Goal: Task Accomplishment & Management: Manage account settings

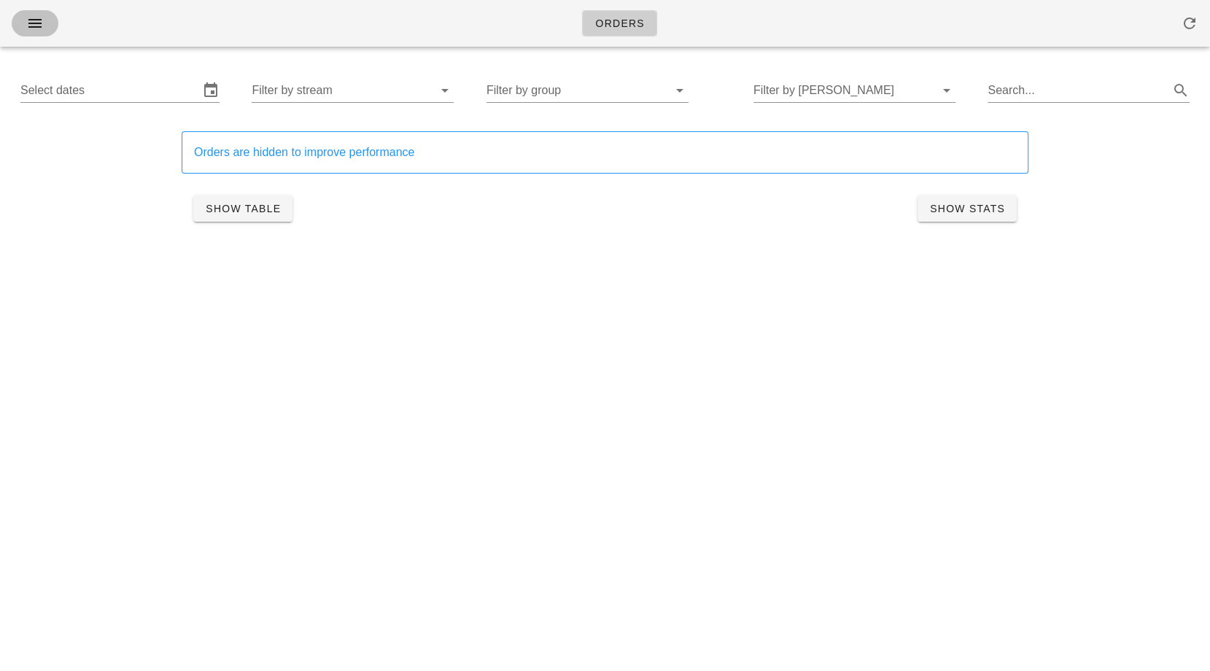
click at [34, 15] on icon "button" at bounding box center [34, 23] width 17 height 17
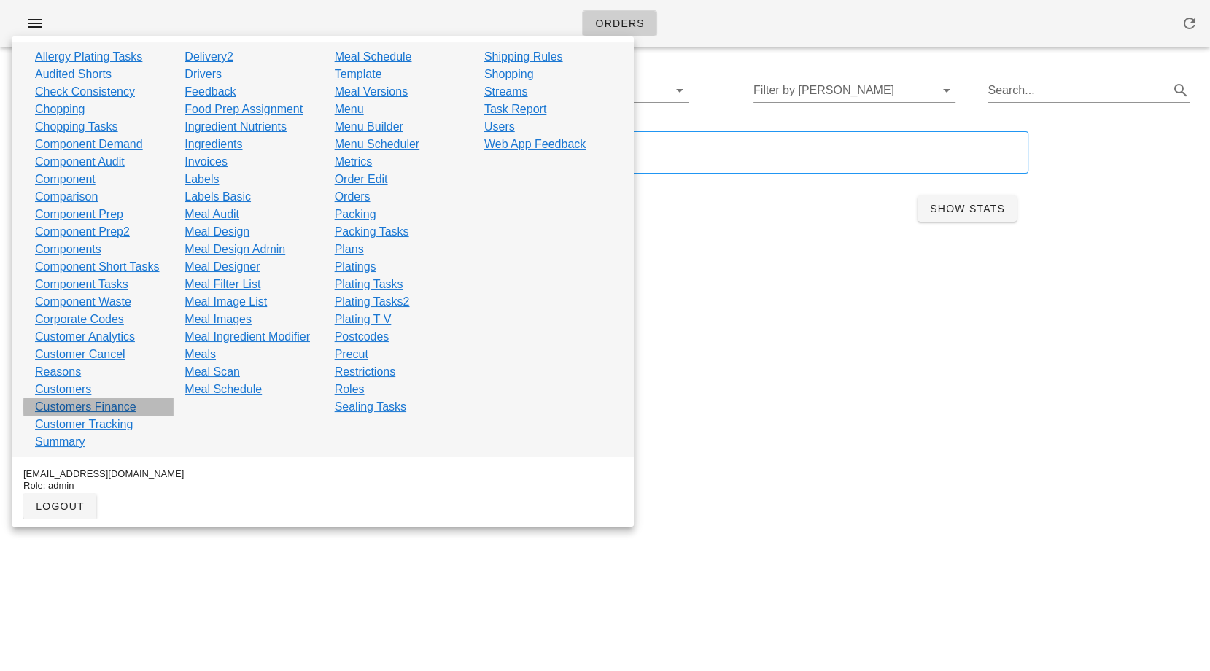
click at [118, 406] on link "Customers Finance" at bounding box center [85, 406] width 101 height 17
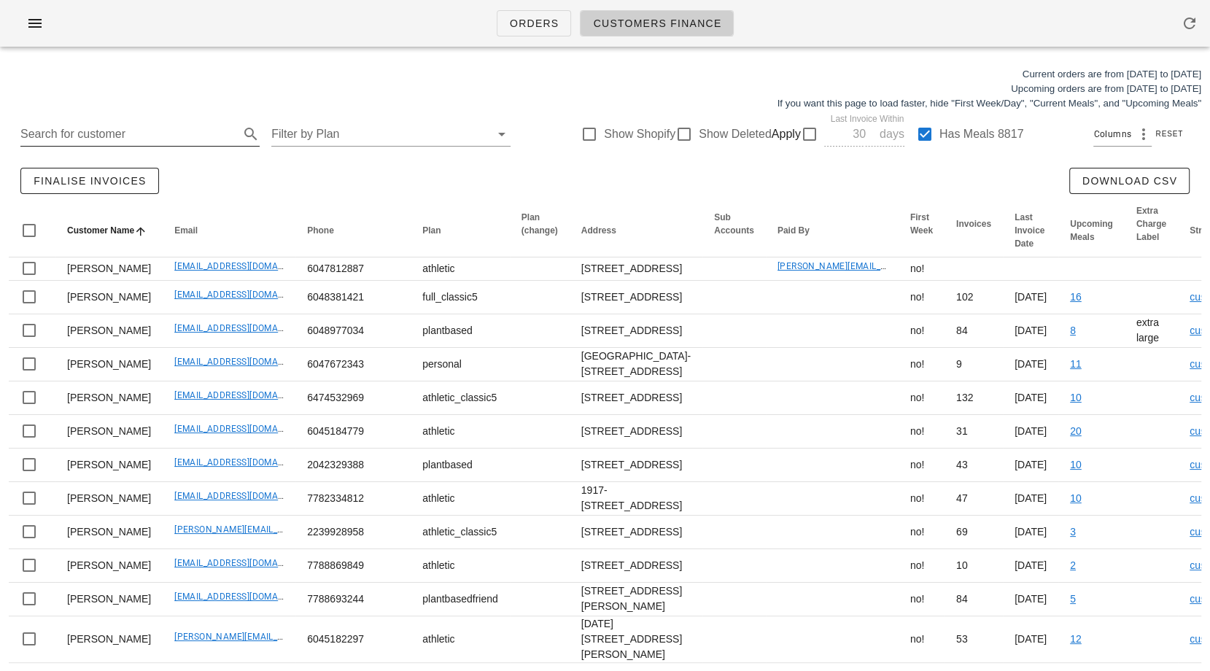
click at [149, 137] on input "Search for customer" at bounding box center [128, 133] width 216 height 23
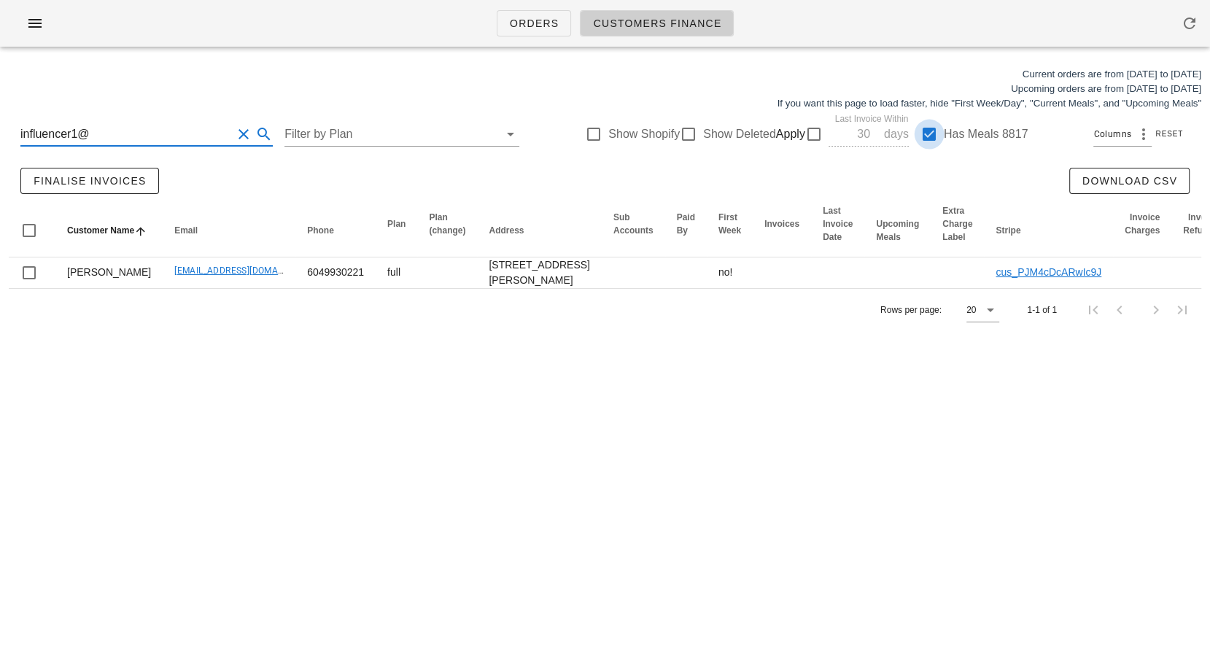
type input "influencer1@"
click at [917, 132] on div at bounding box center [929, 134] width 25 height 25
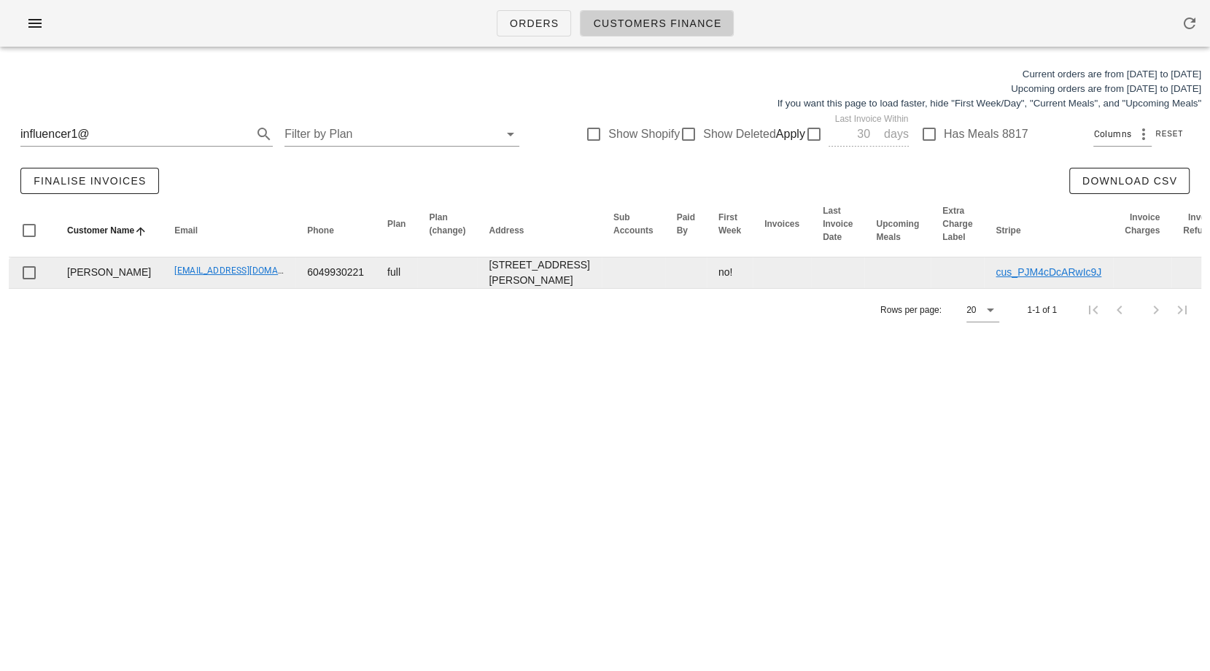
click at [177, 276] on link "[EMAIL_ADDRESS][DOMAIN_NAME]" at bounding box center [246, 270] width 145 height 10
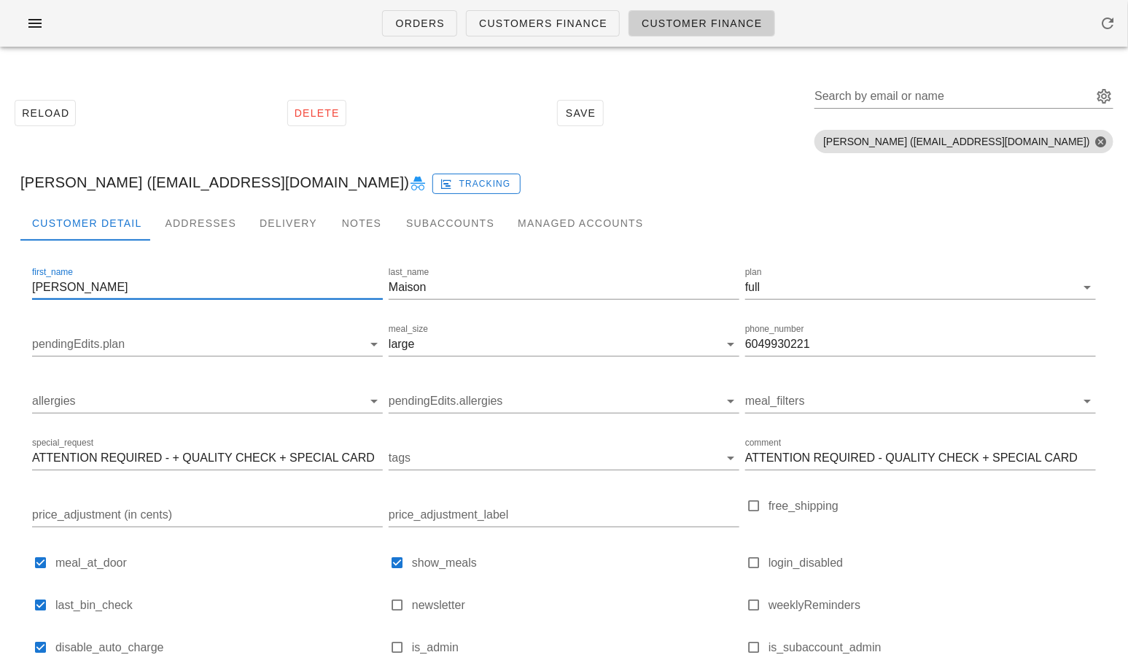
click at [115, 276] on input "[PERSON_NAME]" at bounding box center [207, 287] width 351 height 23
click at [102, 294] on input "[PERSON_NAME]" at bounding box center [207, 287] width 351 height 23
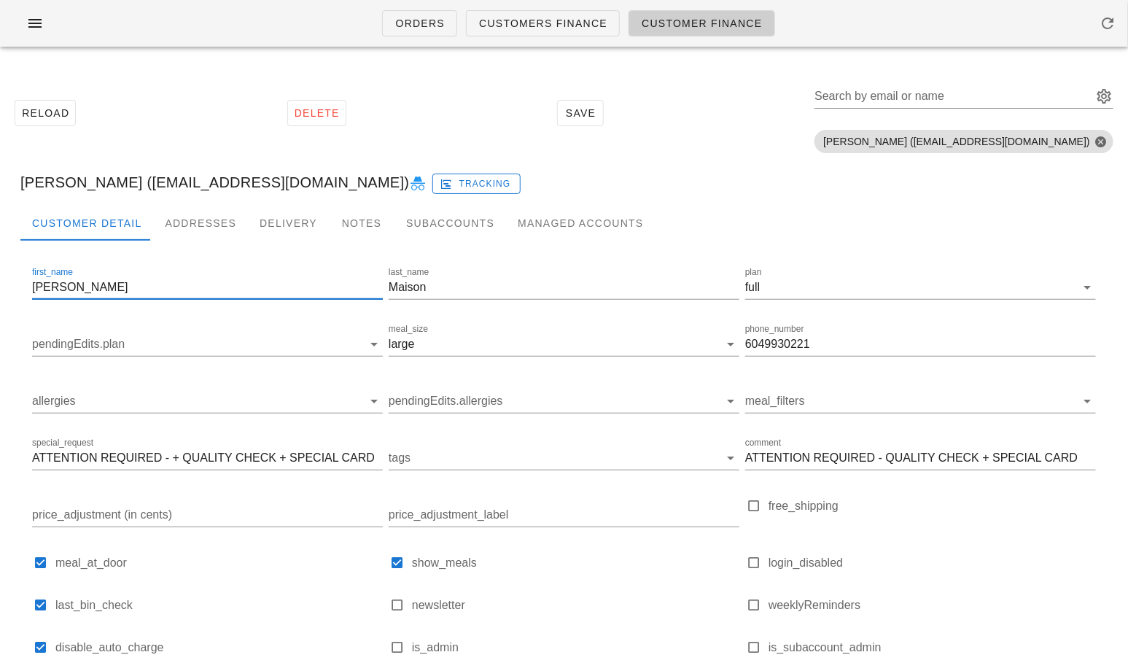
paste input "[PERSON_NAME]"
click at [125, 284] on input "Raha Tavakolifard" at bounding box center [207, 287] width 351 height 23
drag, startPoint x: 125, startPoint y: 284, endPoint x: 85, endPoint y: 282, distance: 40.1
click at [85, 282] on input "Raha Tavakolifard" at bounding box center [207, 287] width 351 height 23
type input "Raha"
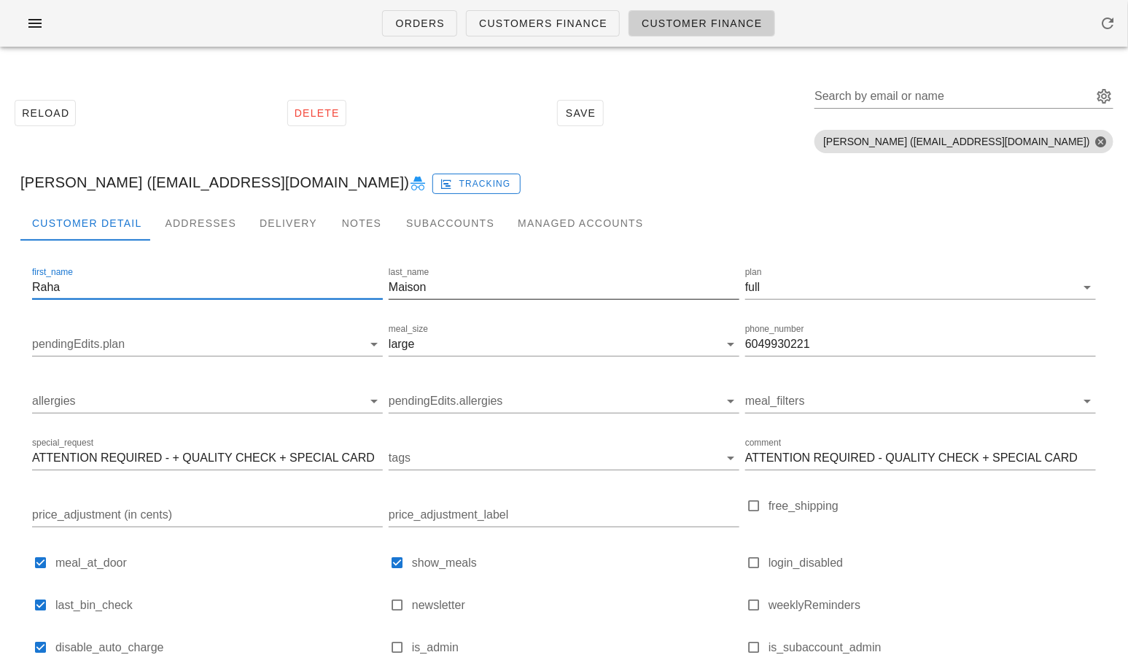
click at [414, 284] on input "Maison" at bounding box center [564, 287] width 351 height 23
paste input "Tavakolifard"
type input "Tavakolifard"
click at [775, 351] on input "6049930221" at bounding box center [920, 343] width 351 height 23
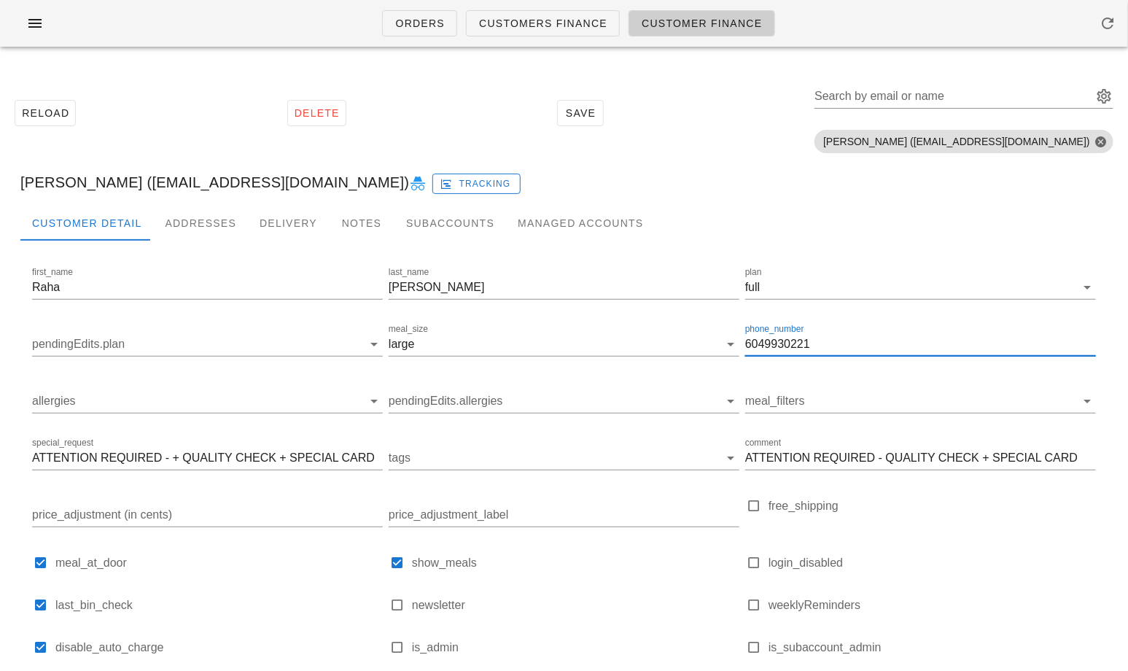
click at [775, 351] on input "6049930221" at bounding box center [920, 343] width 351 height 23
paste input "778.991.061"
type input "778.991.0611"
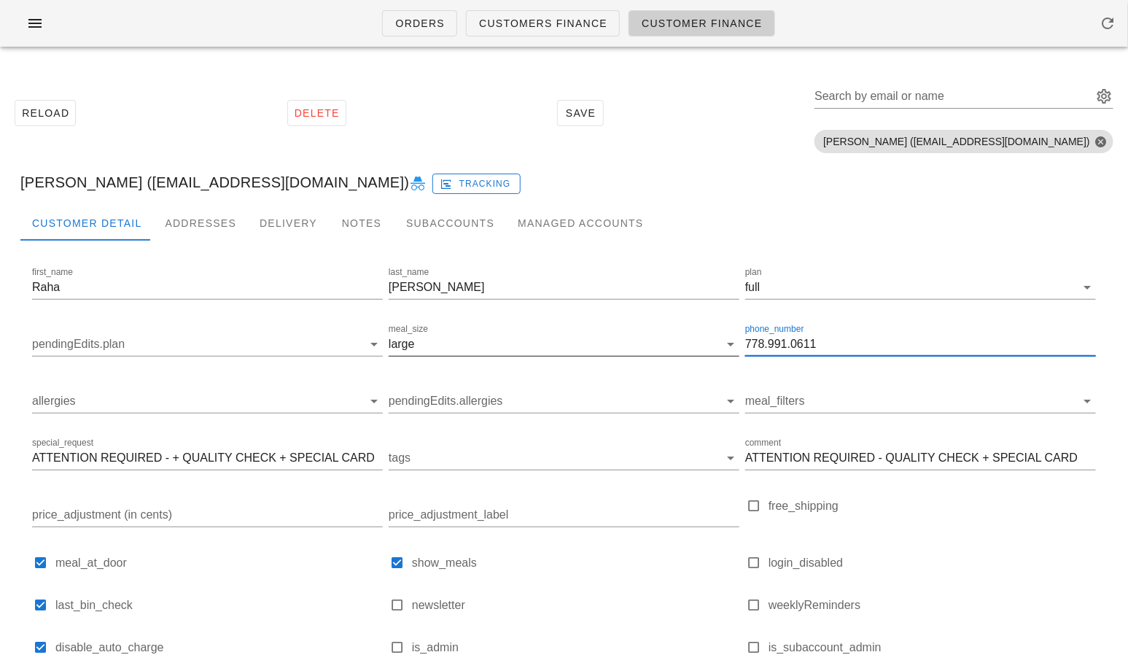
click at [444, 336] on input "meal_size" at bounding box center [568, 343] width 301 height 23
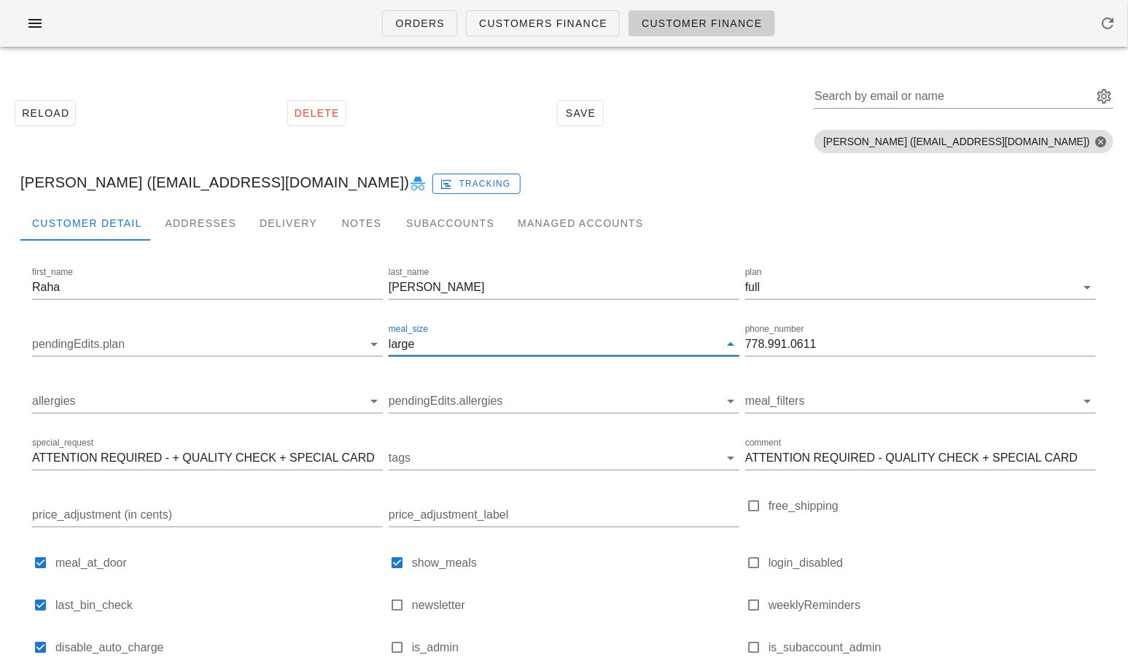
click at [0, 0] on div "small medium large" at bounding box center [0, 0] width 0 height 0
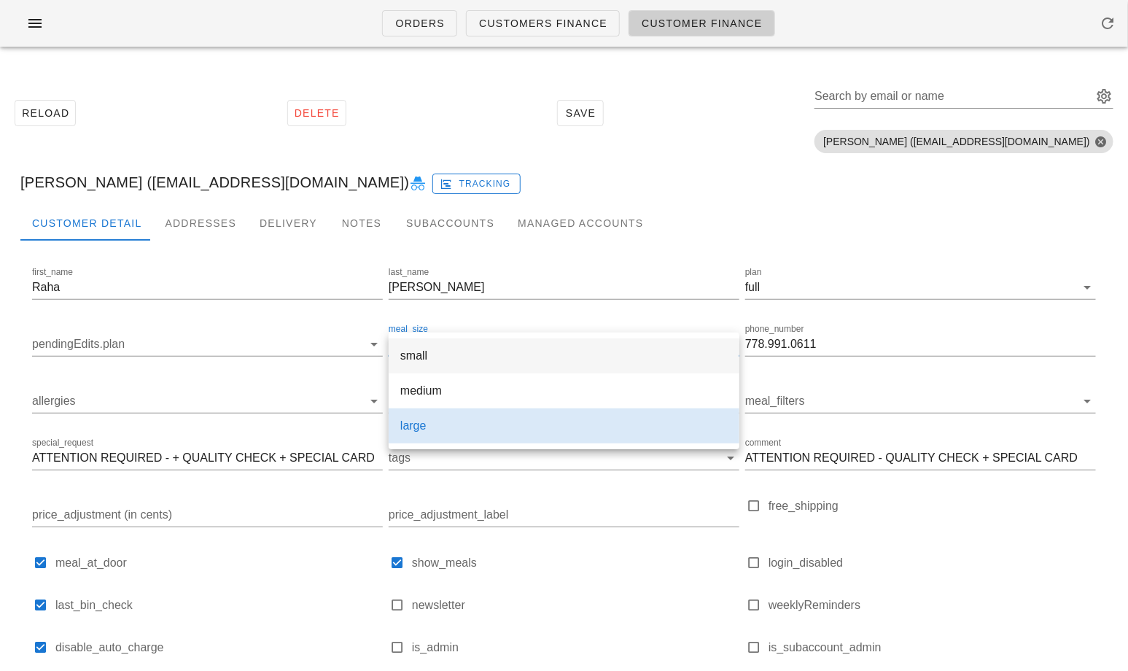
click at [435, 357] on div "small" at bounding box center [563, 356] width 327 height 14
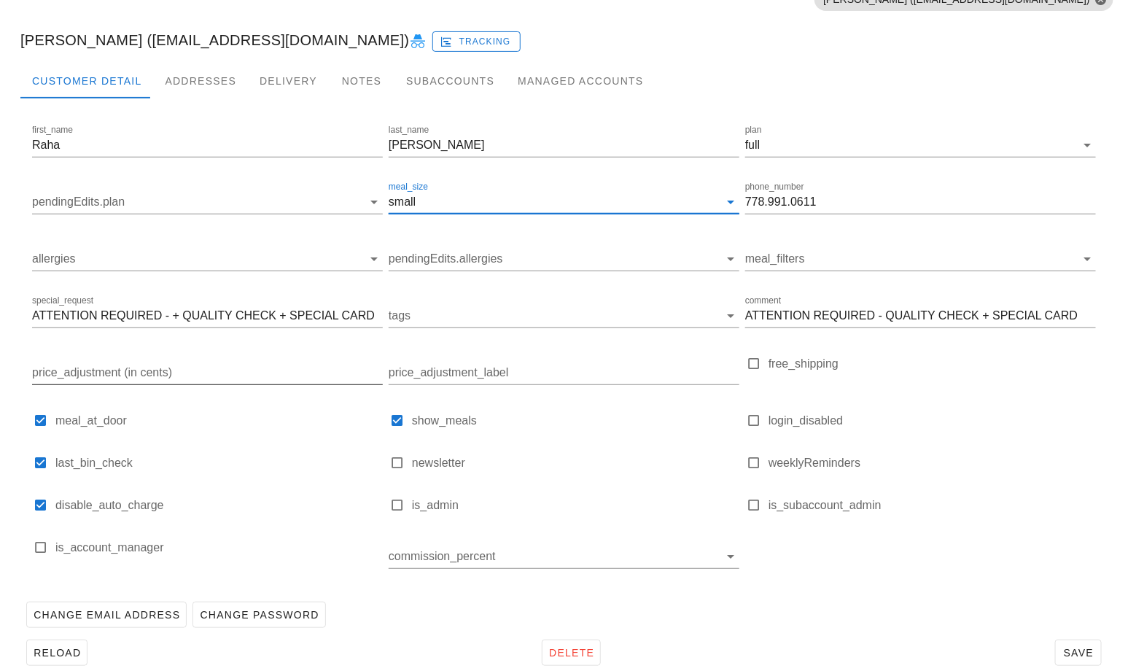
scroll to position [143, 0]
click at [184, 86] on div "Addresses" at bounding box center [200, 80] width 95 height 35
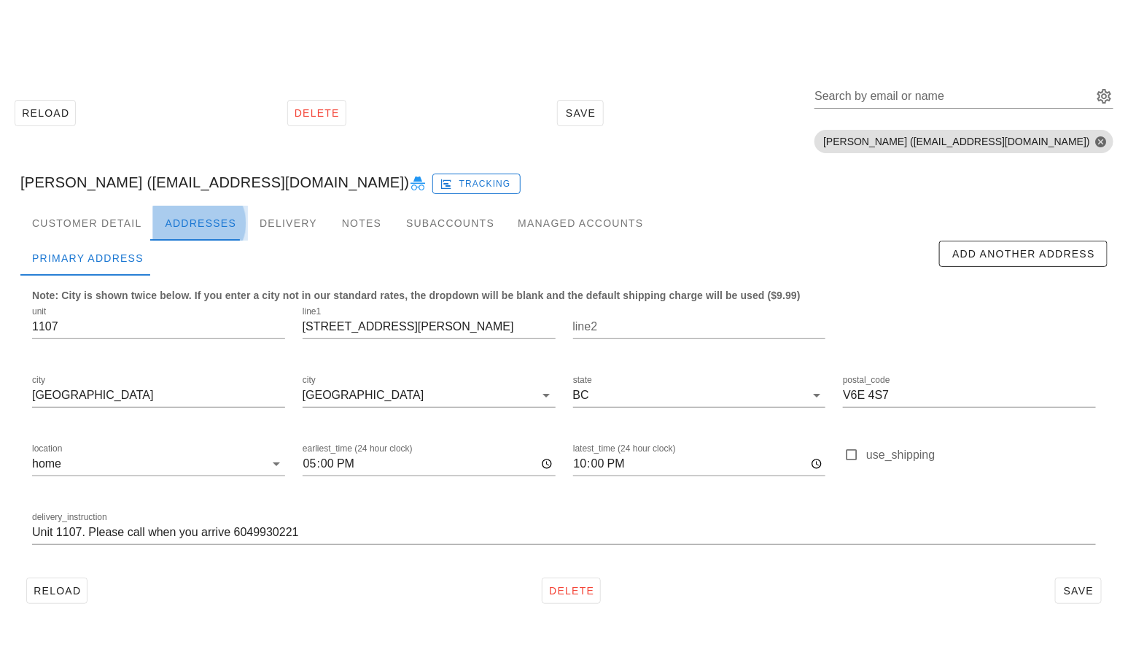
click at [184, 86] on div "Reload Delete Save Search by email or name Include deleted accounts Include Sho…" at bounding box center [564, 344] width 1110 height 554
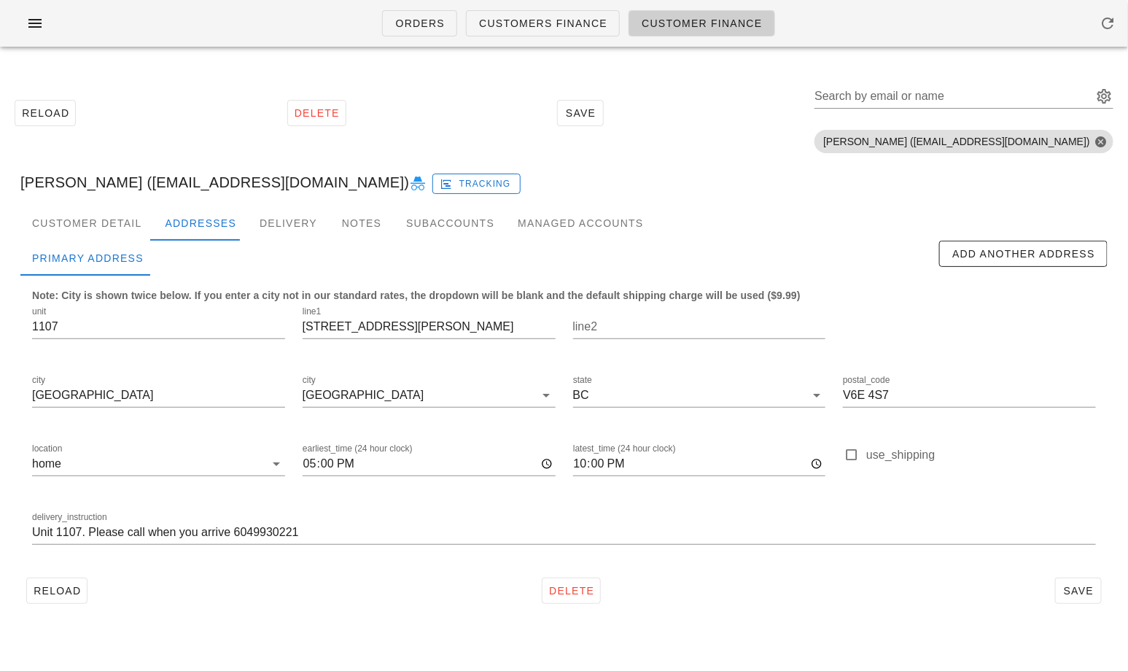
click at [1067, 189] on div "Raha Tavakolifard (influencer1@fedfedfed.com) Tracking" at bounding box center [564, 182] width 1110 height 47
click at [387, 320] on input "1022 Nelson Street" at bounding box center [429, 326] width 253 height 23
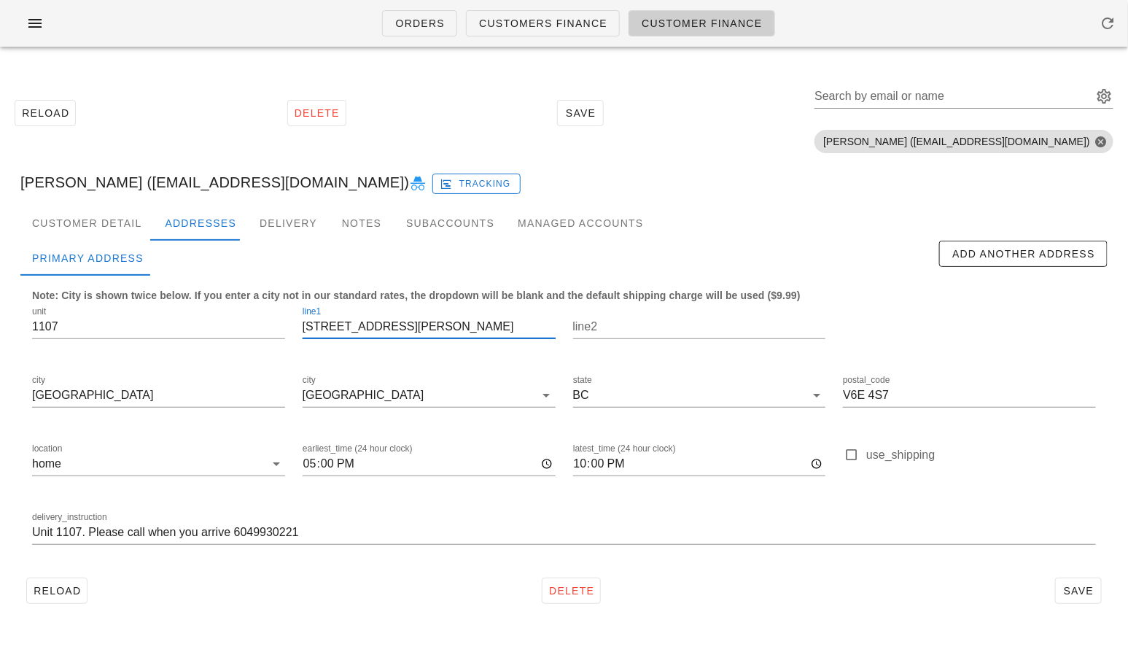
click at [387, 320] on input "1022 Nelson Street" at bounding box center [429, 326] width 253 height 23
paste input "928 Beatty"
type input "928 Beatty Street"
click at [88, 530] on input "Unit 1107. Please call when you arrive 6049930221" at bounding box center [564, 532] width 1064 height 23
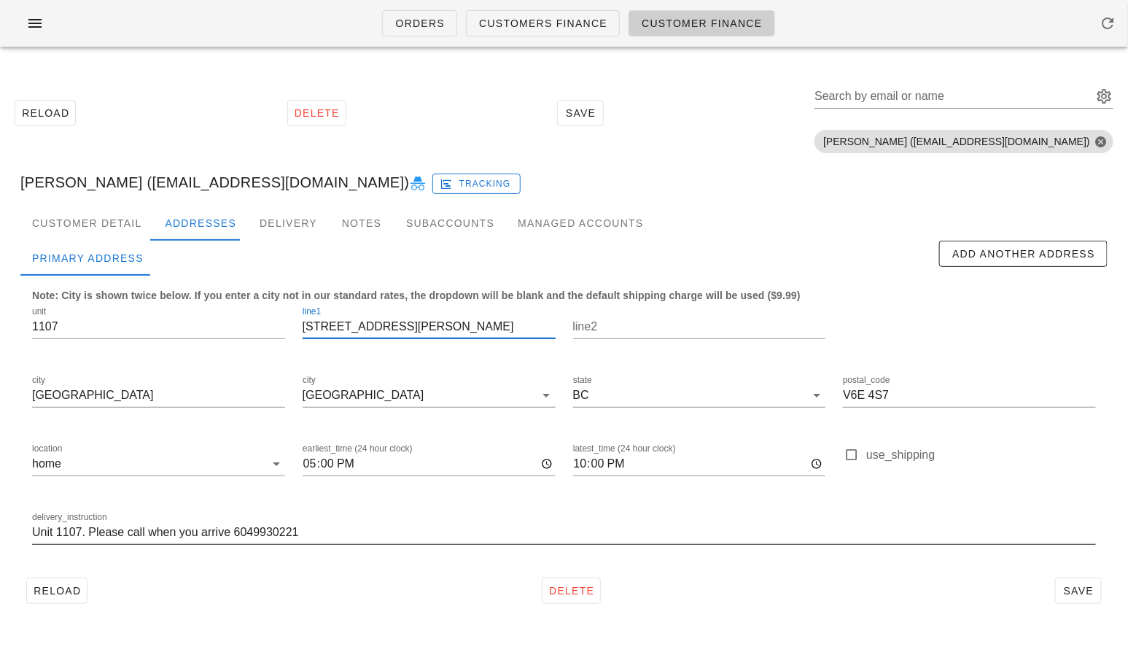
click at [88, 530] on input "Unit 1107. Please call when you arrive 6049930221" at bounding box center [564, 532] width 1064 height 23
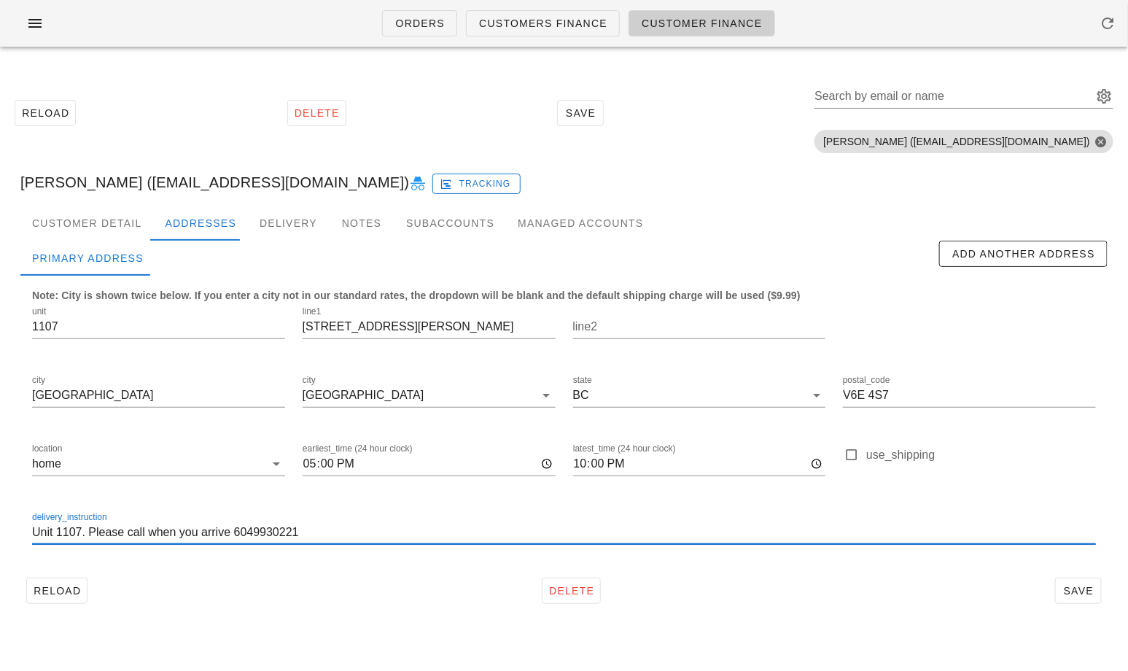
click at [88, 530] on input "Unit 1107. Please call when you arrive 6049930221" at bounding box center [564, 532] width 1064 height 23
paste input "2905 buzzer 123"
drag, startPoint x: 79, startPoint y: 532, endPoint x: 58, endPoint y: 532, distance: 21.9
click at [58, 532] on input "Unit 2905 buzzer 1231. Please leave meals behind door of unit 2905" at bounding box center [564, 532] width 1064 height 23
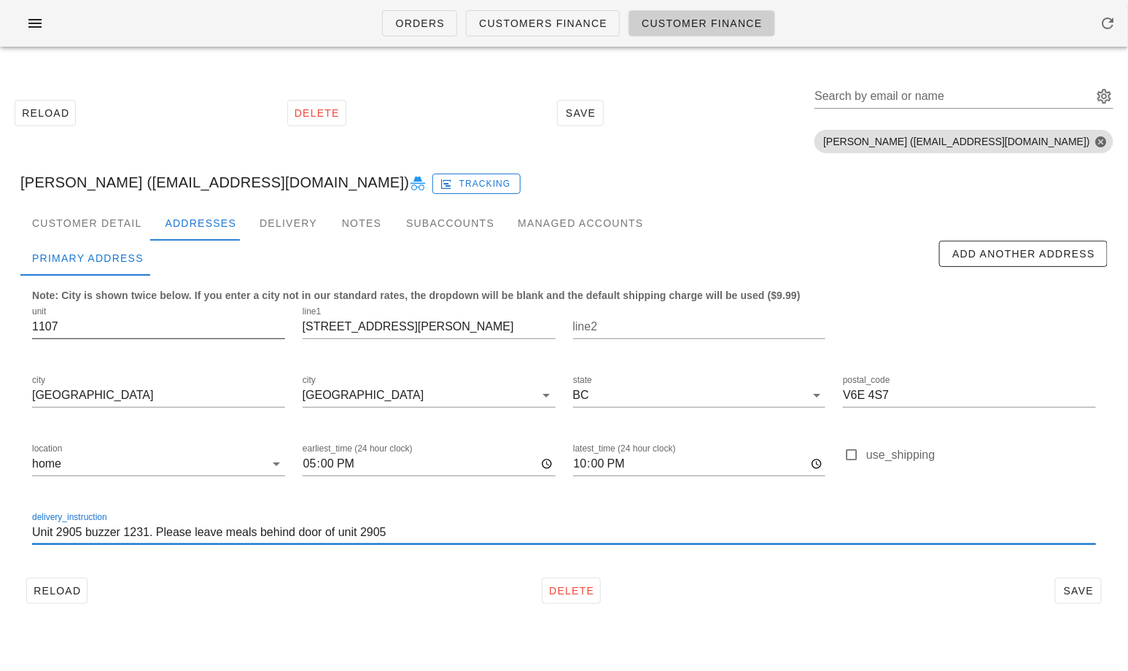
type input "Unit 2905 buzzer 1231. Please leave meals behind door of unit 2905"
click at [53, 322] on input "1107" at bounding box center [158, 326] width 253 height 23
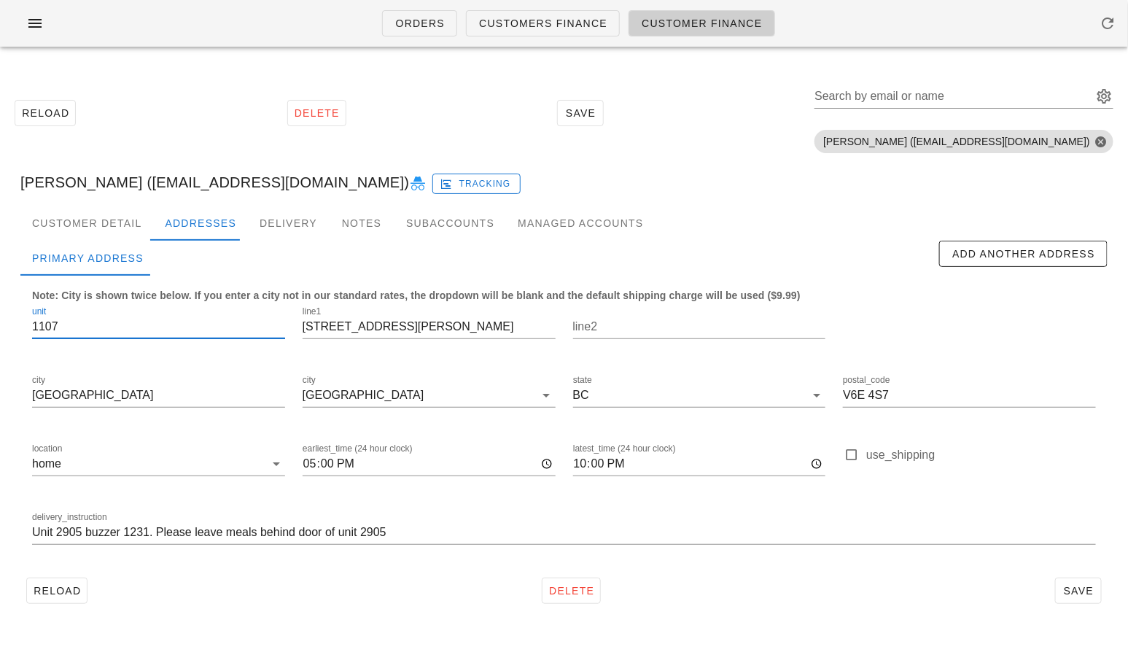
click at [53, 322] on input "1107" at bounding box center [158, 326] width 253 height 23
paste input "2905"
type input "2905"
click at [876, 400] on input "V6E 4S7" at bounding box center [969, 395] width 253 height 23
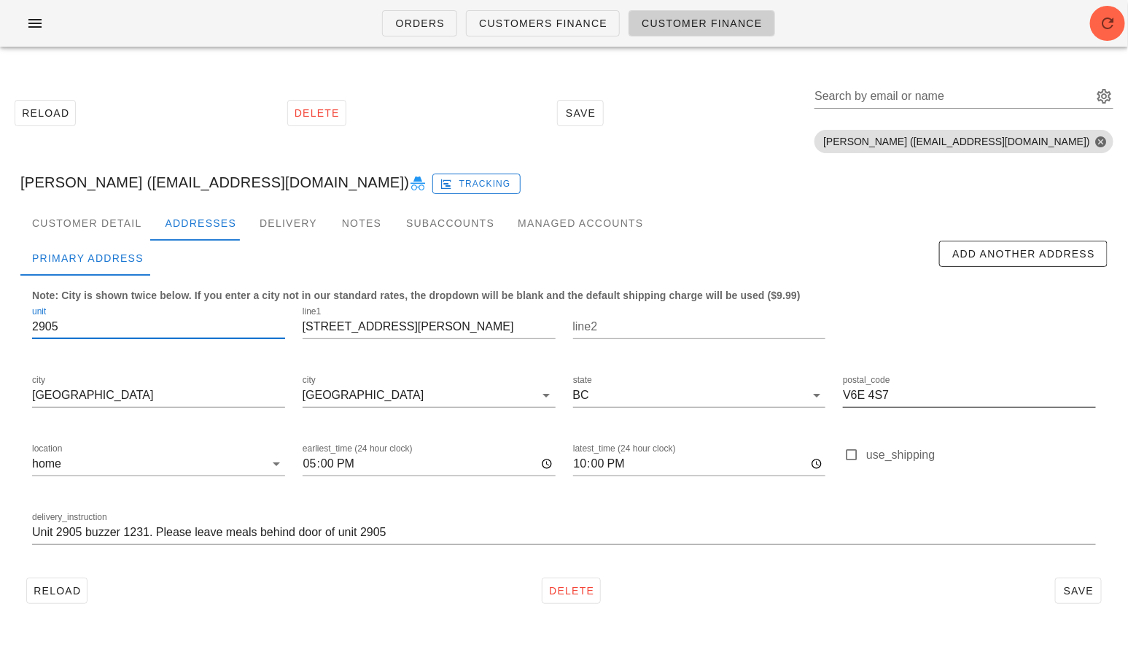
click at [876, 400] on input "V6E 4S7" at bounding box center [969, 395] width 253 height 23
paste input "Z 3G6"
type input "V6Z 3G6"
click at [105, 230] on div "Customer Detail" at bounding box center [86, 223] width 133 height 35
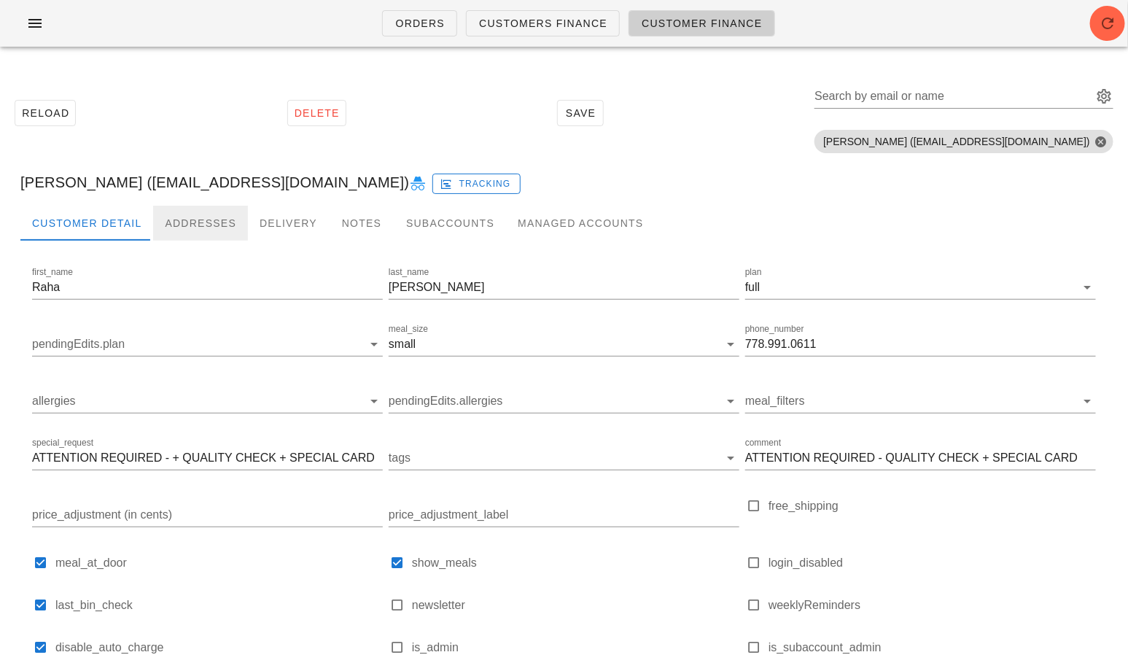
click at [173, 219] on div "Addresses" at bounding box center [200, 223] width 95 height 35
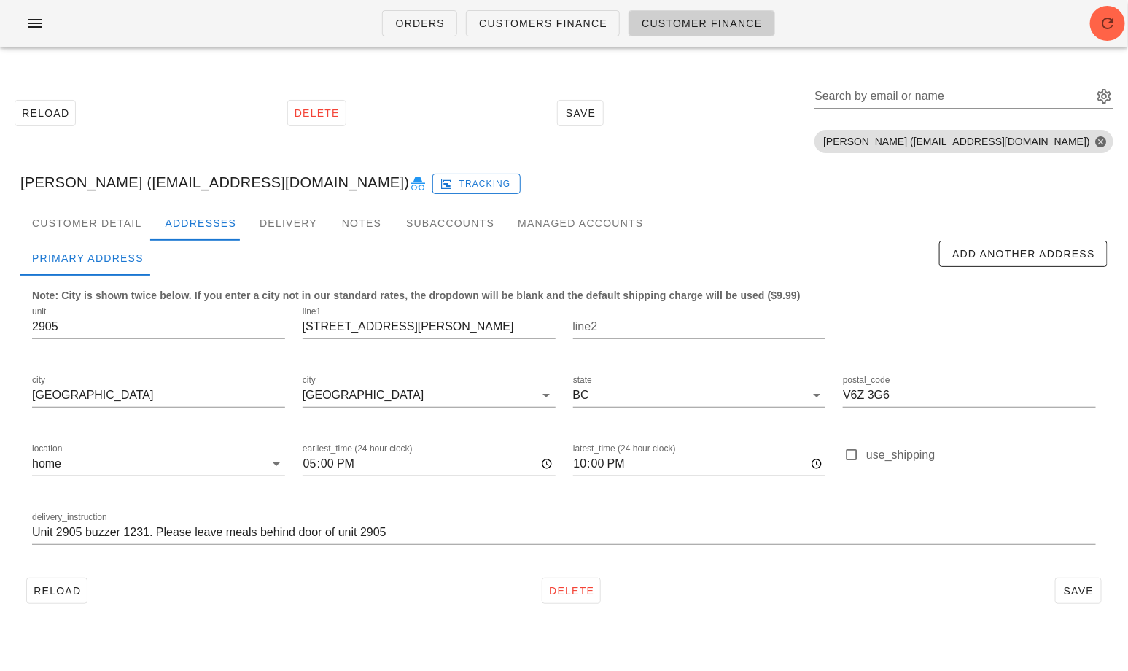
click at [30, 528] on div "delivery_instruction Unit 2905 buzzer 1231. Please leave meals behind door of u…" at bounding box center [563, 534] width 1081 height 69
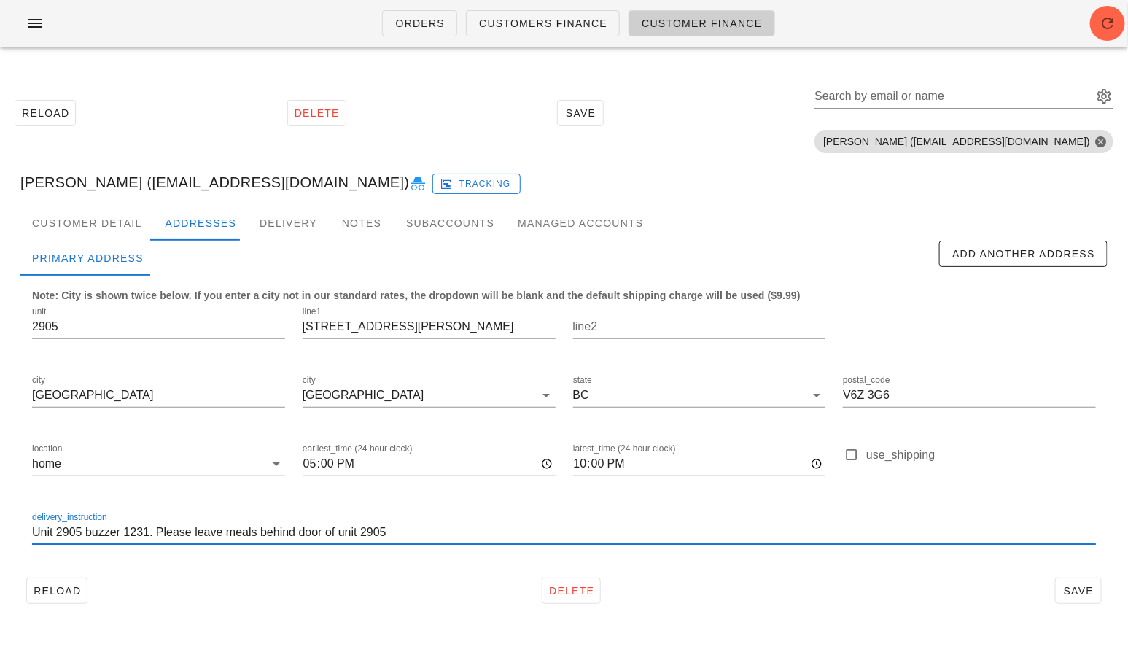
click at [34, 531] on input "Unit 2905 buzzer 1231. Please leave meals behind door of unit 2905" at bounding box center [564, 532] width 1064 height 23
click at [75, 231] on div "Customer Detail" at bounding box center [86, 223] width 133 height 35
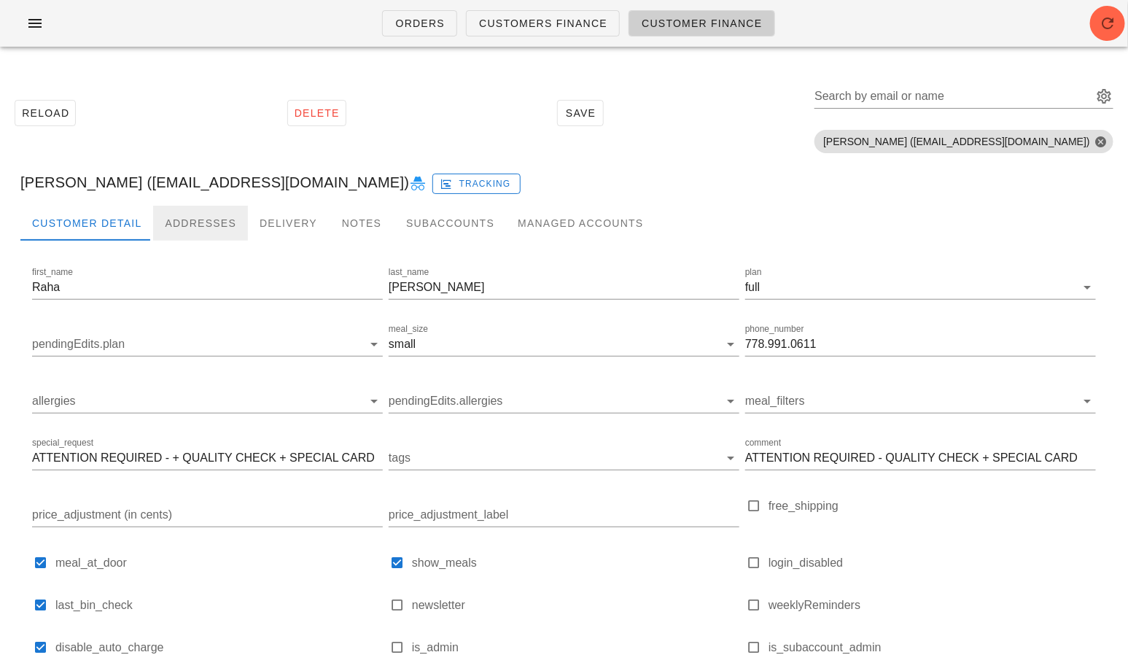
click at [173, 218] on div "Addresses" at bounding box center [200, 223] width 95 height 35
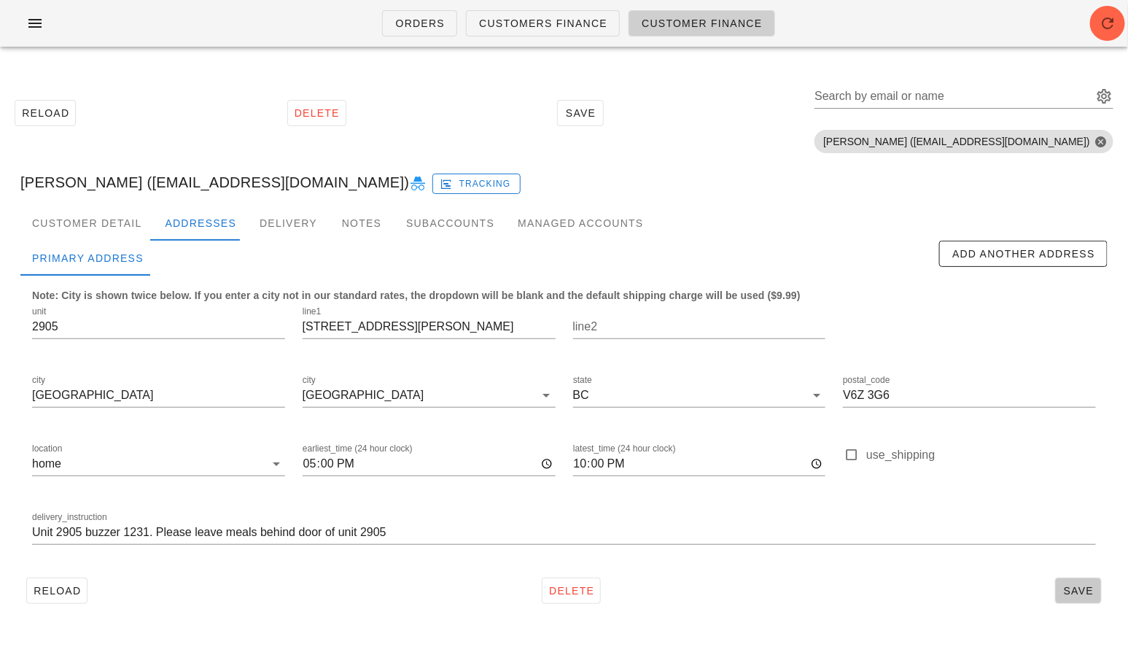
click at [1081, 589] on span "Save" at bounding box center [1079, 591] width 34 height 12
click at [901, 103] on input "Search by email or name" at bounding box center [952, 96] width 276 height 23
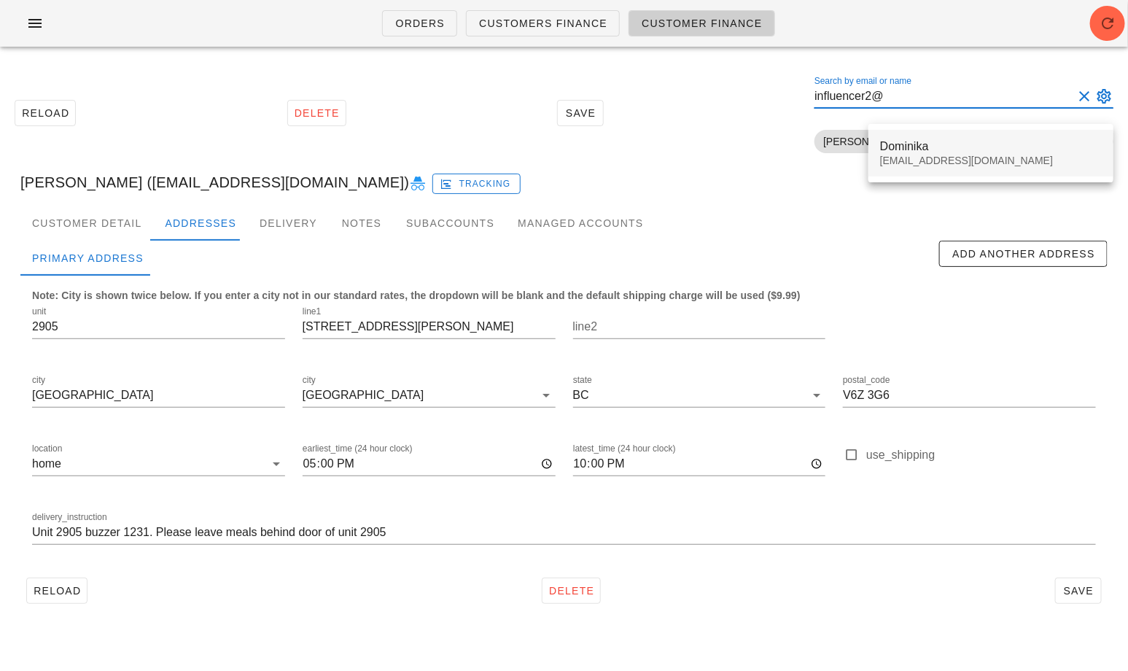
type input "influencer2@"
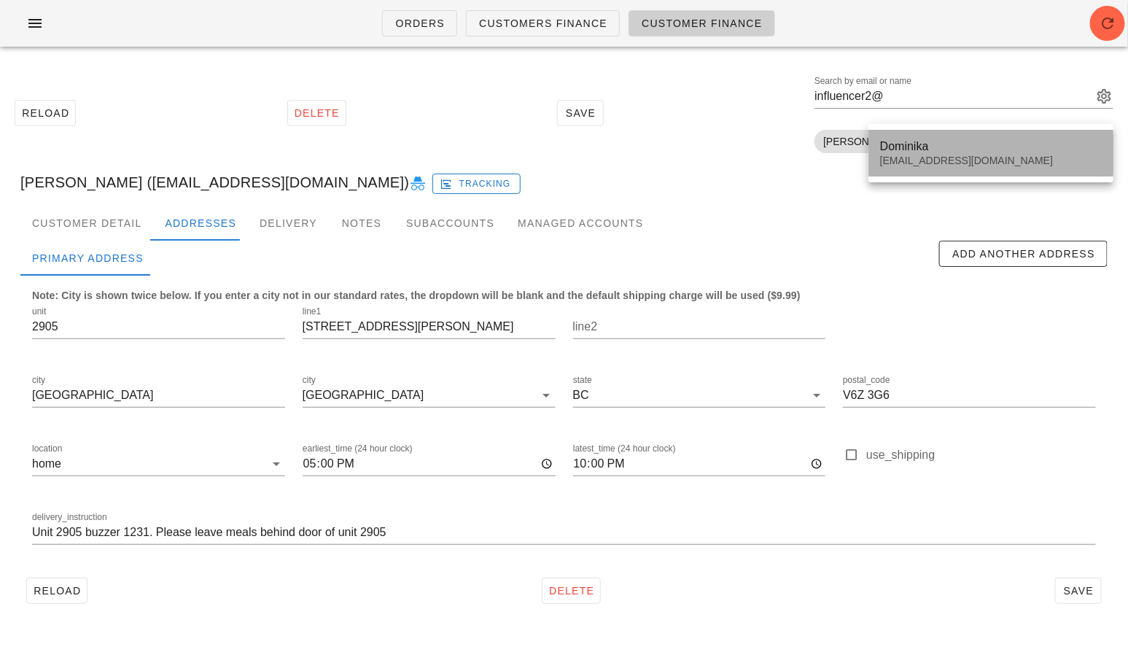
click at [899, 163] on div "[EMAIL_ADDRESS][DOMAIN_NAME]" at bounding box center [991, 161] width 222 height 12
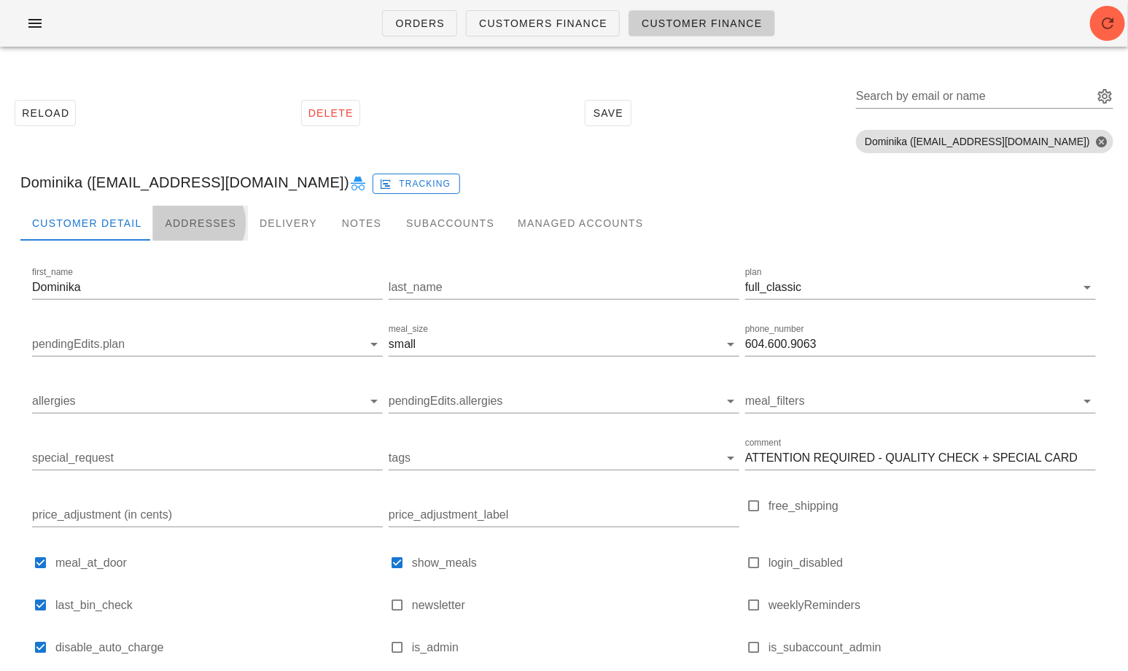
click at [182, 225] on div "Addresses" at bounding box center [200, 223] width 95 height 35
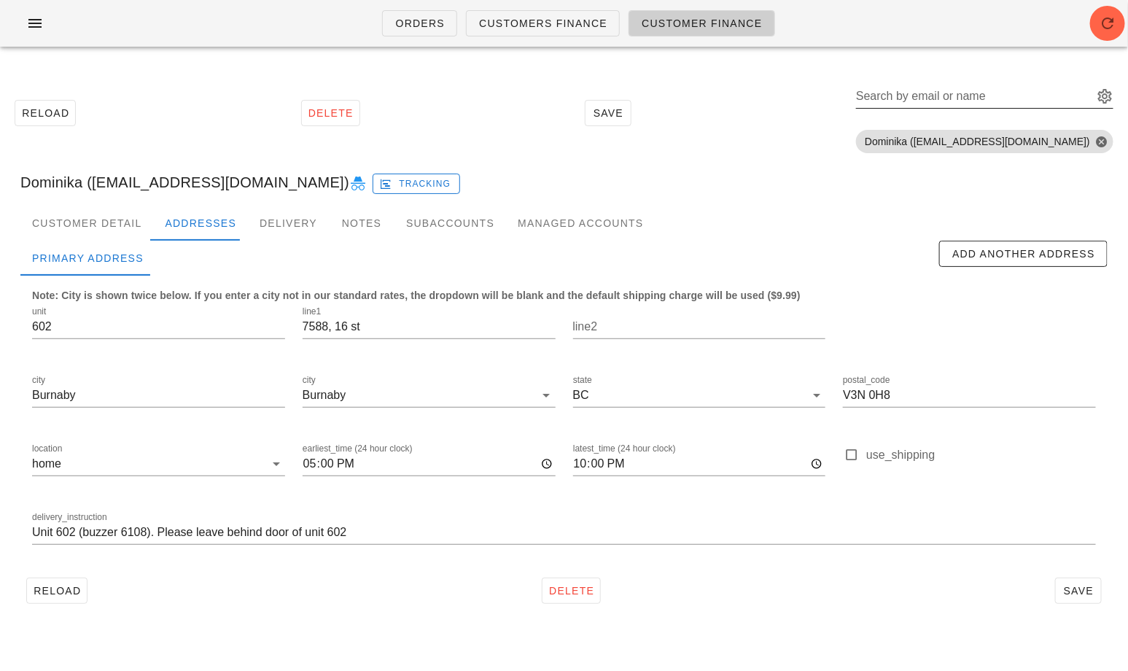
click at [967, 96] on div "Search by email or name" at bounding box center [973, 96] width 234 height 23
click at [68, 225] on div "Customer Detail" at bounding box center [86, 223] width 133 height 35
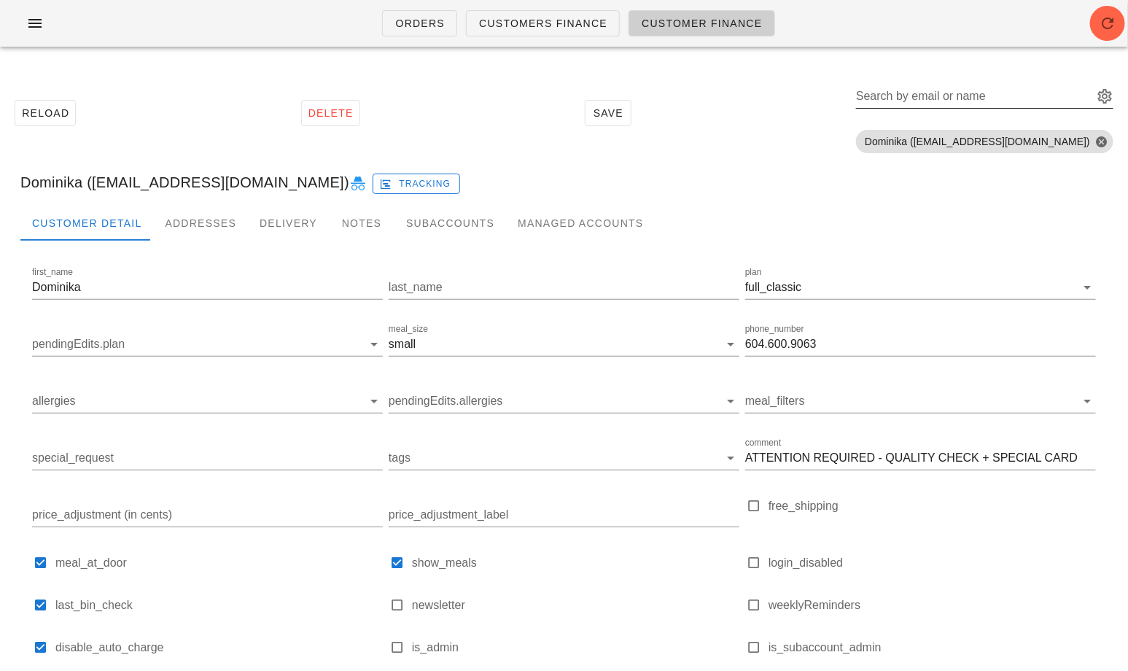
click at [922, 88] on div "Search by email or name" at bounding box center [973, 96] width 234 height 23
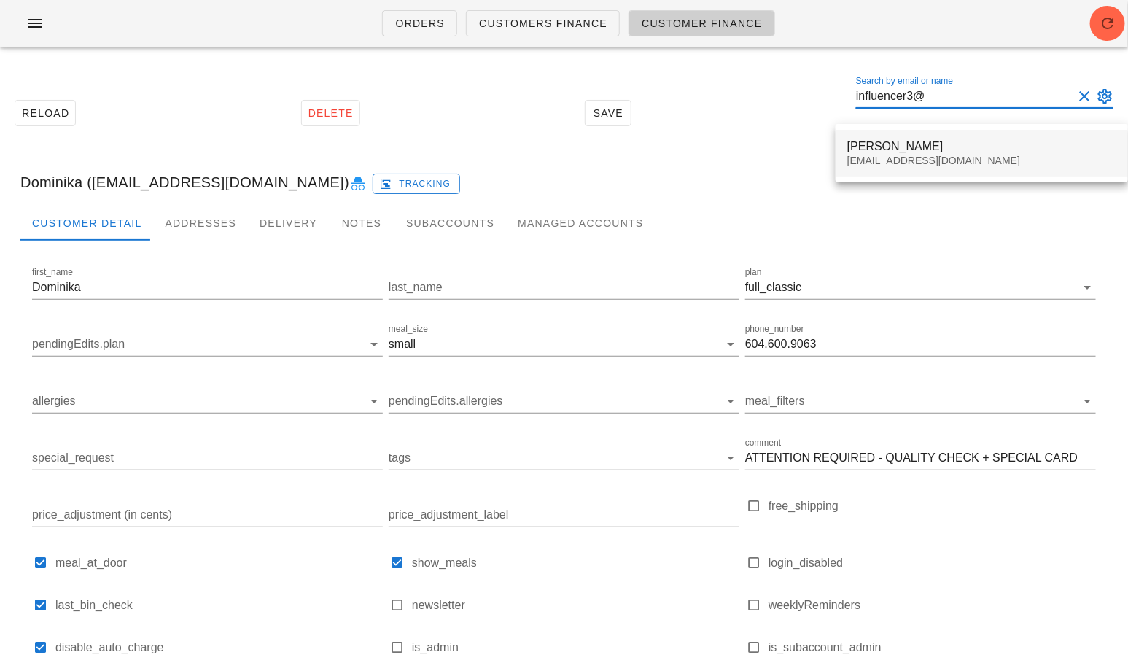
type input "influencer3@"
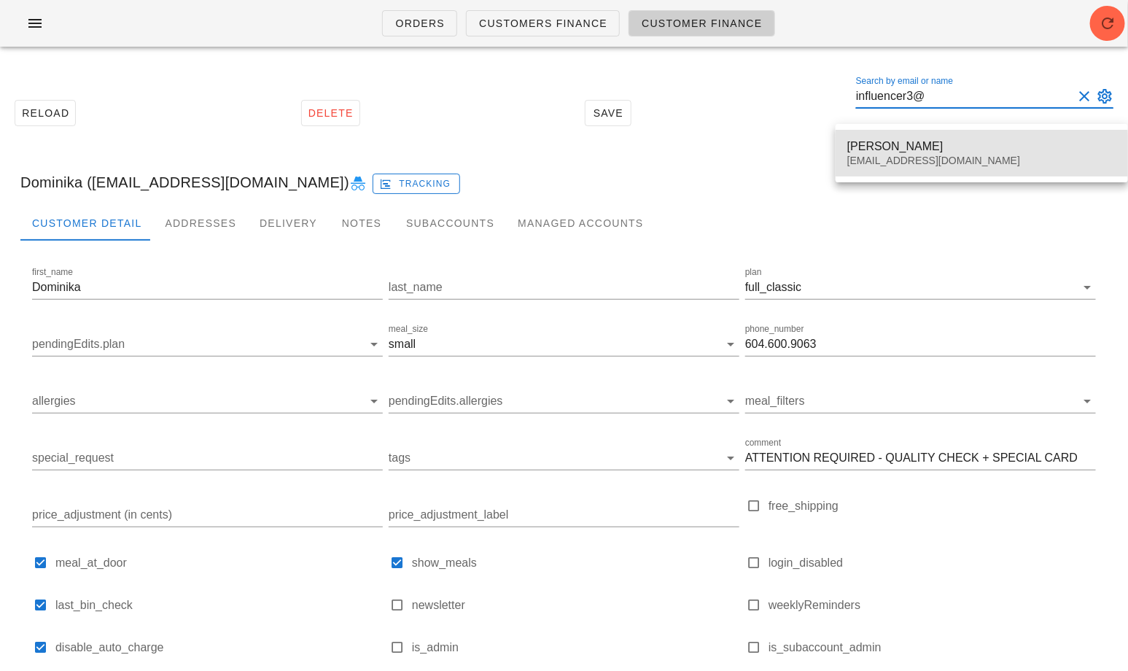
click at [891, 145] on div "Christina Haltner" at bounding box center [981, 146] width 269 height 14
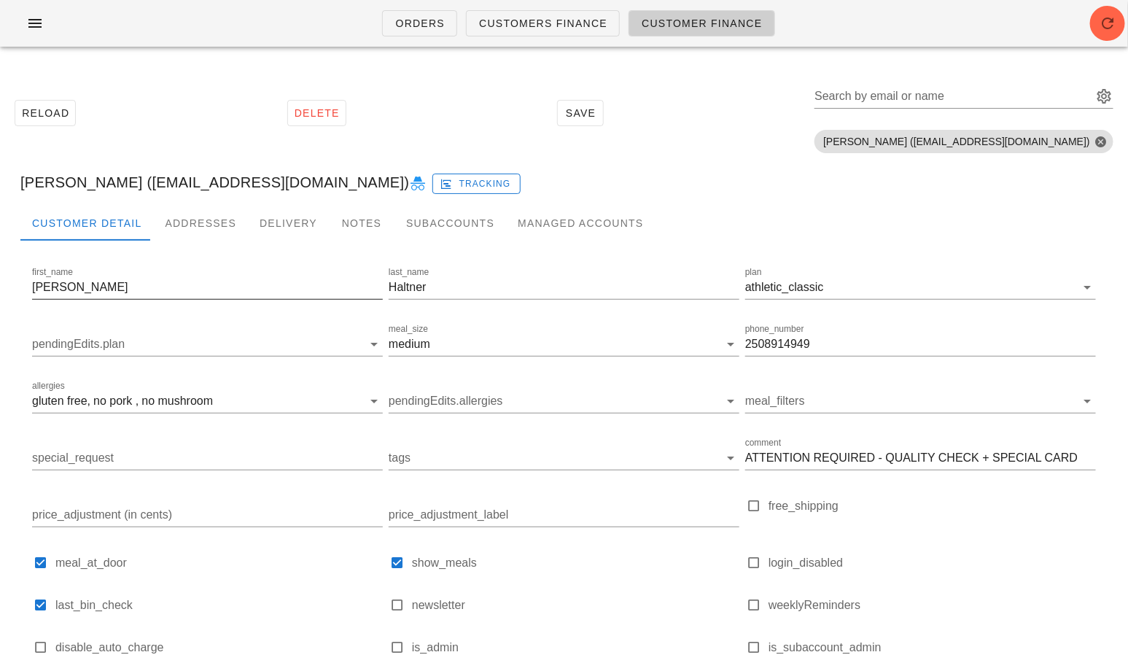
click at [107, 295] on input "Christina" at bounding box center [207, 287] width 351 height 23
paste input "larissa Wong"
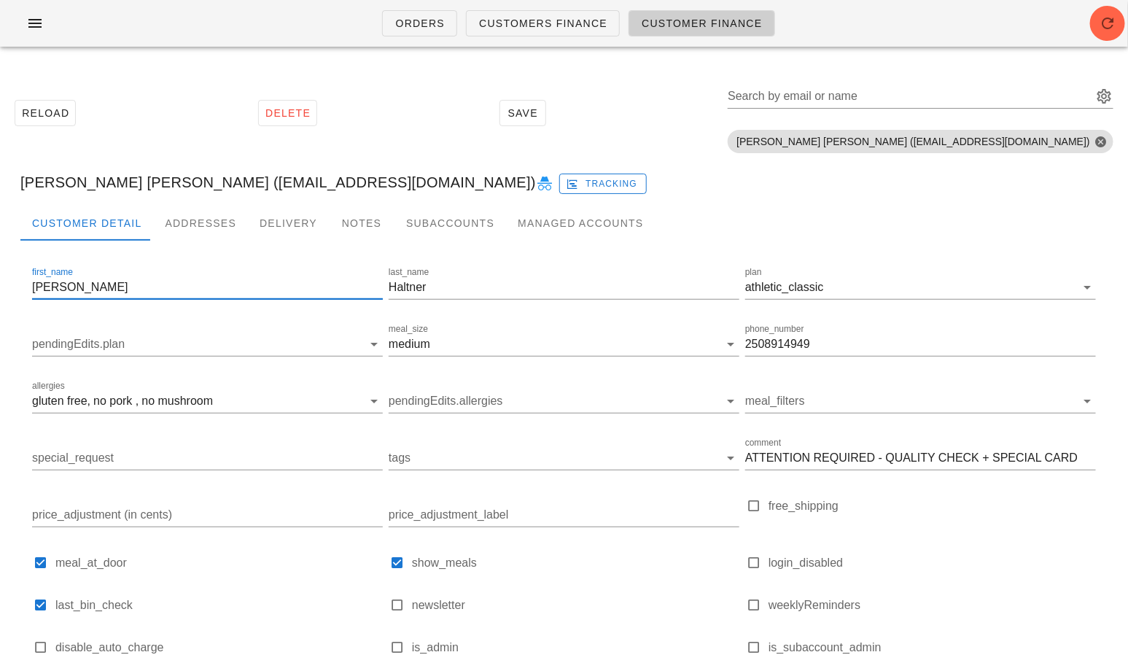
drag, startPoint x: 118, startPoint y: 285, endPoint x: 78, endPoint y: 283, distance: 40.2
click at [78, 283] on input "Clarissa Wong" at bounding box center [207, 287] width 351 height 23
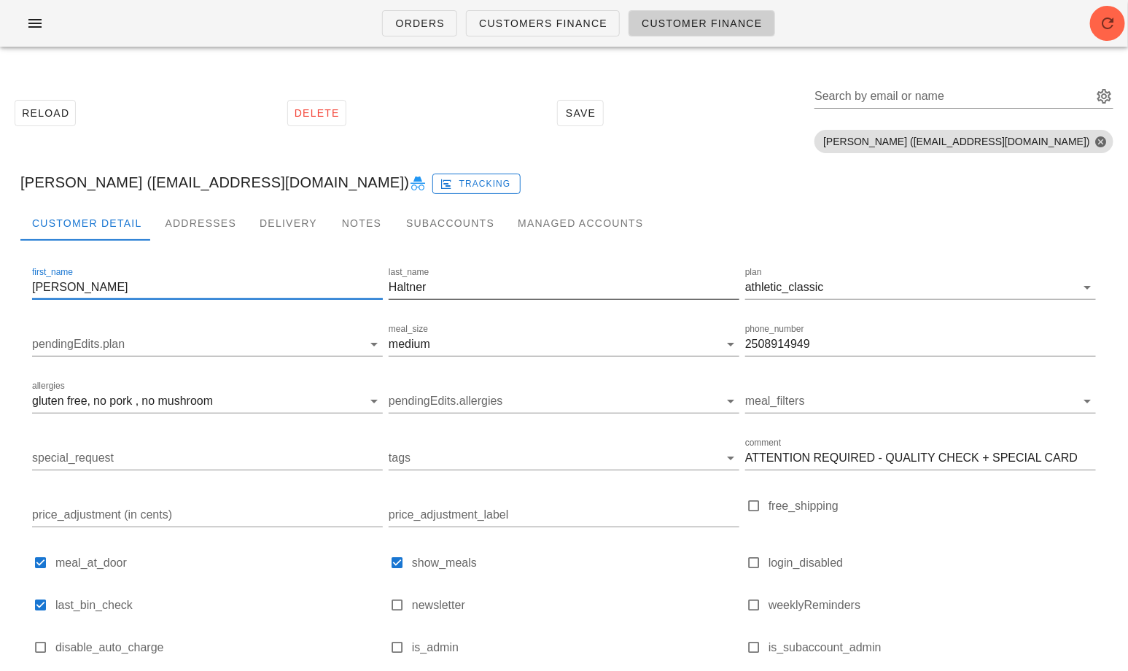
type input "Clarissa"
click at [435, 289] on input "Haltner" at bounding box center [564, 287] width 351 height 23
paste input "Wong"
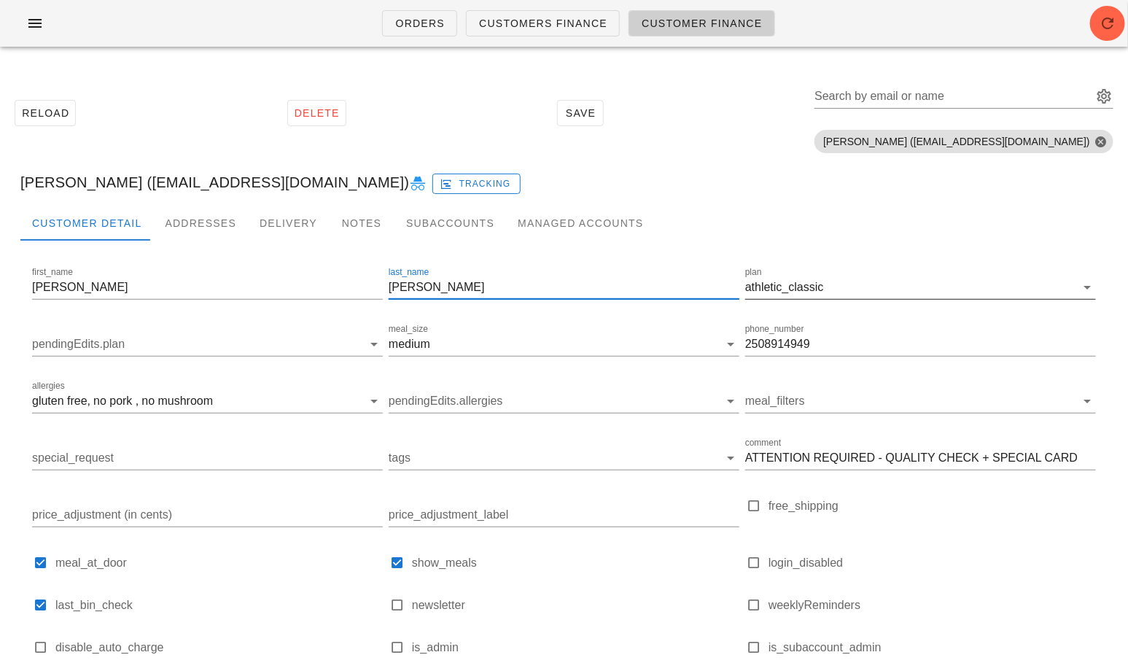
type input "Wong"
click at [759, 292] on div "athletic_classic" at bounding box center [784, 287] width 79 height 13
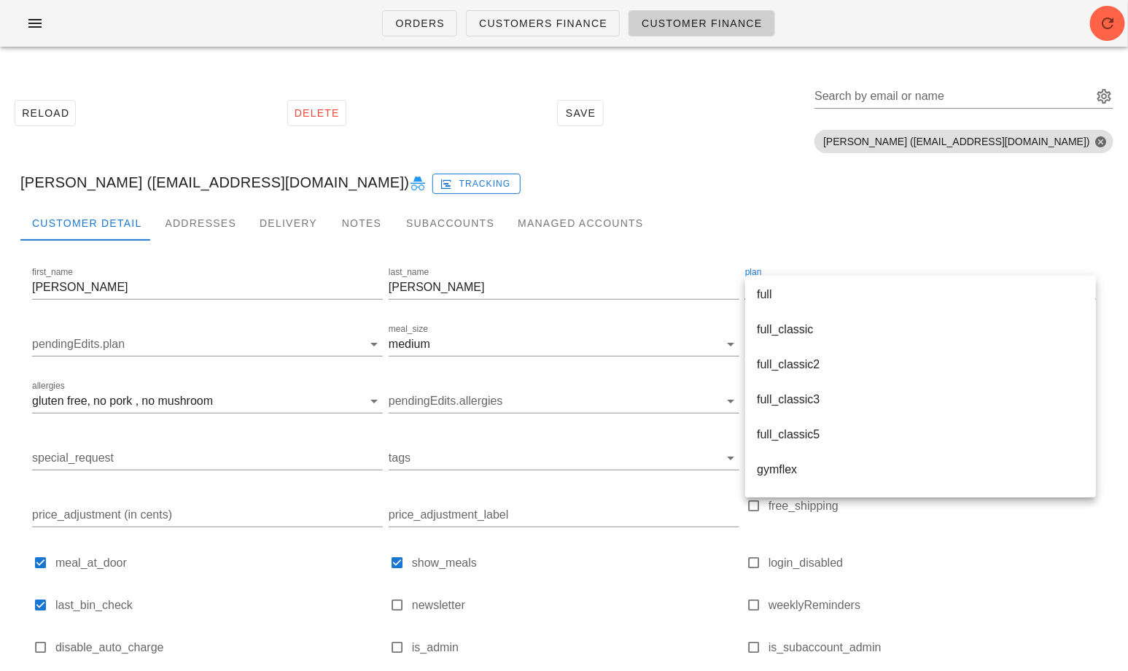
scroll to position [1827, 0]
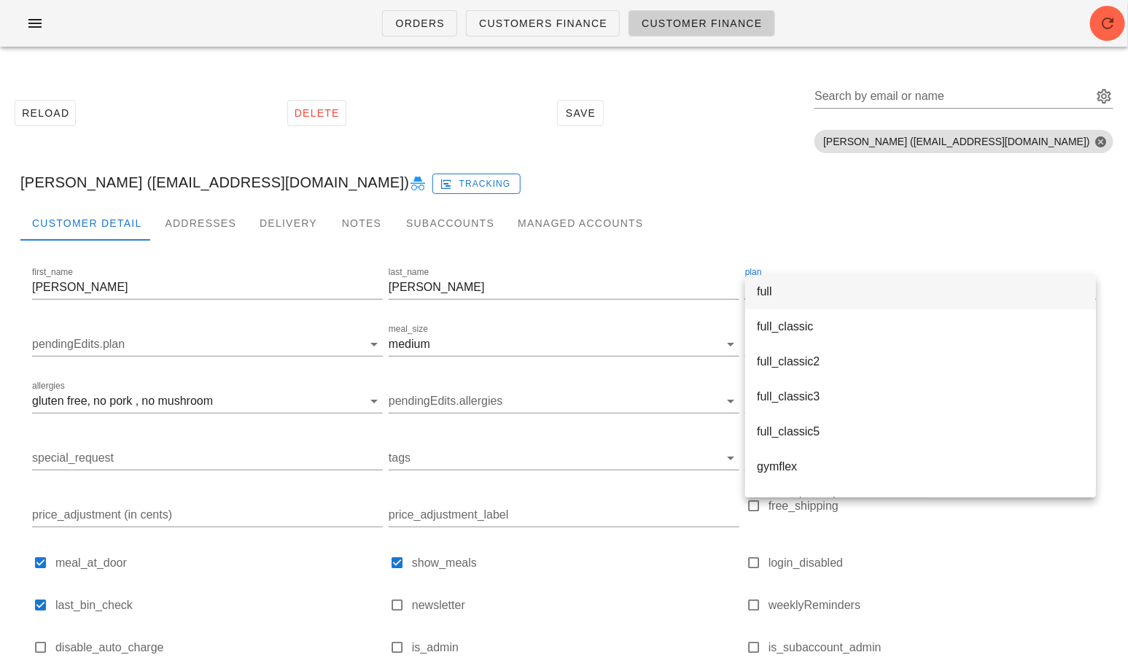
click at [766, 295] on div "full" at bounding box center [920, 291] width 327 height 14
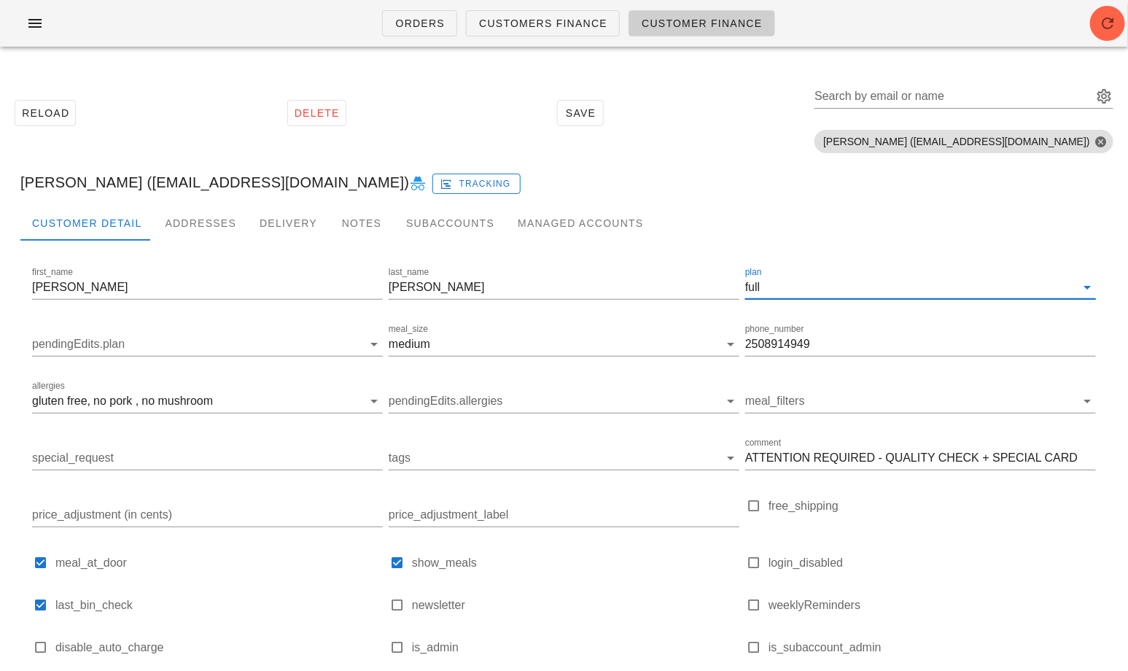
scroll to position [0, 0]
click at [356, 400] on button "Clear allergies" at bounding box center [353, 400] width 17 height 17
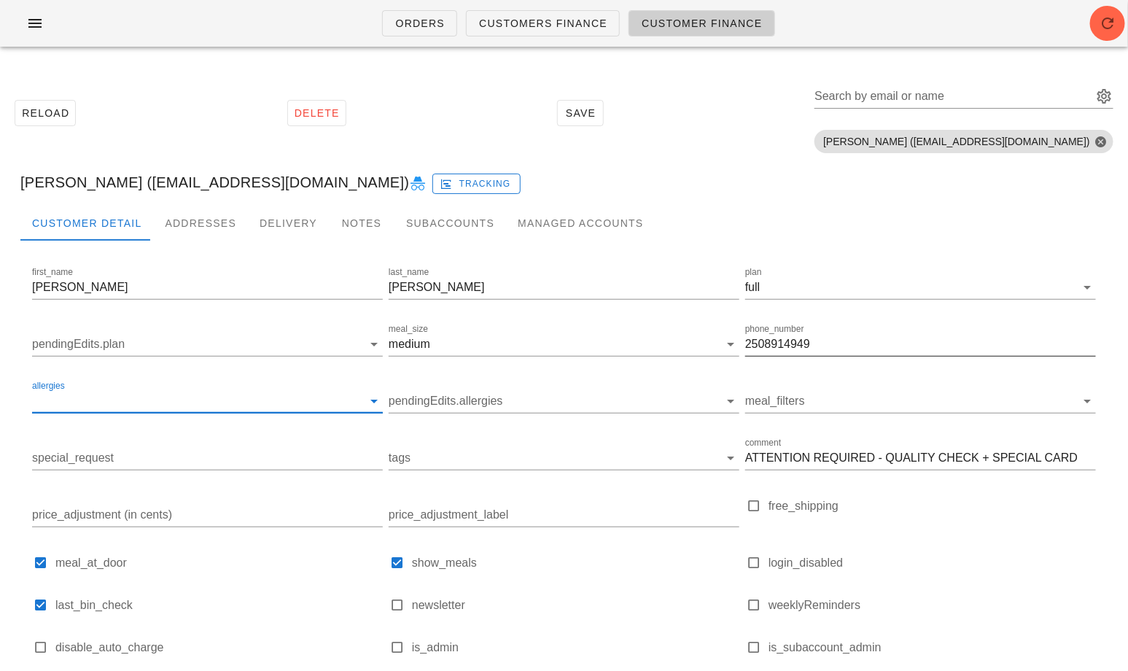
click at [841, 338] on input "2508914949" at bounding box center [920, 343] width 351 height 23
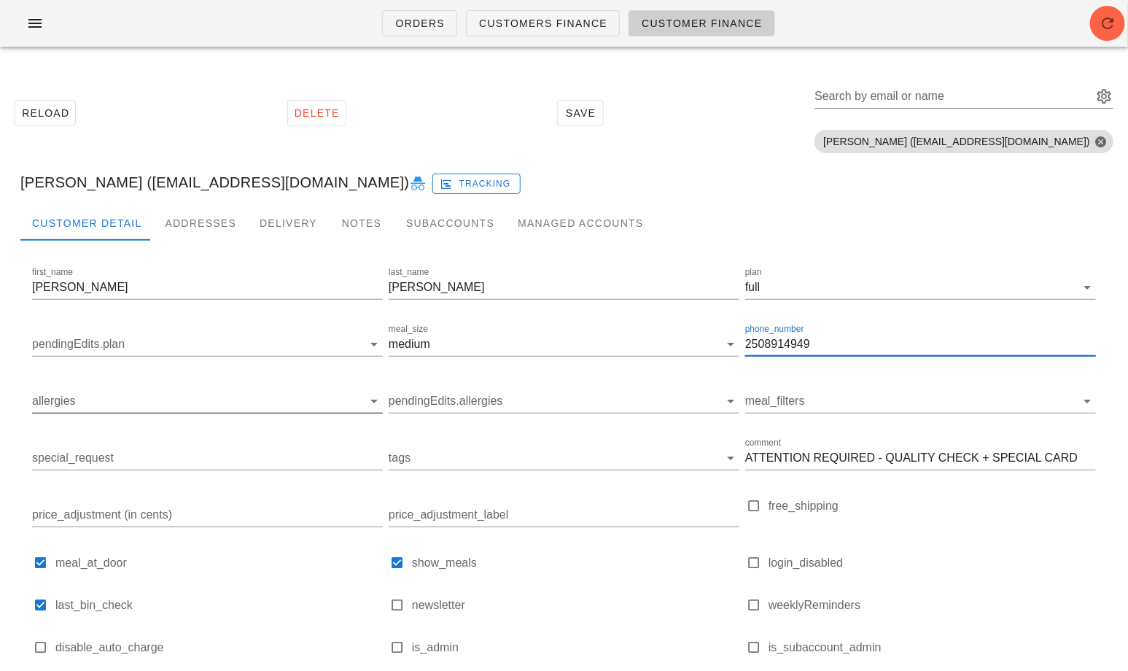
click at [841, 338] on input "2508914949" at bounding box center [920, 343] width 351 height 23
paste input "604.761.3593"
type input "604.761.3593"
click at [191, 231] on div "Addresses" at bounding box center [200, 223] width 95 height 35
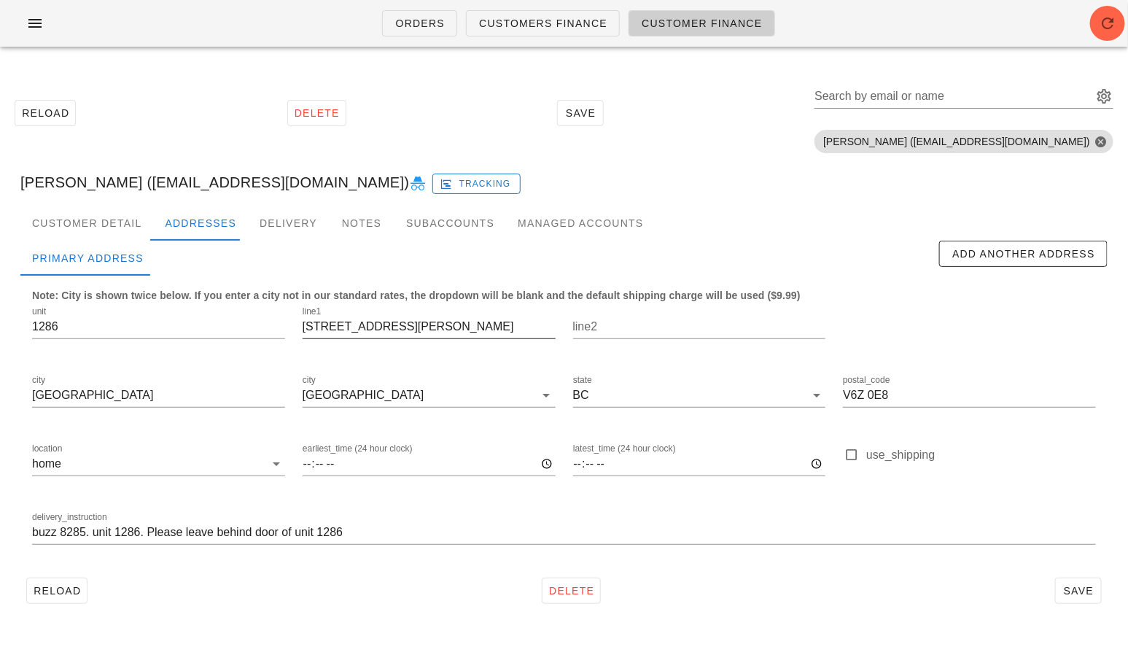
click at [380, 328] on input "87 Nelson Street" at bounding box center [429, 326] width 253 height 23
paste input "5812 Argyle"
type input "5812 Argyle Street"
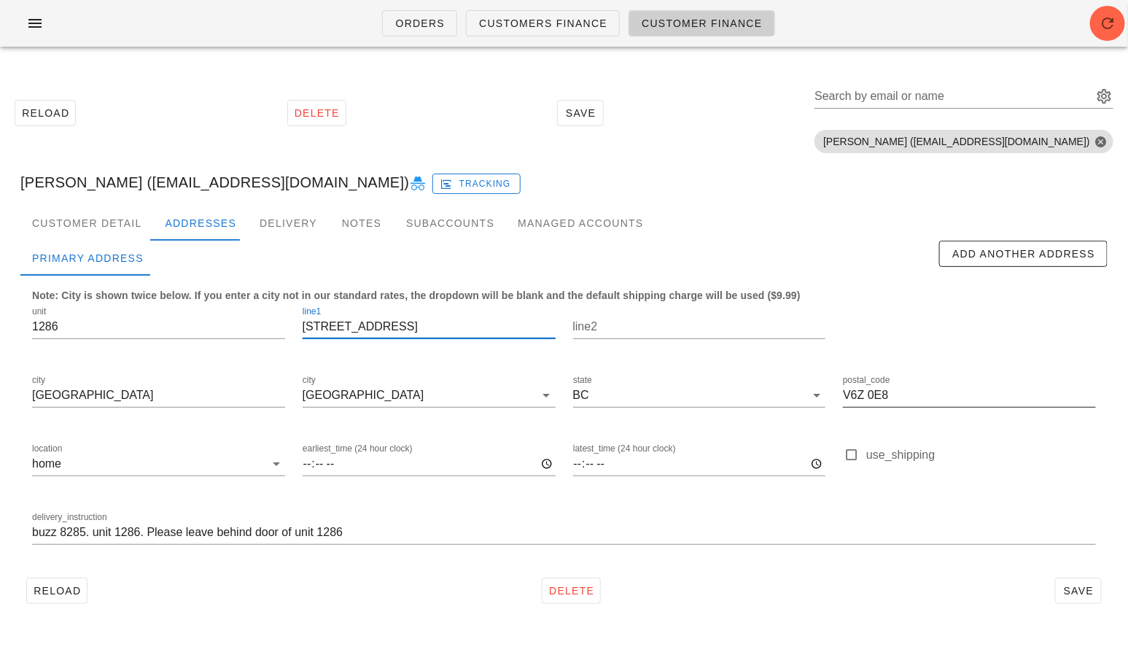
click at [898, 396] on input "V6Z 0E8" at bounding box center [969, 395] width 253 height 23
paste input "5P 3J7"
type input "V5P 3J7"
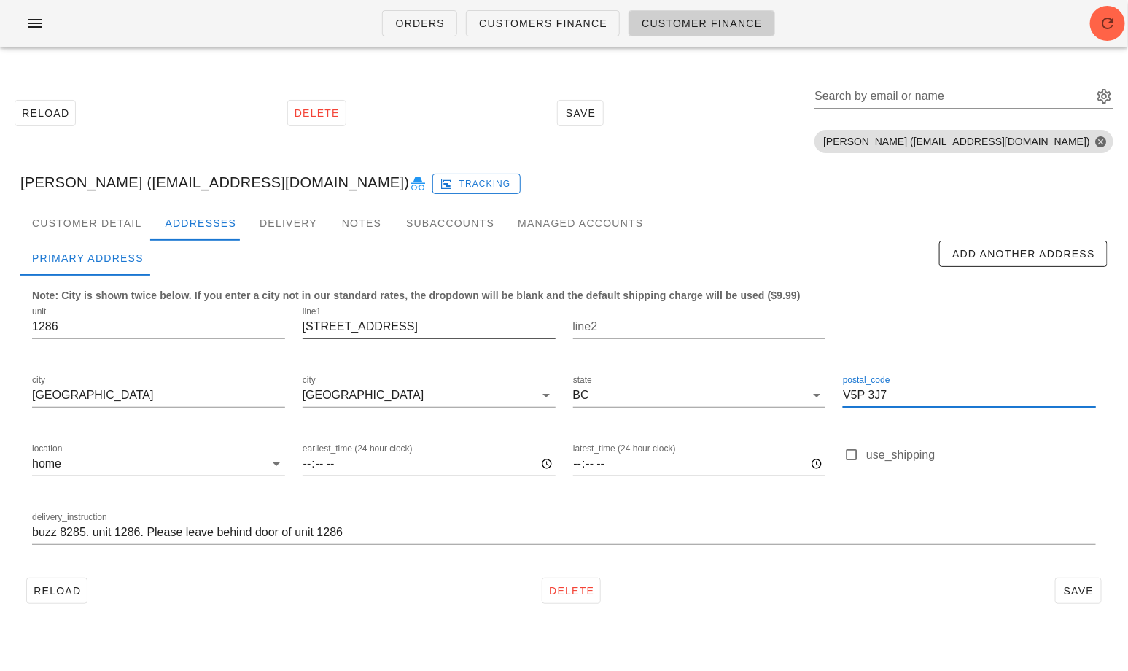
click at [339, 328] on input "5812 Argyle Street" at bounding box center [429, 326] width 253 height 23
click at [98, 527] on input "buzz 8285. unit 1286. Please leave behind door of unit 1286" at bounding box center [564, 532] width 1064 height 23
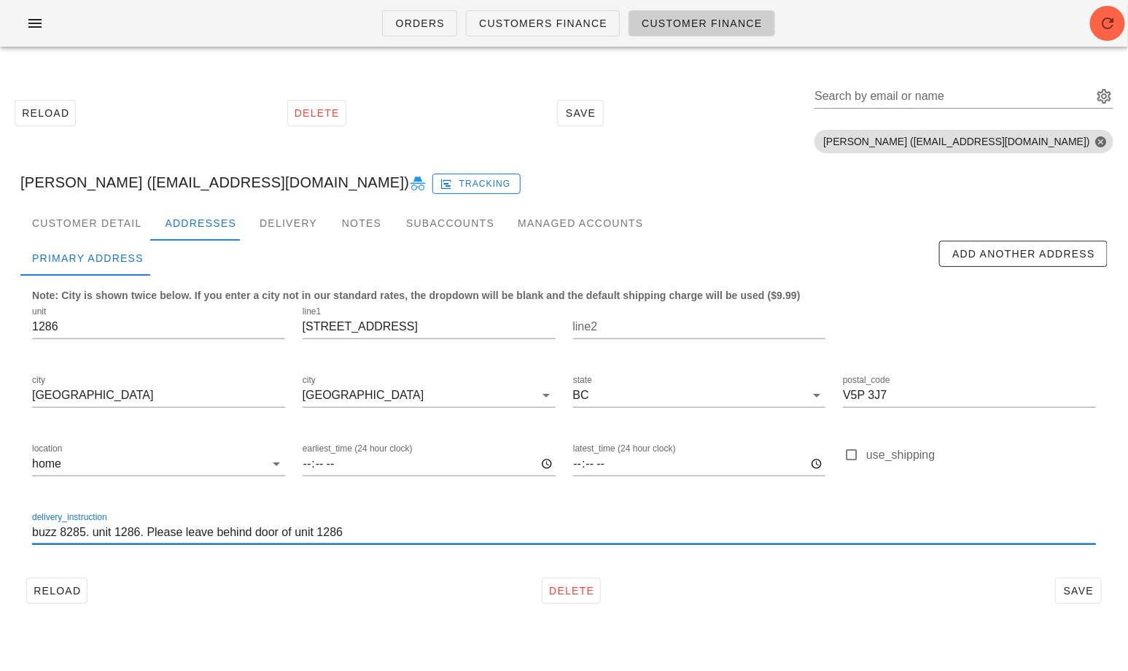
click at [98, 527] on input "buzz 8285. unit 1286. Please leave behind door of unit 1286" at bounding box center [564, 532] width 1064 height 23
type input "please ring doorbell and leave meals behind the door"
click at [56, 323] on input "1286" at bounding box center [158, 326] width 253 height 23
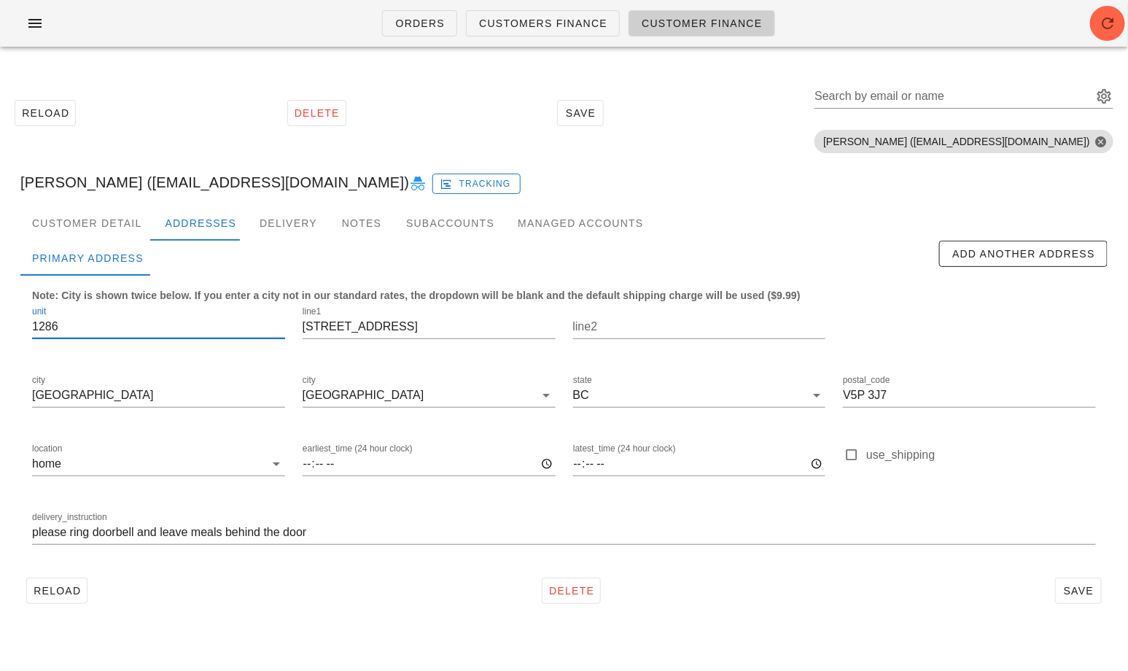
click at [56, 323] on input "1286" at bounding box center [158, 326] width 253 height 23
click at [211, 639] on div "Orders Customers Finance Customer Finance Reload Delete Save Search by email or…" at bounding box center [564, 335] width 1128 height 671
click at [1088, 591] on span "Save" at bounding box center [1079, 591] width 34 height 12
click at [919, 94] on div "Search by email or name" at bounding box center [952, 96] width 276 height 23
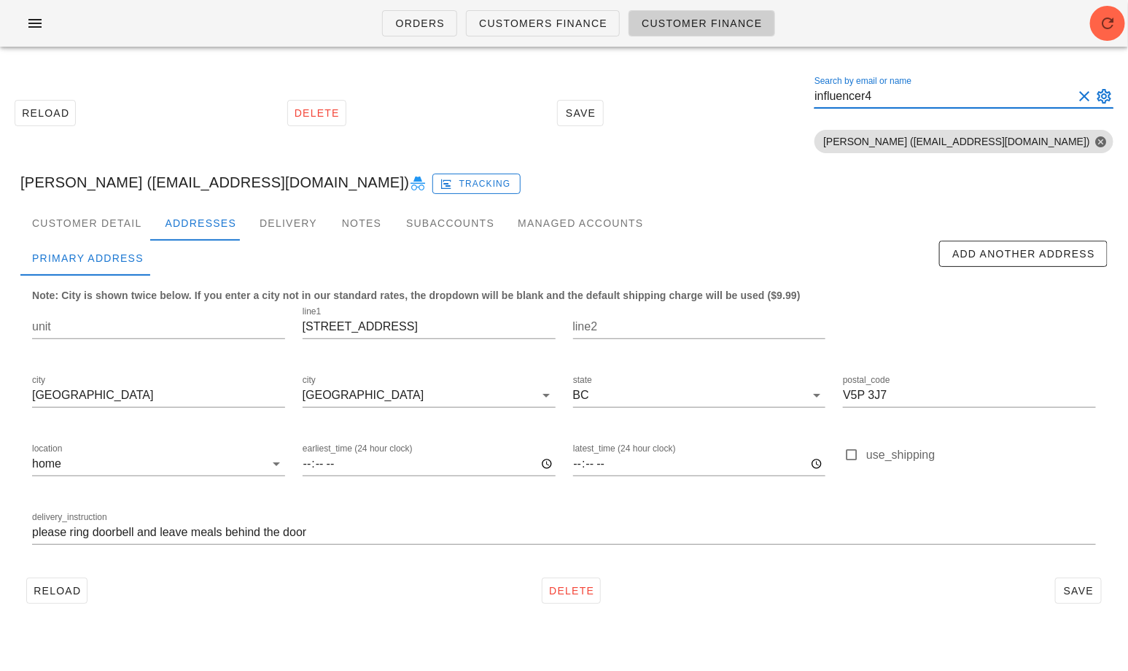
type input "influencer4@"
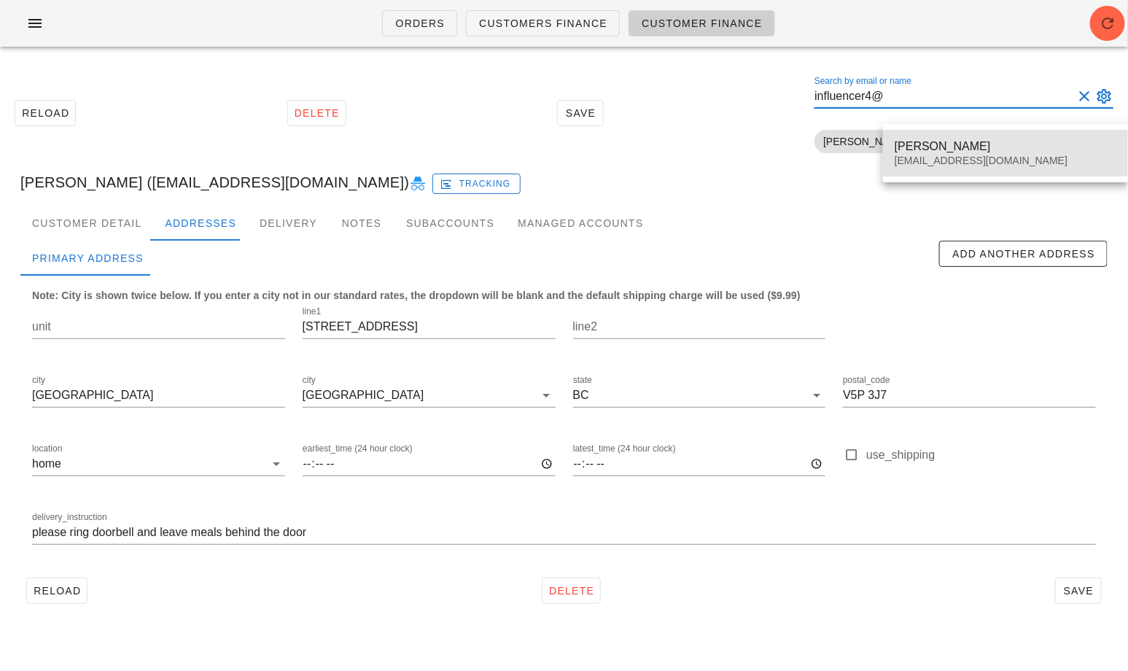
click at [903, 151] on div "Joel" at bounding box center [1006, 146] width 222 height 14
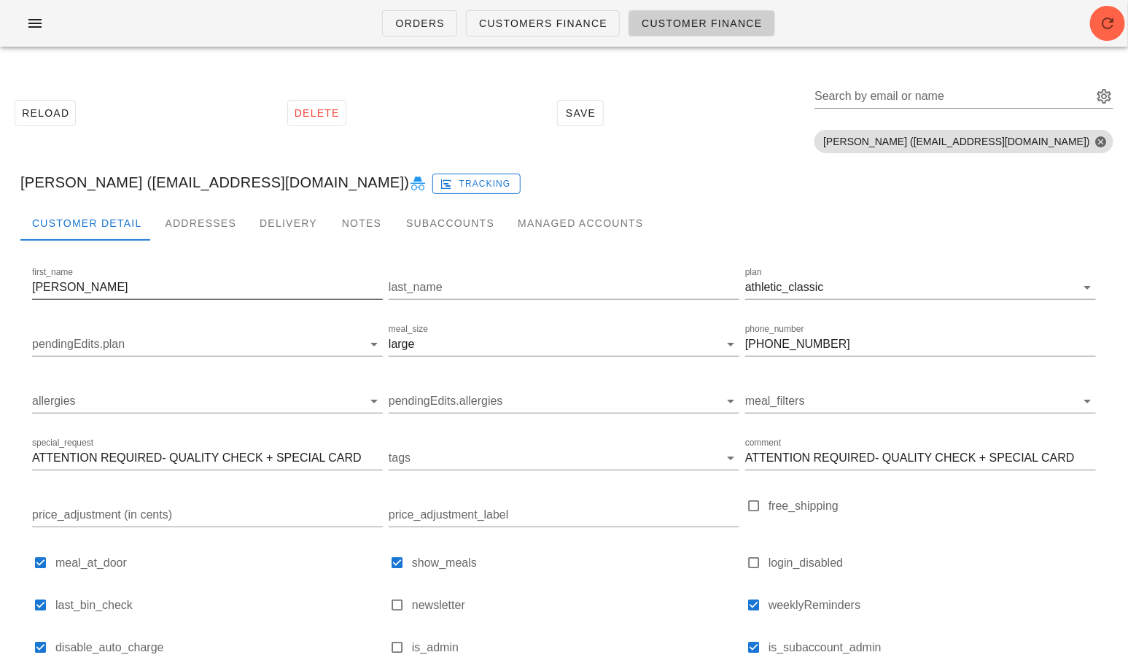
click at [169, 280] on input "Joel" at bounding box center [207, 287] width 351 height 23
paste input "Lauren Maurice"
drag, startPoint x: 131, startPoint y: 289, endPoint x: 75, endPoint y: 287, distance: 56.2
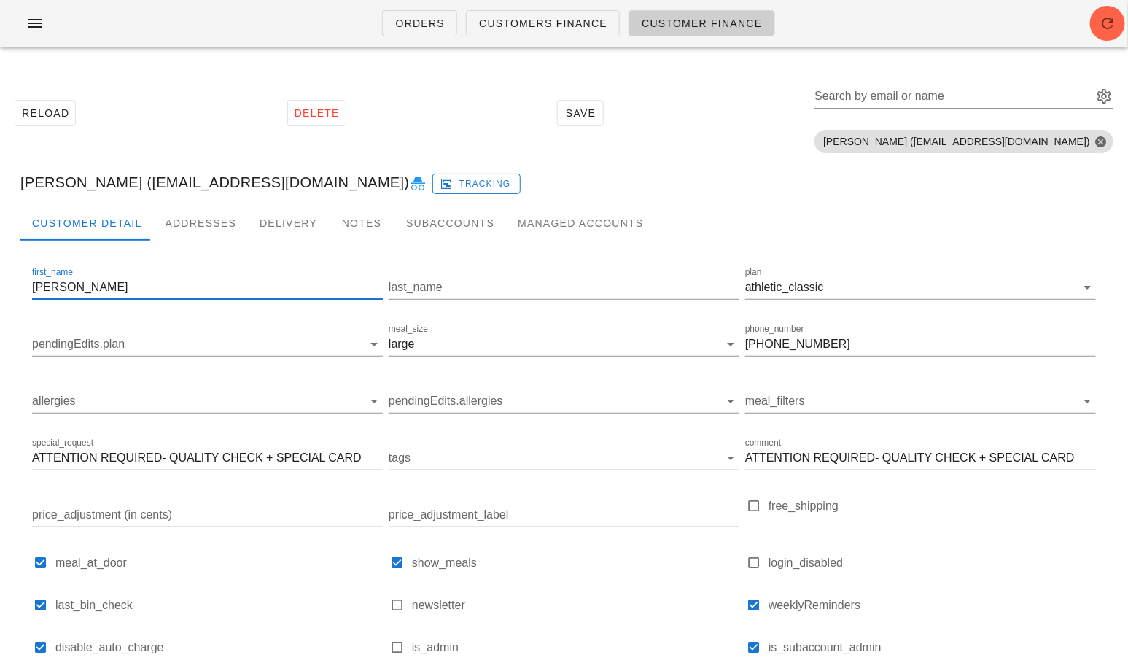
click at [75, 287] on input "Lauren Maurice" at bounding box center [207, 287] width 351 height 23
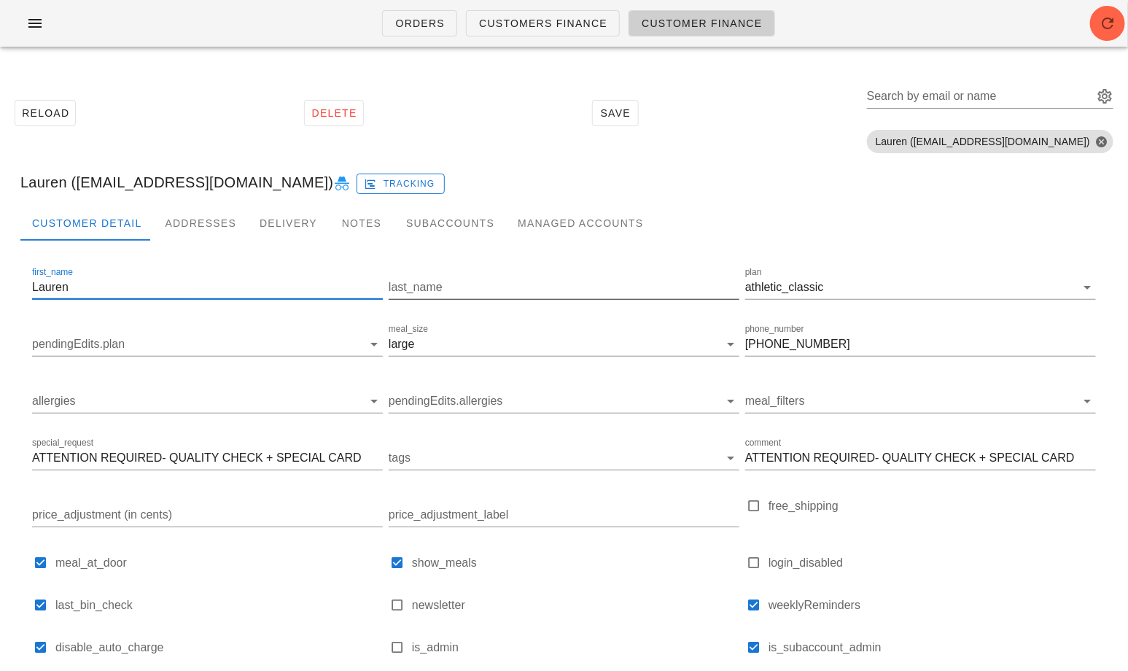
type input "Lauren"
click at [424, 291] on div "last_name" at bounding box center [564, 287] width 351 height 23
paste input "Maurice"
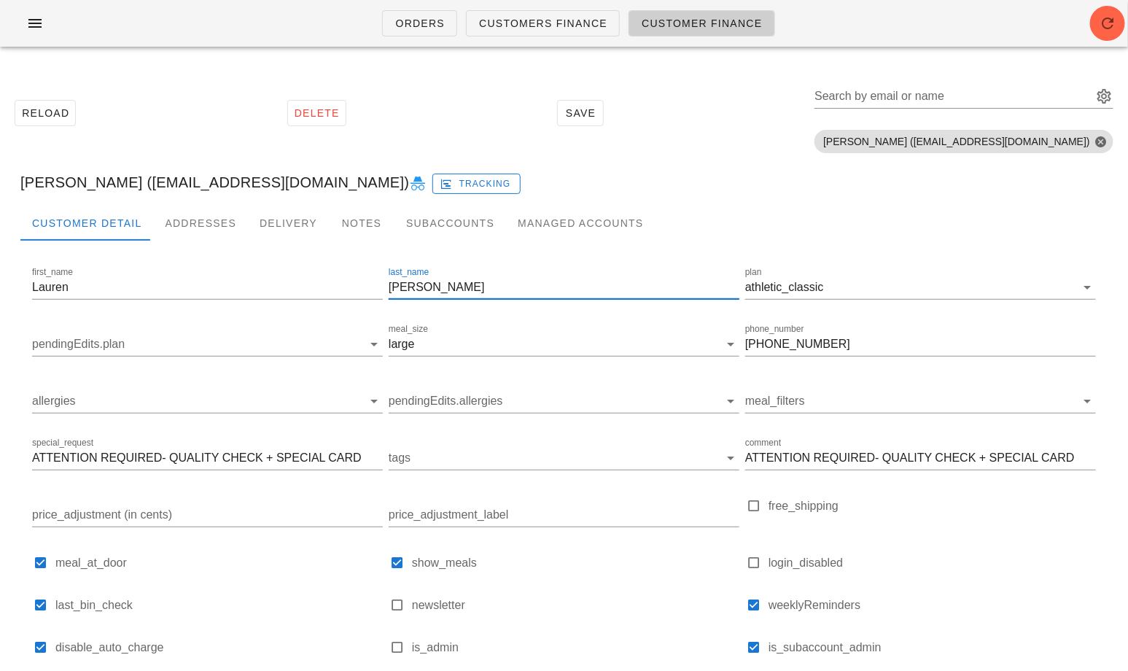
type input "Maurice"
click at [809, 346] on input "(604) 862-4169" at bounding box center [920, 343] width 351 height 23
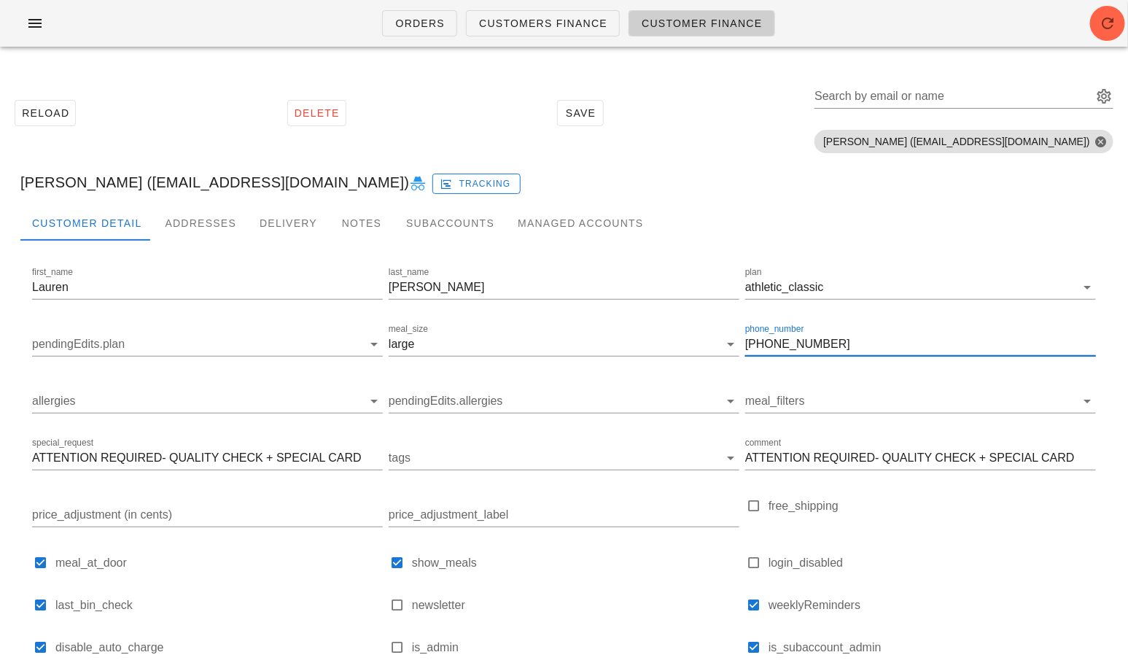
click at [809, 346] on input "(604) 862-4169" at bounding box center [920, 343] width 351 height 23
paste input "604.300.80"
type input "604.300.8069"
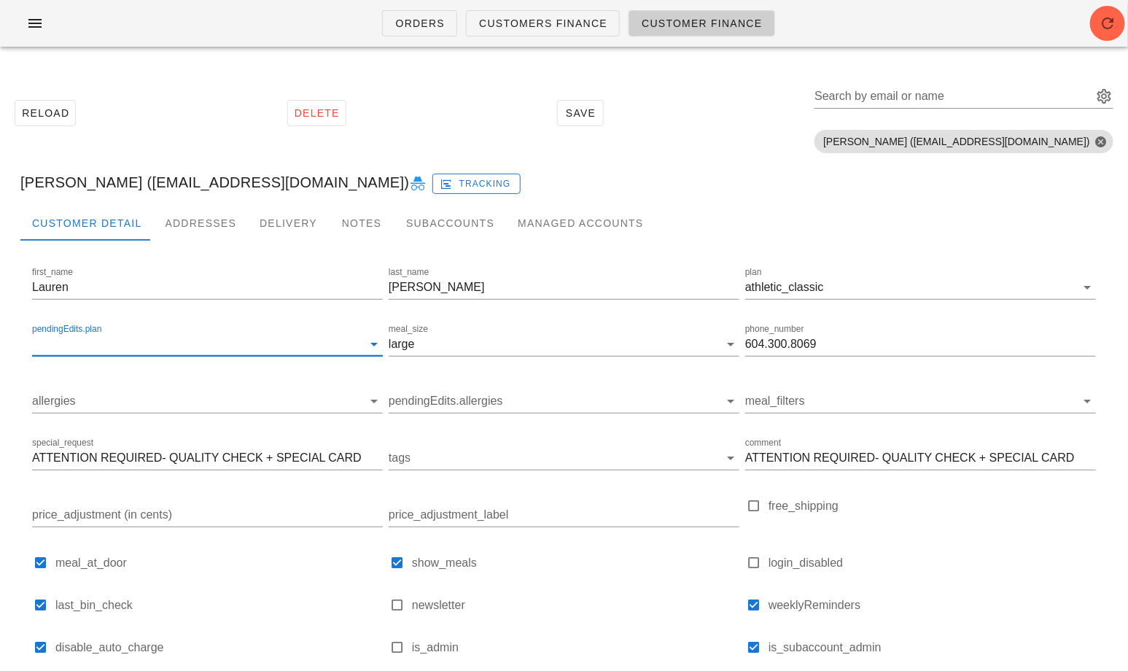
click at [268, 346] on input "pendingEdits.plan" at bounding box center [197, 343] width 330 height 23
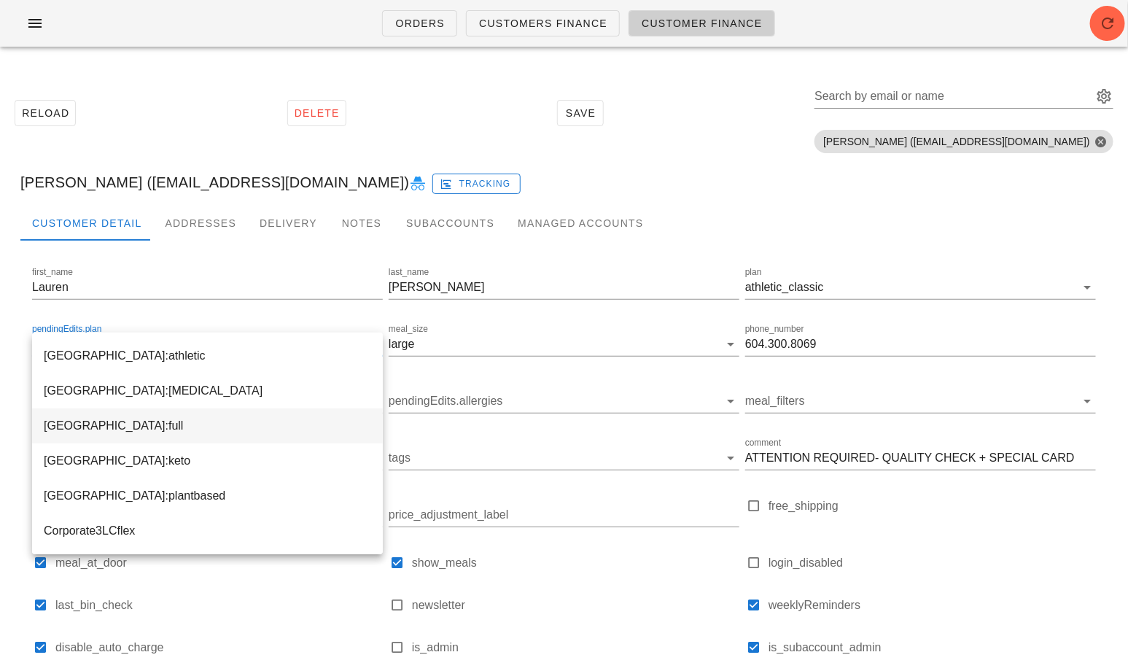
scroll to position [93, 0]
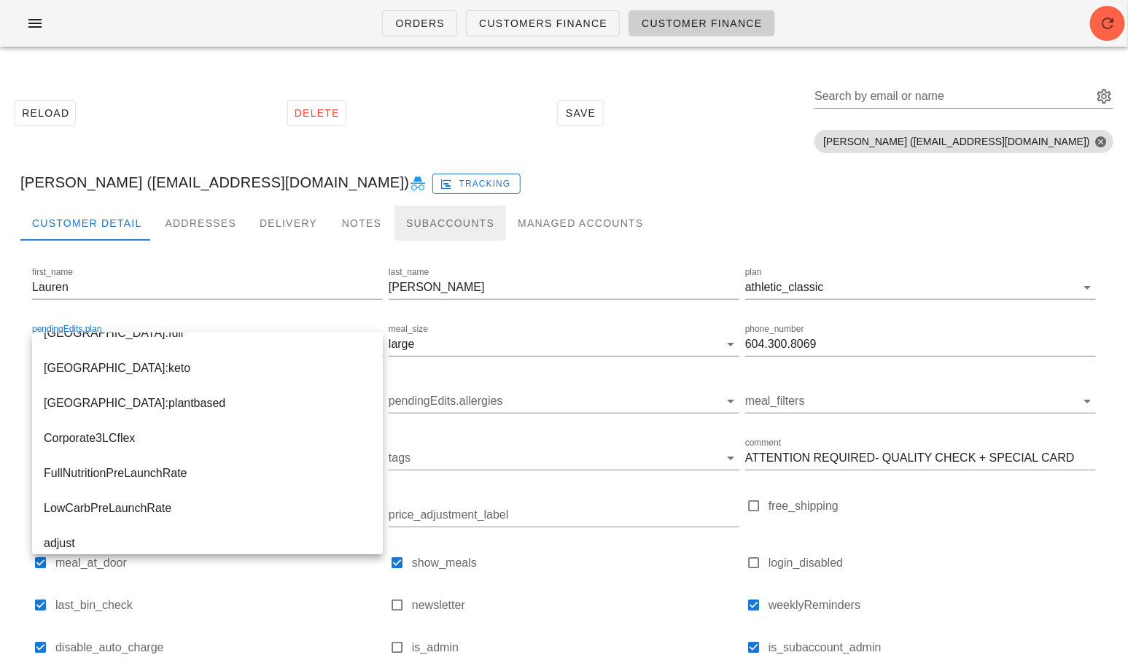
click at [394, 227] on div "Subaccounts" at bounding box center [450, 223] width 112 height 35
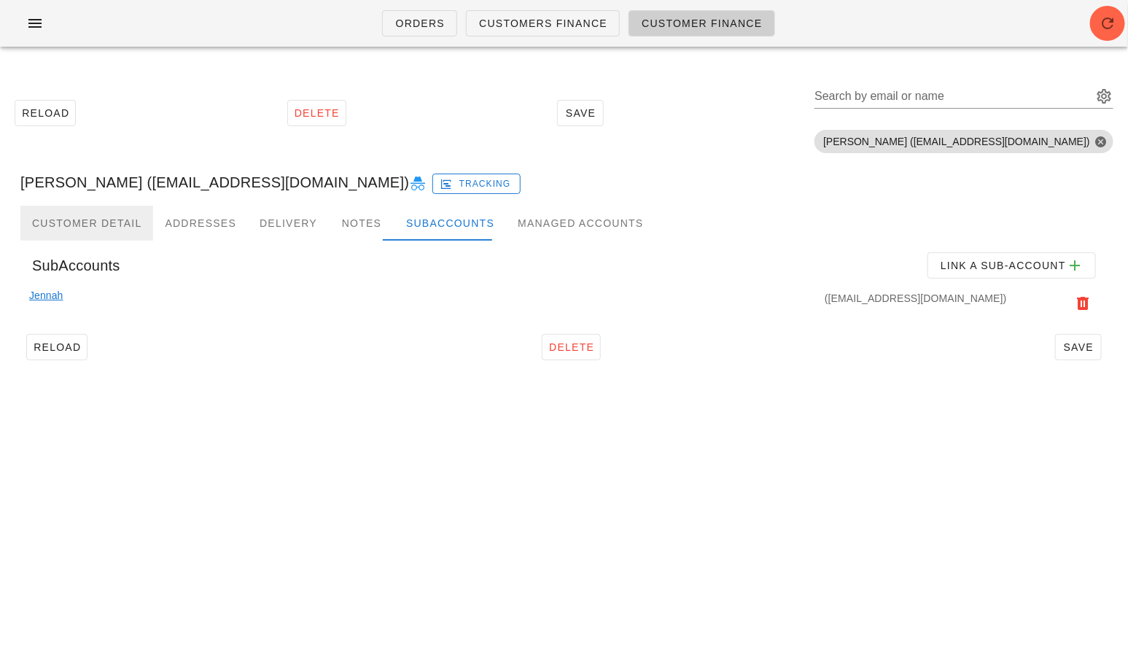
click at [79, 217] on div "Customer Detail" at bounding box center [86, 223] width 133 height 35
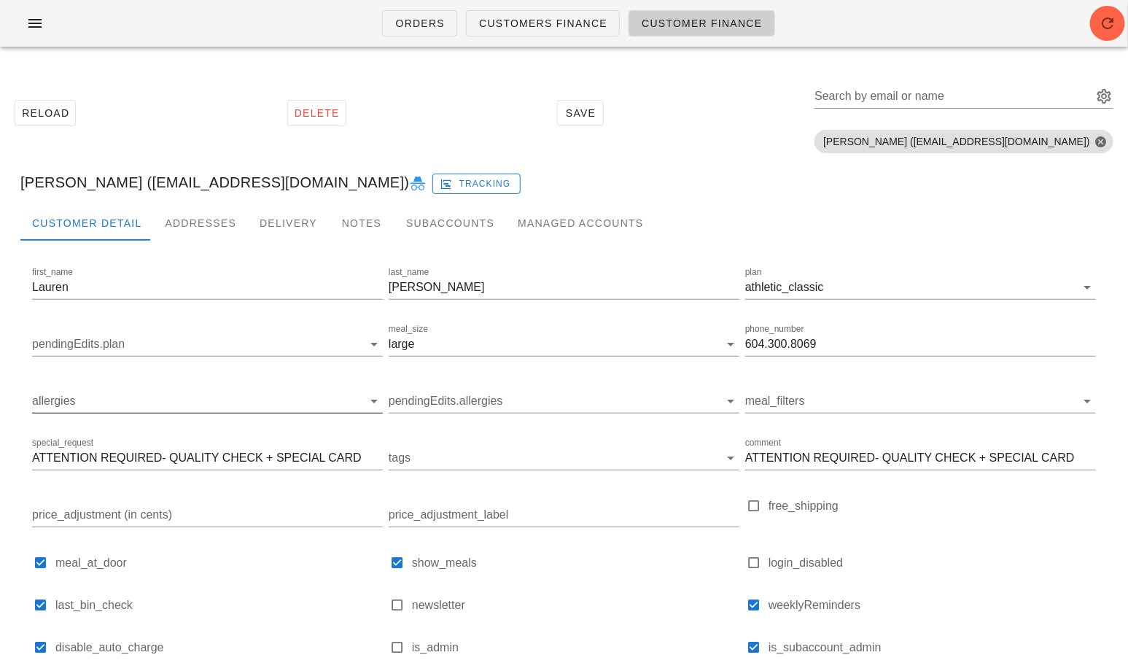
click at [121, 416] on div "allergies" at bounding box center [207, 408] width 351 height 39
click at [129, 402] on input "allergies" at bounding box center [195, 400] width 327 height 23
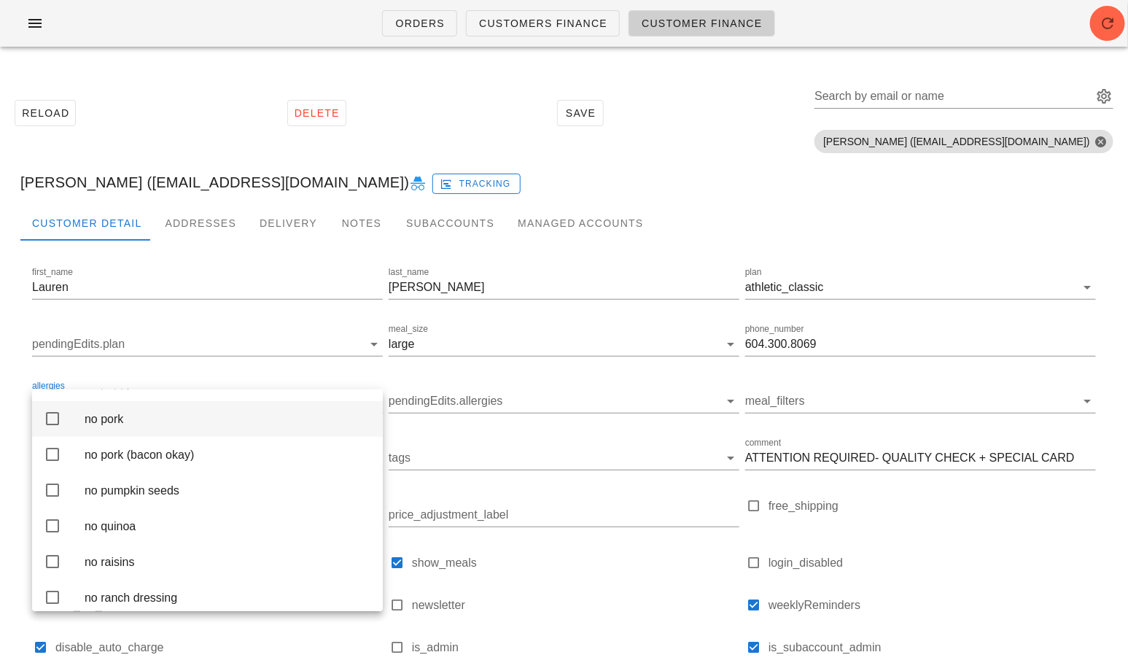
scroll to position [2643, 0]
click at [87, 421] on div "no pork" at bounding box center [228, 414] width 287 height 14
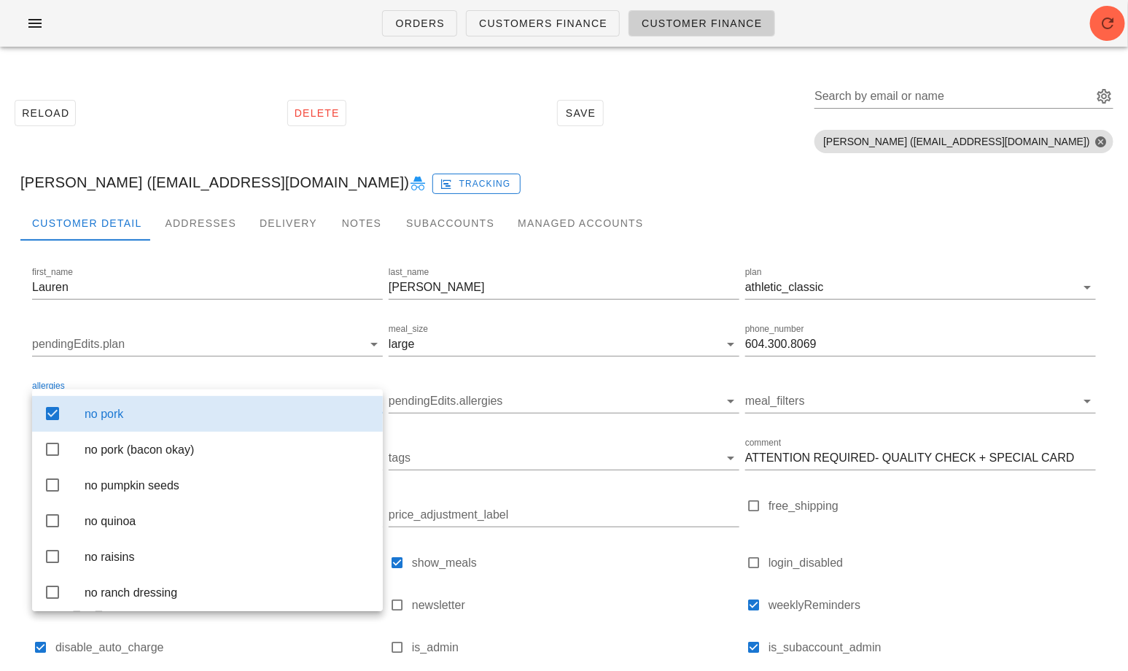
click at [668, 183] on div "Lauren Maurice (influencer4@fedfedfed.com) Tracking" at bounding box center [564, 182] width 1110 height 47
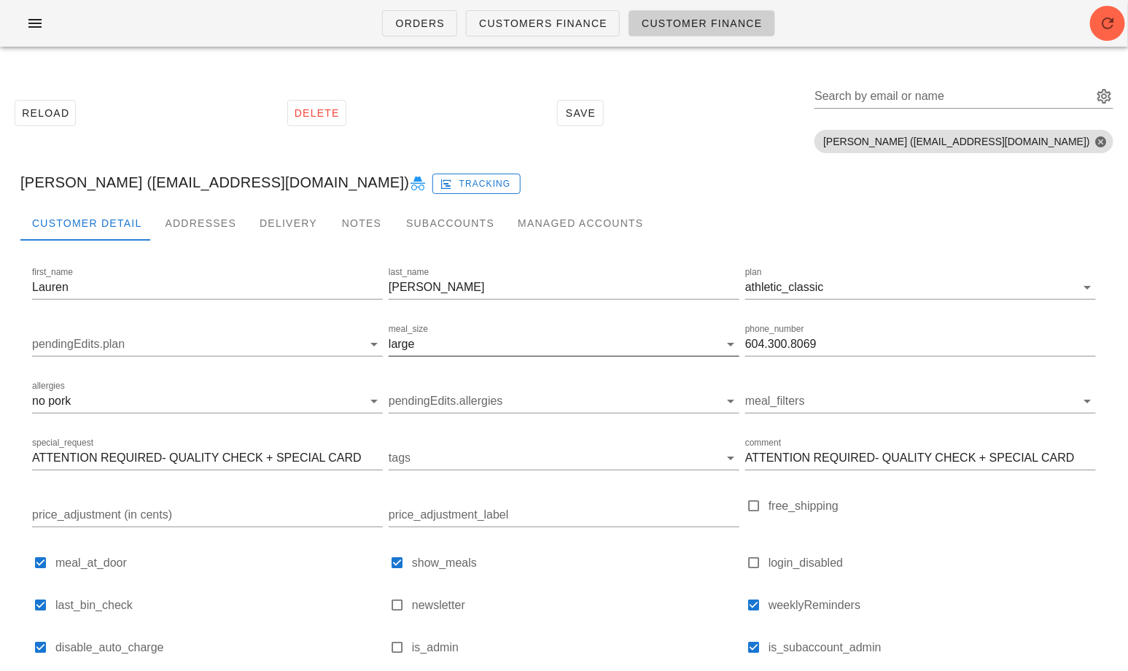
click at [558, 344] on input "meal_size" at bounding box center [568, 343] width 301 height 23
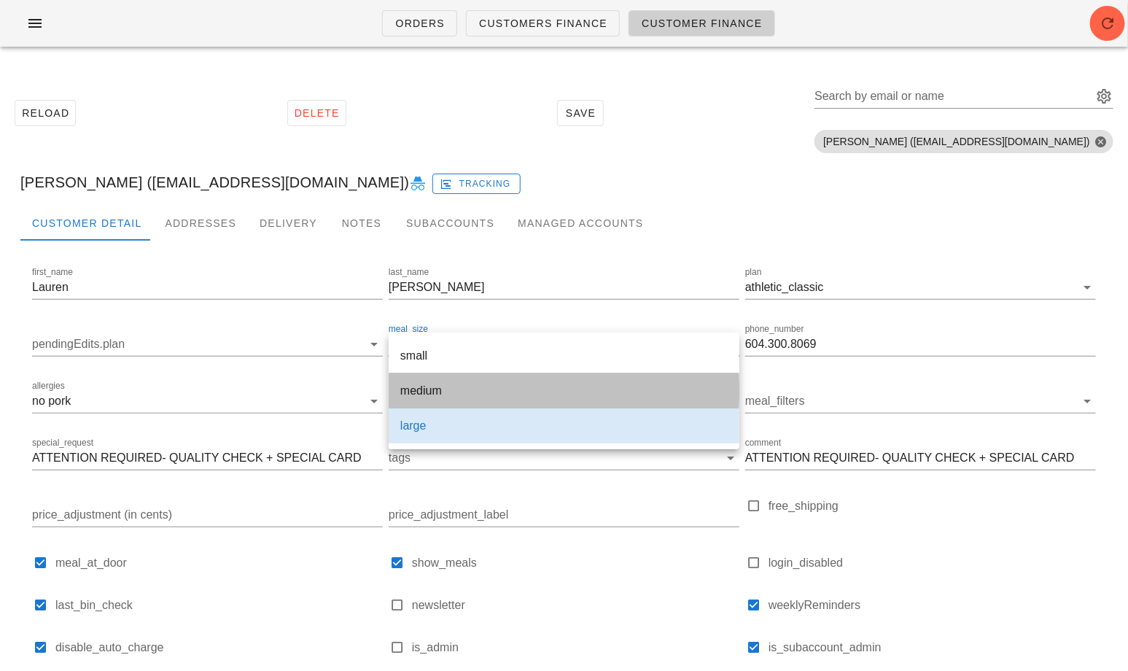
click at [503, 392] on div "medium" at bounding box center [563, 391] width 327 height 14
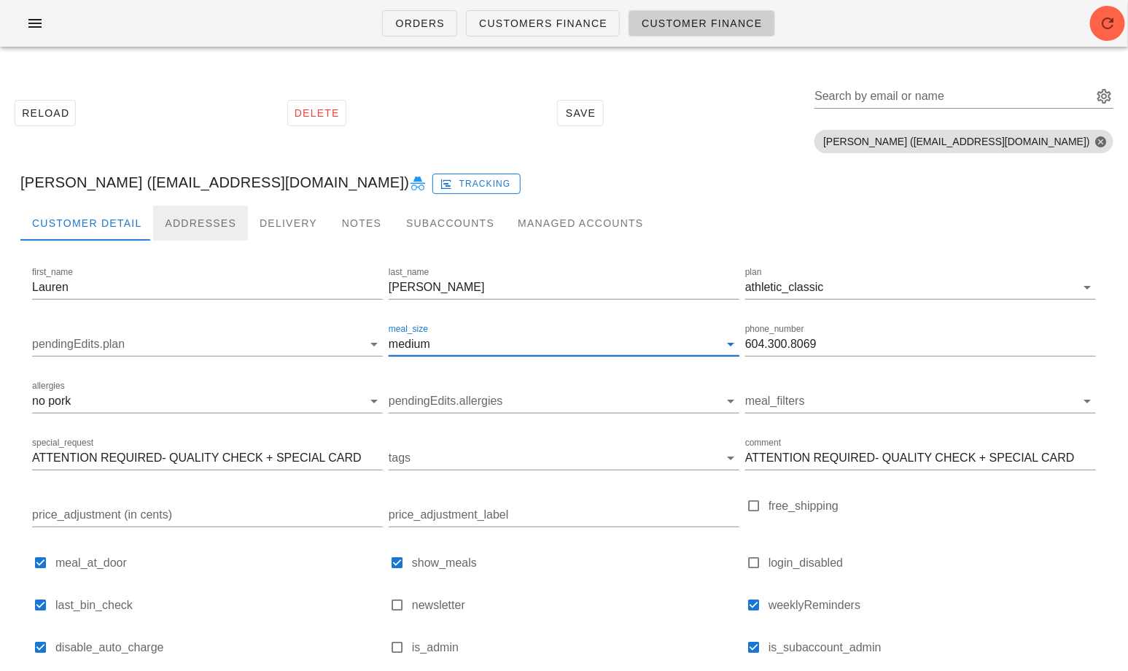
click at [198, 225] on div "Addresses" at bounding box center [200, 223] width 95 height 35
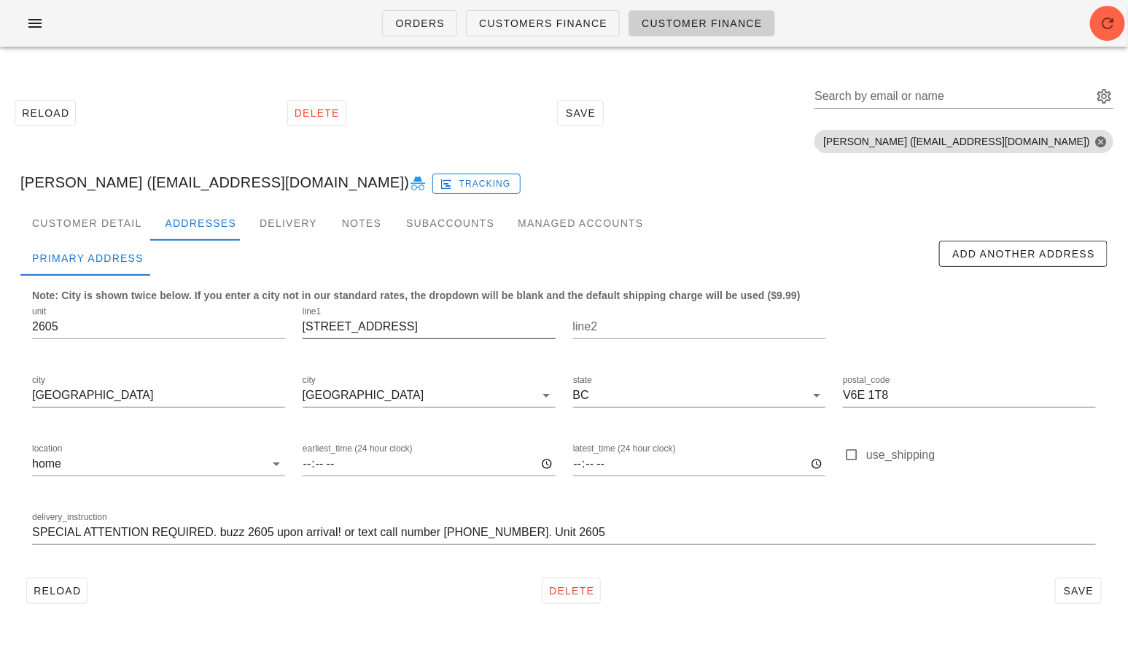
click at [358, 319] on input "1011 Beach Avenue" at bounding box center [429, 326] width 253 height 23
paste input "768 Cook Street"
type input "1768 Cook Street"
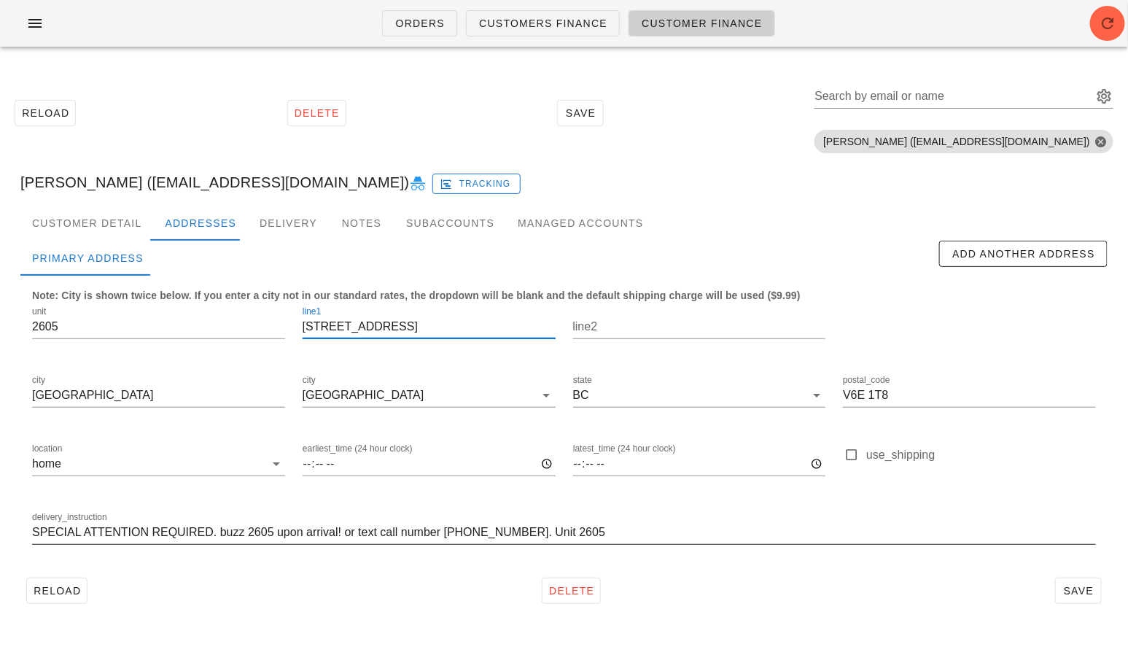
click at [209, 530] on input "SPECIAL ATTENTION REQUIRED. buzz 2605 upon arrival! or text call number (604) 8…" at bounding box center [564, 532] width 1064 height 23
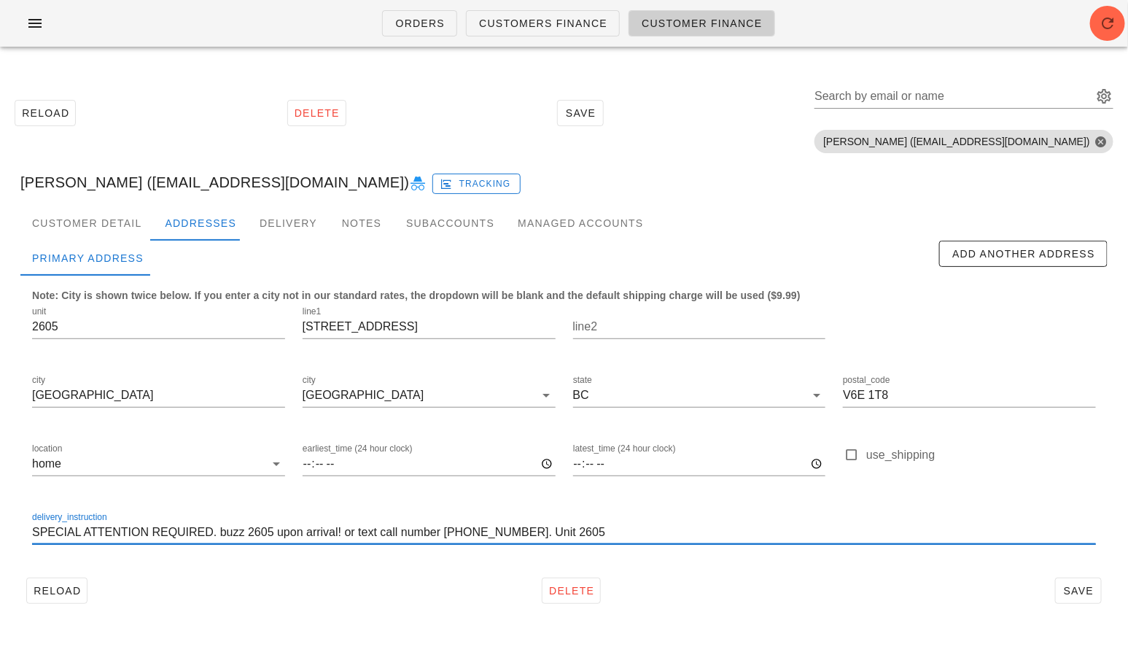
click at [209, 530] on input "SPECIAL ATTENTION REQUIRED. buzz 2605 upon arrival! or text call number (604) 8…" at bounding box center [564, 532] width 1064 height 23
paste input "Unit 1117 Buzz 1117"
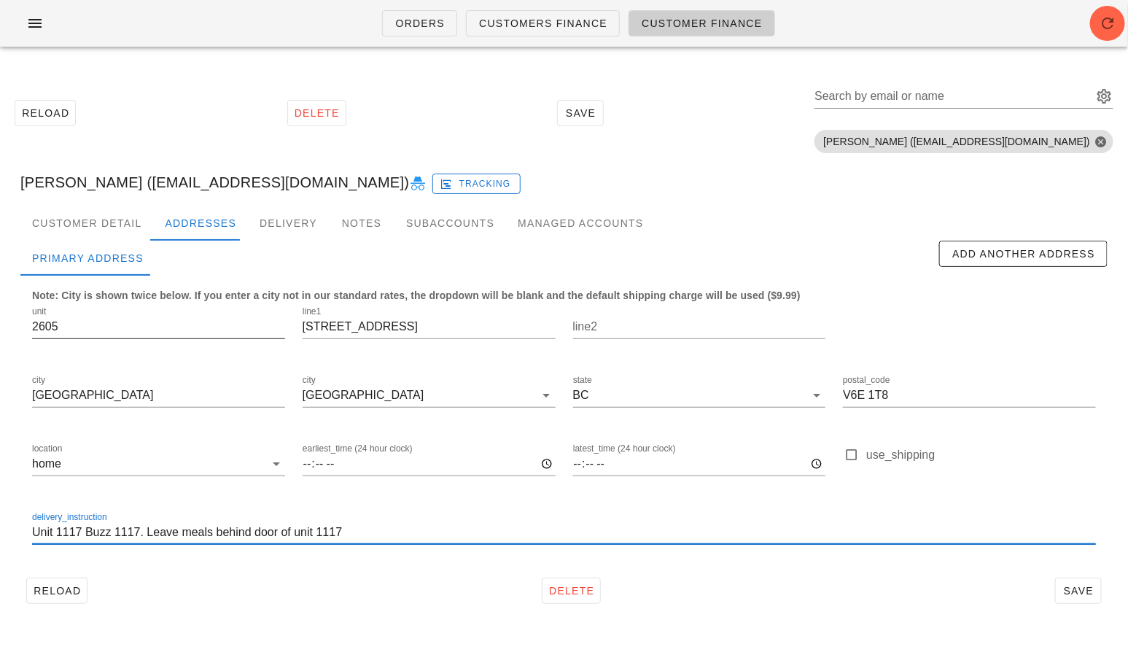
type input "Unit 1117 Buzz 1117. Leave meals behind door of unit 1117"
click at [42, 325] on input "2605" at bounding box center [158, 326] width 253 height 23
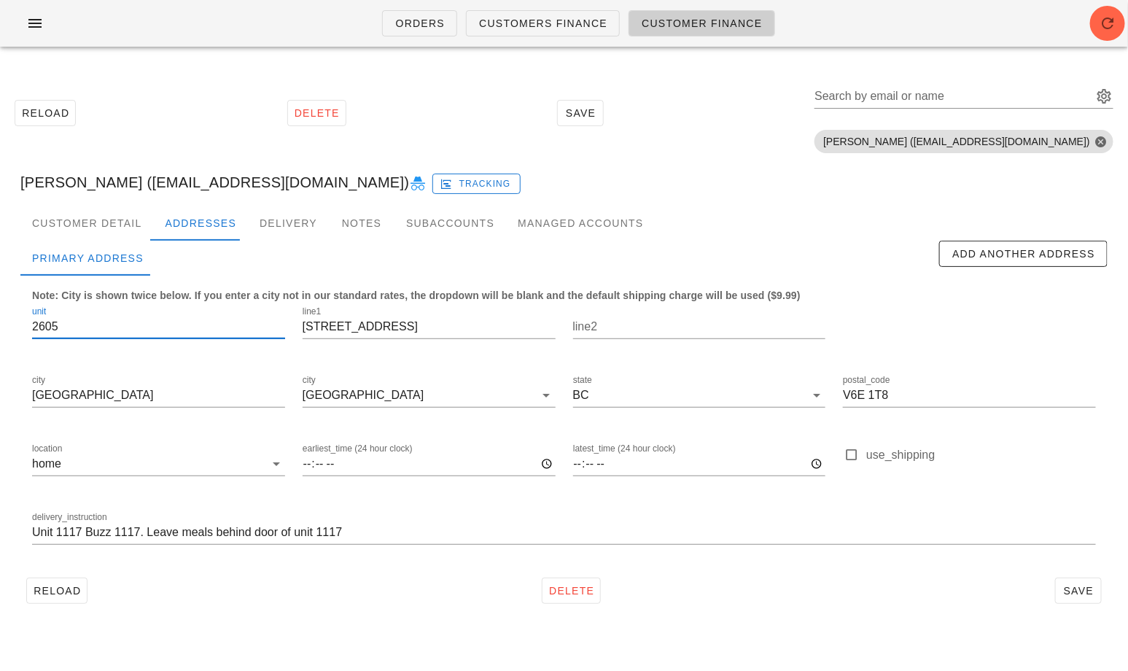
click at [42, 325] on input "2605" at bounding box center [158, 326] width 253 height 23
type input "1117"
click at [427, 629] on div "Reload Delete Save Search by email or name Include deleted accounts Include Sho…" at bounding box center [564, 344] width 1128 height 572
click at [903, 398] on input "V6E 1T8" at bounding box center [969, 395] width 253 height 23
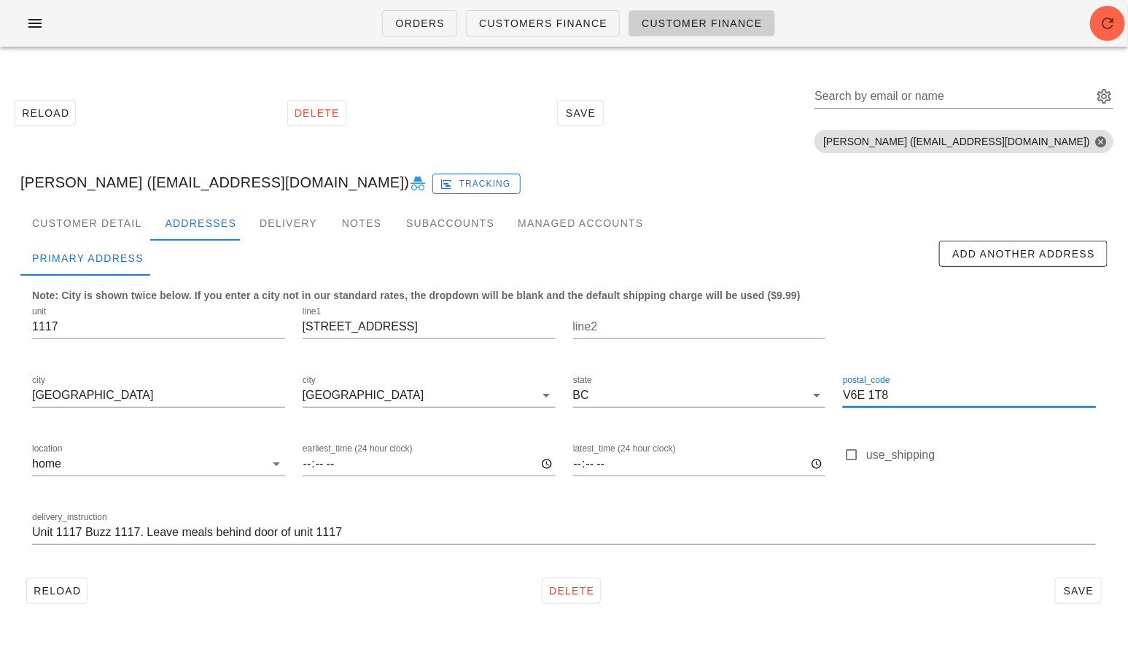
click at [903, 398] on input "V6E 1T8" at bounding box center [969, 395] width 253 height 23
paste input "5Y 0N3"
type input "V5Y 0N3"
click at [400, 536] on input "Unit 1117 Buzz 1117. Leave meals behind door of unit 1117" at bounding box center [564, 532] width 1064 height 23
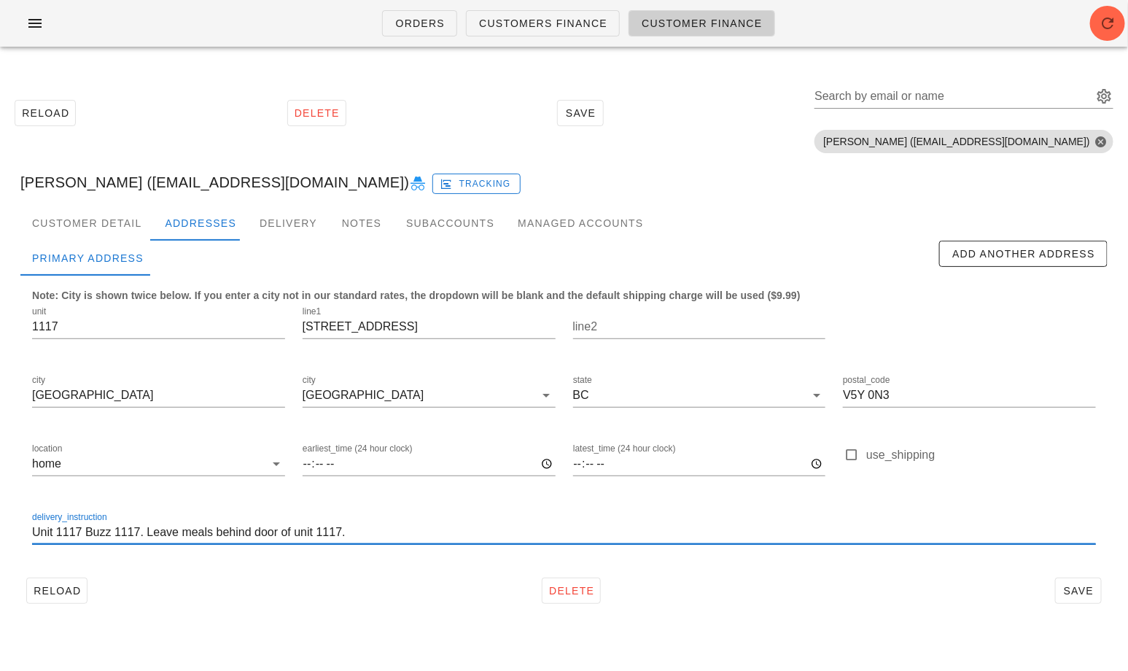
paste input "If no anwser, leave with Concierge"
type input "Unit 1117 Buzz 1117. Leave meals behind door of unit 1117. If no anwser, leave …"
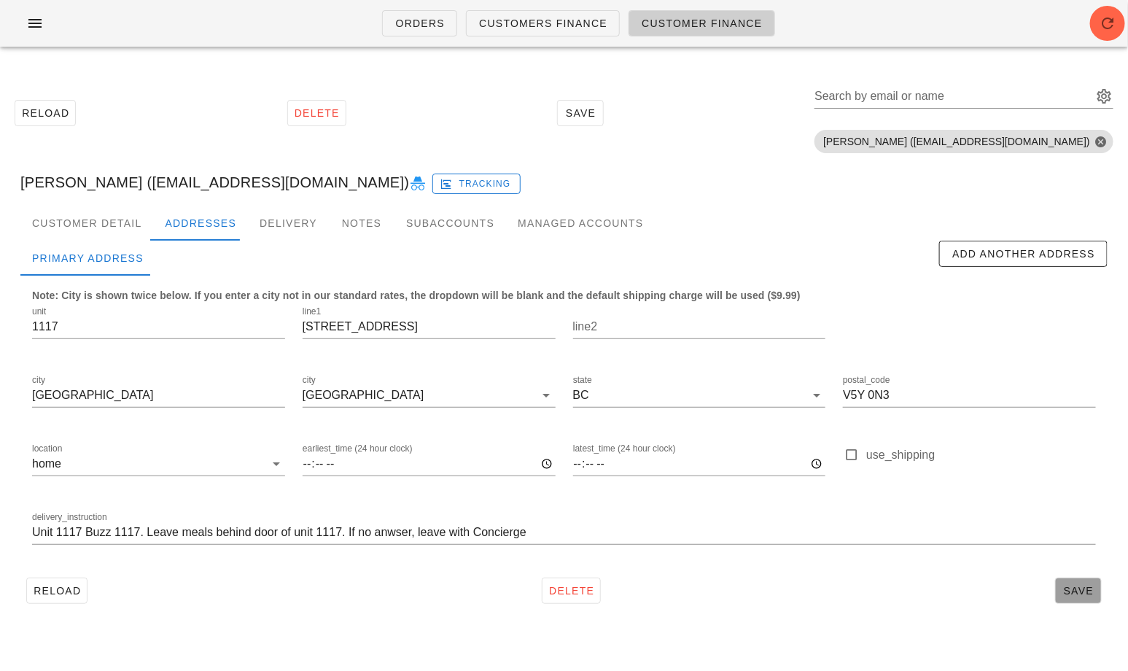
click at [1088, 589] on span "Save" at bounding box center [1079, 591] width 34 height 12
click at [962, 85] on div "Search by email or name" at bounding box center [952, 96] width 276 height 23
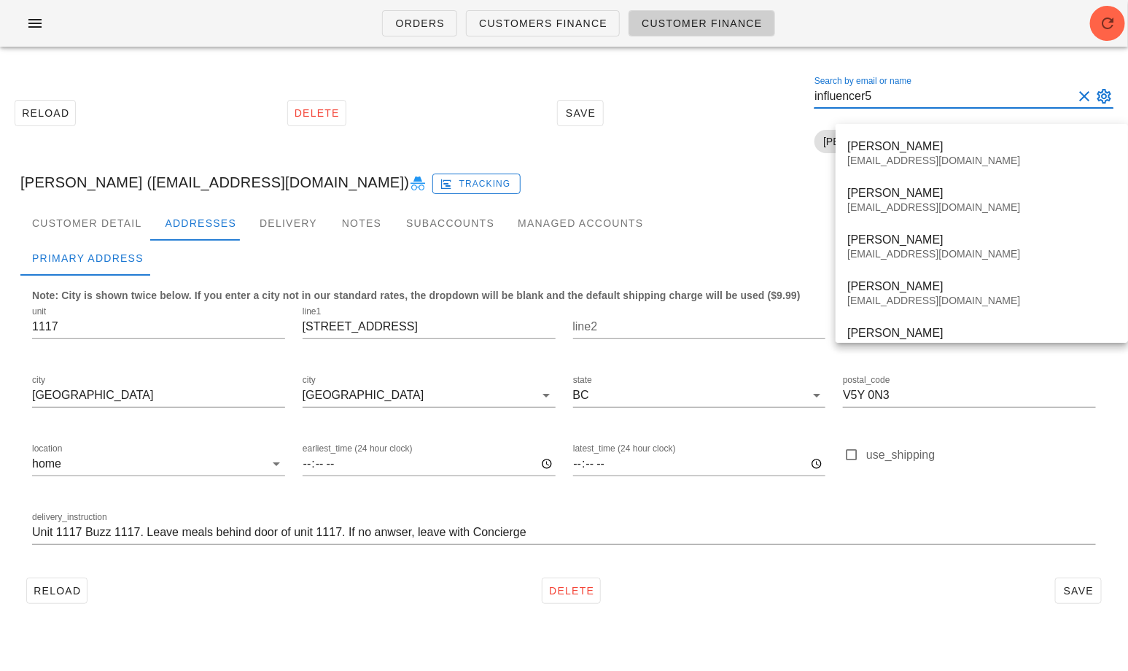
type input "influencer5@"
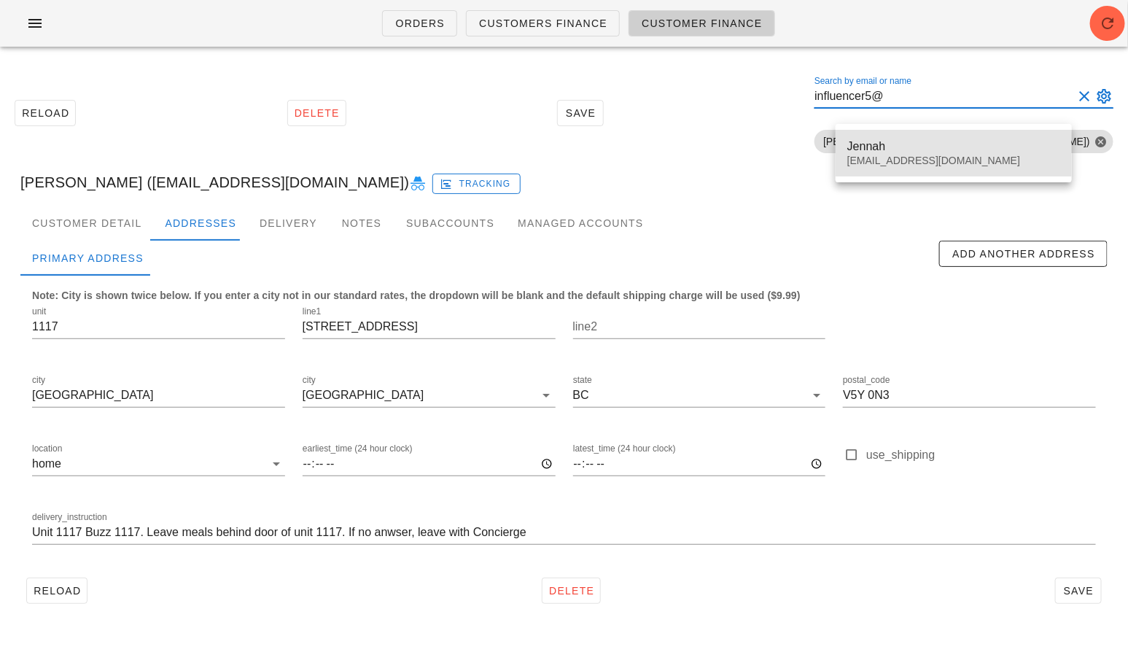
click at [913, 149] on div "Jennah" at bounding box center [953, 146] width 213 height 14
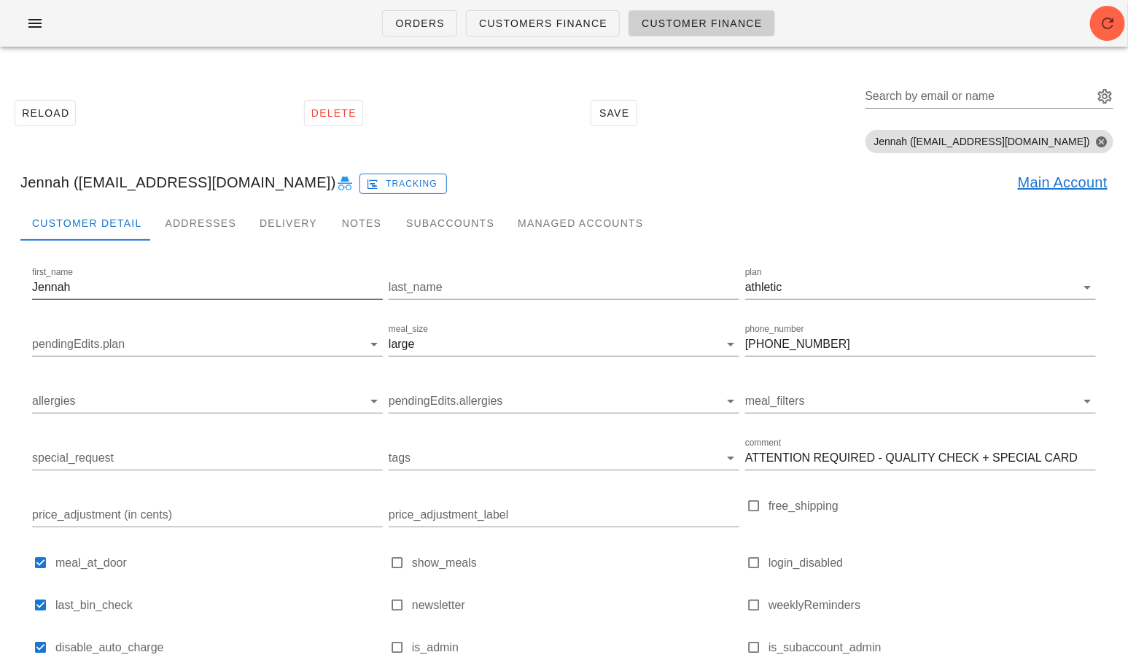
click at [125, 279] on input "Jennah" at bounding box center [207, 287] width 351 height 23
paste input "Ali Mroz"
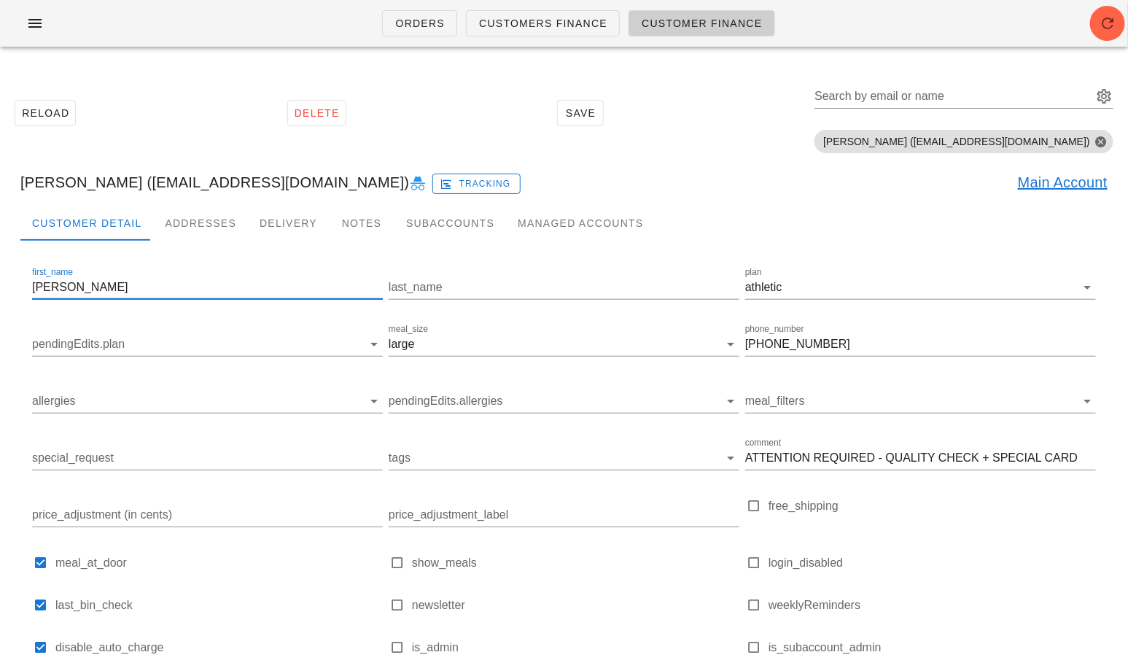
drag, startPoint x: 80, startPoint y: 287, endPoint x: 49, endPoint y: 285, distance: 31.4
click at [49, 285] on input "Ali Mroz" at bounding box center [207, 287] width 351 height 23
type input "Ali"
click at [509, 279] on input "last_name" at bounding box center [564, 287] width 351 height 23
paste input "Mroz"
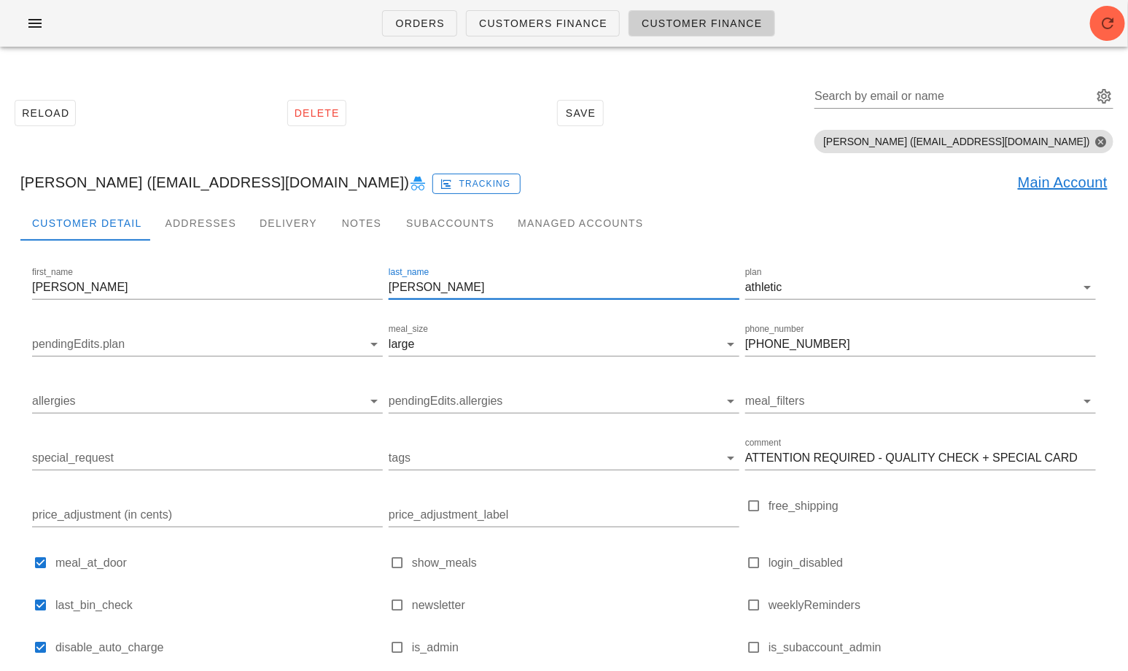
type input "Mroz"
click at [773, 278] on div "athletic" at bounding box center [910, 287] width 330 height 23
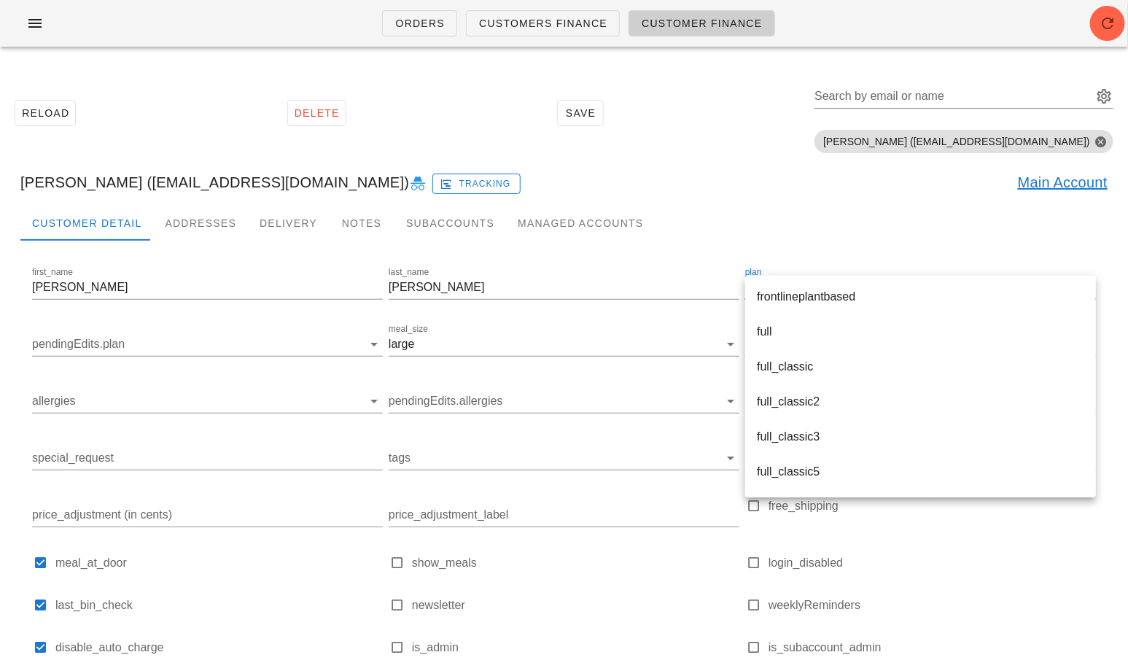
scroll to position [1794, 0]
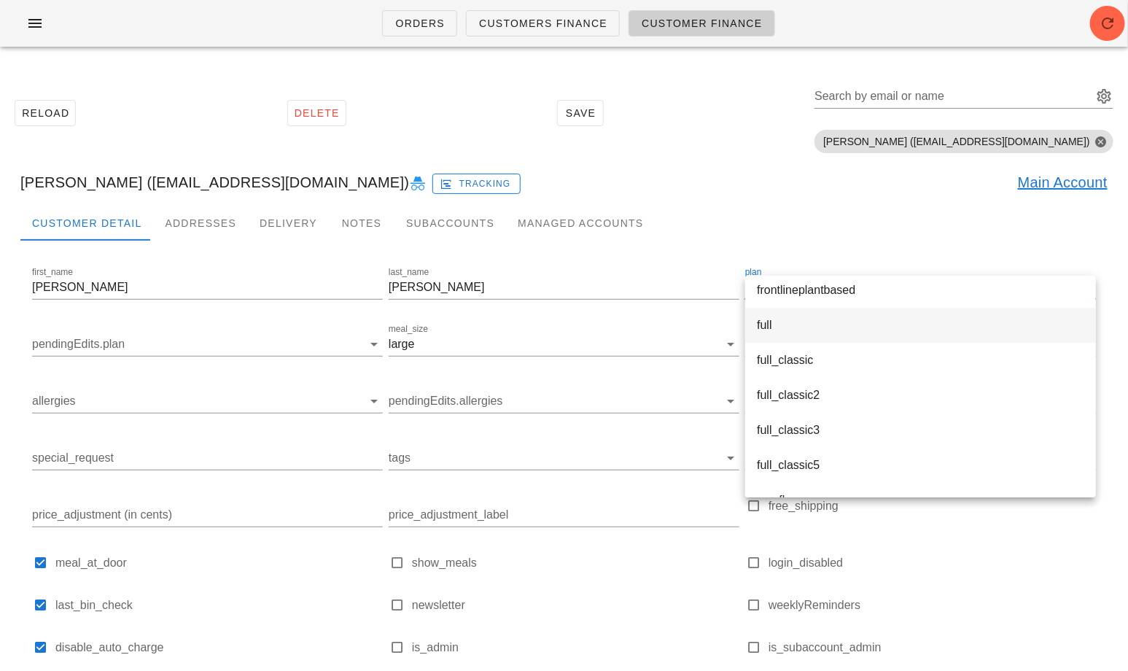
click at [777, 314] on div "full" at bounding box center [920, 324] width 327 height 31
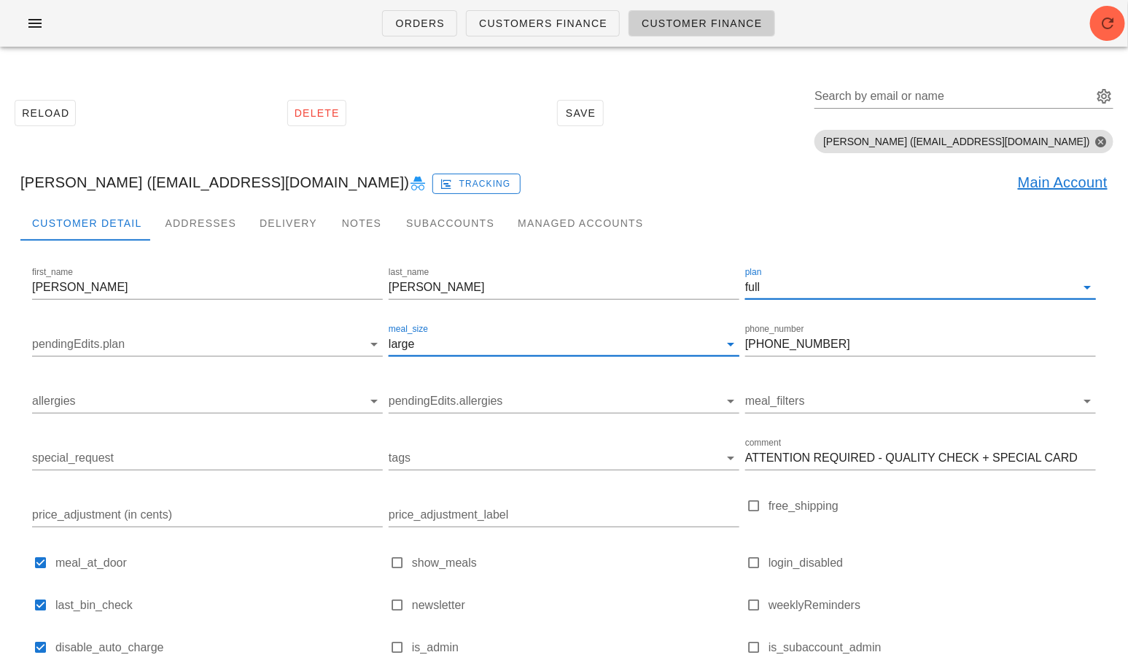
click at [433, 346] on input "meal_size" at bounding box center [568, 343] width 301 height 23
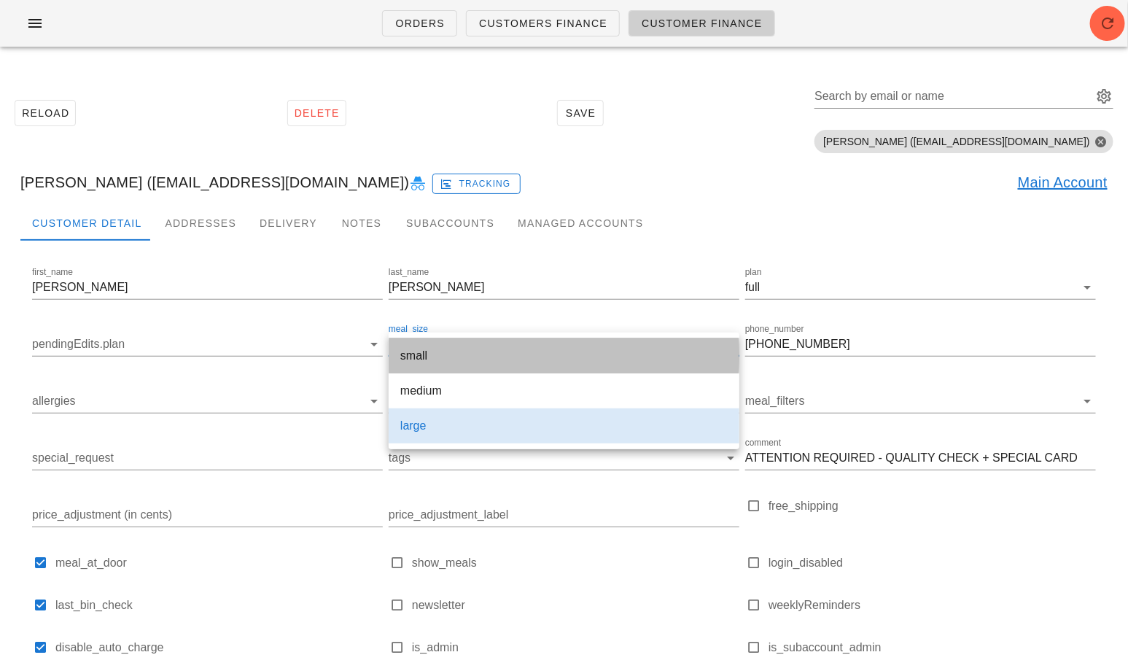
click at [419, 365] on div "small" at bounding box center [563, 355] width 327 height 31
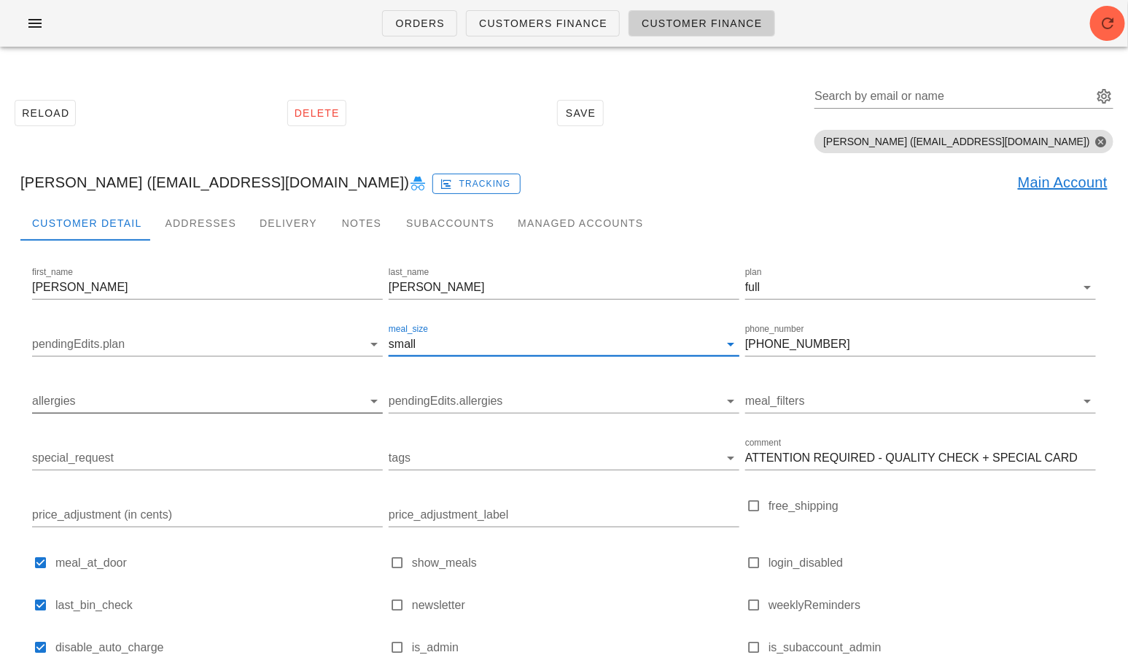
click at [201, 400] on input "allergies" at bounding box center [195, 400] width 327 height 23
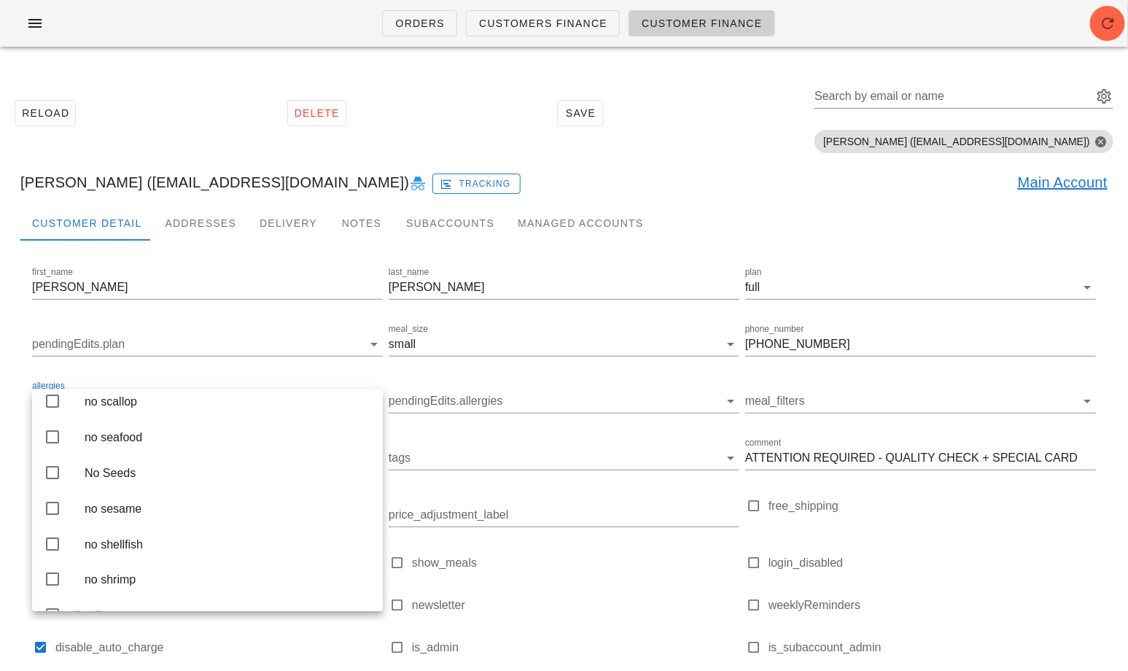
scroll to position [3207, 0]
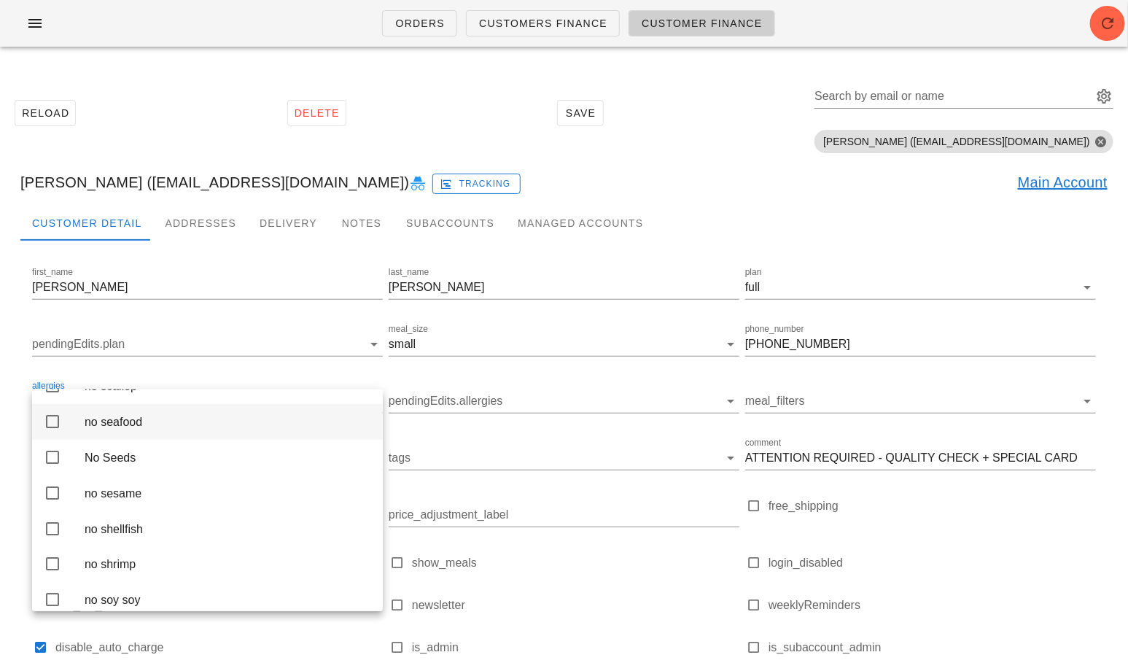
click at [151, 429] on div "no seafood" at bounding box center [228, 422] width 287 height 14
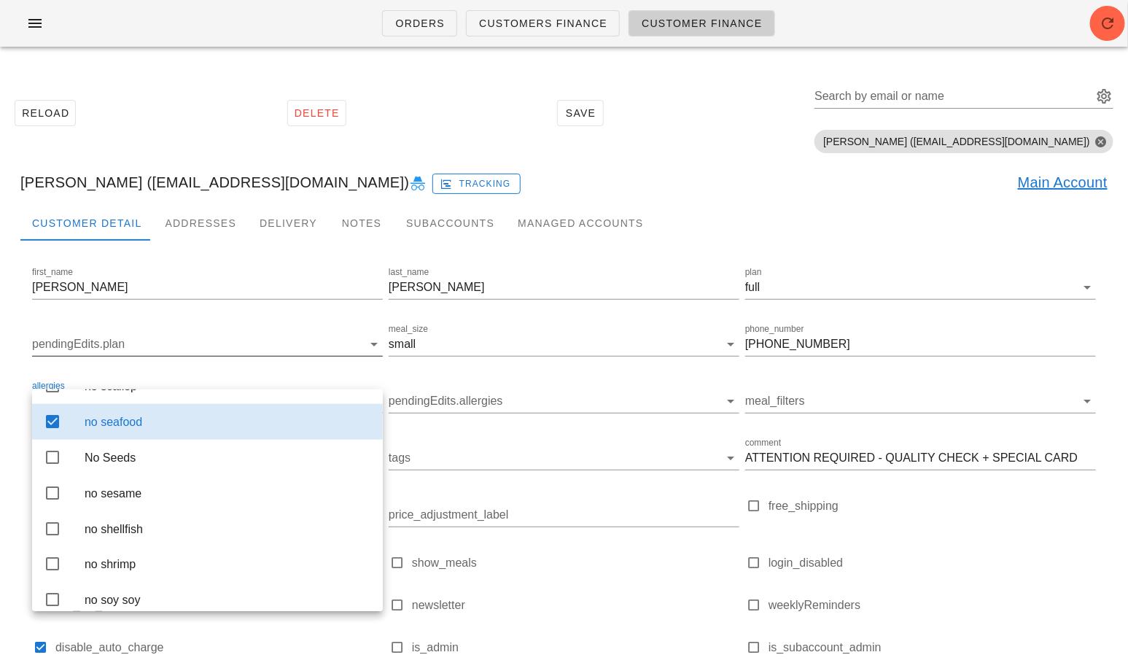
click at [282, 327] on div "pendingEdits.plan" at bounding box center [207, 348] width 351 height 48
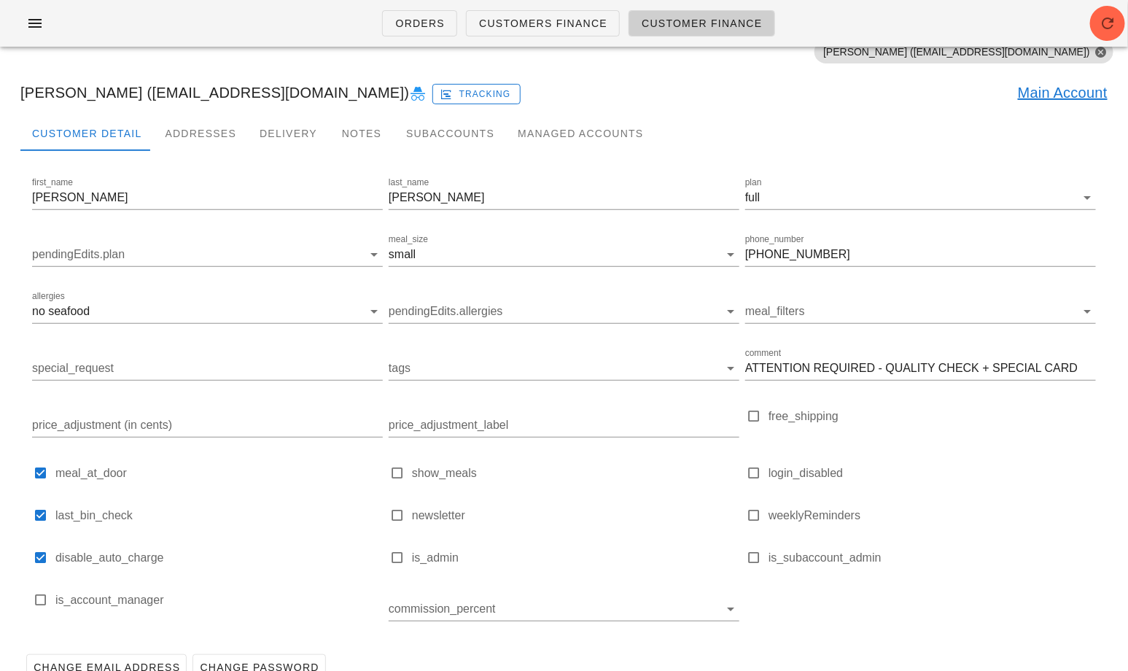
scroll to position [0, 0]
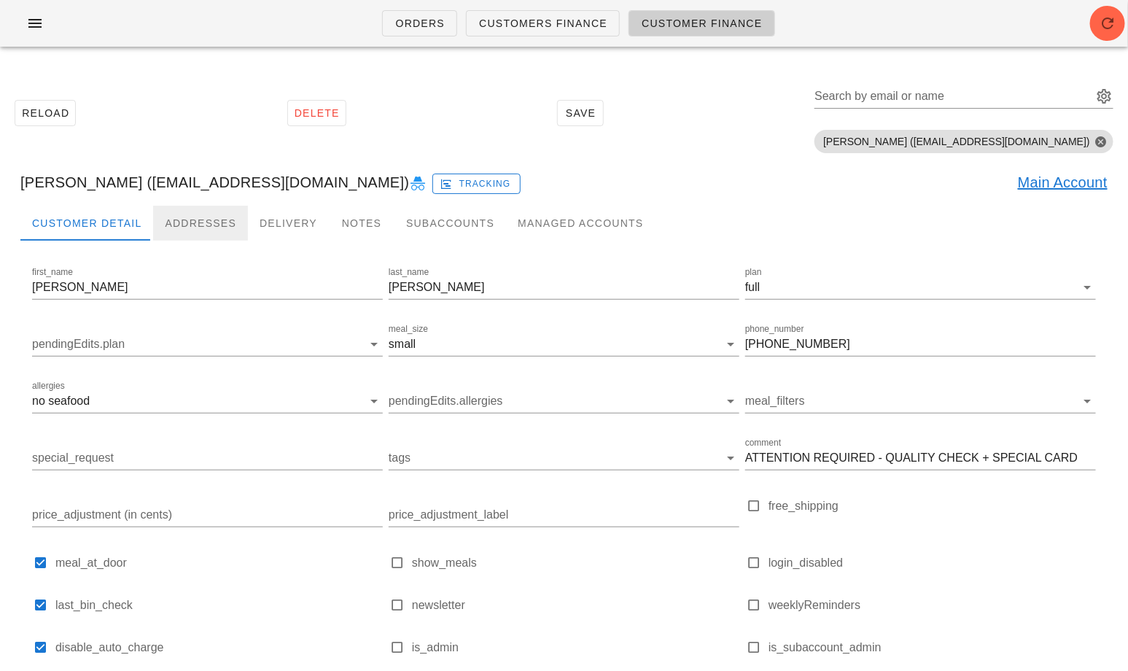
click at [207, 219] on div "Addresses" at bounding box center [200, 223] width 95 height 35
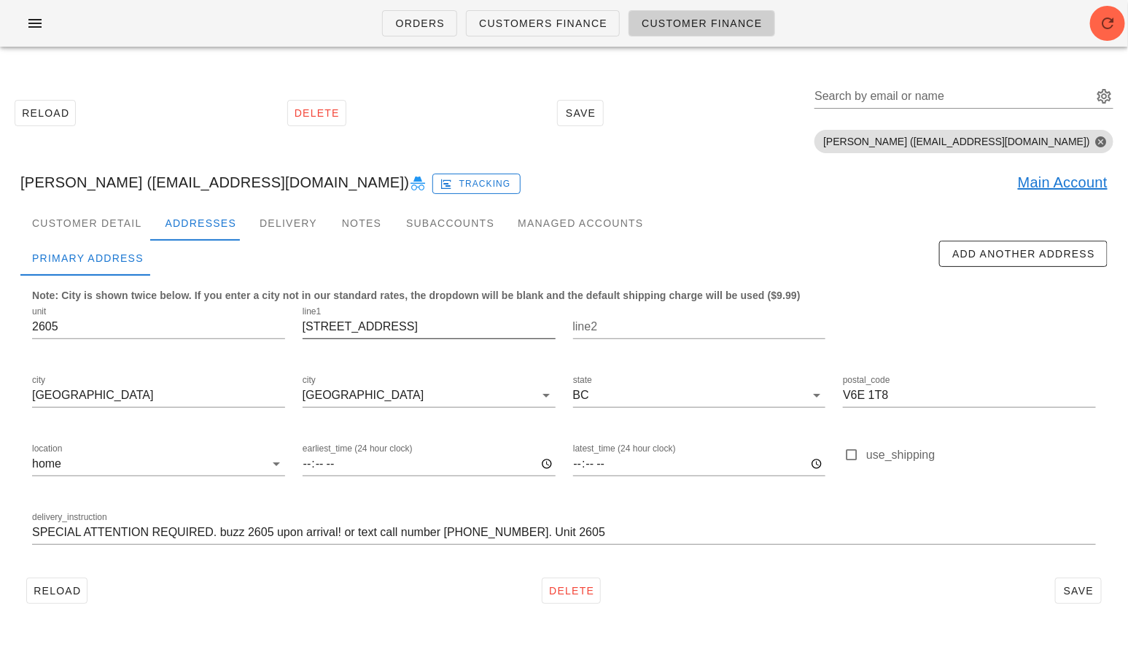
click at [337, 331] on input "1011 Beach Avenue" at bounding box center [429, 326] width 253 height 23
paste input "2228 franklin Street"
type input "2228 franklin Street"
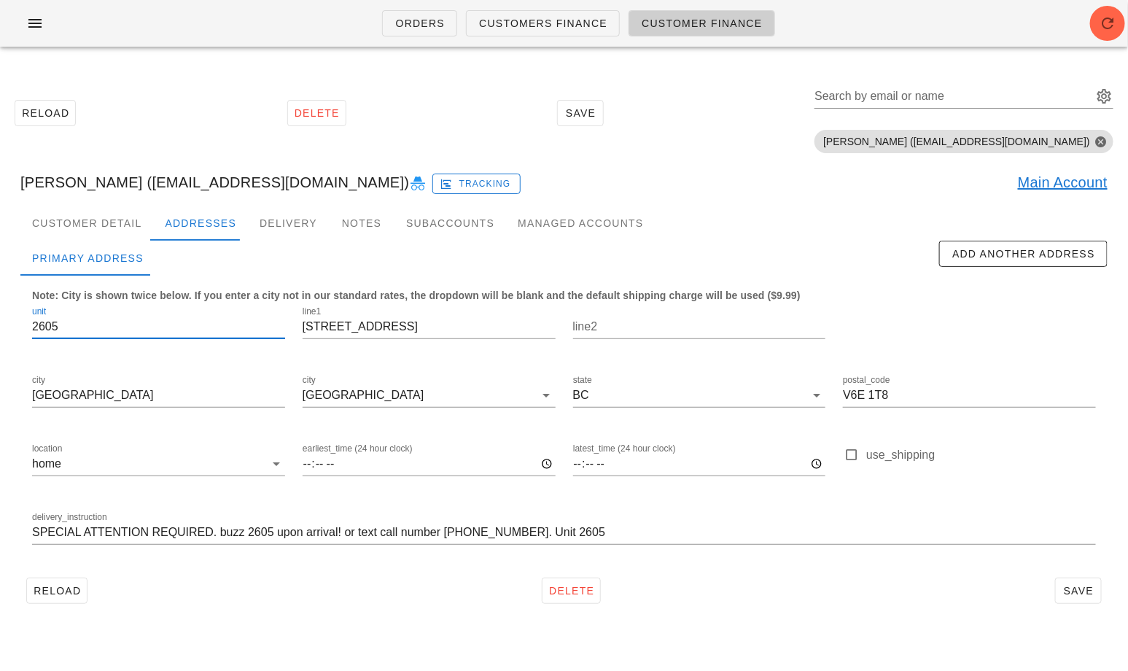
click at [76, 324] on input "2605" at bounding box center [158, 326] width 253 height 23
type input "317"
click at [198, 540] on input "SPECIAL ATTENTION REQUIRED. buzz 2605 upon arrival! or text call number (604) 8…" at bounding box center [564, 532] width 1064 height 23
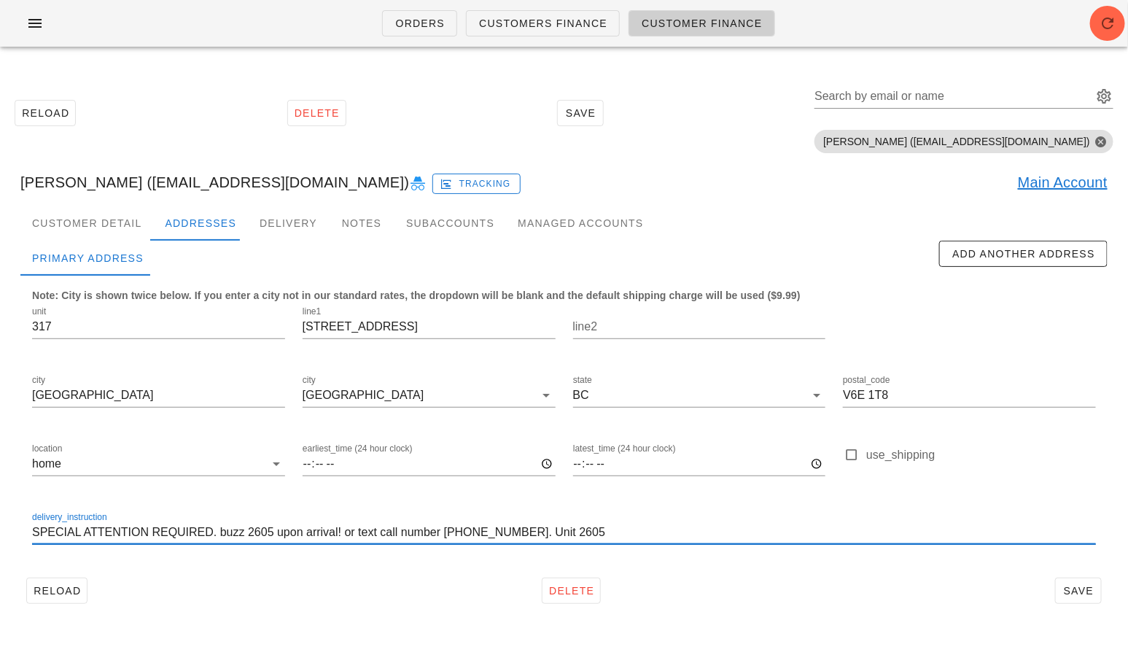
click at [198, 540] on input "SPECIAL ATTENTION REQUIRED. buzz 2605 upon arrival! or text call number (604) 8…" at bounding box center [564, 532] width 1064 height 23
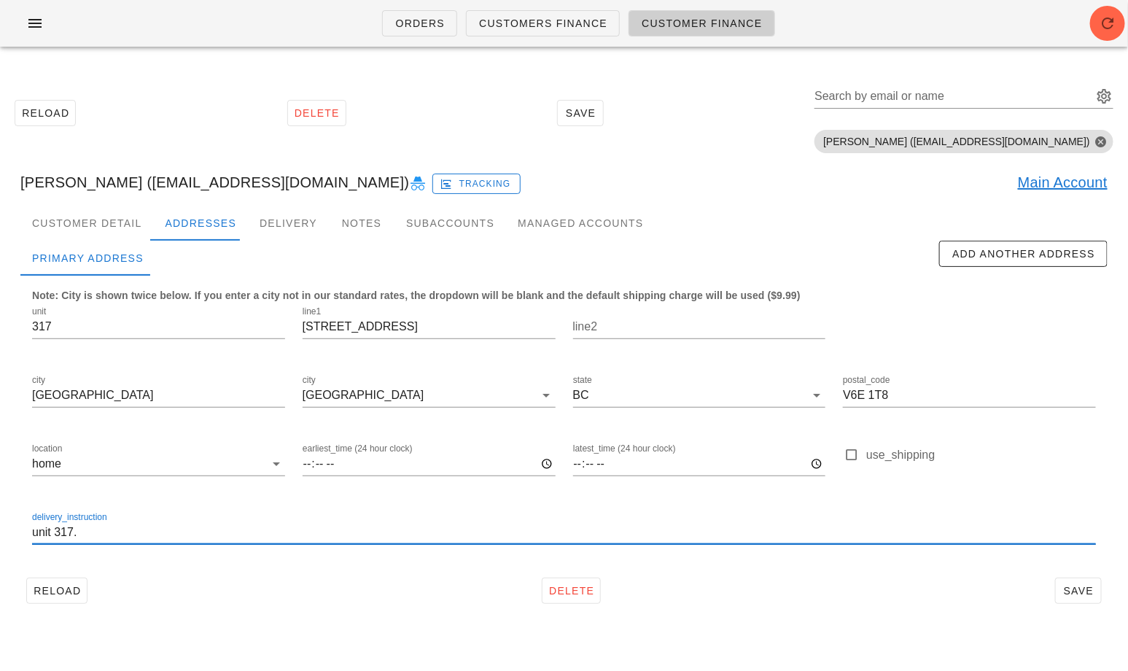
paste input "Buzz 0317"
type input "unit 317. Buzz 0317. Please leave behind door of unit 317"
click at [857, 391] on input "V6E 1T8" at bounding box center [969, 395] width 253 height 23
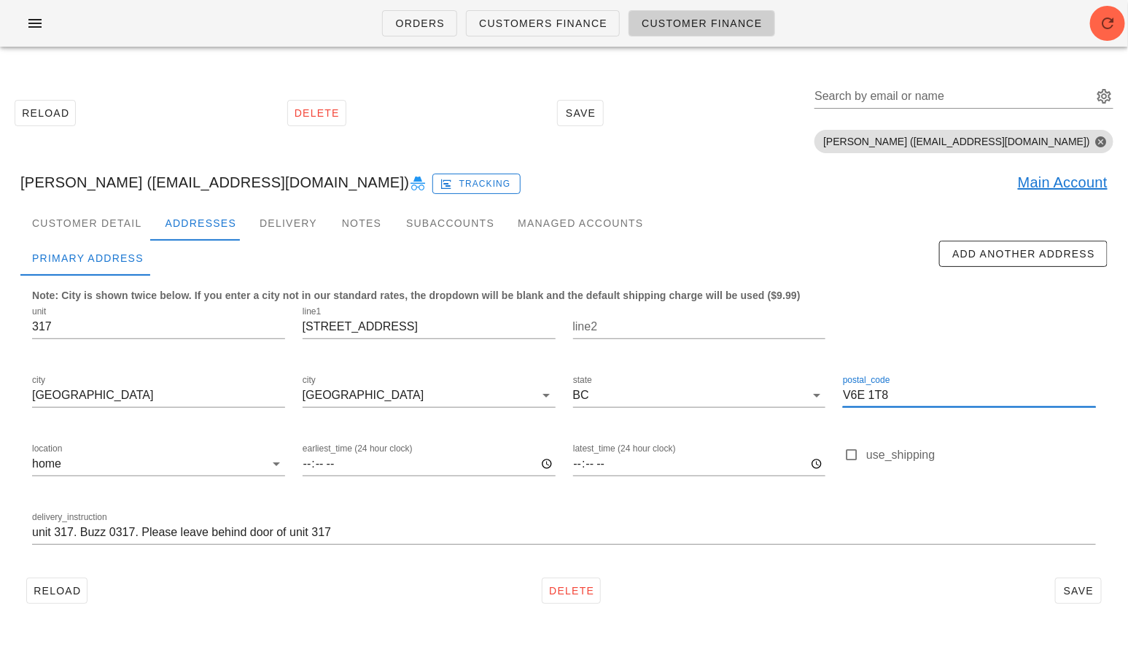
click at [857, 391] on input "V6E 1T8" at bounding box center [969, 395] width 253 height 23
paste input "v5l 1r9"
type input "v5l 1r9"
click at [1067, 592] on span "Save" at bounding box center [1079, 591] width 34 height 12
click at [933, 95] on input "Search by email or name" at bounding box center [952, 96] width 276 height 23
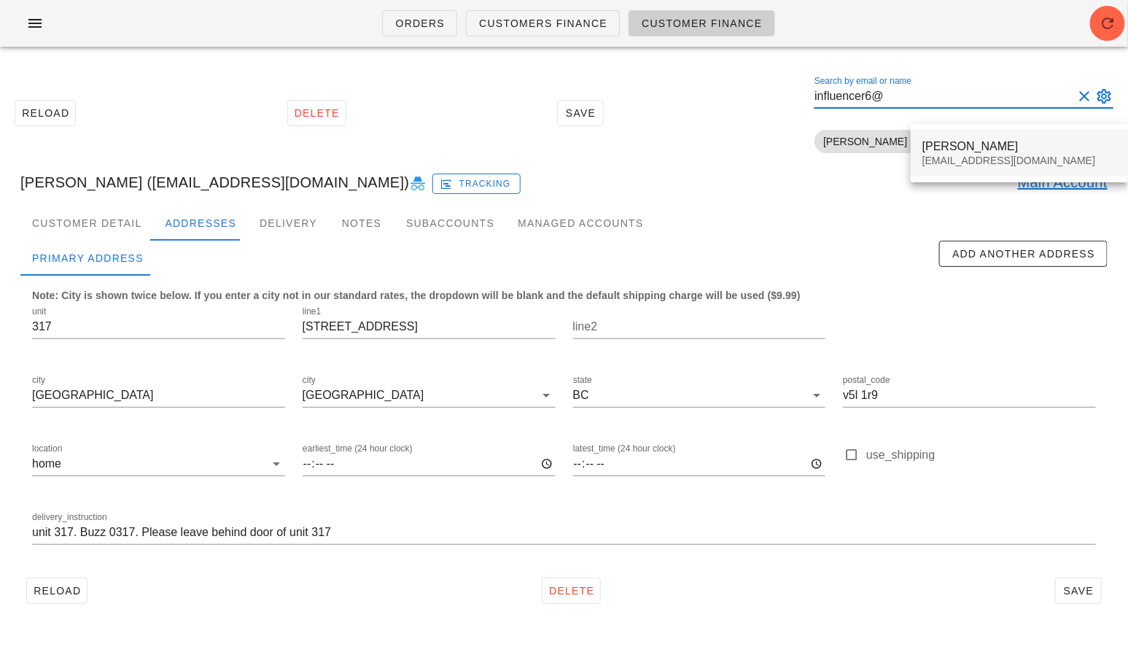
type input "influencer6@"
click at [944, 149] on div "Nadya Lagare" at bounding box center [1019, 146] width 194 height 14
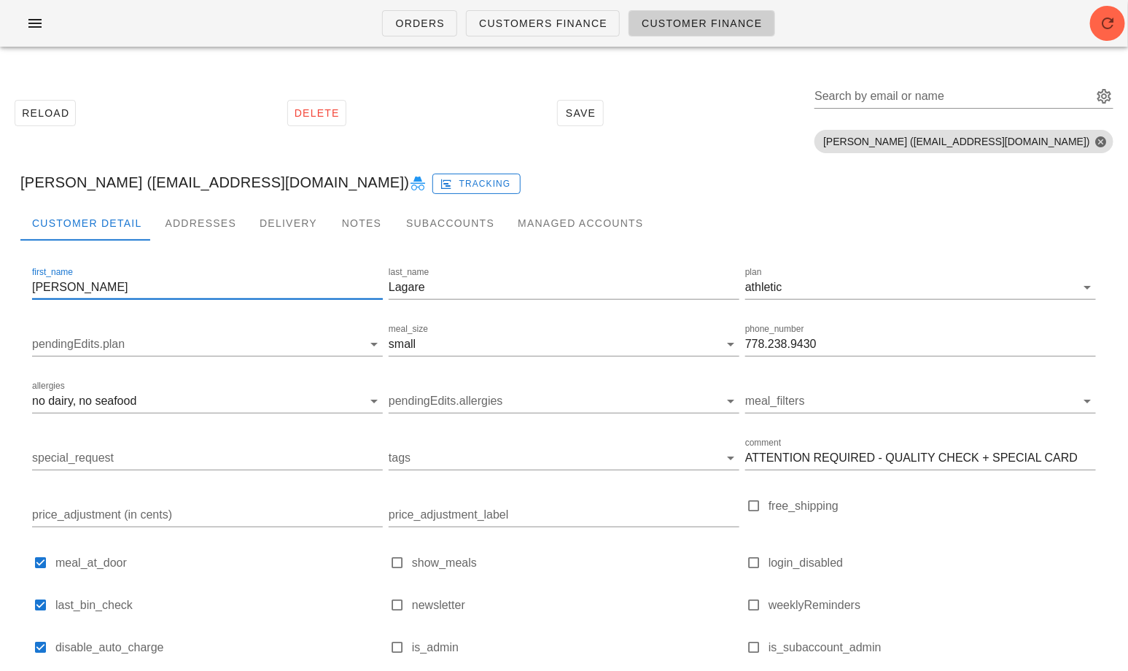
click at [82, 289] on input "Nadya" at bounding box center [207, 287] width 351 height 23
paste input "Alexandra Dunlap"
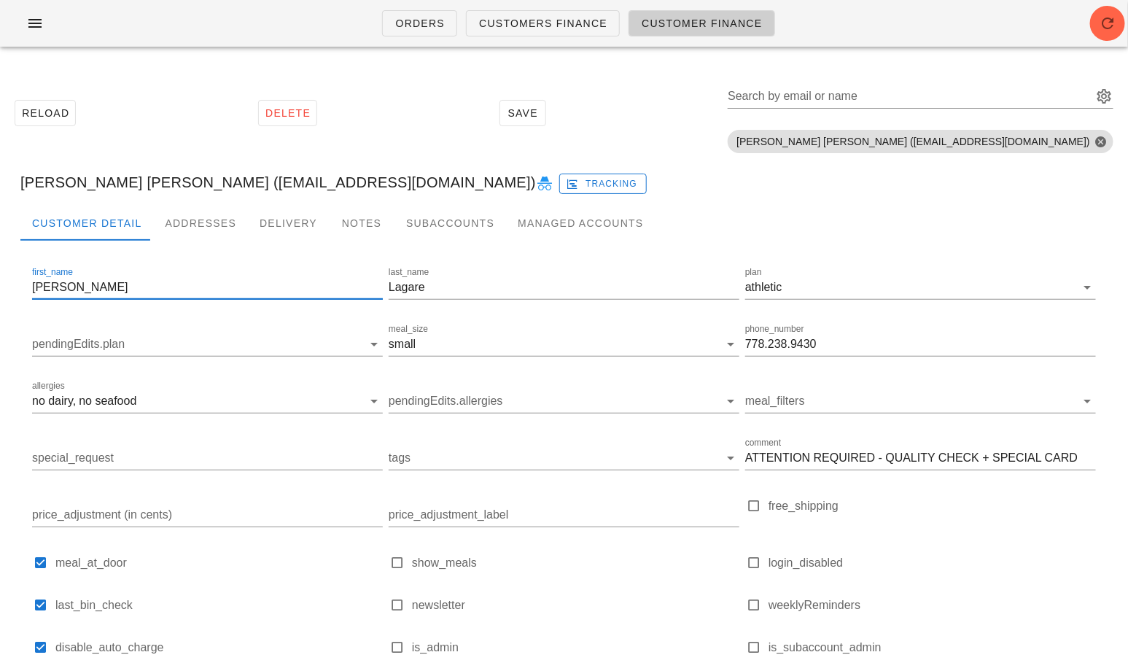
drag, startPoint x: 136, startPoint y: 288, endPoint x: 88, endPoint y: 287, distance: 48.1
click at [88, 287] on input "Alexandra Dunlap" at bounding box center [207, 287] width 351 height 23
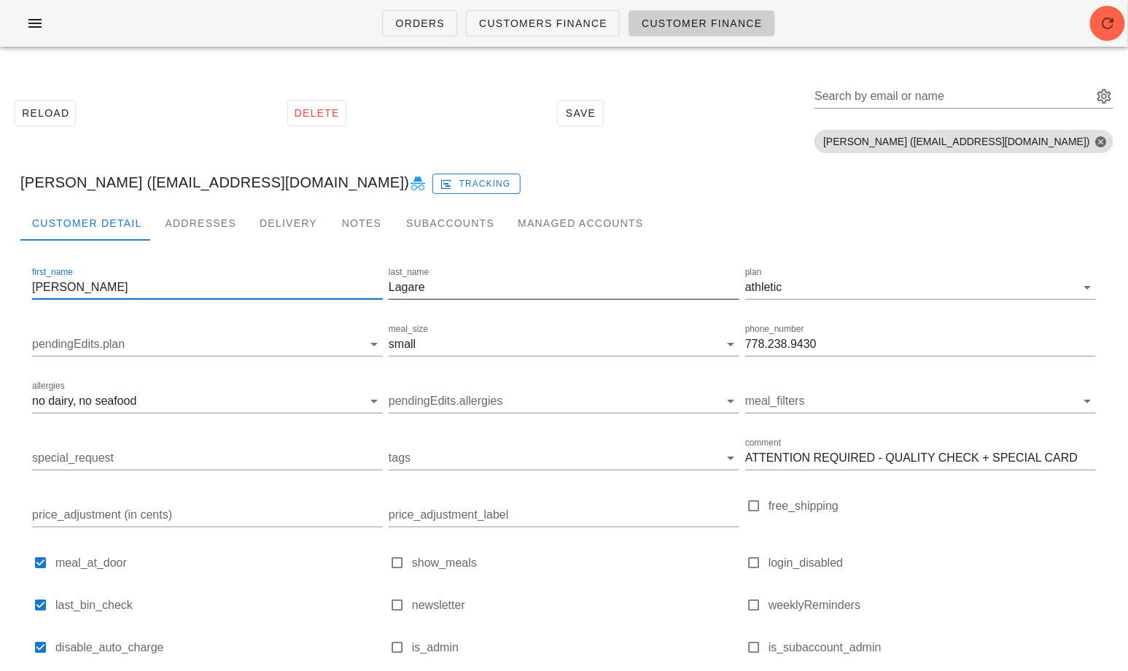
type input "Alexandra"
click at [421, 279] on input "Lagare" at bounding box center [564, 287] width 351 height 23
paste input "Dunlap"
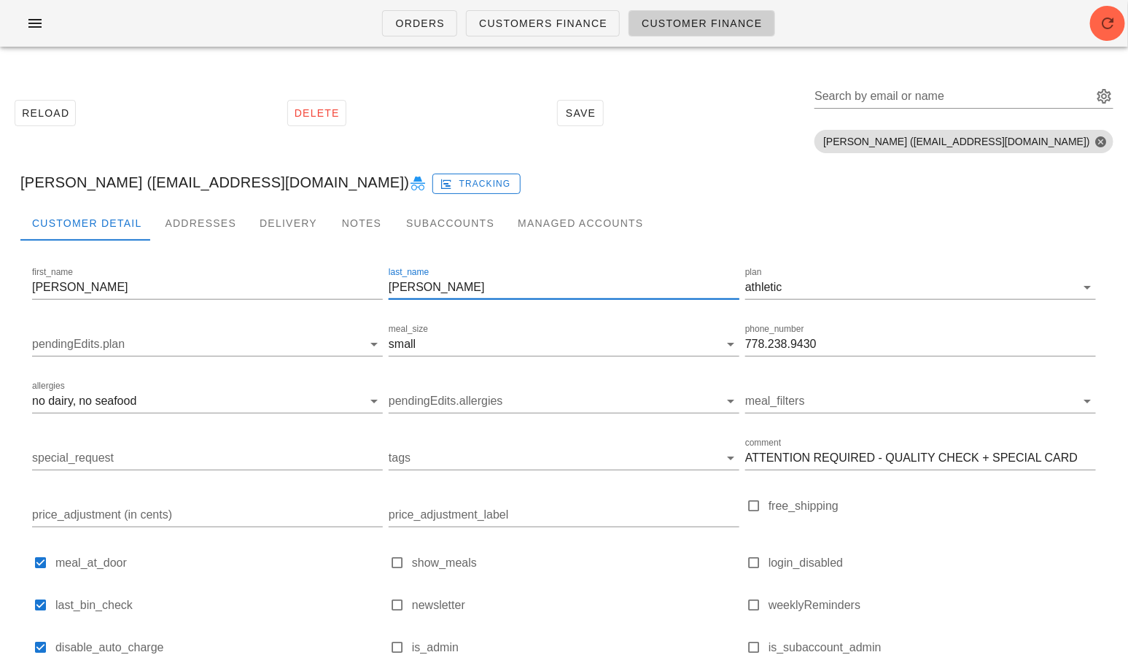
type input "Dunlap"
click at [248, 405] on input "allergies" at bounding box center [240, 400] width 203 height 23
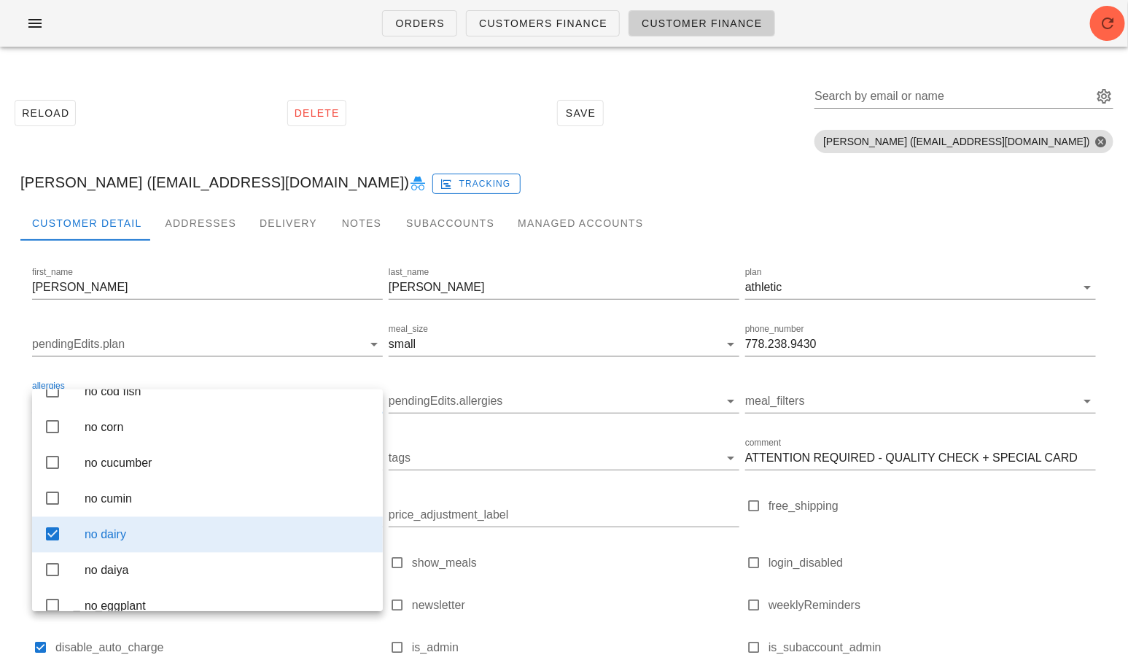
scroll to position [1374, 0]
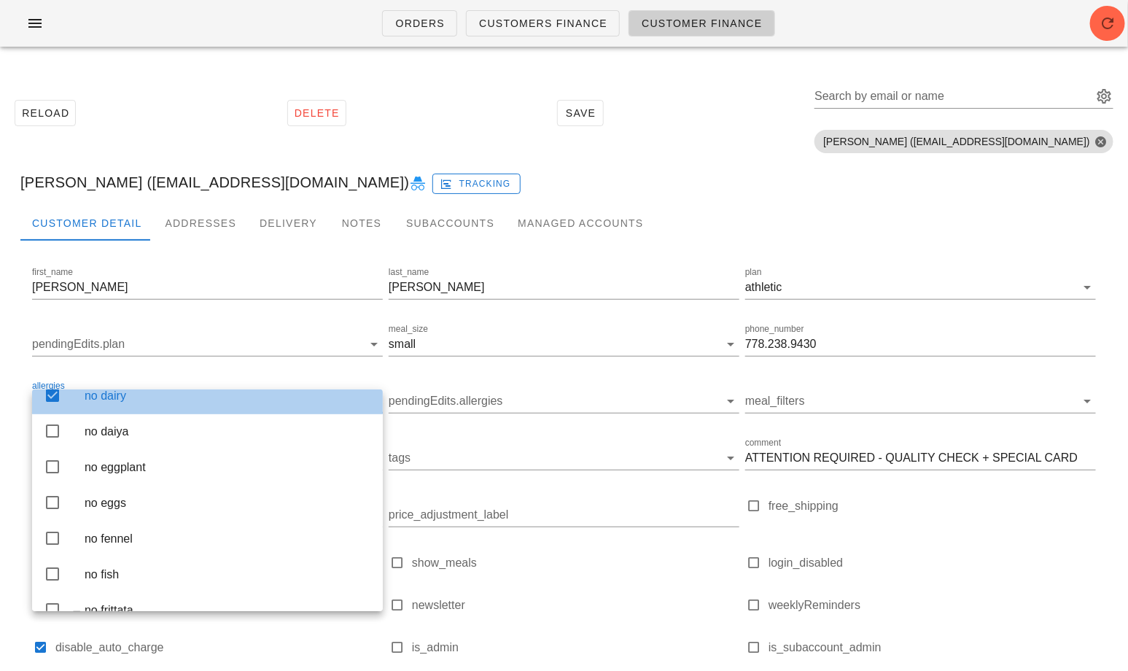
click at [52, 405] on icon at bounding box center [52, 395] width 17 height 17
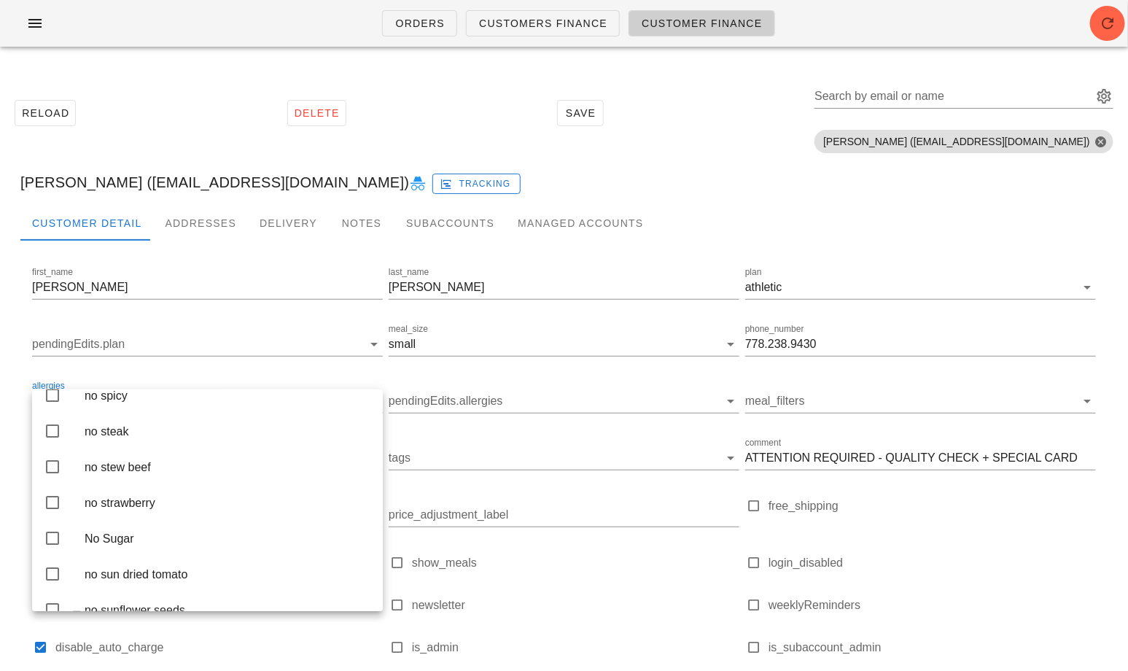
scroll to position [3450, 0]
click at [50, 401] on icon at bounding box center [52, 392] width 17 height 17
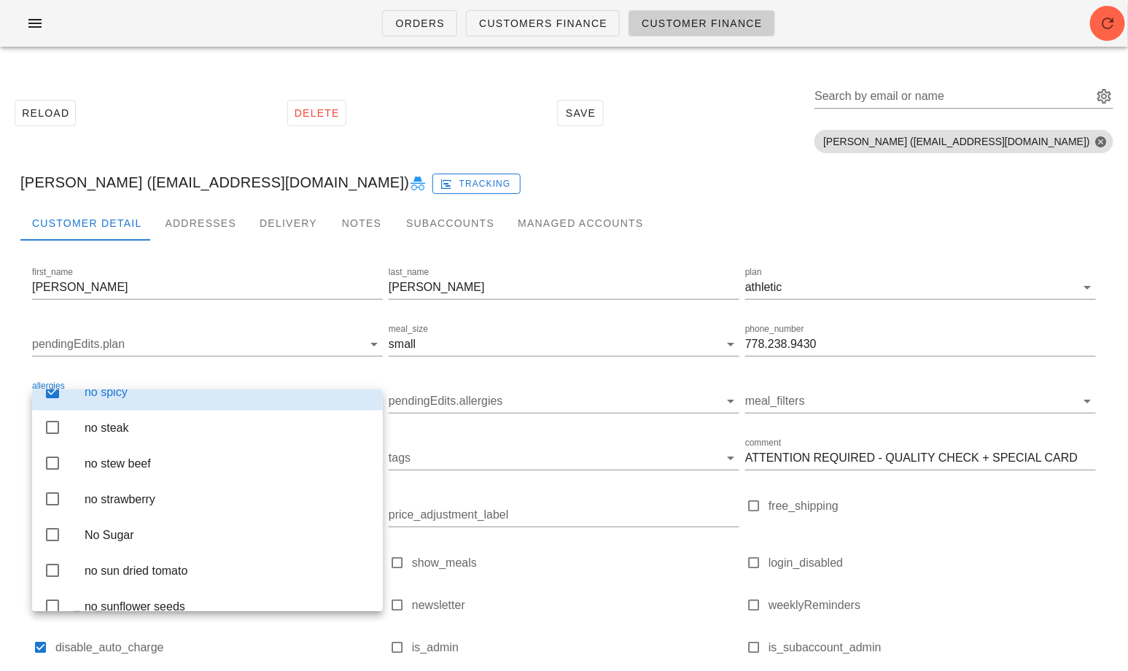
click at [16, 456] on div "Customer Detail Addresses Delivery Notes Subaccounts Managed Accounts first_nam…" at bounding box center [564, 516] width 1110 height 620
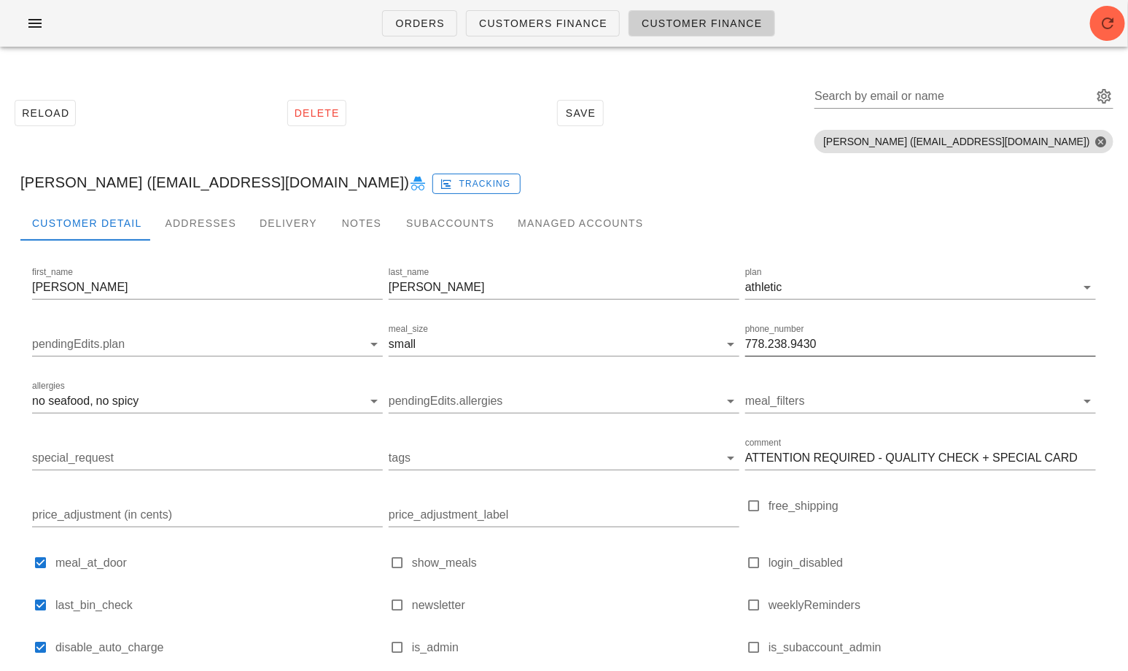
click at [765, 335] on input "778.238.9430" at bounding box center [920, 343] width 351 height 23
paste input "905.977.0697"
type input "905.977.0697"
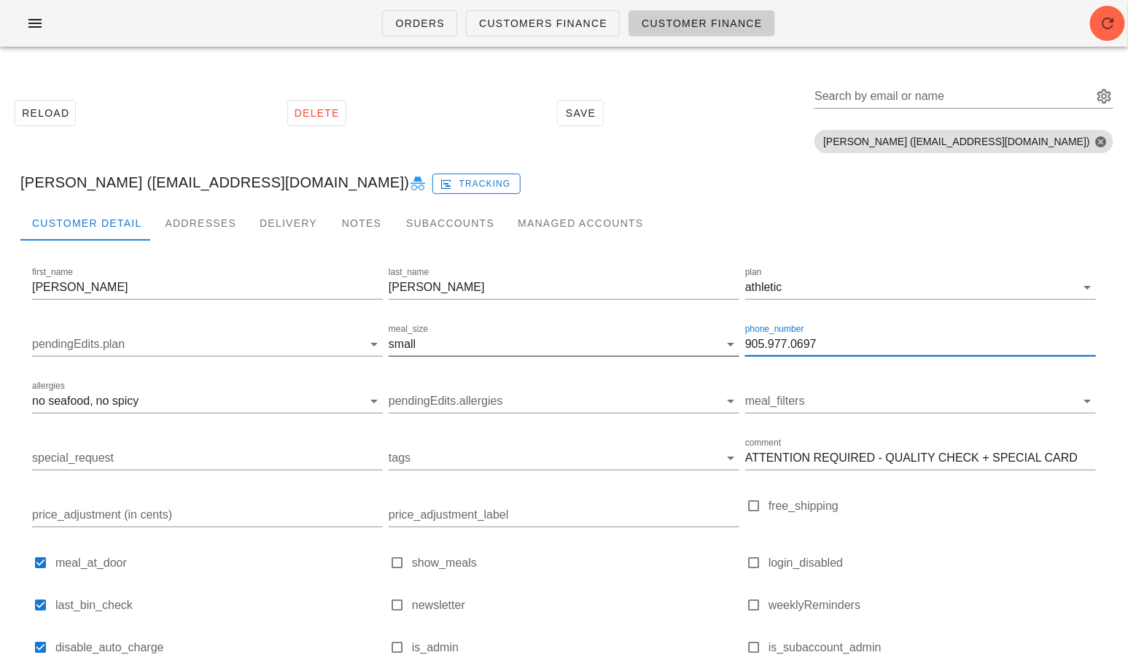
click at [436, 335] on input "meal_size" at bounding box center [569, 343] width 300 height 23
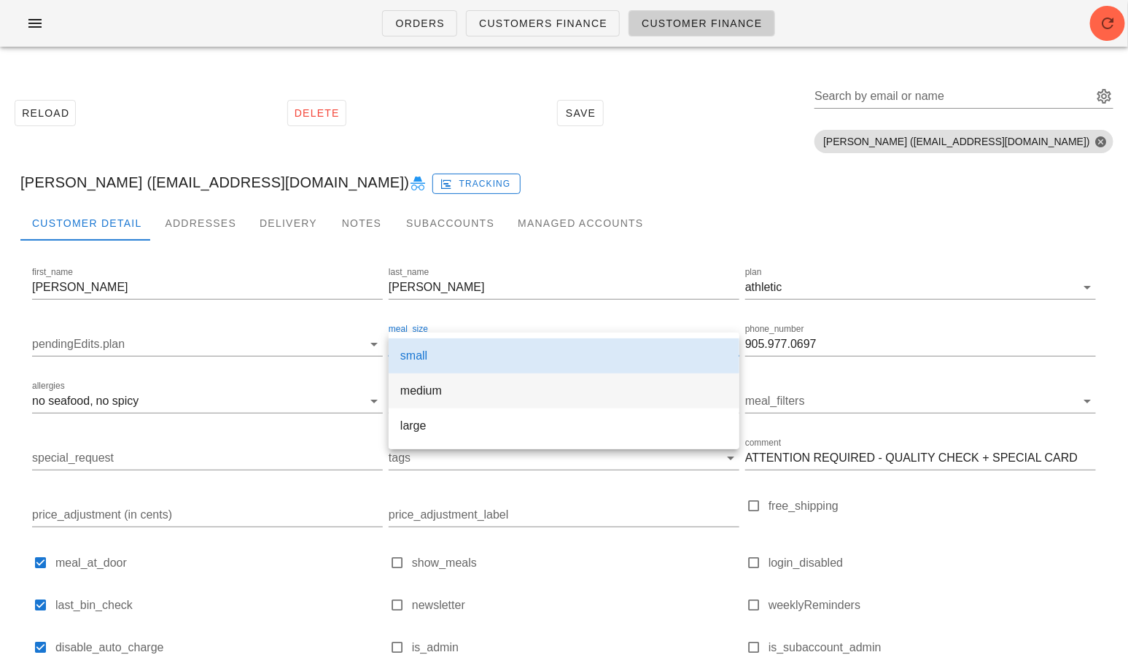
click at [434, 396] on div "medium" at bounding box center [563, 391] width 327 height 14
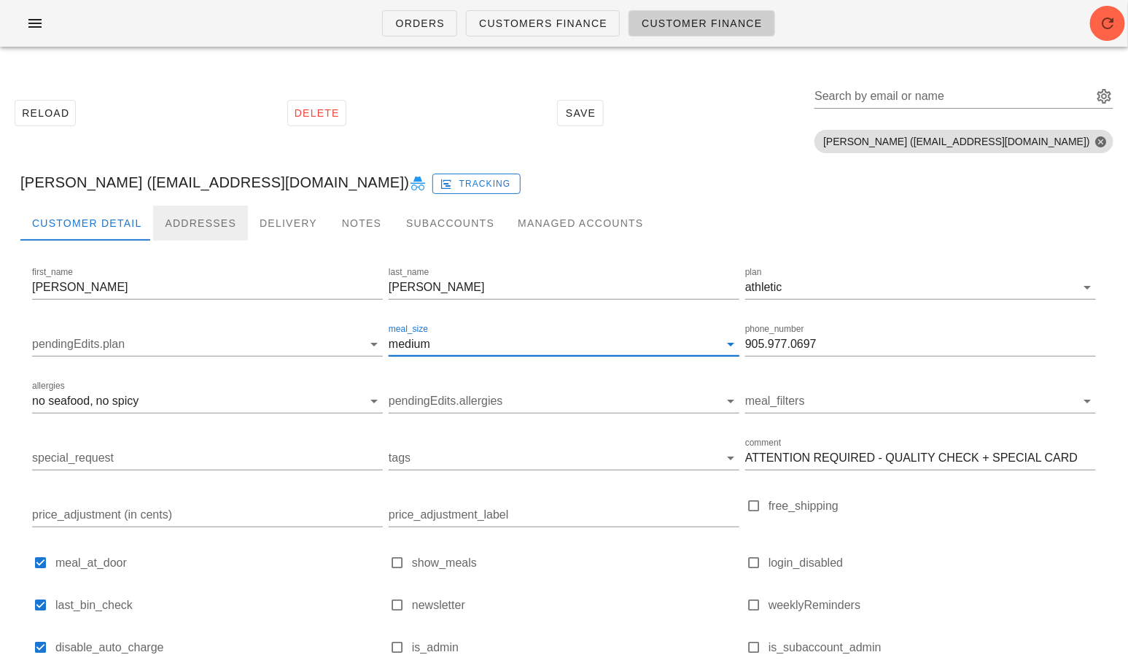
click at [197, 225] on div "Addresses" at bounding box center [200, 223] width 95 height 35
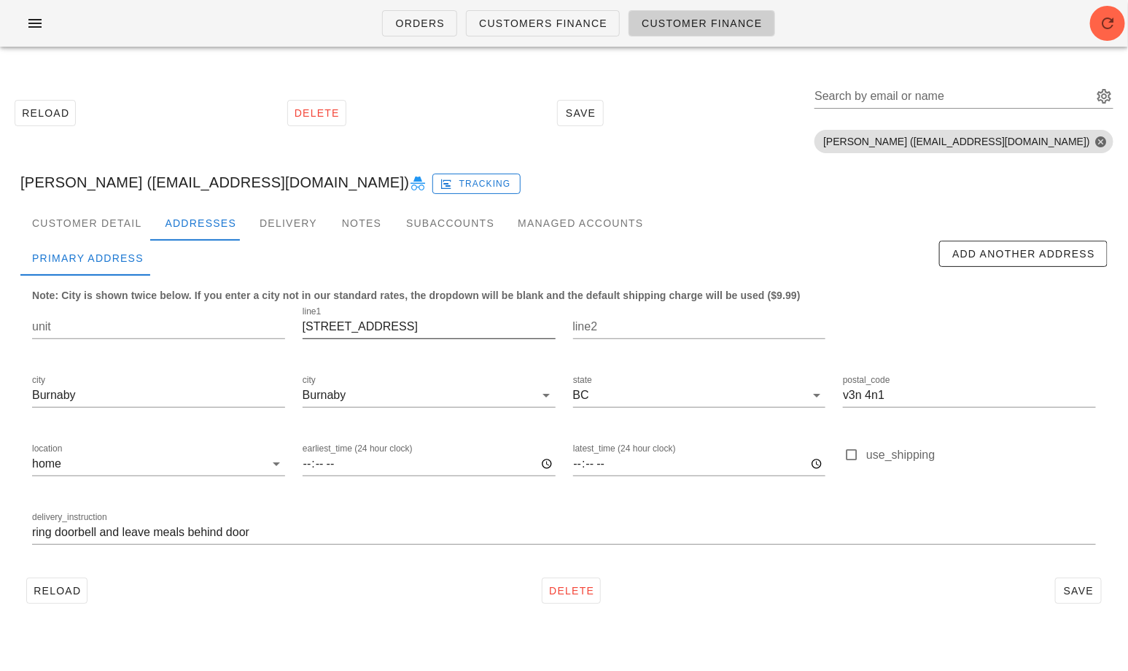
click at [333, 319] on input "9816 Belfriar drive" at bounding box center [429, 326] width 253 height 23
paste input "89 Nelson"
type input "89 Nelson Street"
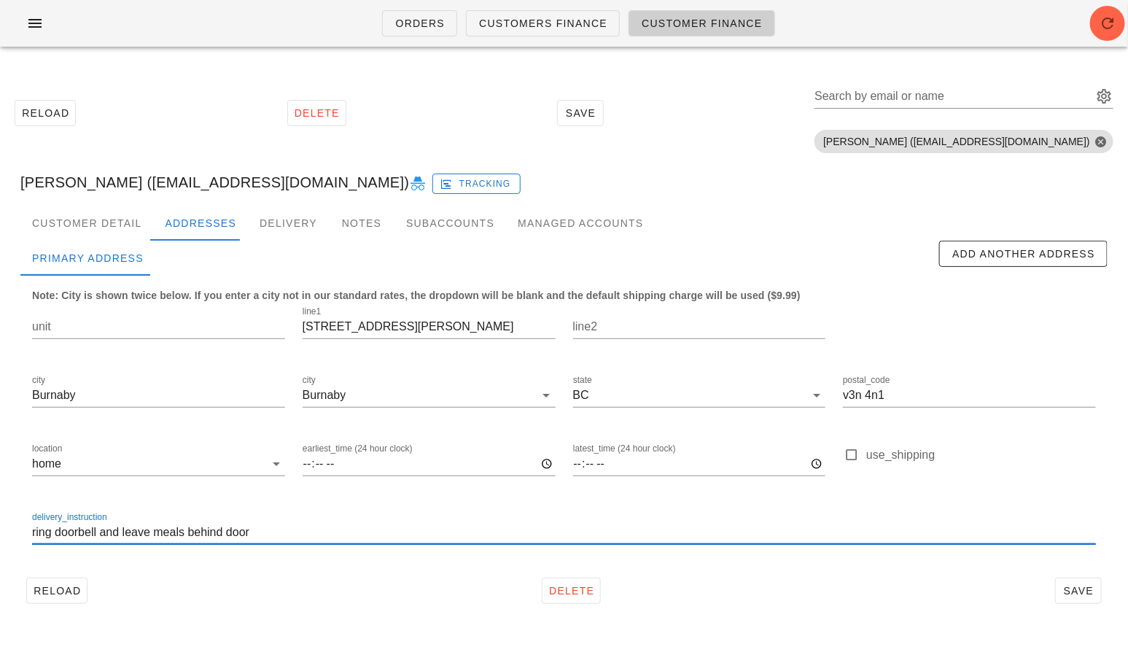
click at [188, 521] on input "ring doorbell and leave meals behind door" at bounding box center [564, 532] width 1064 height 23
paste input "#1205 Buzzer 8269"
click at [36, 532] on input "#1205 Buzzer 8269" at bounding box center [564, 532] width 1064 height 23
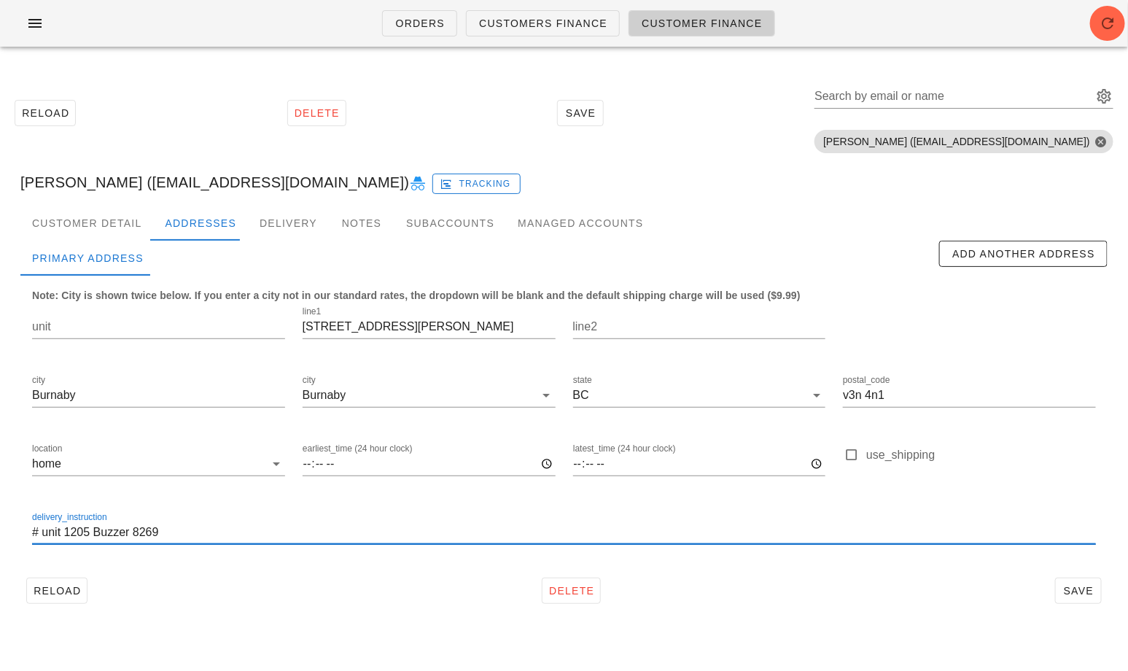
click at [43, 532] on input "# unit 1205 Buzzer 8269" at bounding box center [564, 532] width 1064 height 23
click at [179, 529] on input "unit 1205 Buzzer 8269" at bounding box center [564, 532] width 1064 height 23
type input "unit 1205 Buzzer 8269. Please leave meals behind door of unit 1205"
click at [90, 326] on input "unit" at bounding box center [158, 326] width 253 height 23
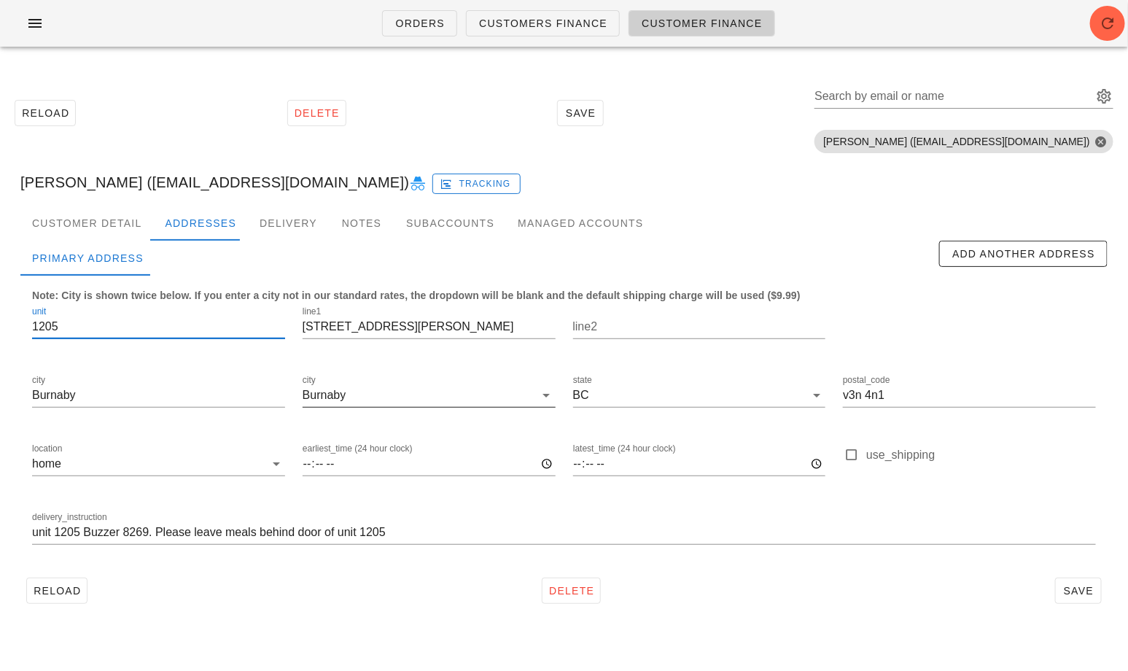
type input "1205"
click at [333, 405] on div "Burnaby" at bounding box center [419, 395] width 233 height 23
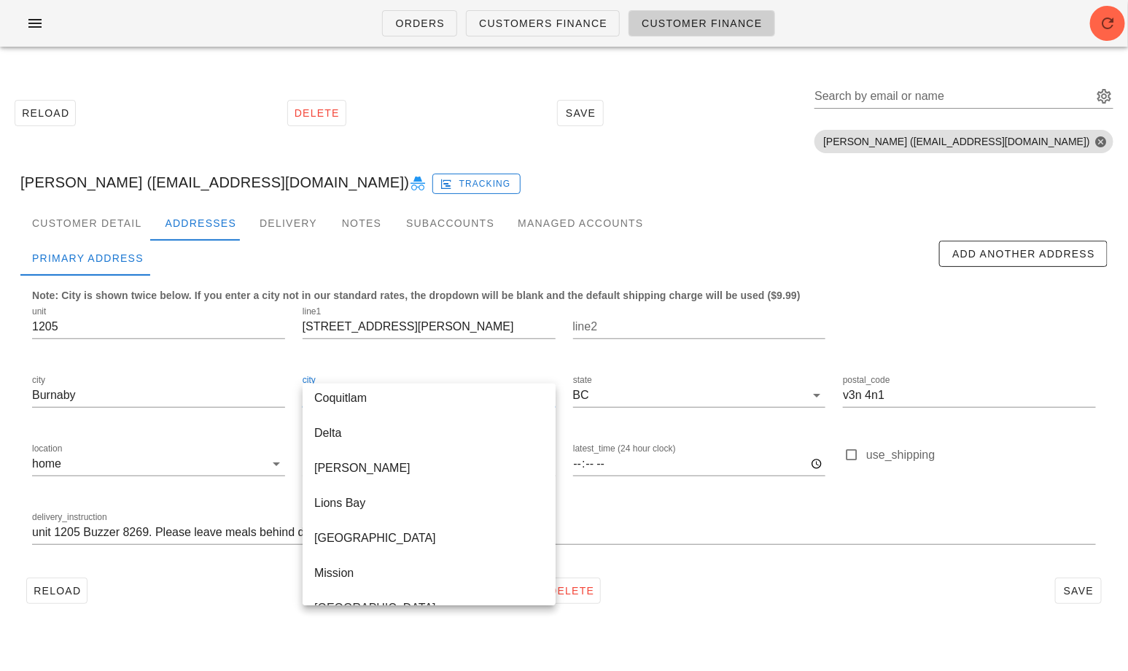
scroll to position [595, 0]
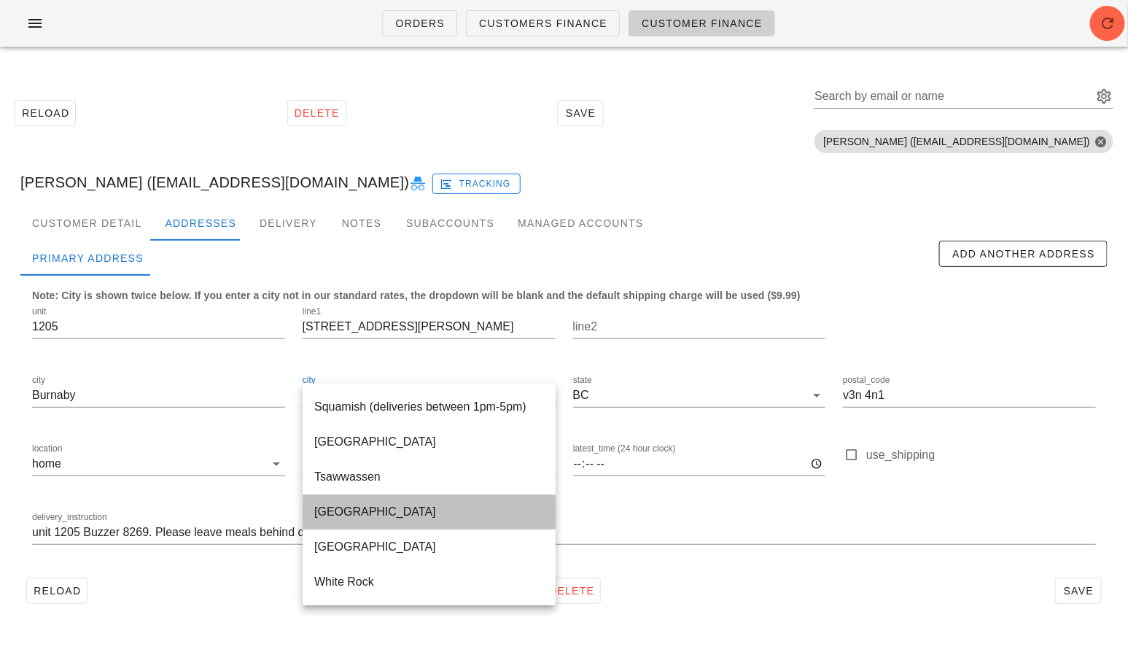
click at [342, 513] on div "Vancouver" at bounding box center [429, 512] width 230 height 14
type input "Vancouver"
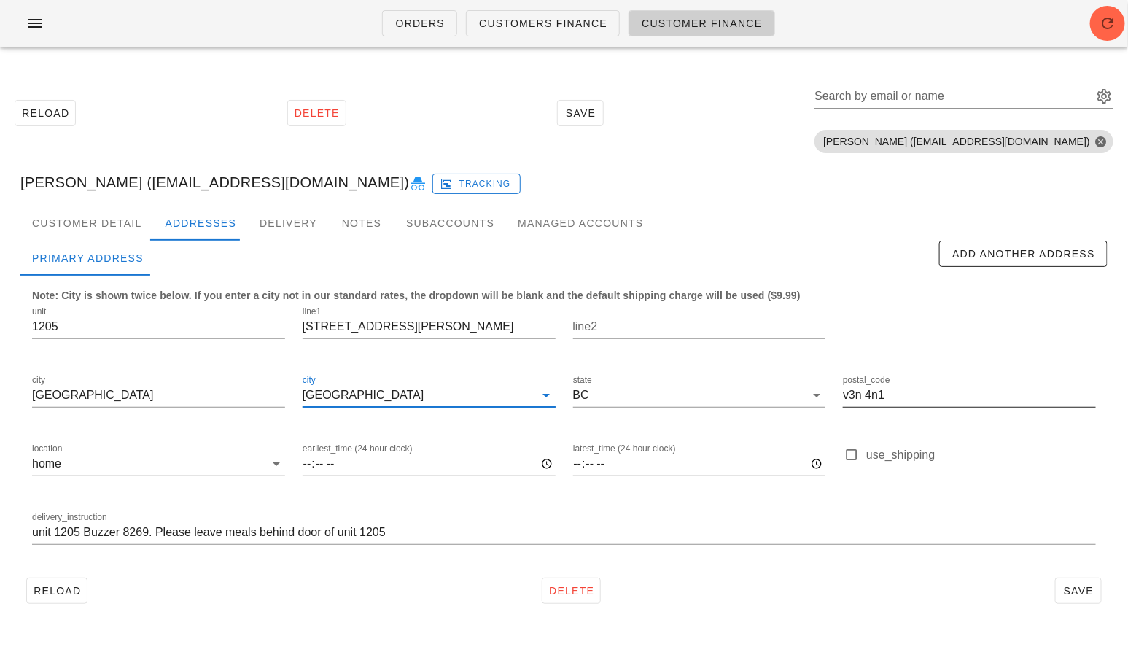
click at [879, 398] on input "v3n 4n1" at bounding box center [969, 395] width 253 height 23
paste input "V6Z 0E7"
type input "V6Z 0E7"
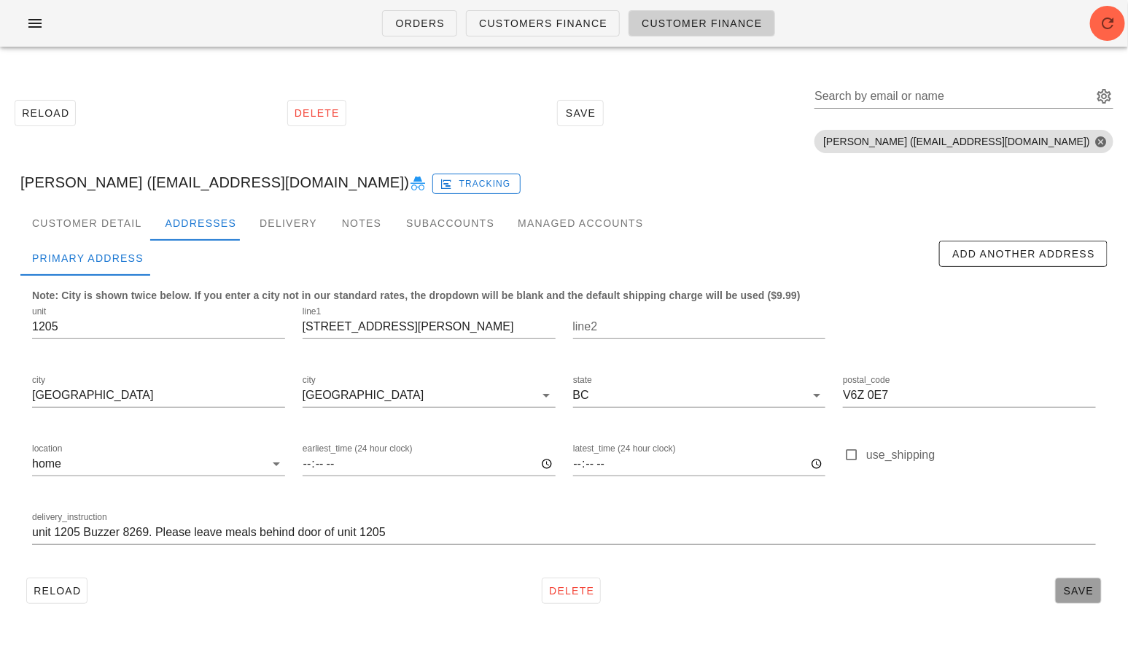
click at [1070, 587] on span "Save" at bounding box center [1079, 591] width 34 height 12
click at [55, 222] on div "Customer Detail" at bounding box center [86, 223] width 133 height 35
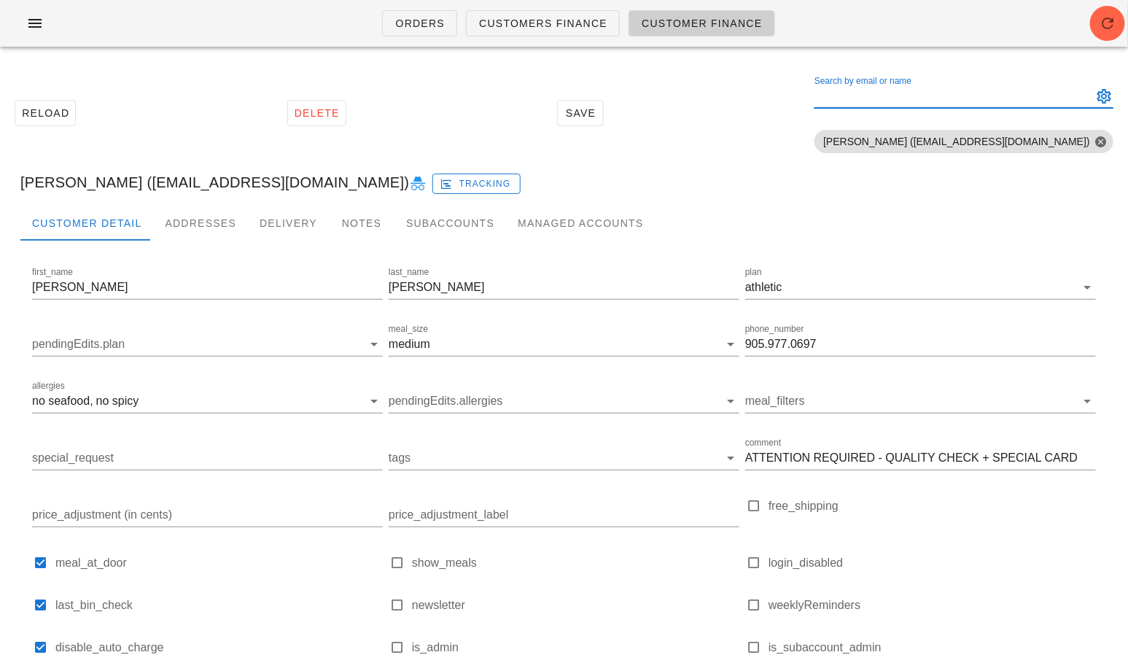
click at [954, 98] on input "Search by email or name" at bounding box center [952, 96] width 276 height 23
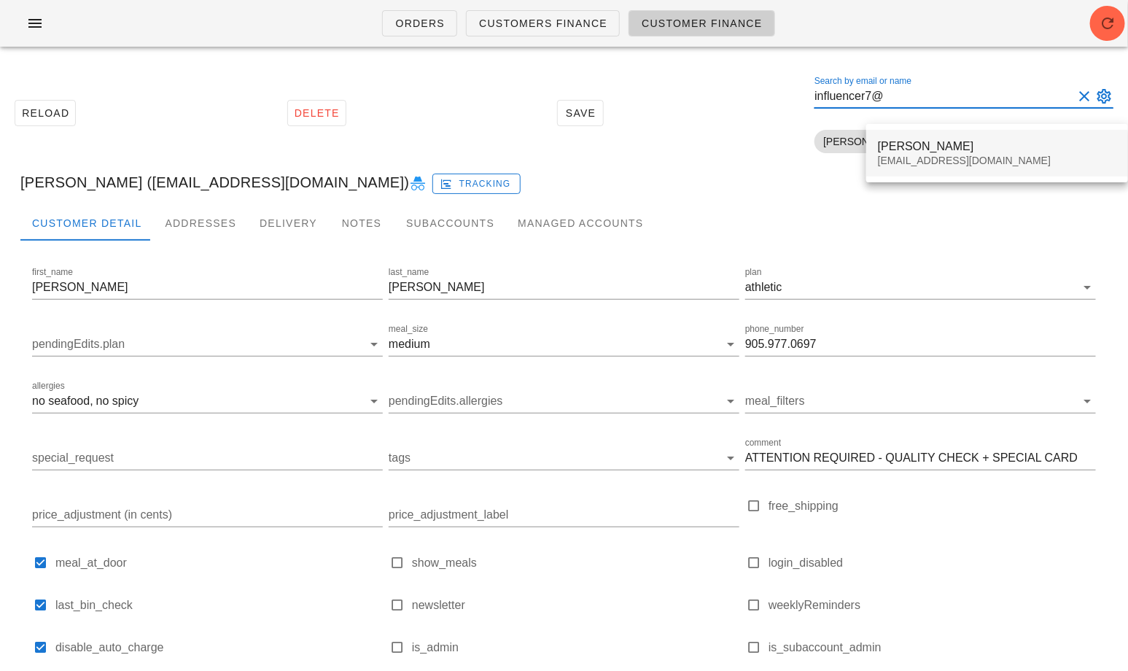
type input "influencer7@"
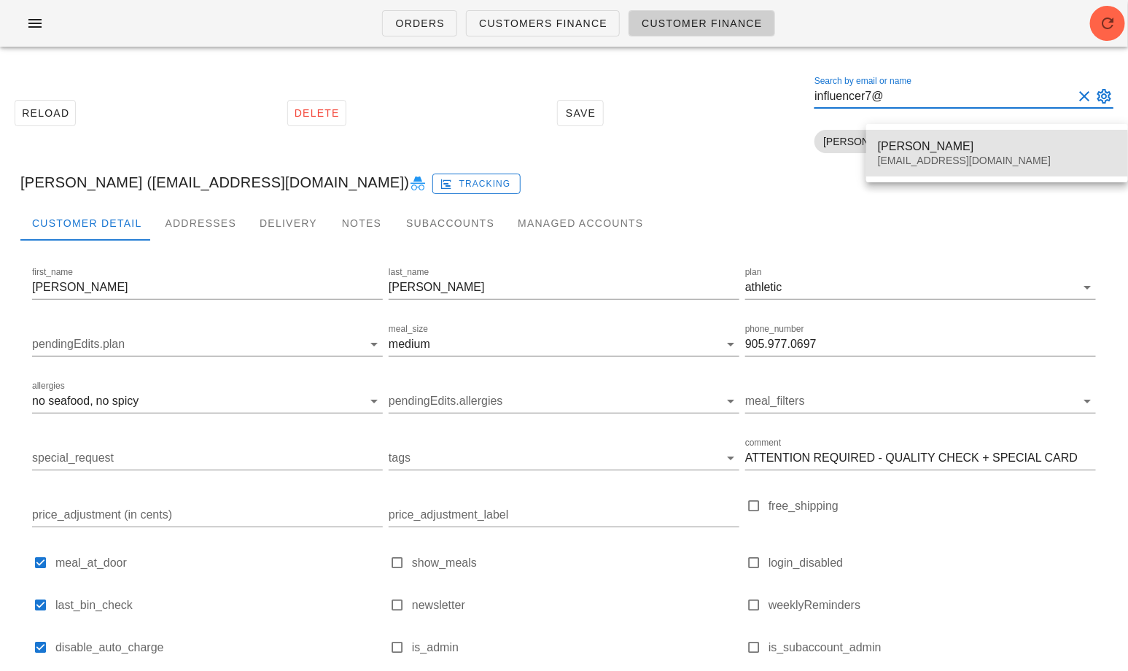
click at [910, 145] on div "Vanessa Ortynsky" at bounding box center [997, 146] width 238 height 14
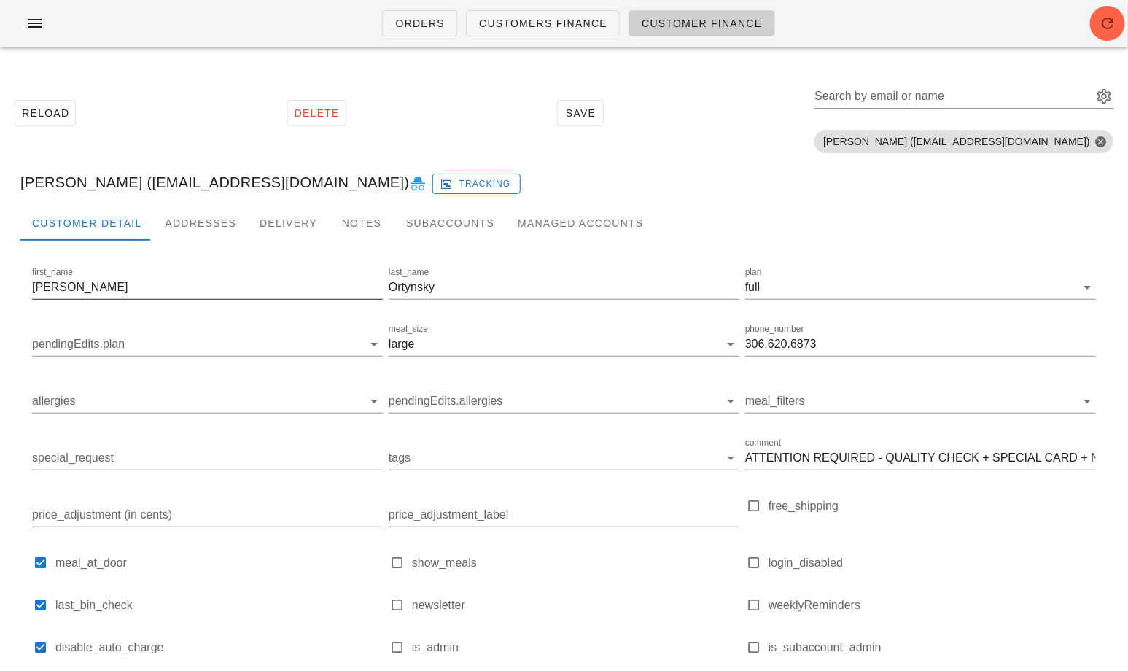
click at [119, 284] on input "Vanessa" at bounding box center [207, 287] width 351 height 23
paste input "Sarina Rene"
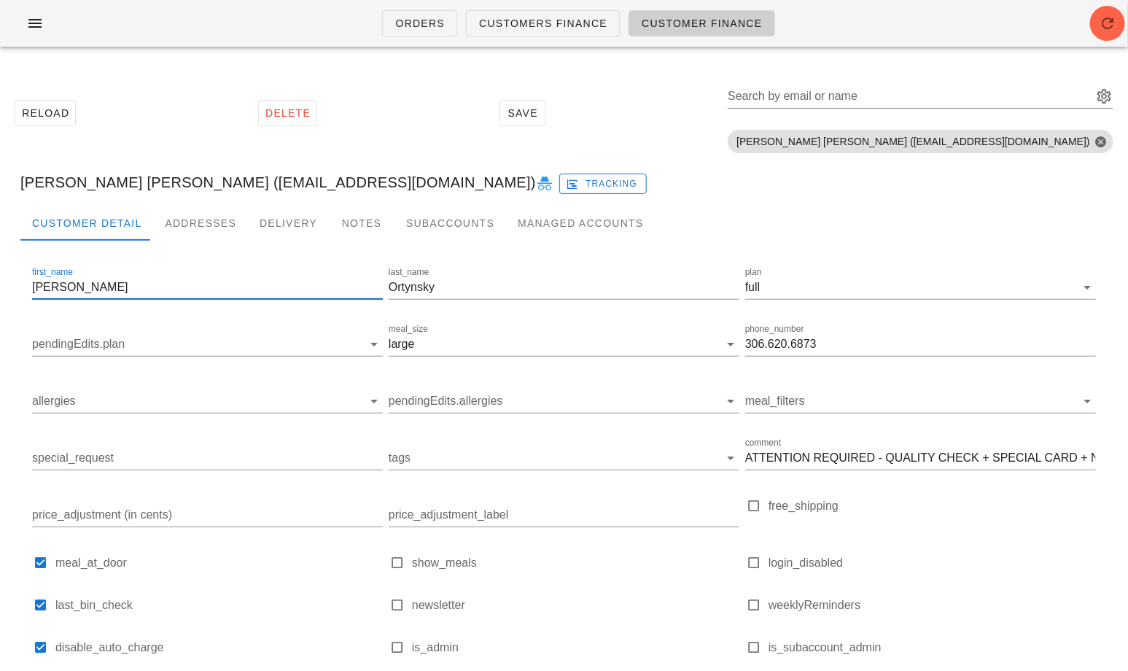
drag, startPoint x: 105, startPoint y: 287, endPoint x: 67, endPoint y: 287, distance: 37.9
click at [67, 287] on input "Sarina Rene" at bounding box center [207, 287] width 351 height 23
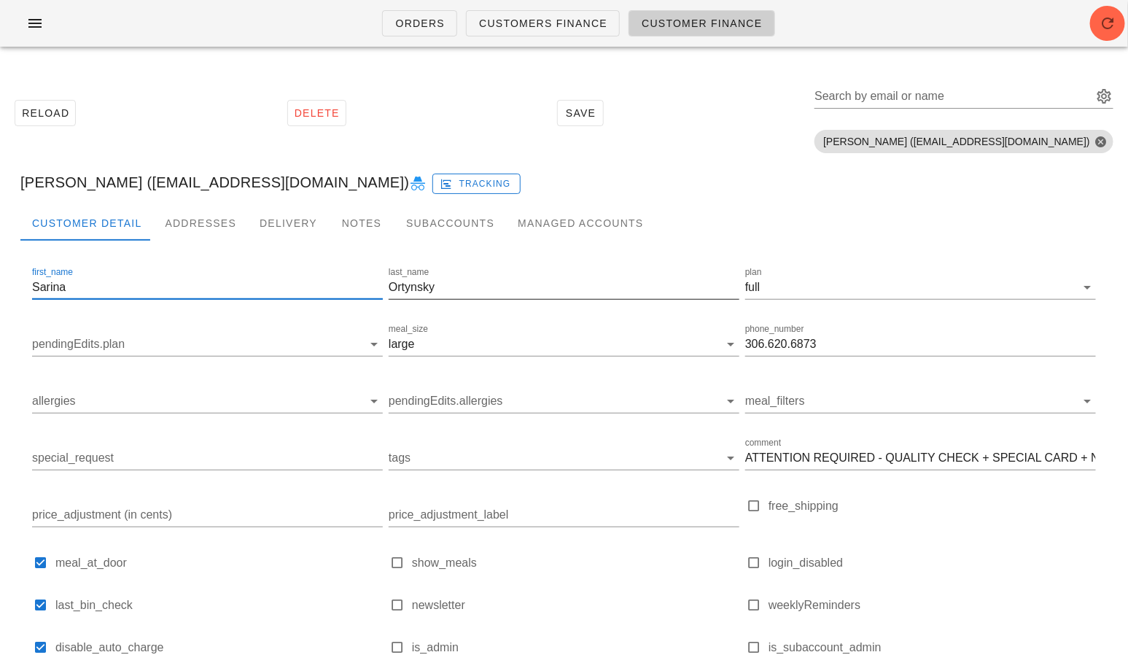
type input "Sarina"
click at [414, 291] on input "Ortynsky" at bounding box center [564, 287] width 351 height 23
paste input "Rene"
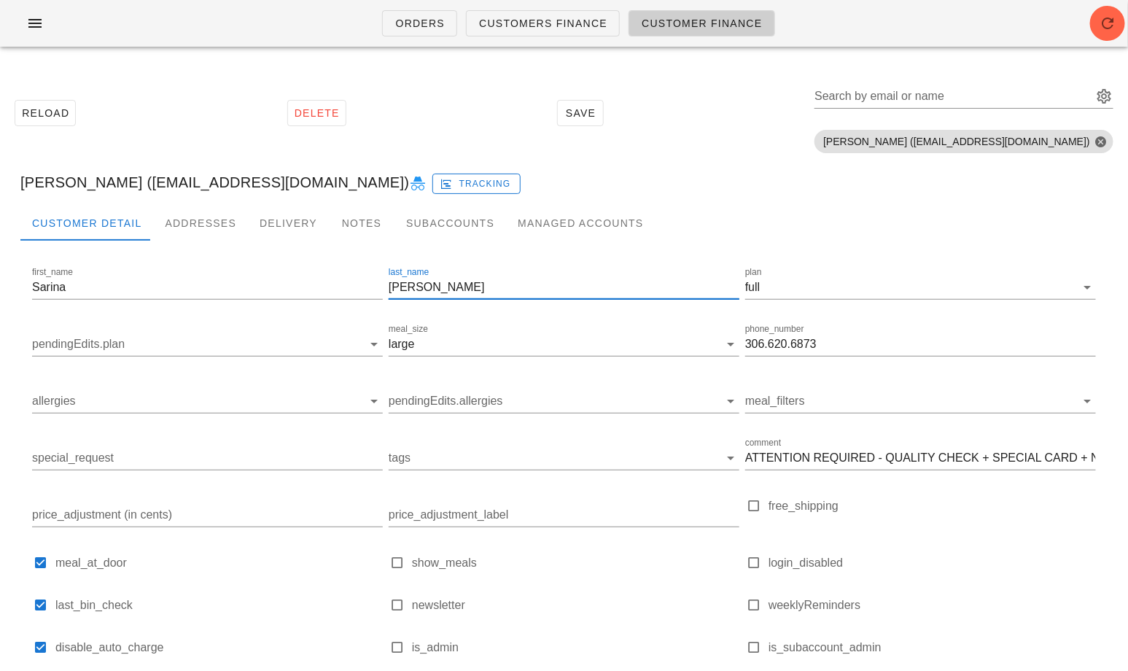
type input "Rene"
click at [920, 292] on input "plan" at bounding box center [919, 287] width 313 height 23
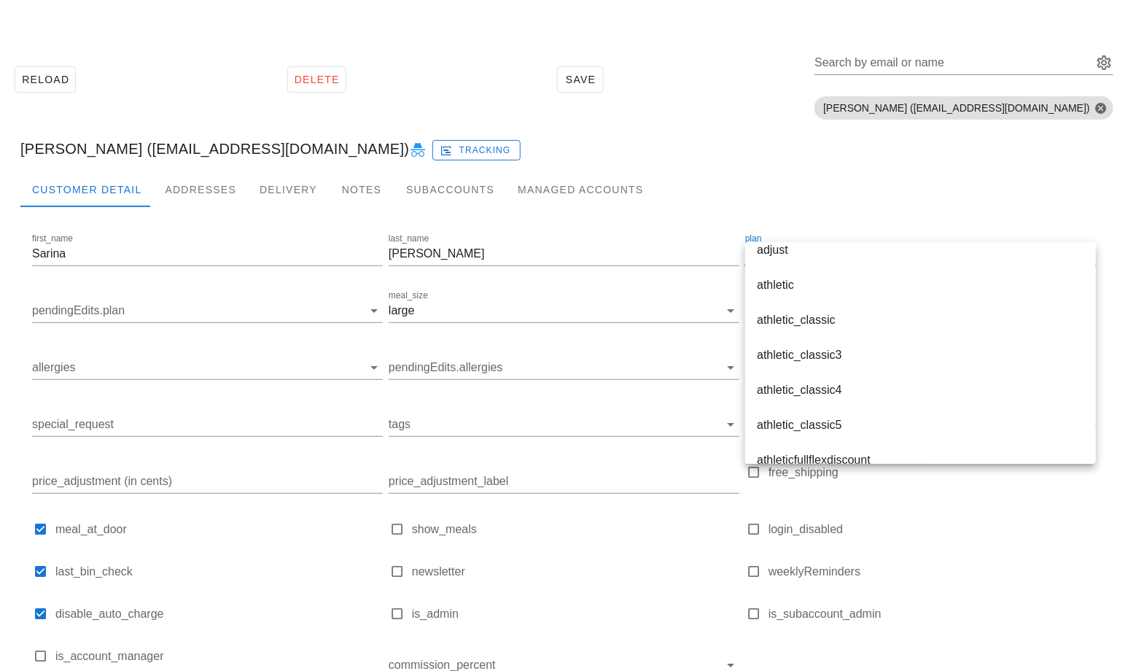
scroll to position [310, 0]
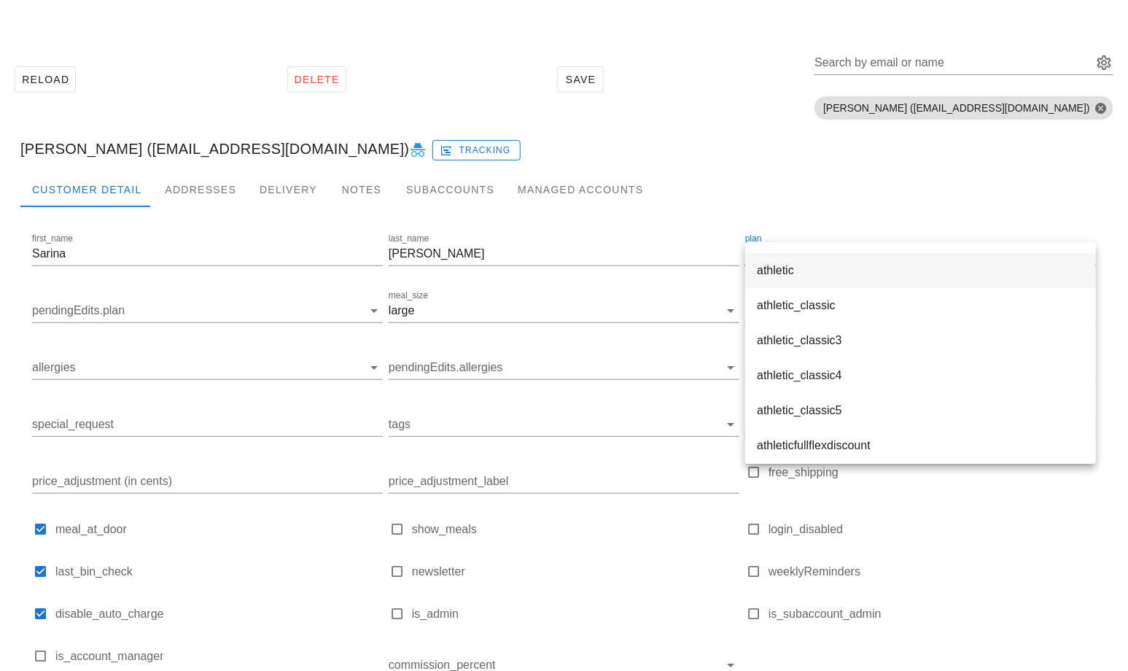
click at [822, 273] on div "athletic" at bounding box center [920, 270] width 327 height 14
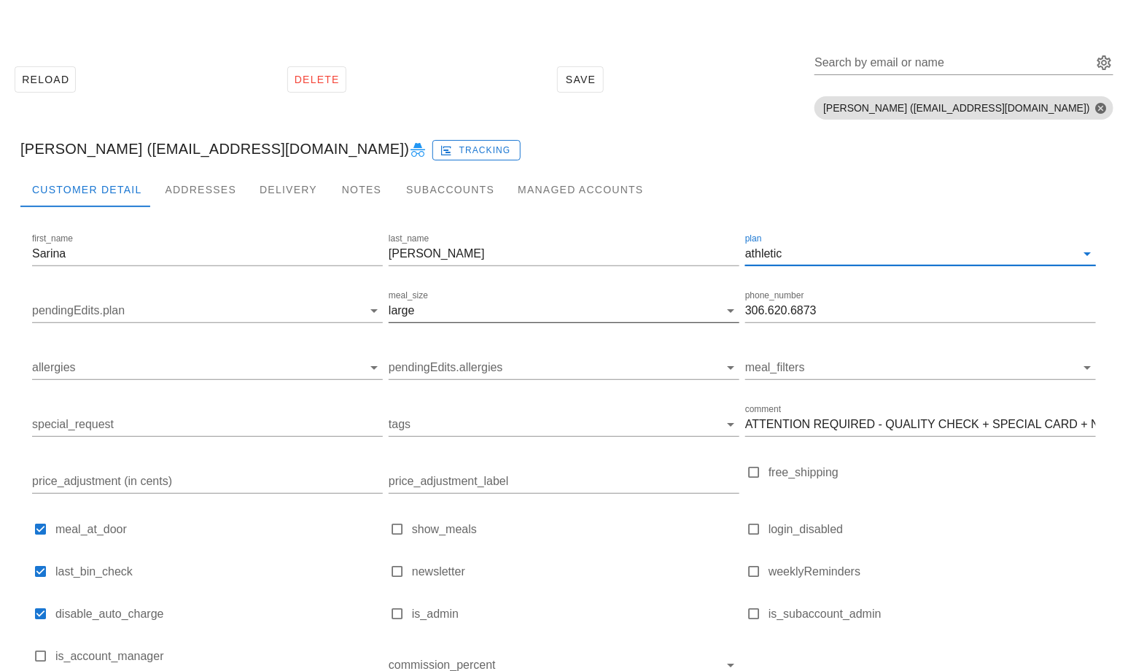
click at [573, 313] on input "meal_size" at bounding box center [568, 310] width 301 height 23
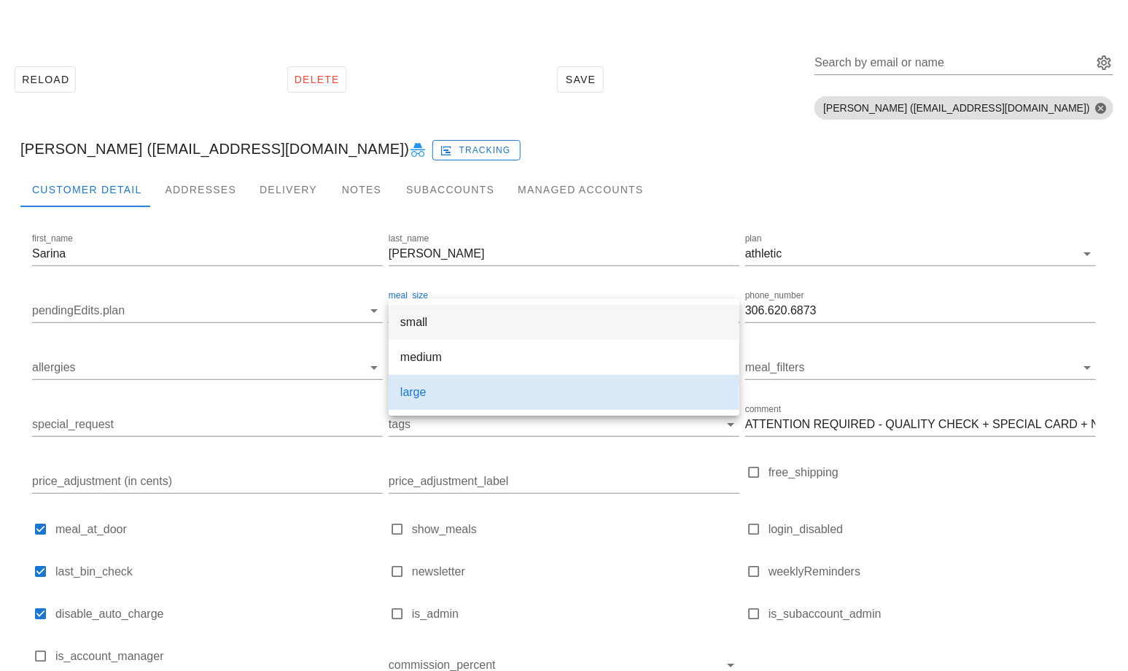
click at [560, 335] on div "small" at bounding box center [563, 321] width 327 height 31
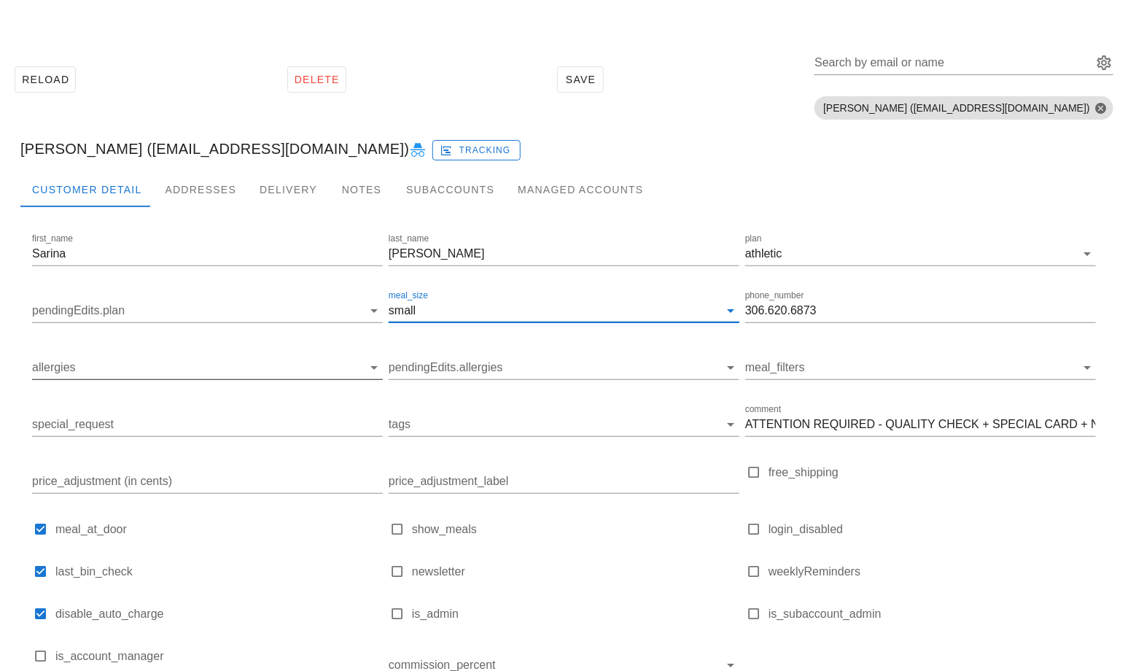
click at [225, 362] on input "allergies" at bounding box center [195, 367] width 327 height 23
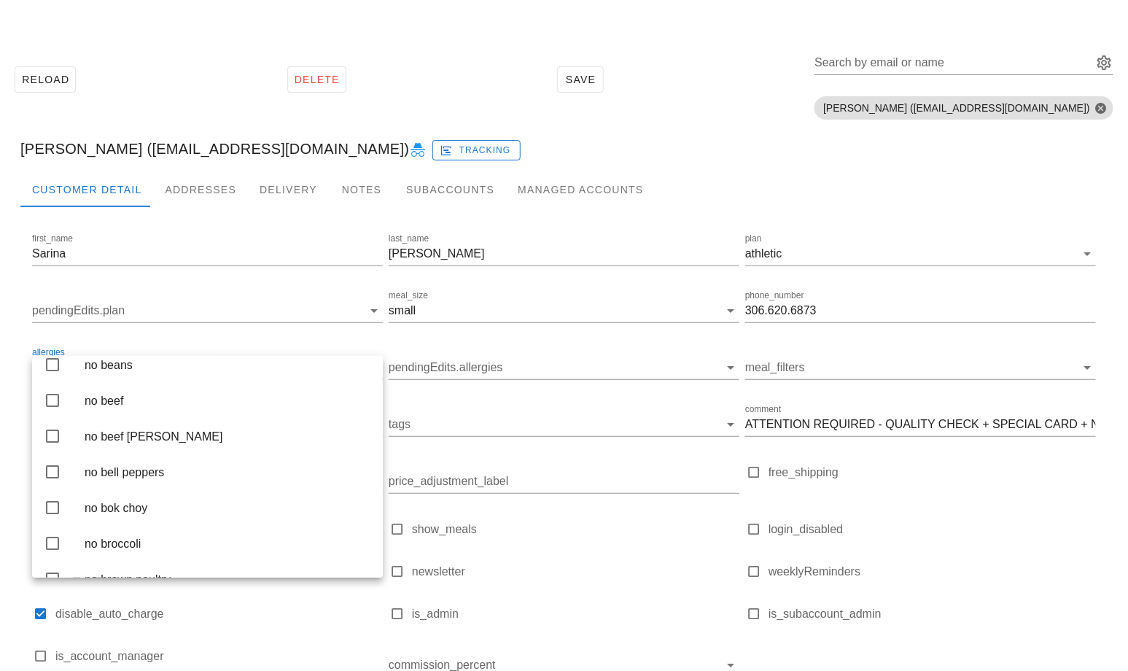
scroll to position [518, 0]
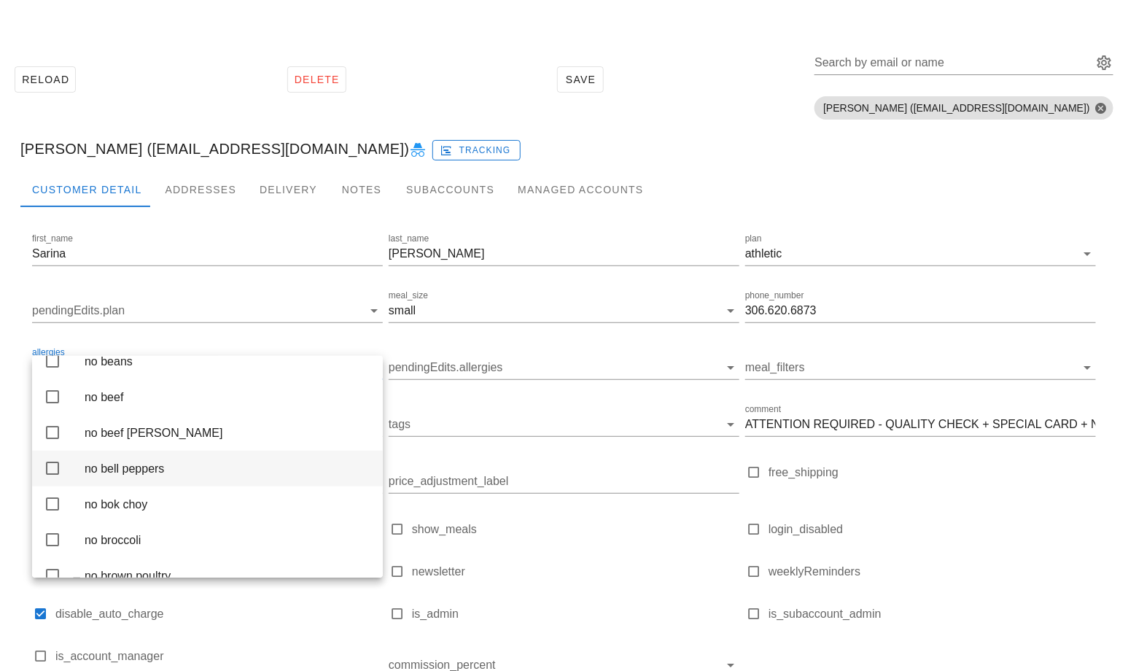
click at [131, 475] on div "no bell peppers" at bounding box center [228, 469] width 287 height 14
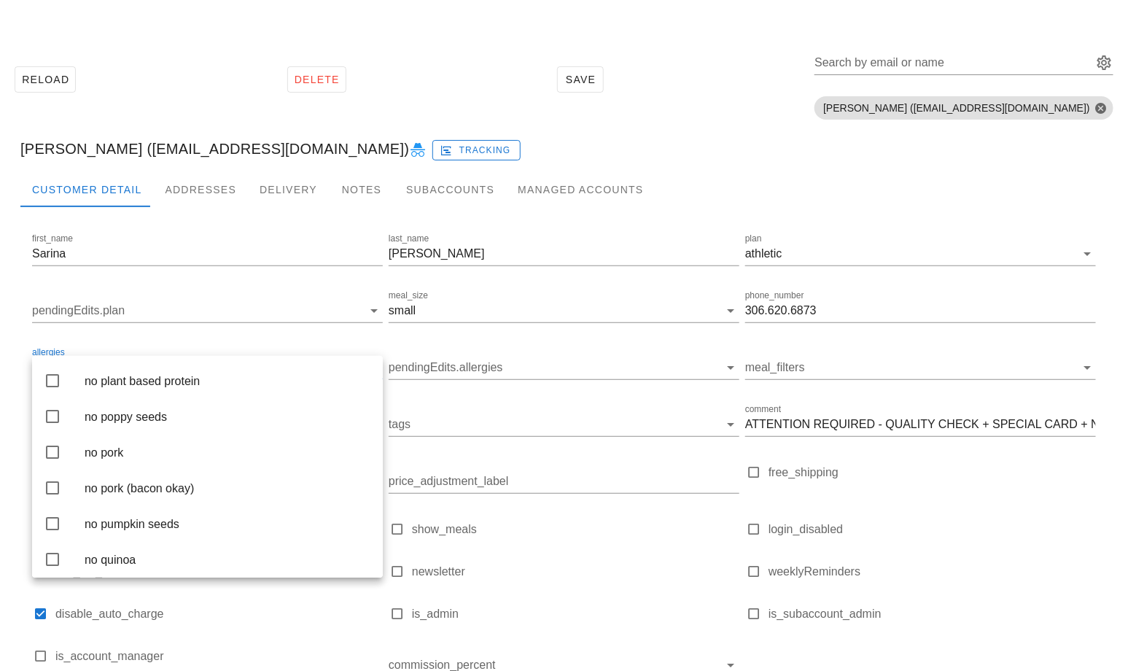
scroll to position [2583, 0]
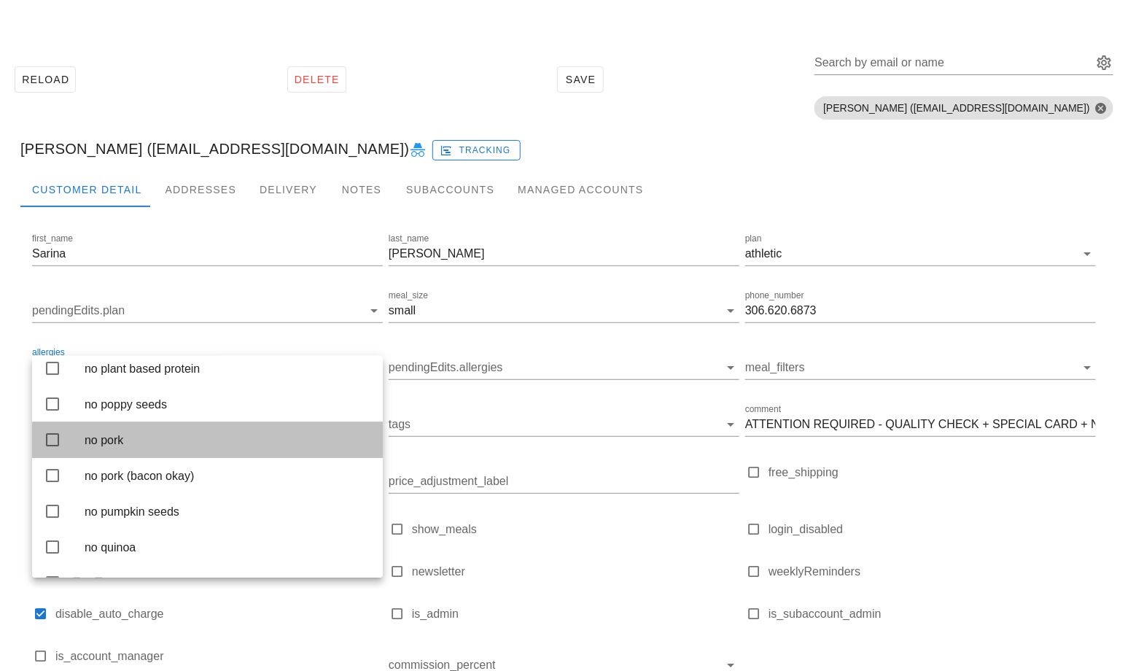
click at [198, 456] on div "no pork" at bounding box center [228, 439] width 287 height 31
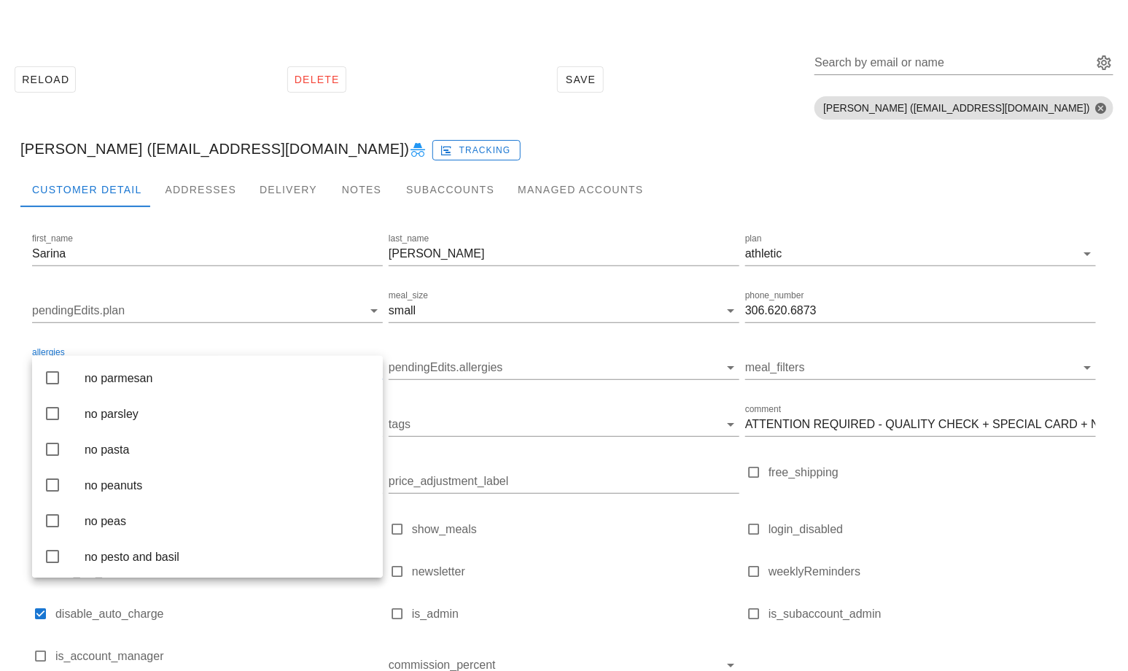
scroll to position [2335, 0]
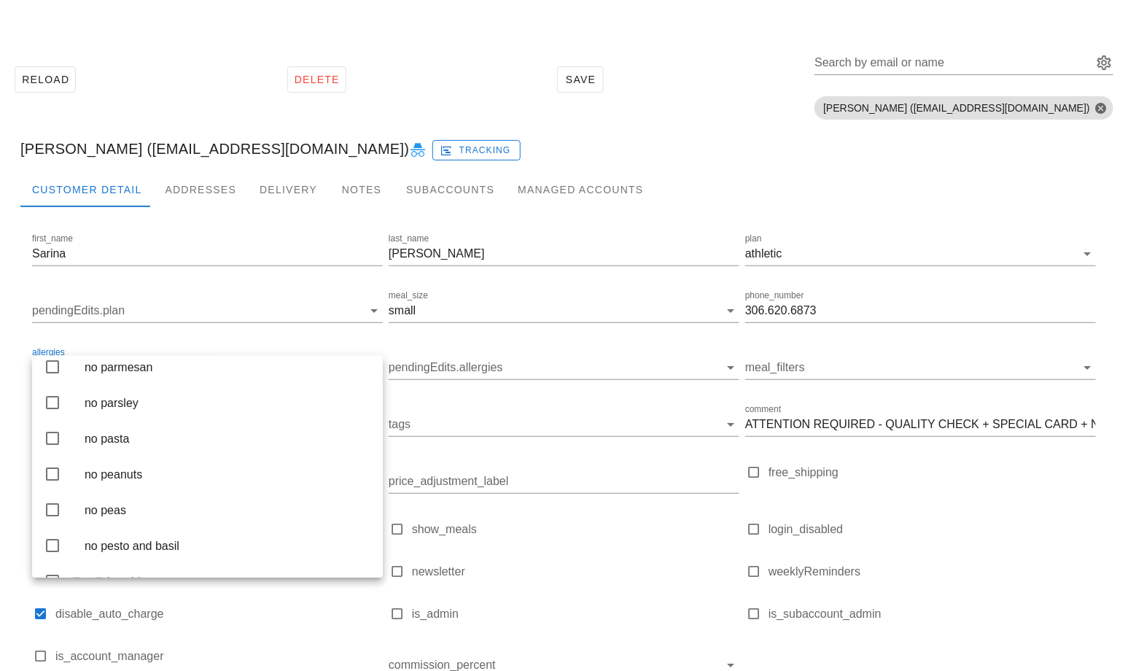
click at [1087, 196] on div "Customer Detail Addresses Delivery Notes Subaccounts Managed Accounts" at bounding box center [563, 189] width 1087 height 35
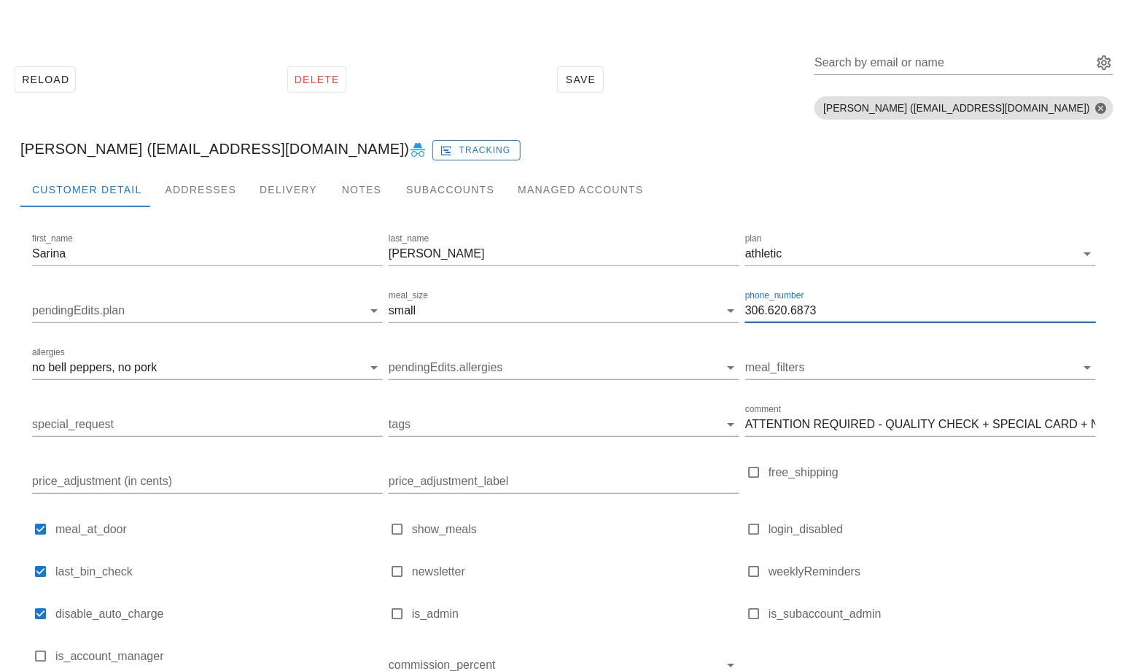
click at [780, 311] on input "306.620.6873" at bounding box center [920, 310] width 351 height 23
paste input "416.995.3638"
type input "416.995.3638"
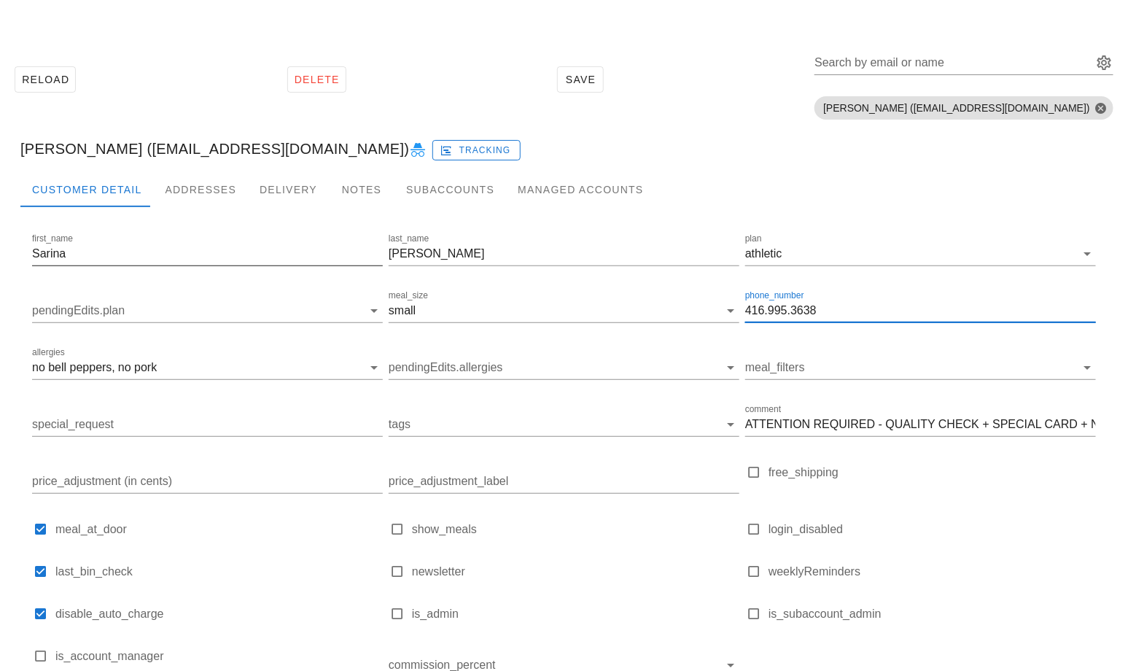
click at [95, 237] on div "first_name Sarina" at bounding box center [207, 257] width 351 height 48
click at [87, 257] on input "Sarina" at bounding box center [207, 253] width 351 height 23
paste input "a Wong"
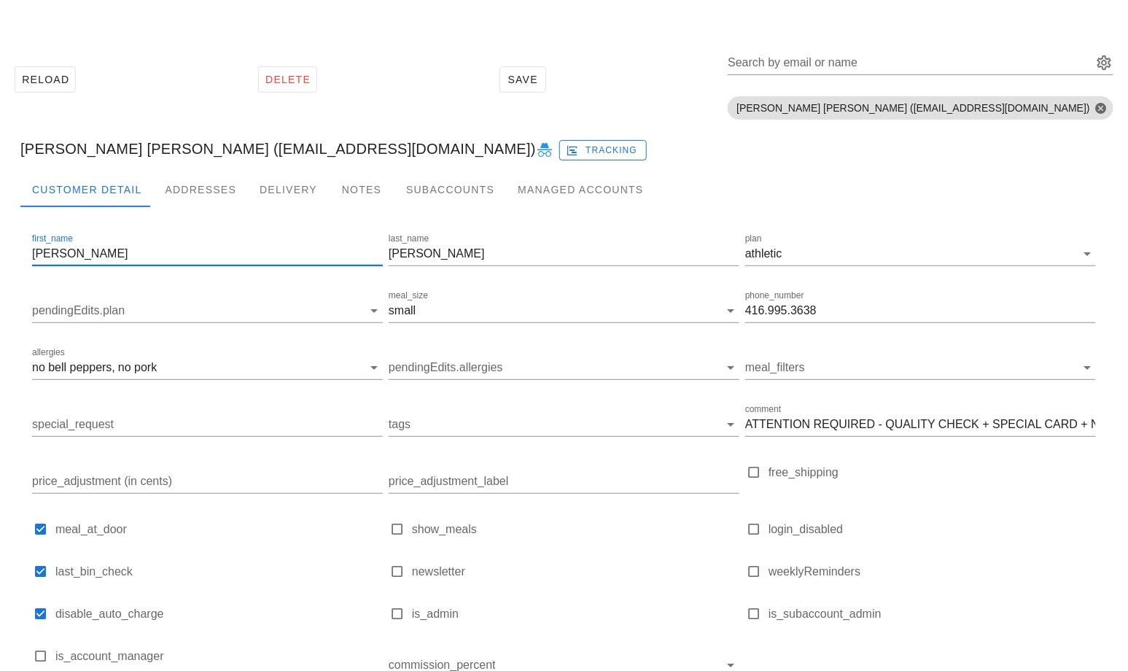
drag, startPoint x: 105, startPoint y: 254, endPoint x: 60, endPoint y: 254, distance: 45.2
click at [60, 254] on input "Sara Wong" at bounding box center [207, 253] width 351 height 23
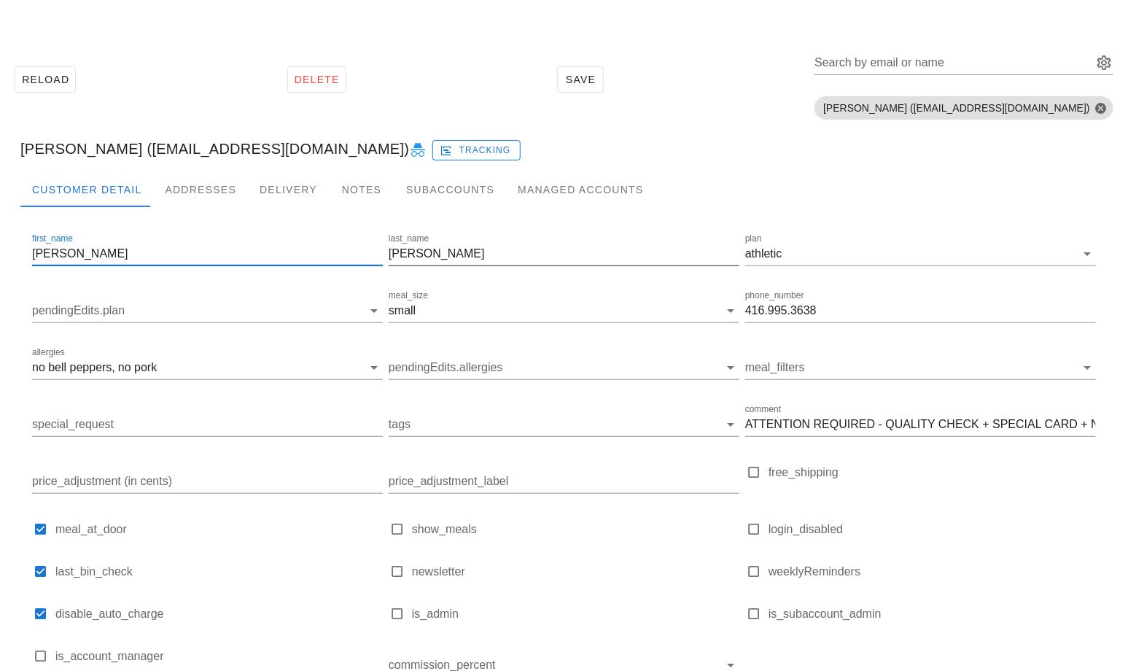
type input "Sara"
click at [437, 250] on input "Rene" at bounding box center [564, 253] width 351 height 23
paste input "Wong"
type input "Wong"
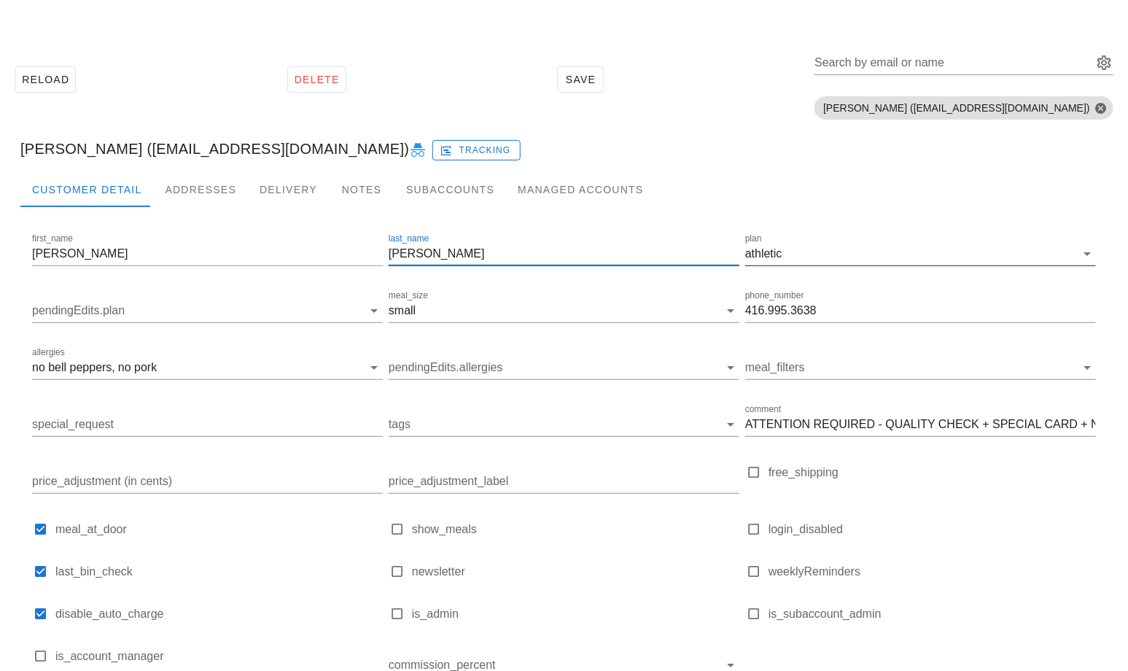
click at [930, 247] on input "plan" at bounding box center [930, 253] width 290 height 23
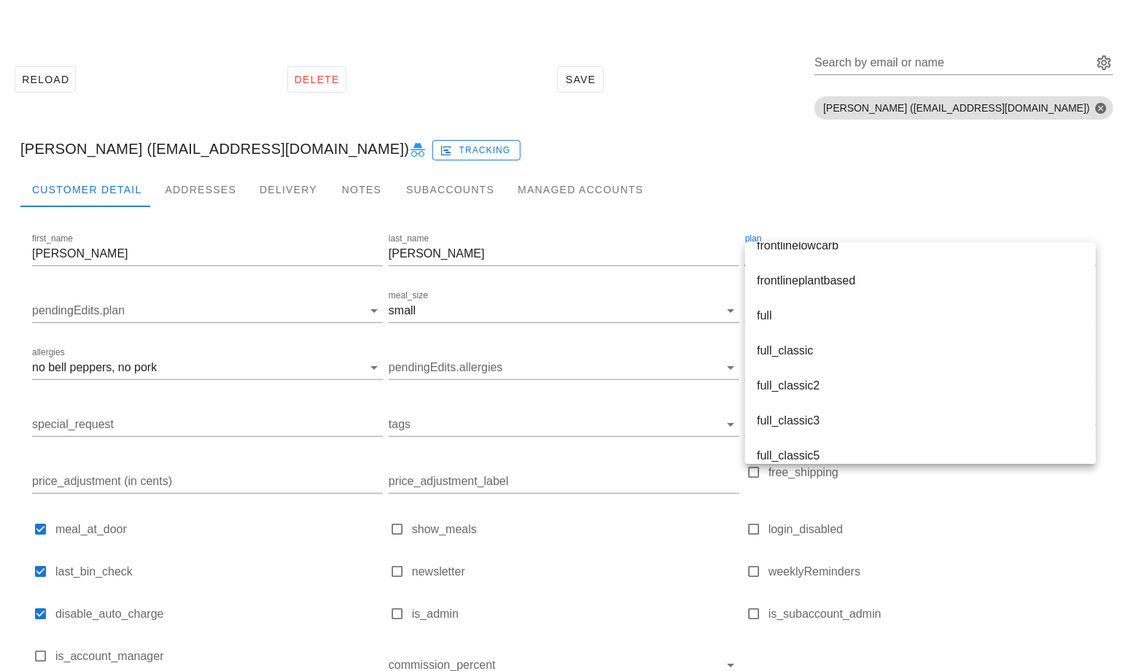
scroll to position [1794, 0]
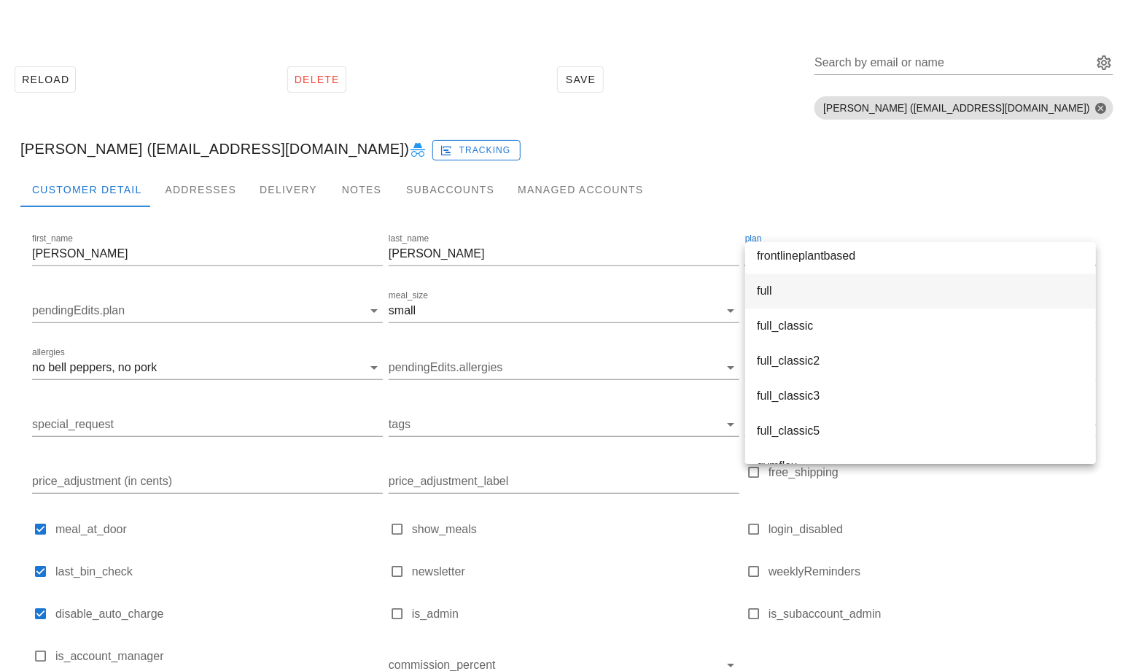
click at [825, 299] on div "full" at bounding box center [920, 290] width 327 height 31
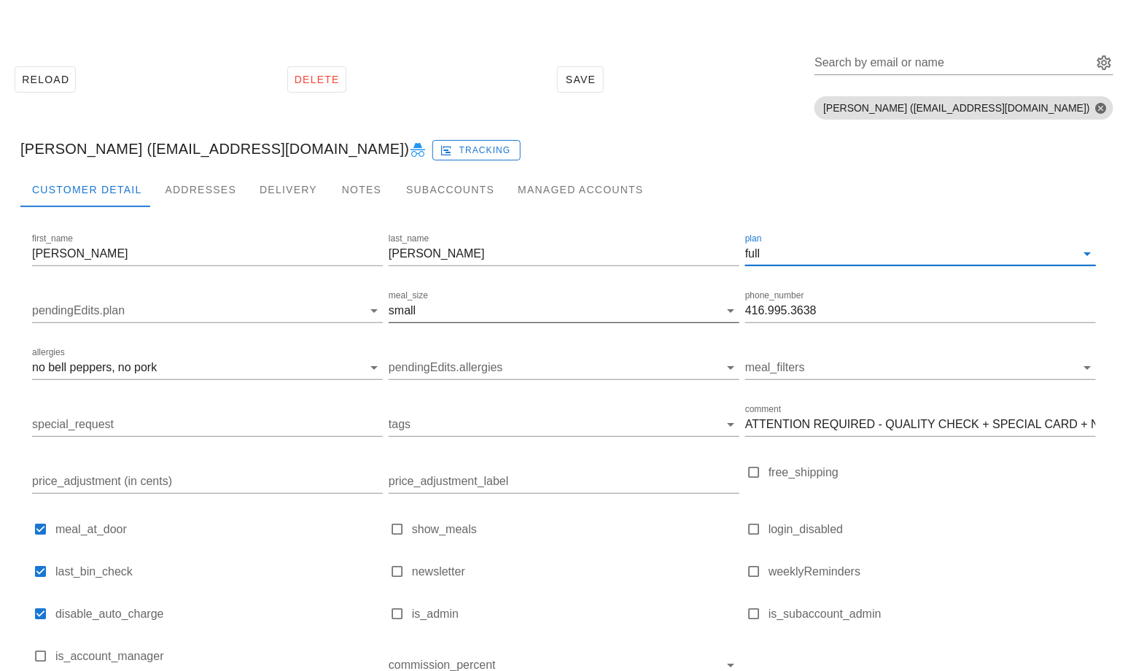
click at [501, 316] on input "meal_size" at bounding box center [569, 310] width 300 height 23
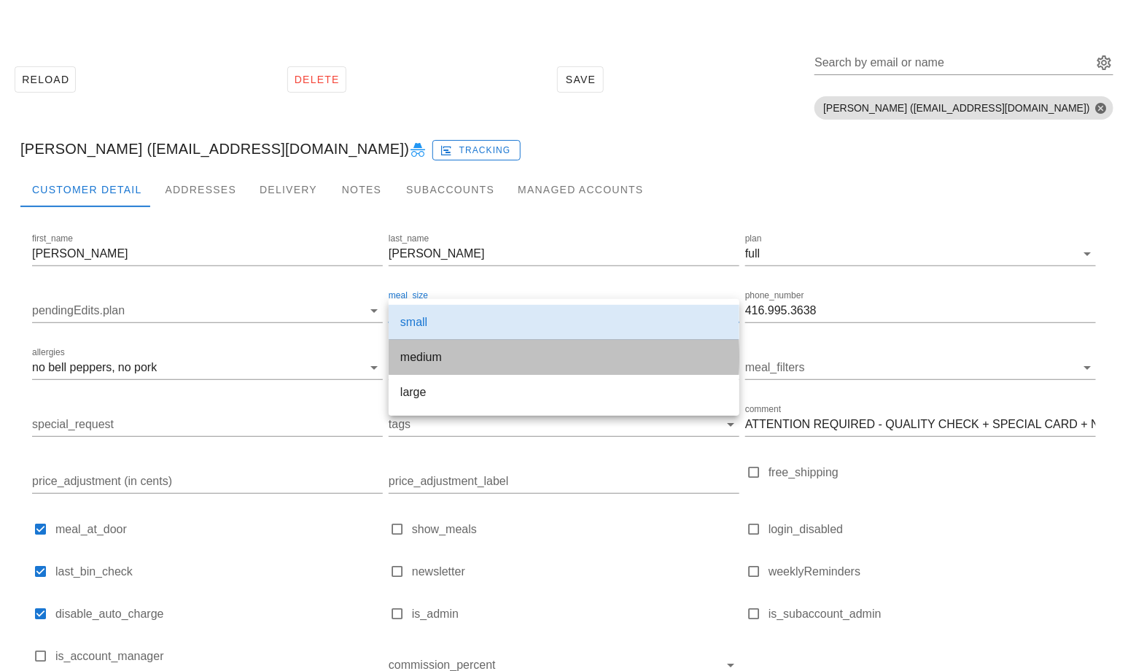
click at [476, 362] on div "medium" at bounding box center [563, 357] width 327 height 14
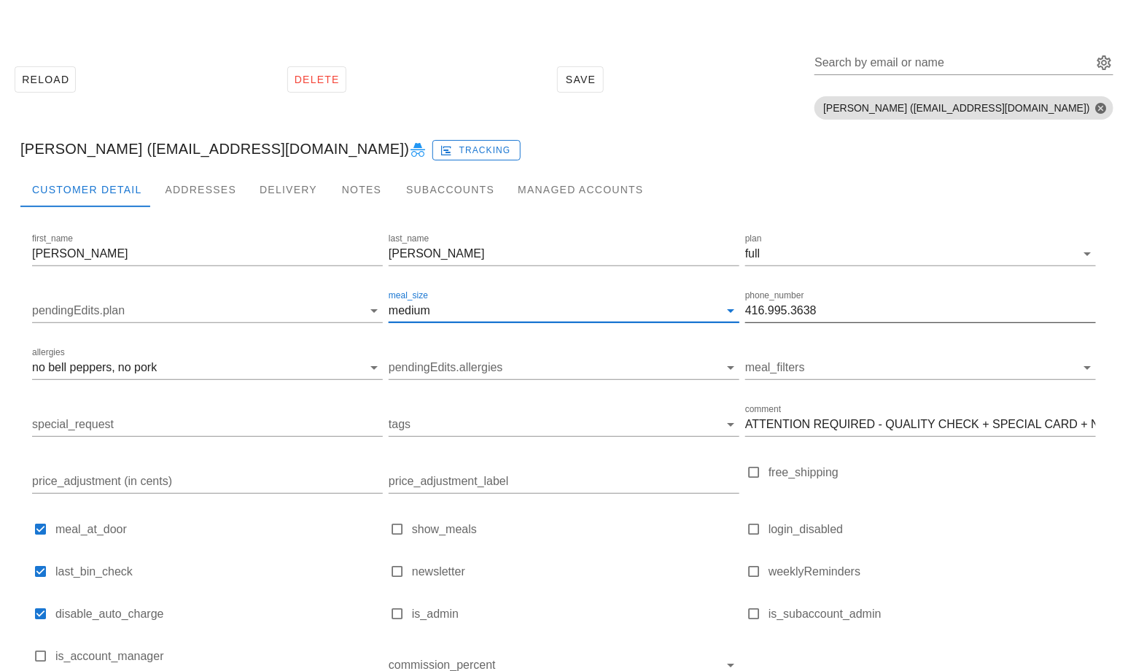
click at [907, 317] on input "416.995.3638" at bounding box center [920, 310] width 351 height 23
paste input "778.223.0762"
type input "778.223.0762"
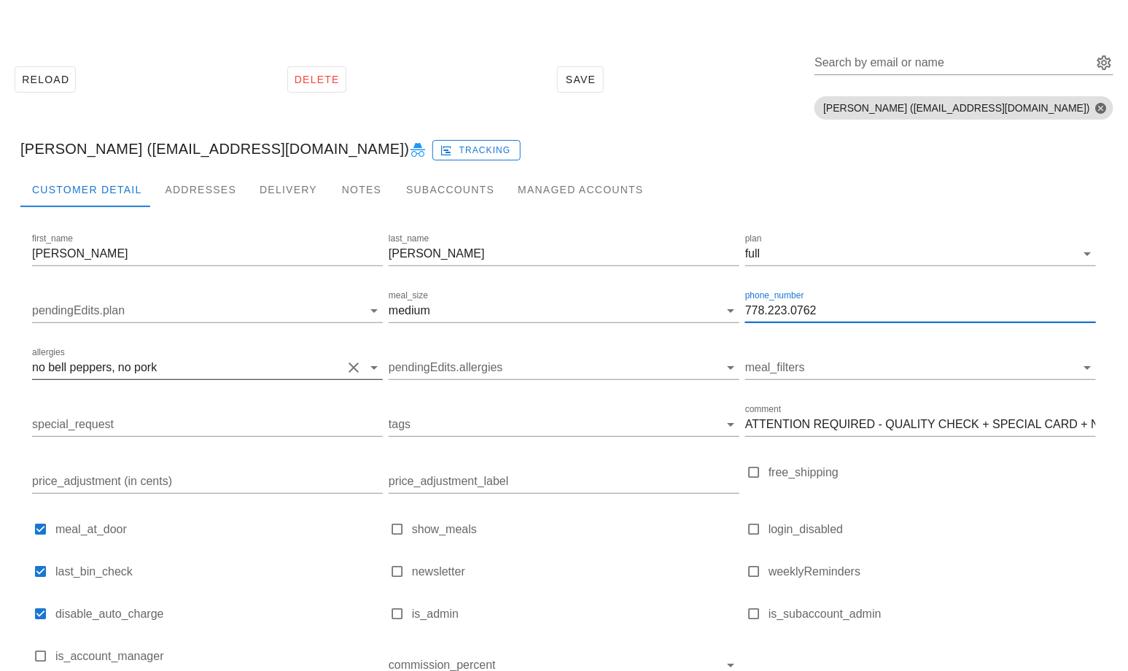
click at [357, 363] on button "Clear allergies" at bounding box center [353, 367] width 17 height 17
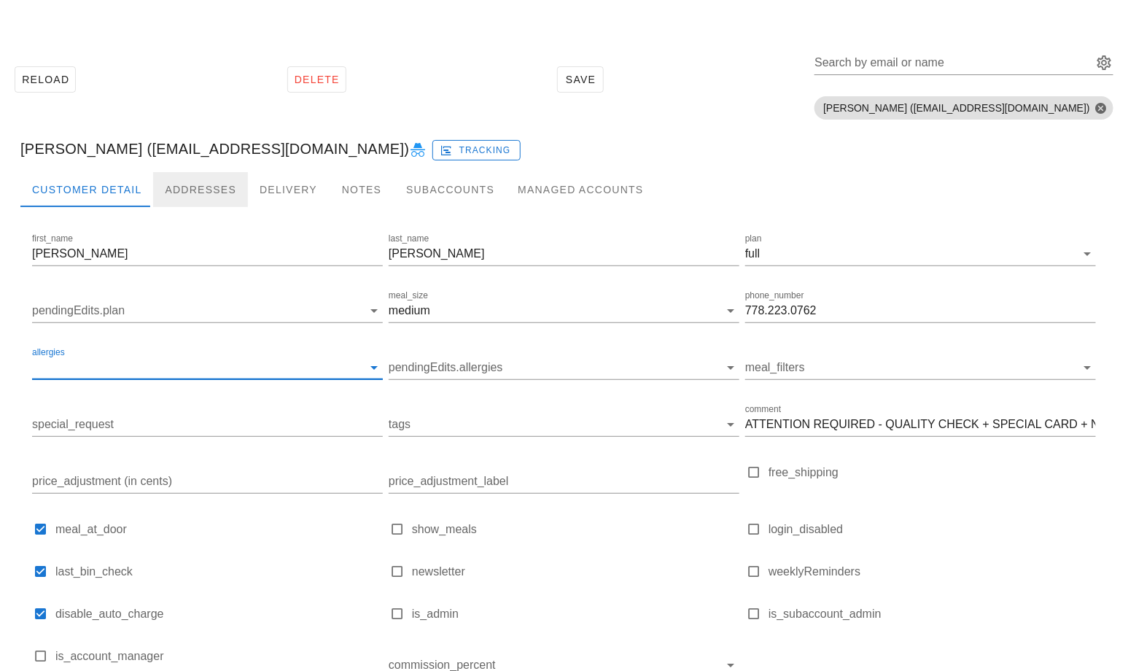
click at [198, 187] on div "Addresses" at bounding box center [200, 189] width 95 height 35
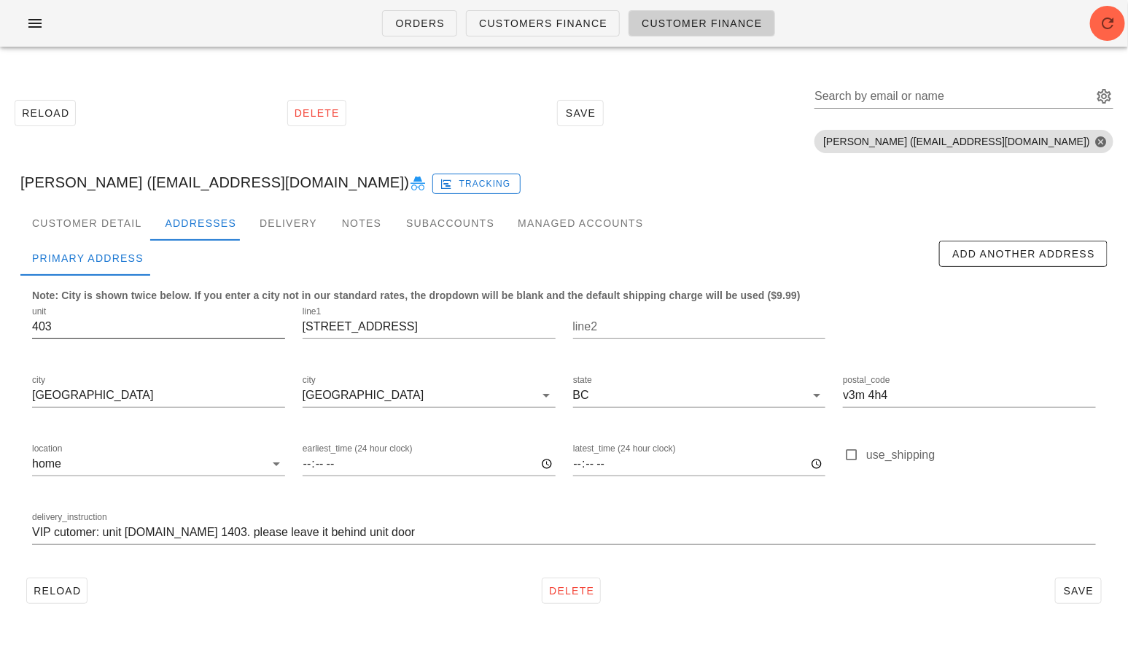
click at [151, 316] on input "403" at bounding box center [158, 326] width 253 height 23
click at [354, 319] on input "211 12th street" at bounding box center [429, 326] width 253 height 23
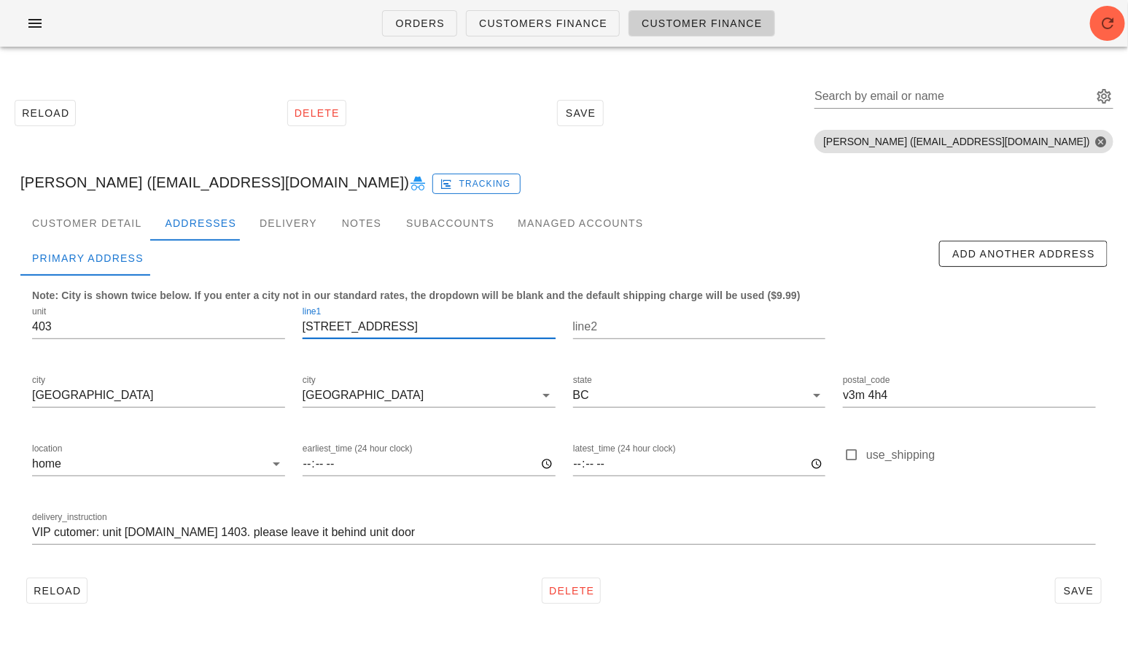
paste input "125 Delta Ave,"
type input "125 Delta Ave,"
click at [155, 316] on input "403" at bounding box center [158, 326] width 253 height 23
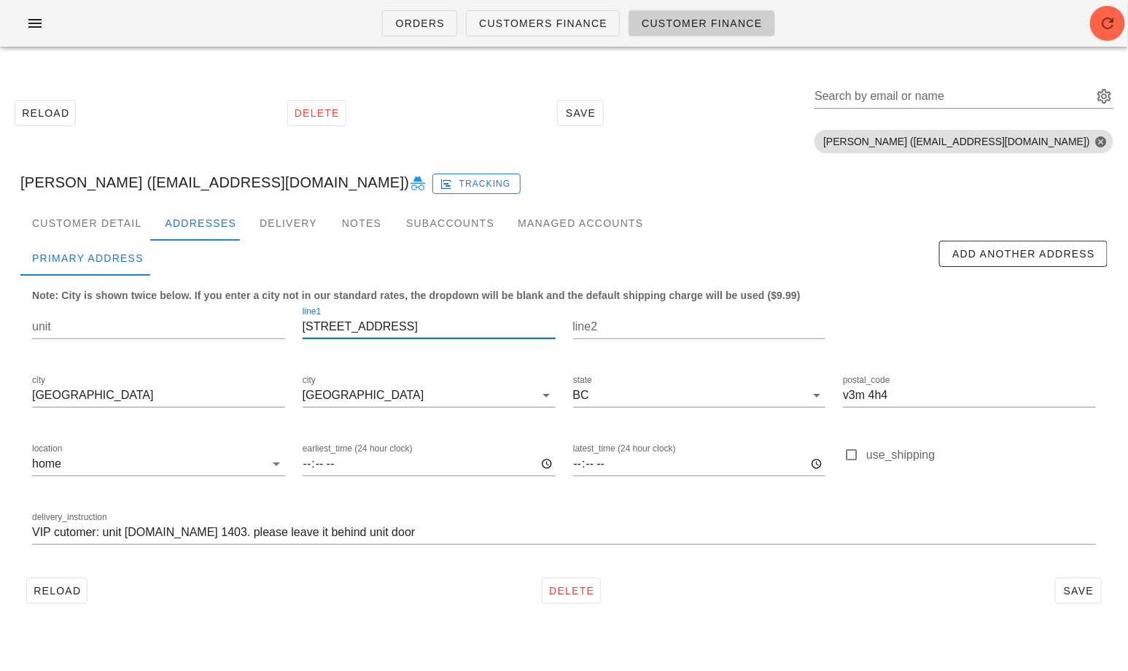
click at [402, 326] on input "125 Delta Ave," at bounding box center [429, 326] width 253 height 23
type input "125 Delta Ave"
click at [206, 398] on input "New Westminster" at bounding box center [158, 395] width 253 height 23
click at [427, 394] on input "city" at bounding box center [481, 395] width 108 height 23
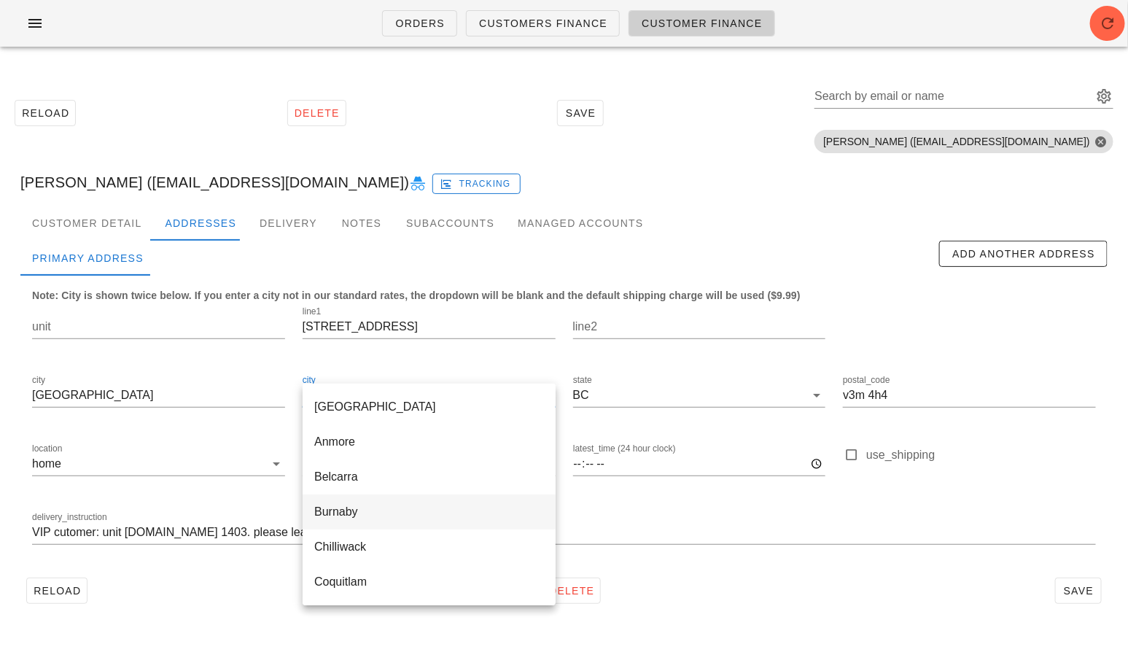
click at [369, 517] on div "Burnaby" at bounding box center [429, 512] width 230 height 14
type input "Burnaby"
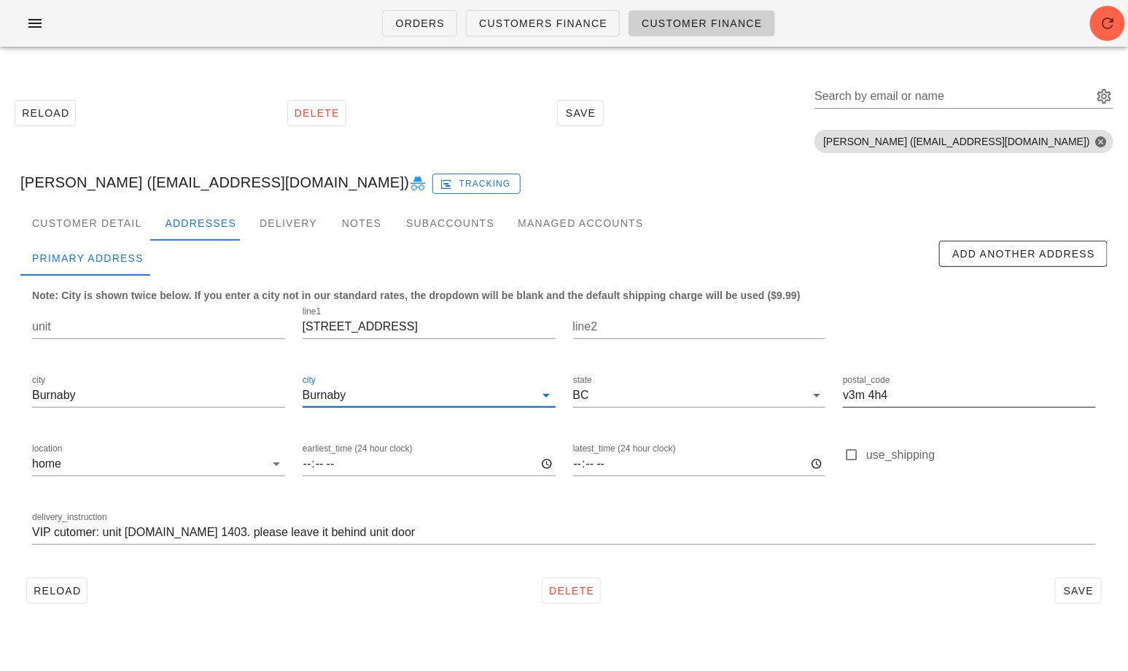
click at [873, 408] on div "postal_code v3m 4h4" at bounding box center [969, 403] width 253 height 39
click at [884, 396] on input "v3m 4h4" at bounding box center [969, 395] width 253 height 23
paste input "V5B 3C6"
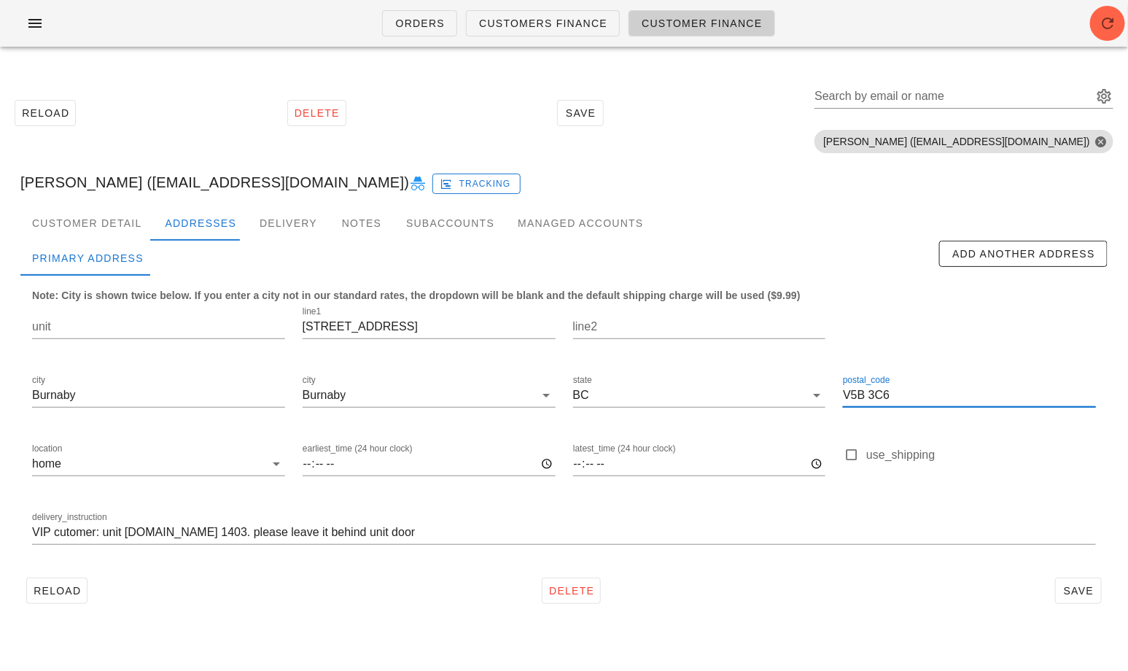
type input "V5B 3C6"
click at [179, 528] on input "VIP cutomer: unit 403.Buzz 1403. please leave it behind unit door" at bounding box center [564, 532] width 1064 height 23
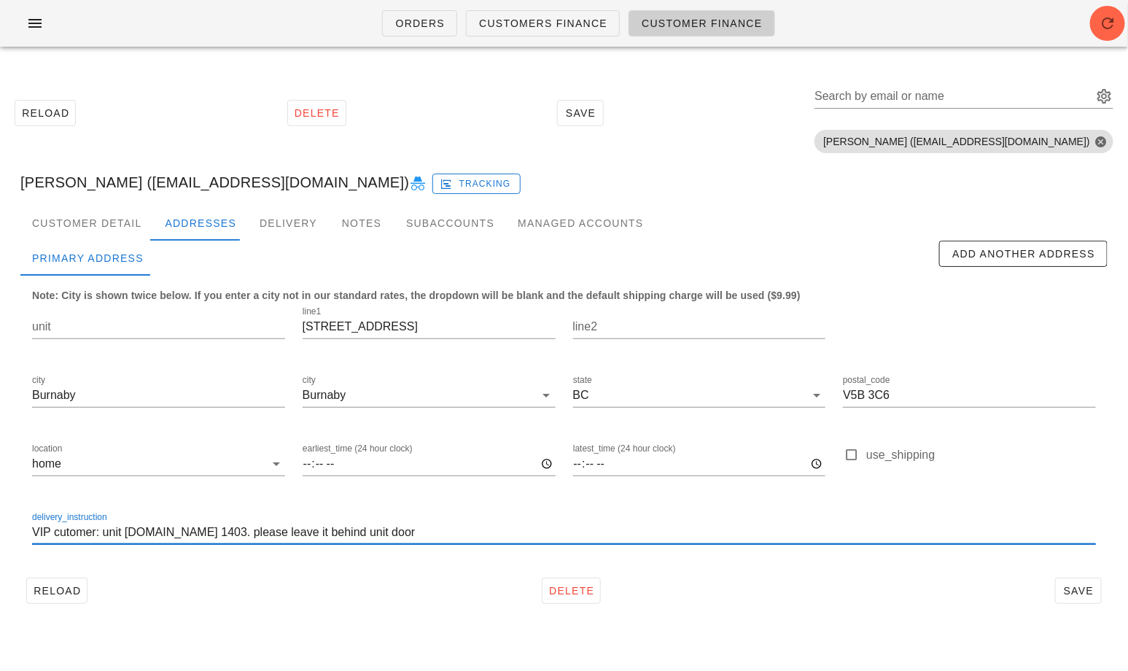
click at [179, 528] on input "VIP cutomer: unit 403.Buzz 1403. please leave it behind unit door" at bounding box center [564, 532] width 1064 height 23
type input "Ring doorbell and leave behind door"
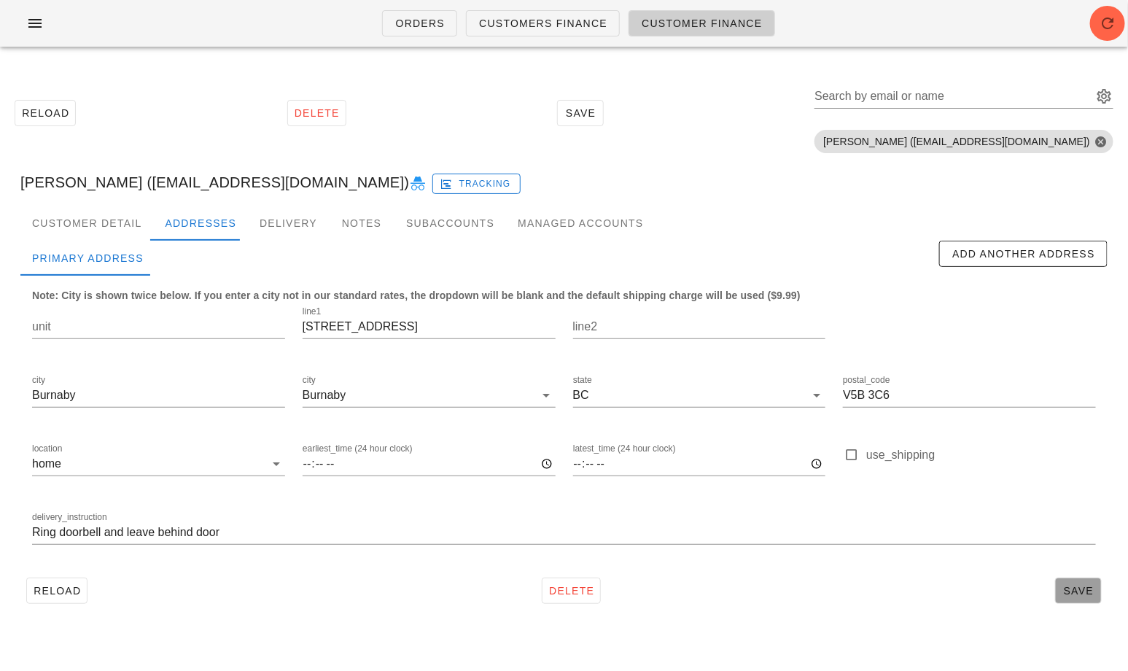
click at [1069, 590] on span "Save" at bounding box center [1079, 591] width 34 height 12
click at [960, 100] on input "Search by email or name" at bounding box center [952, 96] width 276 height 23
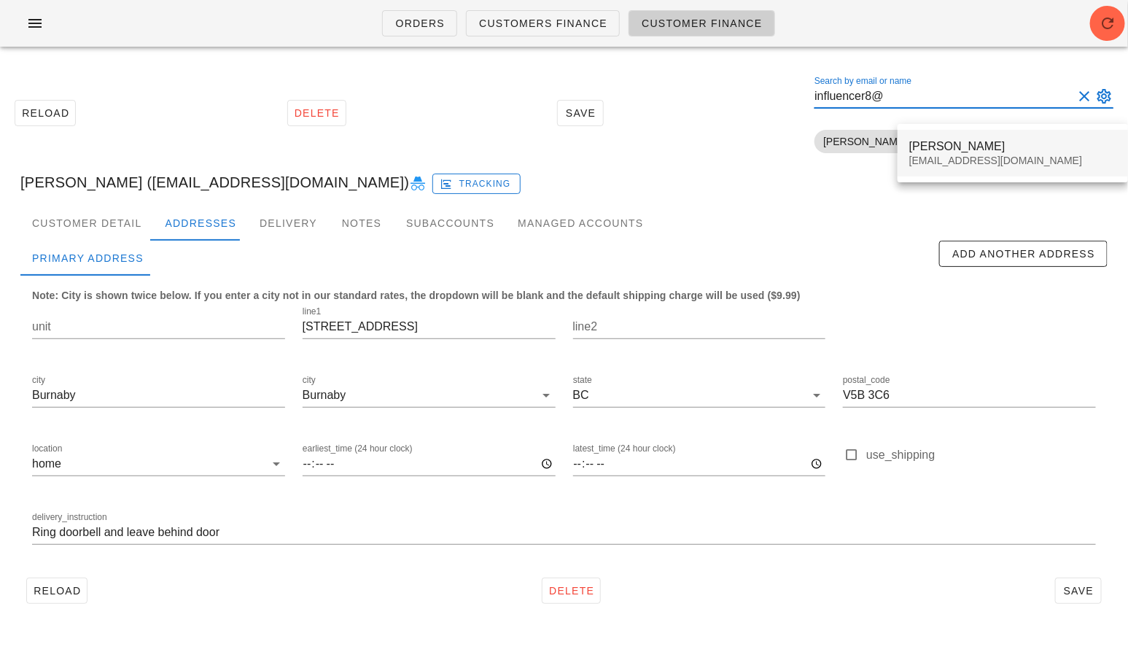
type input "influencer8@"
click at [938, 146] on div "Nicholas Lovett" at bounding box center [1012, 146] width 207 height 14
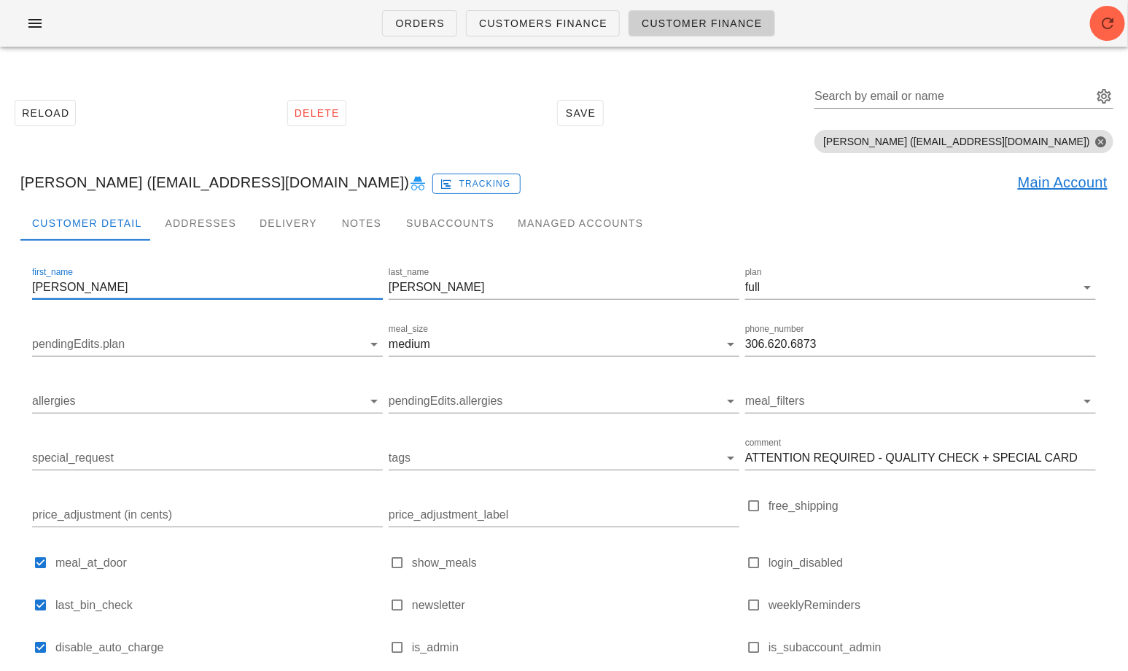
click at [119, 288] on input "Nicholas" at bounding box center [207, 287] width 351 height 23
paste input "kola McDermott"
drag, startPoint x: 136, startPoint y: 281, endPoint x: 70, endPoint y: 280, distance: 65.6
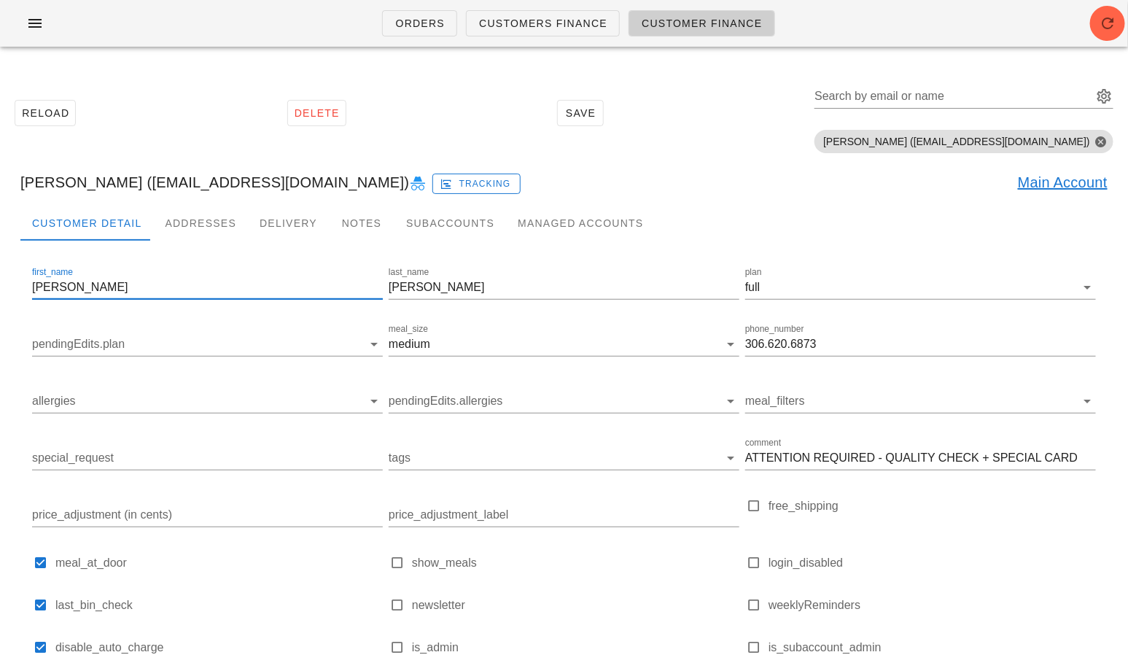
click at [70, 280] on input "Nikola McDermott" at bounding box center [207, 287] width 351 height 23
type input "Nikola"
click at [433, 263] on div "last_name Lovett" at bounding box center [564, 289] width 357 height 57
click at [419, 293] on input "Lovett" at bounding box center [564, 287] width 351 height 23
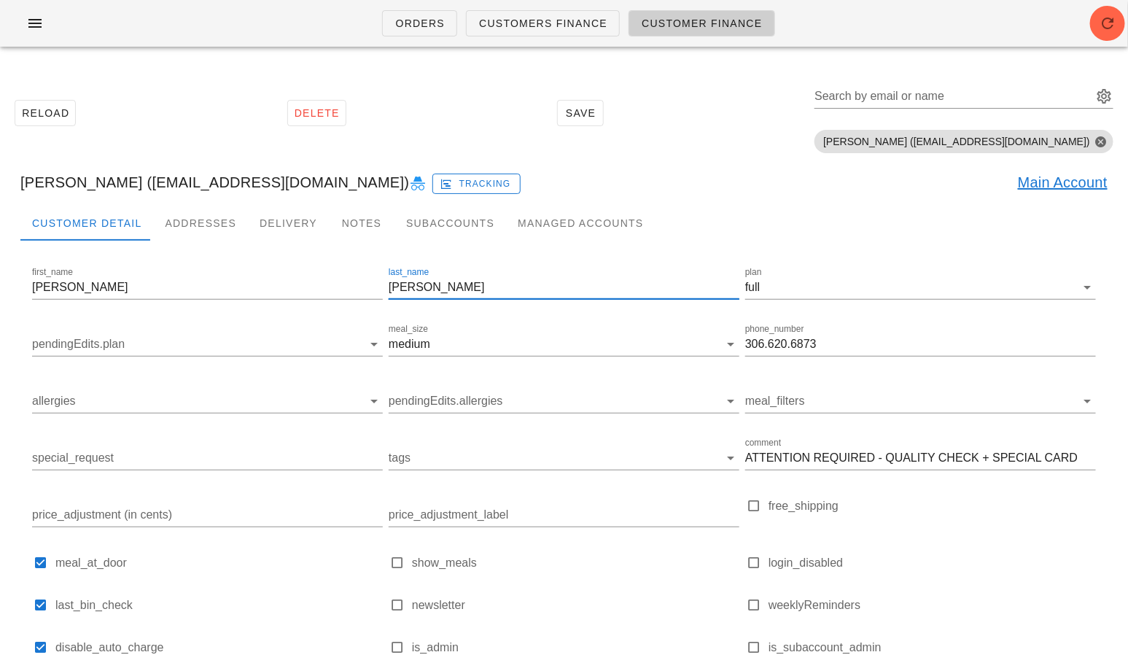
click at [419, 293] on input "Lovett" at bounding box center [564, 287] width 351 height 23
paste input "McDermo"
type input "McDermott"
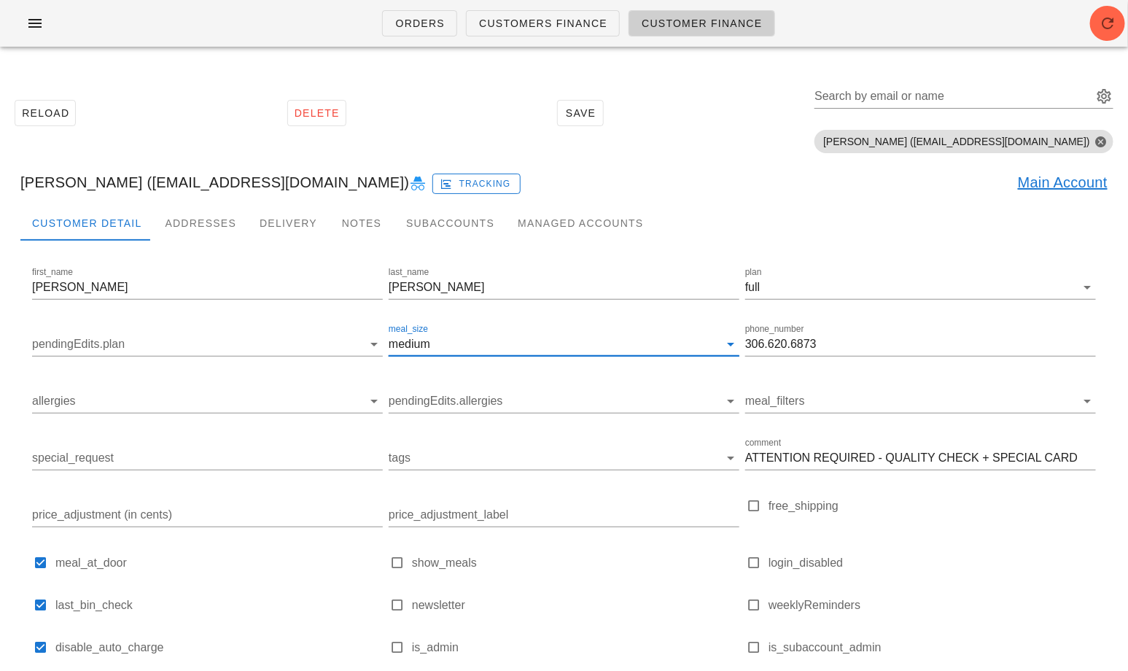
click at [556, 346] on input "meal_size" at bounding box center [576, 343] width 286 height 23
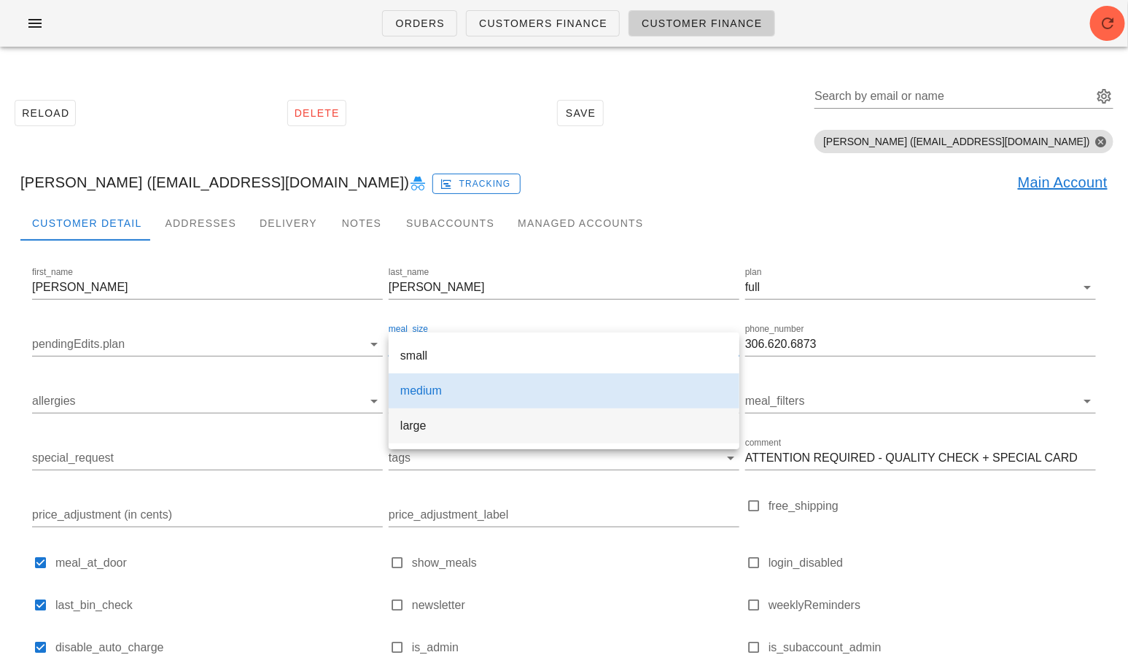
click at [514, 424] on div "large" at bounding box center [563, 426] width 327 height 14
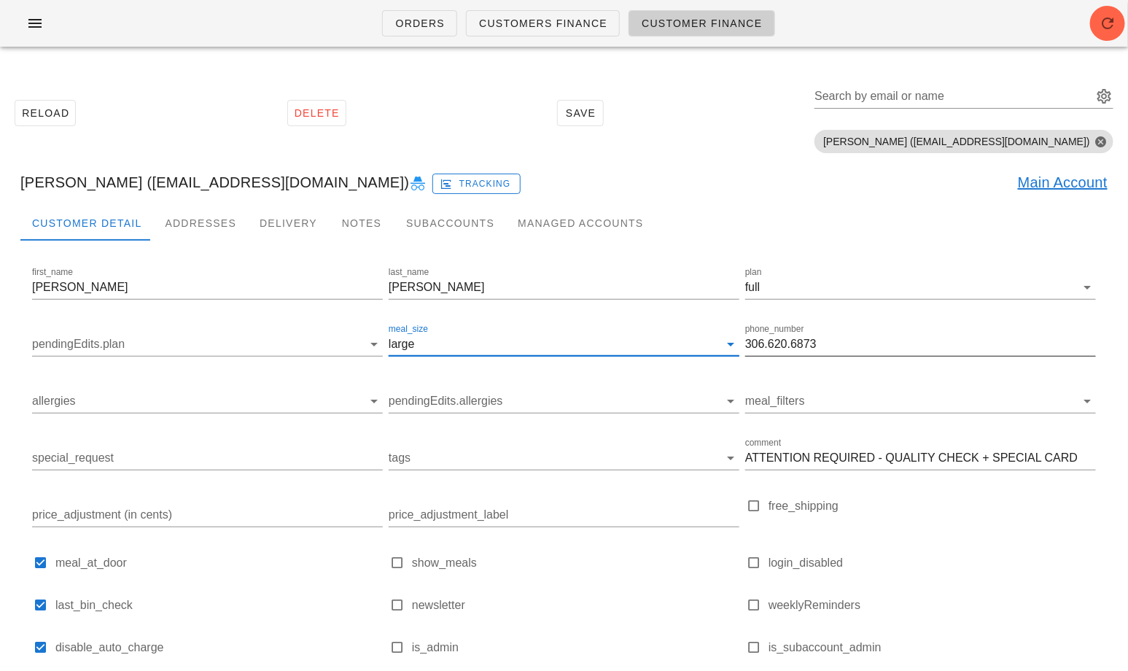
click at [787, 351] on input "306.620.6873" at bounding box center [920, 343] width 351 height 23
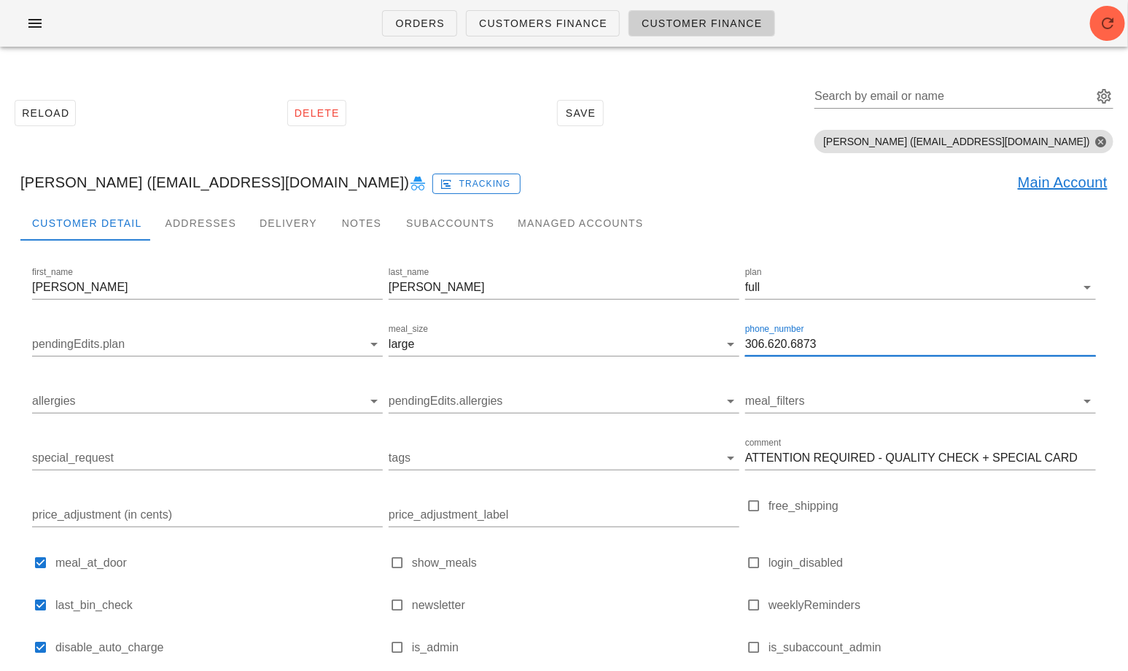
click at [787, 351] on input "306.620.6873" at bounding box center [920, 343] width 351 height 23
paste input "604.345.3781"
type input "604.345.3781"
click at [152, 401] on input "allergies" at bounding box center [195, 400] width 327 height 23
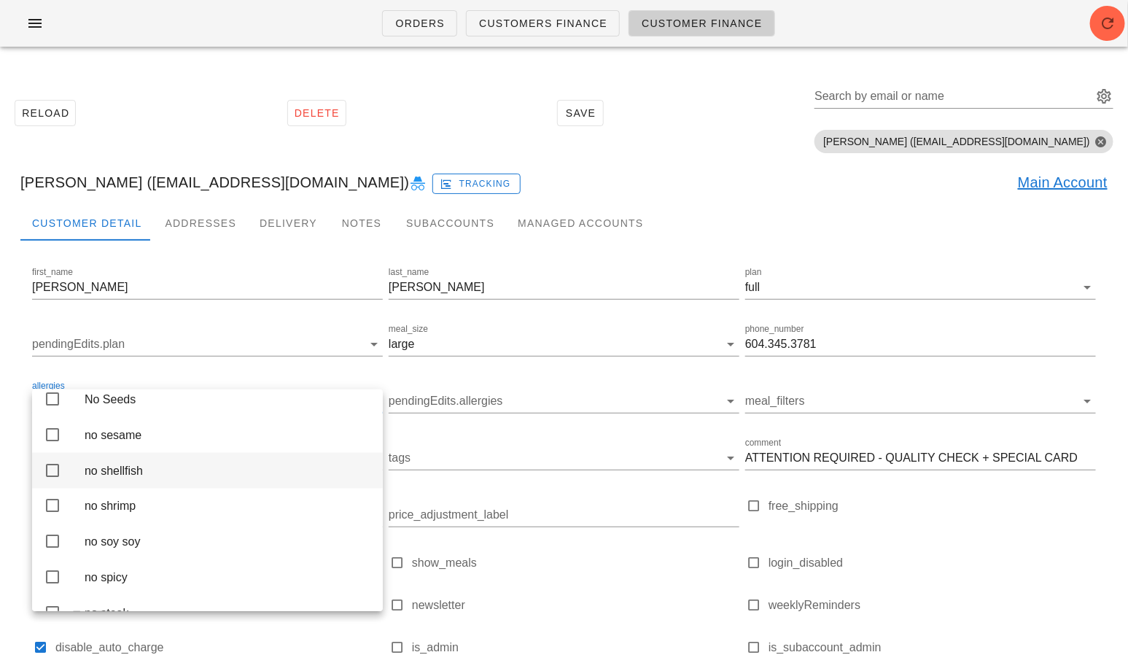
scroll to position [3243, 0]
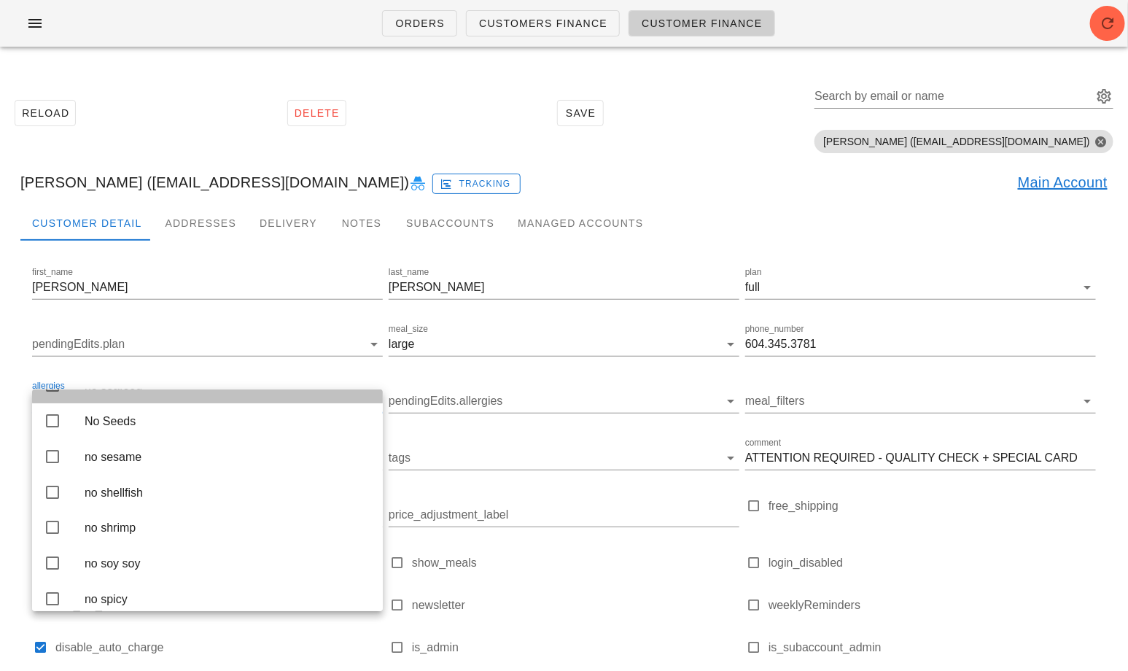
click at [50, 394] on icon at bounding box center [52, 384] width 17 height 17
click at [17, 453] on div "Customer Detail Addresses Delivery Notes Subaccounts Managed Accounts first_nam…" at bounding box center [564, 516] width 1110 height 620
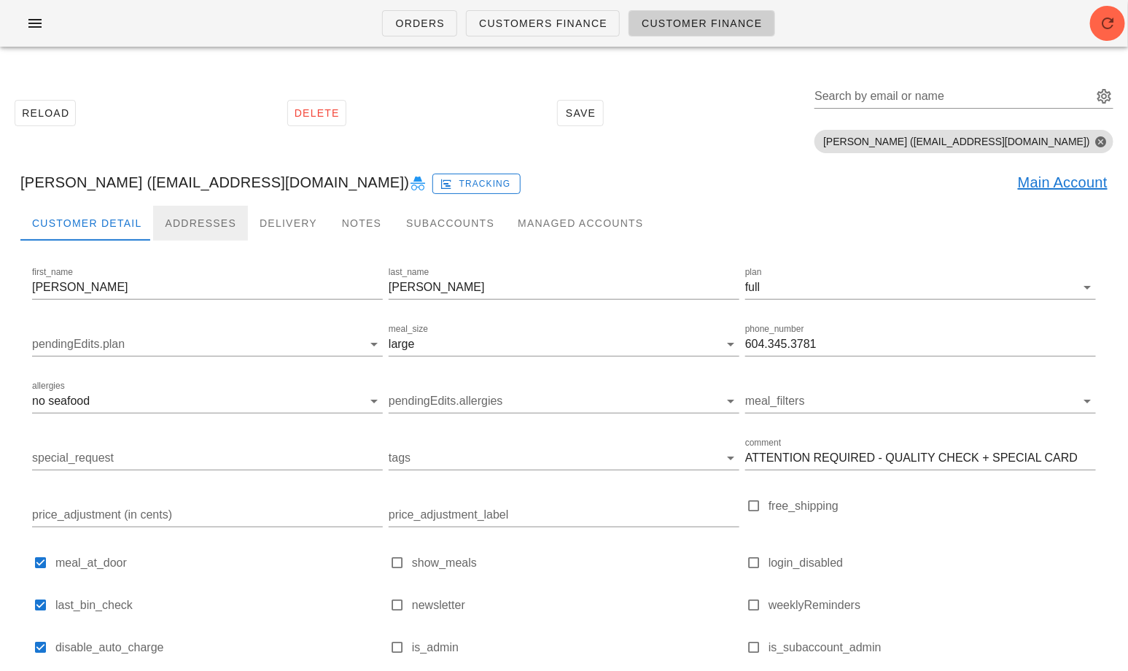
click at [189, 217] on div "Addresses" at bounding box center [200, 223] width 95 height 35
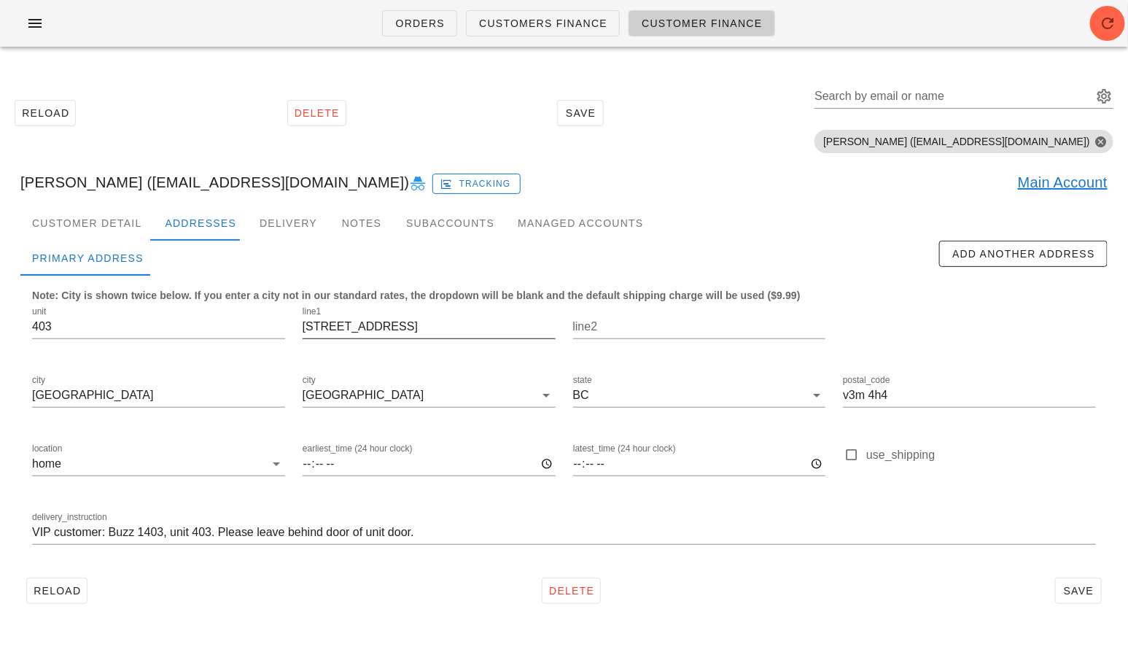
click at [393, 328] on input "211 12th street" at bounding box center [429, 326] width 253 height 23
paste input "992 West 6th Ave"
type input "2992 West 6th Ave"
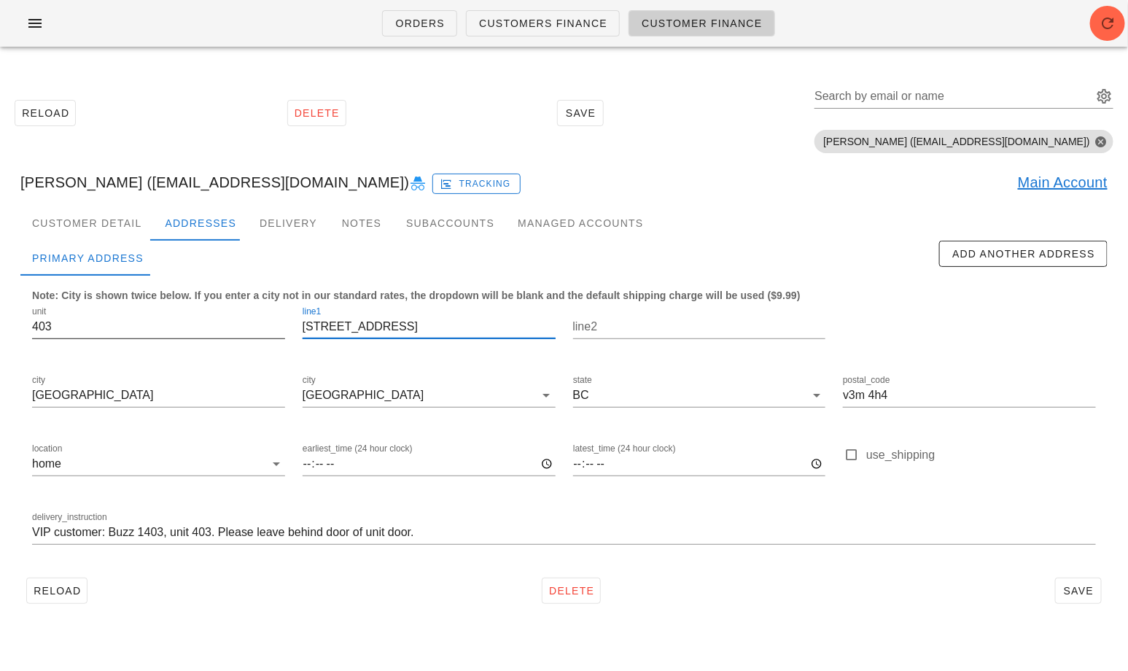
click at [119, 332] on input "403" at bounding box center [158, 326] width 253 height 23
type input "Unit 1"
click at [47, 525] on input "VIP customer: Buzz 1403, unit 403. Please leave behind door of unit door." at bounding box center [564, 532] width 1064 height 23
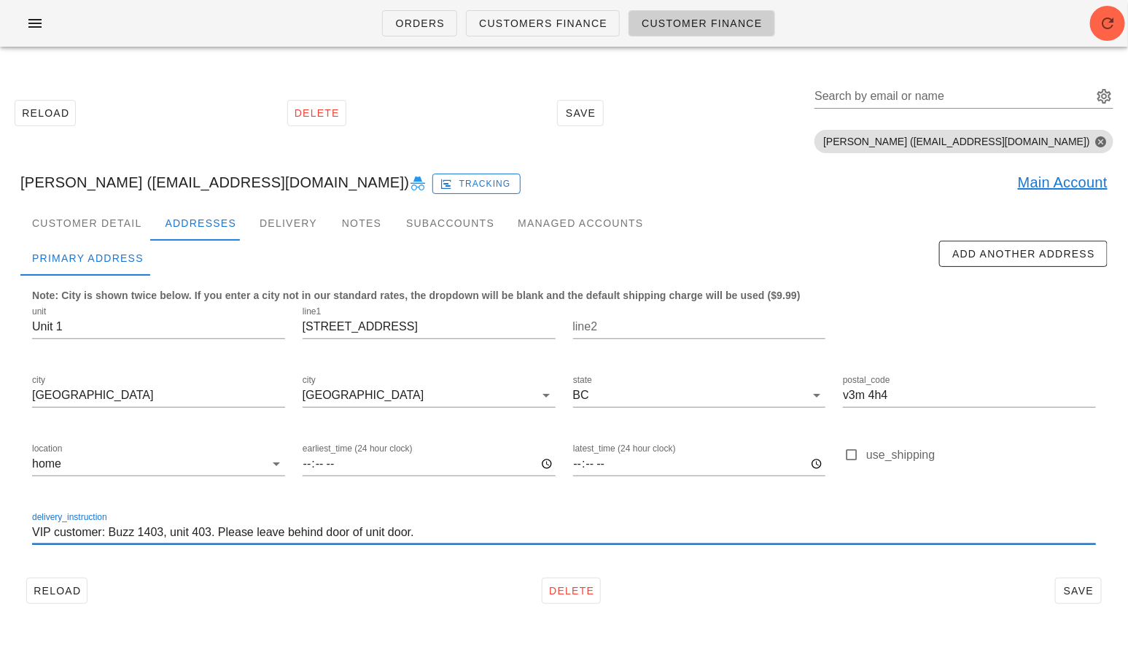
click at [47, 525] on input "VIP customer: Buzz 1403, unit 403. Please leave behind door of unit door." at bounding box center [564, 532] width 1064 height 23
paste input "Ring Doorbell 1 or call 604.345.3781"
click at [146, 532] on input "Unit 1. Ring Doorbell 1 or call 604.345.3781" at bounding box center [564, 532] width 1064 height 23
click at [338, 530] on input "Unit 1. Ring Doorbell #1 or call 604.345.3781" at bounding box center [564, 532] width 1064 height 23
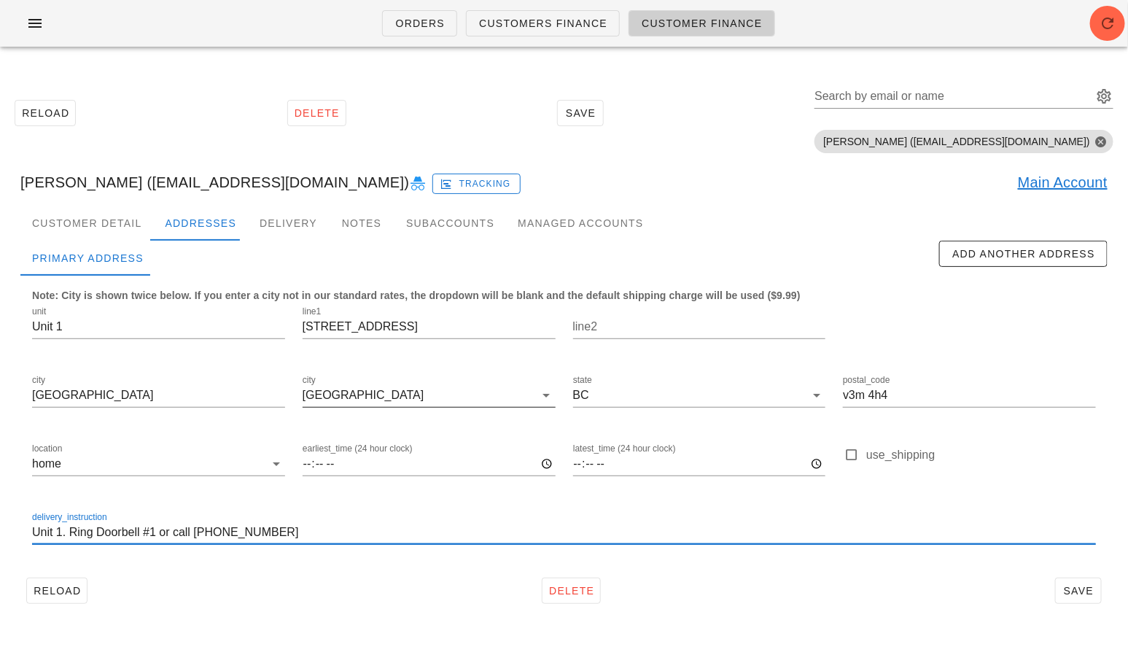
type input "Unit 1. Ring Doorbell #1 or call 604.345.3781"
click at [358, 395] on div "New Westminster" at bounding box center [364, 395] width 122 height 13
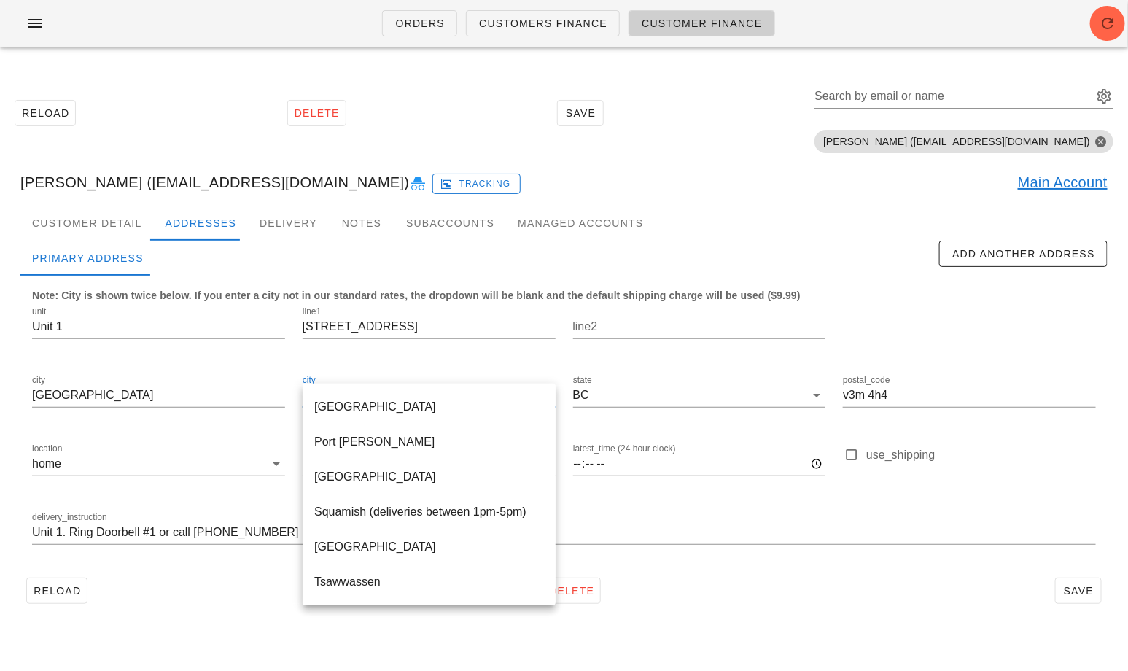
scroll to position [595, 0]
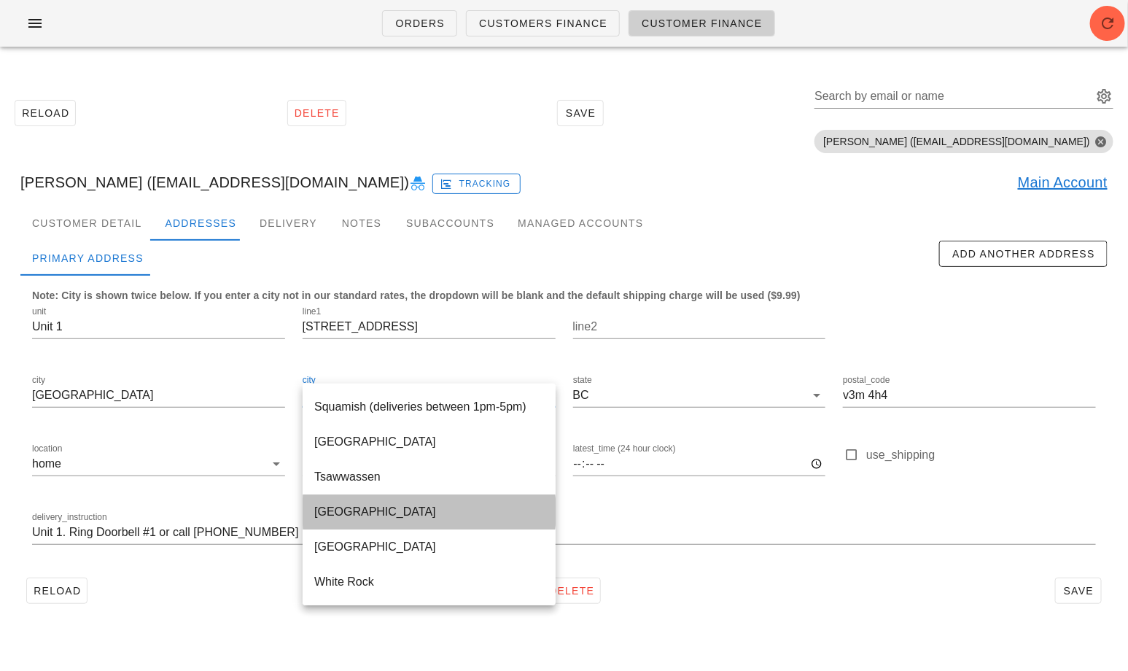
click at [365, 520] on div "Vancouver" at bounding box center [429, 511] width 230 height 31
type input "Vancouver"
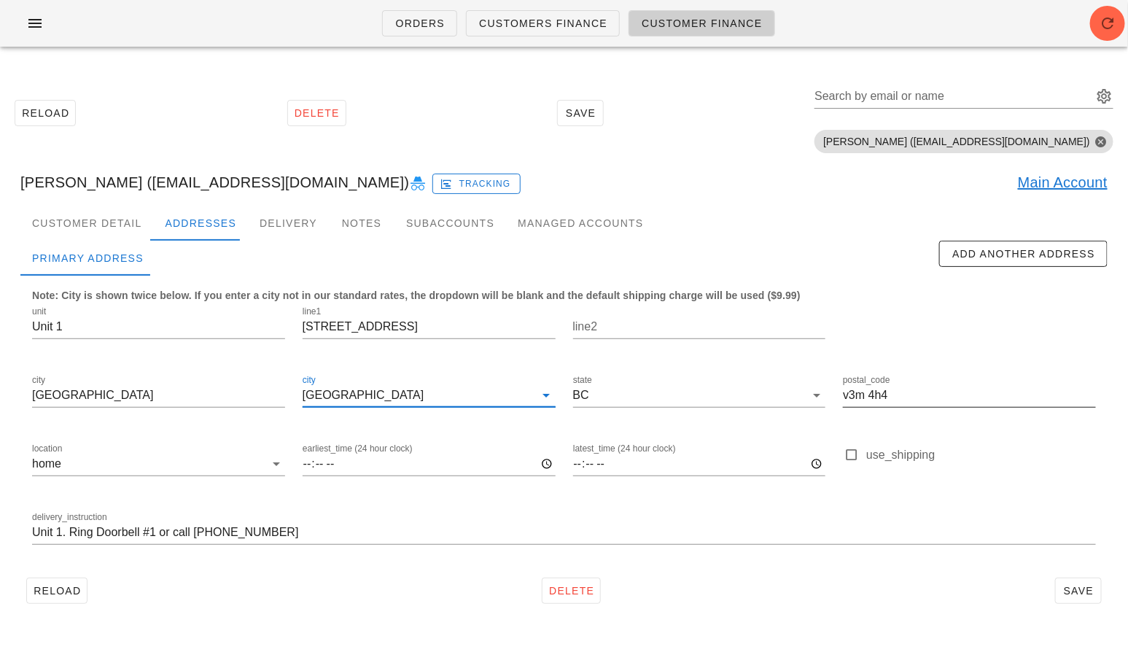
click at [860, 395] on input "v3m 4h4" at bounding box center [969, 395] width 253 height 23
paste input "V6K 1V8"
type input "V6K 1V8"
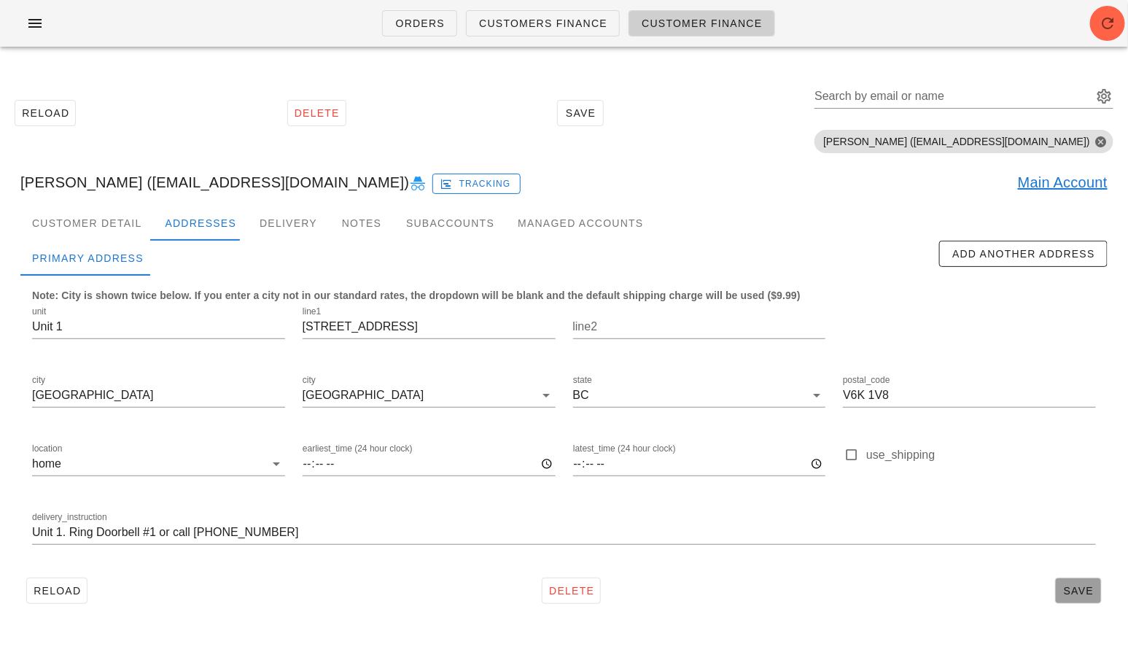
click at [1064, 585] on span "Save" at bounding box center [1079, 591] width 34 height 12
click at [911, 93] on div "Search by email or name" at bounding box center [952, 96] width 276 height 23
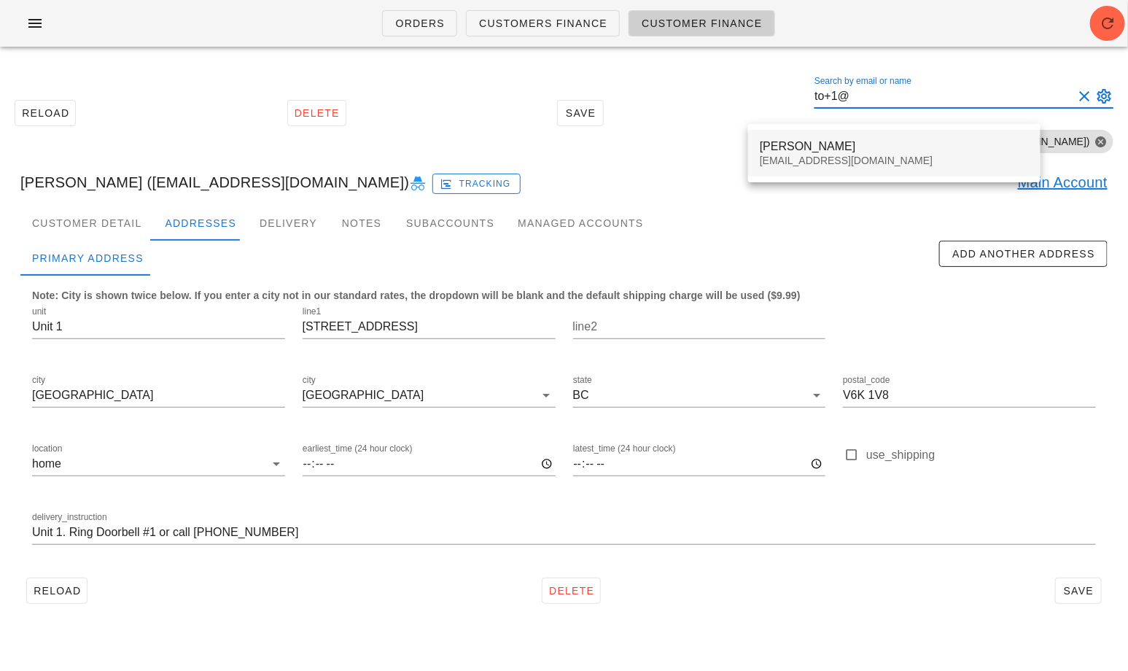
type input "to+1@"
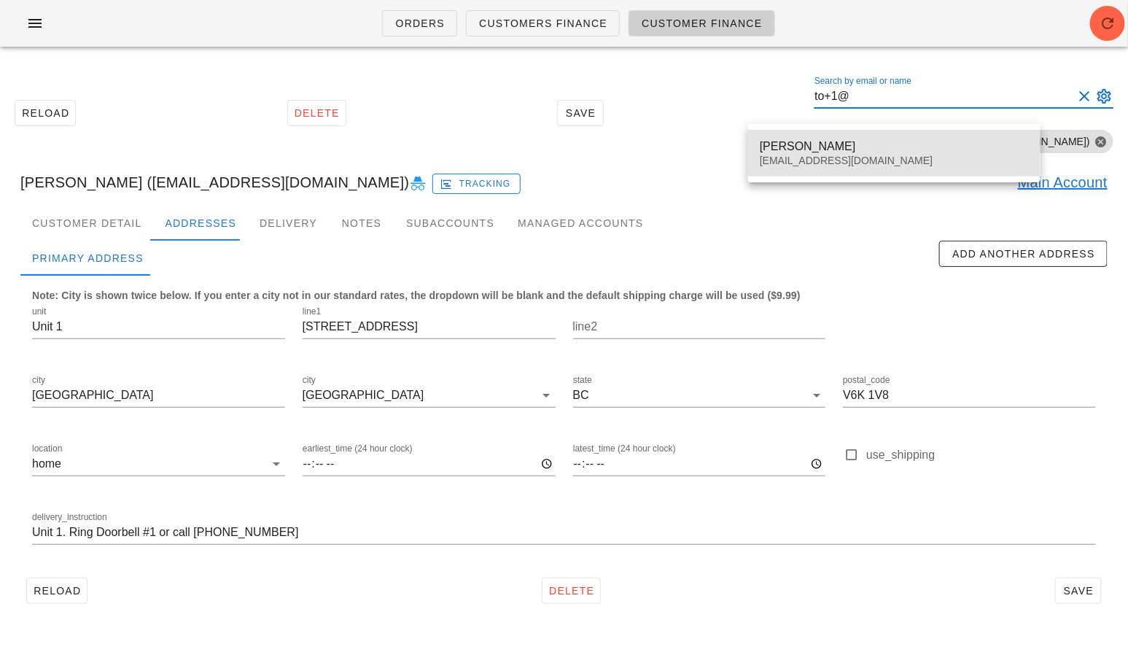
click at [845, 157] on div "to+1@fedfedfed.com" at bounding box center [894, 161] width 269 height 12
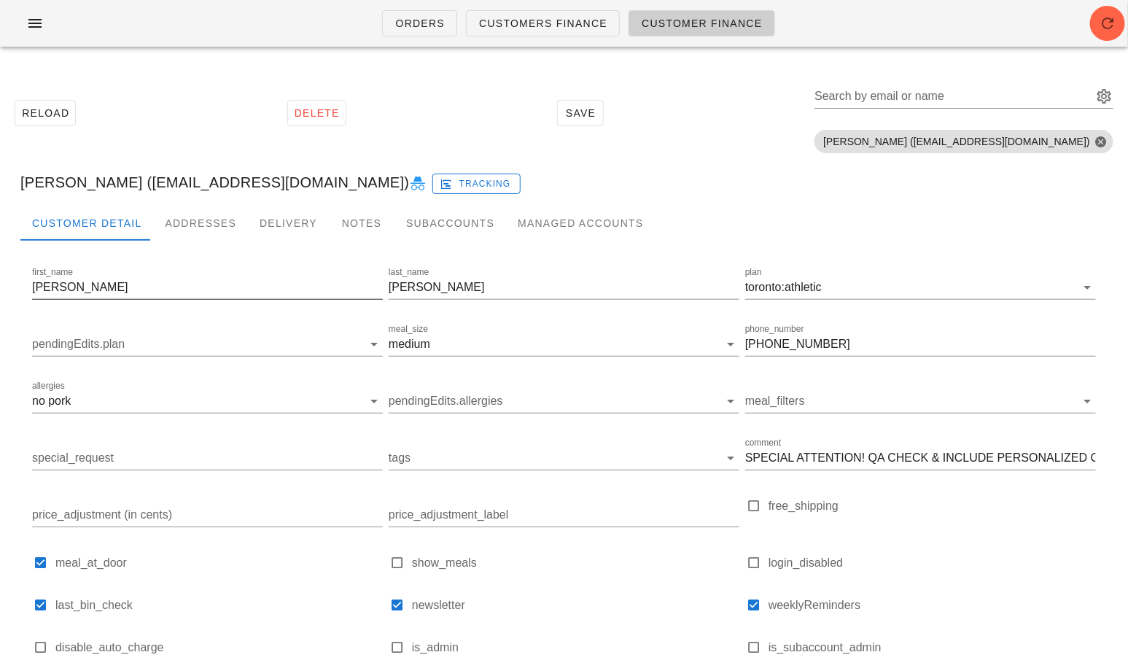
click at [211, 281] on input "Lina" at bounding box center [207, 287] width 351 height 23
paste input "Hayley Noelle"
drag, startPoint x: 107, startPoint y: 286, endPoint x: 72, endPoint y: 287, distance: 35.0
click at [72, 287] on input "Hayley Noelle" at bounding box center [207, 287] width 351 height 23
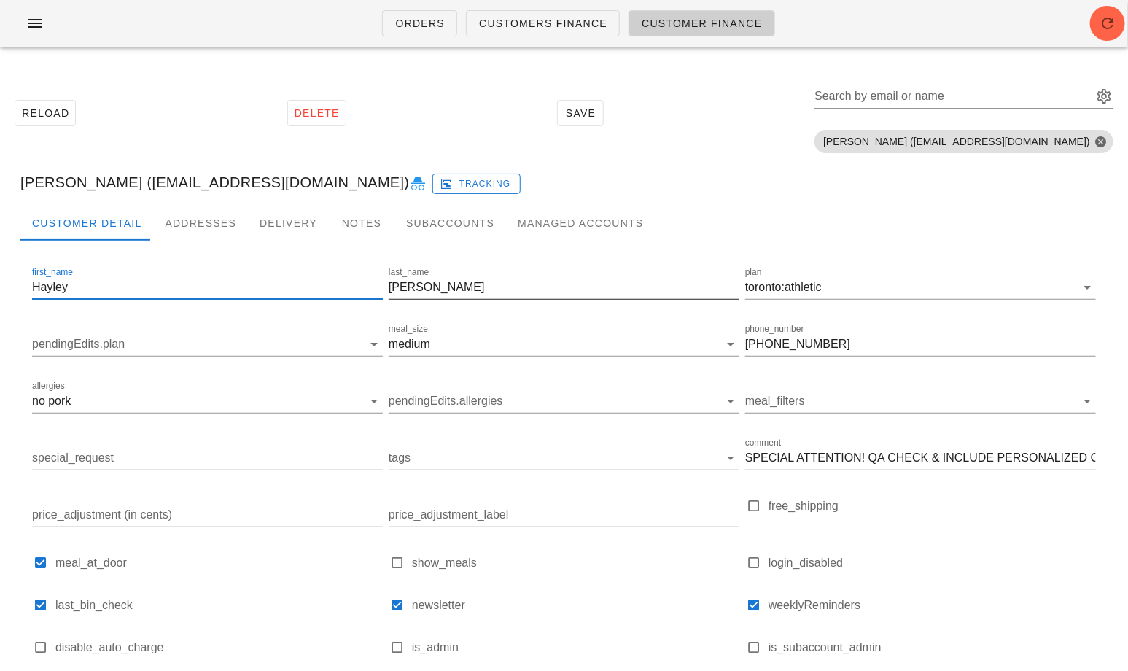
type input "Hayley"
click at [437, 291] on input "Tadros" at bounding box center [564, 287] width 351 height 23
paste input "Noelle"
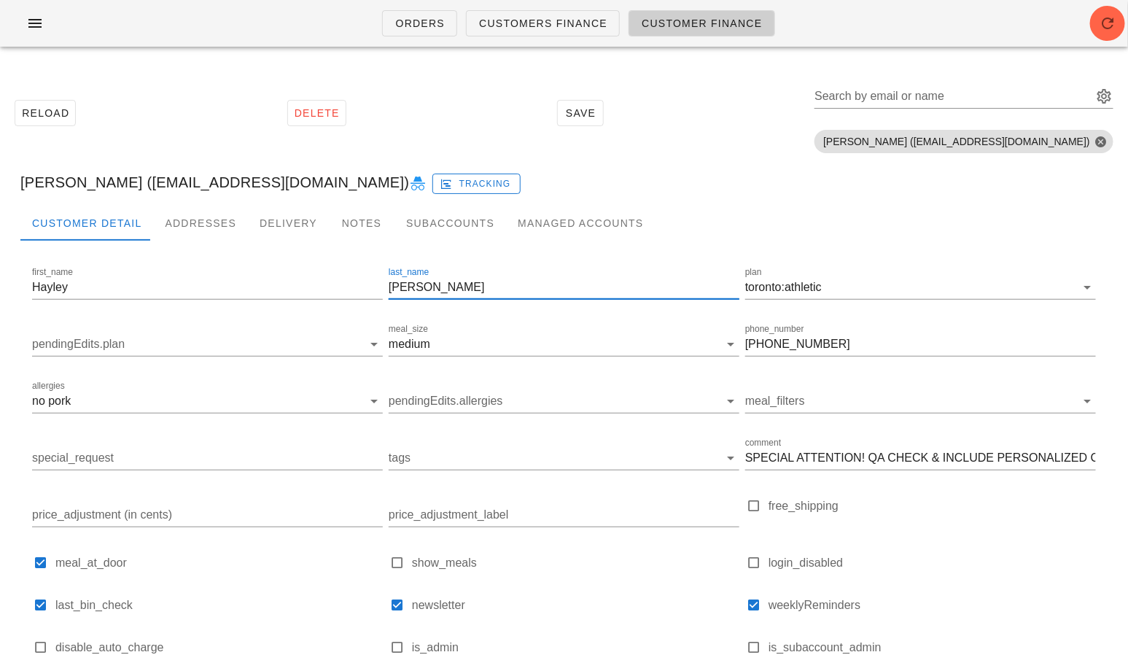
type input "Noelle"
click at [518, 353] on input "meal_size" at bounding box center [576, 343] width 286 height 23
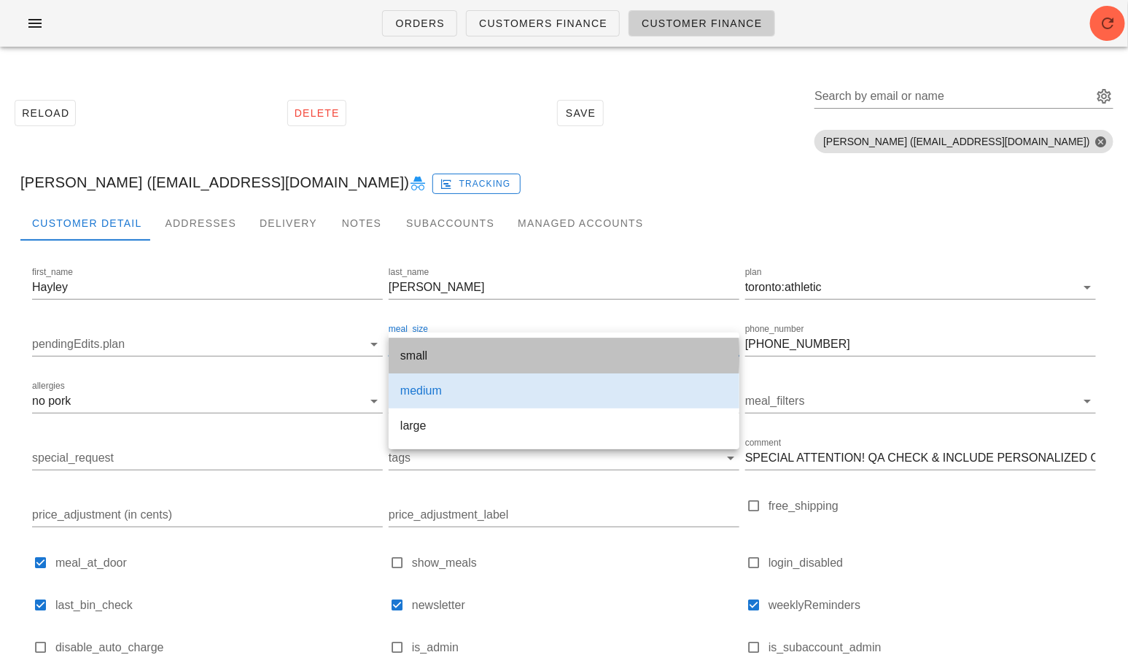
click at [477, 364] on div "small" at bounding box center [563, 355] width 327 height 31
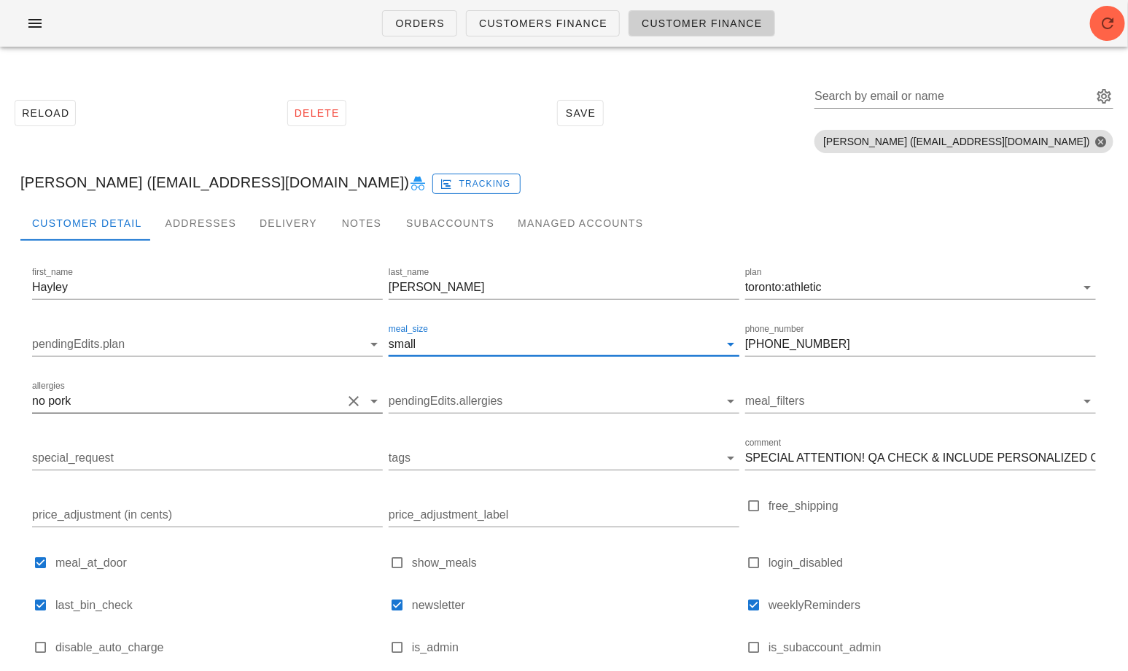
click at [350, 400] on button "Clear allergies" at bounding box center [353, 400] width 17 height 17
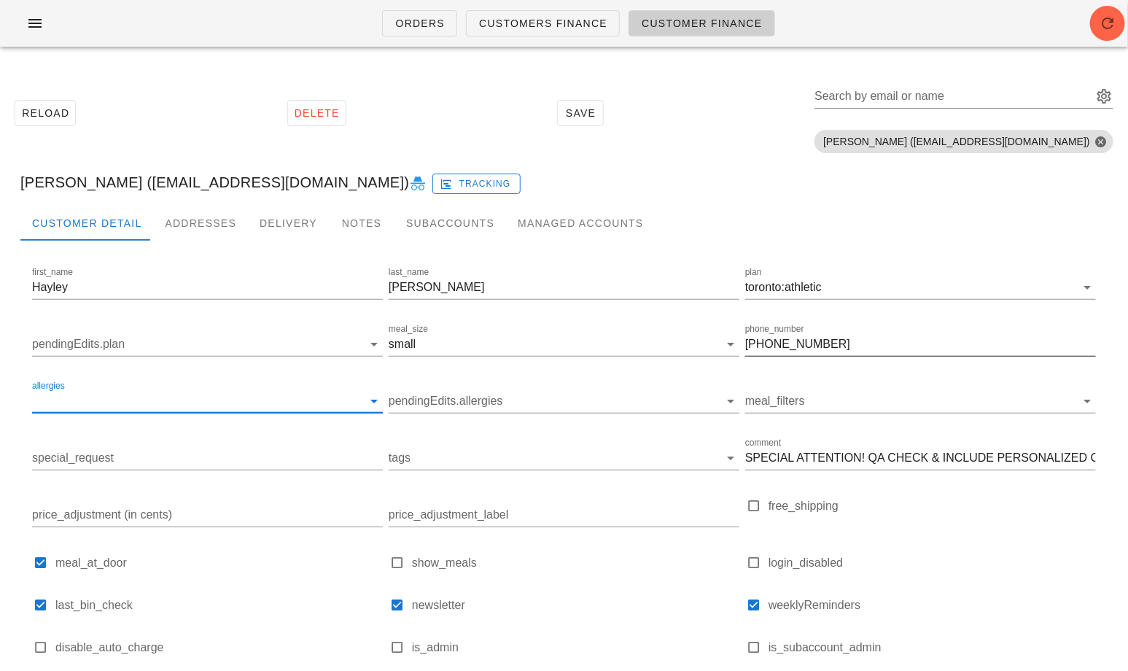
click at [784, 344] on input "647-244-4252" at bounding box center [920, 343] width 351 height 23
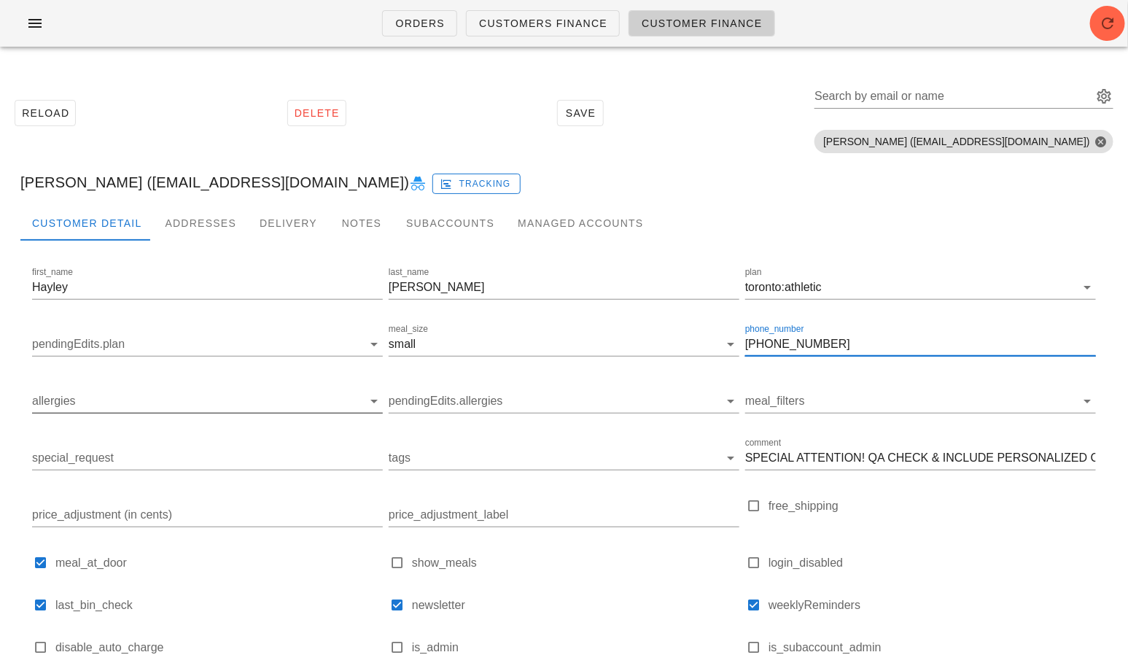
click at [784, 344] on input "647-244-4252" at bounding box center [920, 343] width 351 height 23
paste input "250.613.823"
type input "250.613.8232"
click at [185, 228] on div "Addresses" at bounding box center [200, 223] width 95 height 35
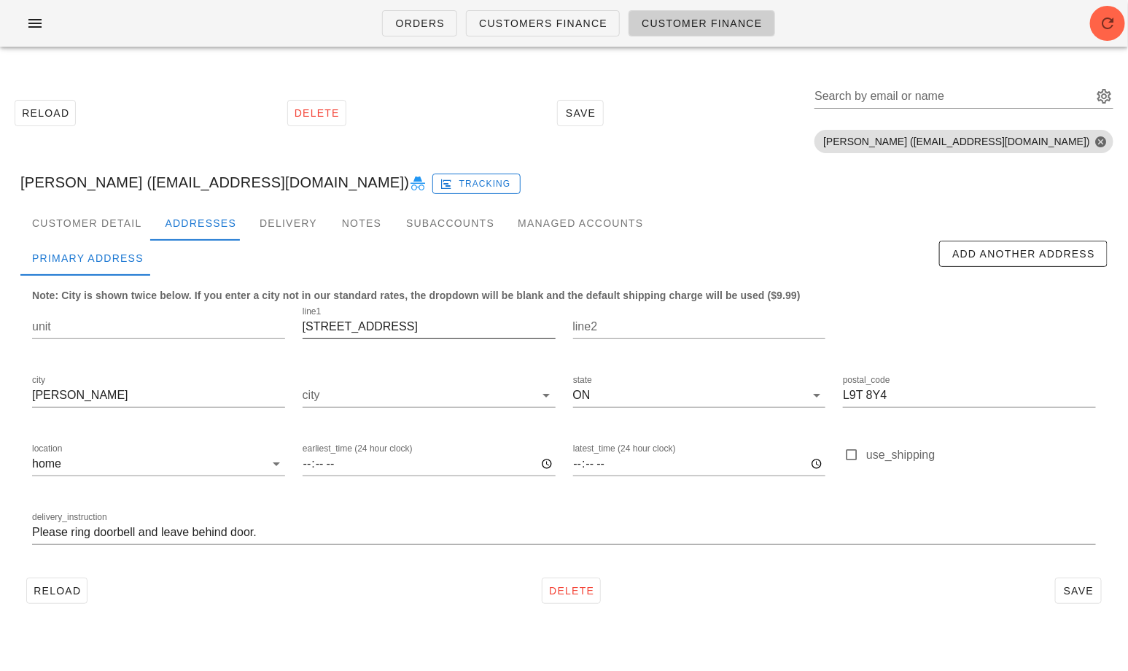
click at [381, 340] on div "line1 303 cedar hedge road" at bounding box center [429, 334] width 253 height 39
click at [381, 332] on input "303 cedar hedge road" at bounding box center [429, 326] width 253 height 23
paste input "455 Redstone Blvd NE"
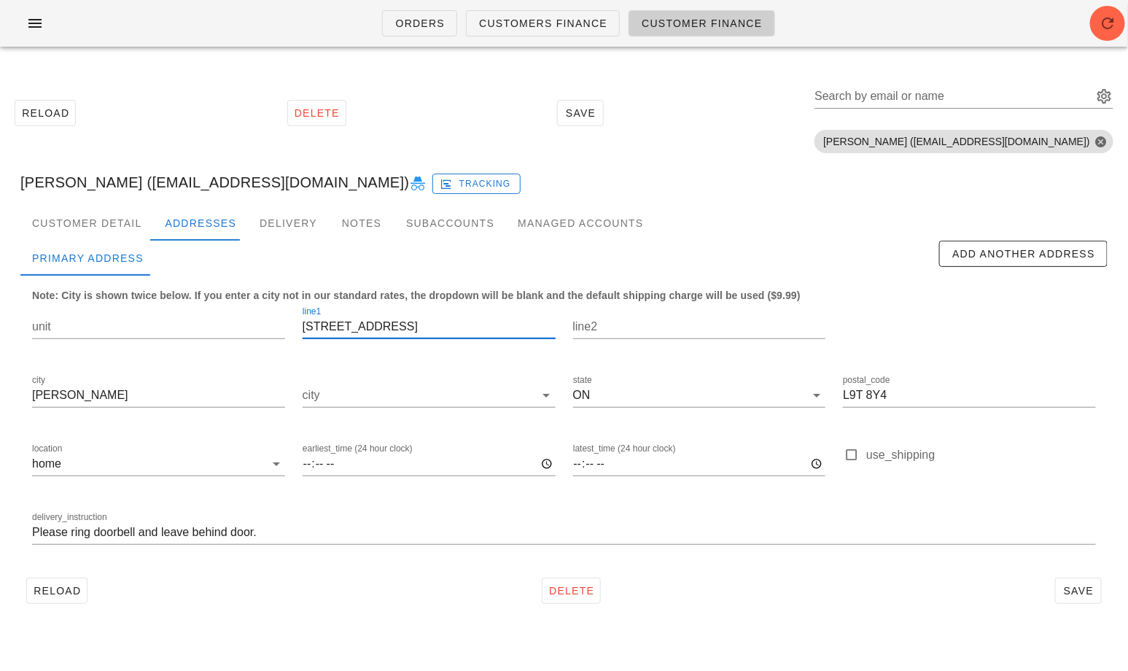
type input "455 Redstone Blvd NE"
click at [381, 402] on input "city" at bounding box center [419, 395] width 233 height 23
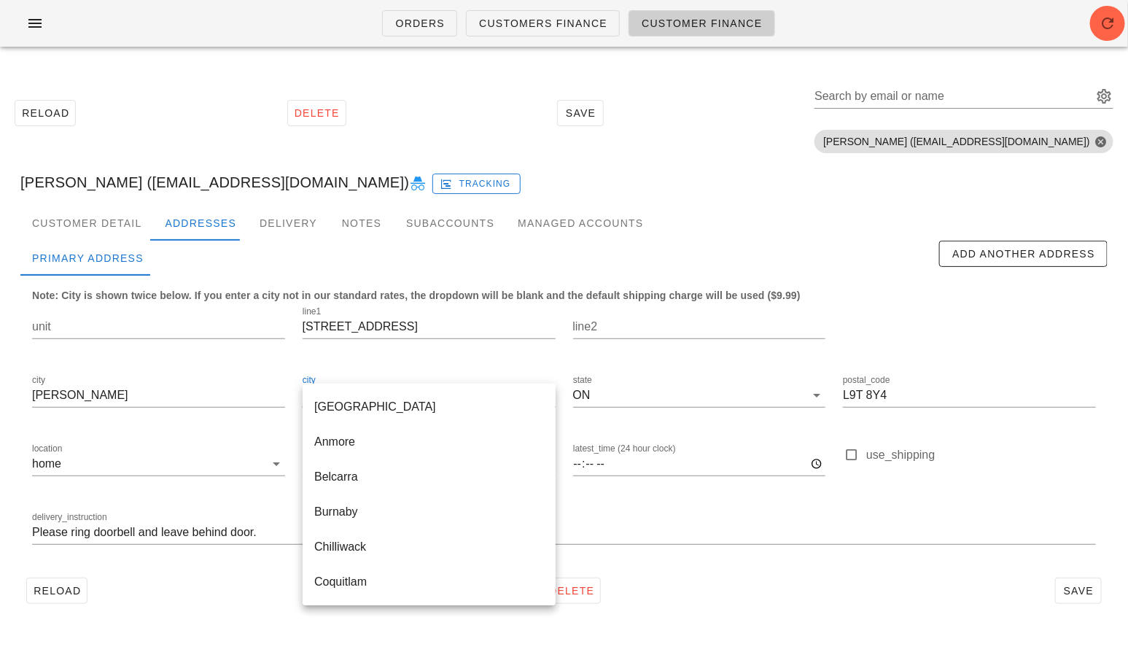
click at [346, 360] on div "line1 455 Redstone Blvd NE" at bounding box center [429, 329] width 271 height 69
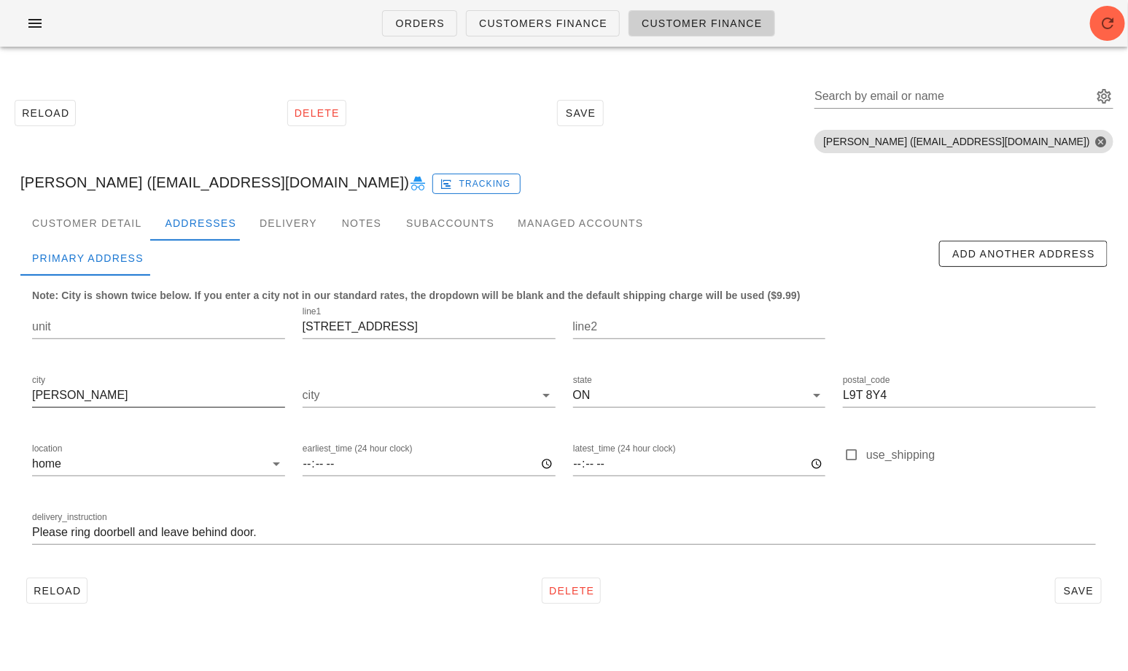
click at [138, 396] on input "Milton" at bounding box center [158, 395] width 253 height 23
type input "Calgary"
click at [583, 400] on div "ON" at bounding box center [581, 395] width 17 height 13
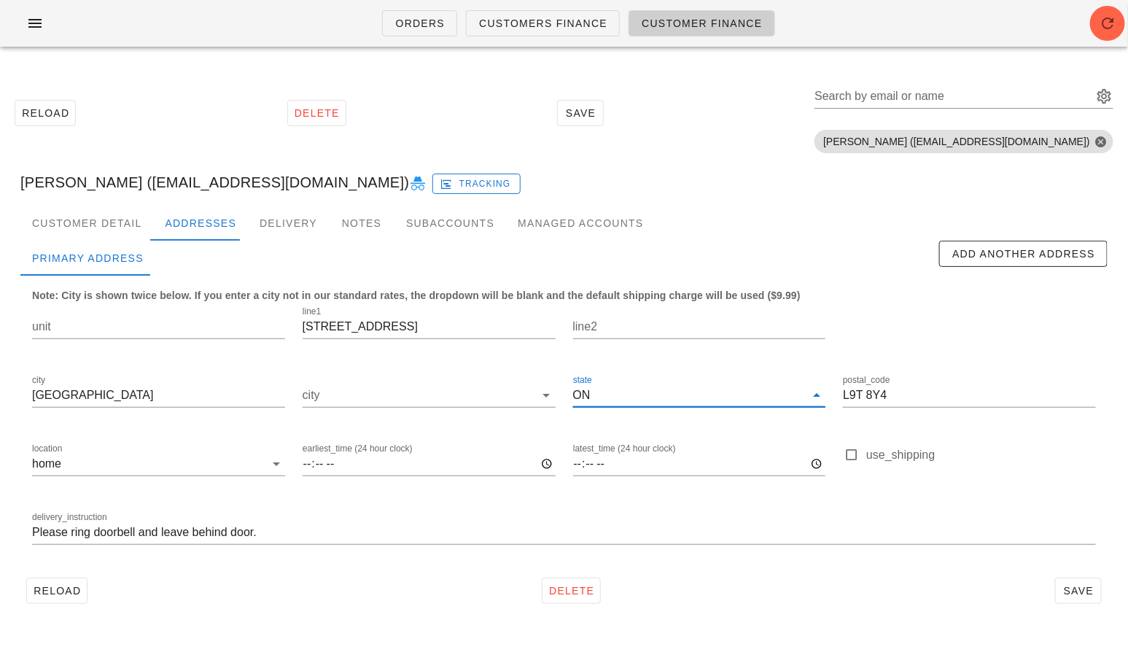
click at [0, 0] on div "BC" at bounding box center [0, 0] width 0 height 0
click at [583, 399] on div "BC" at bounding box center [581, 395] width 16 height 13
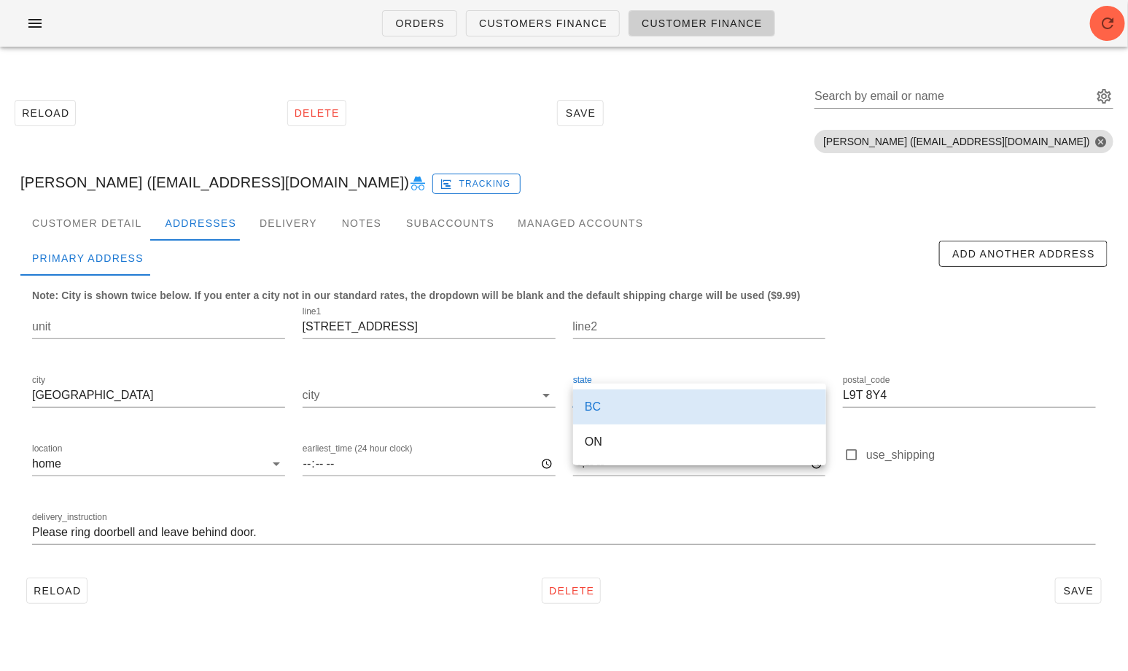
click at [618, 357] on div "line2" at bounding box center [699, 329] width 271 height 69
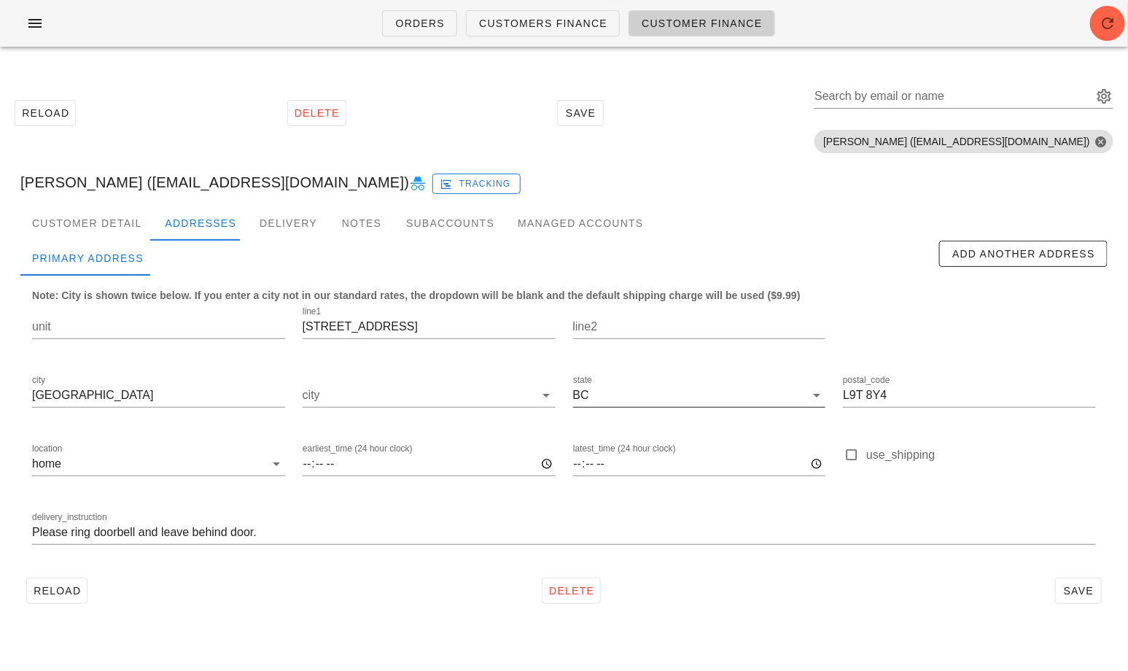
click at [618, 357] on div "line2" at bounding box center [699, 329] width 271 height 69
click at [599, 391] on input "state" at bounding box center [699, 395] width 214 height 23
click at [0, 0] on div "BC" at bounding box center [0, 0] width 0 height 0
click at [599, 395] on input "state" at bounding box center [699, 395] width 214 height 23
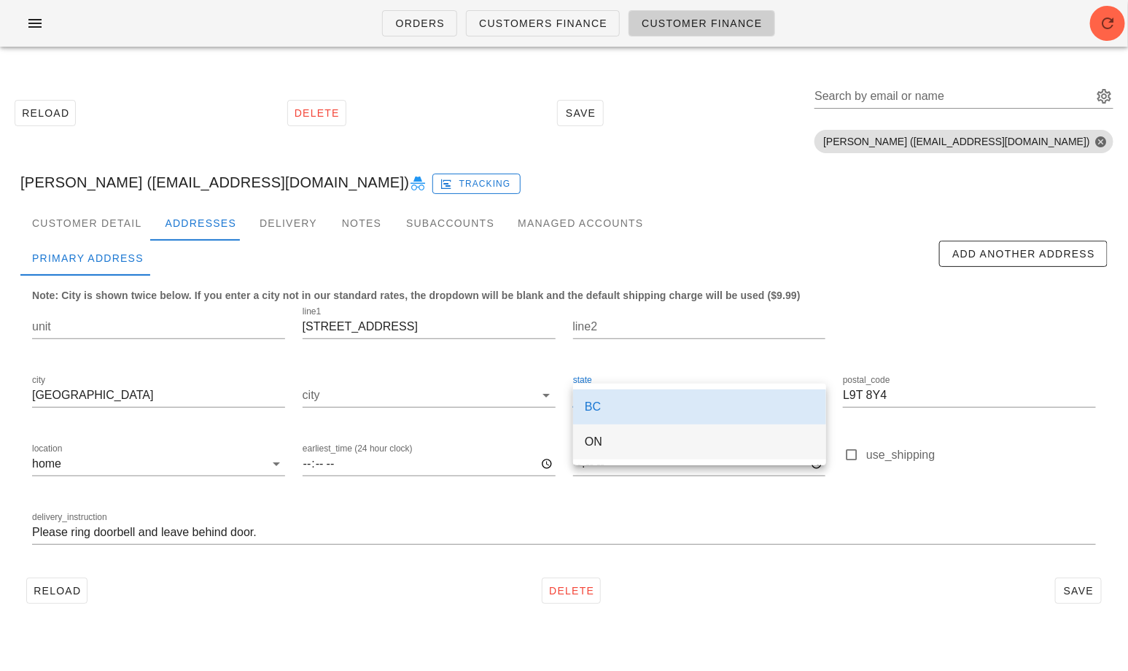
click at [590, 446] on div "ON" at bounding box center [700, 442] width 230 height 14
click at [590, 446] on label "latest_time (24 hour clock)" at bounding box center [624, 448] width 103 height 11
click at [590, 452] on input "latest_time (24 hour clock)" at bounding box center [699, 463] width 253 height 23
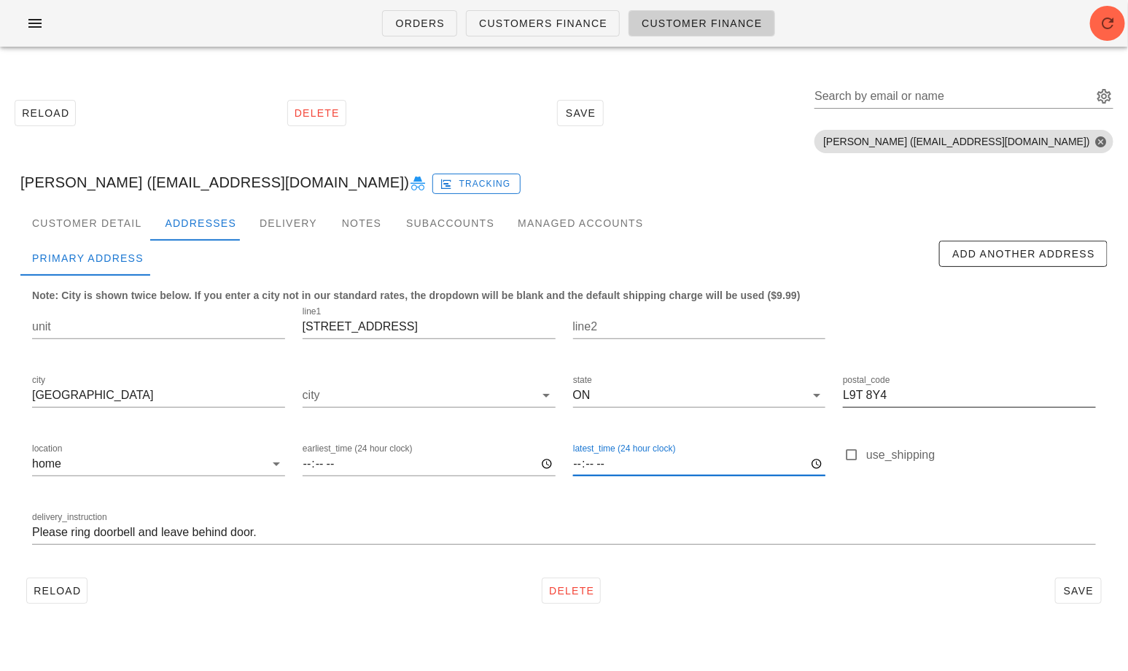
click at [863, 402] on input "L9T 8Y4" at bounding box center [969, 395] width 253 height 23
paste input "T3N 1M8"
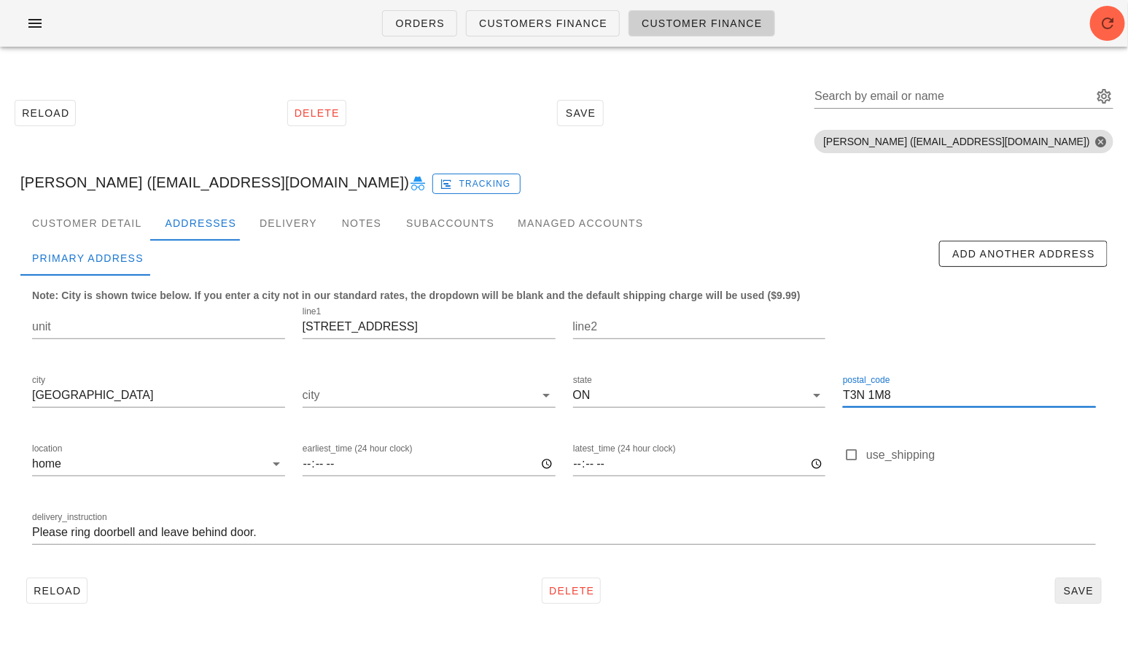
type input "T3N 1M8"
click at [1072, 588] on span "Save" at bounding box center [1079, 591] width 34 height 12
click at [957, 93] on div "Search by email or name" at bounding box center [952, 96] width 276 height 23
click at [944, 93] on label "Search by email or name" at bounding box center [879, 96] width 130 height 15
click at [957, 93] on input "Search by email or name" at bounding box center [952, 96] width 276 height 23
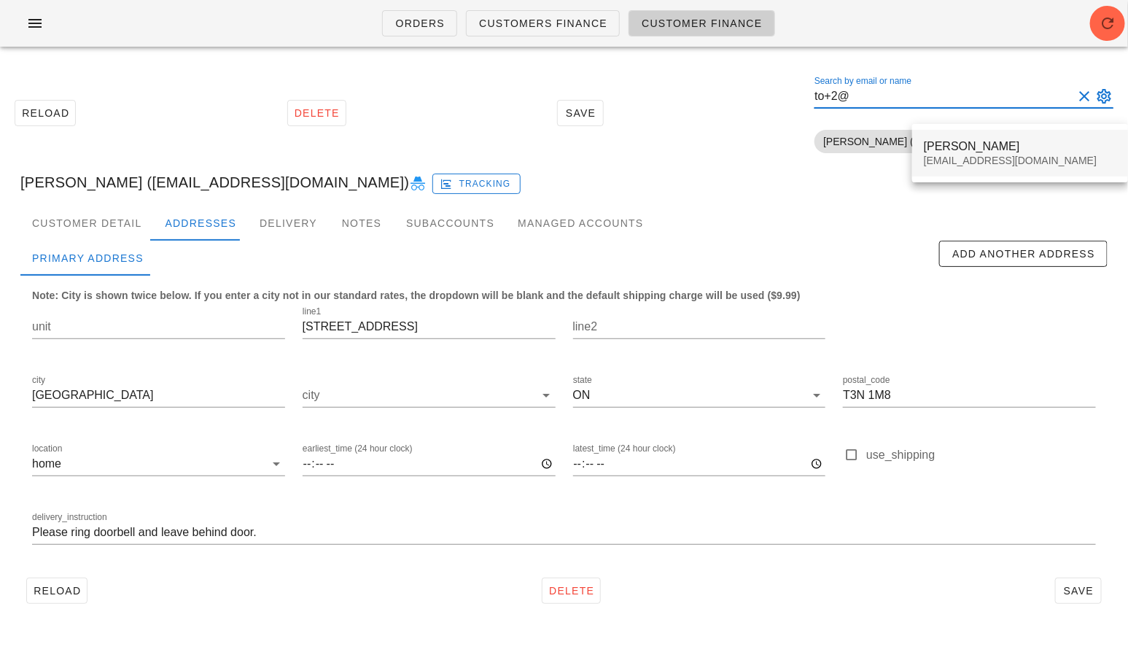
type input "to+2@"
click at [960, 161] on div "to+2@fedfedfed.com" at bounding box center [1020, 161] width 192 height 12
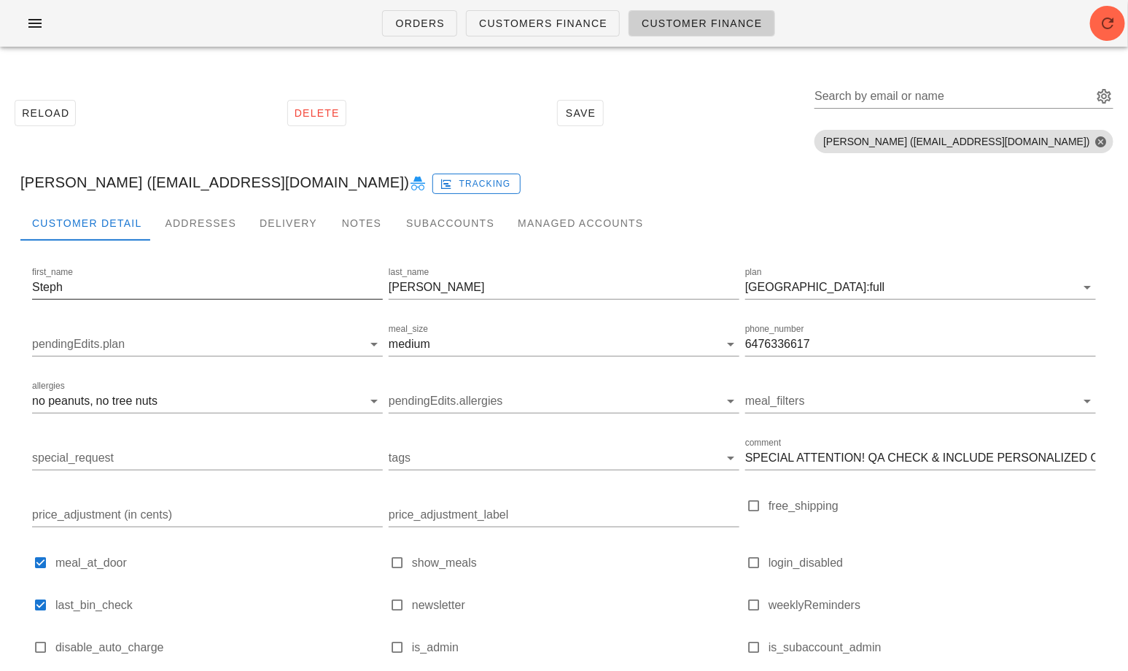
click at [109, 273] on div "first_name Steph" at bounding box center [207, 291] width 351 height 48
click at [109, 288] on input "Steph" at bounding box center [207, 287] width 351 height 23
paste input "^^ Jay, Hayley's partner"
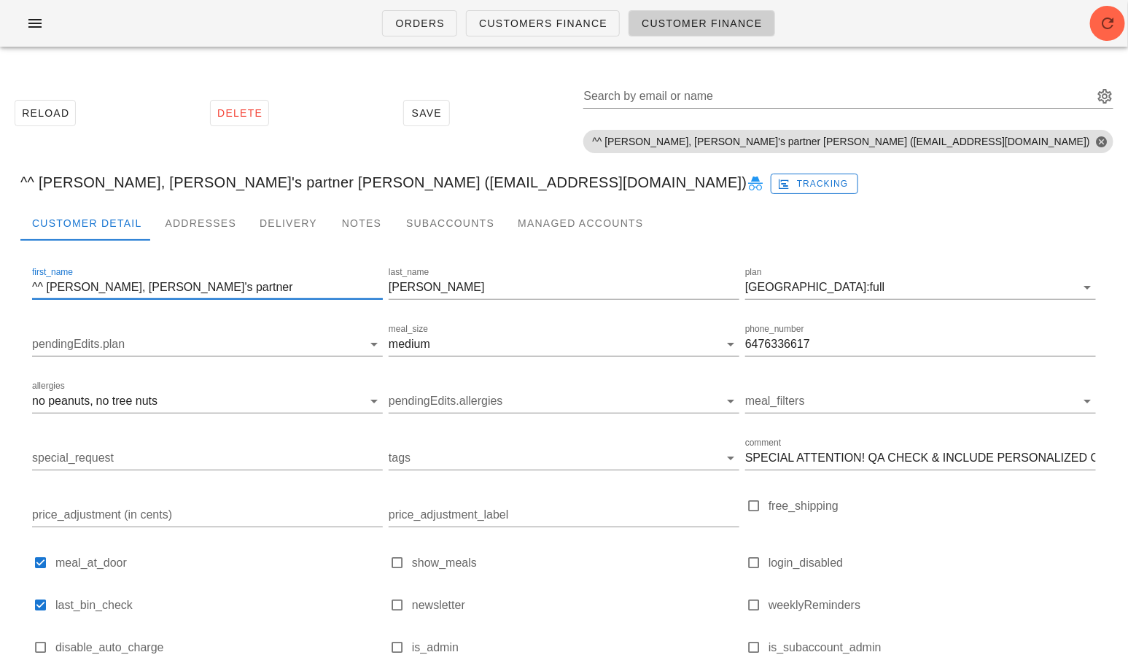
drag, startPoint x: 52, startPoint y: 287, endPoint x: -6, endPoint y: 285, distance: 57.6
click at [0, 285] on html "Orders Customers Finance Customer Finance Reload Delete Save Search by email or…" at bounding box center [564, 417] width 1128 height 834
drag, startPoint x: 149, startPoint y: 284, endPoint x: 56, endPoint y: 284, distance: 93.3
click at [56, 284] on input "Jay, Hayley's partner" at bounding box center [207, 287] width 351 height 23
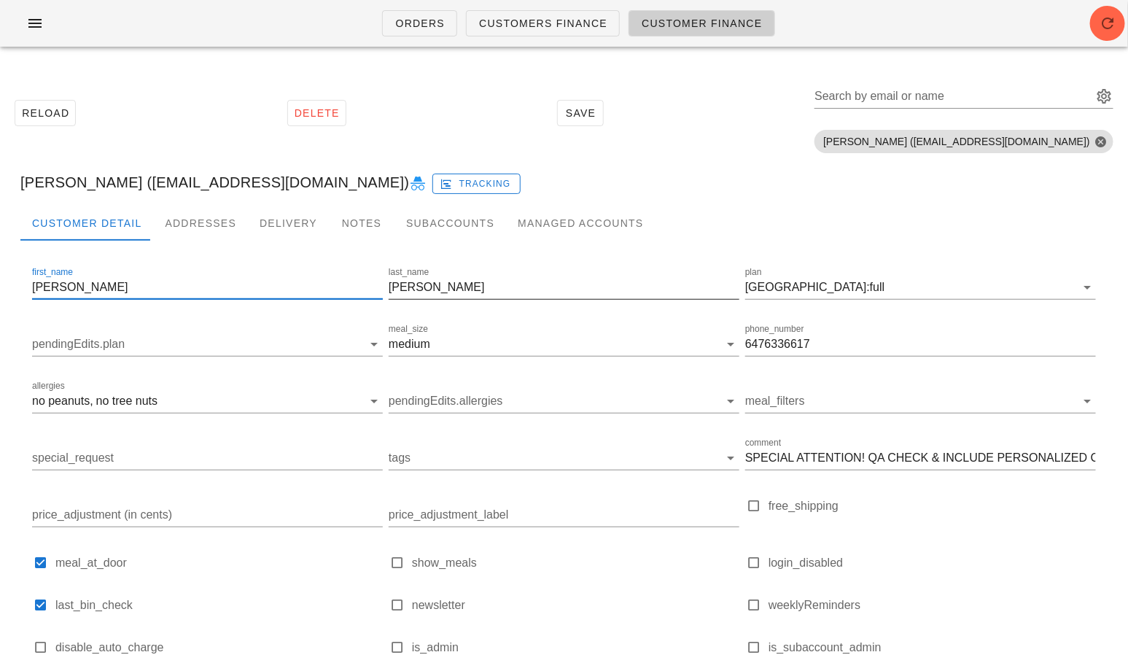
type input "Jay"
click at [416, 276] on label "last_name" at bounding box center [409, 272] width 40 height 11
click at [416, 276] on input "Joe" at bounding box center [564, 287] width 351 height 23
click at [416, 276] on label "last_name" at bounding box center [409, 272] width 40 height 11
click at [416, 276] on input "Joe" at bounding box center [564, 287] width 351 height 23
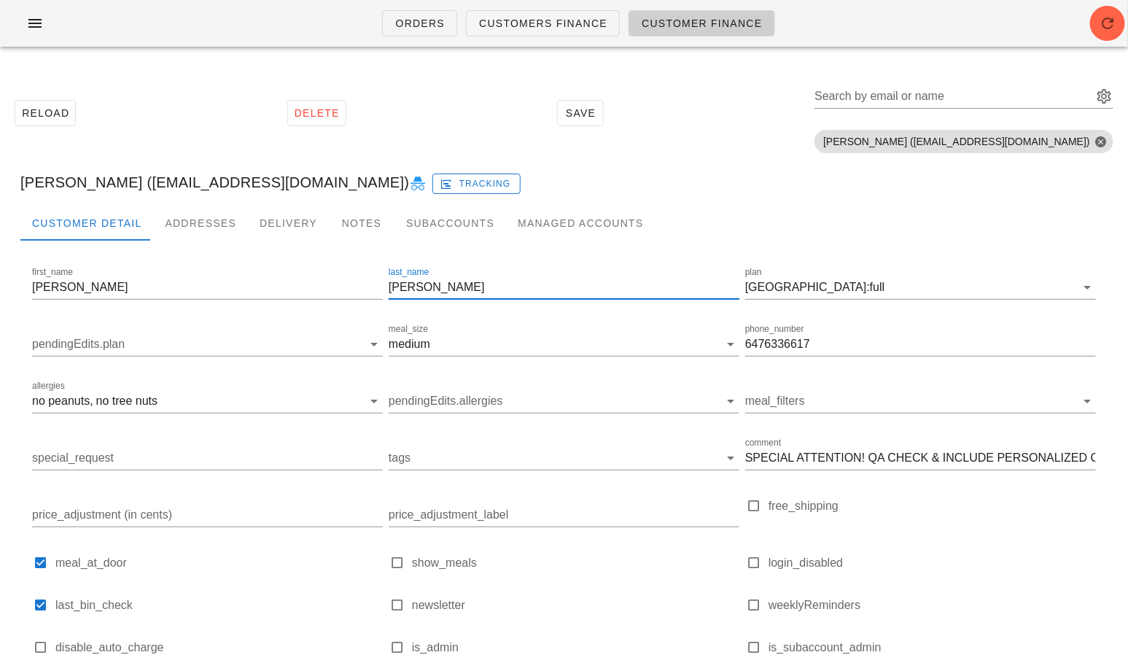
click at [416, 276] on label "last_name" at bounding box center [409, 272] width 40 height 11
click at [416, 276] on input "Joe" at bounding box center [564, 287] width 351 height 23
paste input "Hayley's partner"
click at [411, 295] on input "JoeHayley's partner" at bounding box center [564, 287] width 351 height 23
click at [405, 288] on input "JoeHayley's partner" at bounding box center [564, 287] width 351 height 23
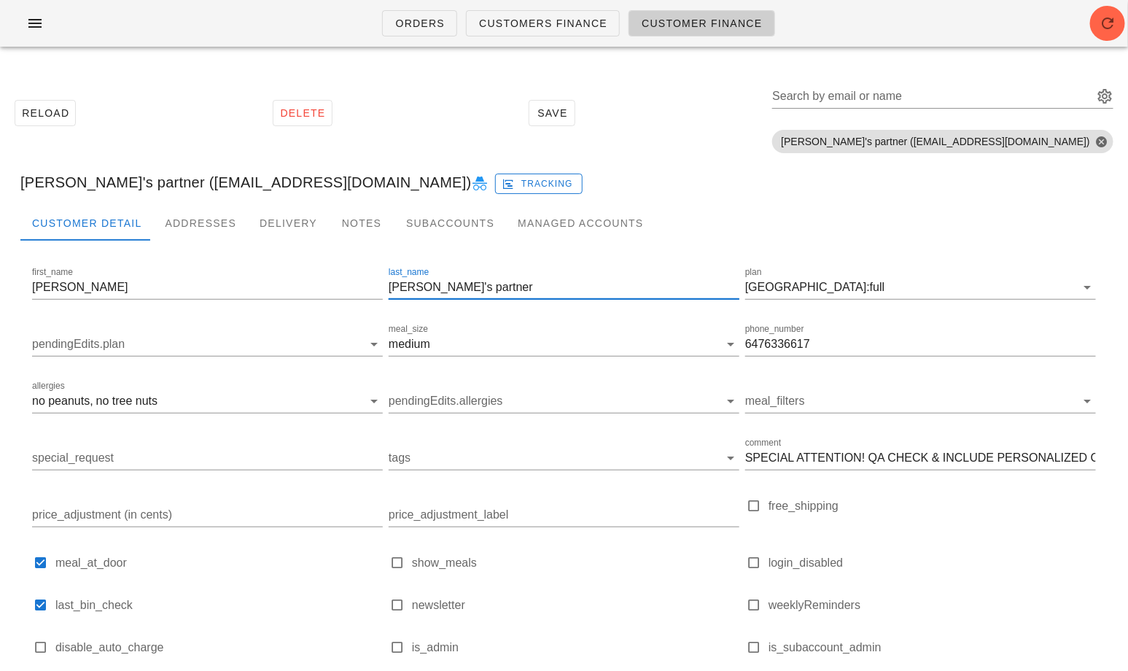
type input "Hayley's partner"
click at [946, 292] on input "plan" at bounding box center [981, 287] width 188 height 23
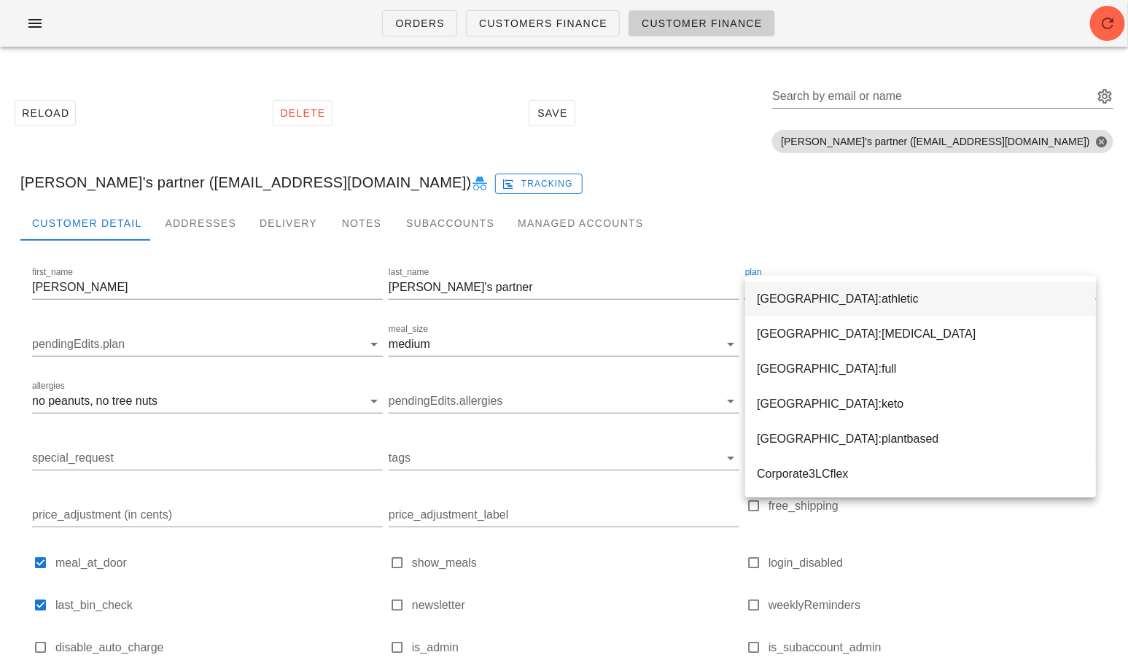
click at [868, 306] on div "Calgary:athletic" at bounding box center [920, 299] width 327 height 14
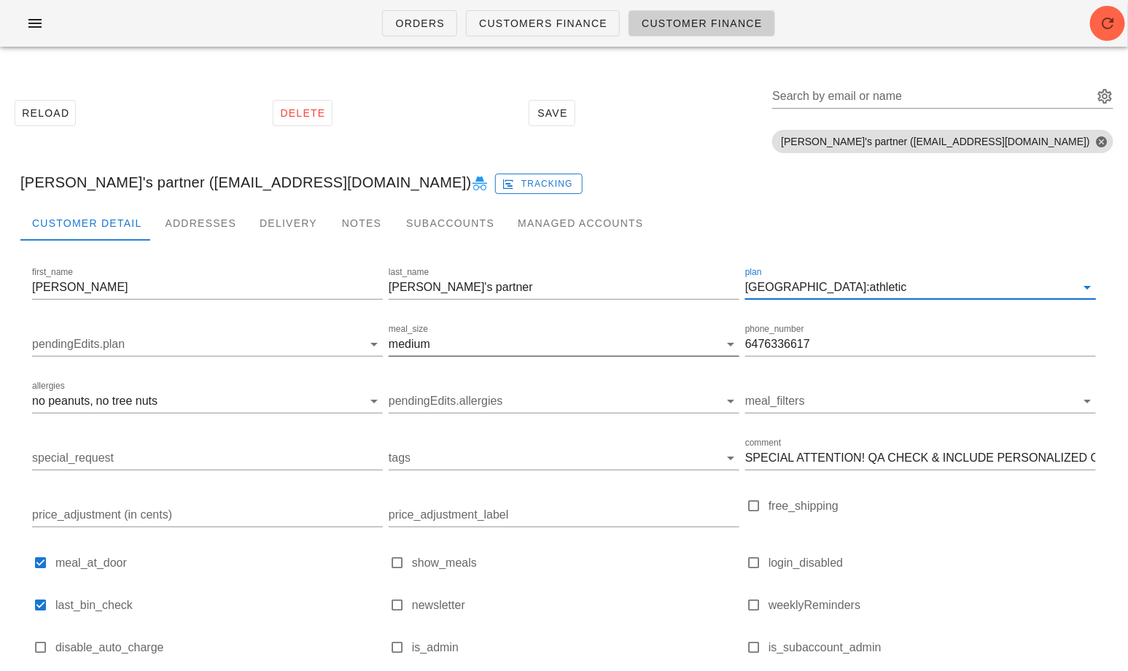
click at [440, 344] on input "meal_size" at bounding box center [576, 343] width 286 height 23
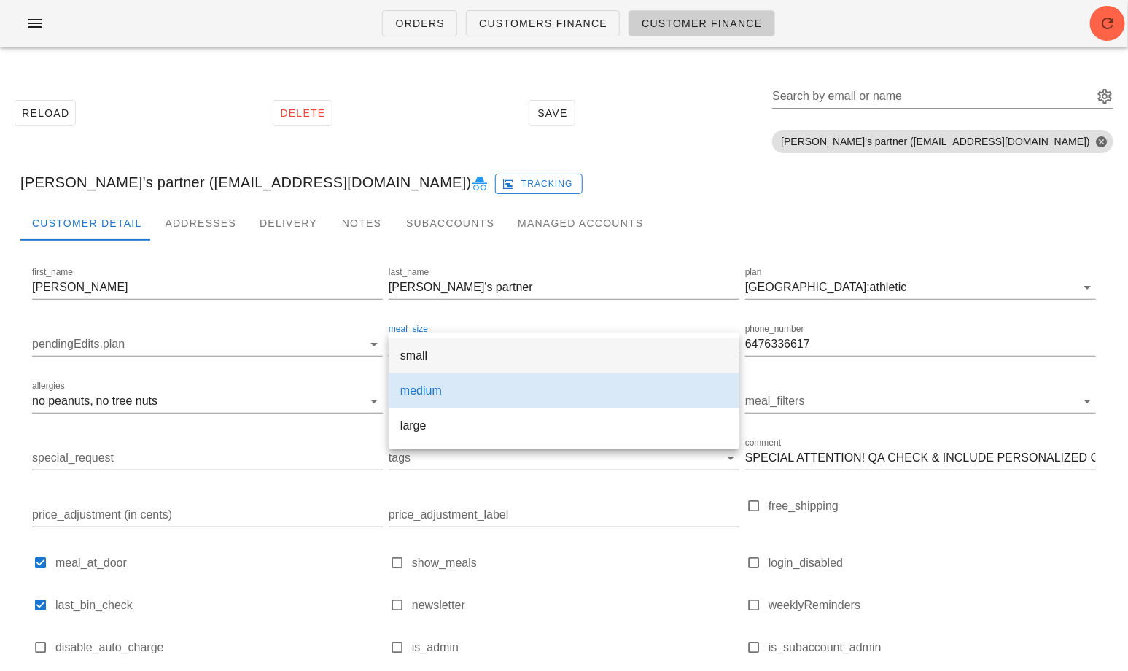
click at [432, 362] on div "small" at bounding box center [563, 356] width 327 height 14
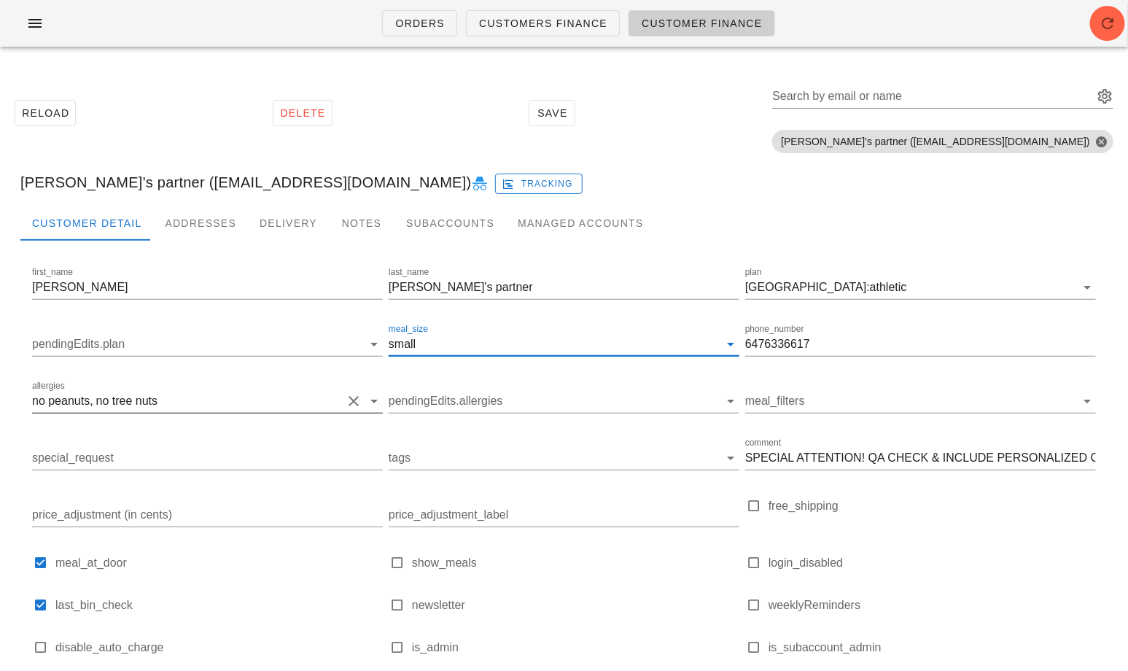
click at [352, 403] on button "Clear allergies" at bounding box center [353, 400] width 17 height 17
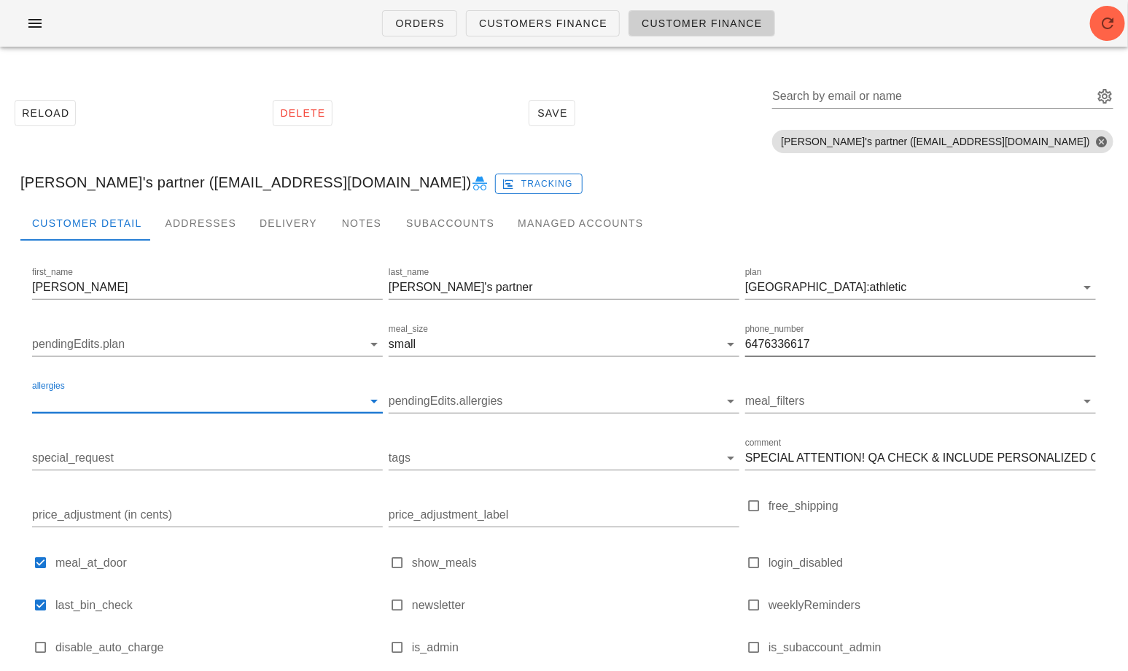
click at [779, 346] on input "6476336617" at bounding box center [920, 343] width 351 height 23
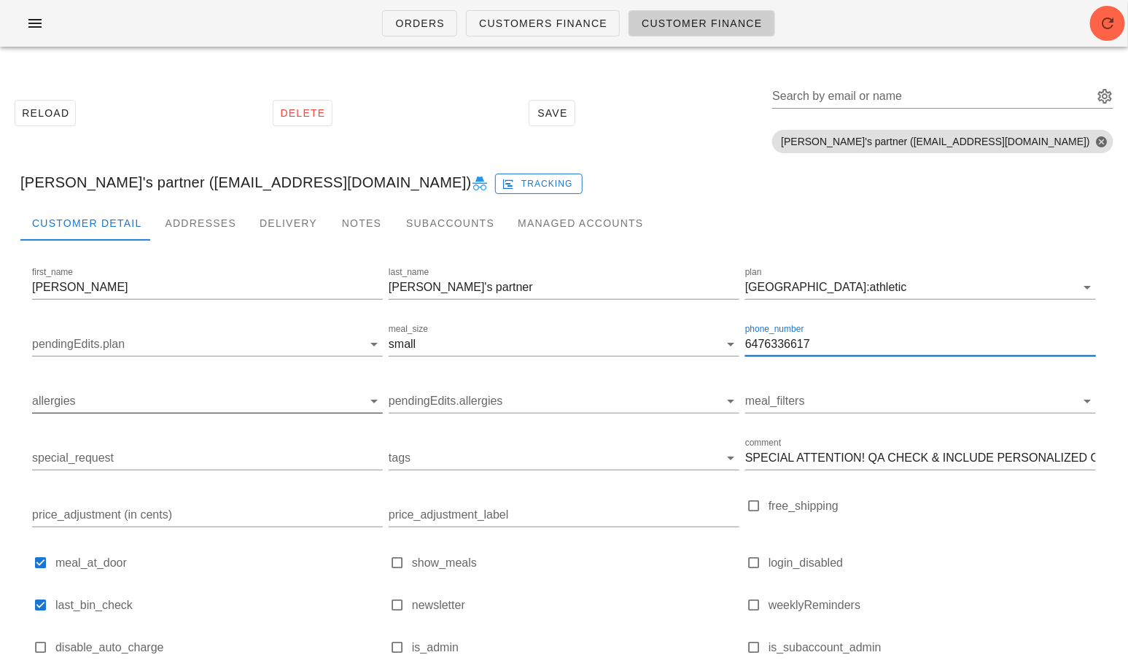
click at [779, 346] on input "6476336617" at bounding box center [920, 343] width 351 height 23
paste input "250.613.8232"
type input "250.613.8232"
click at [198, 214] on div "Addresses" at bounding box center [200, 223] width 95 height 35
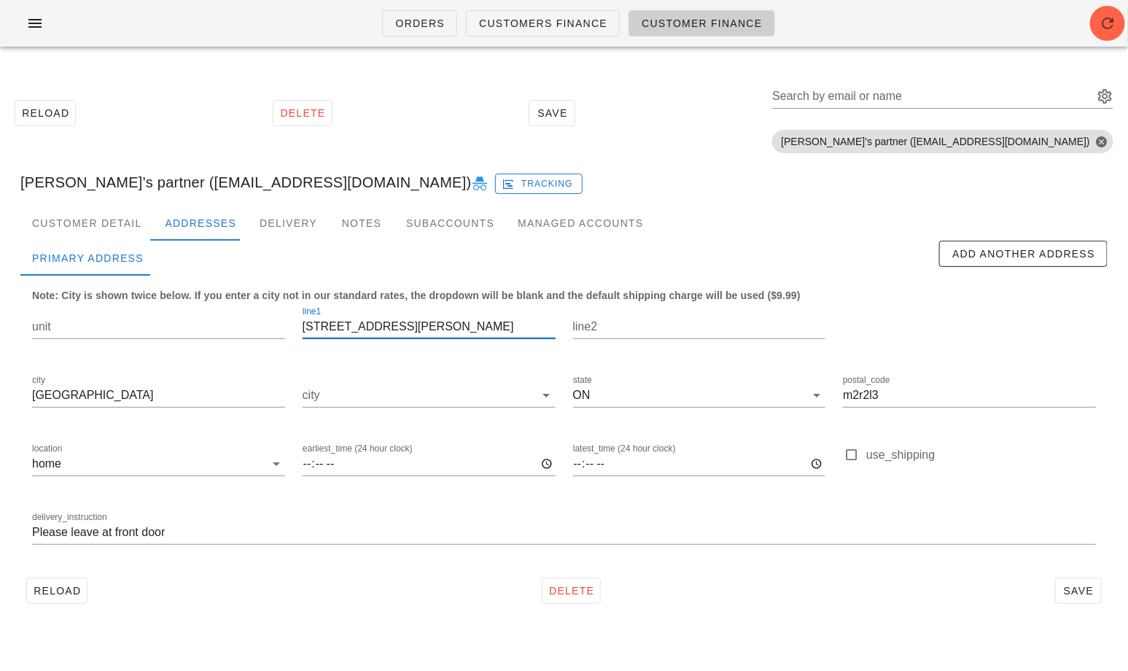
click at [374, 334] on input "84 Caine’s ave" at bounding box center [429, 326] width 253 height 23
paste input "455 Redstone Blvd NE"
type input "455 Redstone Blvd NE"
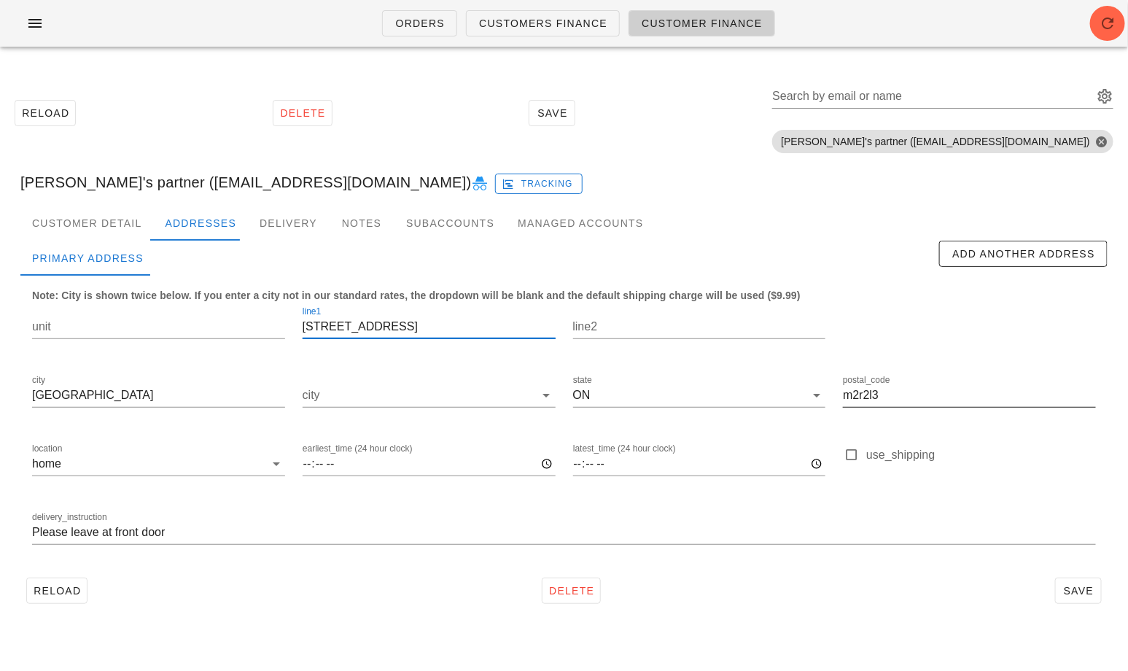
click at [852, 387] on input "m2r2l3" at bounding box center [969, 395] width 253 height 23
paste input "T3N 1M8"
type input "T3N 1M8"
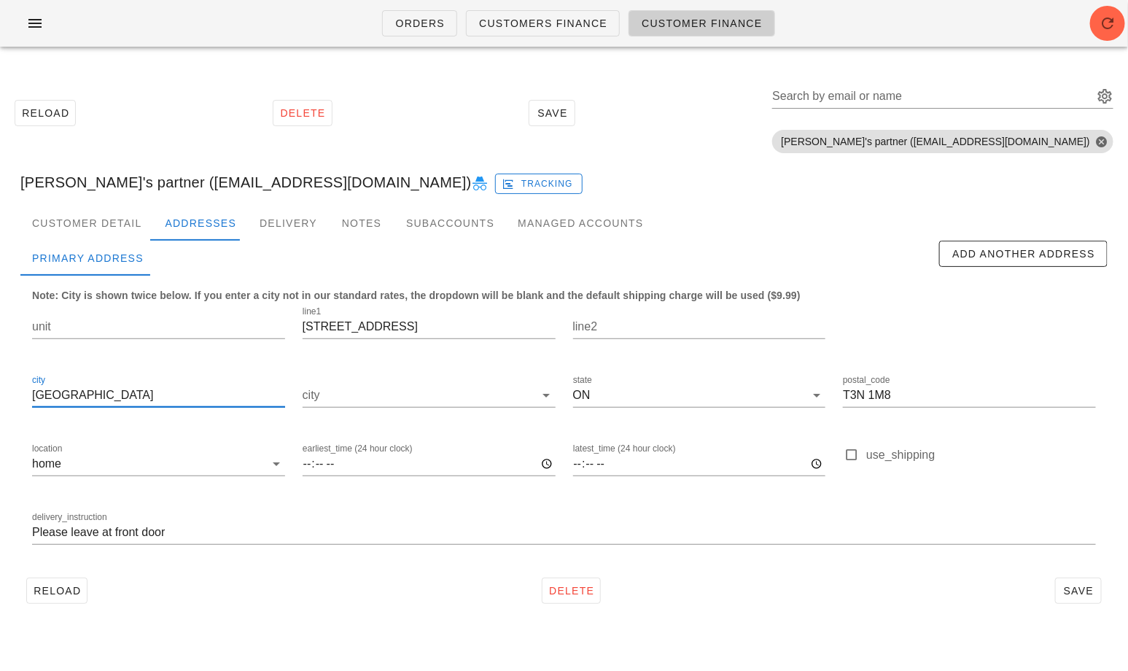
click at [128, 397] on input "Toronto" at bounding box center [158, 395] width 253 height 23
type input "Calgary"
click at [197, 574] on div "Reload Delete Save" at bounding box center [563, 591] width 1087 height 38
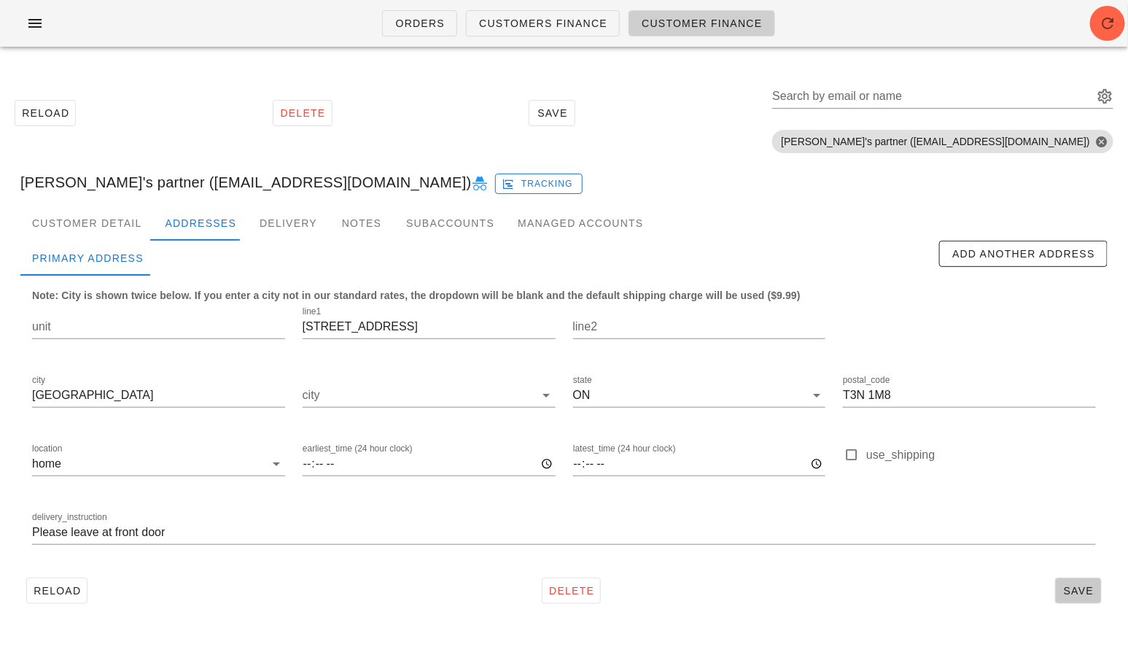
click at [1071, 586] on span "Save" at bounding box center [1079, 591] width 34 height 12
click at [901, 87] on div "Search by email or name" at bounding box center [931, 96] width 318 height 23
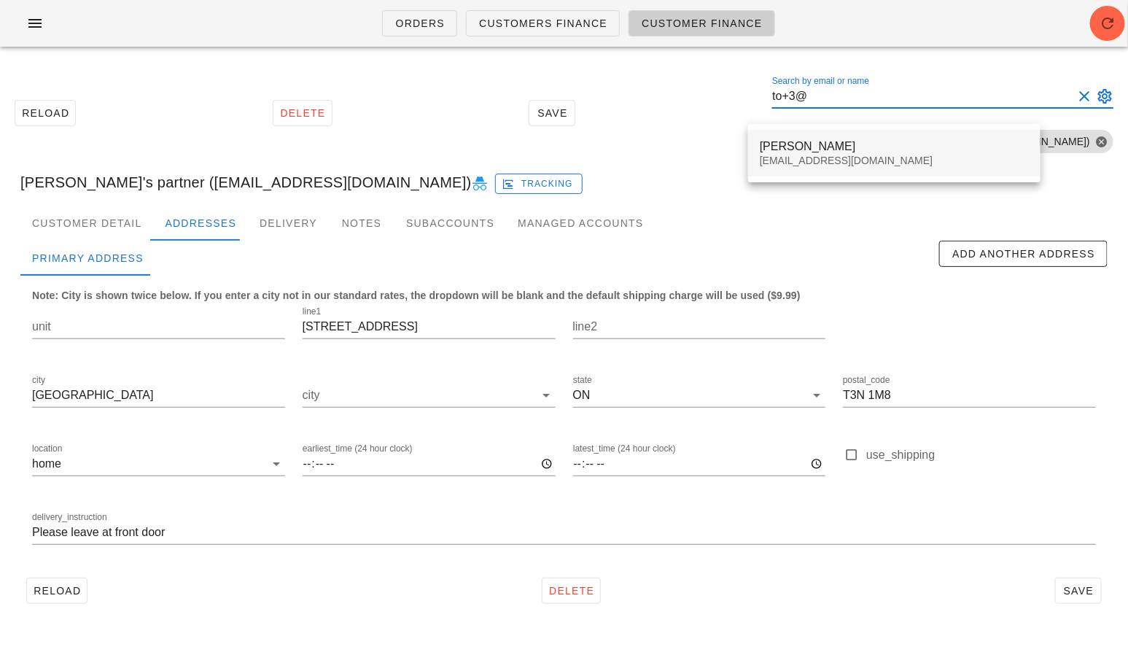
type input "to+3@"
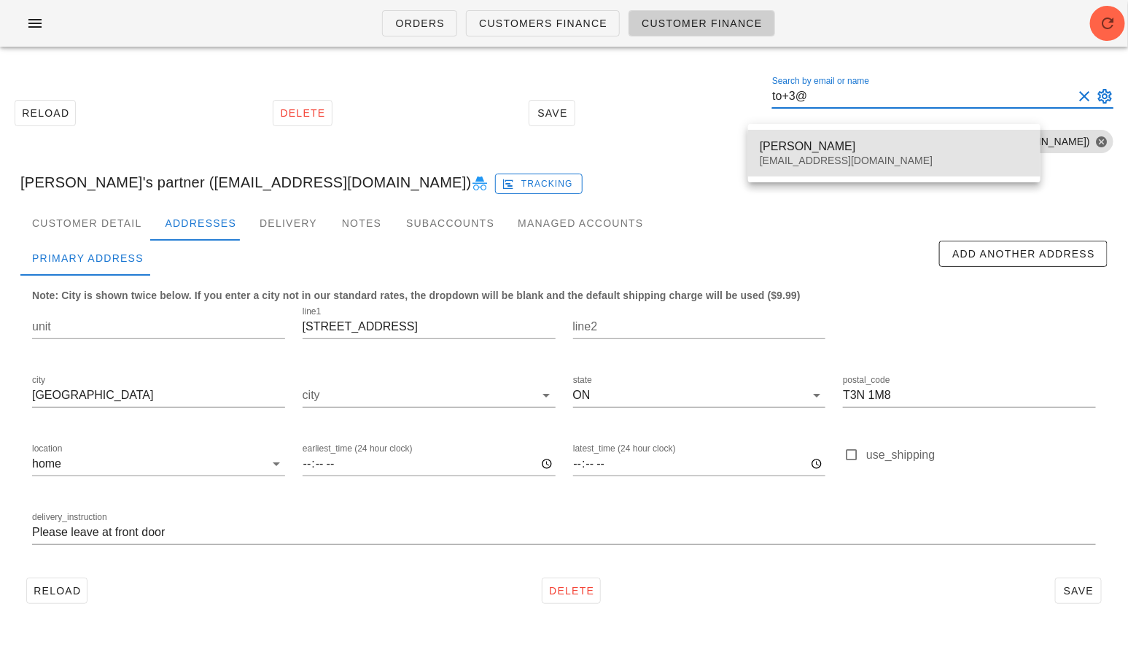
click at [830, 144] on div "Ann Mathew" at bounding box center [894, 146] width 269 height 14
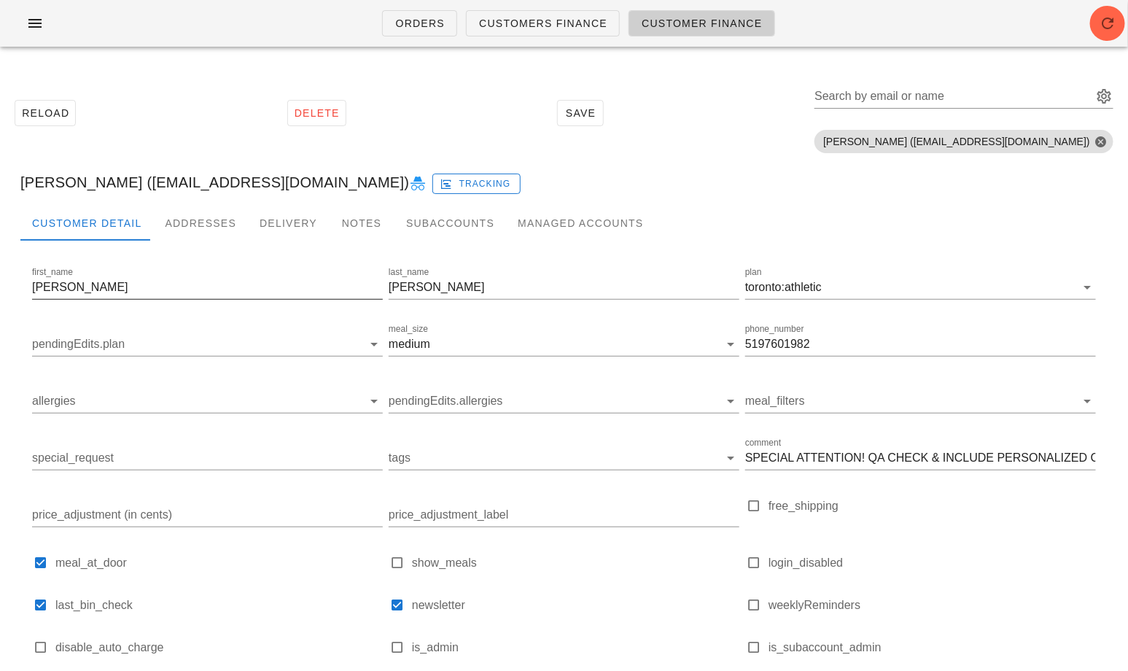
click at [76, 284] on input "Ann" at bounding box center [207, 287] width 351 height 23
paste input "Sarina Rene"
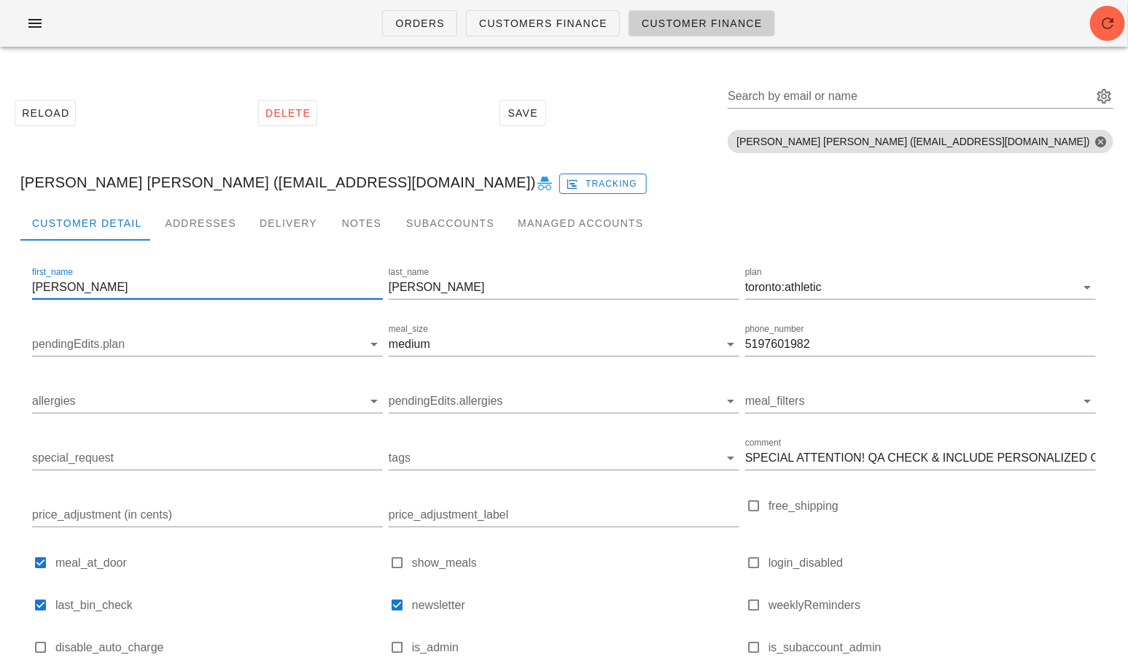
drag, startPoint x: 108, startPoint y: 292, endPoint x: 68, endPoint y: 290, distance: 40.1
click at [68, 290] on input "Sarina Rene" at bounding box center [207, 287] width 351 height 23
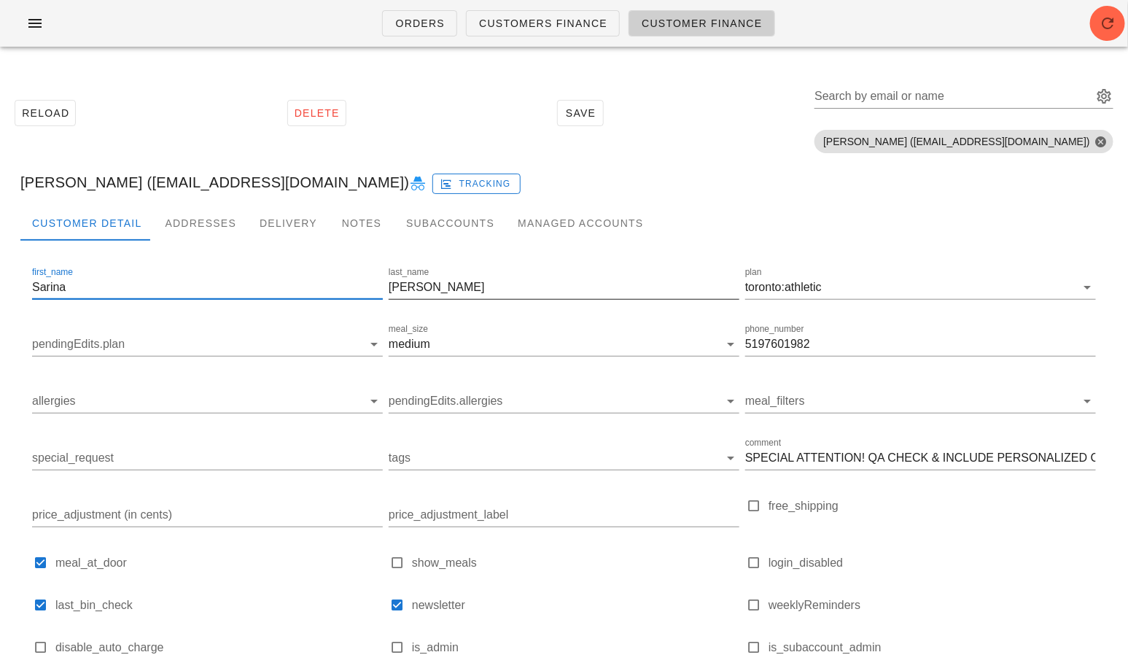
type input "Sarina"
click at [419, 283] on input "Mathew" at bounding box center [564, 287] width 351 height 23
paste input "Rene"
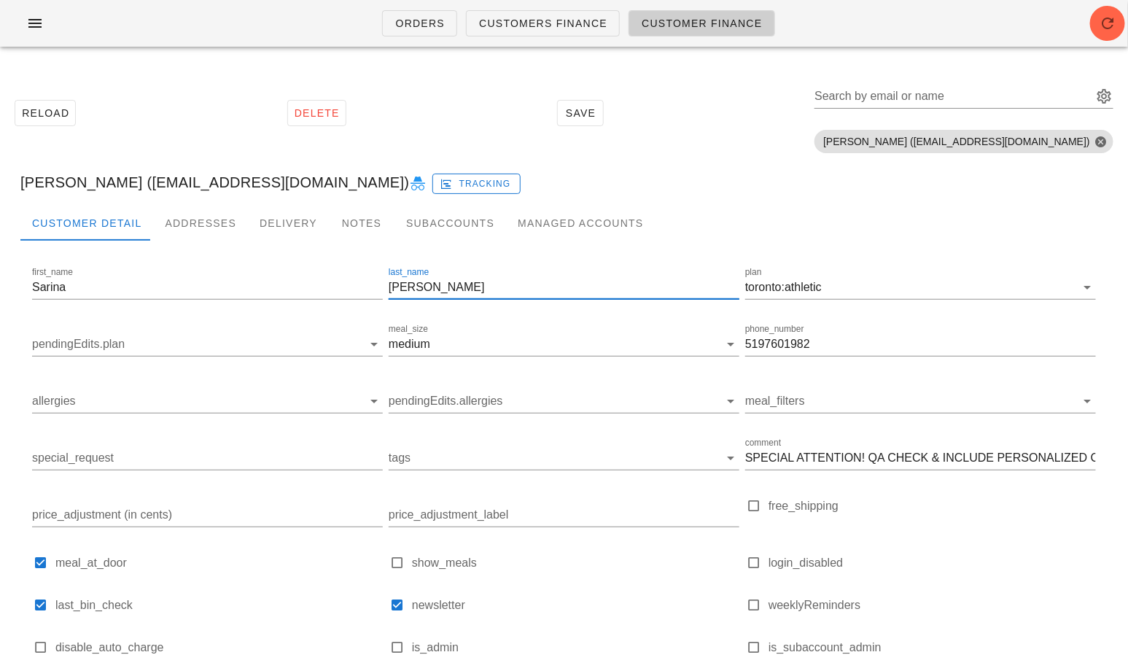
type input "Rene"
click at [429, 338] on div "medium" at bounding box center [410, 344] width 42 height 13
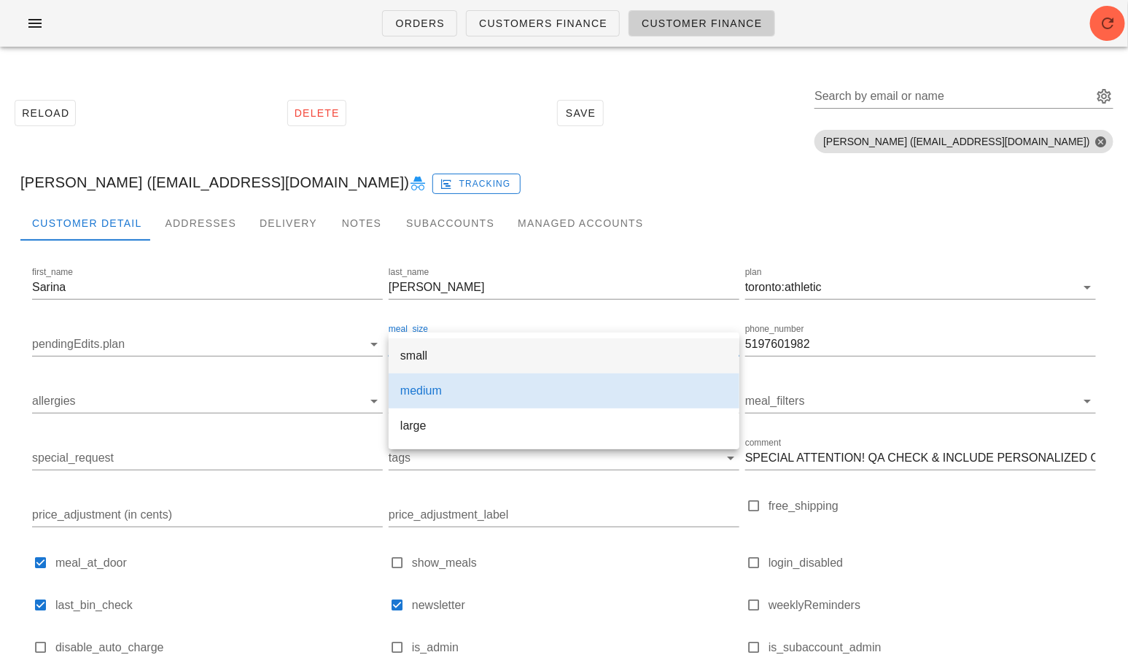
click at [429, 355] on div "small" at bounding box center [563, 356] width 327 height 14
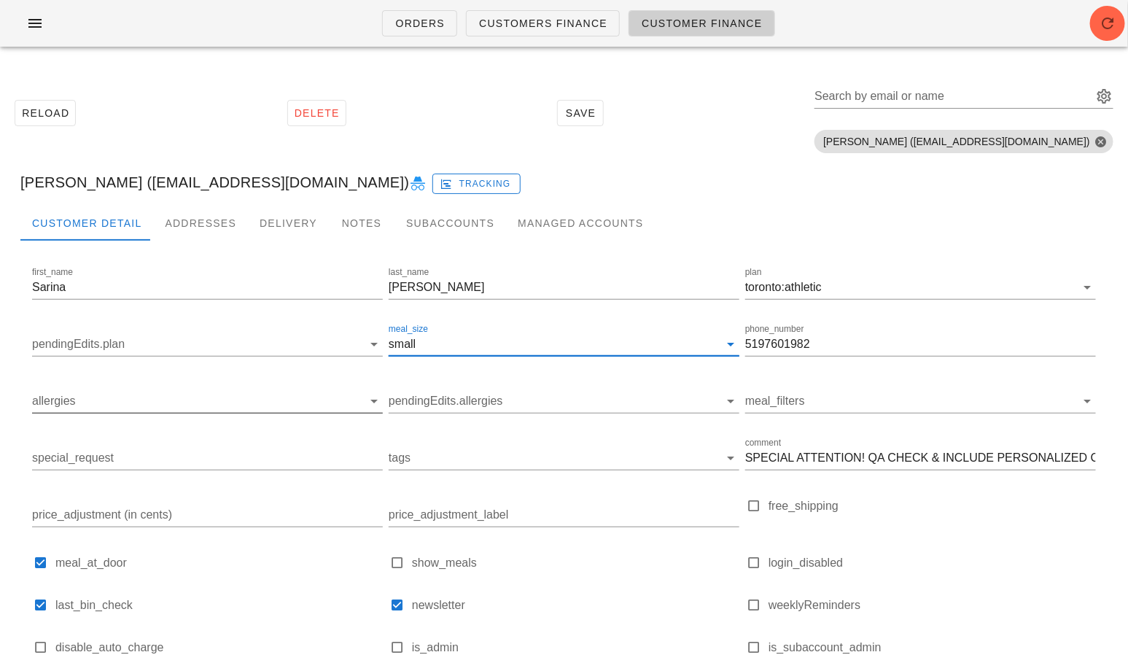
click at [188, 400] on input "allergies" at bounding box center [195, 400] width 327 height 23
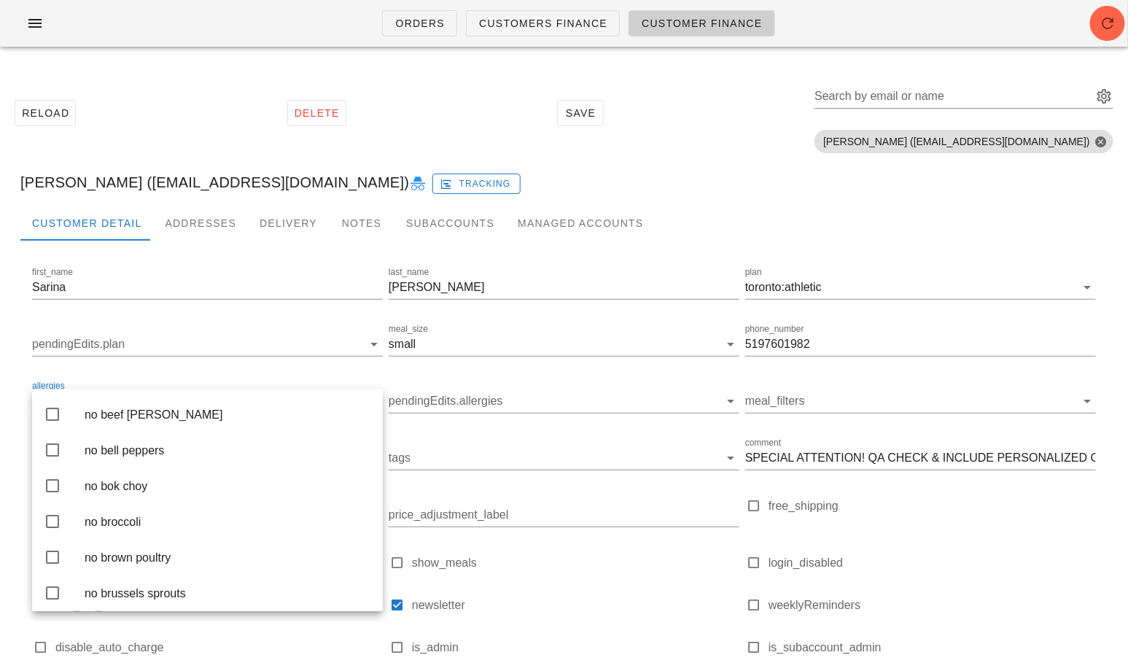
scroll to position [573, 0]
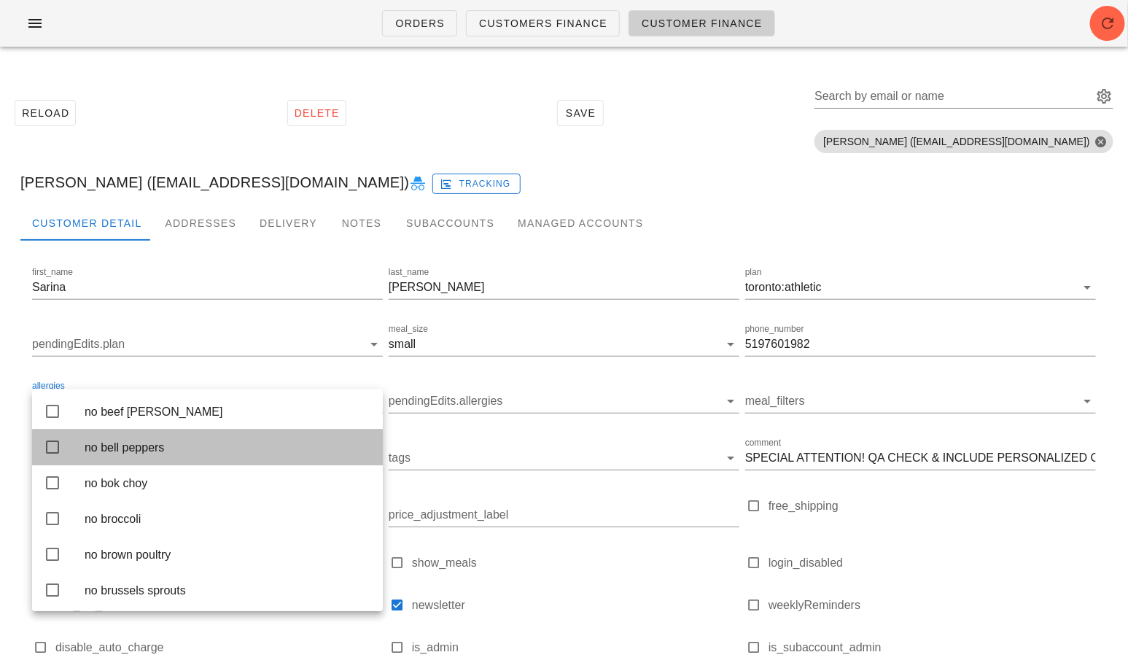
click at [163, 454] on div "no bell peppers" at bounding box center [228, 447] width 287 height 14
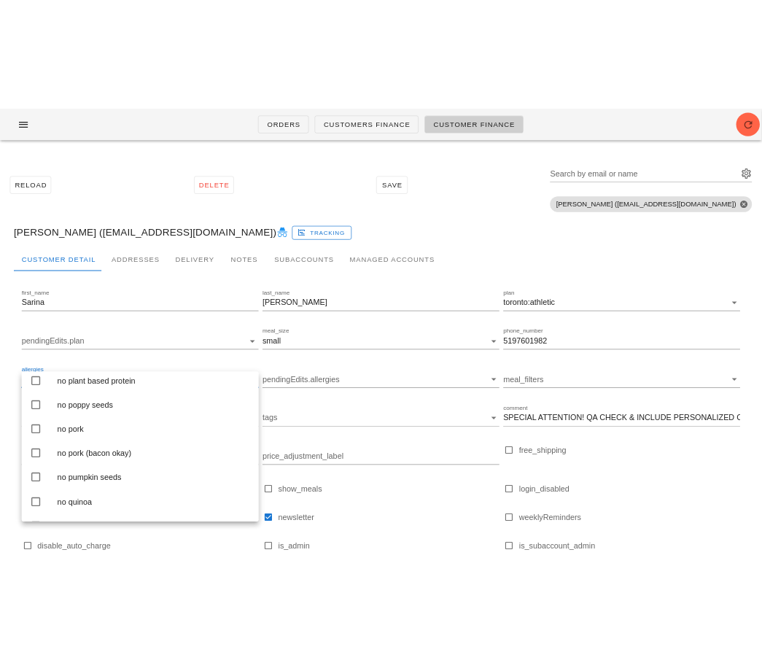
scroll to position [2572, 0]
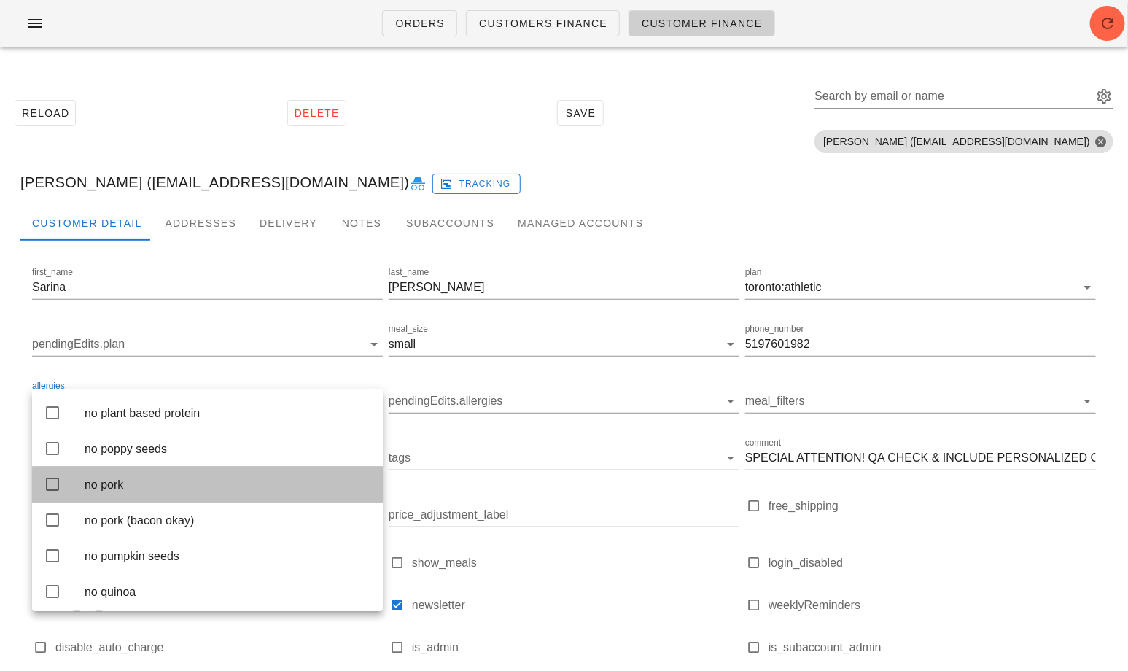
click at [38, 502] on div "no pork" at bounding box center [207, 485] width 351 height 36
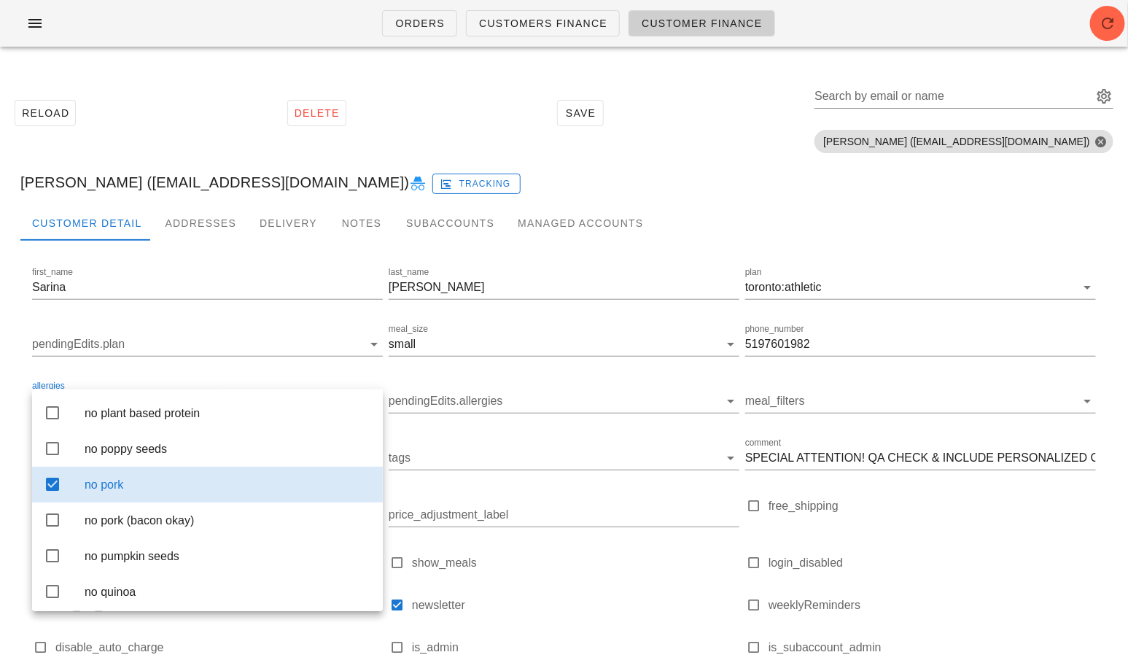
click at [23, 389] on div "first_name Sarina last_name Rene plan toronto:athletic pendingEdits.plan meal_s…" at bounding box center [563, 499] width 1087 height 477
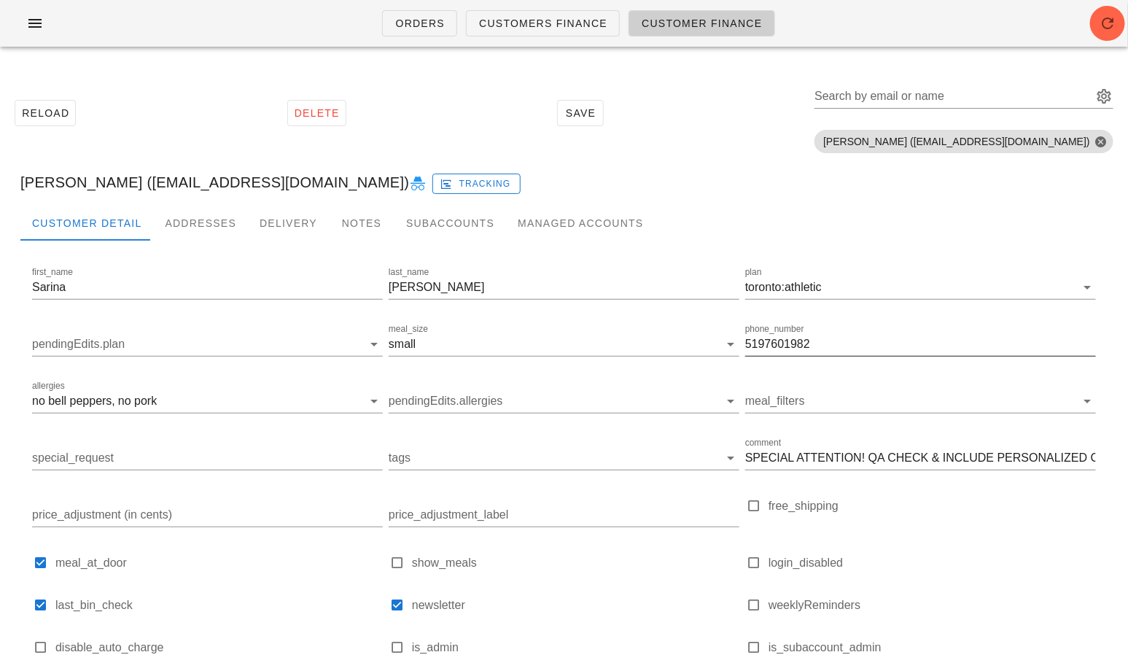
click at [848, 329] on div "phone_number 5197601982" at bounding box center [920, 348] width 351 height 48
click at [837, 349] on input "5197601982" at bounding box center [920, 343] width 351 height 23
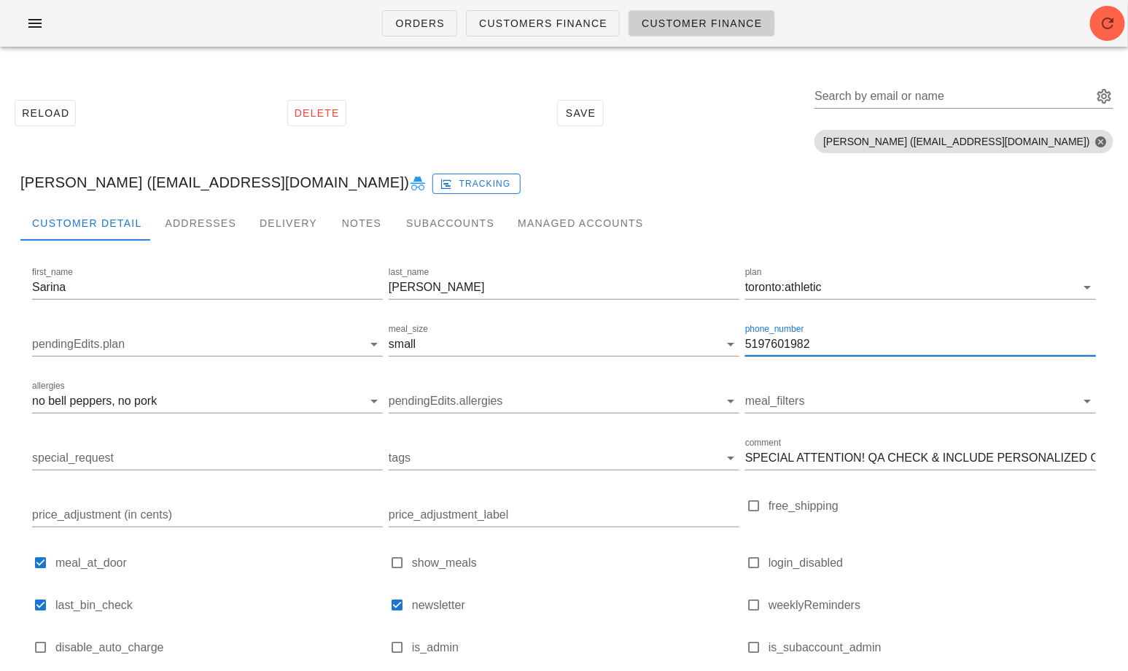
paste input "416.995.3638"
type input "416.995.3638"
click at [191, 228] on div "Addresses" at bounding box center [200, 223] width 95 height 35
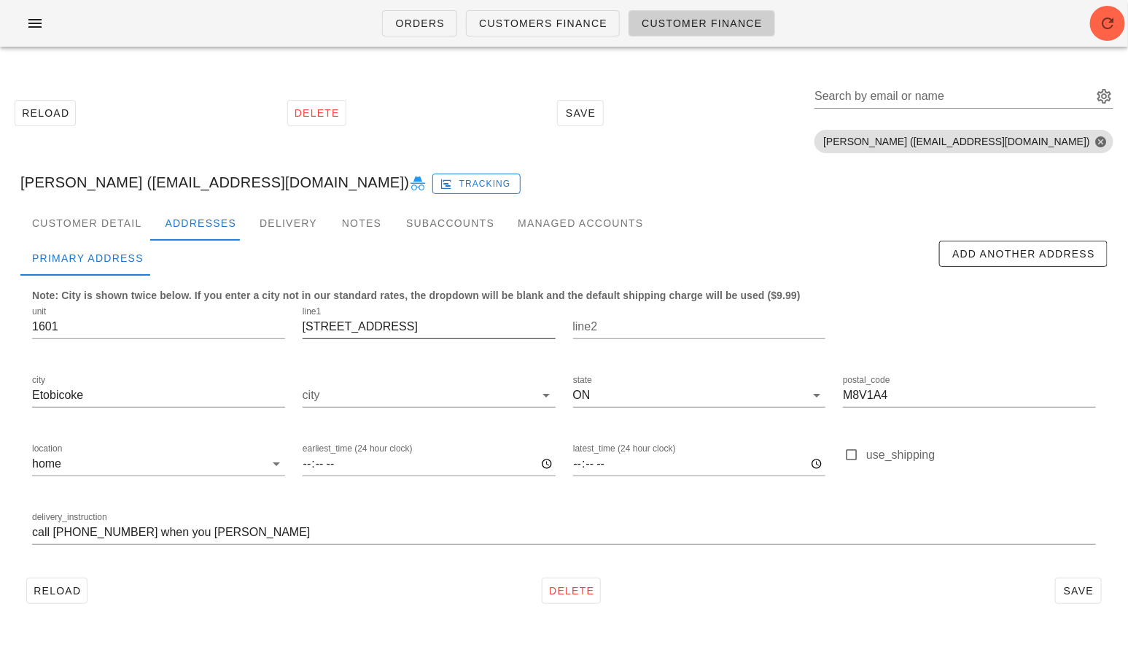
click at [332, 323] on input "2200 Lake Shore Blvd West" at bounding box center [429, 326] width 253 height 23
paste input "31 Dill St Bracebridge"
type input "231 Dill St Bracebridge"
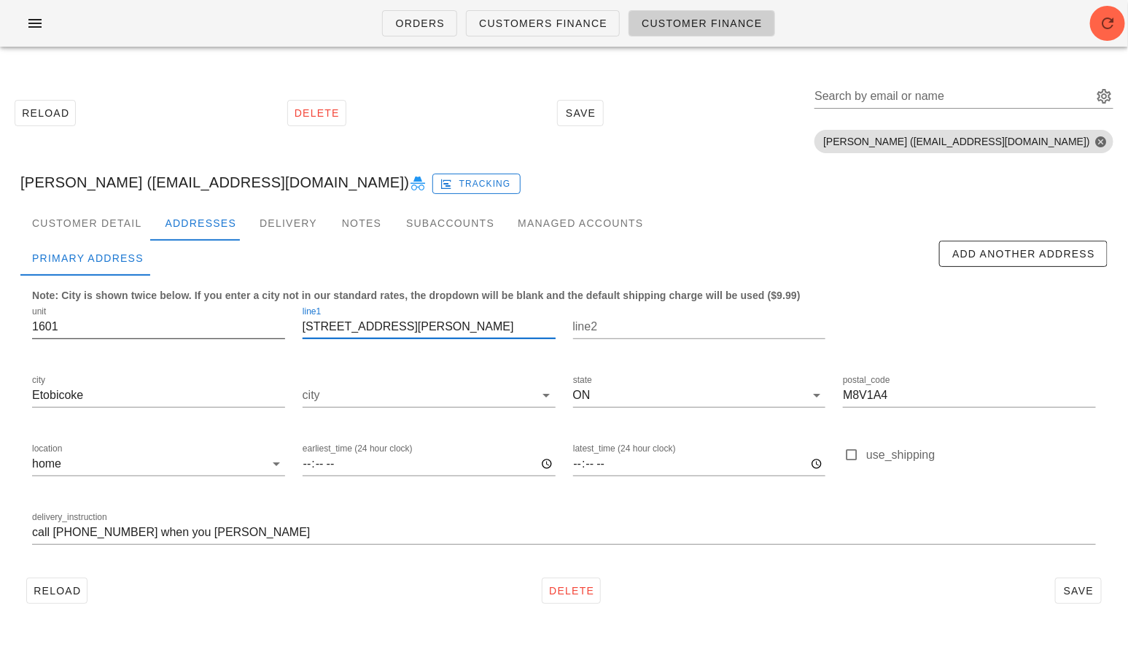
click at [203, 322] on input "1601" at bounding box center [158, 326] width 253 height 23
click at [882, 394] on input "M8V1A4" at bounding box center [969, 395] width 253 height 23
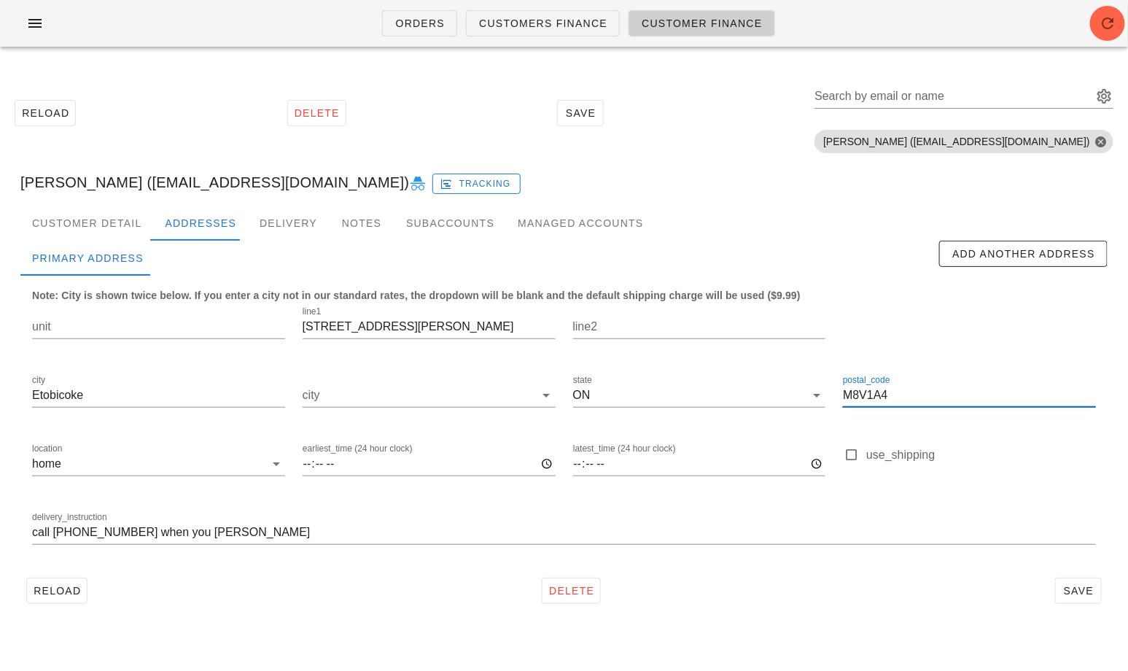
click at [882, 394] on input "M8V1A4" at bounding box center [969, 395] width 253 height 23
paste input "P1L 1C6"
type input "P1L 1C6"
click at [65, 216] on div "Customer Detail" at bounding box center [86, 223] width 133 height 35
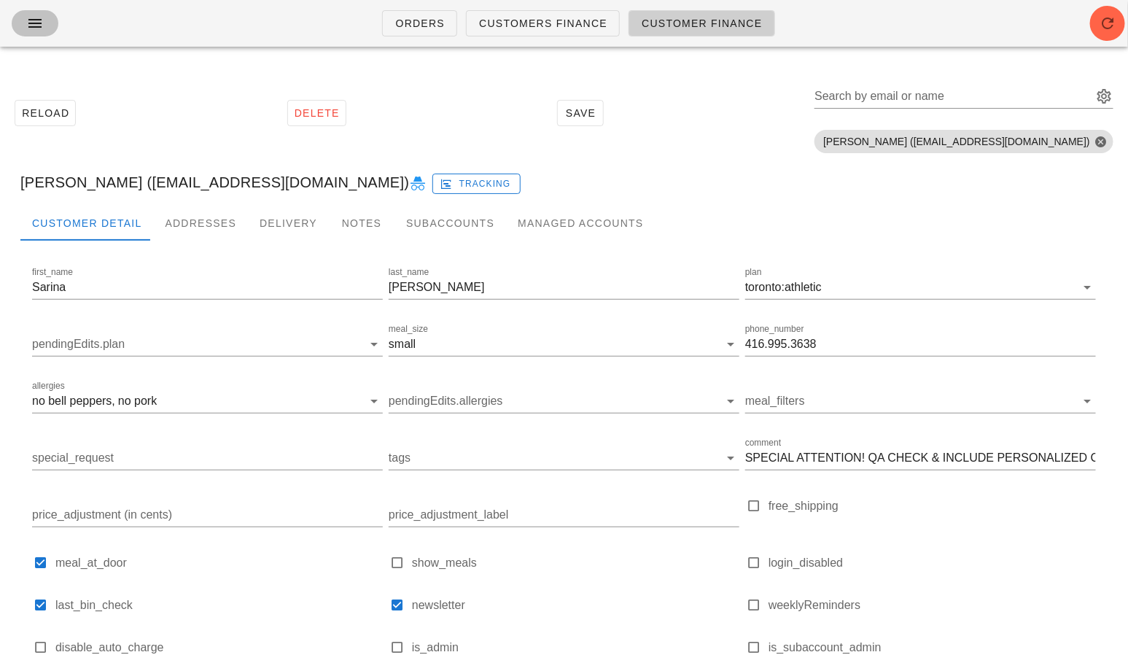
click at [34, 20] on icon "button" at bounding box center [34, 23] width 17 height 17
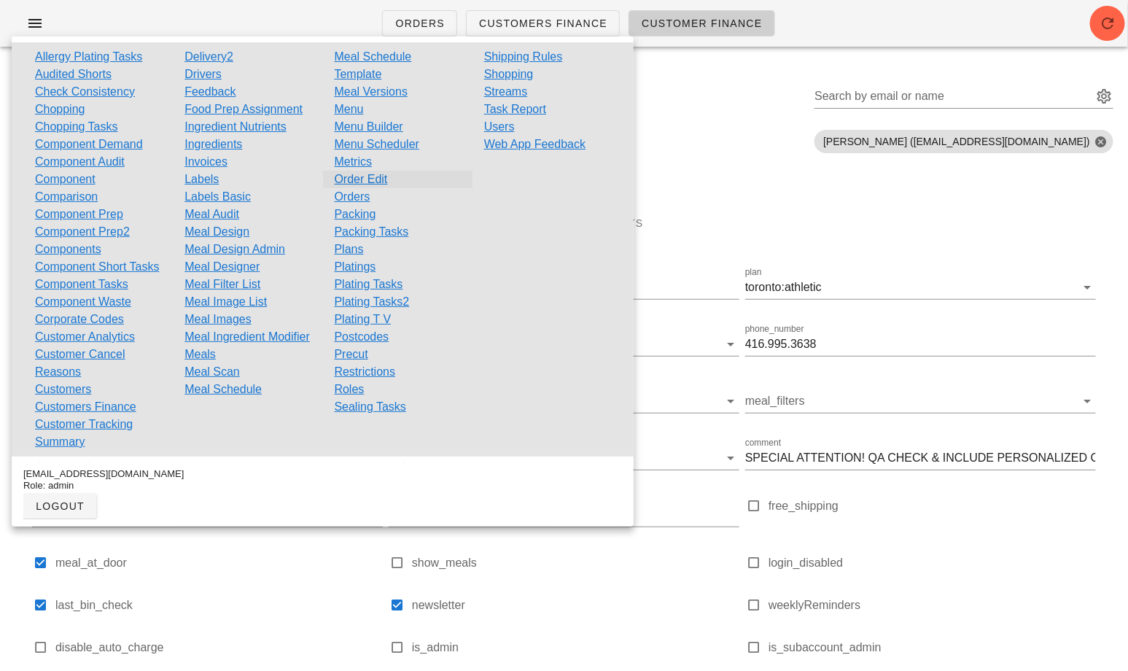
click at [360, 182] on link "Order Edit" at bounding box center [361, 179] width 53 height 17
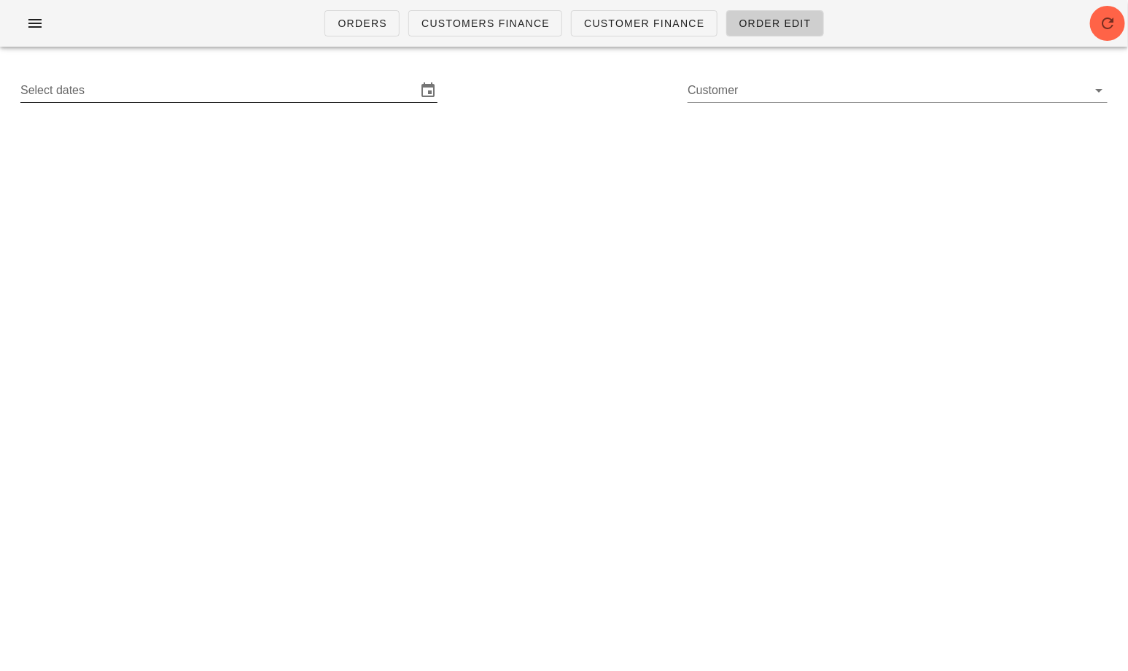
click at [164, 86] on input "Select dates" at bounding box center [218, 90] width 397 height 23
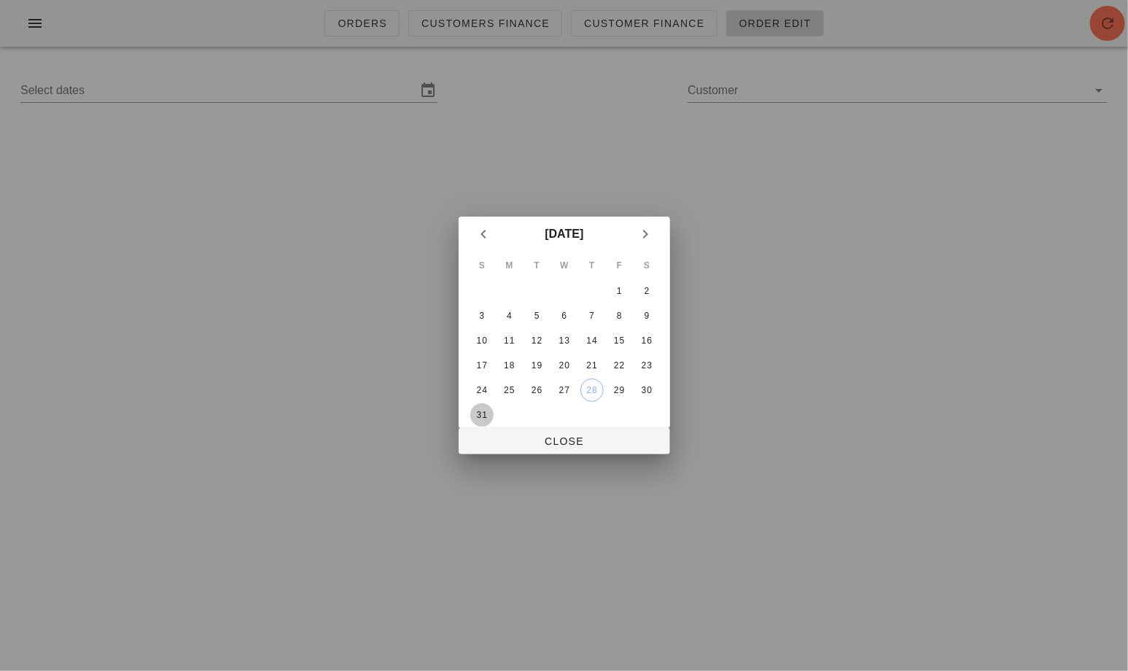
click at [475, 413] on div "31" at bounding box center [481, 415] width 23 height 10
click at [524, 438] on span "Close" at bounding box center [564, 441] width 188 height 12
type input "[DATE] - [DATE]"
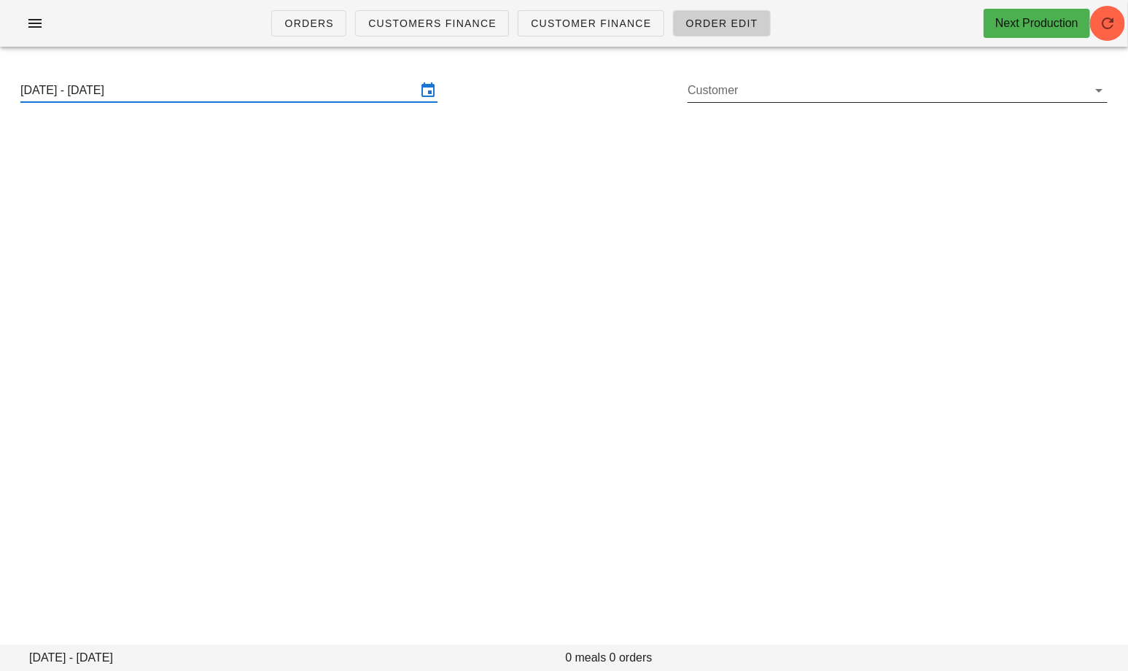
click at [817, 84] on input "Customer" at bounding box center [886, 90] width 397 height 23
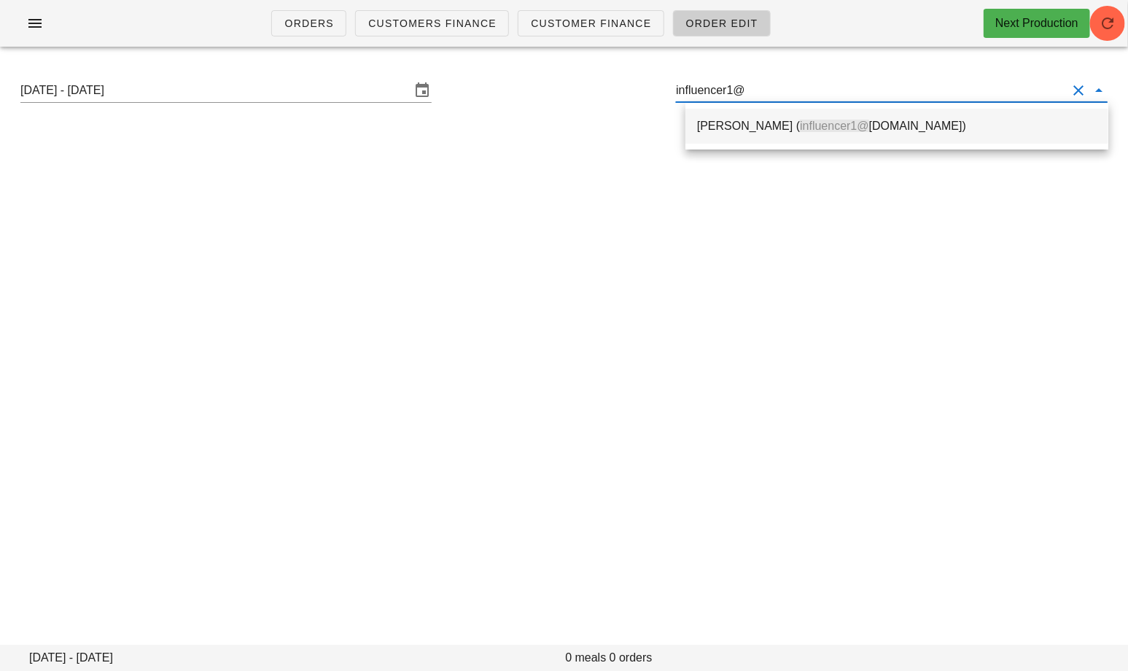
click at [804, 133] on div "Raha Tavakolifard ( influencer1@ fedfedfed.com)" at bounding box center [897, 125] width 400 height 31
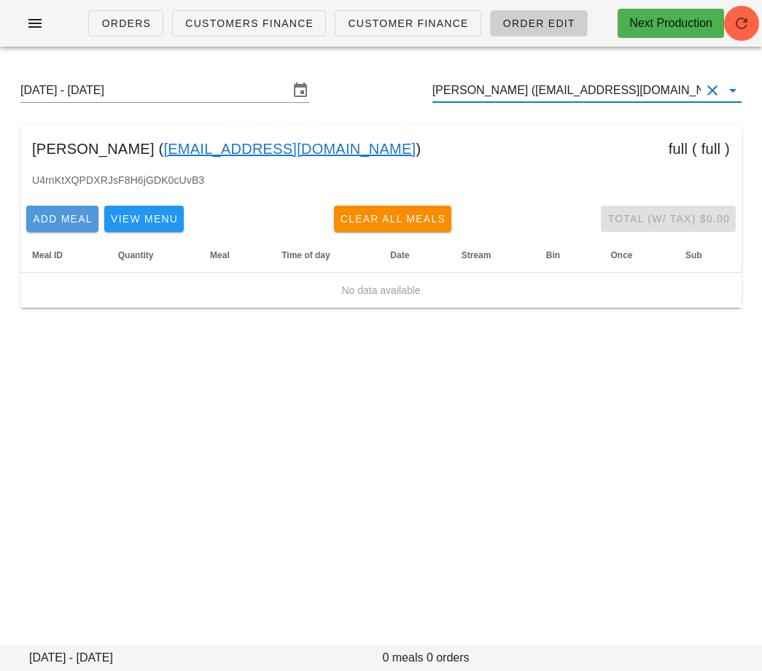
click at [50, 227] on button "Add Meal" at bounding box center [62, 219] width 72 height 26
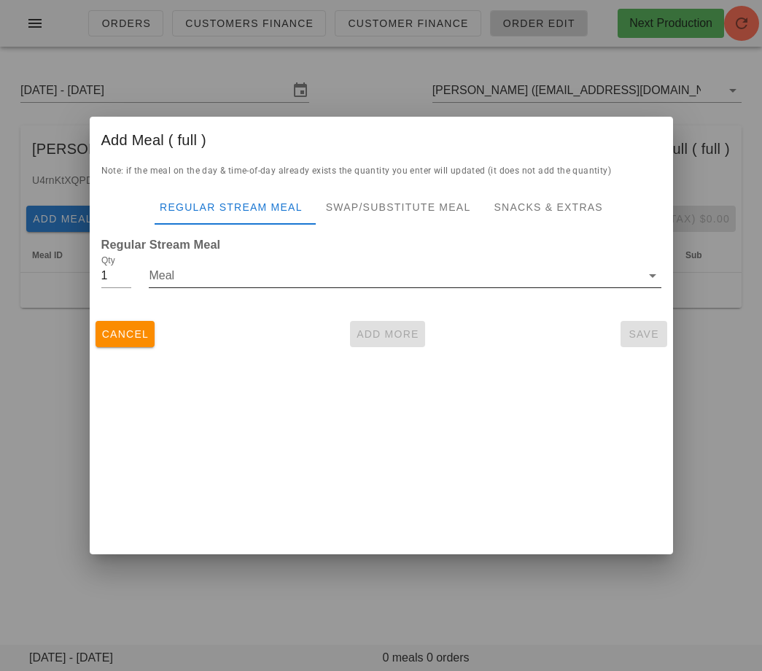
click at [196, 273] on input "Meal" at bounding box center [394, 275] width 491 height 23
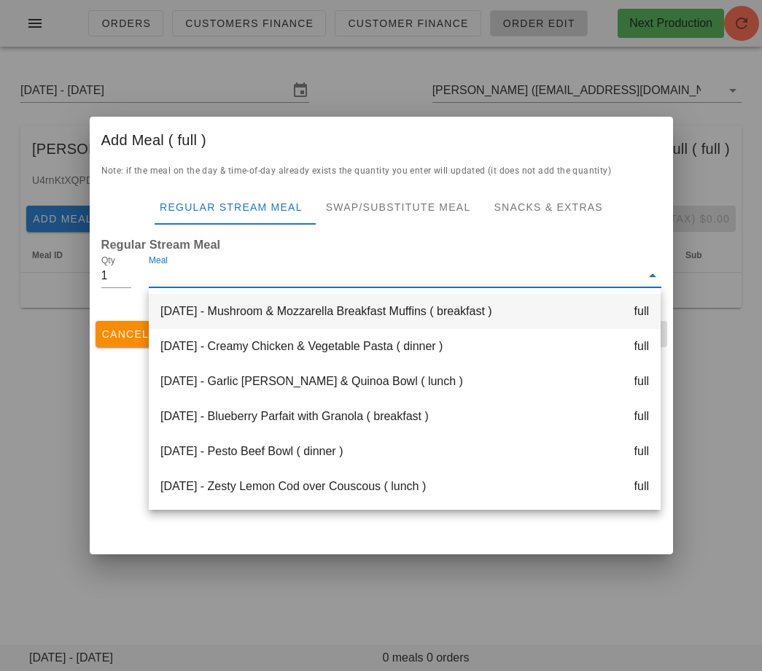
click at [203, 307] on div "Monday Sep 01 - Mushroom & Mozzarella Breakfast Muffins ( breakfast ) full" at bounding box center [405, 311] width 512 height 35
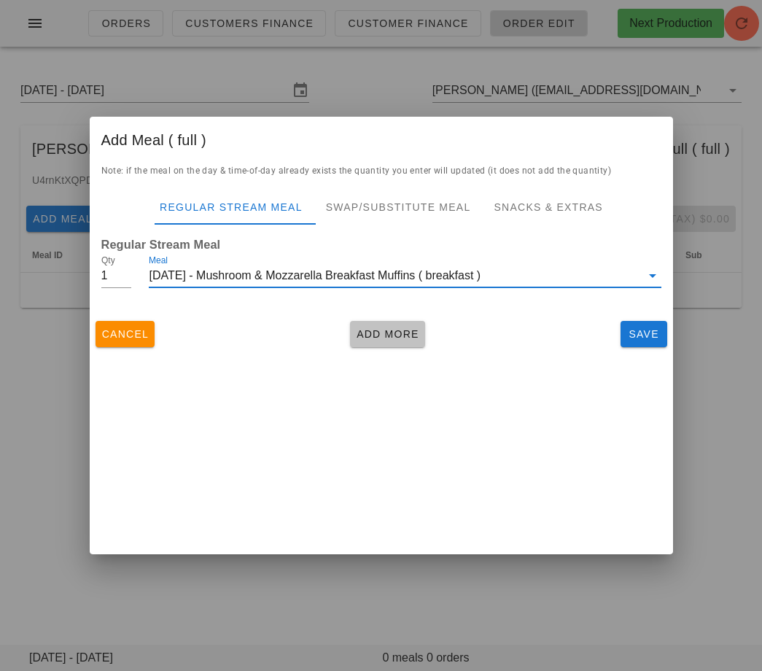
click at [369, 335] on span "Add More" at bounding box center [387, 334] width 63 height 12
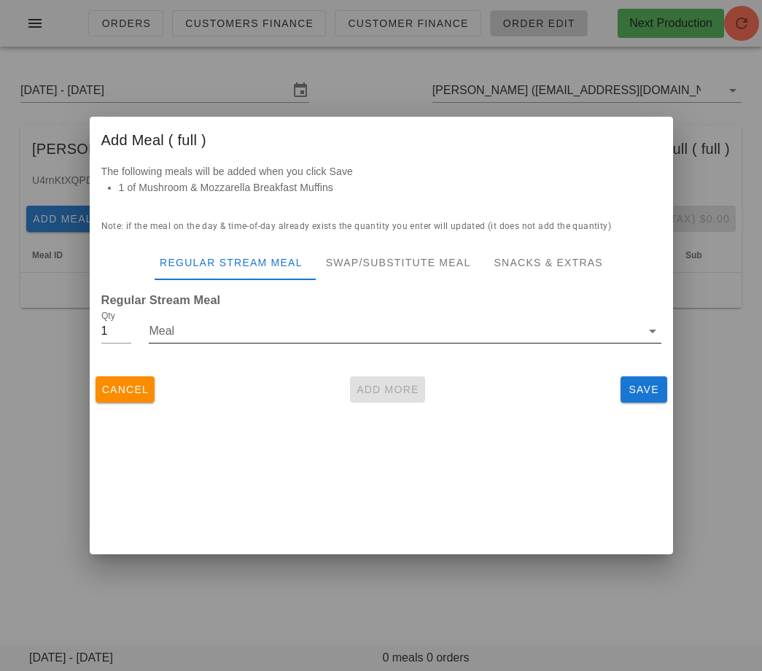
click at [267, 324] on input "Meal" at bounding box center [394, 330] width 491 height 23
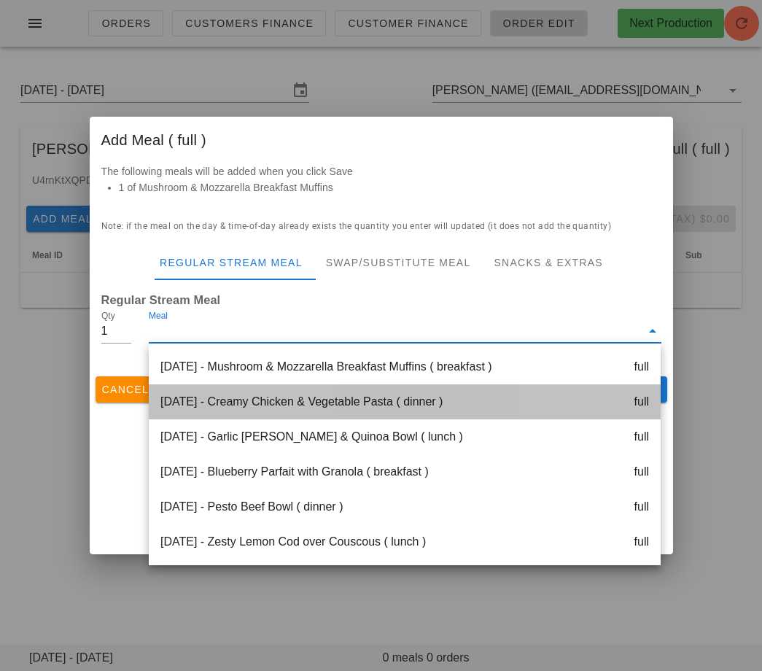
click at [265, 394] on div "Monday Sep 01 - Creamy Chicken & Vegetable Pasta ( dinner ) full" at bounding box center [405, 401] width 512 height 35
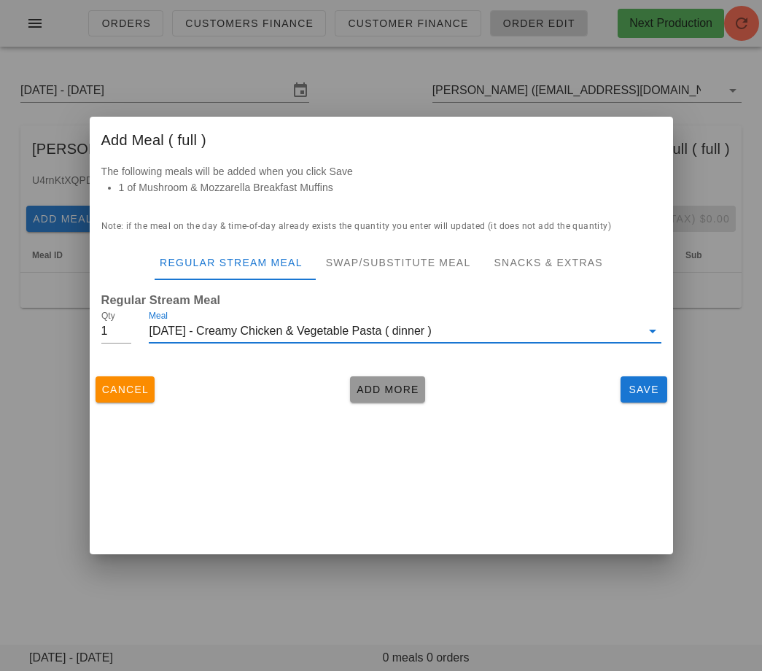
click at [389, 393] on span "Add More" at bounding box center [387, 390] width 63 height 12
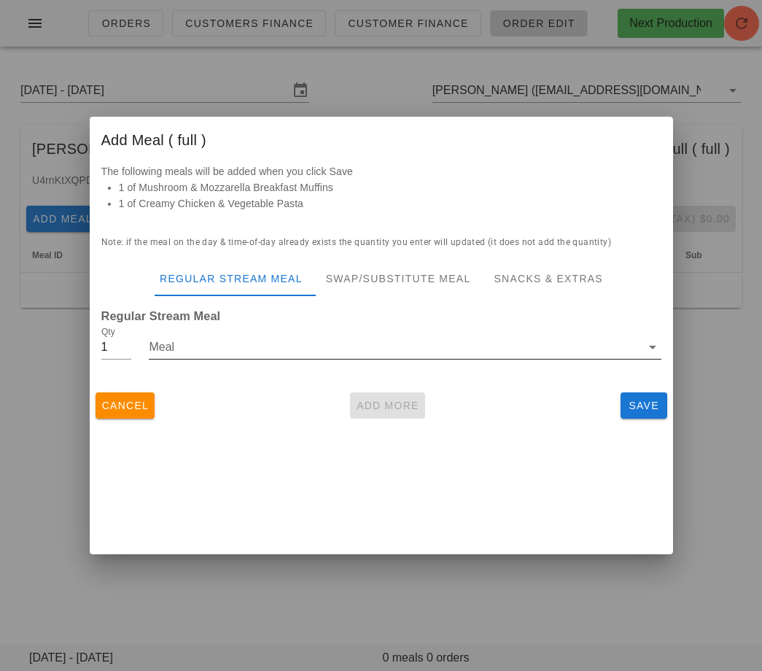
click at [294, 342] on input "Meal" at bounding box center [394, 346] width 491 height 23
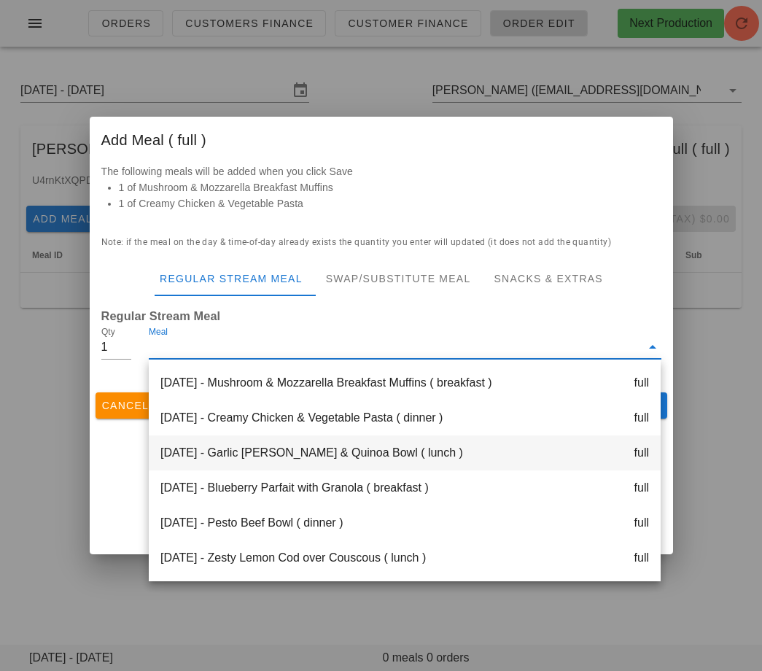
click at [303, 451] on div "Monday Sep 01 - Garlic Rosemary Pork & Quinoa Bowl ( lunch ) full" at bounding box center [405, 452] width 512 height 35
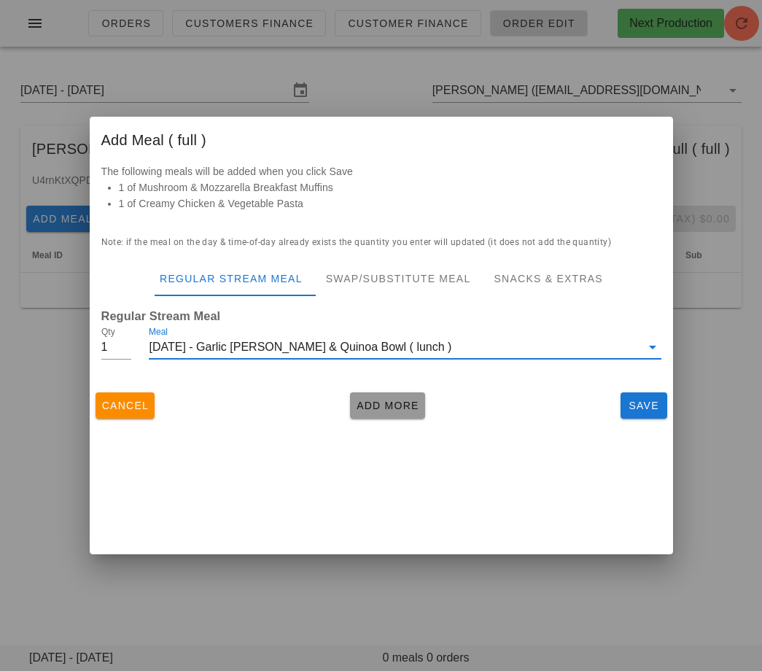
click at [373, 403] on span "Add More" at bounding box center [387, 406] width 63 height 12
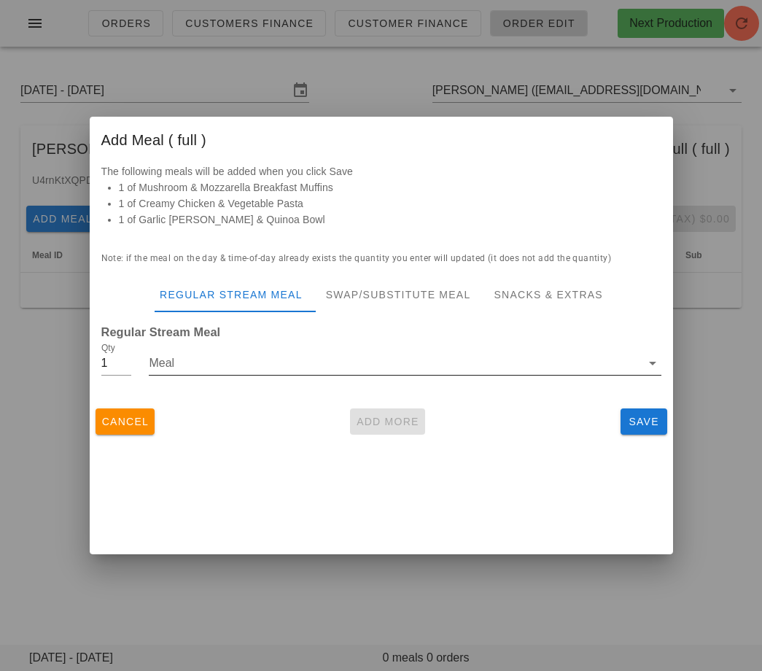
click at [328, 361] on input "Meal" at bounding box center [394, 362] width 491 height 23
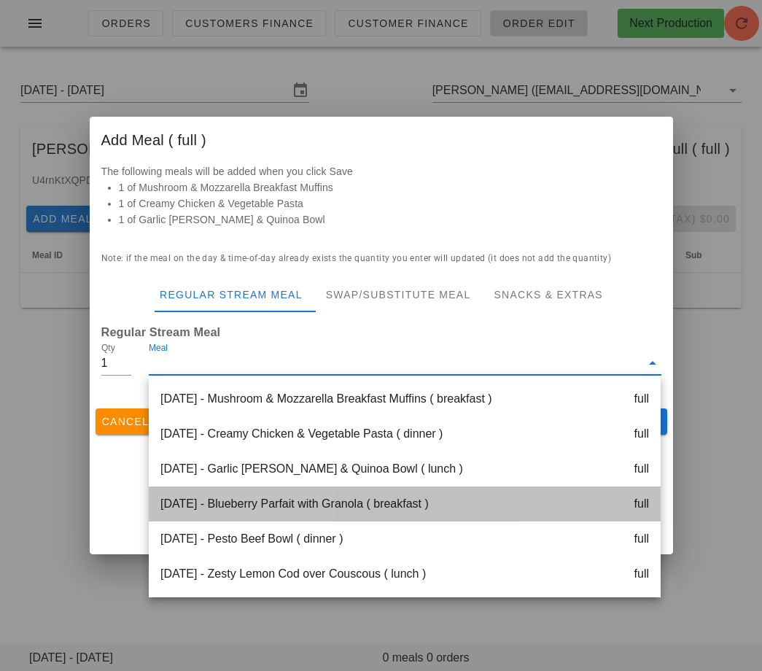
click at [304, 503] on div "Tuesday Sep 02 - Blueberry Parfait with Granola ( breakfast ) full" at bounding box center [405, 503] width 512 height 35
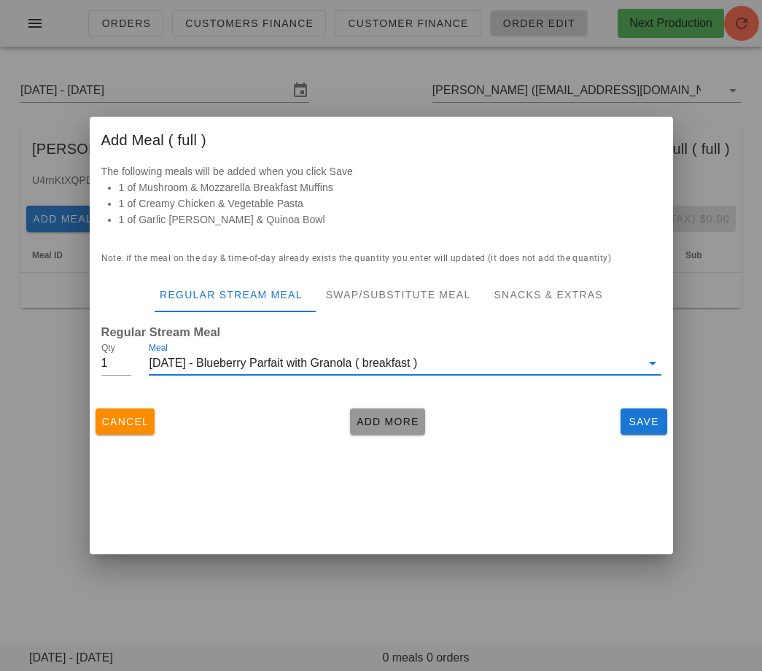
click at [374, 418] on span "Add More" at bounding box center [387, 422] width 63 height 12
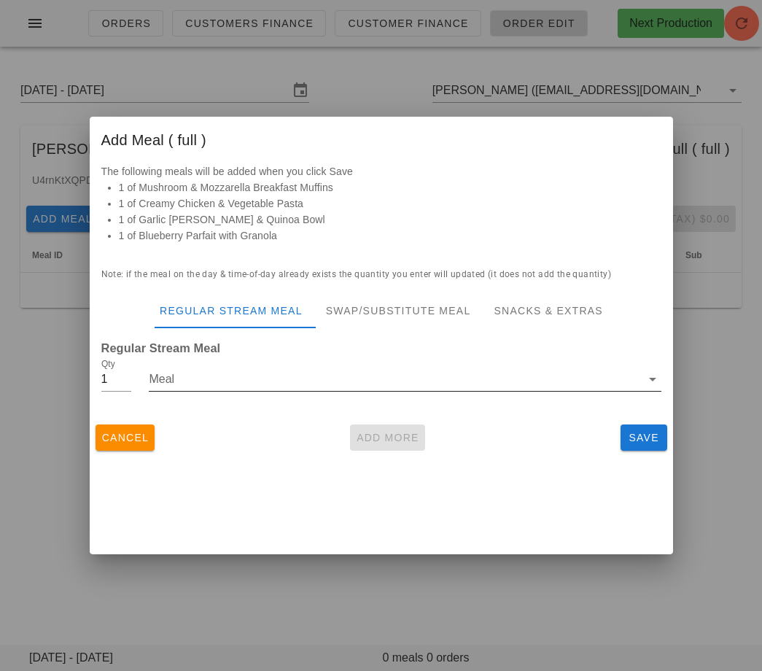
click at [335, 382] on input "Meal" at bounding box center [394, 378] width 491 height 23
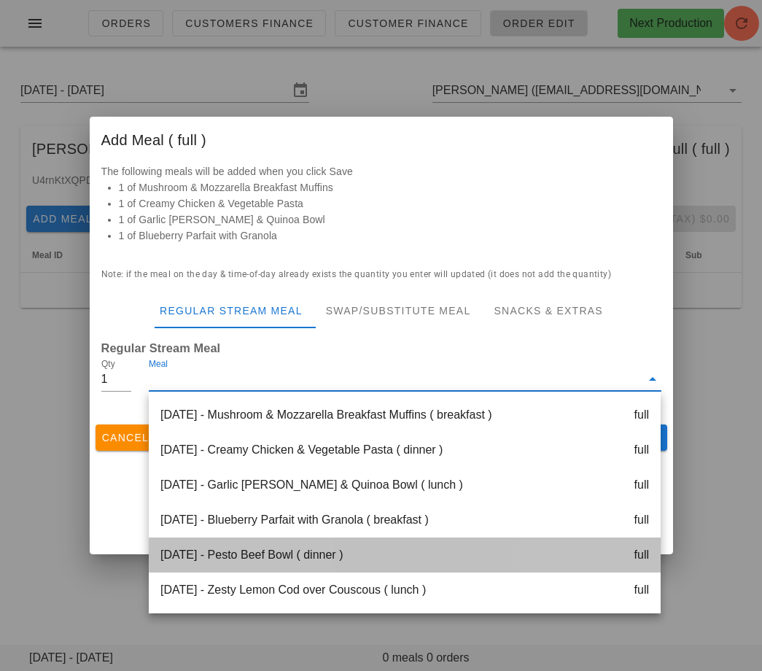
click at [332, 554] on div "Tuesday Sep 02 - Pesto Beef Bowl ( dinner ) full" at bounding box center [405, 554] width 512 height 35
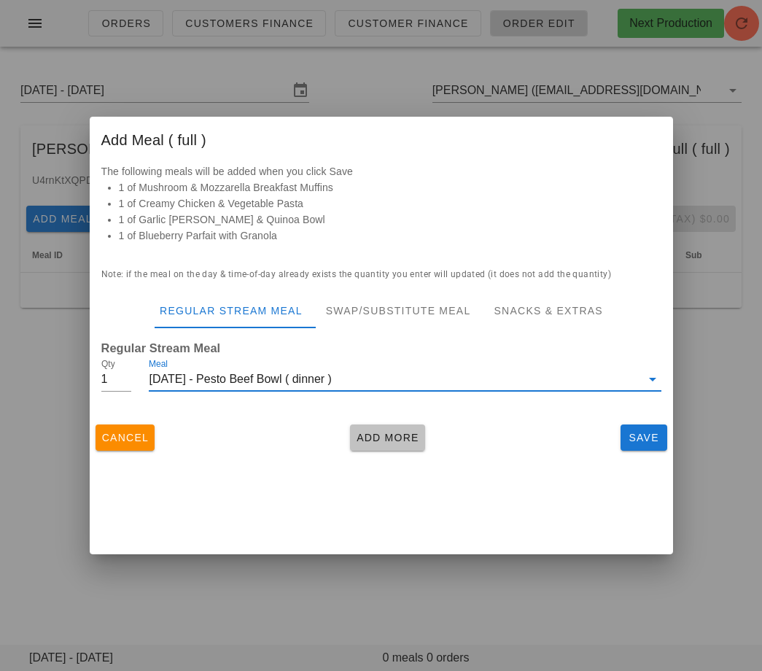
click at [369, 441] on span "Add More" at bounding box center [387, 438] width 63 height 12
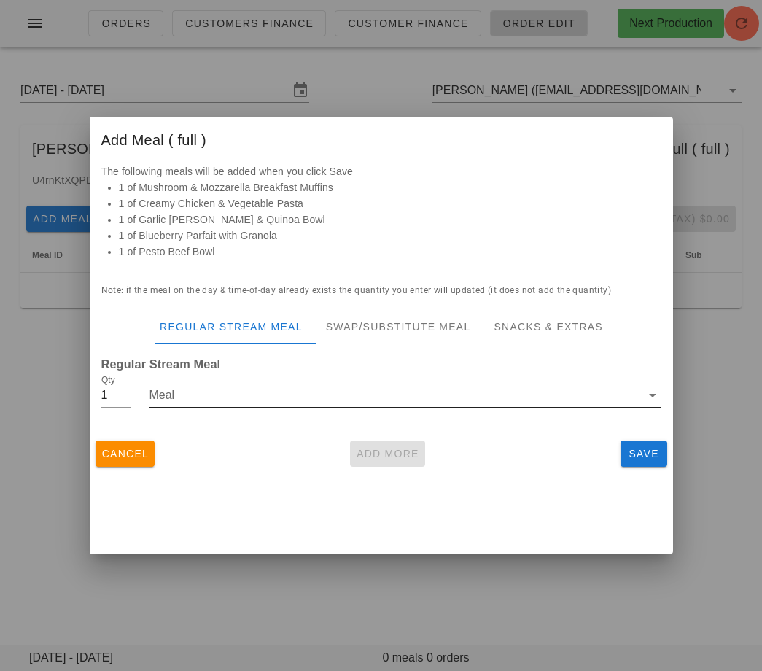
click at [327, 399] on input "Meal" at bounding box center [394, 395] width 491 height 23
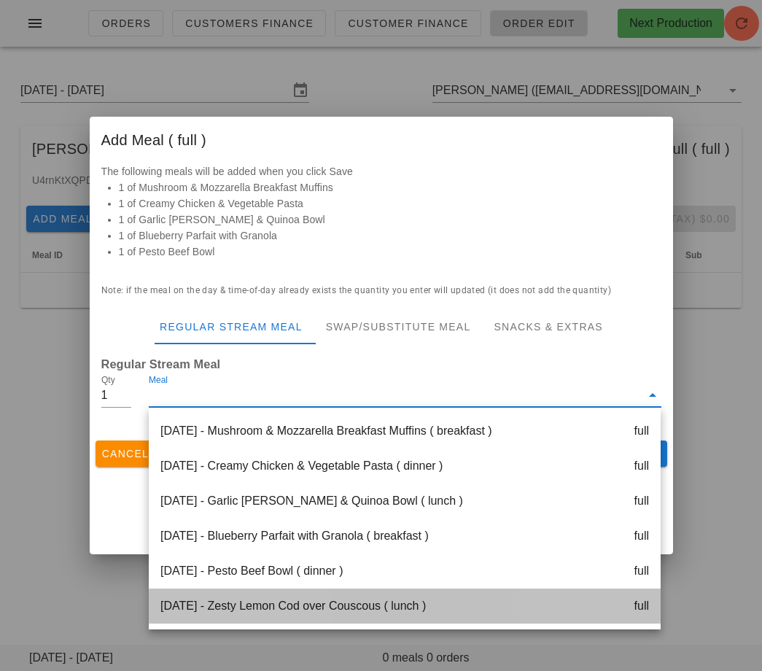
click at [343, 606] on div "Tuesday Sep 02 - Zesty Lemon Cod over Couscous ( lunch ) full" at bounding box center [405, 605] width 512 height 35
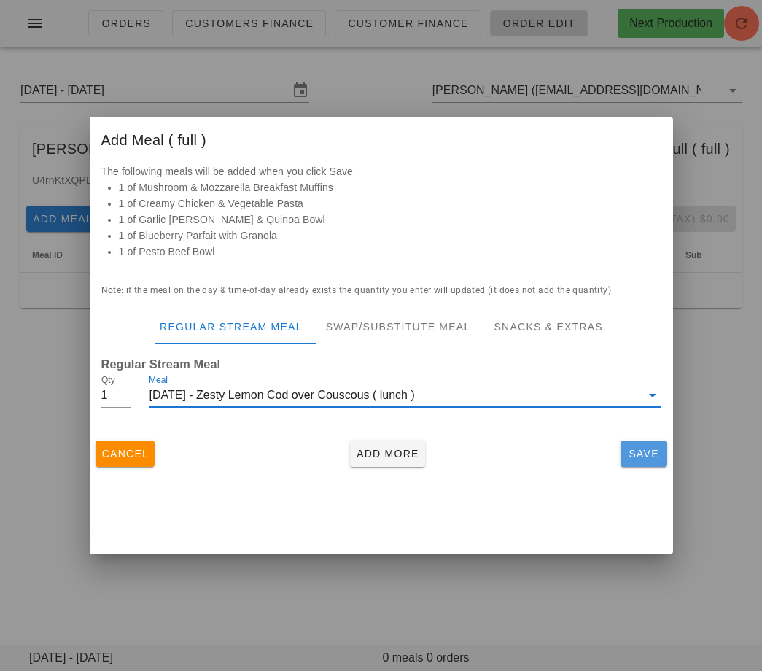
click at [642, 463] on button "Save" at bounding box center [644, 453] width 47 height 26
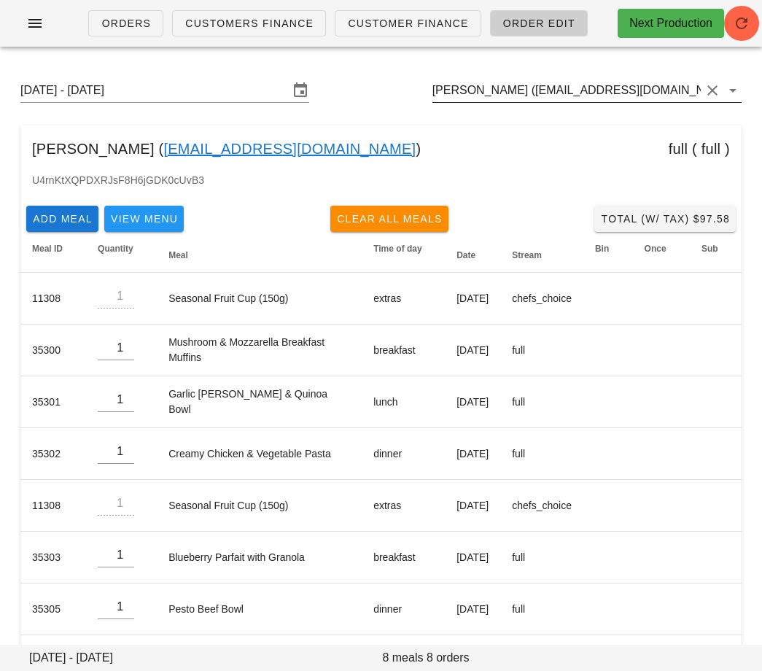
click at [494, 85] on input "Raha Tavakolifard (influencer1@fedfedfed.com)" at bounding box center [566, 90] width 268 height 23
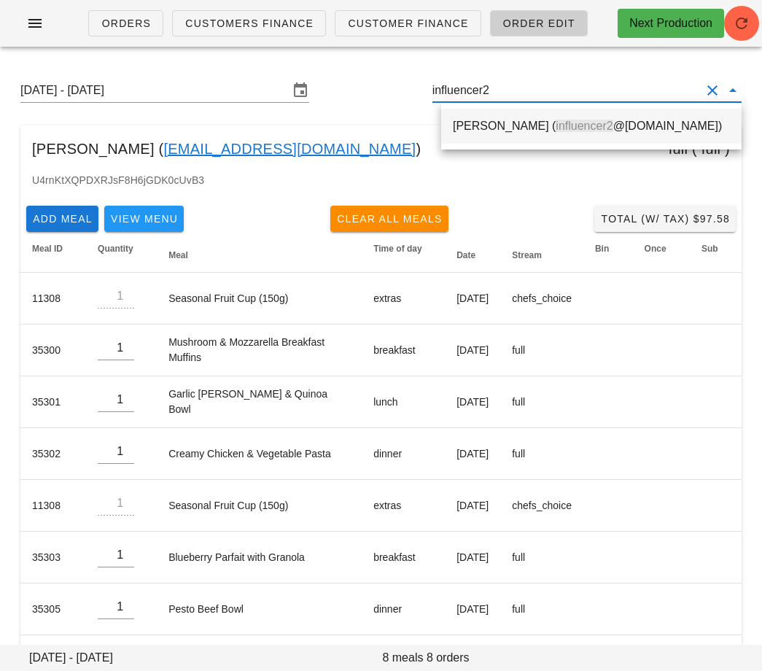
click at [556, 120] on span "influencer2" at bounding box center [584, 126] width 57 height 12
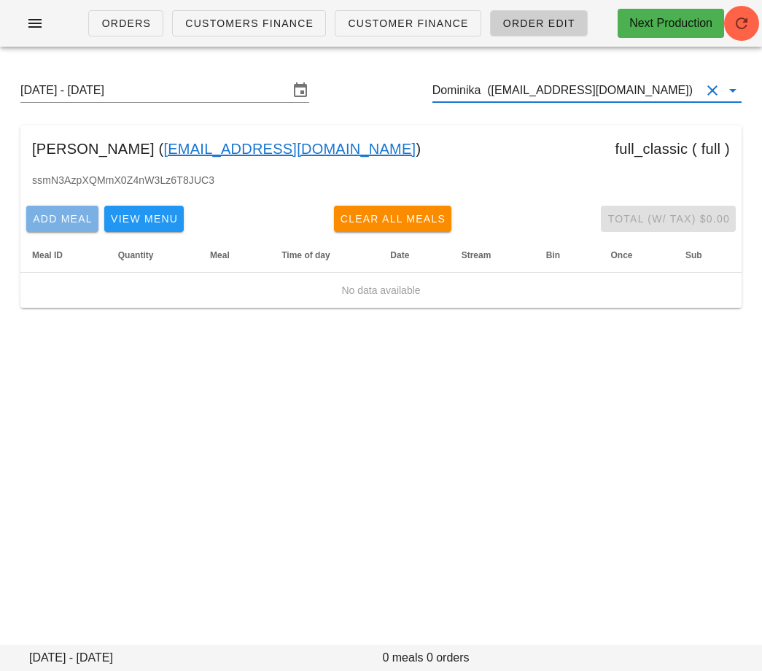
click at [39, 219] on span "Add Meal" at bounding box center [62, 219] width 61 height 12
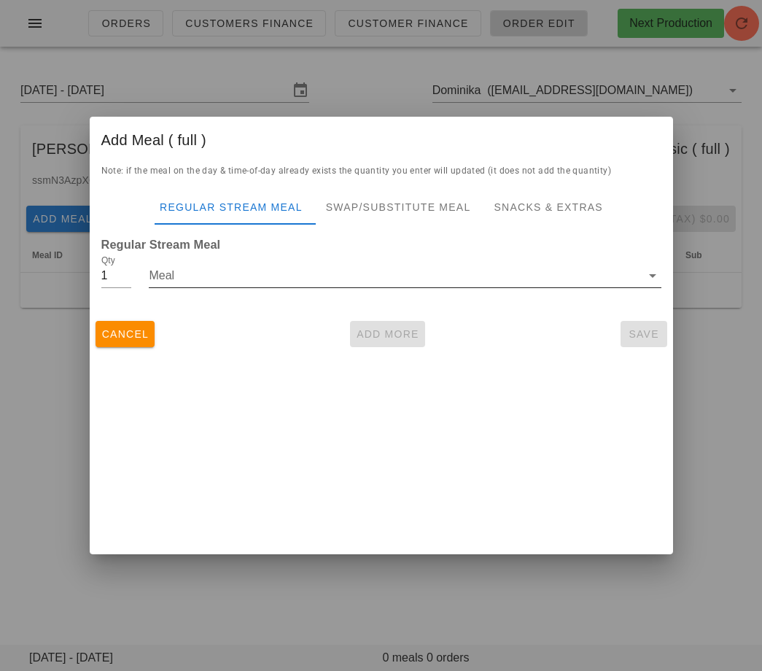
click at [165, 279] on input "Meal" at bounding box center [394, 275] width 491 height 23
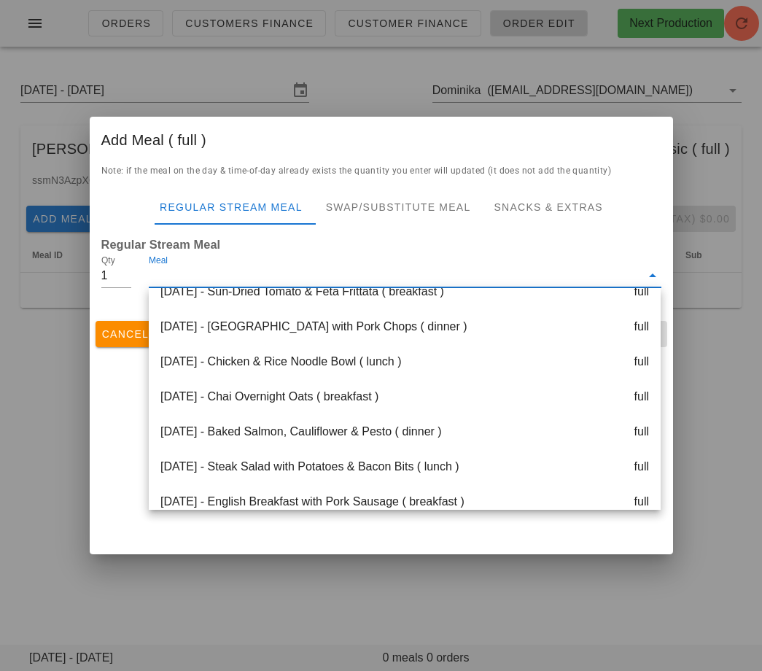
scroll to position [271, 0]
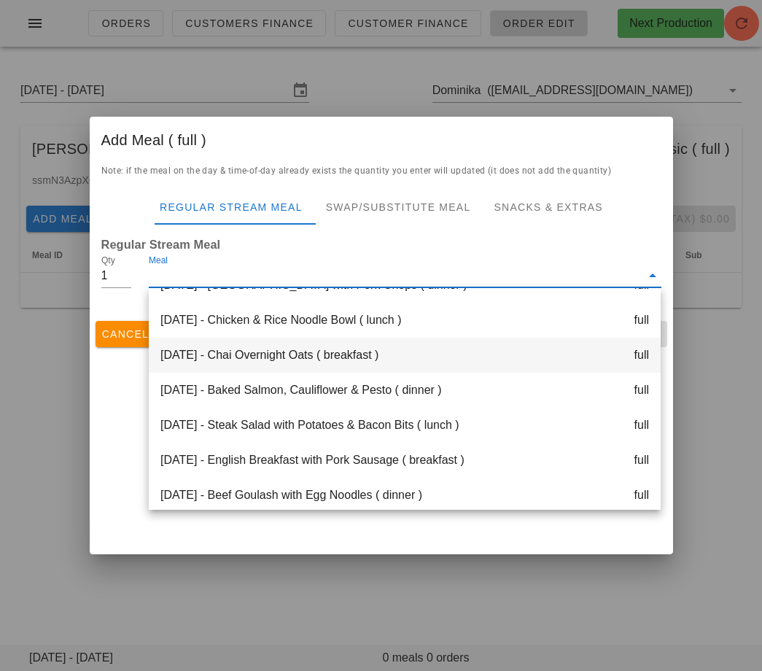
click at [244, 361] on div "[DATE] - Chai Overnight Oats ( breakfast ) full" at bounding box center [405, 355] width 512 height 35
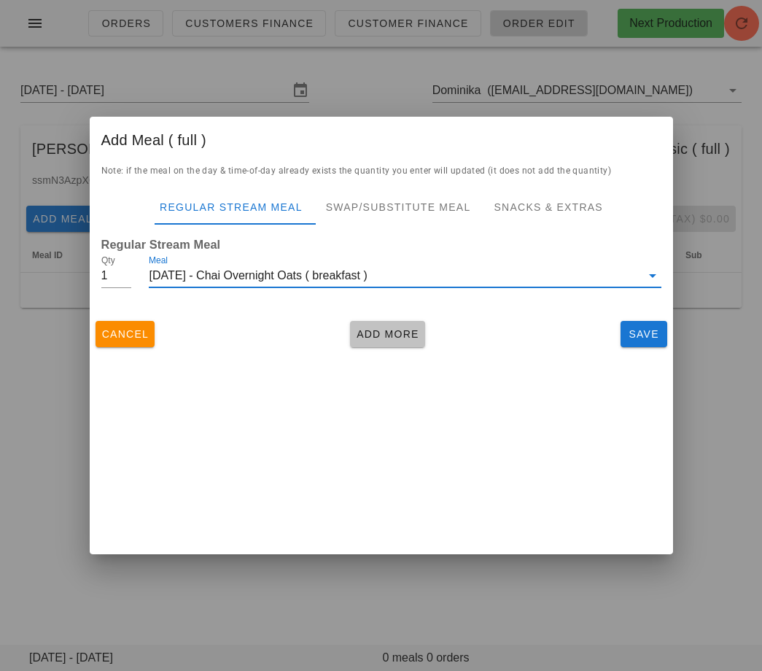
click at [378, 337] on span "Add More" at bounding box center [387, 334] width 63 height 12
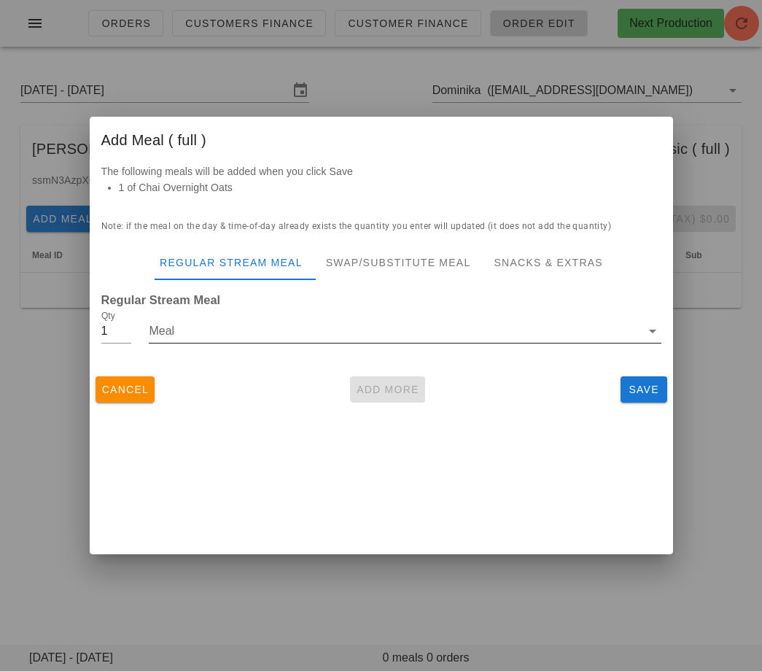
click at [299, 323] on input "Meal" at bounding box center [394, 330] width 491 height 23
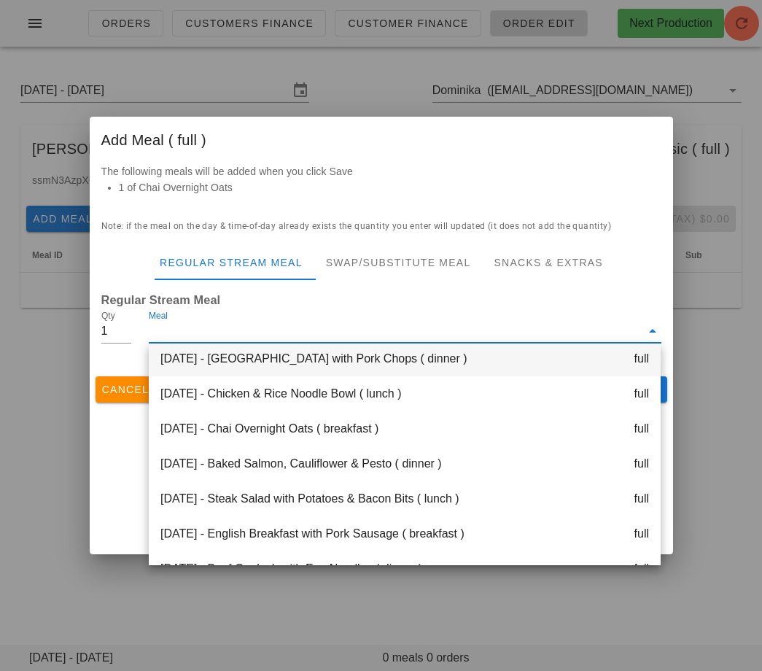
scroll to position [267, 0]
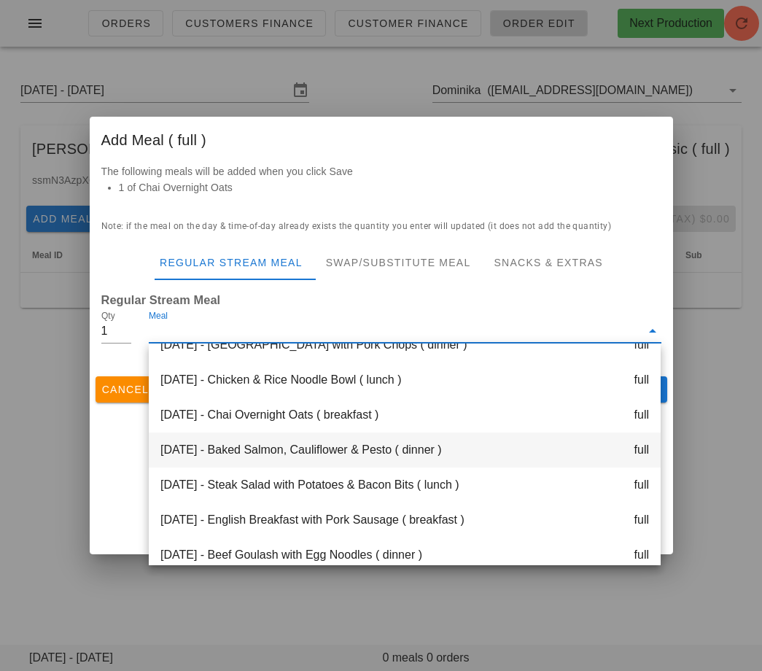
click at [282, 443] on div "Thursday Sep 04 - Baked Salmon, Cauliflower & Pesto ( dinner ) full" at bounding box center [405, 449] width 512 height 35
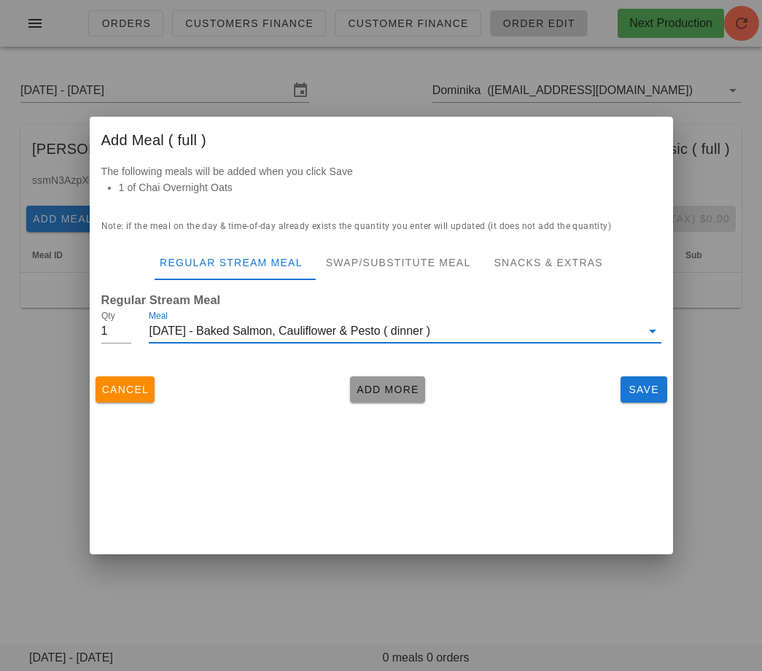
click at [370, 388] on span "Add More" at bounding box center [387, 390] width 63 height 12
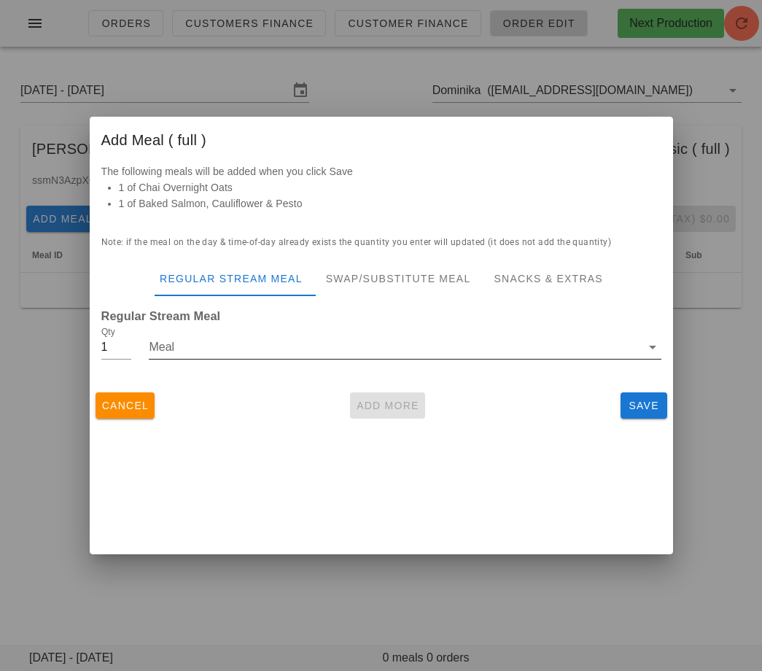
click at [342, 349] on input "Meal" at bounding box center [394, 346] width 491 height 23
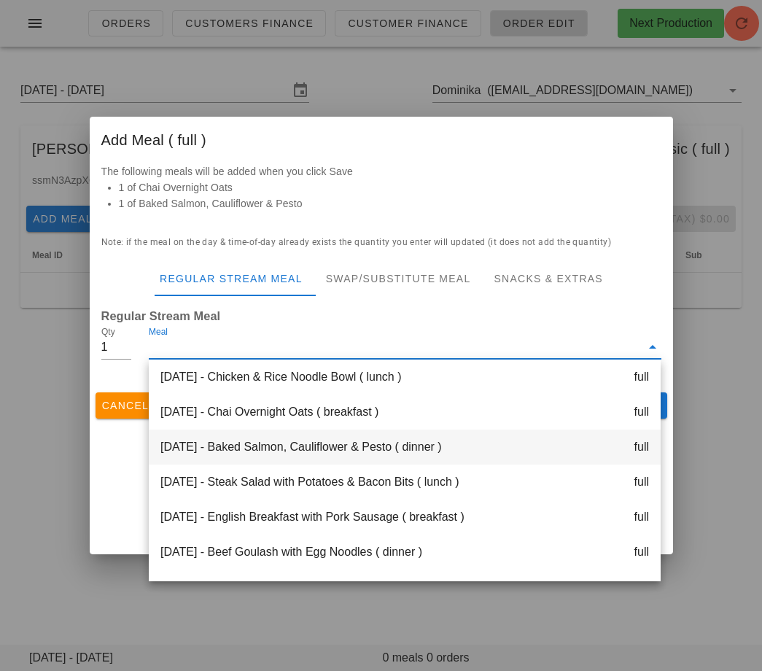
scroll to position [289, 0]
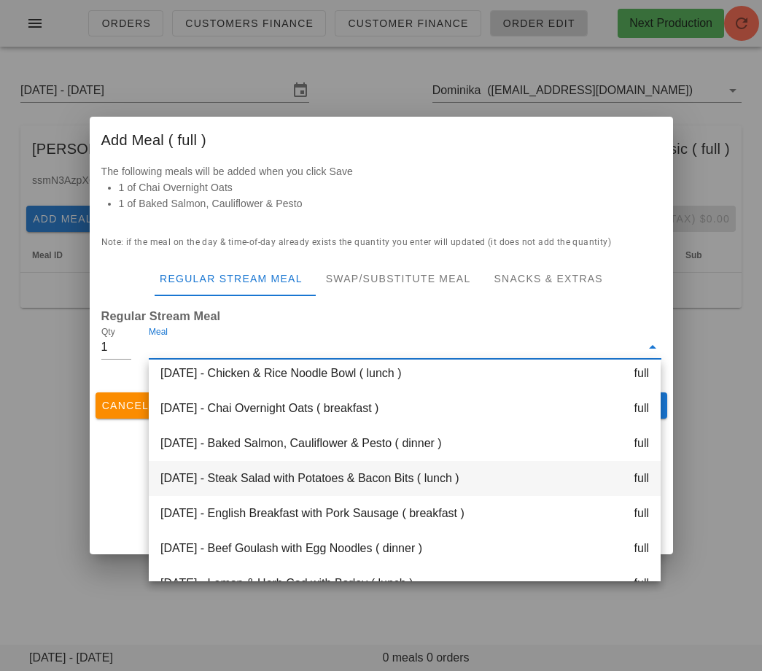
click at [319, 481] on div "[DATE] - Steak Salad with Potatoes & Bacon Bits ( lunch ) full" at bounding box center [405, 478] width 512 height 35
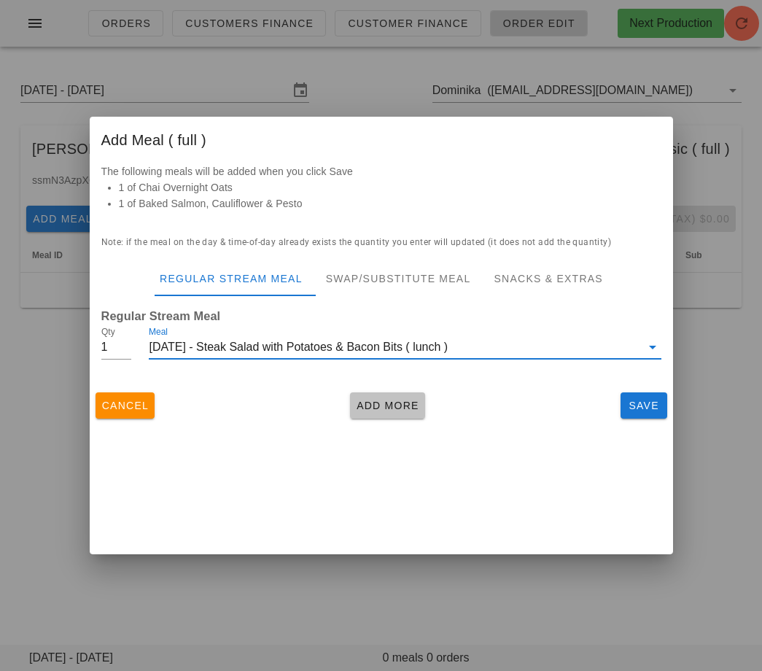
click at [383, 406] on span "Add More" at bounding box center [387, 406] width 63 height 12
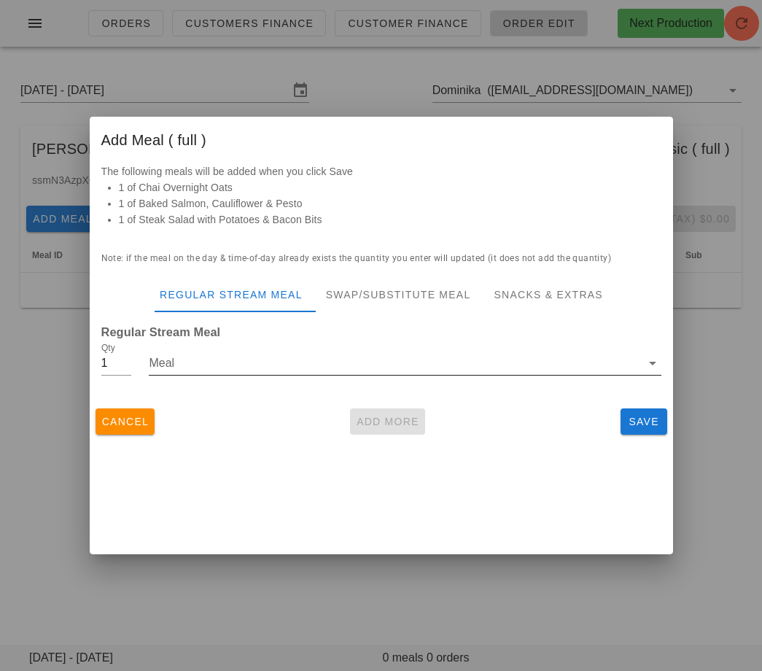
click at [346, 363] on input "Meal" at bounding box center [394, 362] width 491 height 23
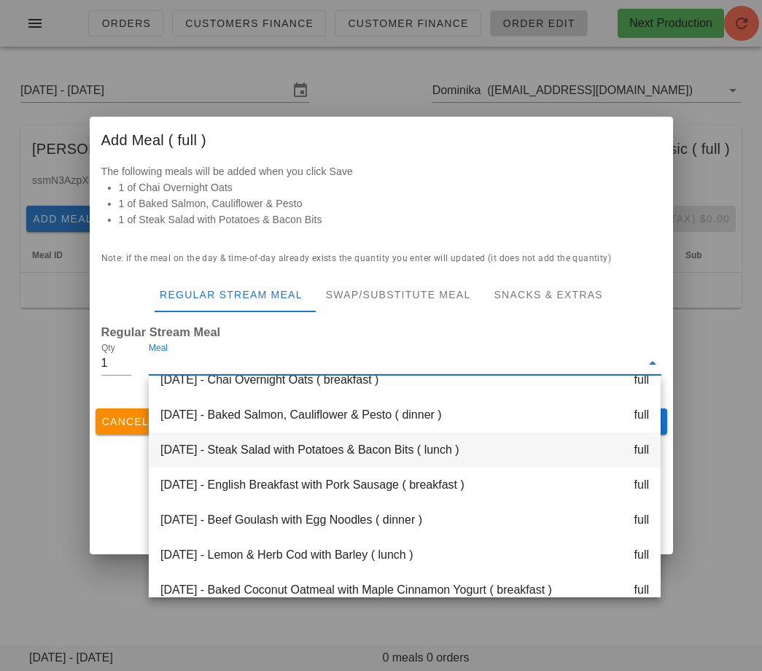
scroll to position [337, 0]
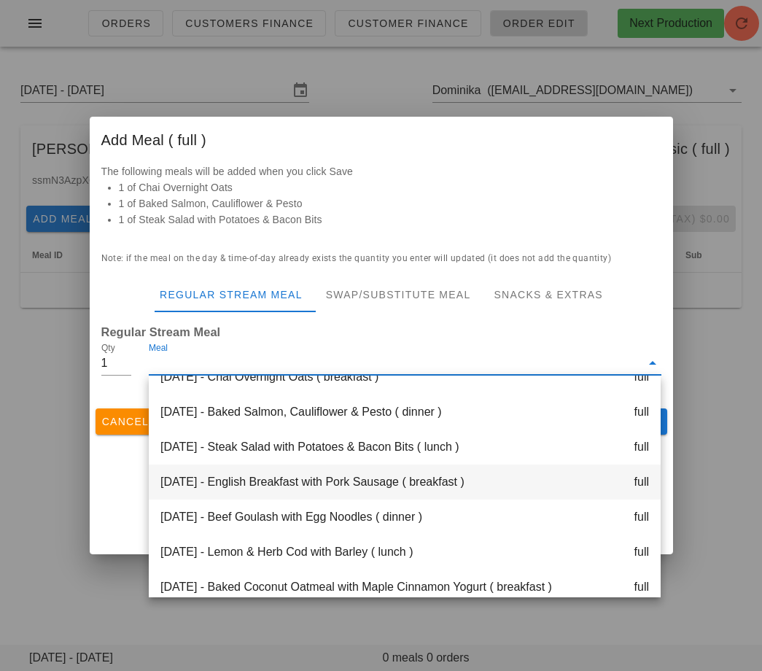
click at [326, 482] on div "[DATE] - English Breakfast with Pork Sausage ( breakfast ) full" at bounding box center [405, 481] width 512 height 35
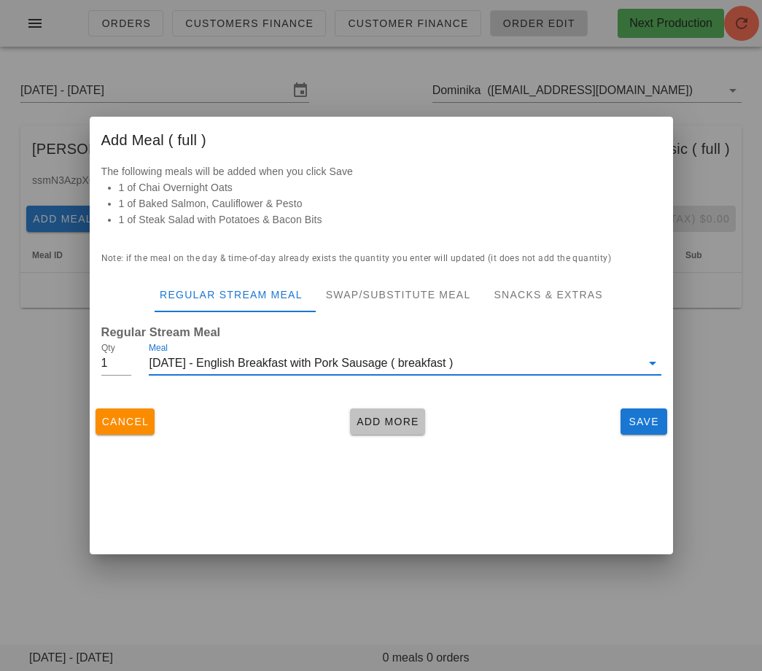
click at [359, 425] on span "Add More" at bounding box center [387, 422] width 63 height 12
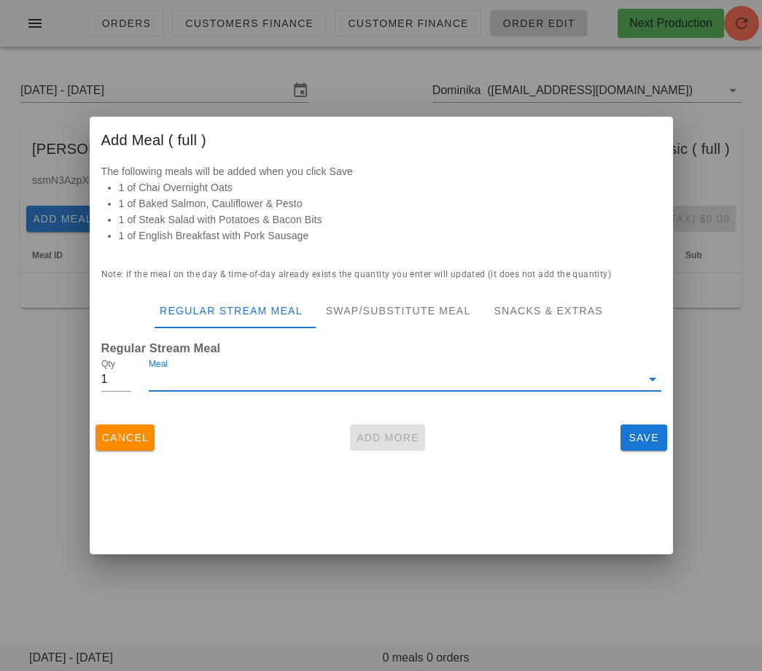
click at [336, 384] on input "Meal" at bounding box center [394, 378] width 491 height 23
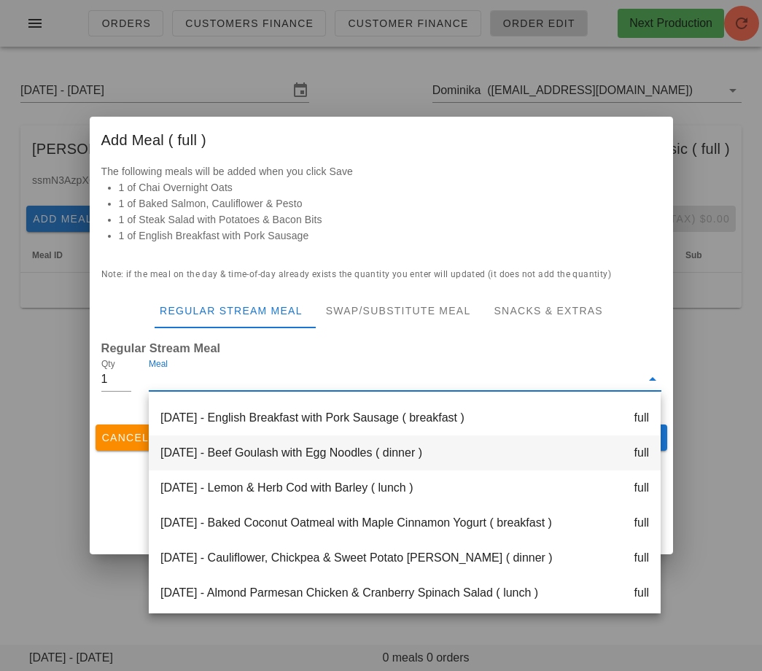
scroll to position [420, 0]
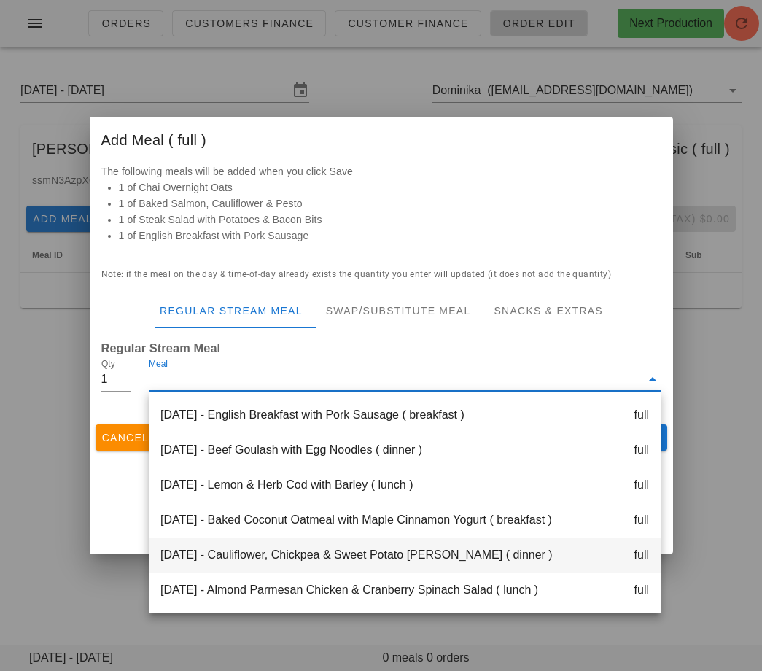
click at [333, 559] on div "[DATE] - Cauliflower, Chickpea & Sweet Potato [PERSON_NAME] ( dinner ) full" at bounding box center [405, 554] width 512 height 35
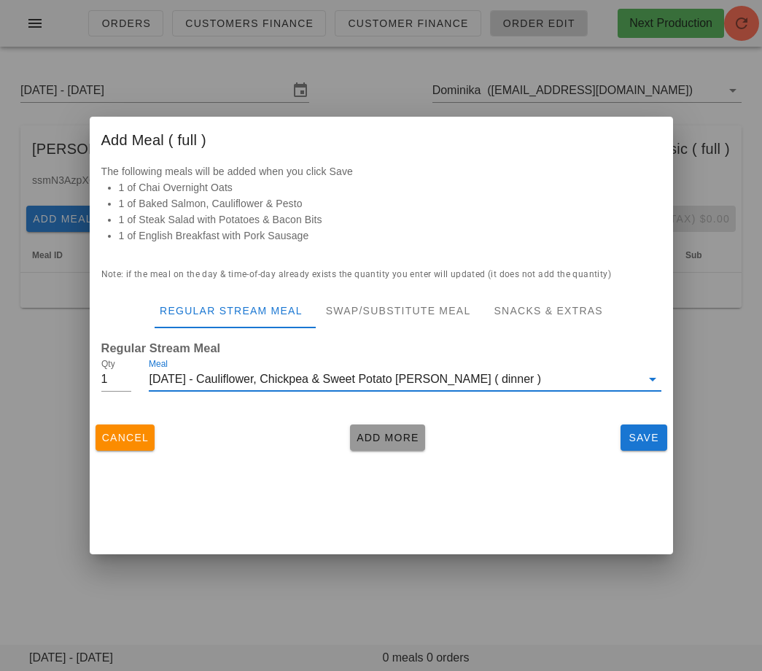
click at [374, 446] on button "Add More" at bounding box center [387, 437] width 75 height 26
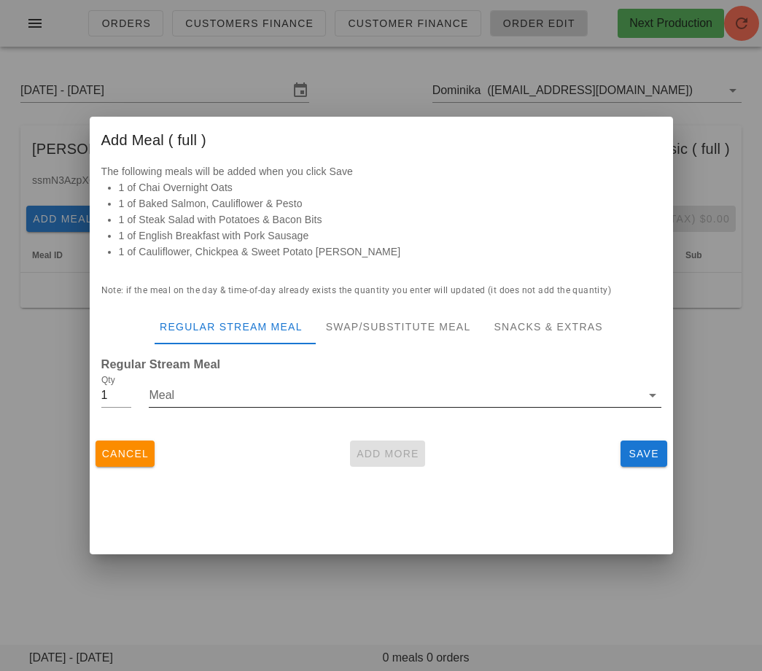
click at [354, 389] on input "Meal" at bounding box center [394, 395] width 491 height 23
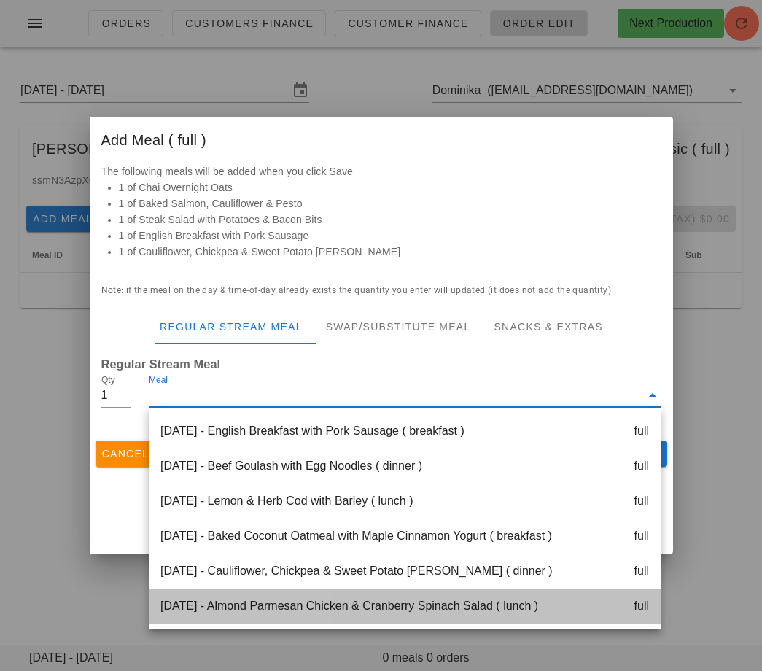
click at [309, 610] on div "[DATE] - Almond Parmesan Chicken & Cranberry Spinach Salad ( lunch ) full" at bounding box center [405, 605] width 512 height 35
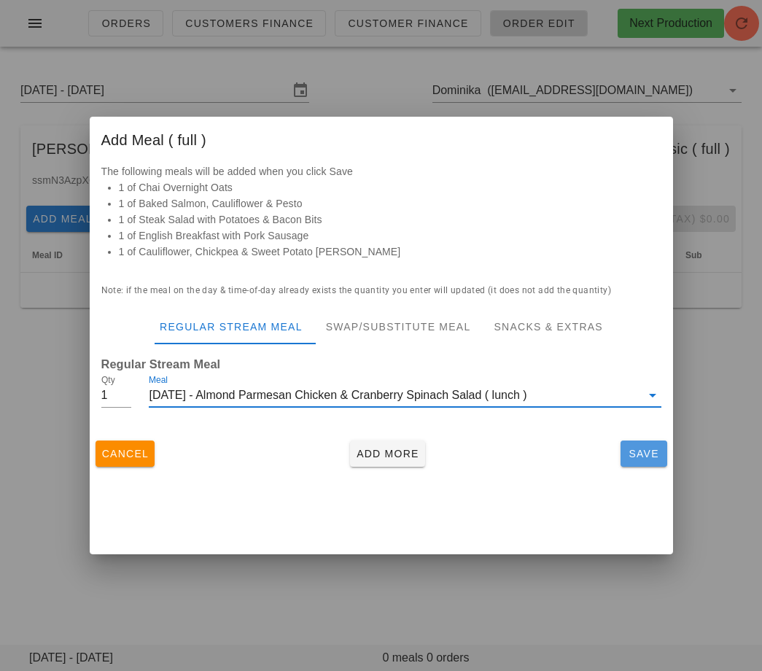
click at [642, 451] on span "Save" at bounding box center [643, 454] width 35 height 12
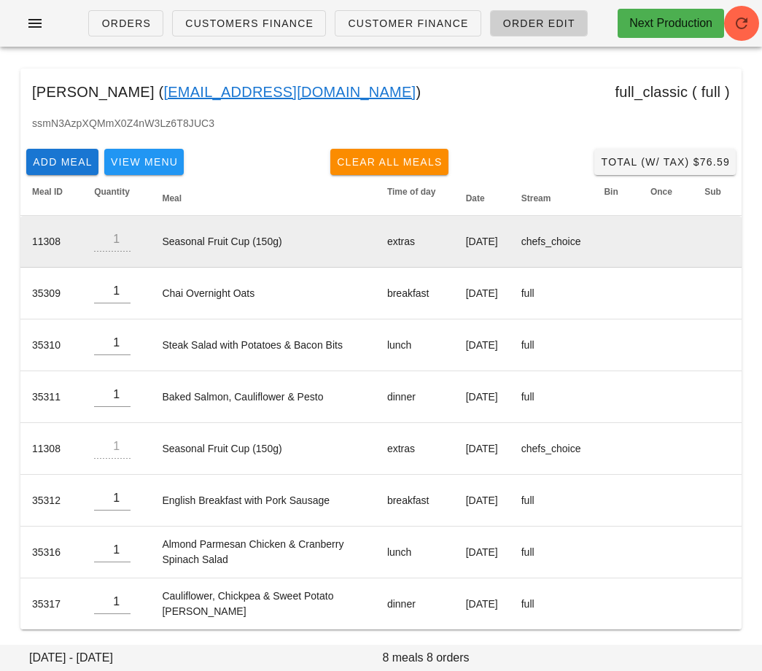
scroll to position [0, 0]
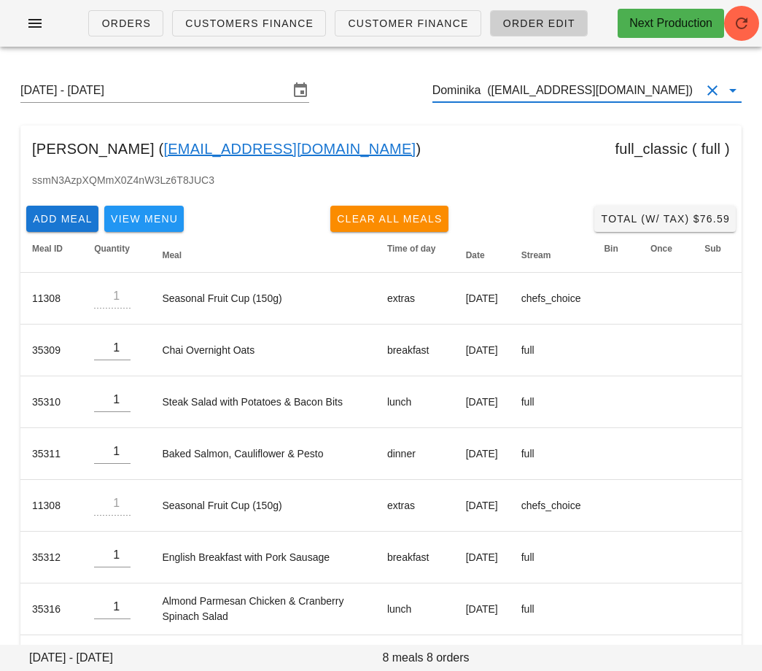
click at [491, 87] on input "Dominika ([EMAIL_ADDRESS][DOMAIN_NAME])" at bounding box center [566, 90] width 268 height 23
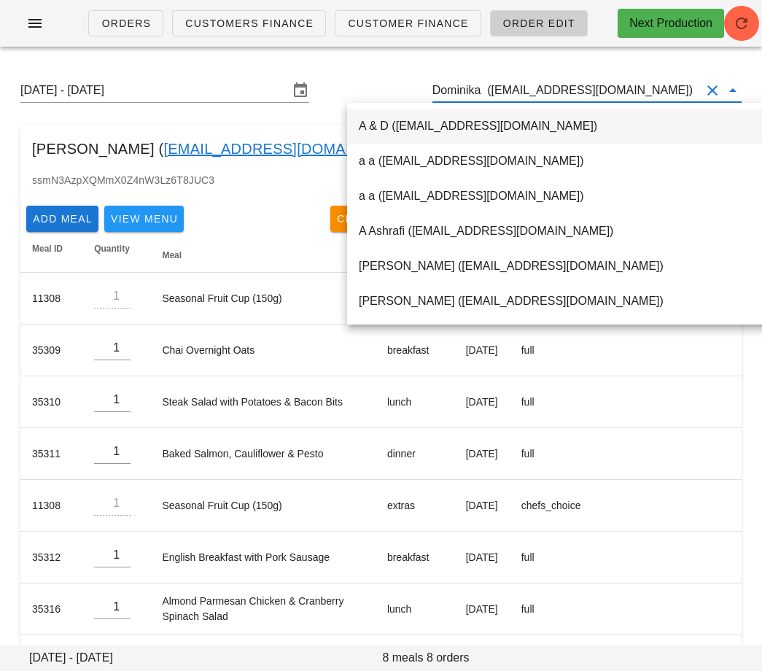
click at [491, 87] on input "Dominika ([EMAIL_ADDRESS][DOMAIN_NAME])" at bounding box center [566, 90] width 268 height 23
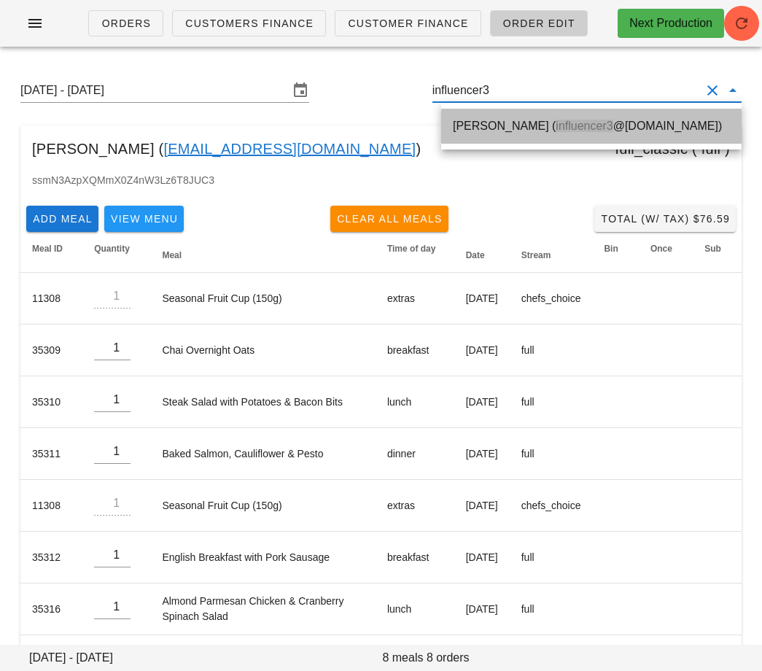
click at [497, 135] on div "Clarissa Wong ( influencer3 @fedfedfed.com)" at bounding box center [591, 125] width 277 height 31
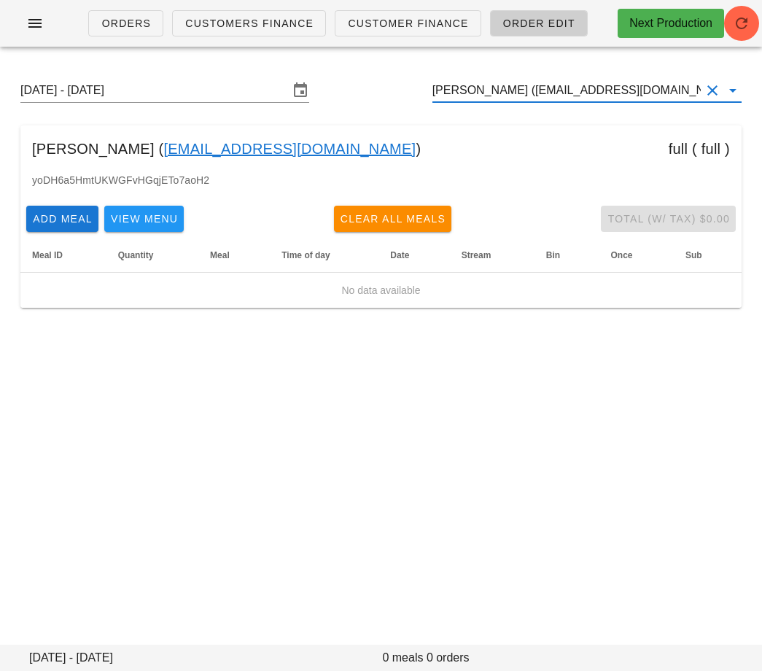
type input "Clarissa Wong (influencer3@fedfedfed.com)"
click at [52, 203] on div "Add Meal View Menu Clear All Meals Total (w/ Tax) $0.00" at bounding box center [380, 219] width 721 height 38
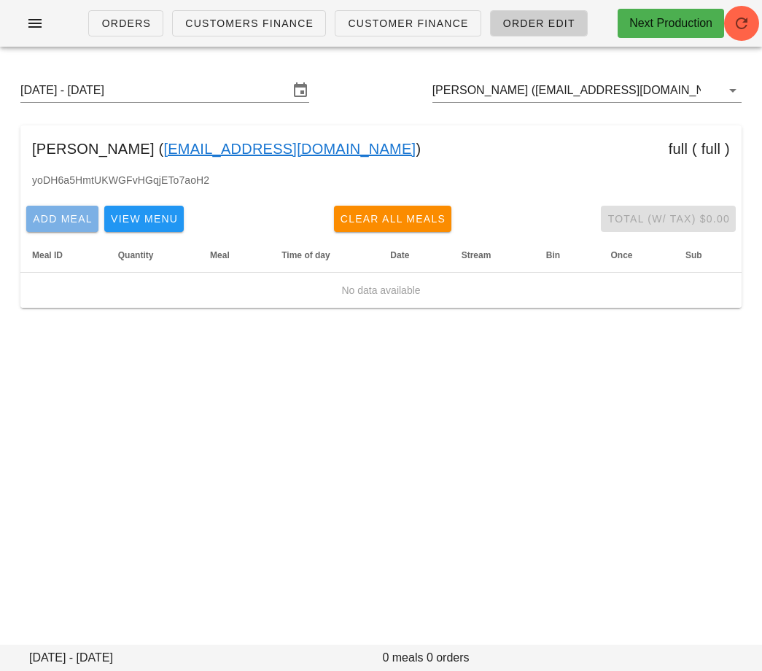
click at [52, 214] on span "Add Meal" at bounding box center [62, 219] width 61 height 12
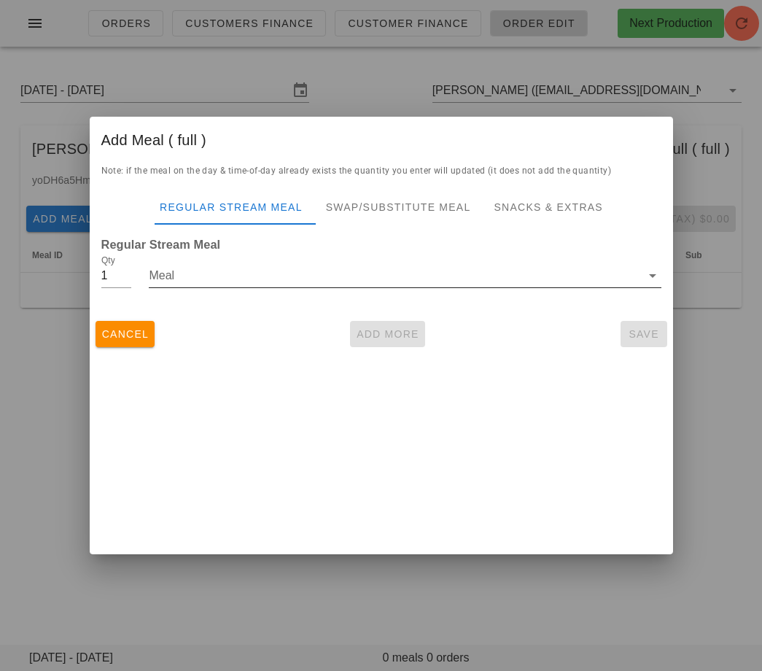
click at [180, 265] on input "Meal" at bounding box center [394, 275] width 491 height 23
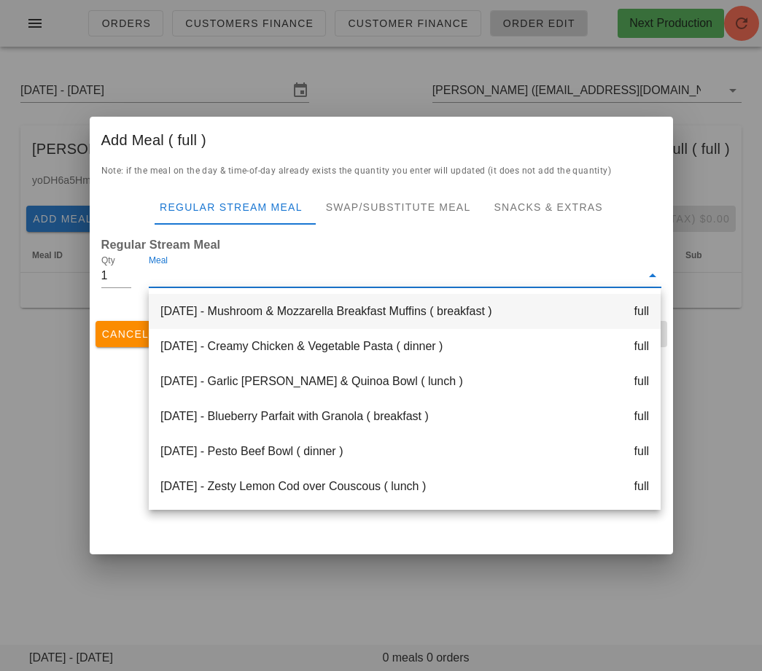
click at [227, 314] on div "Monday Sep 01 - Mushroom & Mozzarella Breakfast Muffins ( breakfast ) full" at bounding box center [405, 311] width 512 height 35
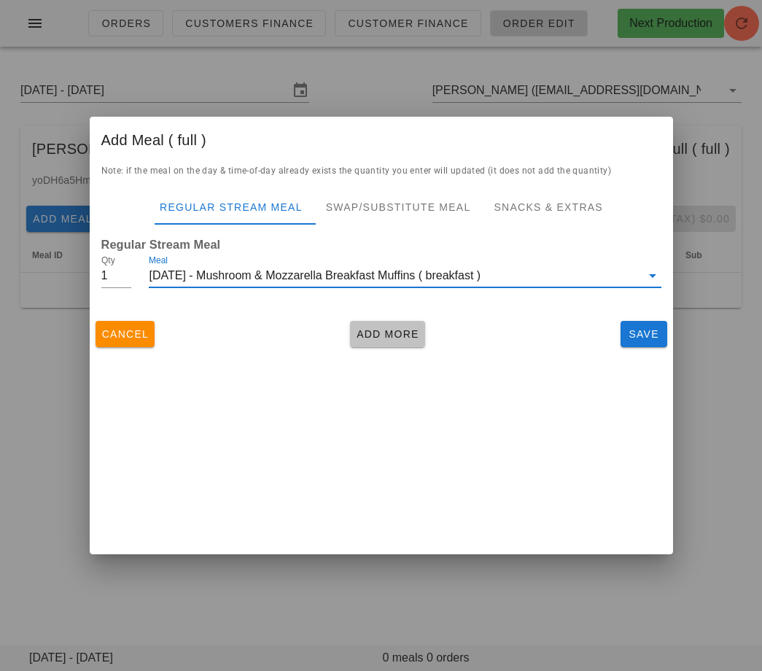
click at [419, 336] on button "Add More" at bounding box center [387, 334] width 75 height 26
click at [481, 287] on input "Meal" at bounding box center [561, 275] width 160 height 23
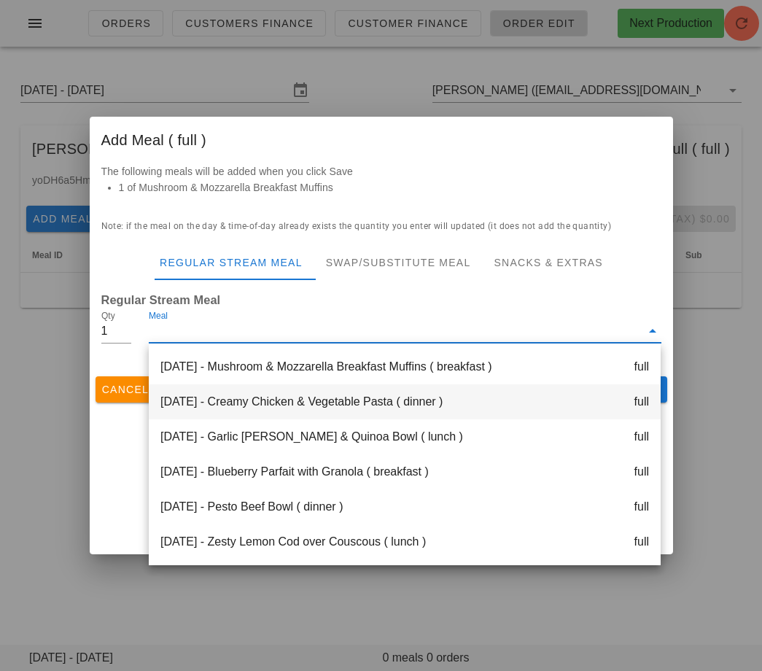
click at [338, 402] on div "Monday Sep 01 - Creamy Chicken & Vegetable Pasta ( dinner ) full" at bounding box center [405, 401] width 512 height 35
click at [338, 402] on div "Cancel Add More Save" at bounding box center [381, 389] width 583 height 38
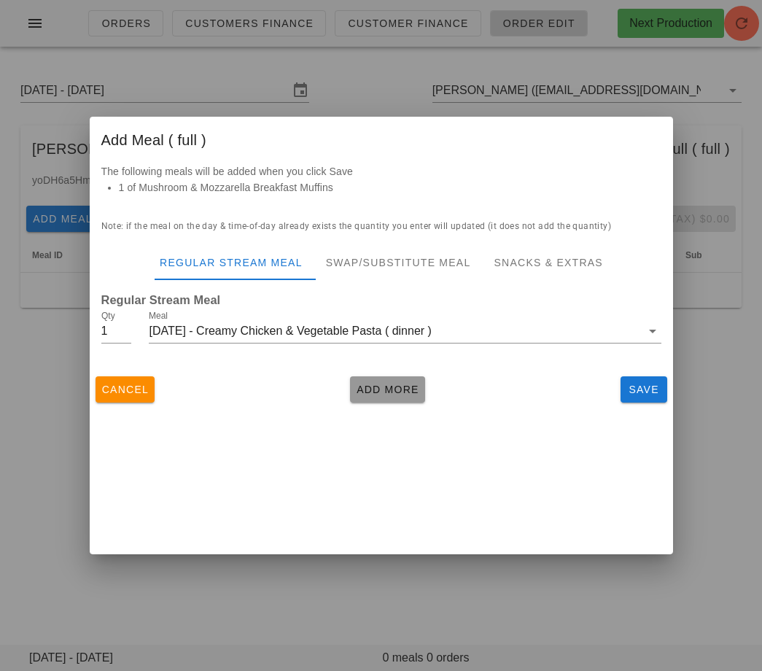
click at [384, 394] on span "Add More" at bounding box center [387, 390] width 63 height 12
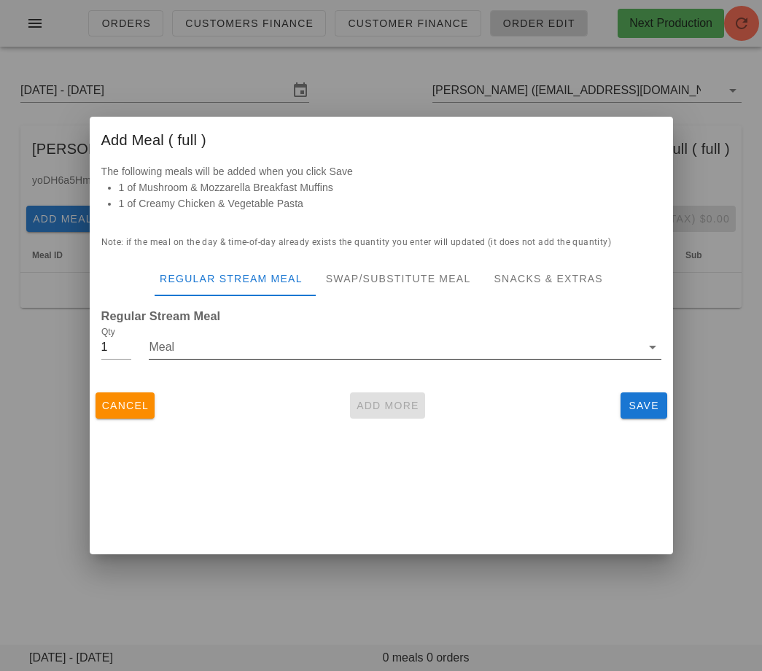
click at [338, 354] on input "Meal" at bounding box center [394, 346] width 491 height 23
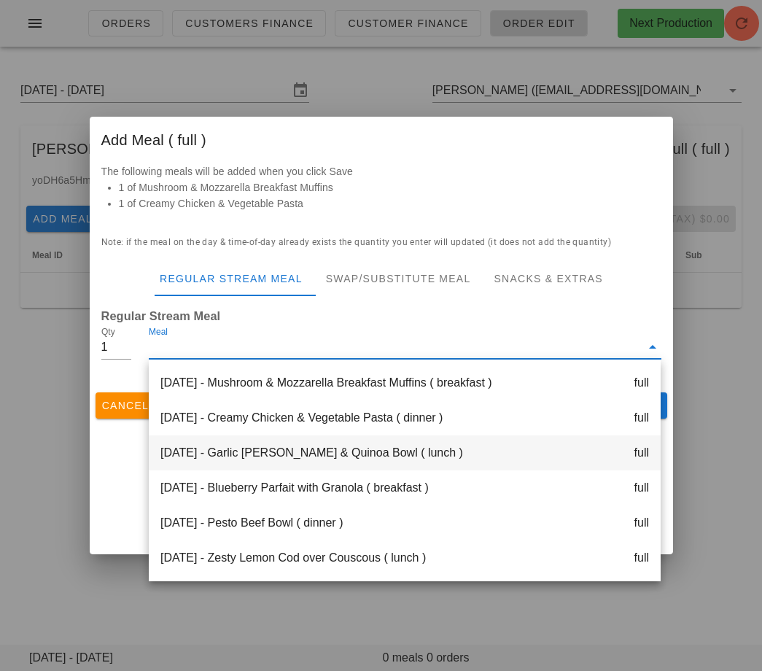
click at [335, 461] on div "Monday Sep 01 - Garlic Rosemary Pork & Quinoa Bowl ( lunch ) full" at bounding box center [405, 452] width 512 height 35
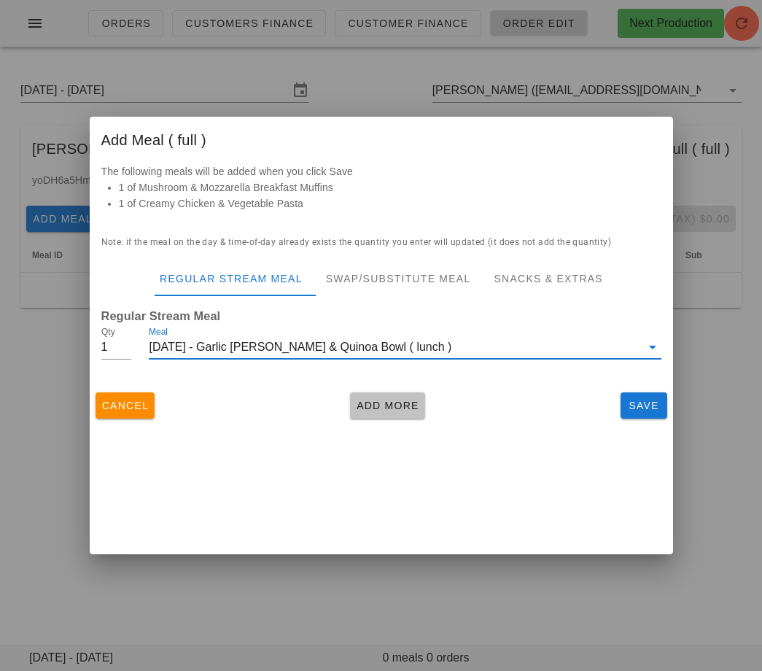
click at [400, 392] on button "Add More" at bounding box center [387, 405] width 75 height 26
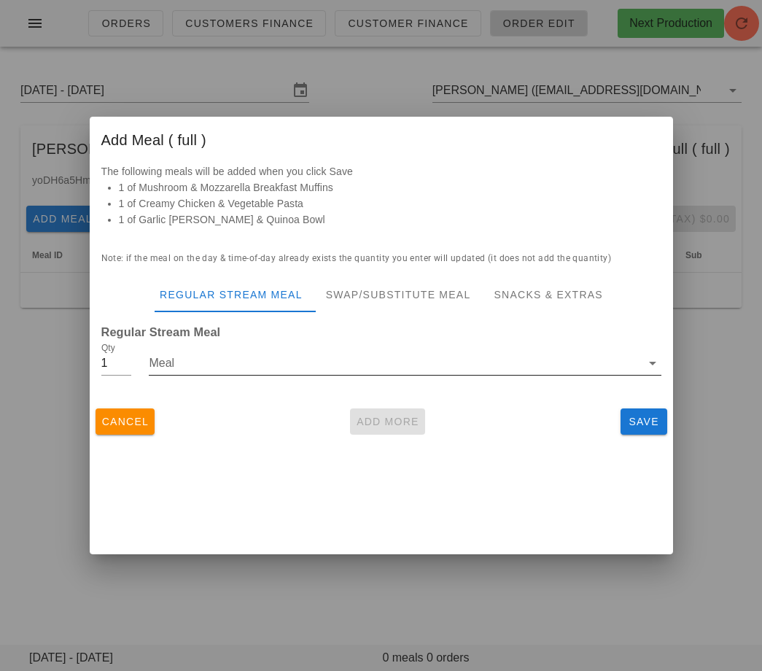
click at [353, 361] on input "Meal" at bounding box center [394, 362] width 491 height 23
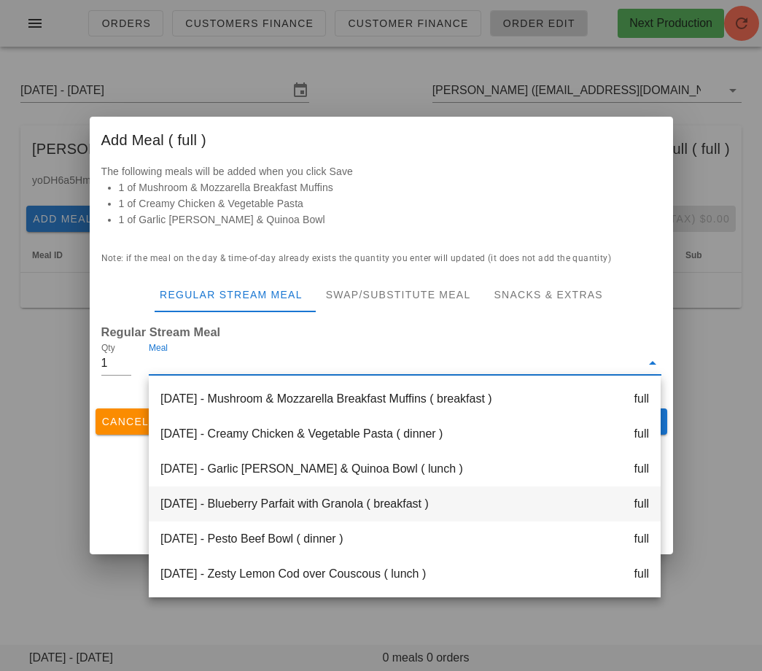
click at [335, 510] on div "Tuesday Sep 02 - Blueberry Parfait with Granola ( breakfast ) full" at bounding box center [405, 503] width 512 height 35
click at [335, 510] on div "Add Meal ( full ) The following meals will be added when you click Save 1 of Mu…" at bounding box center [381, 335] width 583 height 437
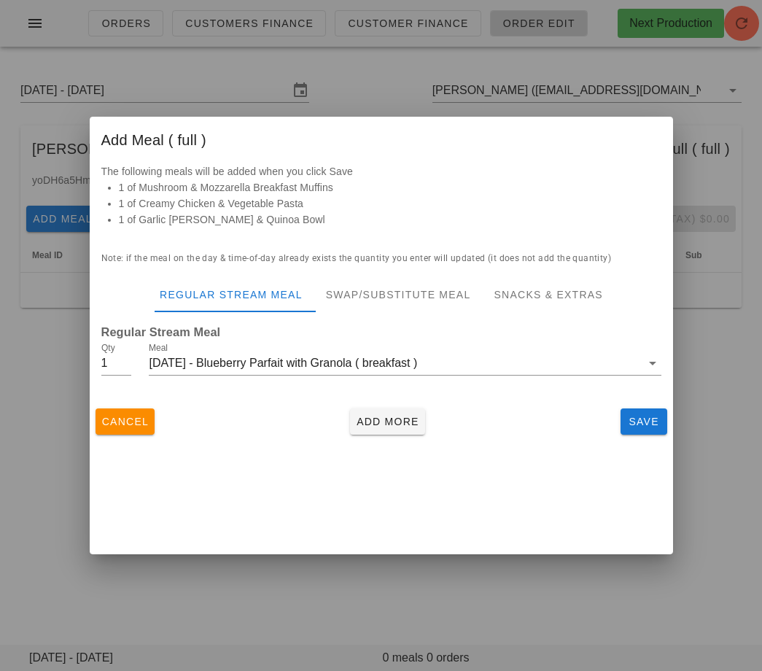
click at [376, 436] on div "Cancel Add More Save" at bounding box center [381, 421] width 583 height 38
click at [377, 424] on span "Add More" at bounding box center [387, 422] width 63 height 12
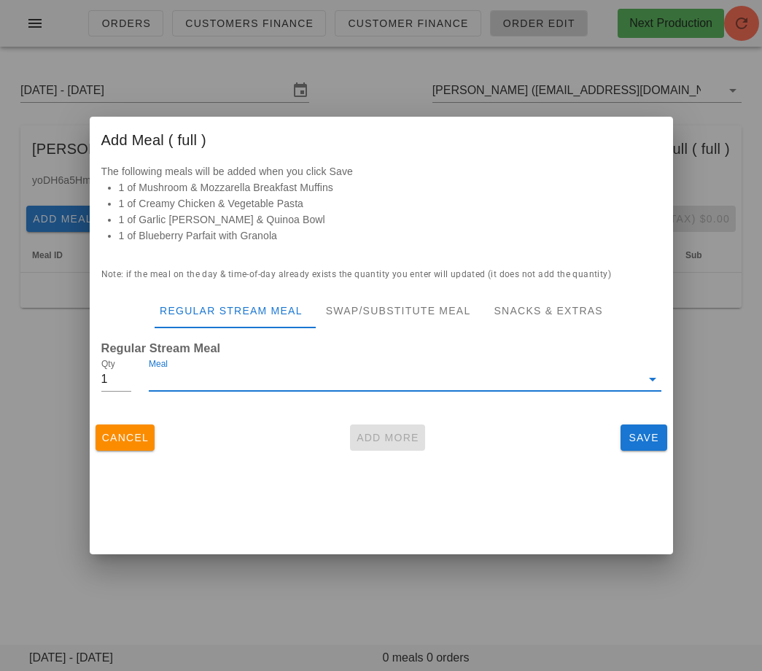
click at [340, 373] on input "Meal" at bounding box center [394, 378] width 491 height 23
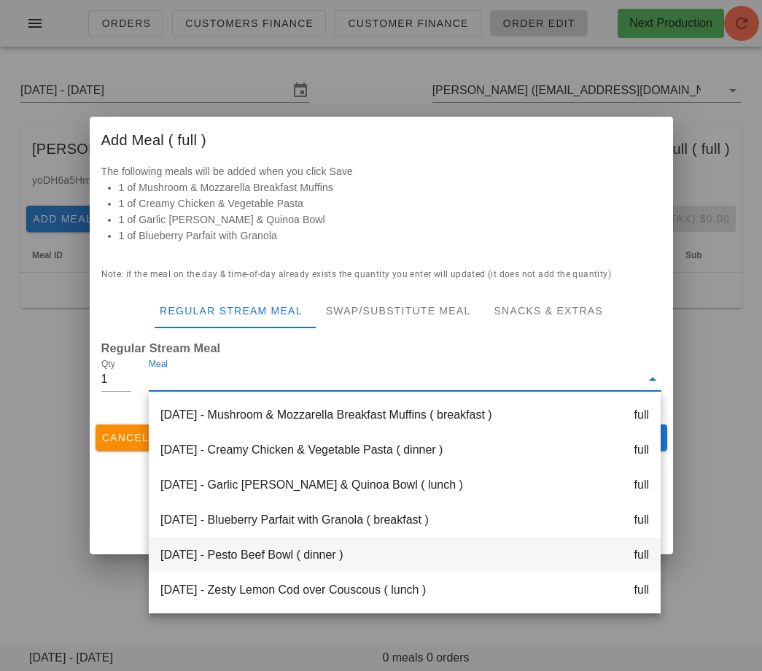
click at [322, 552] on div "Tuesday Sep 02 - Pesto Beef Bowl ( dinner ) full" at bounding box center [405, 554] width 512 height 35
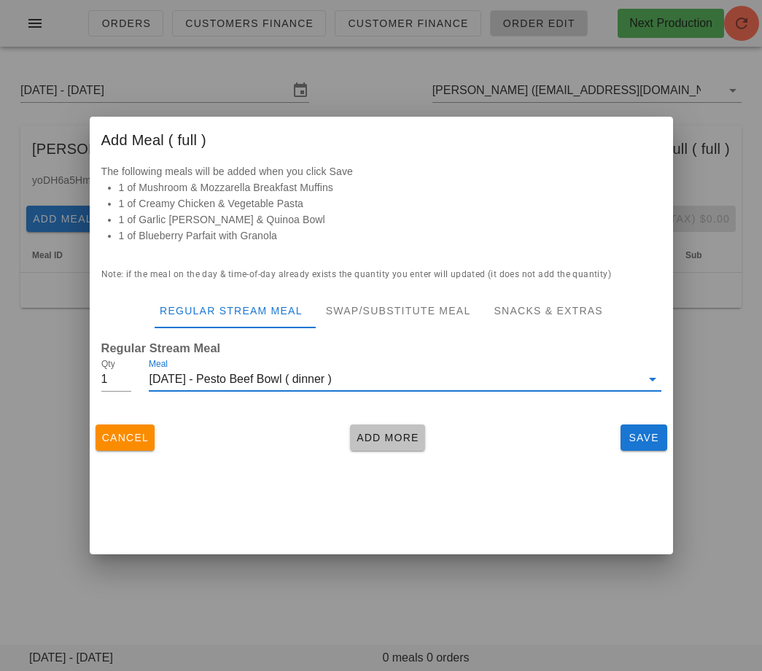
click at [388, 440] on span "Add More" at bounding box center [387, 438] width 63 height 12
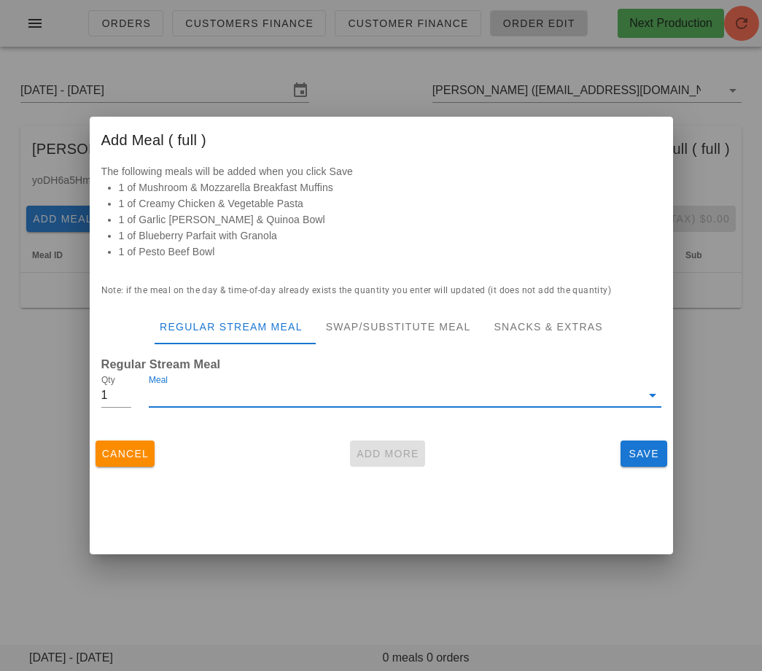
click at [346, 394] on input "Meal" at bounding box center [394, 395] width 491 height 23
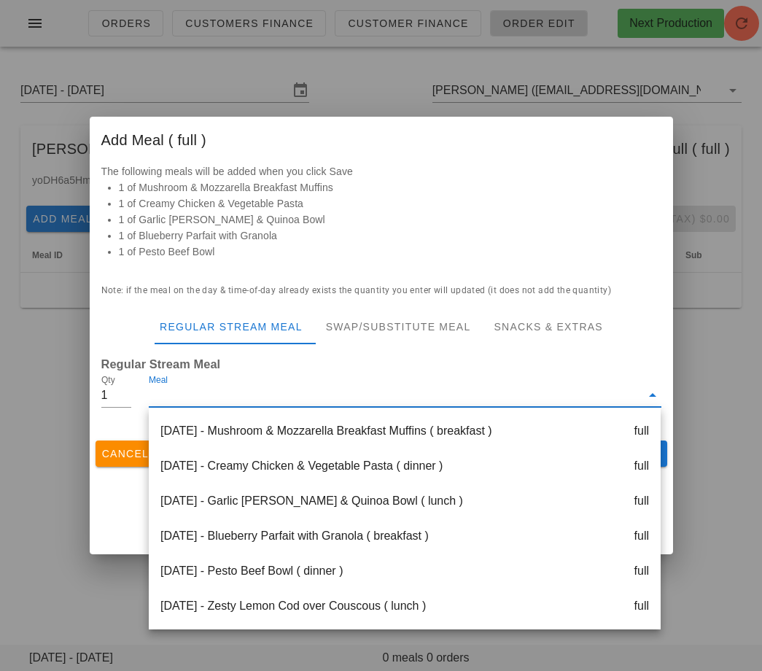
click at [341, 384] on input "Meal" at bounding box center [394, 395] width 491 height 23
click at [391, 328] on div "Swap/Substitute Meal" at bounding box center [398, 326] width 168 height 35
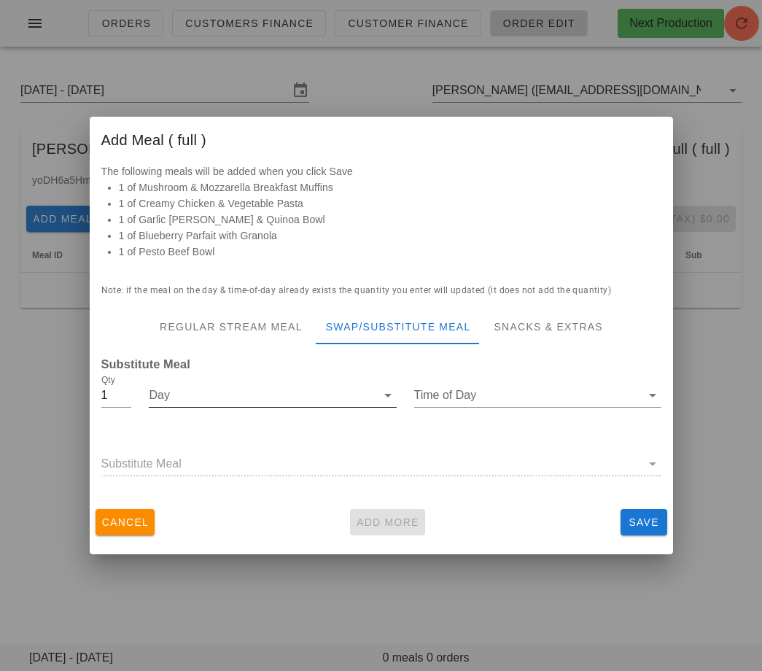
click at [254, 392] on input "Day" at bounding box center [262, 395] width 227 height 23
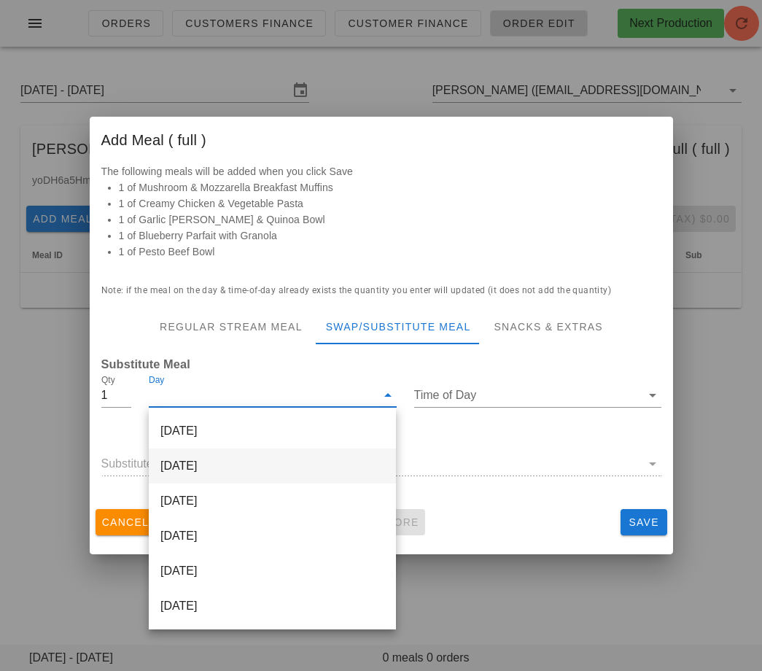
click at [241, 465] on div "Tuesday Sep 02" at bounding box center [272, 465] width 247 height 35
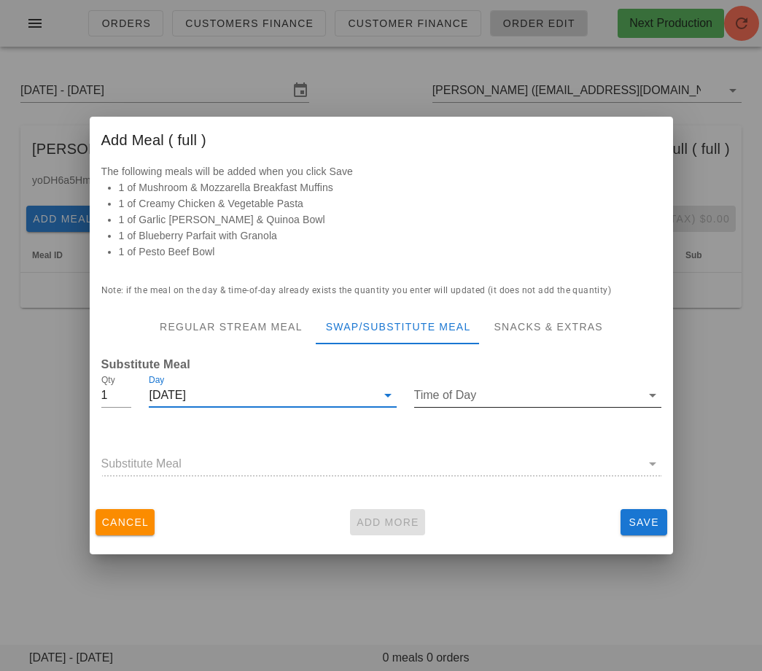
click at [437, 392] on input "Time of Day" at bounding box center [527, 395] width 227 height 23
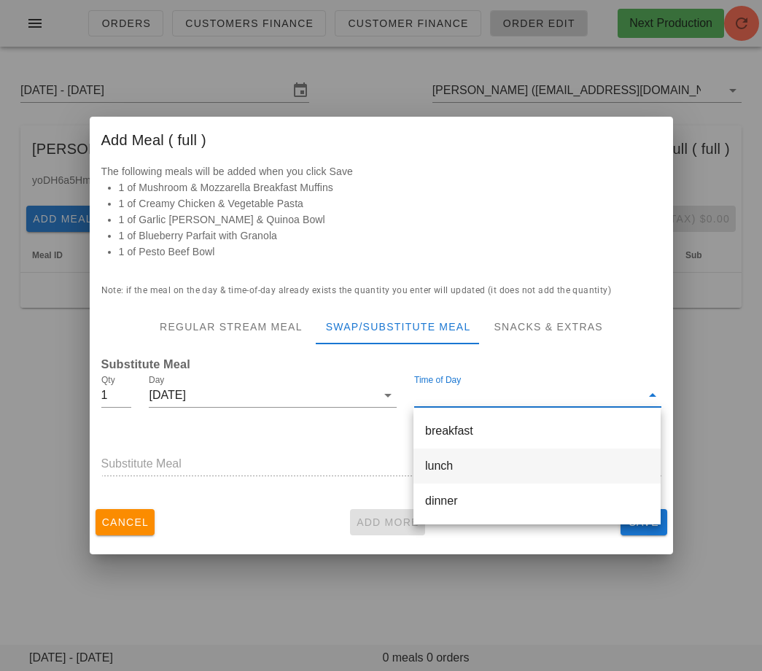
click at [430, 464] on div "lunch" at bounding box center [537, 466] width 224 height 14
type input "lunch"
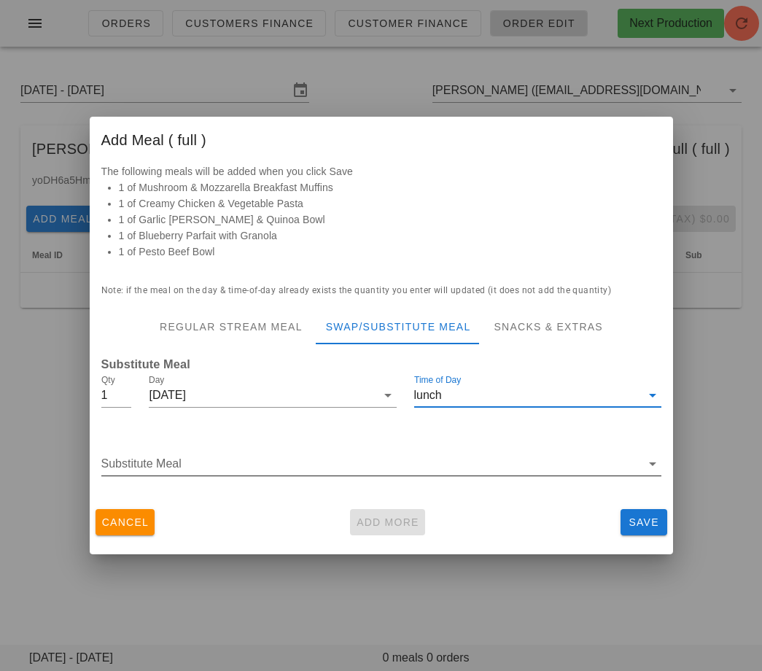
click at [242, 468] on input "Substitute Meal" at bounding box center [371, 463] width 540 height 23
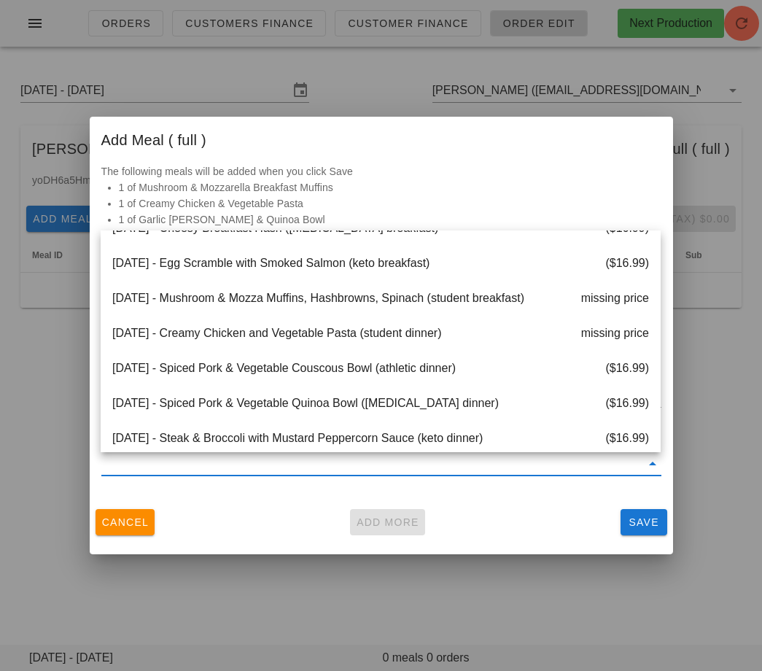
scroll to position [343, 0]
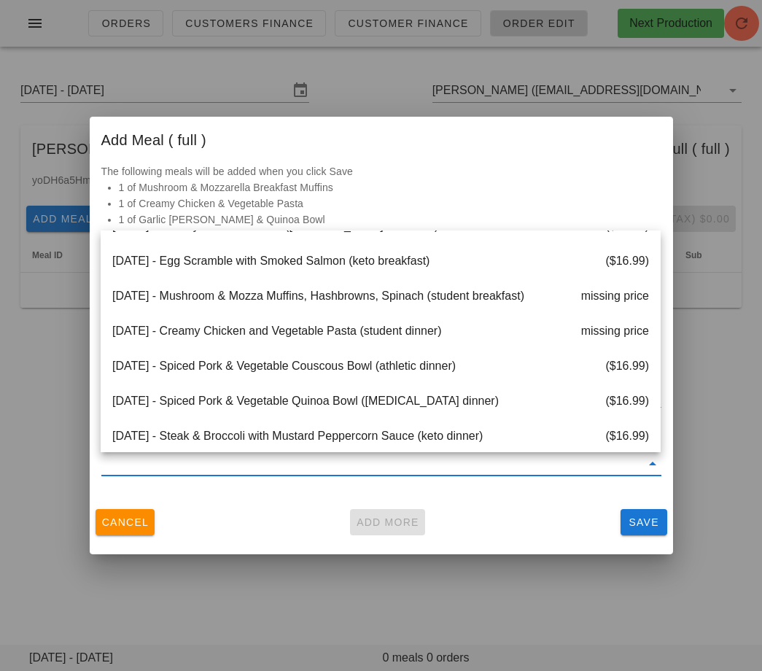
click at [212, 521] on div "Cancel Add More Save" at bounding box center [381, 522] width 583 height 38
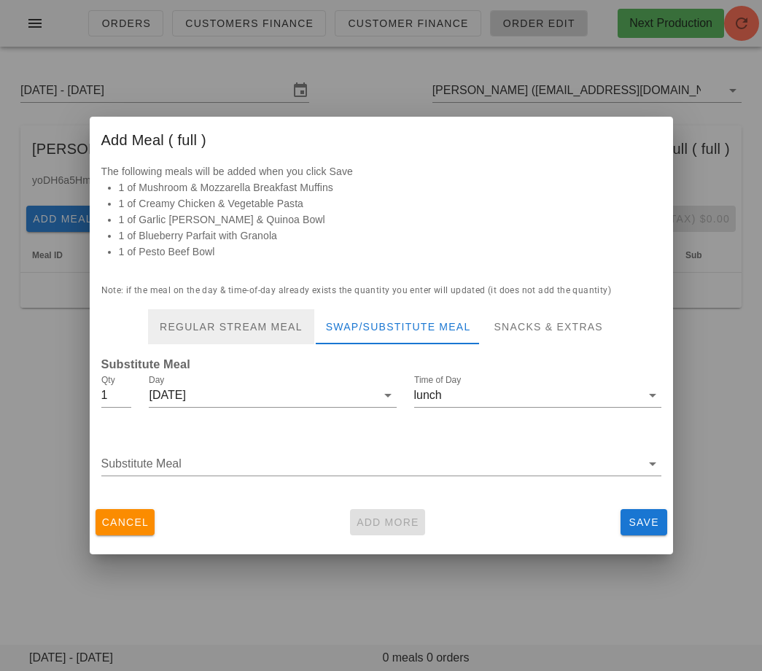
click at [183, 323] on div "Regular Stream Meal" at bounding box center [231, 326] width 166 height 35
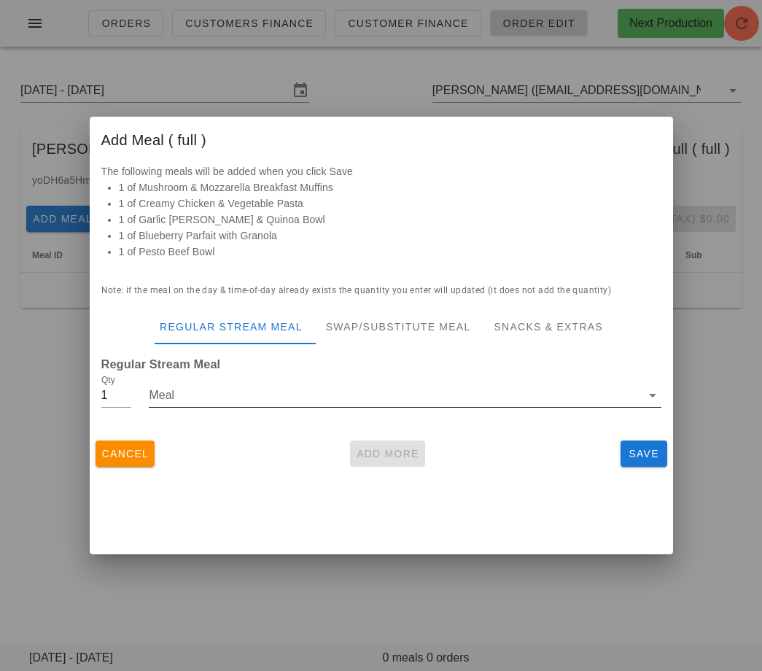
click at [164, 395] on input "Meal" at bounding box center [394, 395] width 491 height 23
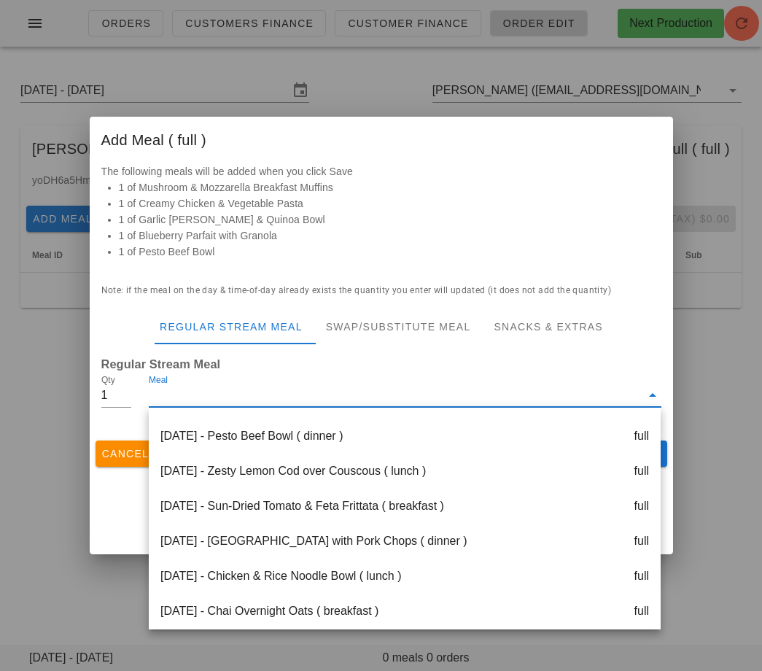
scroll to position [143, 0]
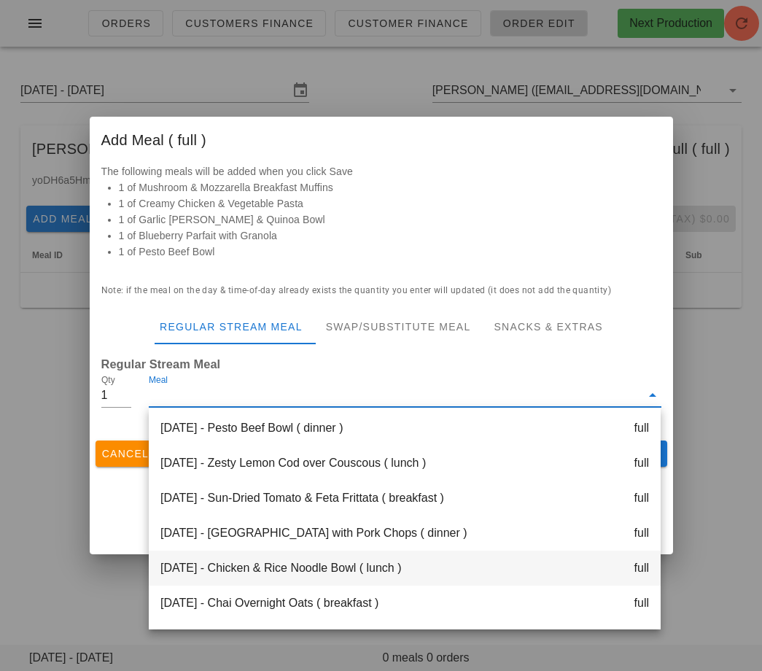
click at [241, 566] on div "Wednesday Sep 03 - Chicken & Rice Noodle Bowl ( lunch ) full" at bounding box center [405, 568] width 512 height 35
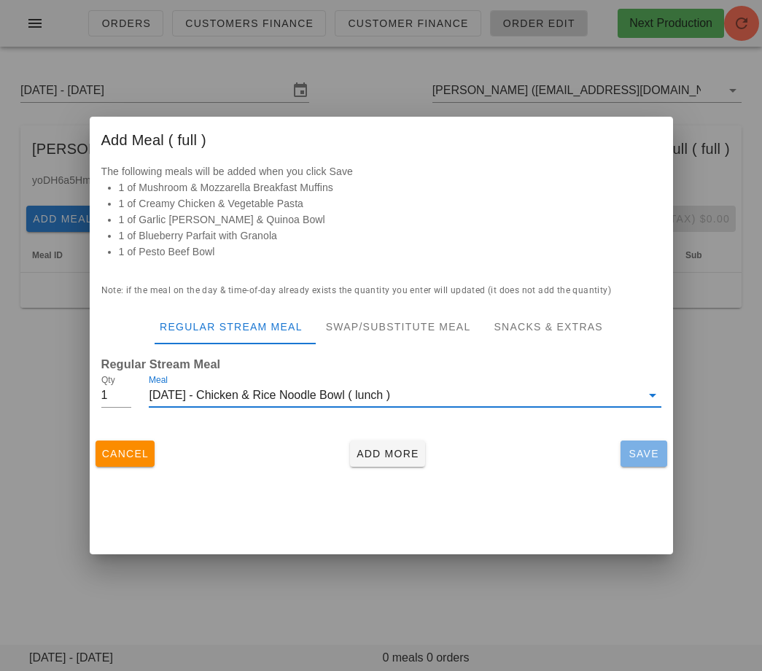
click at [629, 451] on span "Save" at bounding box center [643, 454] width 35 height 12
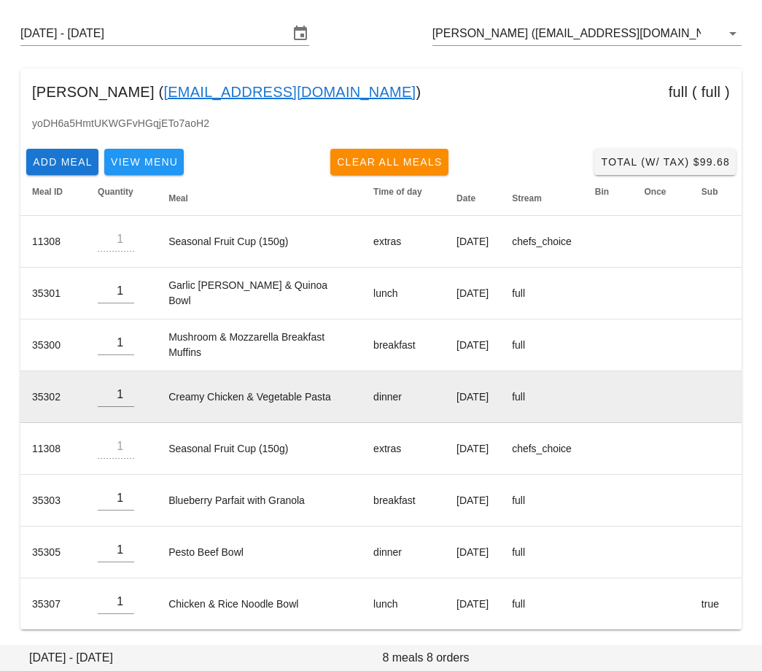
scroll to position [0, 0]
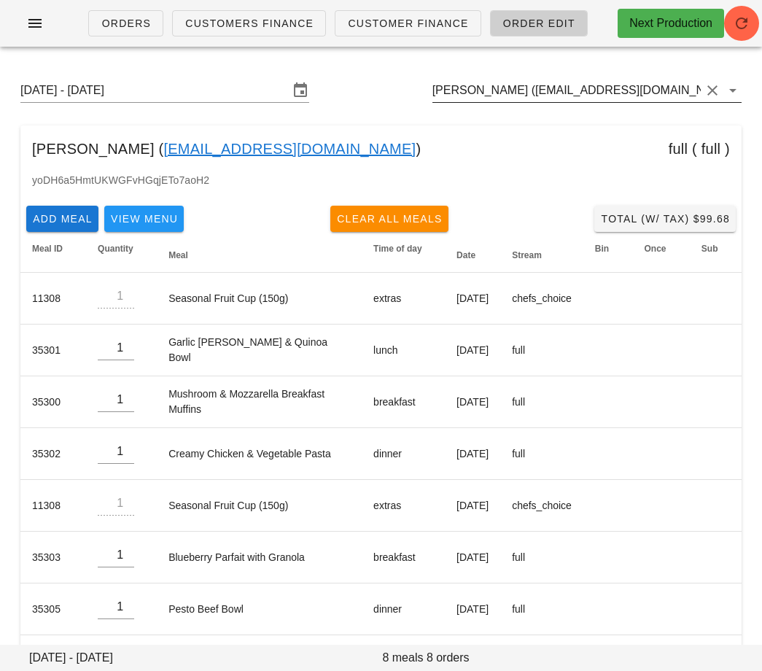
click at [504, 89] on input "Clarissa Wong (influencer3@fedfedfed.com)" at bounding box center [566, 90] width 268 height 23
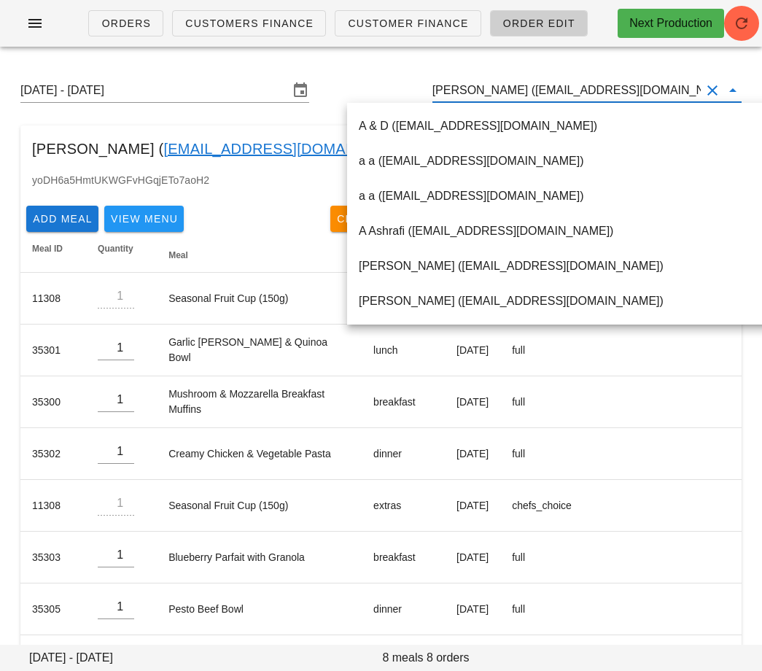
click at [504, 89] on input "Clarissa Wong (influencer3@fedfedfed.com)" at bounding box center [566, 90] width 268 height 23
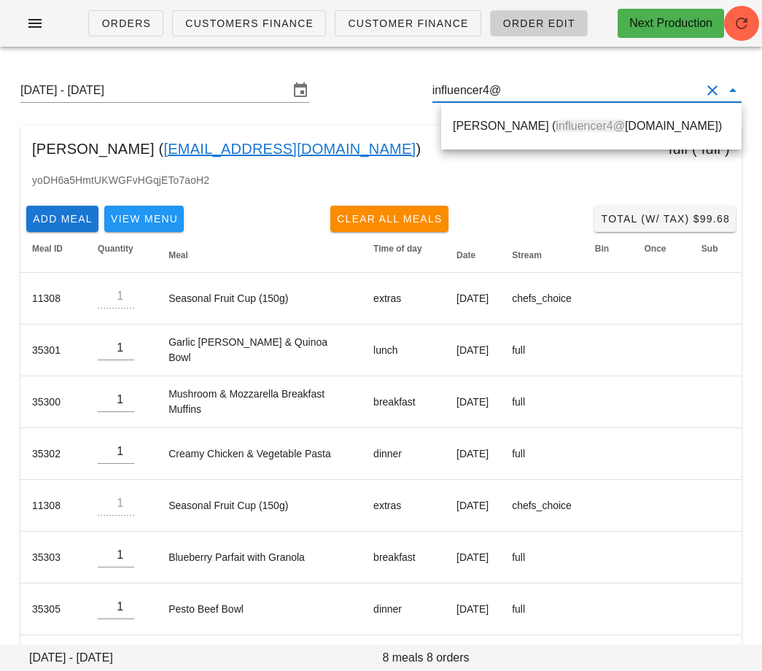
click at [517, 128] on div "Lauren Maurice ( influencer4@ fedfedfed.com)" at bounding box center [591, 126] width 277 height 14
type input "Lauren Maurice (influencer4@fedfedfed.com)"
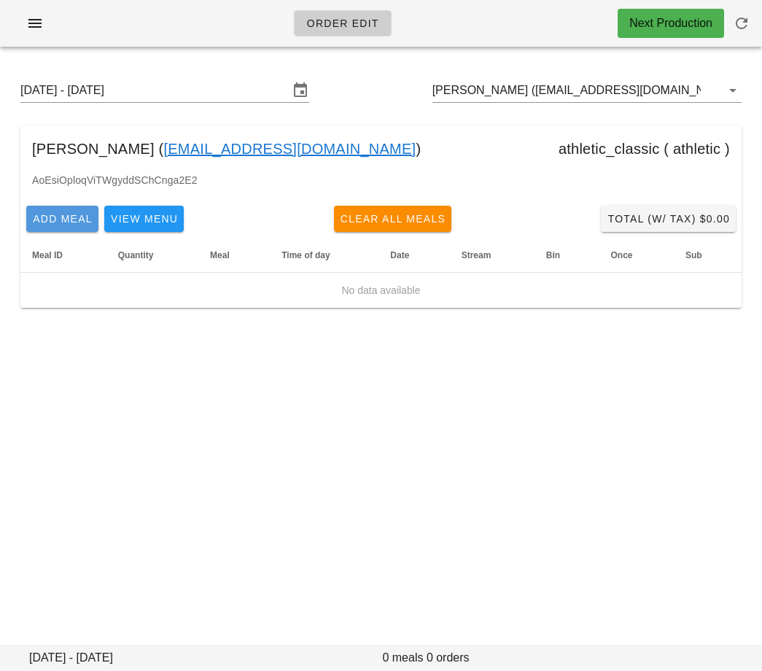
click at [52, 228] on button "Add Meal" at bounding box center [62, 219] width 72 height 26
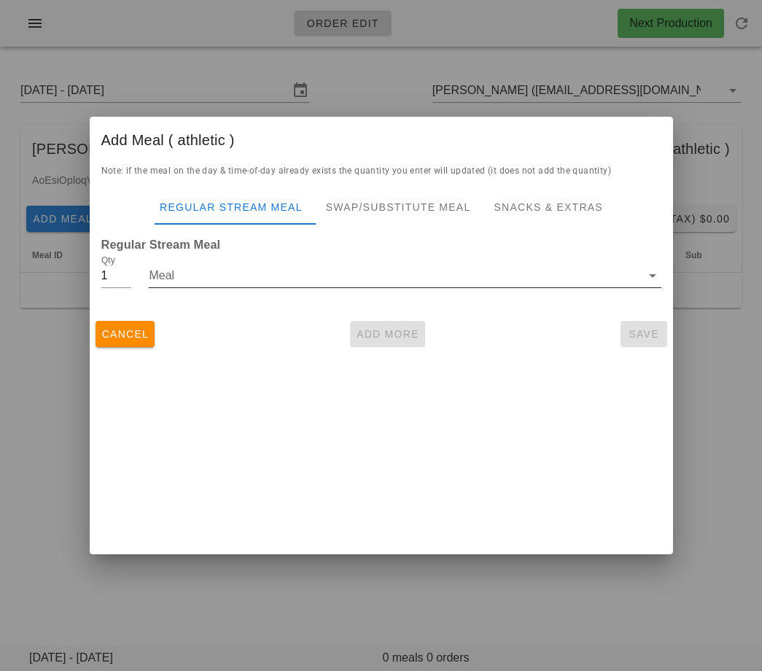
click at [187, 284] on input "Meal" at bounding box center [394, 275] width 491 height 23
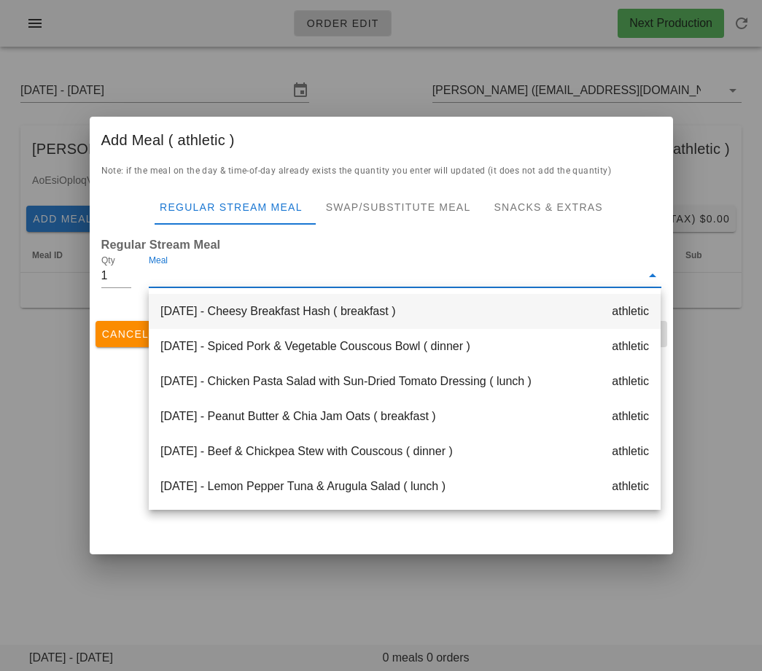
click at [198, 311] on div "Monday Sep 01 - Cheesy Breakfast Hash ( breakfast ) athletic" at bounding box center [405, 311] width 512 height 35
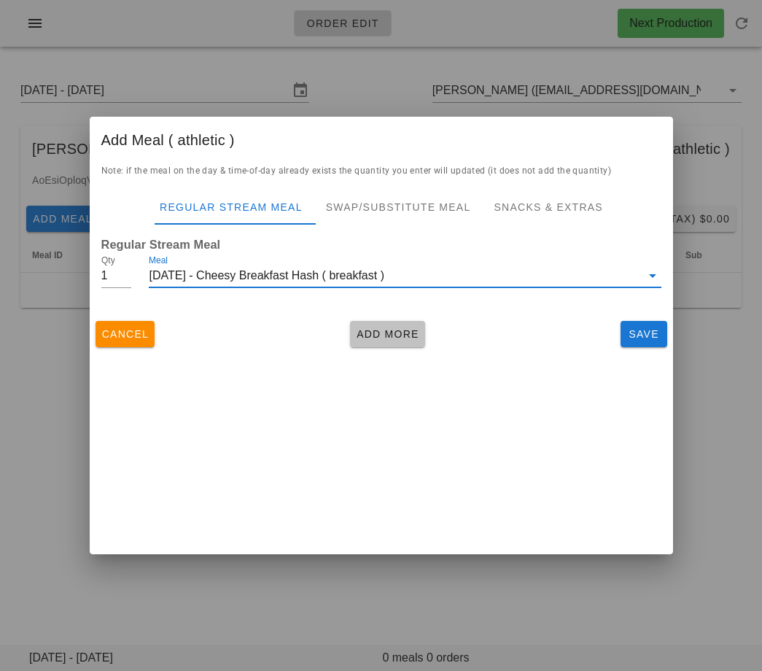
click at [368, 324] on button "Add More" at bounding box center [387, 334] width 75 height 26
click at [384, 287] on input "Meal" at bounding box center [512, 275] width 257 height 23
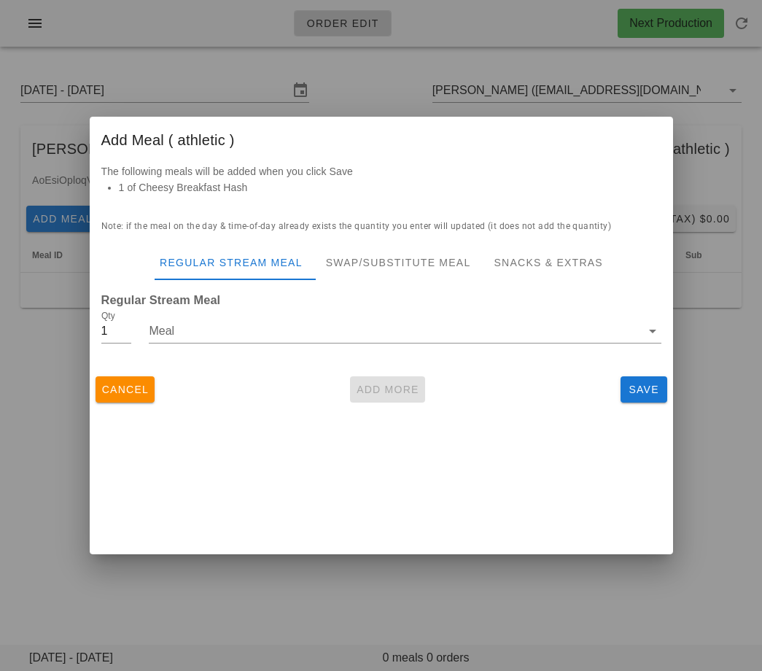
click at [269, 309] on div "Meal" at bounding box center [404, 333] width 529 height 69
click at [261, 327] on input "Meal" at bounding box center [394, 330] width 491 height 23
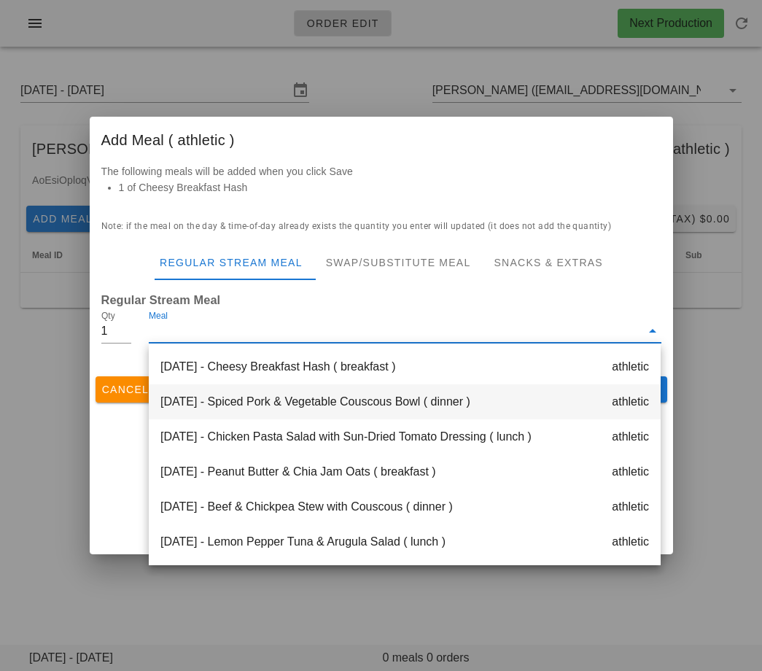
click at [261, 393] on div "Monday Sep 01 - Spiced Pork & Vegetable Couscous Bowl ( dinner ) athletic" at bounding box center [405, 401] width 512 height 35
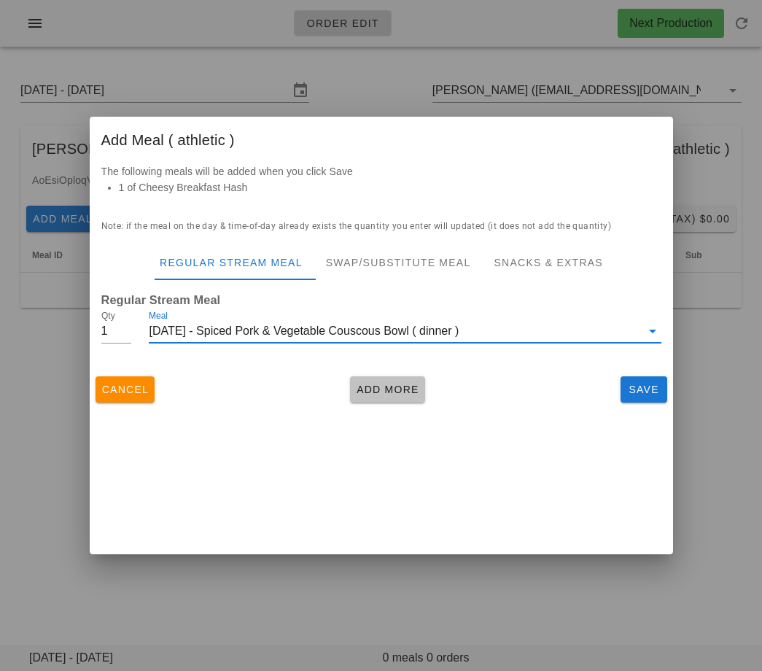
click at [376, 385] on span "Add More" at bounding box center [387, 390] width 63 height 12
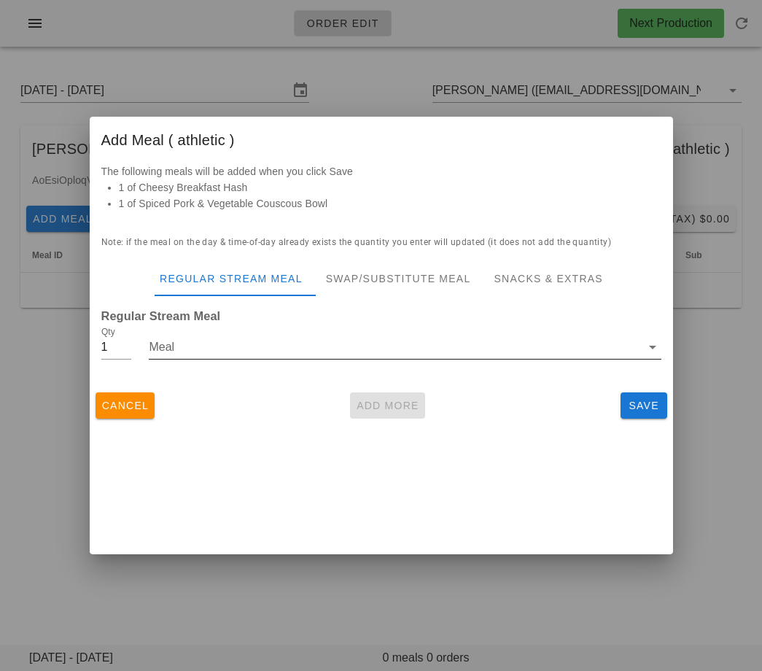
click at [320, 344] on input "Meal" at bounding box center [394, 346] width 491 height 23
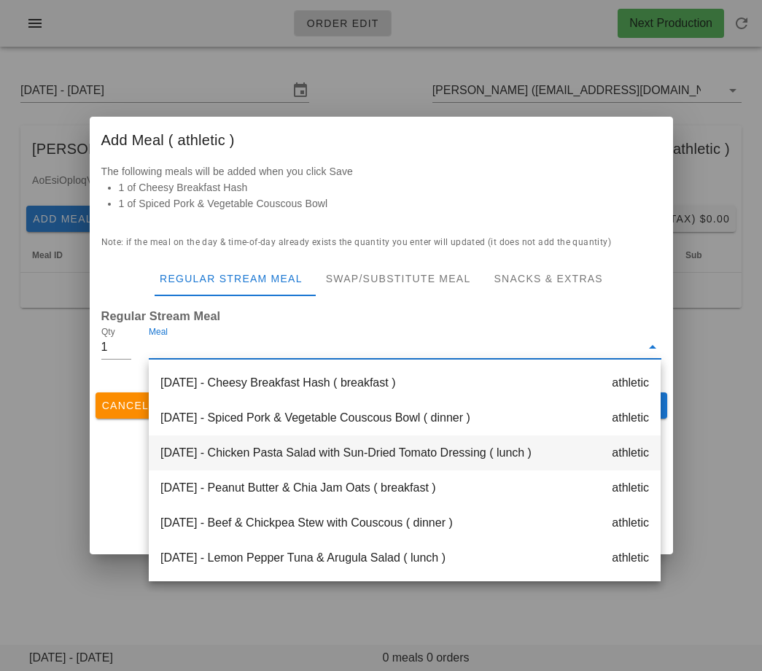
click at [321, 455] on div "Monday Sep 01 - Chicken Pasta Salad with Sun-Dried Tomato Dressing ( lunch ) at…" at bounding box center [405, 452] width 512 height 35
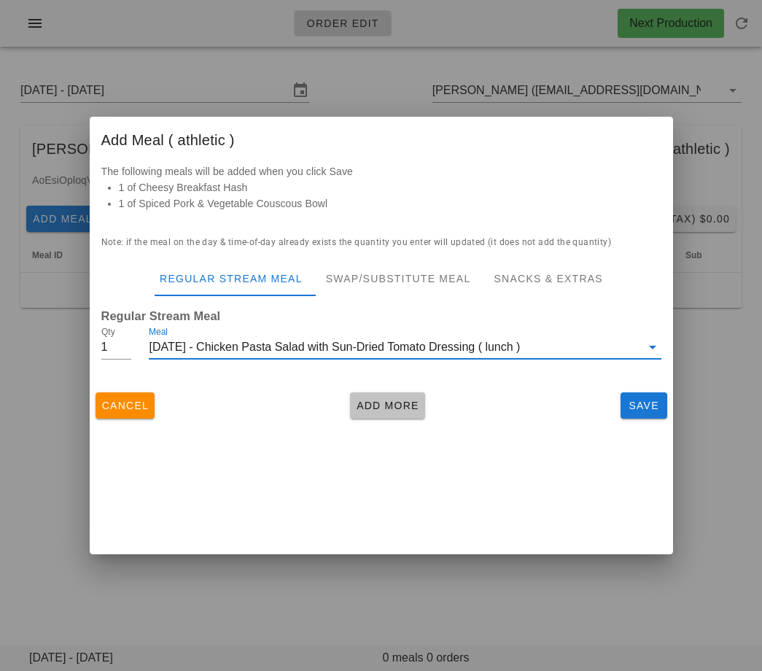
click at [394, 400] on span "Add More" at bounding box center [387, 406] width 63 height 12
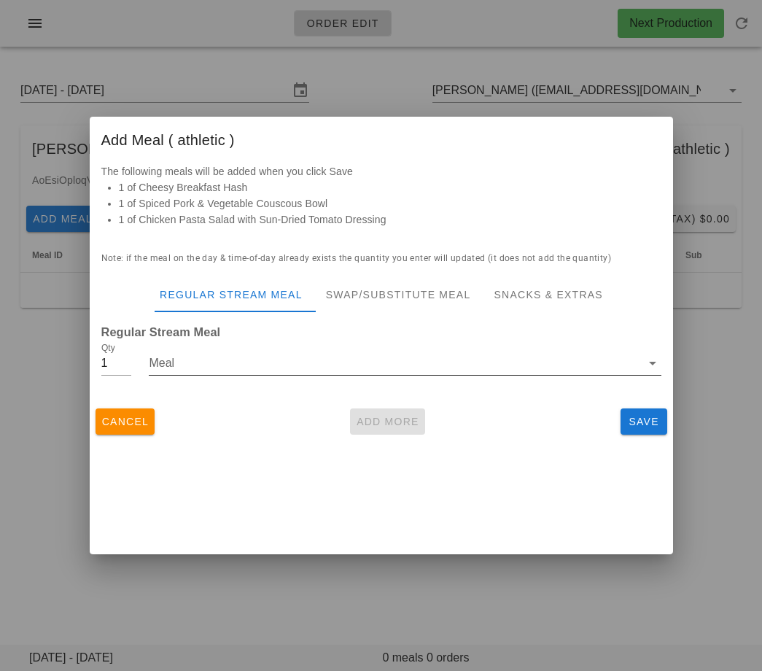
click at [313, 370] on input "Meal" at bounding box center [394, 362] width 491 height 23
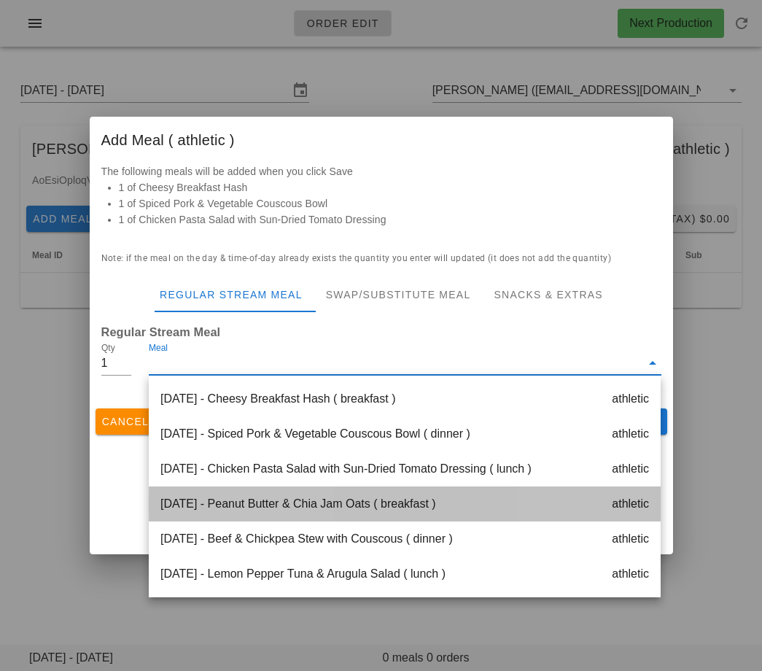
click at [314, 494] on div "Tuesday Sep 02 - Peanut Butter & Chia Jam Oats ( breakfast ) athletic" at bounding box center [405, 503] width 512 height 35
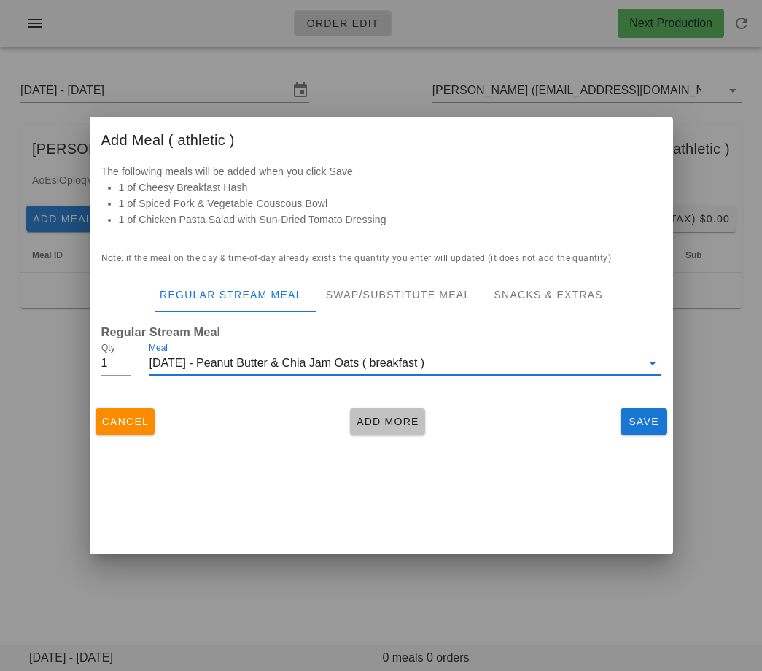
click at [370, 423] on span "Add More" at bounding box center [387, 422] width 63 height 12
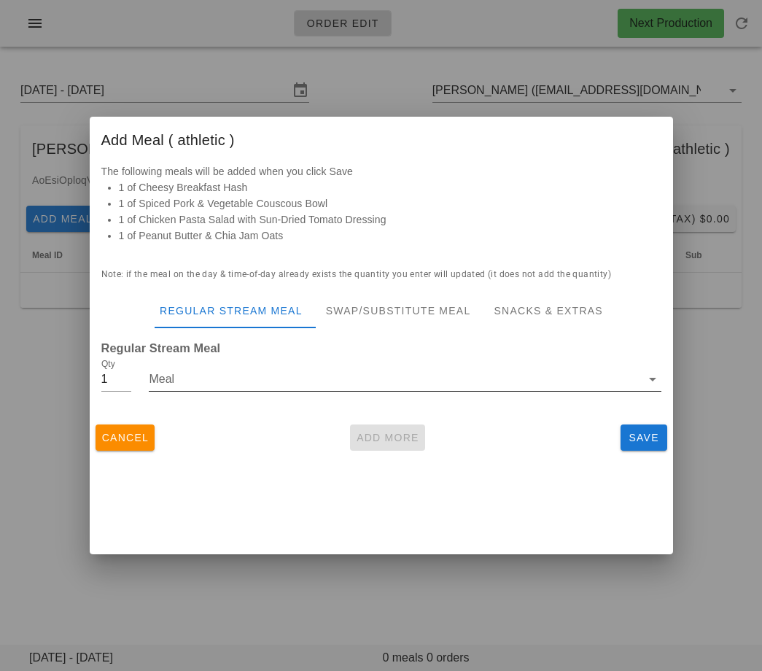
click at [319, 370] on input "Meal" at bounding box center [394, 378] width 491 height 23
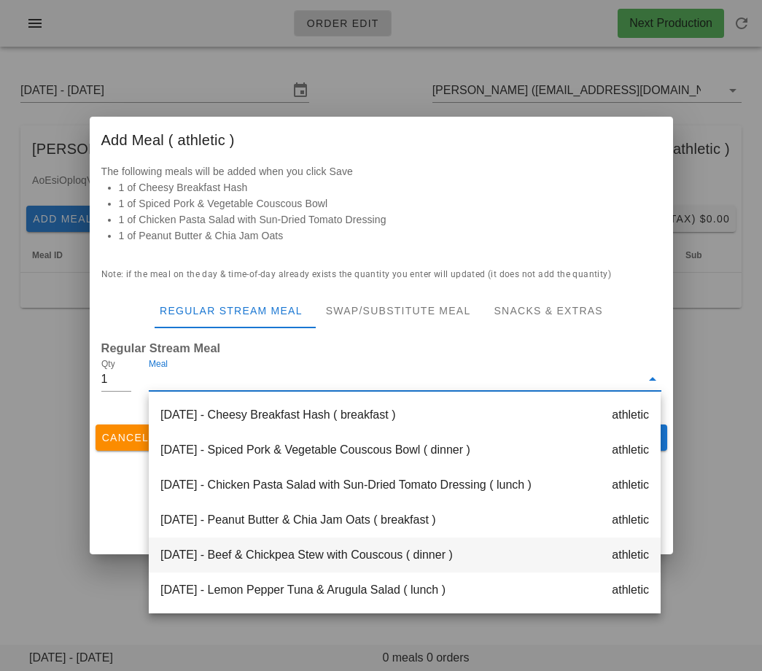
click at [323, 561] on div "Tuesday Sep 02 - Beef & Chickpea Stew with Couscous ( dinner ) athletic" at bounding box center [405, 554] width 512 height 35
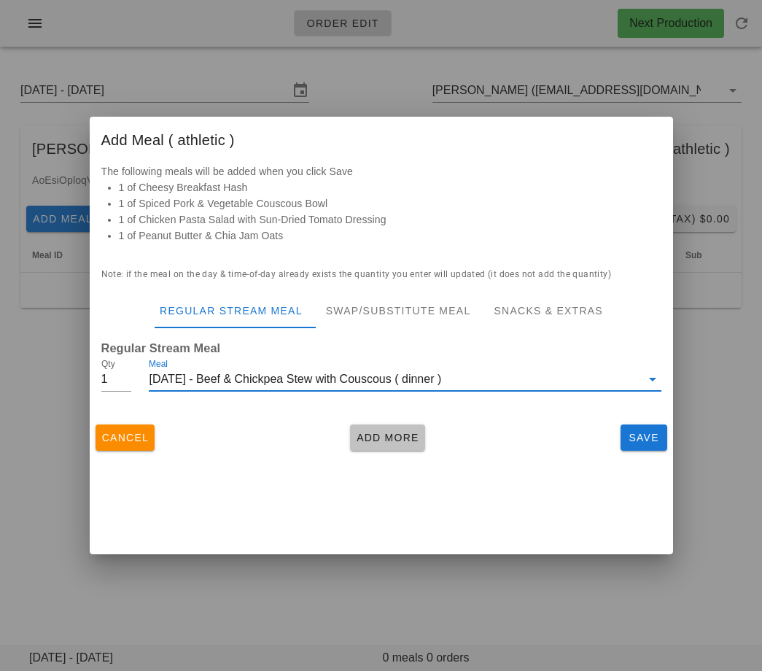
click at [365, 440] on span "Add More" at bounding box center [387, 438] width 63 height 12
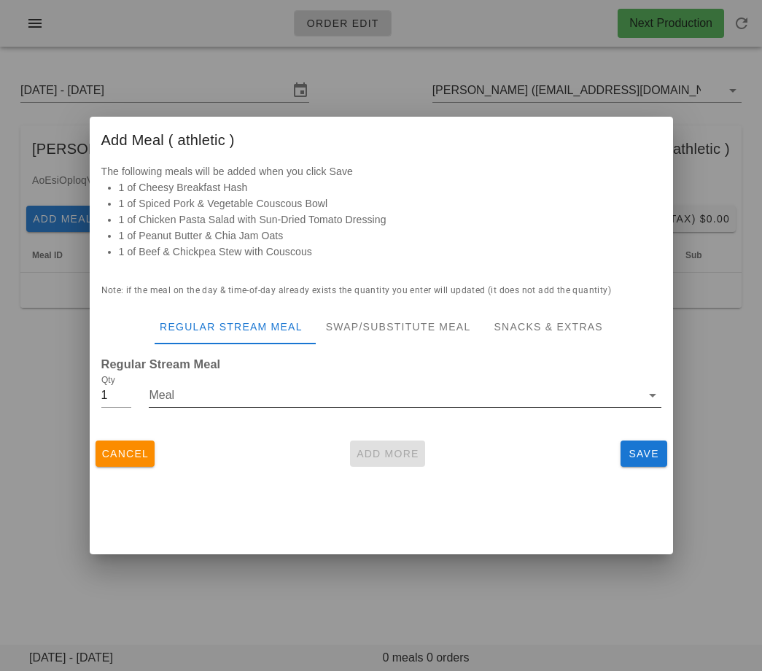
click at [319, 392] on input "Meal" at bounding box center [394, 395] width 491 height 23
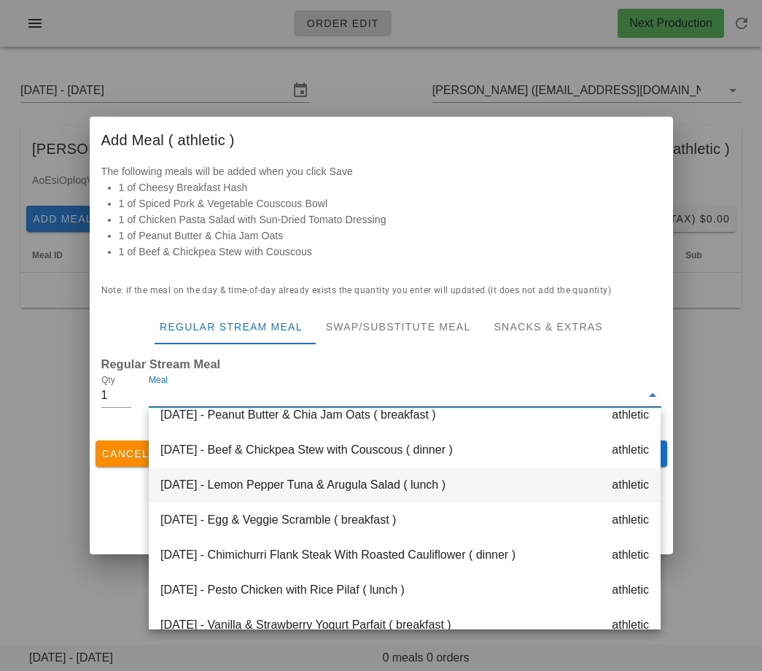
scroll to position [132, 0]
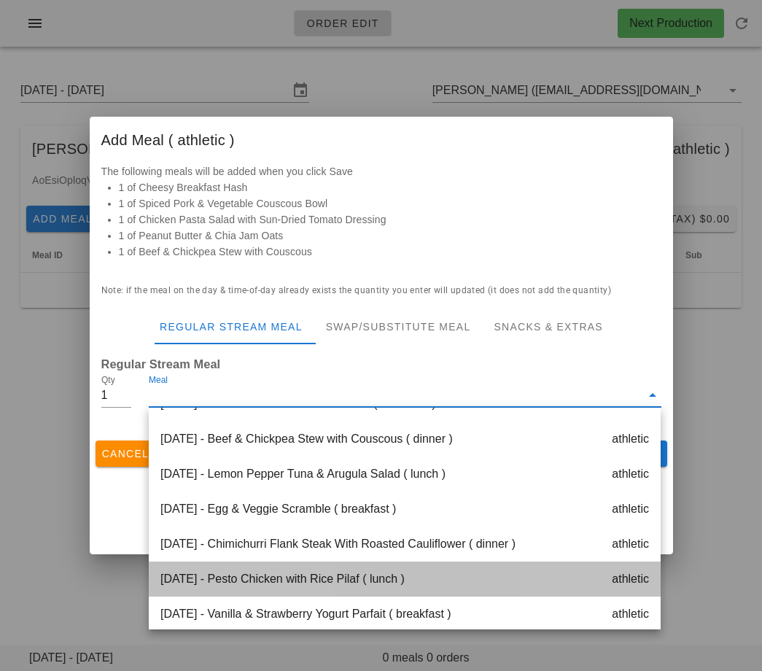
click at [316, 577] on div "Wednesday Sep 03 - Pesto Chicken with Rice Pilaf ( lunch ) athletic" at bounding box center [405, 578] width 512 height 35
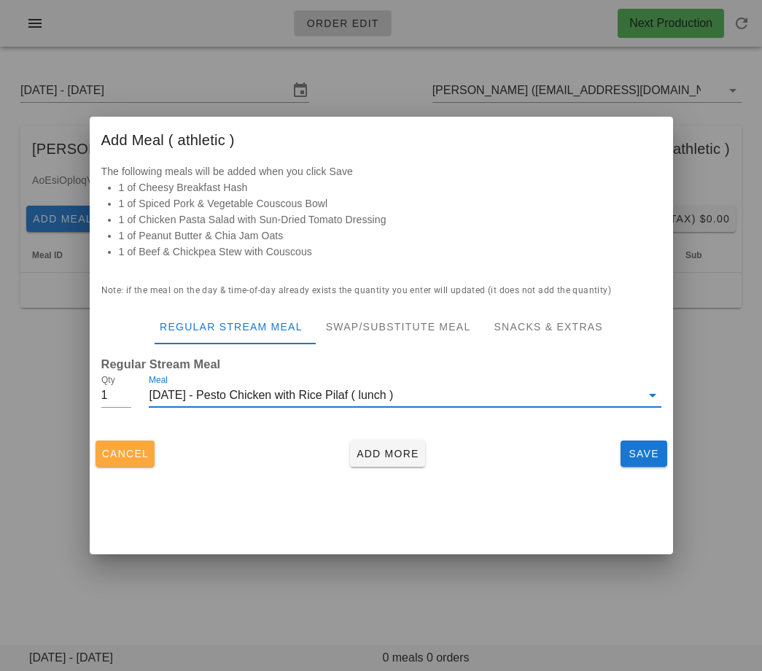
click at [120, 452] on span "Cancel" at bounding box center [125, 454] width 48 height 12
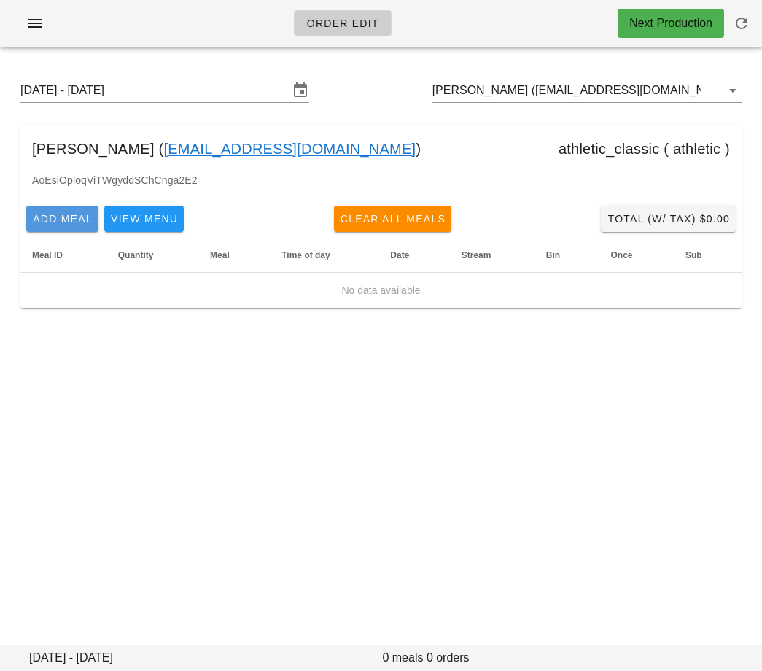
click at [42, 224] on span "Add Meal" at bounding box center [62, 219] width 61 height 12
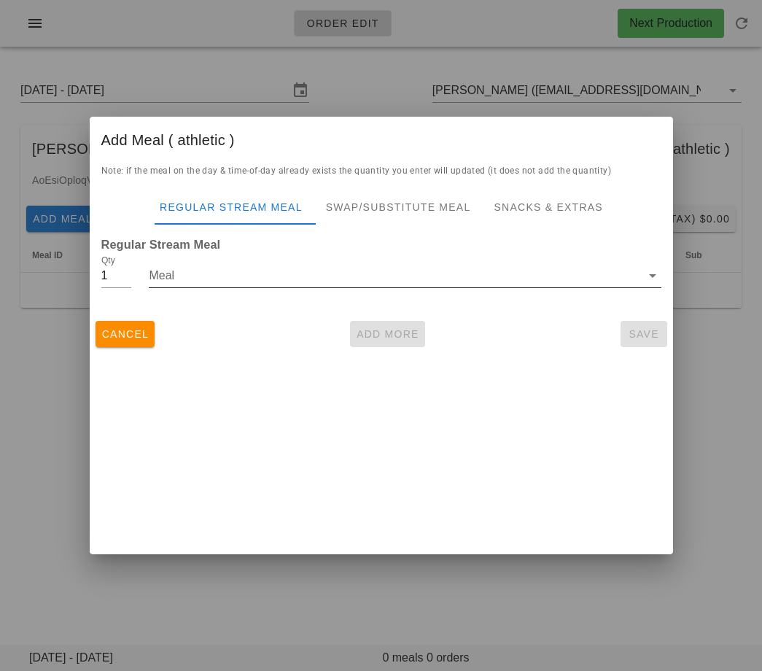
click at [184, 269] on input "Meal" at bounding box center [394, 275] width 491 height 23
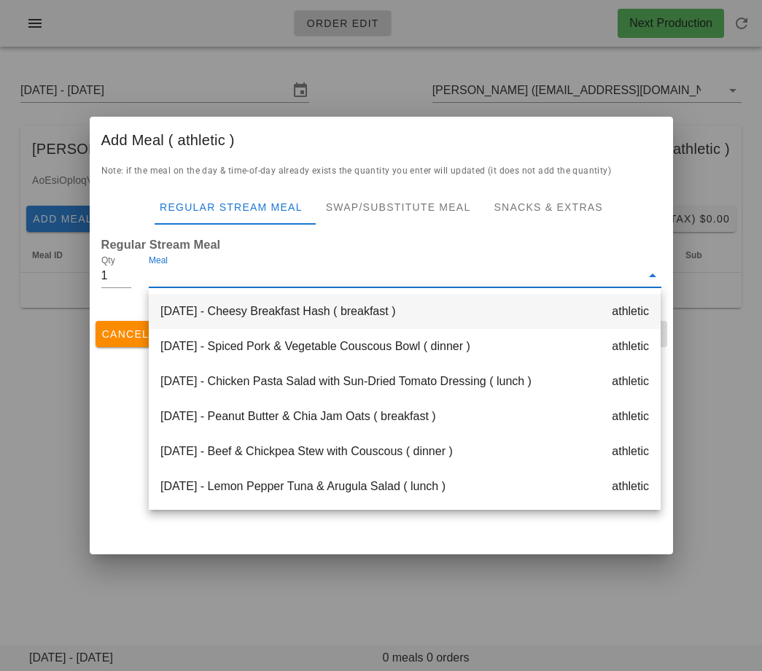
click at [205, 319] on div "[DATE] - Cheesy Breakfast Hash ( breakfast ) athletic" at bounding box center [405, 311] width 512 height 35
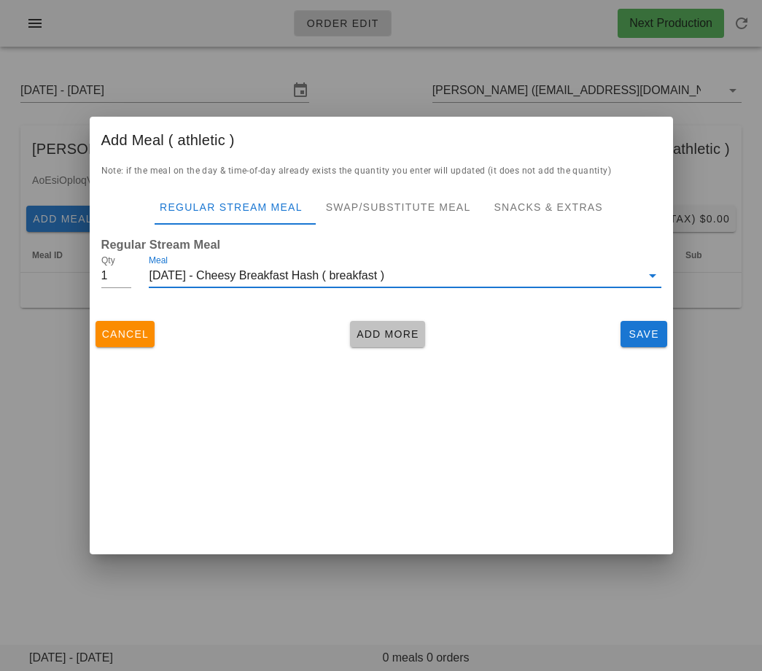
click at [390, 323] on button "Add More" at bounding box center [387, 334] width 75 height 26
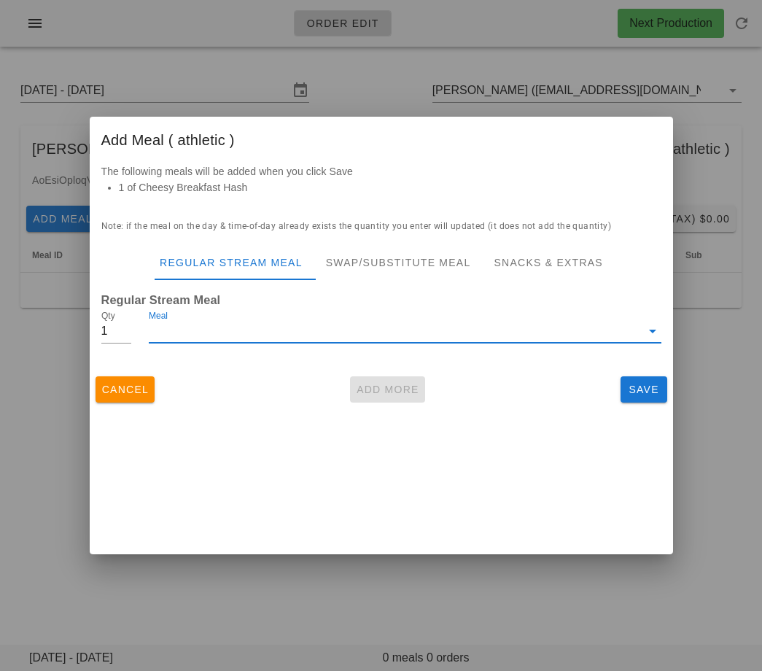
click at [279, 320] on input "Meal" at bounding box center [394, 330] width 491 height 23
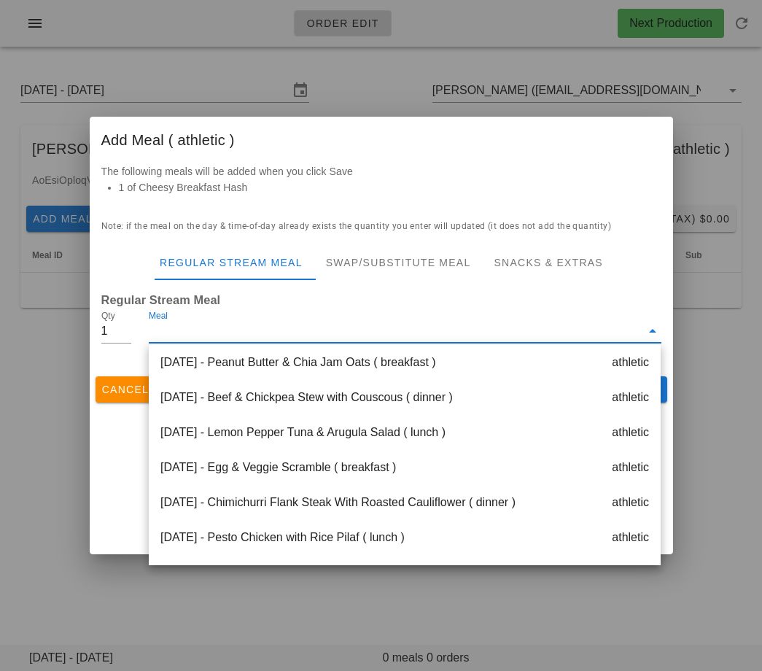
scroll to position [117, 0]
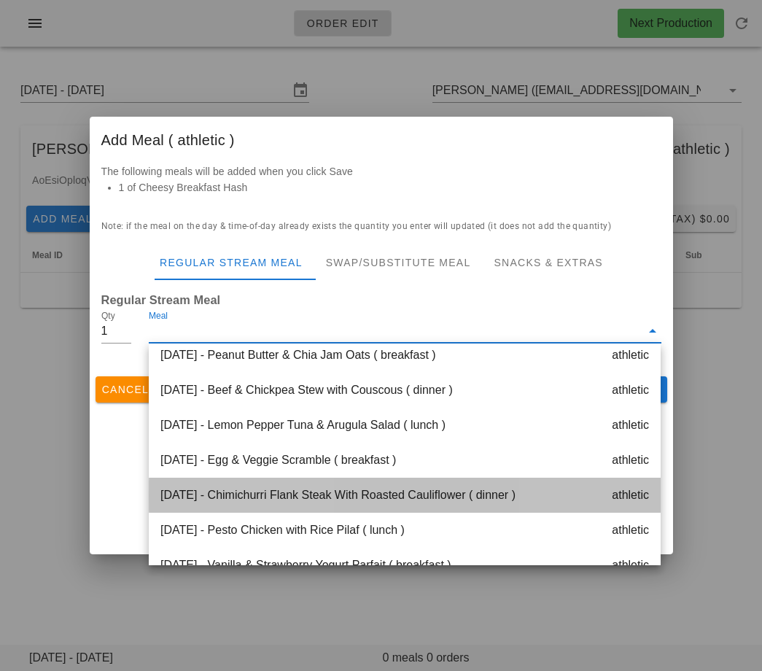
click at [298, 502] on div "Wednesday Sep 03 - Chimichurri Flank Steak With Roasted Cauliflower ( dinner ) …" at bounding box center [405, 495] width 512 height 35
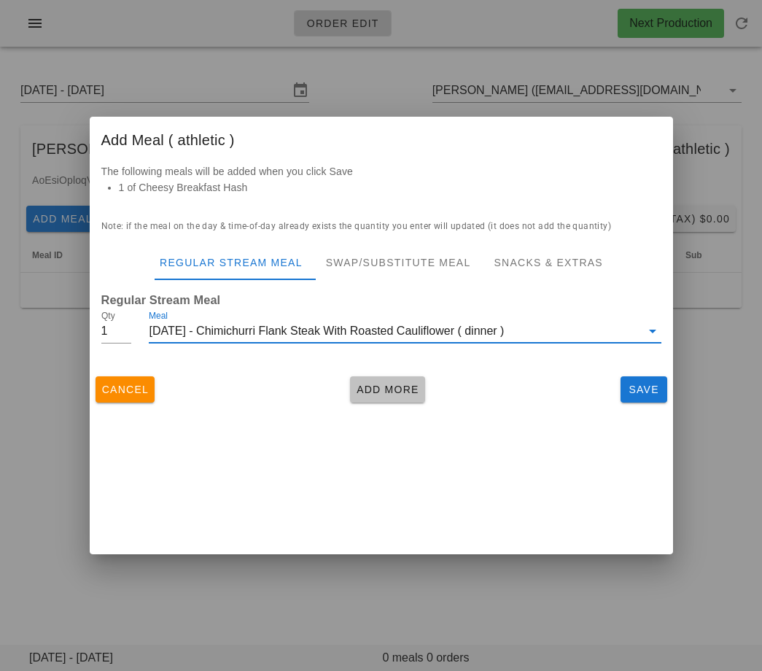
click at [377, 399] on button "Add More" at bounding box center [387, 389] width 75 height 26
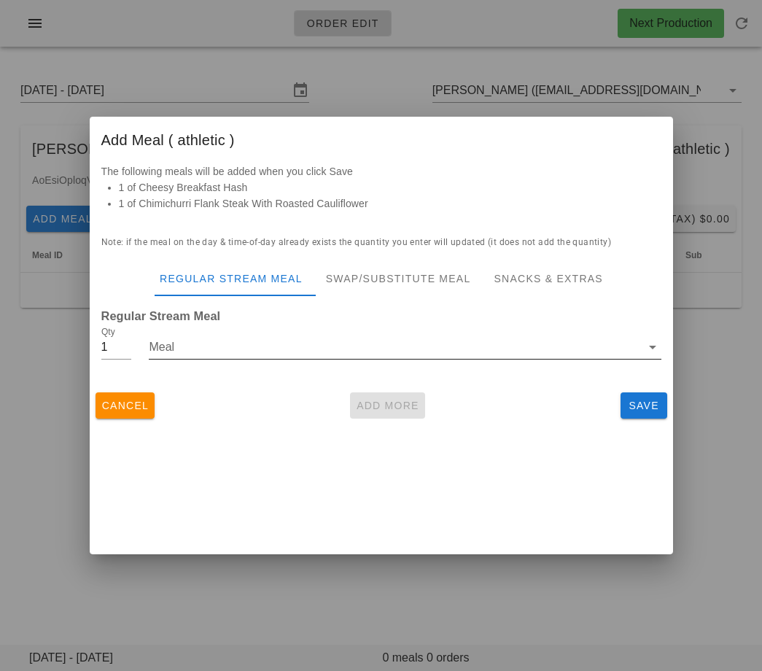
click at [311, 359] on div "Meal" at bounding box center [405, 354] width 512 height 39
click at [309, 351] on input "Meal" at bounding box center [394, 346] width 491 height 23
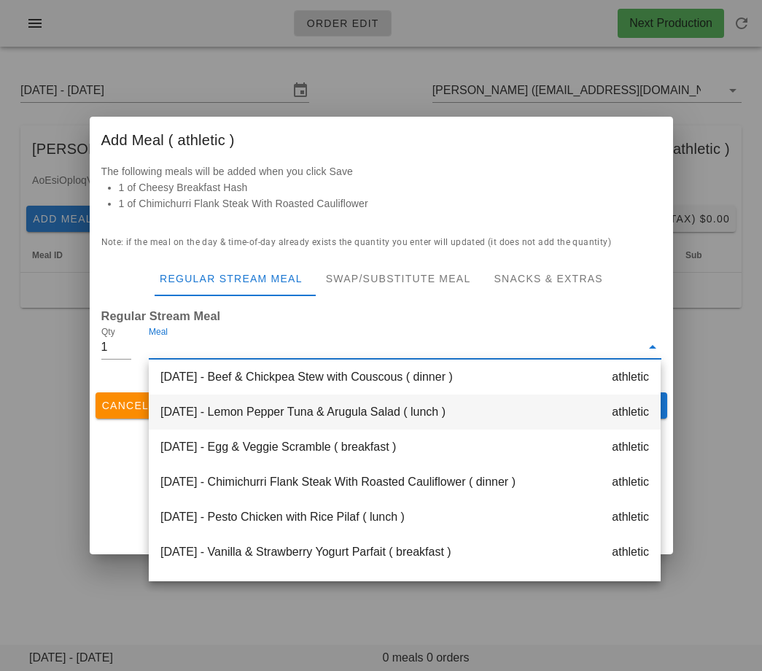
scroll to position [151, 0]
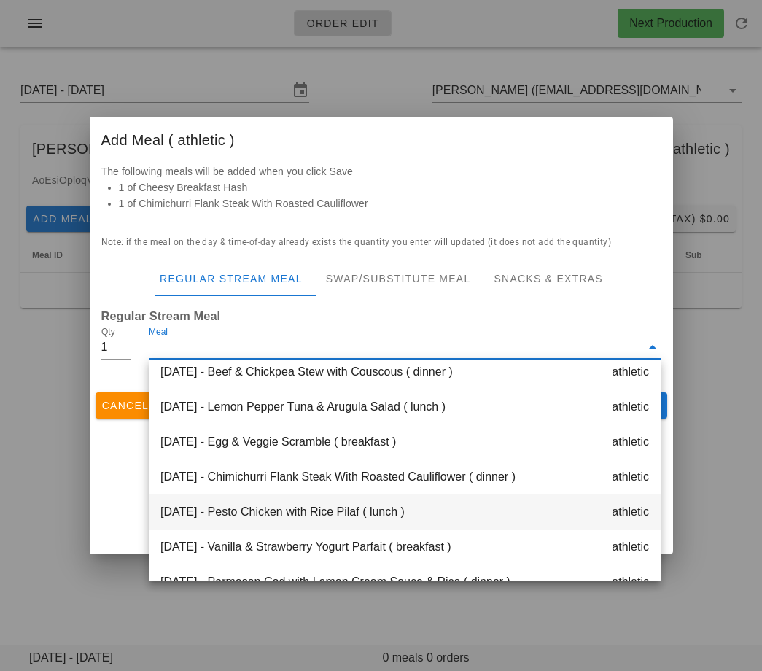
click at [303, 520] on div "Wednesday Sep 03 - Pesto Chicken with Rice Pilaf ( lunch ) athletic" at bounding box center [405, 511] width 512 height 35
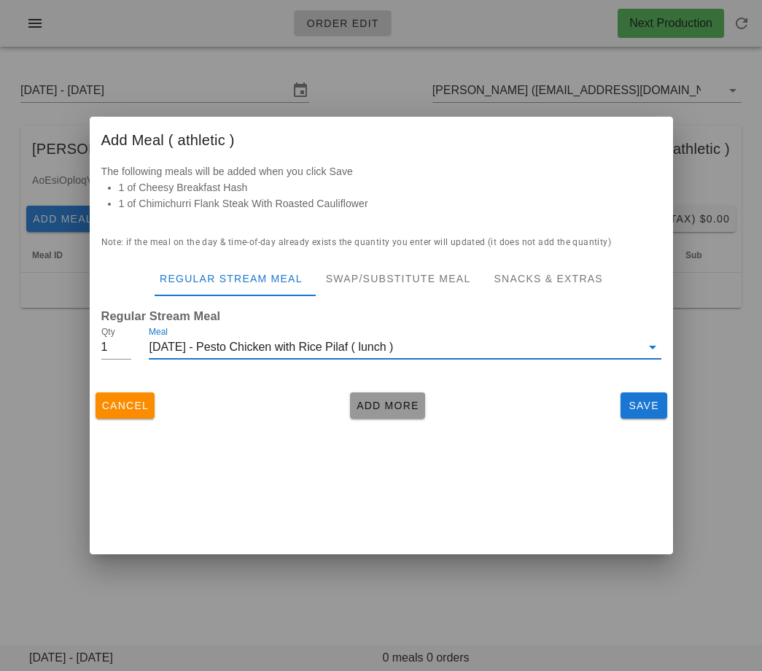
click at [371, 405] on span "Add More" at bounding box center [387, 406] width 63 height 12
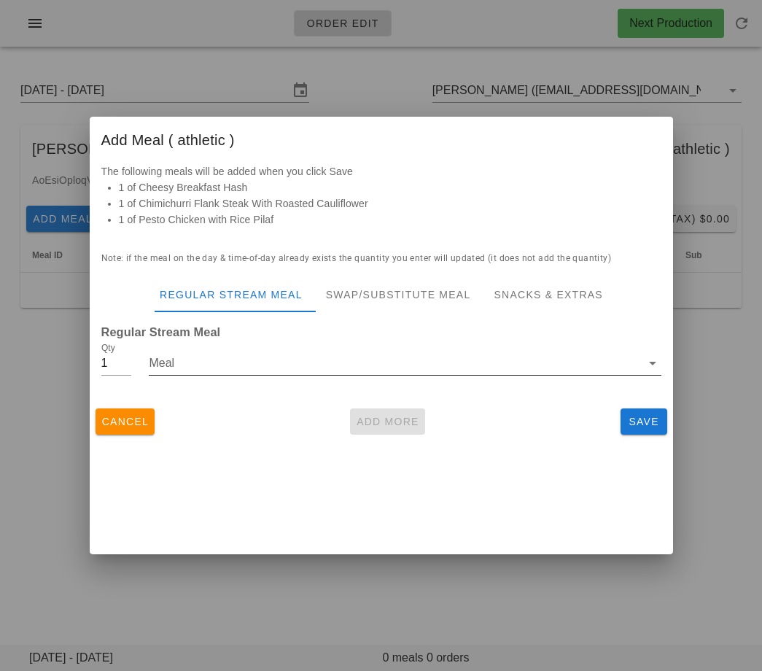
click at [323, 362] on input "Meal" at bounding box center [394, 362] width 491 height 23
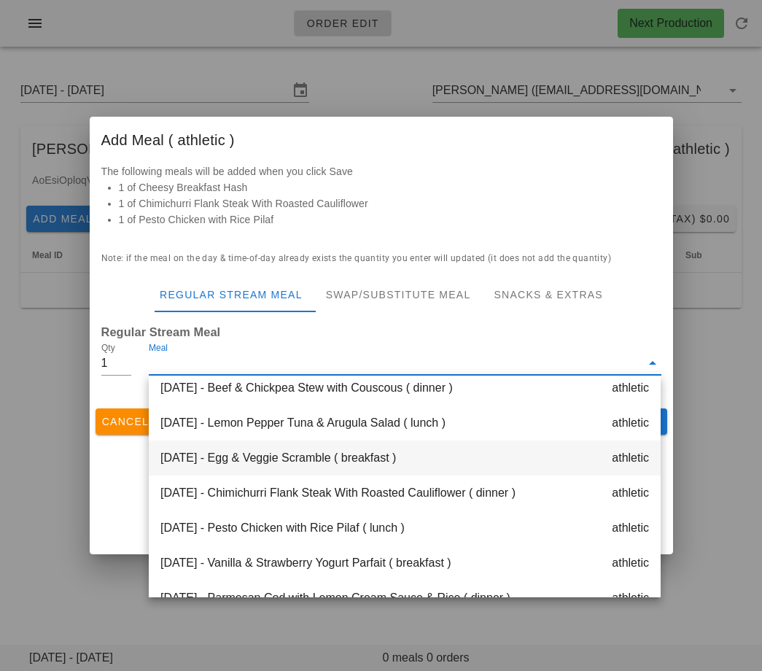
scroll to position [93, 0]
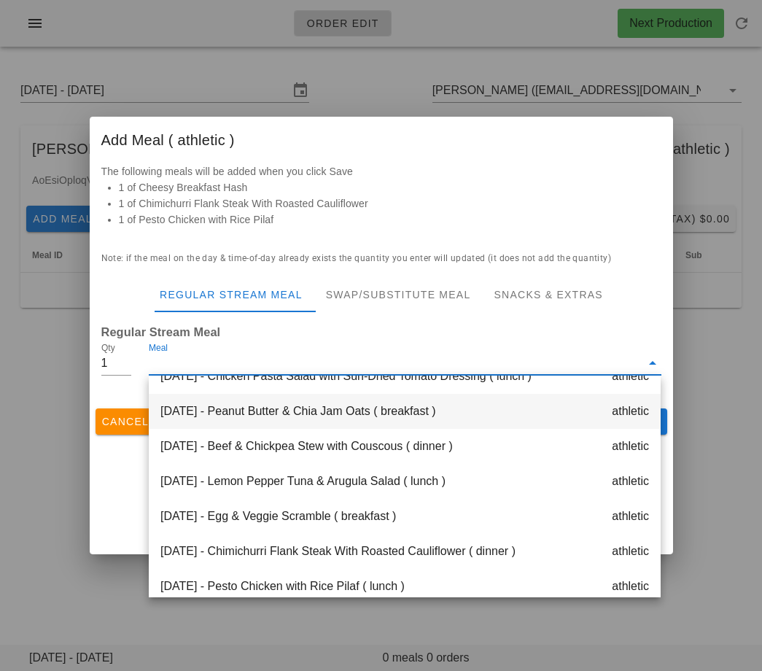
click at [298, 417] on div "Tuesday Sep 02 - Peanut Butter & Chia Jam Oats ( breakfast ) athletic" at bounding box center [405, 411] width 512 height 35
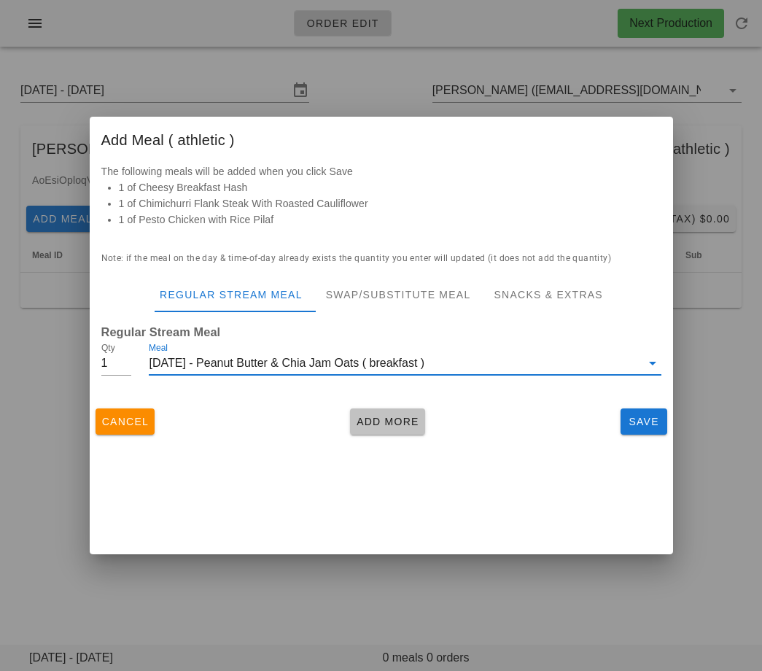
click at [392, 426] on span "Add More" at bounding box center [387, 422] width 63 height 12
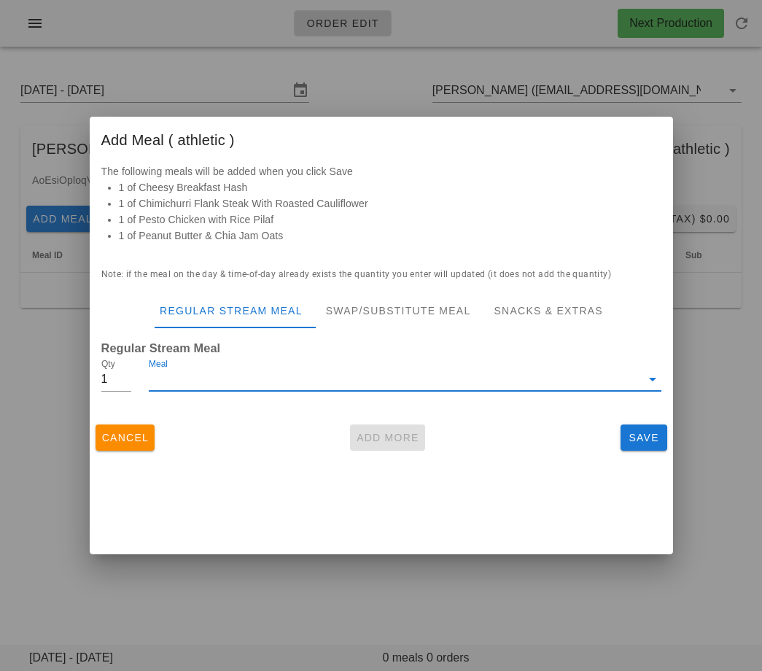
click at [346, 385] on input "Meal" at bounding box center [394, 378] width 491 height 23
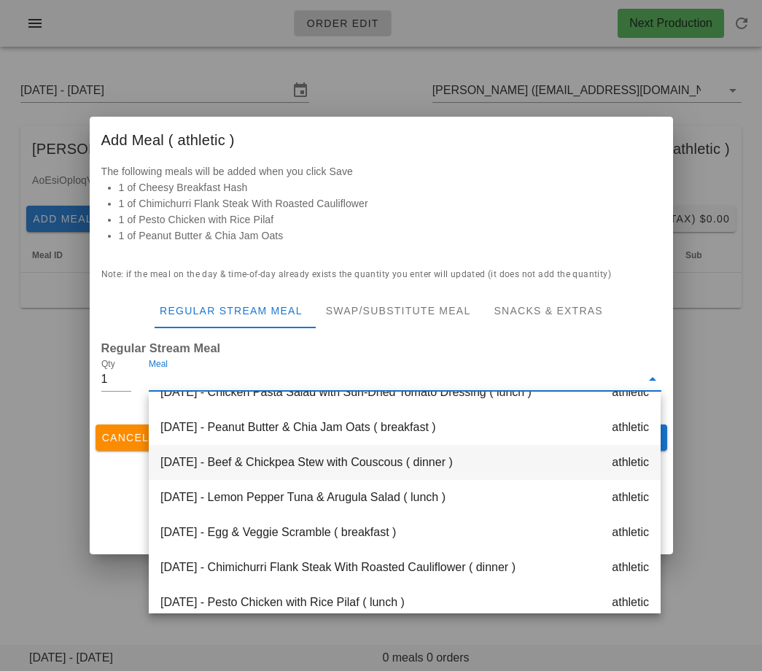
click at [343, 464] on div "Tuesday Sep 02 - Beef & Chickpea Stew with Couscous ( dinner ) athletic" at bounding box center [405, 462] width 512 height 35
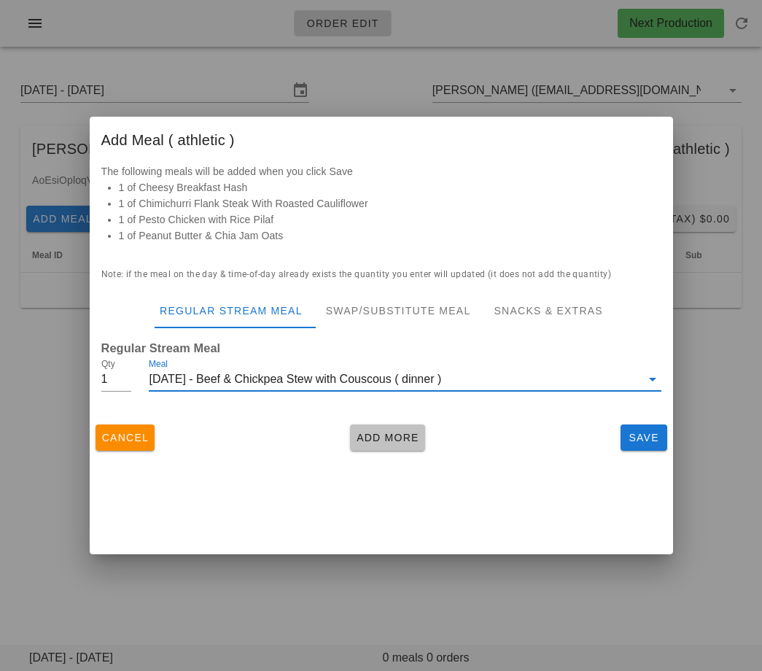
click at [392, 424] on button "Add More" at bounding box center [387, 437] width 75 height 26
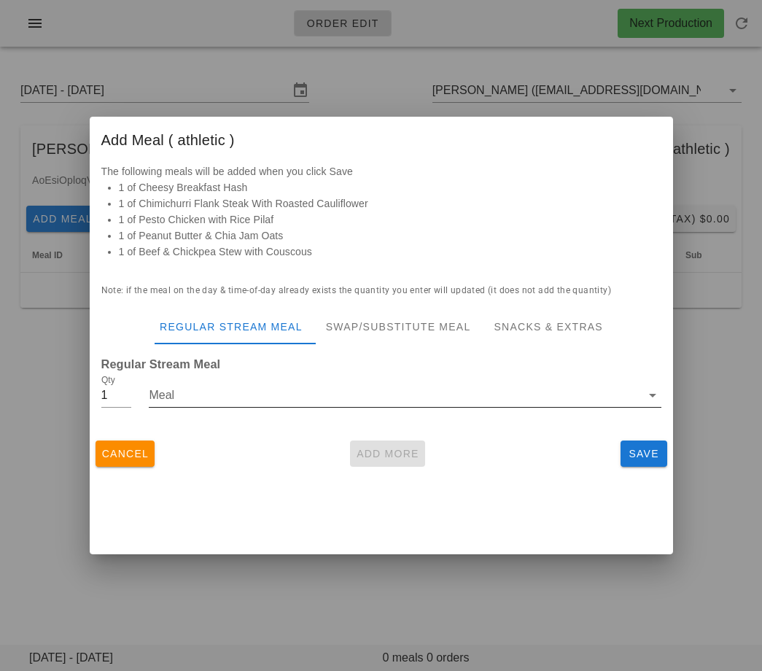
click at [352, 392] on input "Meal" at bounding box center [394, 395] width 491 height 23
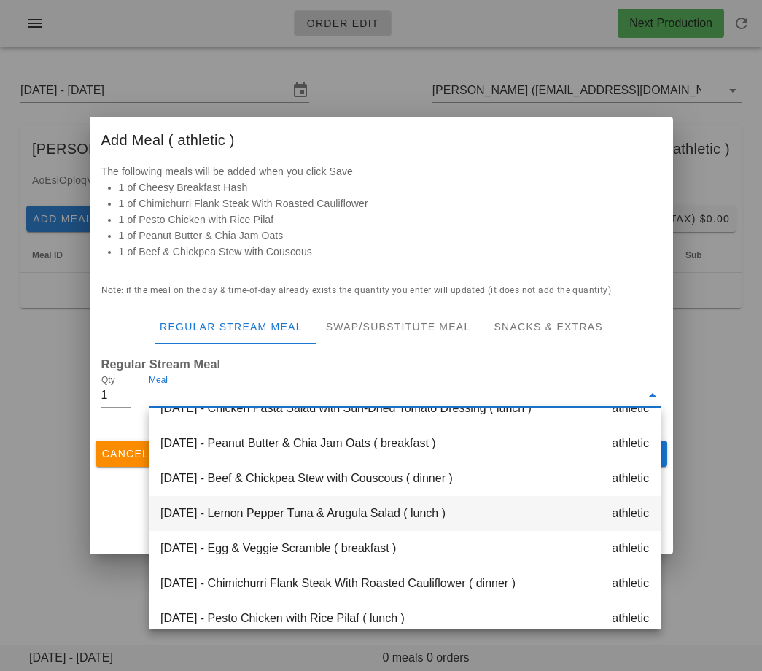
click at [317, 518] on div "Tuesday Sep 02 - Lemon Pepper Tuna & Arugula Salad ( lunch ) athletic" at bounding box center [405, 513] width 512 height 35
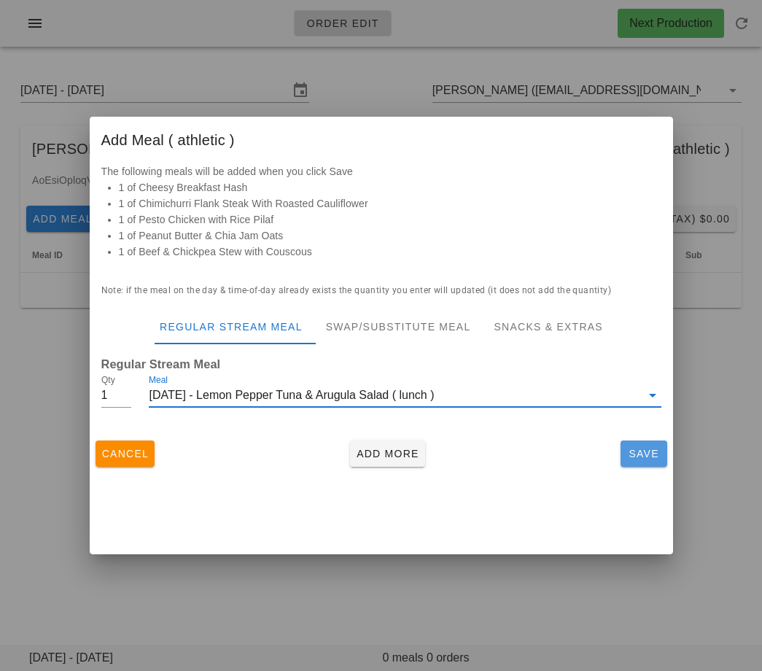
click at [662, 456] on button "Save" at bounding box center [644, 453] width 47 height 26
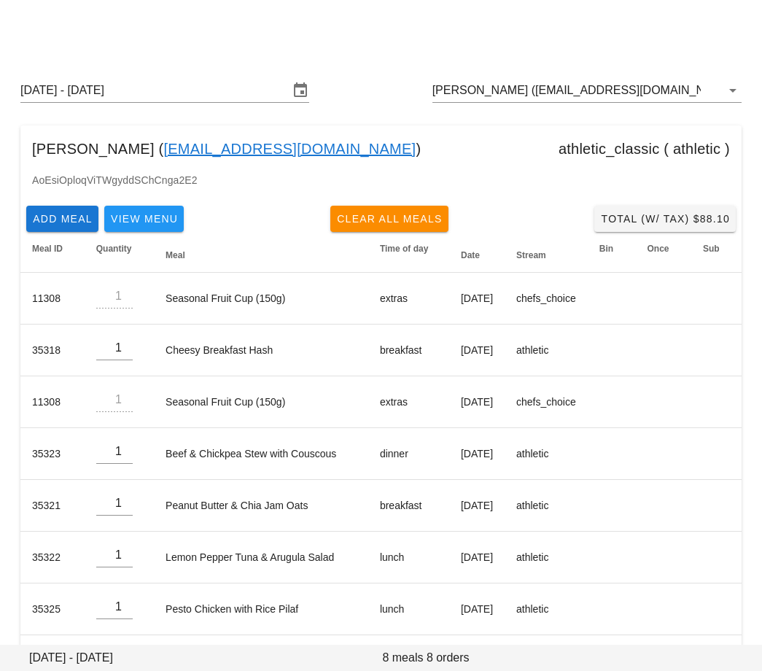
scroll to position [57, 0]
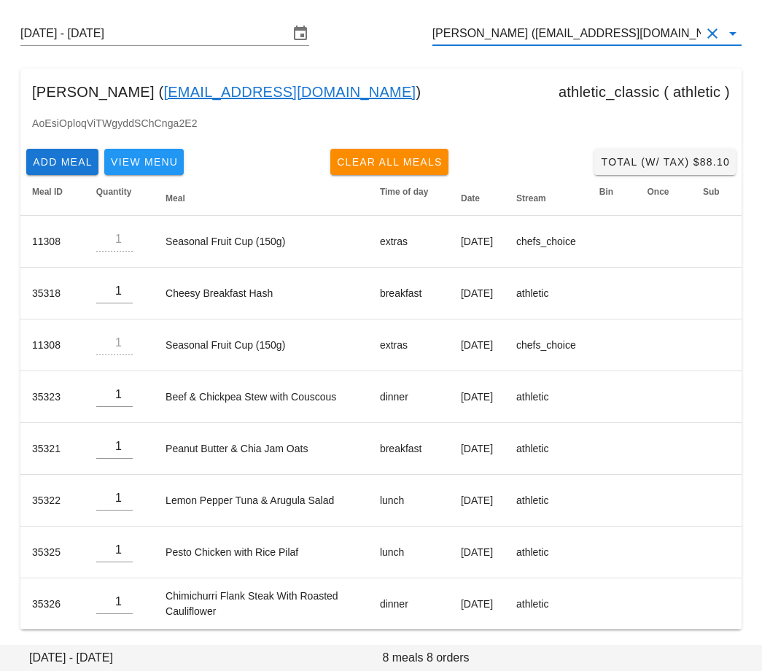
click at [566, 36] on input "[PERSON_NAME] ([EMAIL_ADDRESS][DOMAIN_NAME])" at bounding box center [566, 33] width 268 height 23
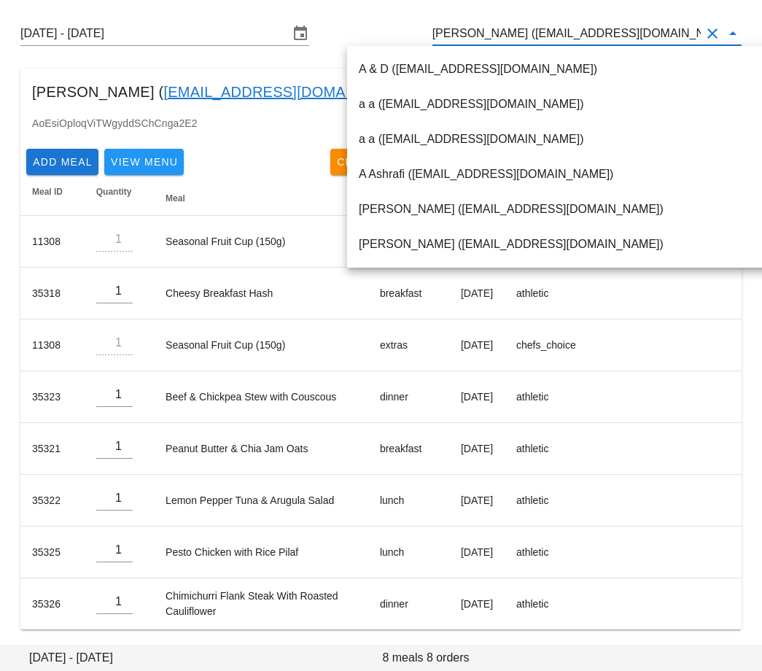
click at [566, 36] on input "[PERSON_NAME] ([EMAIL_ADDRESS][DOMAIN_NAME])" at bounding box center [566, 33] width 268 height 23
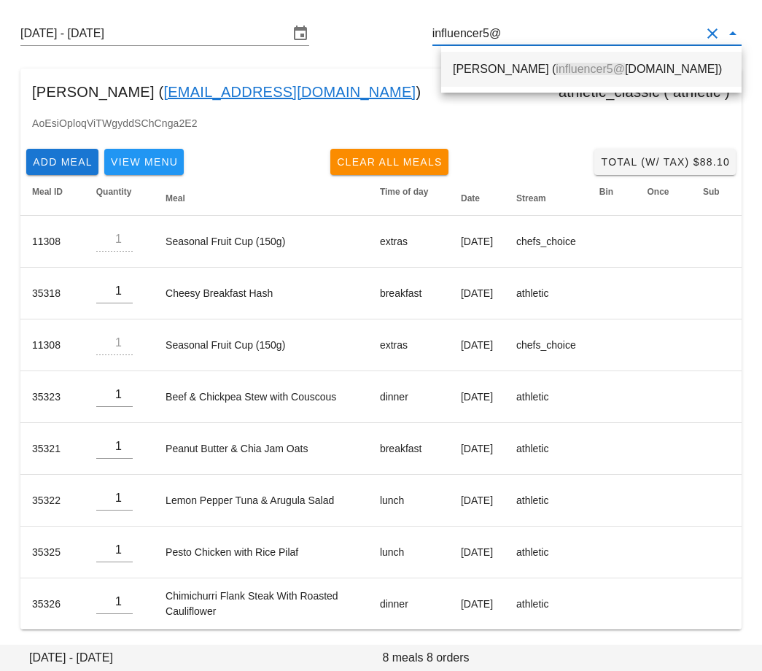
click at [556, 67] on span "influencer5@" at bounding box center [590, 69] width 69 height 12
type input "[PERSON_NAME] ([EMAIL_ADDRESS][DOMAIN_NAME])"
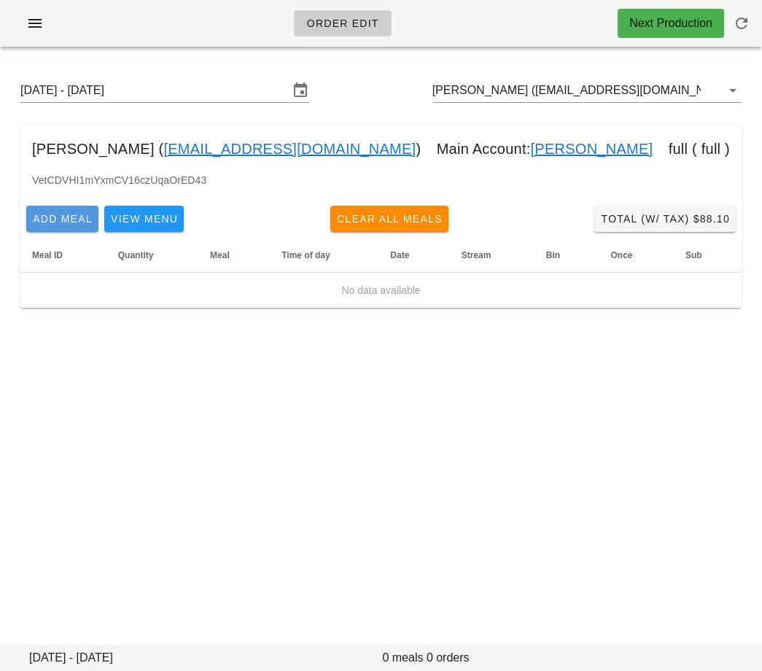
click at [50, 220] on span "Add Meal" at bounding box center [62, 219] width 61 height 12
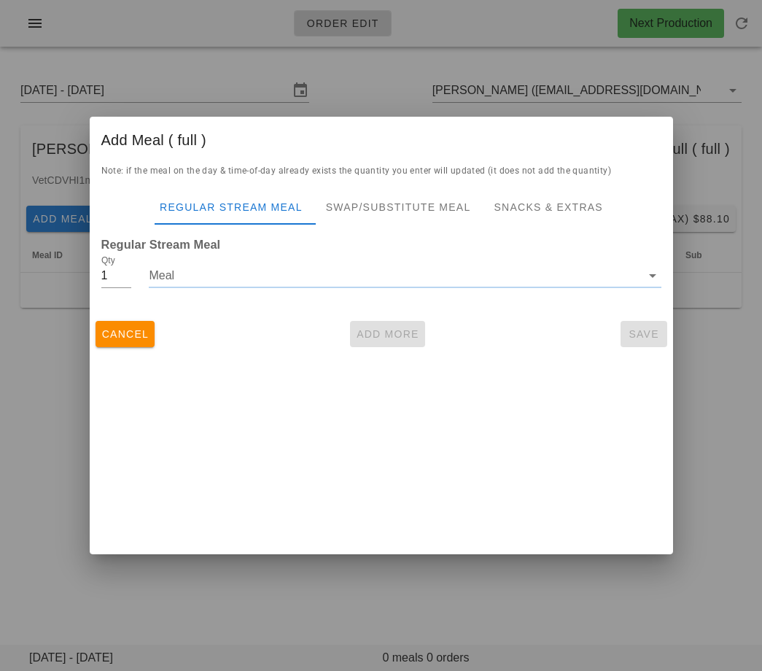
click at [189, 273] on input "Meal" at bounding box center [394, 275] width 491 height 23
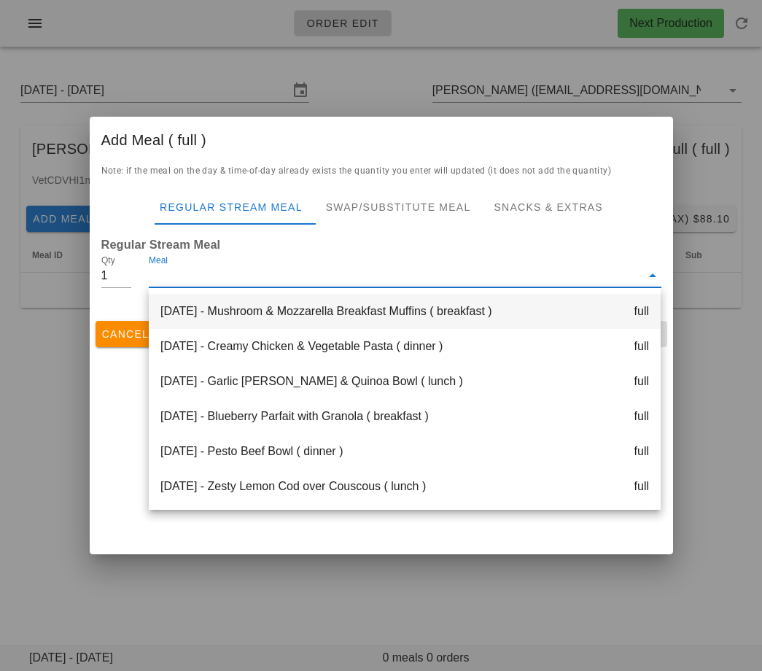
click at [212, 318] on div "Monday Sep 01 - Mushroom & Mozzarella Breakfast Muffins ( breakfast ) full" at bounding box center [405, 311] width 512 height 35
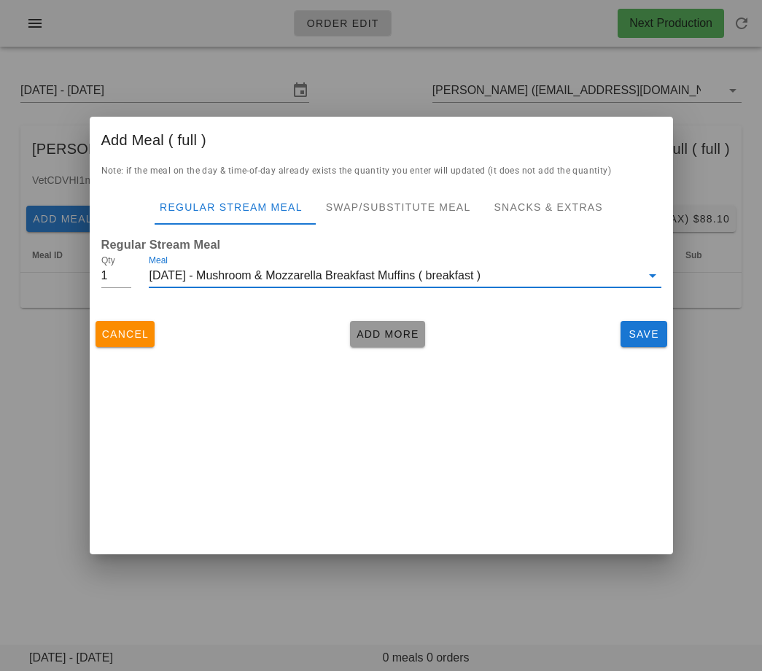
click at [377, 339] on span "Add More" at bounding box center [387, 334] width 63 height 12
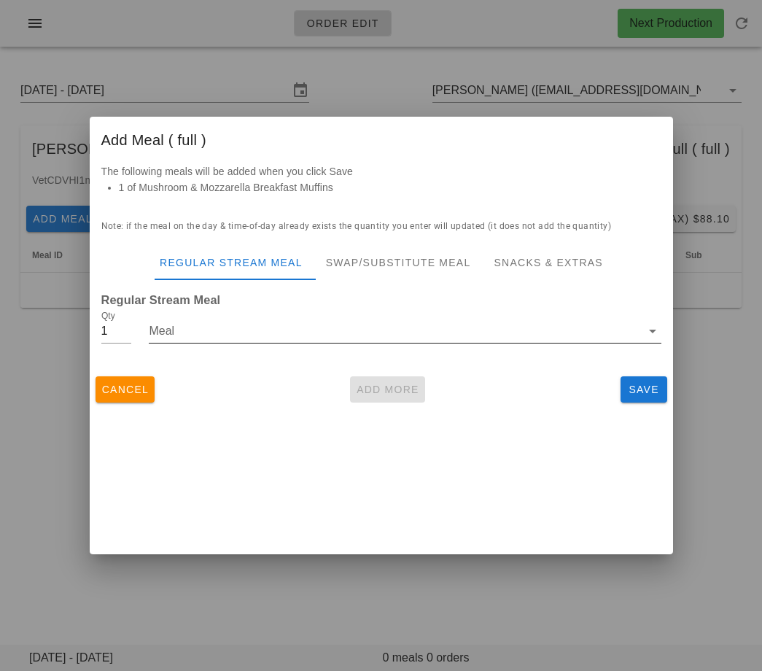
click at [341, 311] on div "Meal" at bounding box center [405, 335] width 512 height 48
click at [338, 327] on input "Meal" at bounding box center [394, 330] width 491 height 23
click at [315, 332] on input "Meal" at bounding box center [394, 330] width 491 height 23
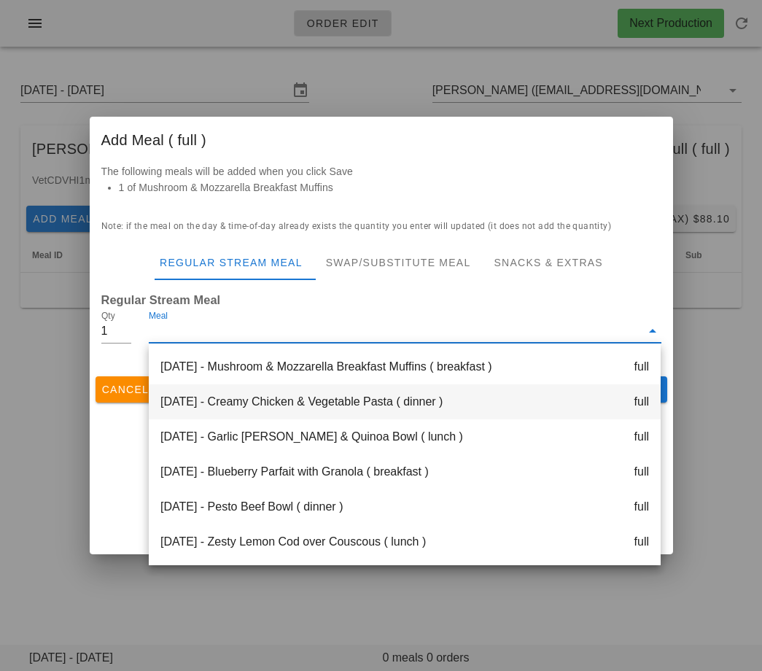
click at [284, 413] on div "[DATE] - Creamy Chicken & Vegetable Pasta ( dinner ) full" at bounding box center [405, 401] width 512 height 35
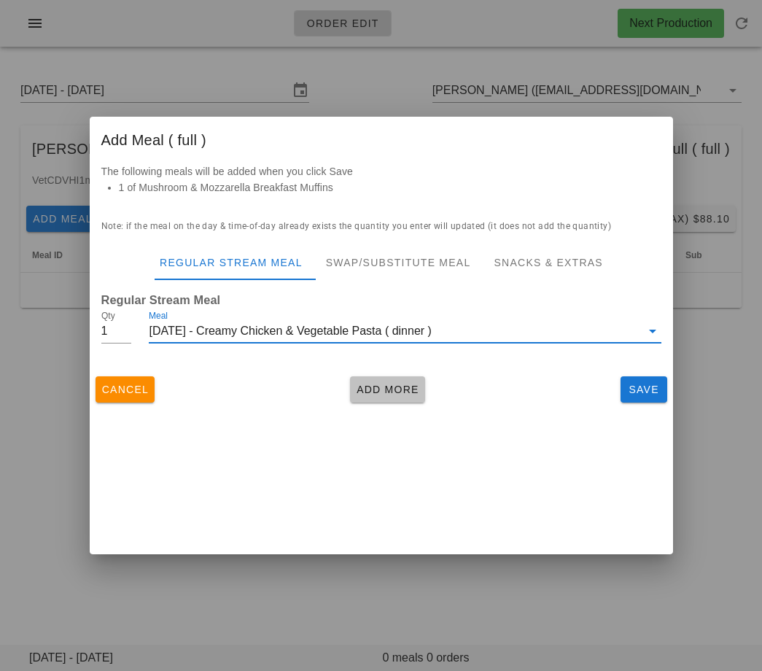
click at [373, 386] on span "Add More" at bounding box center [387, 390] width 63 height 12
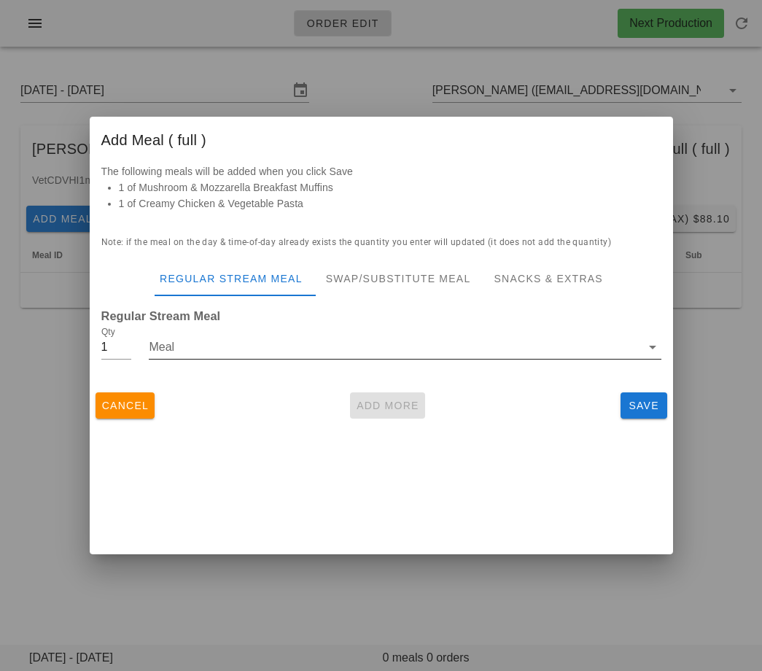
click at [304, 360] on div "Meal" at bounding box center [405, 354] width 512 height 39
click at [304, 353] on input "Meal" at bounding box center [394, 346] width 491 height 23
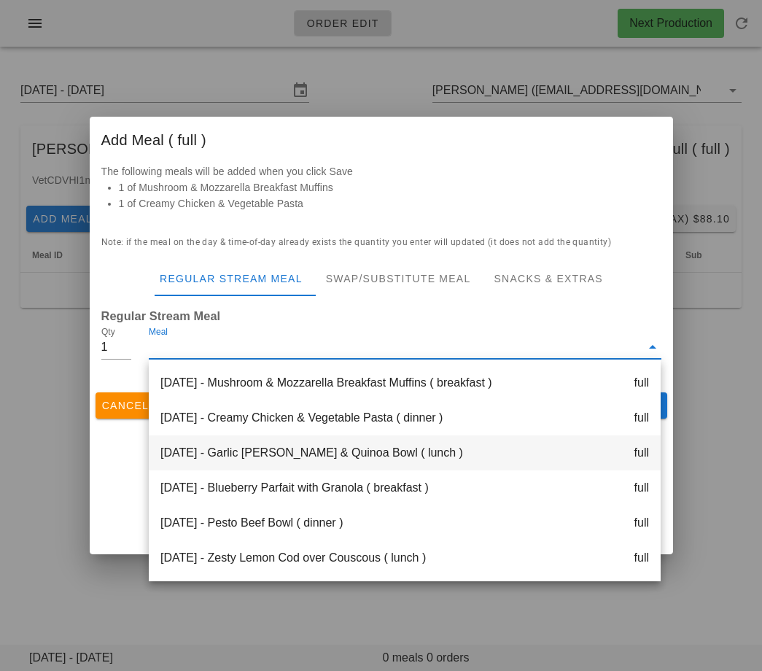
click at [303, 464] on div "[DATE] - Garlic [PERSON_NAME] & Quinoa Bowl ( lunch ) full" at bounding box center [405, 452] width 512 height 35
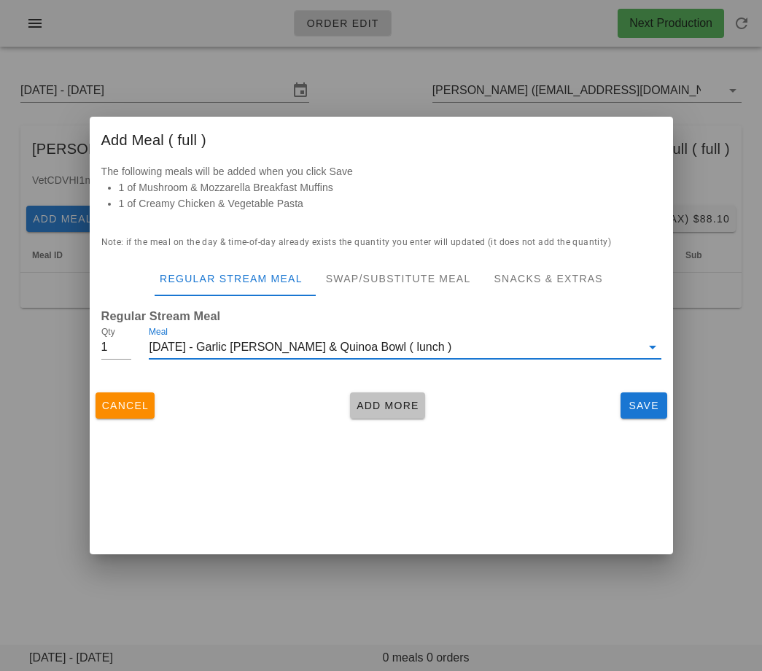
click at [377, 407] on span "Add More" at bounding box center [387, 406] width 63 height 12
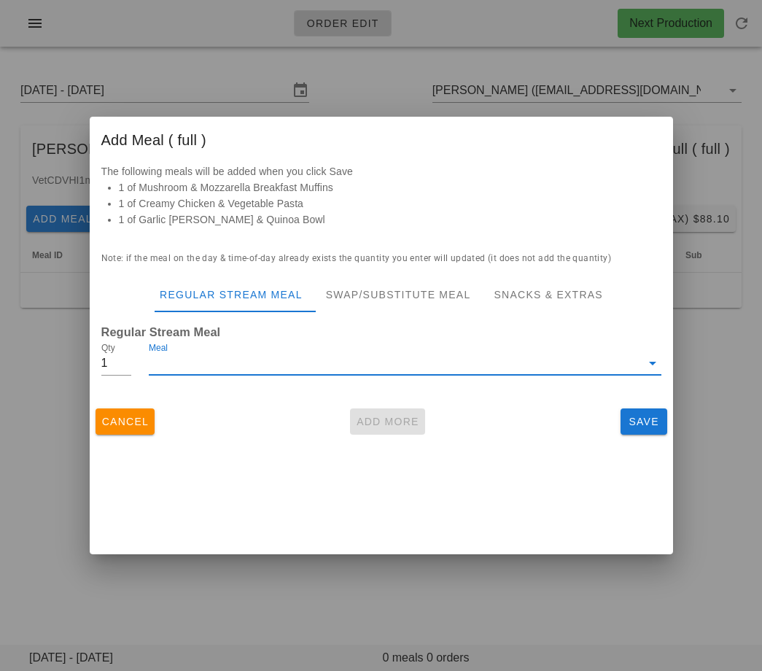
click at [354, 368] on input "Meal" at bounding box center [394, 362] width 491 height 23
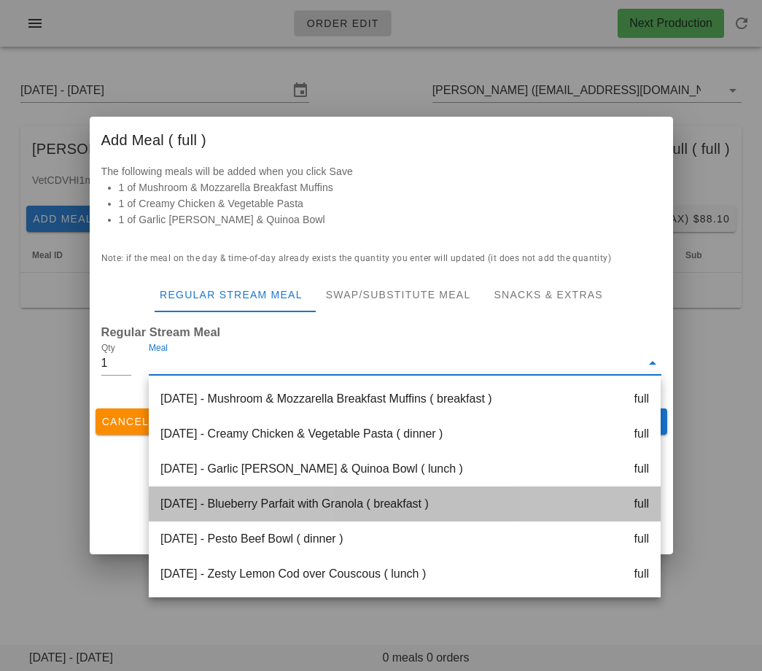
click at [328, 506] on div "[DATE] - Blueberry Parfait with Granola ( breakfast ) full" at bounding box center [405, 503] width 512 height 35
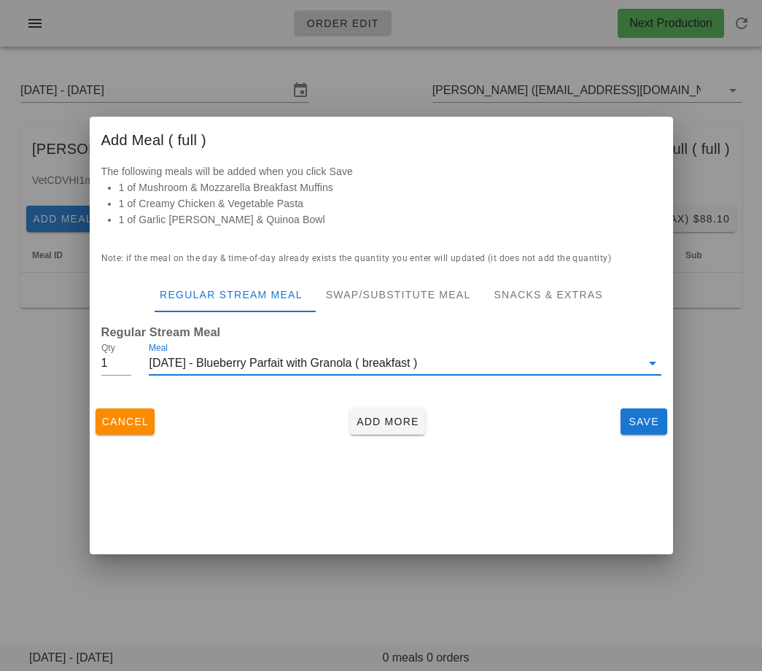
click at [386, 435] on div "Cancel Add More Save" at bounding box center [381, 421] width 583 height 38
click at [367, 419] on span "Add More" at bounding box center [387, 422] width 63 height 12
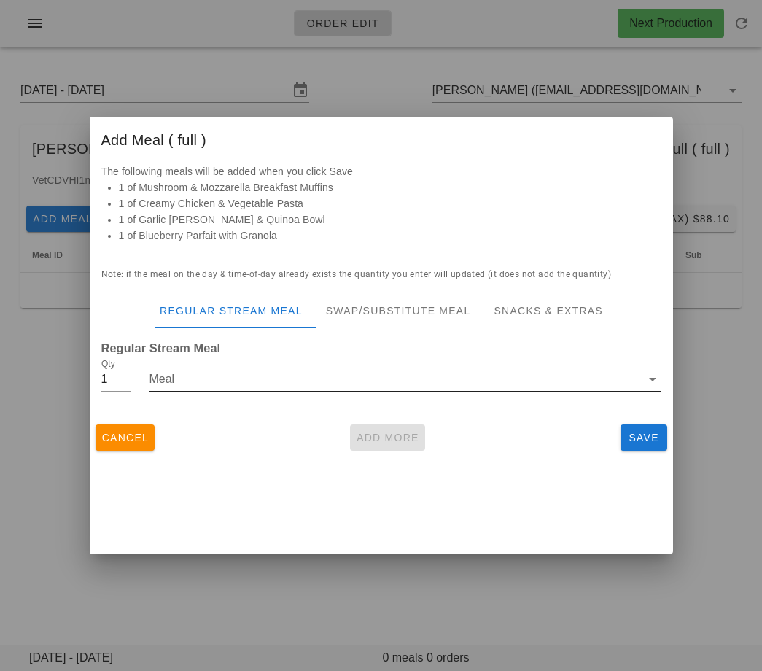
click at [329, 386] on input "Meal" at bounding box center [394, 378] width 491 height 23
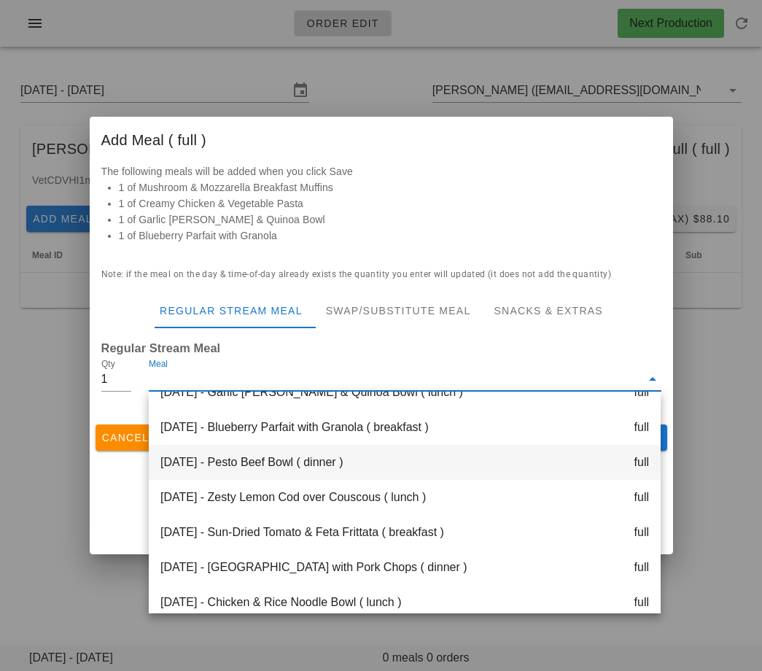
scroll to position [112, 0]
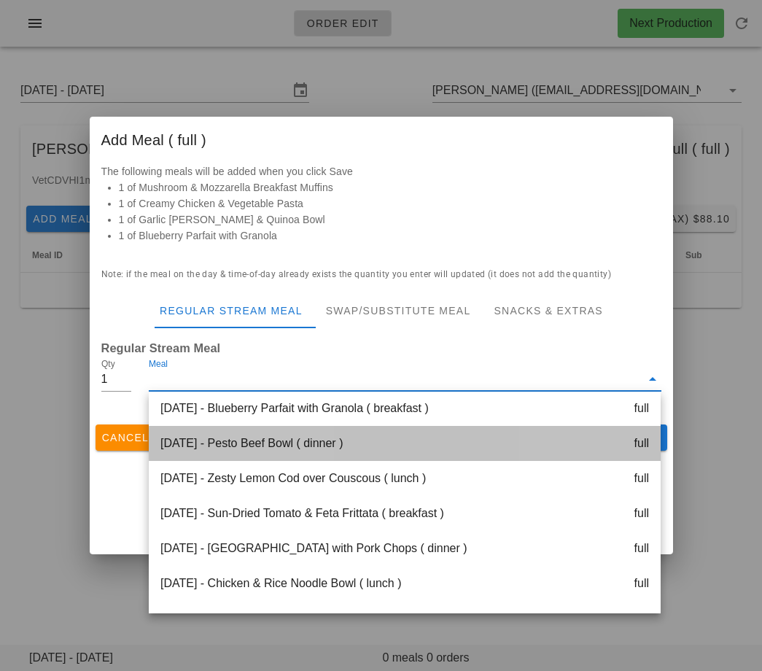
click at [312, 438] on div "[DATE] - Pesto Beef Bowl ( dinner ) full" at bounding box center [405, 443] width 512 height 35
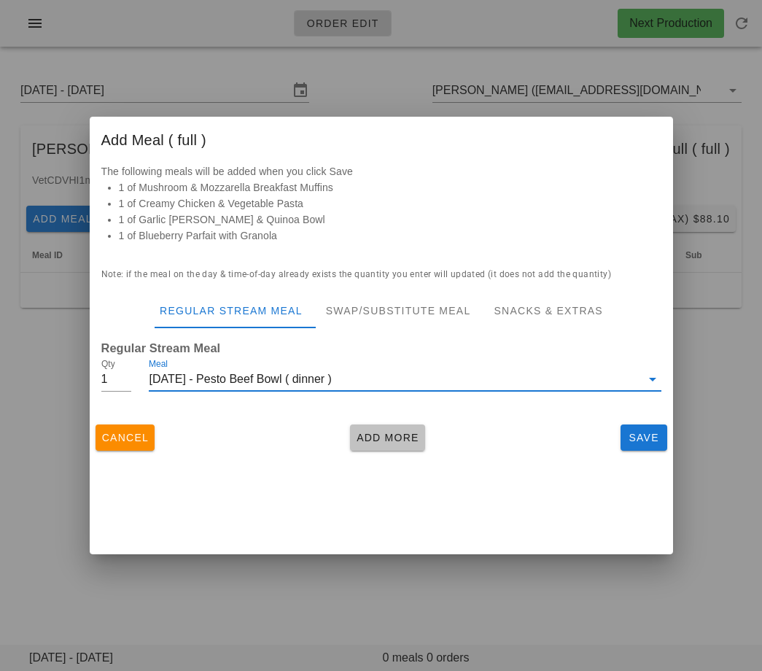
click at [381, 437] on span "Add More" at bounding box center [387, 438] width 63 height 12
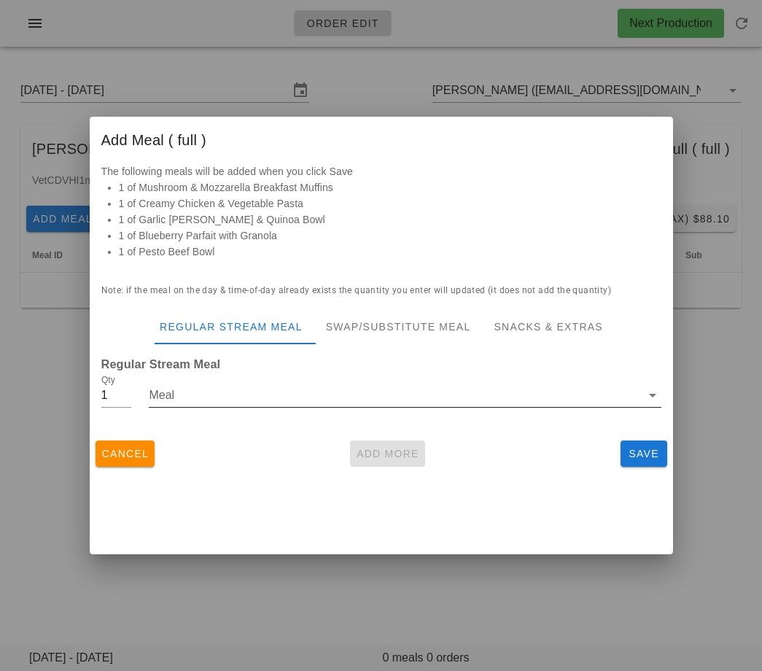
click at [343, 402] on input "Meal" at bounding box center [394, 395] width 491 height 23
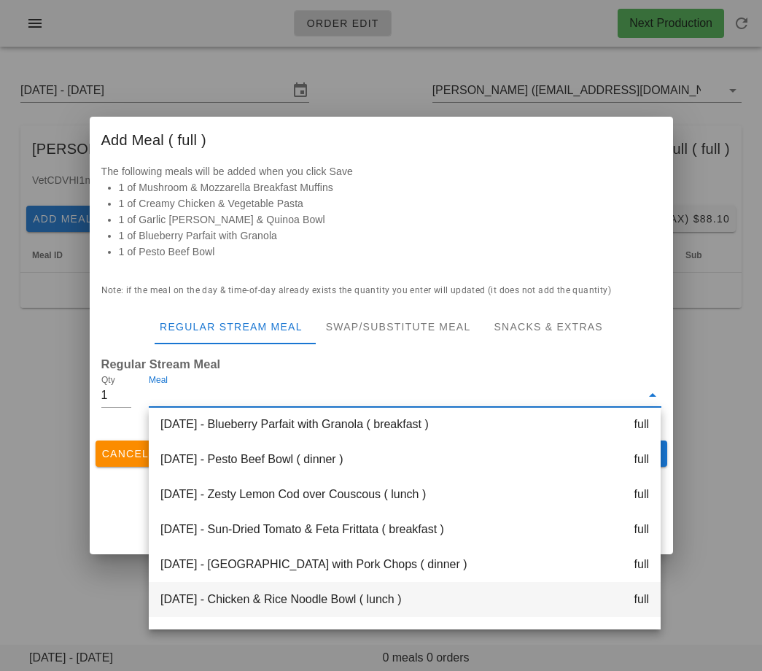
click at [335, 601] on div "[DATE] - Chicken & Rice Noodle Bowl ( lunch ) full" at bounding box center [405, 599] width 512 height 35
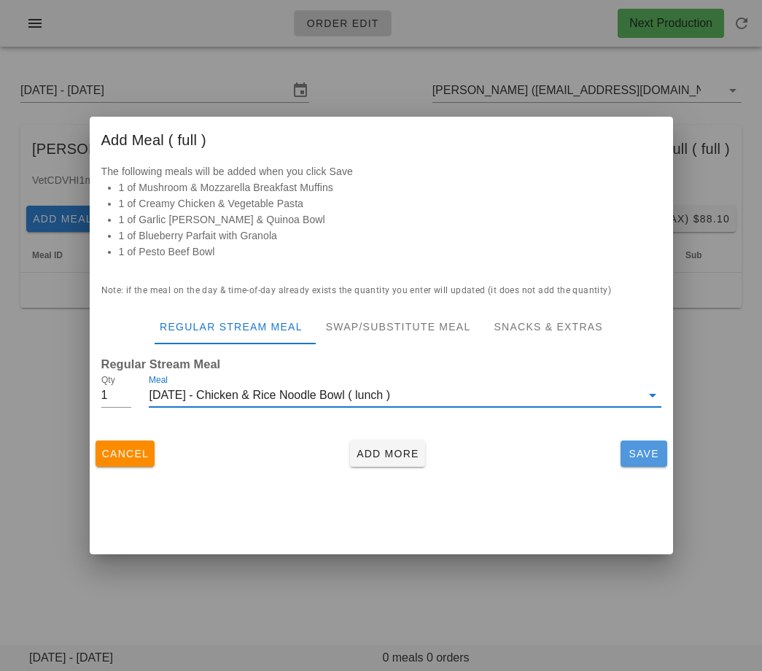
click at [642, 450] on span "Save" at bounding box center [643, 454] width 35 height 12
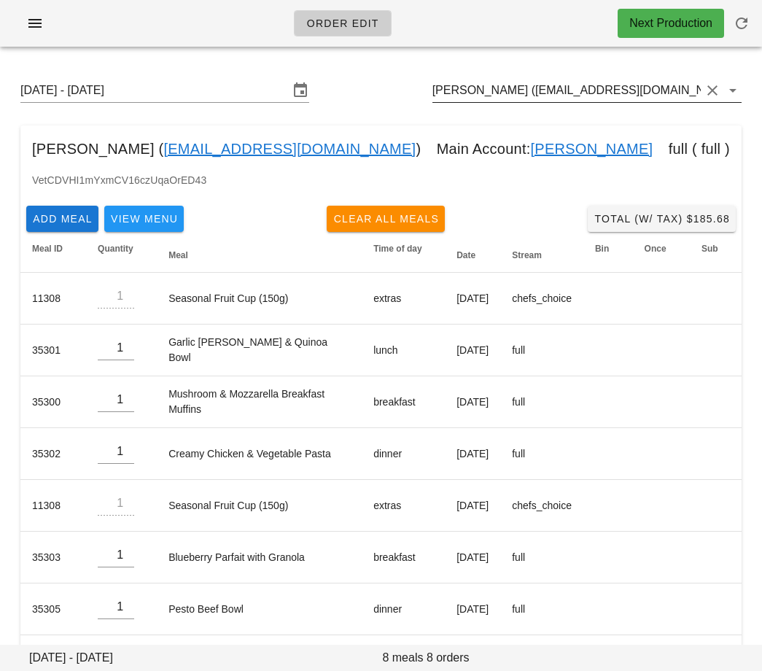
click at [513, 85] on input "[PERSON_NAME] ([EMAIL_ADDRESS][DOMAIN_NAME])" at bounding box center [566, 90] width 268 height 23
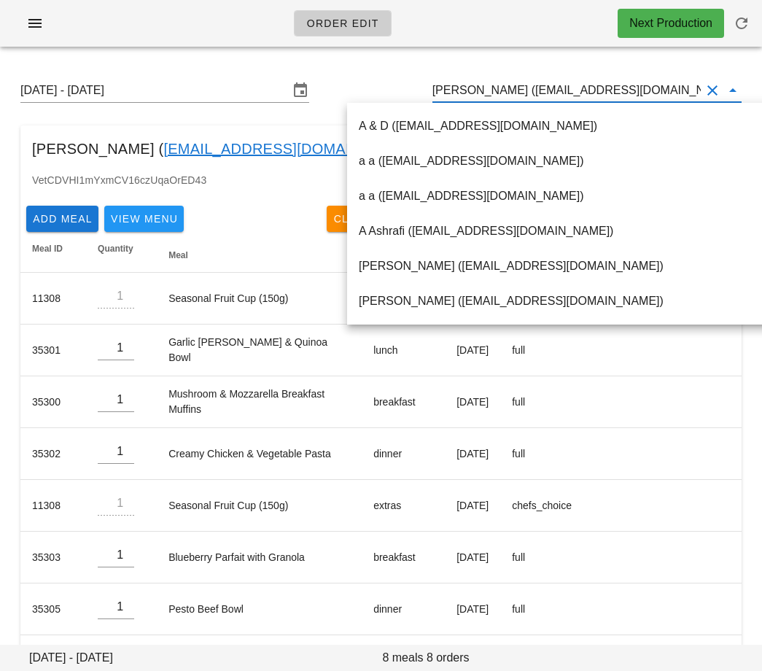
click at [513, 85] on input "[PERSON_NAME] ([EMAIL_ADDRESS][DOMAIN_NAME])" at bounding box center [566, 90] width 268 height 23
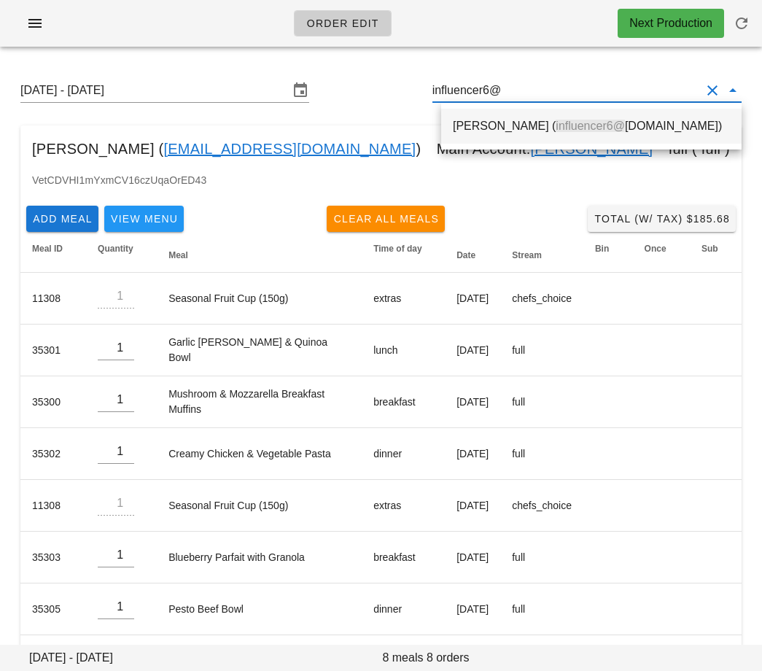
click at [501, 124] on div "Alexandra Dunlap ( influencer6@ fedfedfed.com)" at bounding box center [591, 126] width 277 height 14
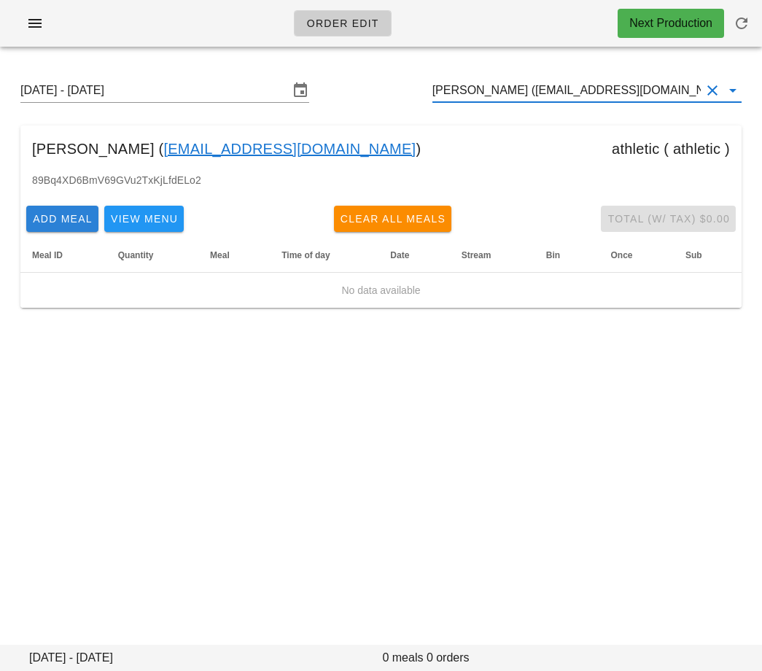
type input "[PERSON_NAME] ([EMAIL_ADDRESS][DOMAIN_NAME])"
click at [64, 222] on span "Add Meal" at bounding box center [62, 219] width 61 height 12
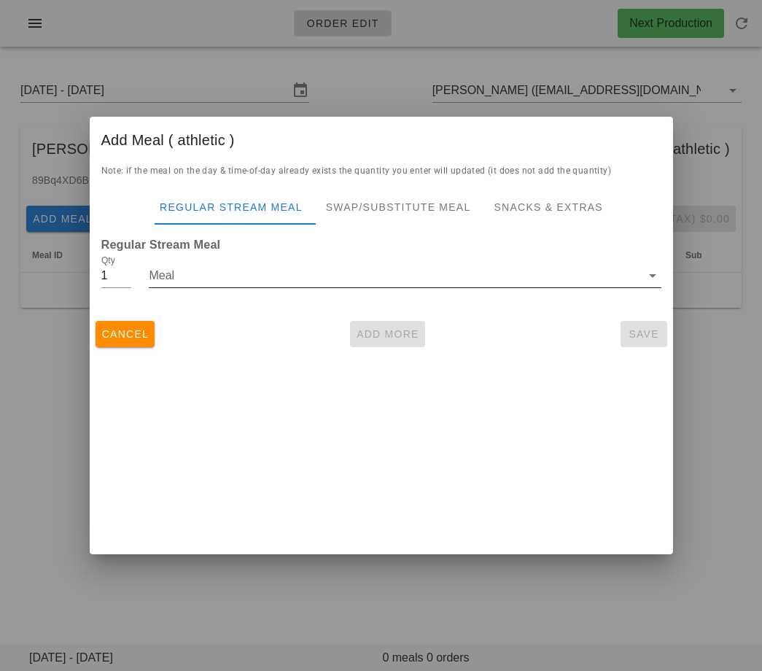
click at [195, 287] on div "Meal" at bounding box center [405, 275] width 512 height 23
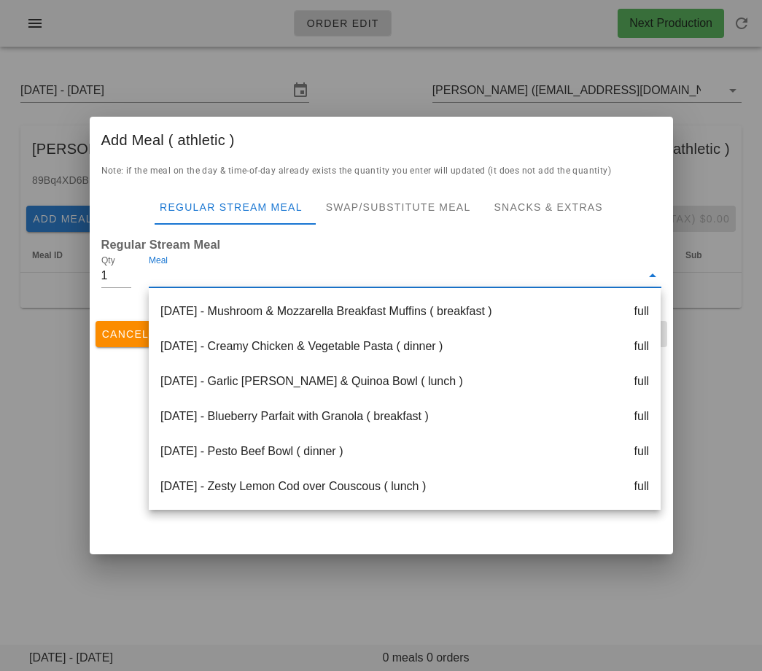
click at [81, 382] on div at bounding box center [381, 335] width 762 height 671
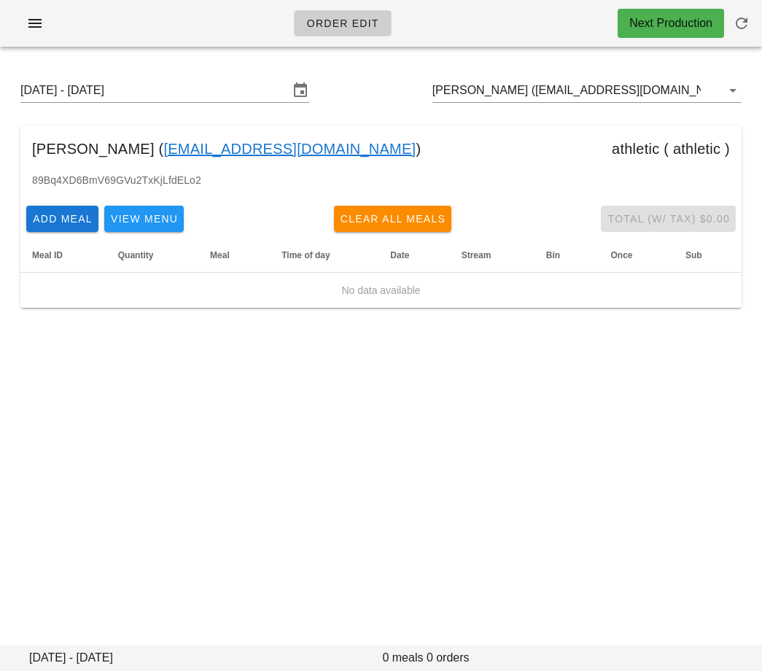
click at [50, 233] on div "Add Meal View Menu Clear All Meals Total (w/ Tax) $0.00" at bounding box center [380, 219] width 721 height 38
click at [66, 222] on span "Add Meal" at bounding box center [62, 219] width 61 height 12
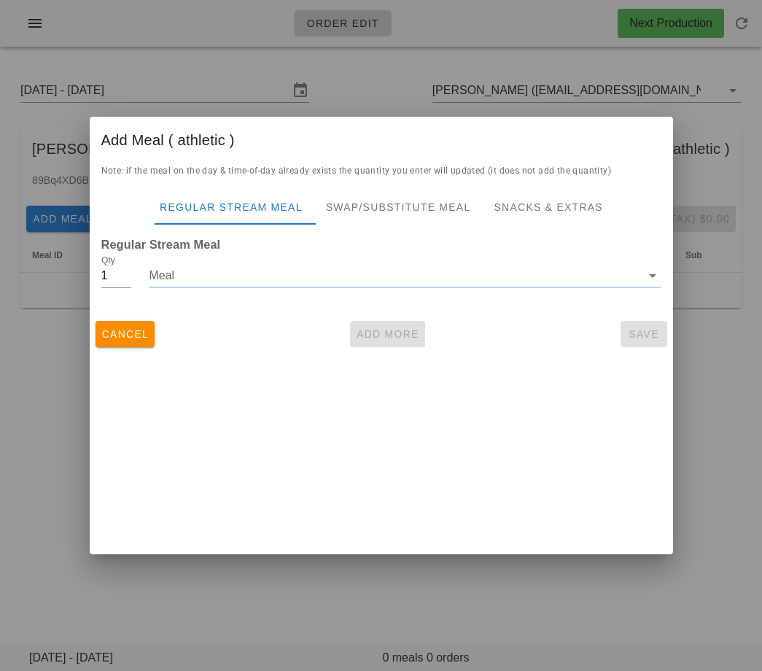
click at [183, 287] on div at bounding box center [405, 287] width 512 height 1
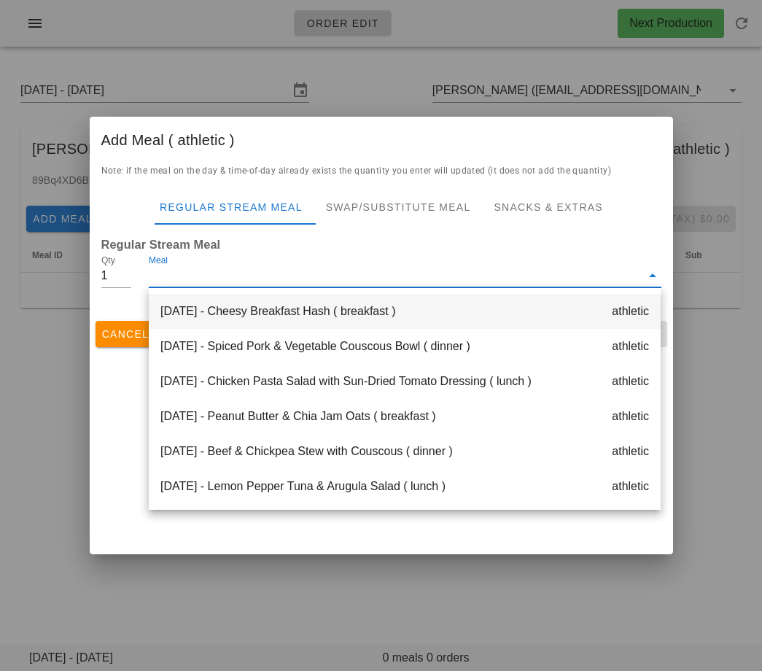
click at [192, 309] on div "Monday Sep 01 - Cheesy Breakfast Hash ( breakfast ) athletic" at bounding box center [405, 311] width 512 height 35
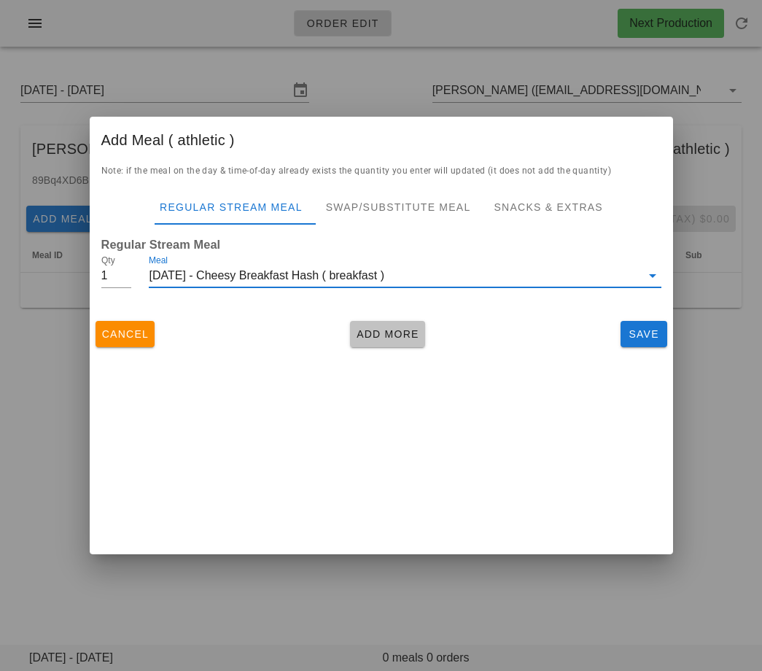
click at [359, 329] on span "Add More" at bounding box center [387, 334] width 63 height 12
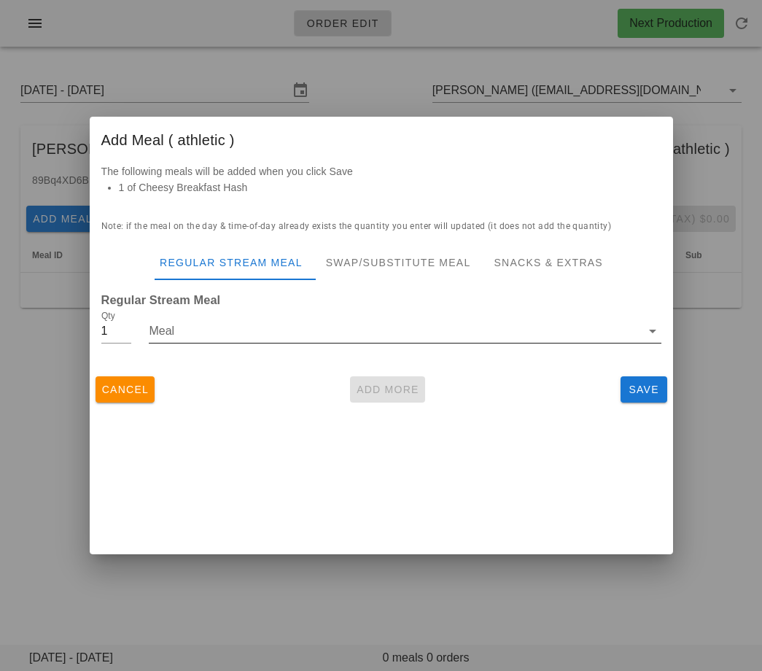
click at [306, 317] on div "Meal" at bounding box center [405, 335] width 512 height 48
click at [306, 322] on input "Meal" at bounding box center [394, 330] width 491 height 23
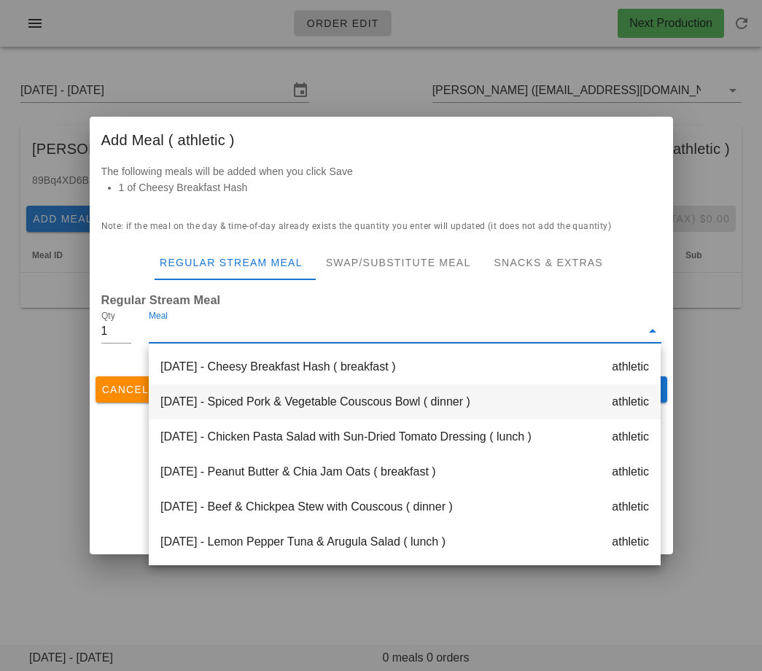
click at [303, 394] on div "Monday Sep 01 - Spiced Pork & Vegetable Couscous Bowl ( dinner ) athletic" at bounding box center [405, 401] width 512 height 35
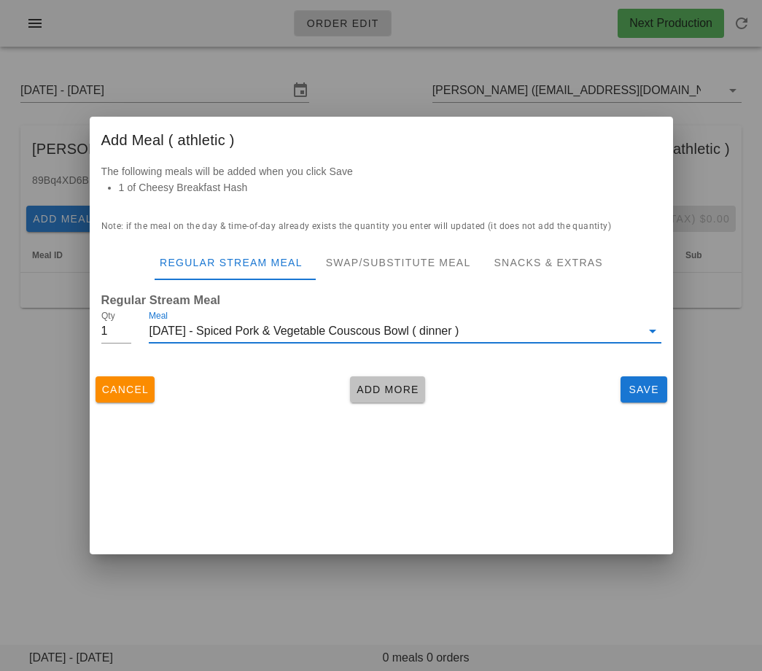
click at [367, 397] on button "Add More" at bounding box center [387, 389] width 75 height 26
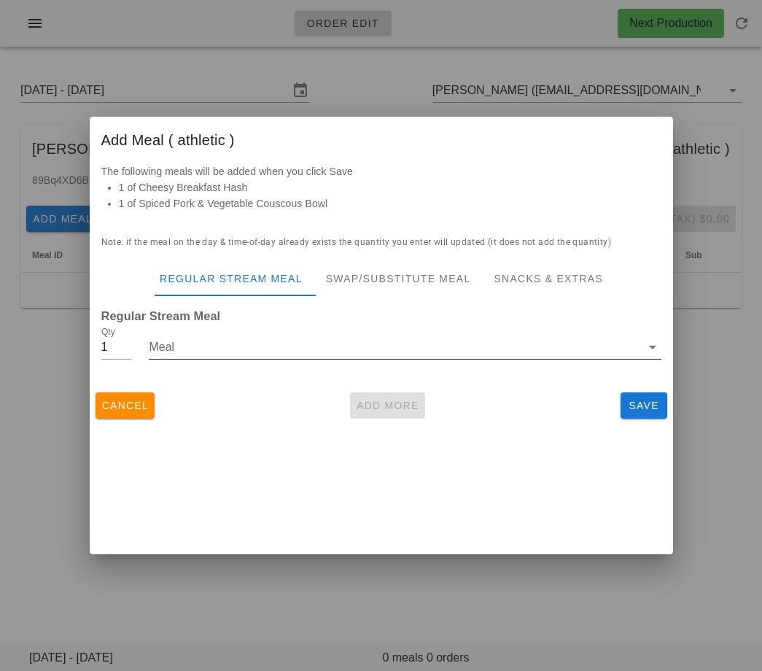
click at [311, 331] on div "Meal" at bounding box center [405, 351] width 512 height 48
click at [311, 337] on input "Meal" at bounding box center [394, 346] width 491 height 23
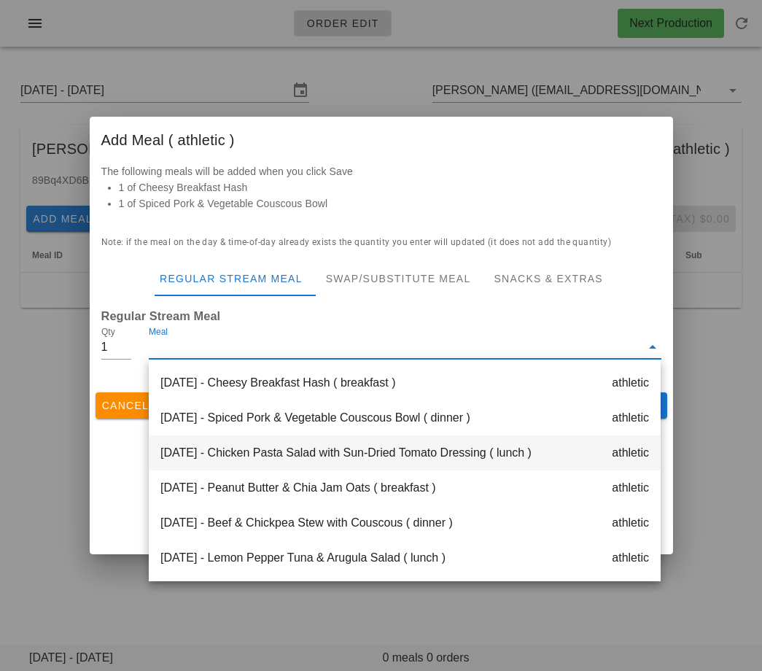
click at [306, 443] on div "Monday Sep 01 - Chicken Pasta Salad with Sun-Dried Tomato Dressing ( lunch ) at…" at bounding box center [405, 452] width 512 height 35
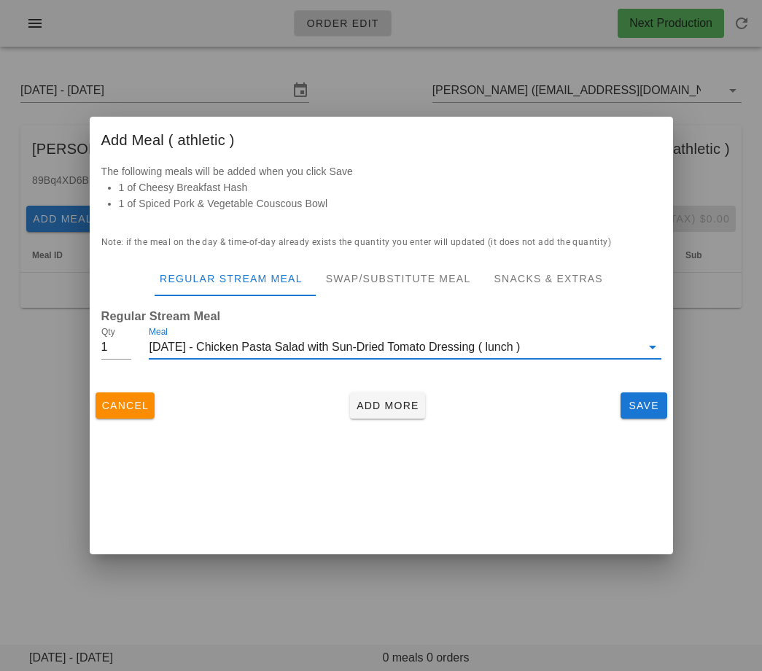
click at [384, 419] on div "Cancel Add More Save" at bounding box center [381, 405] width 583 height 38
click at [370, 400] on span "Add More" at bounding box center [387, 406] width 63 height 12
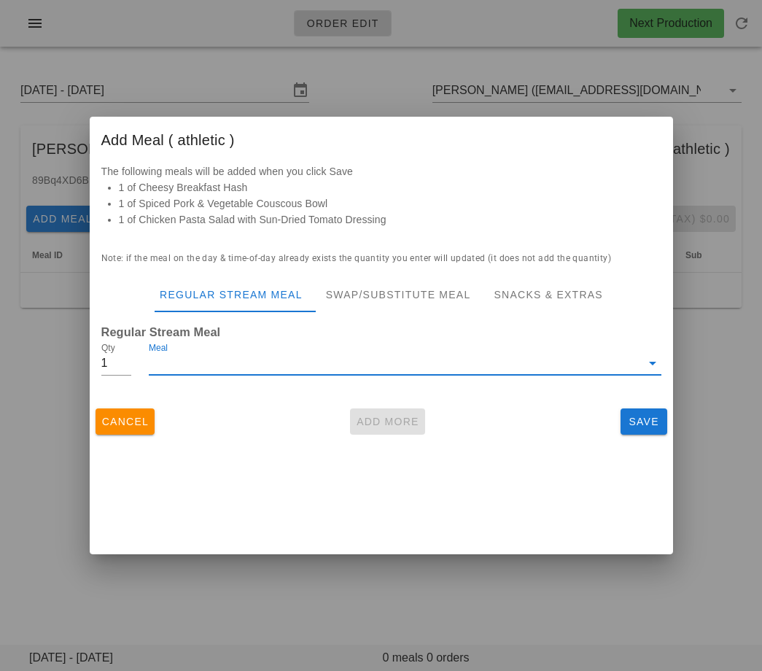
click at [318, 369] on input "Meal" at bounding box center [394, 362] width 491 height 23
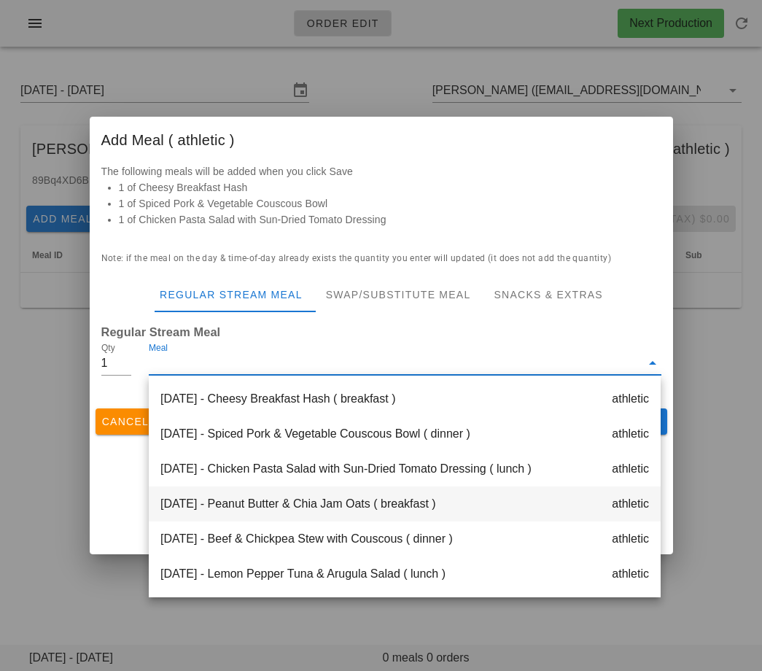
click at [314, 510] on div "Tuesday Sep 02 - Peanut Butter & Chia Jam Oats ( breakfast ) athletic" at bounding box center [405, 503] width 512 height 35
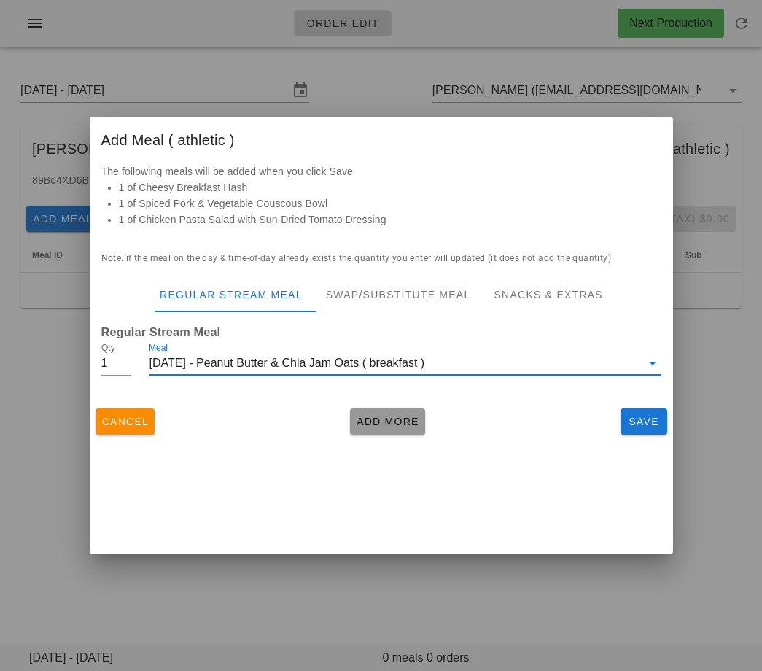
click at [384, 428] on button "Add More" at bounding box center [387, 421] width 75 height 26
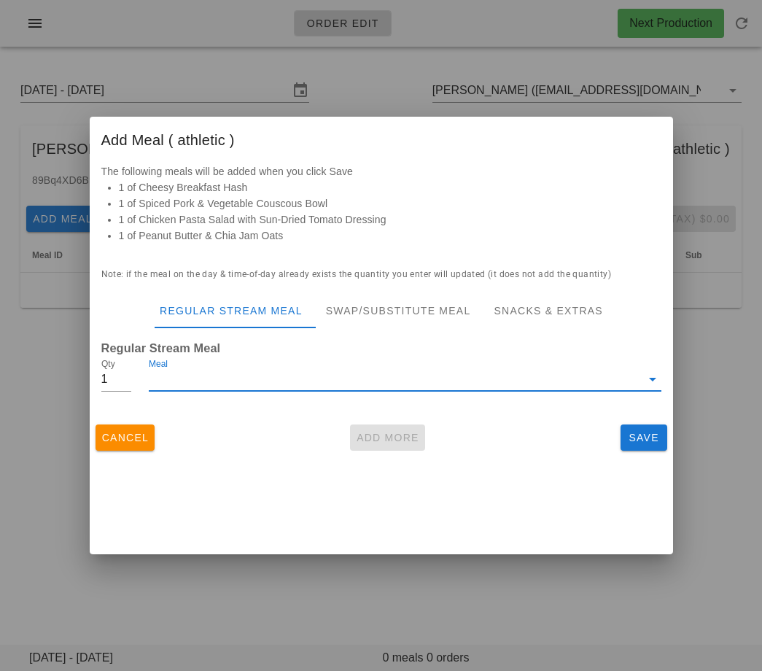
click at [341, 378] on input "Meal" at bounding box center [394, 378] width 491 height 23
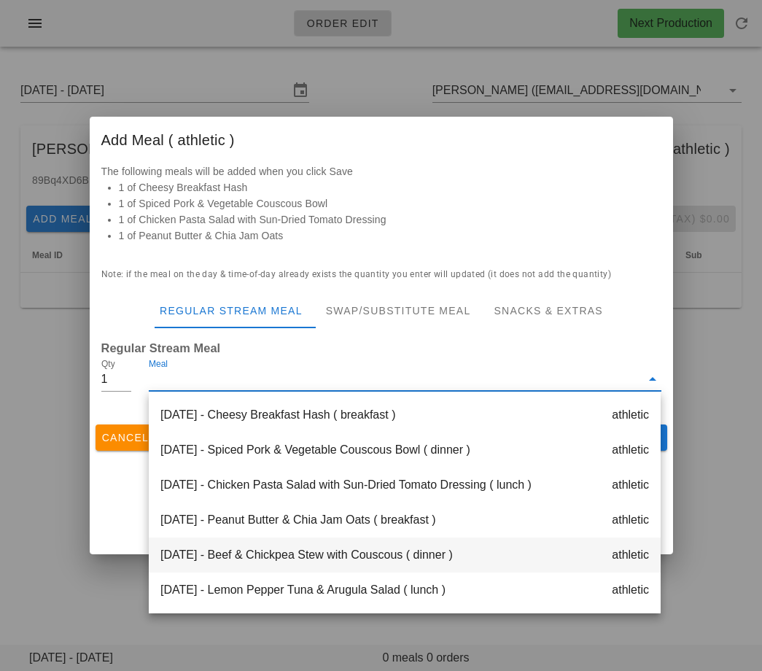
click at [338, 556] on div "Tuesday Sep 02 - Beef & Chickpea Stew with Couscous ( dinner ) athletic" at bounding box center [405, 554] width 512 height 35
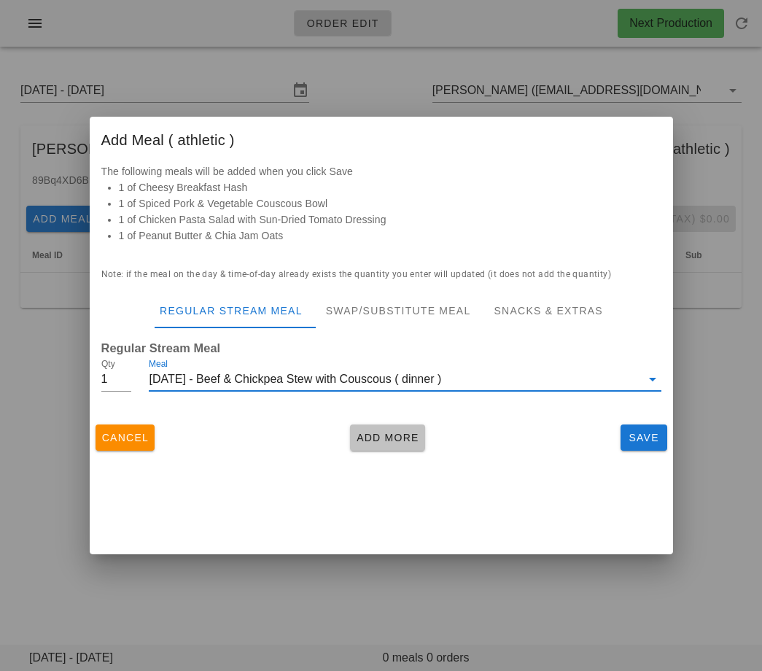
click at [370, 434] on span "Add More" at bounding box center [387, 438] width 63 height 12
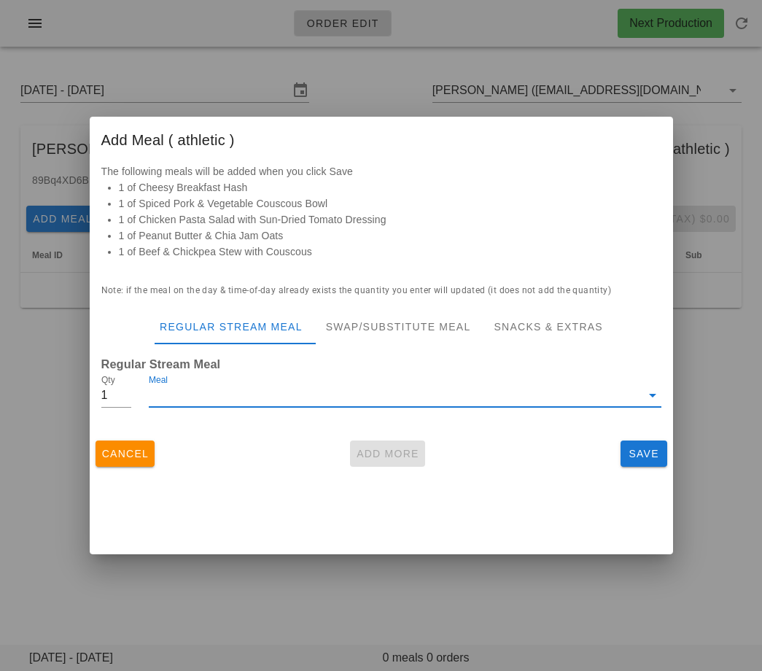
click at [338, 388] on input "Meal" at bounding box center [394, 395] width 491 height 23
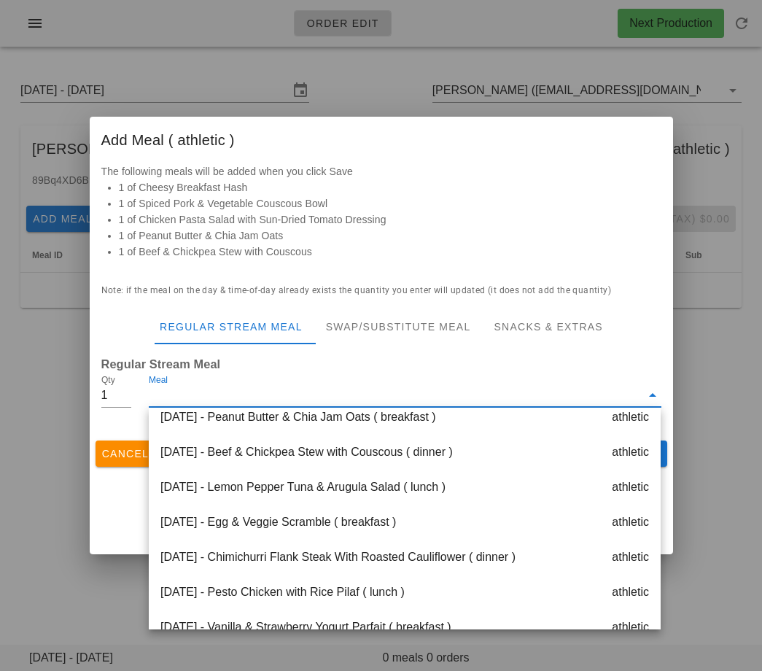
scroll to position [129, 0]
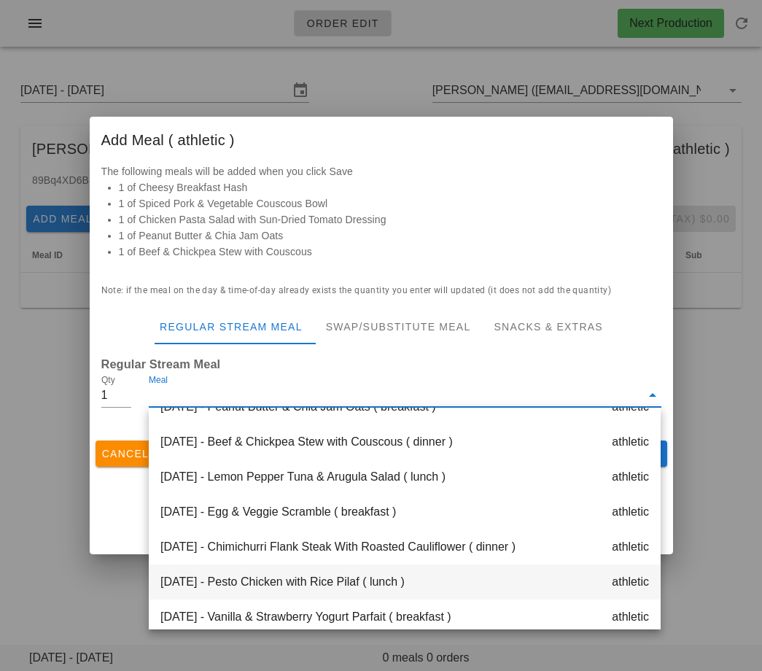
click at [336, 583] on div "Wednesday Sep 03 - Pesto Chicken with Rice Pilaf ( lunch ) athletic" at bounding box center [405, 581] width 512 height 35
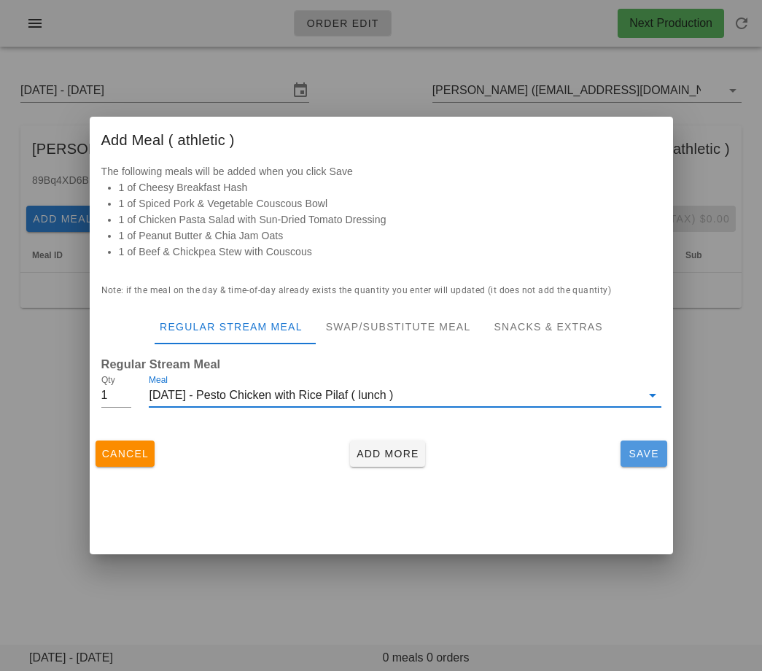
click at [645, 448] on span "Save" at bounding box center [643, 454] width 35 height 12
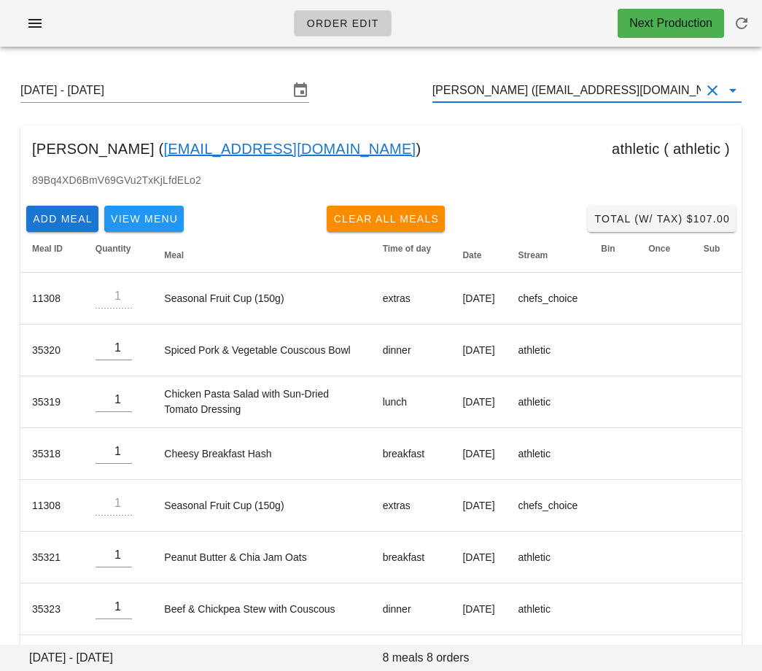
click at [519, 85] on input "Alexandra Dunlap (influencer6@fedfedfed.com)" at bounding box center [566, 90] width 268 height 23
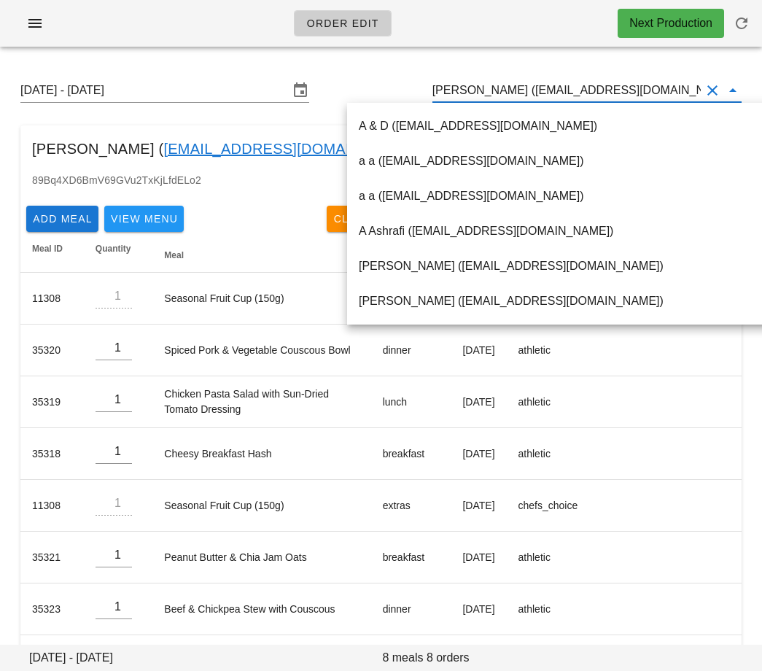
click at [519, 85] on input "Alexandra Dunlap (influencer6@fedfedfed.com)" at bounding box center [566, 90] width 268 height 23
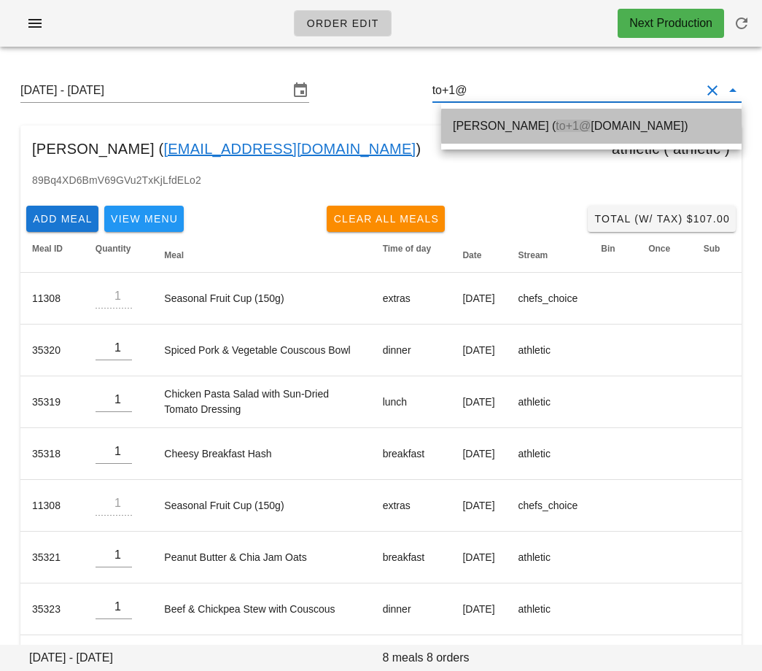
click at [527, 120] on div "Hayley Noelle ( to+1@ fedfedfed.com)" at bounding box center [591, 126] width 277 height 14
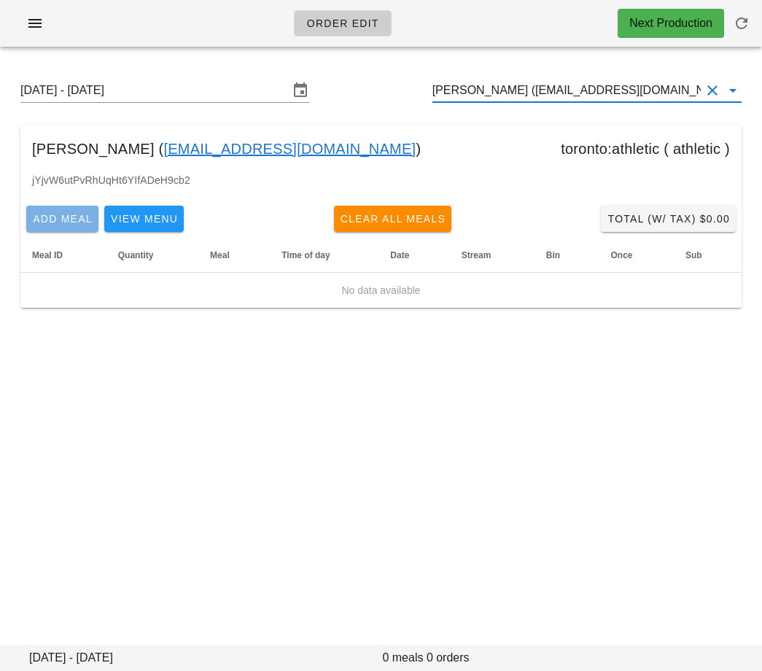
click at [55, 218] on span "Add Meal" at bounding box center [62, 219] width 61 height 12
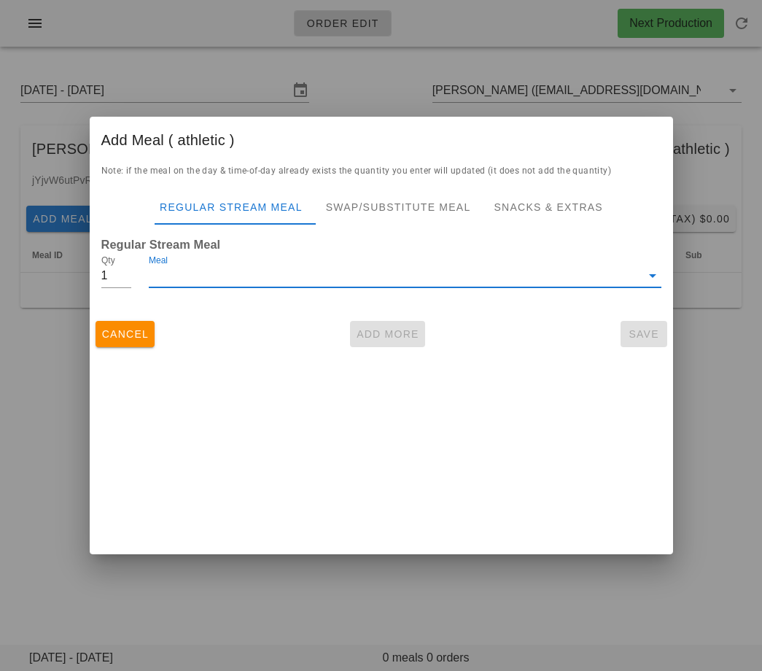
click at [198, 280] on input "Meal" at bounding box center [394, 275] width 491 height 23
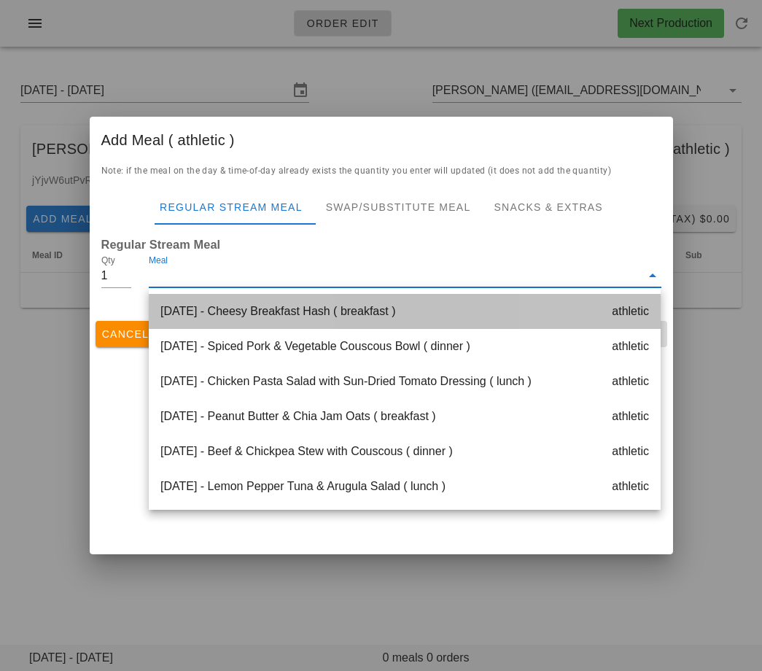
click at [198, 308] on div "Monday Sep 01 - Cheesy Breakfast Hash ( breakfast ) athletic" at bounding box center [405, 311] width 512 height 35
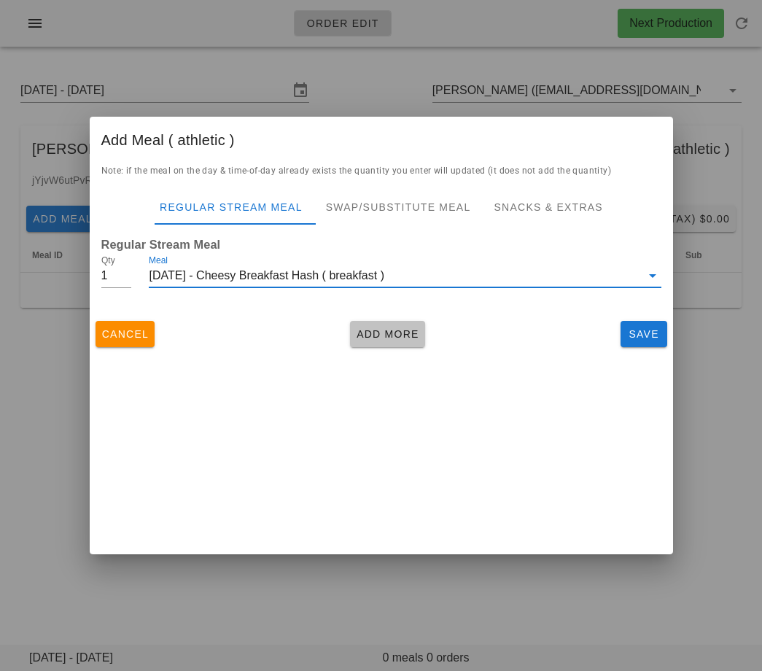
click at [376, 328] on span "Add More" at bounding box center [387, 334] width 63 height 12
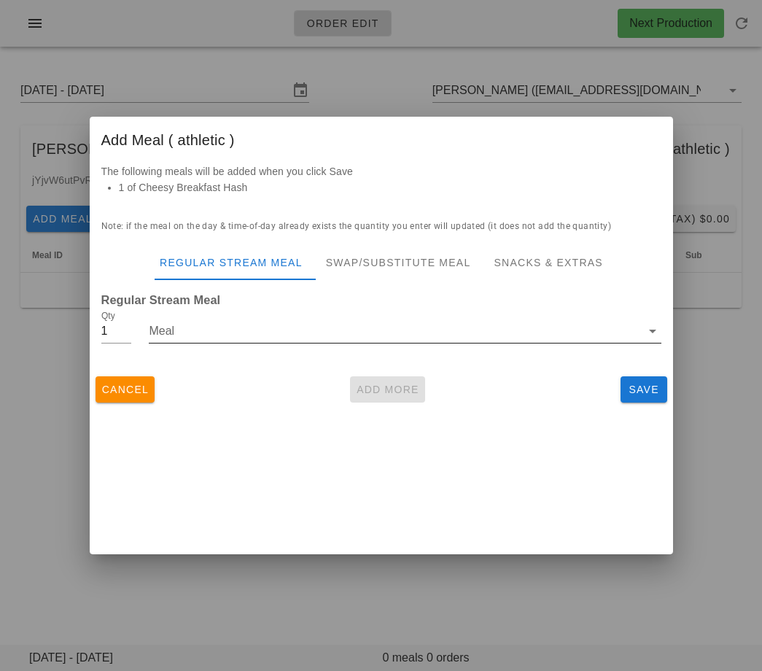
click at [221, 330] on input "Meal" at bounding box center [394, 330] width 491 height 23
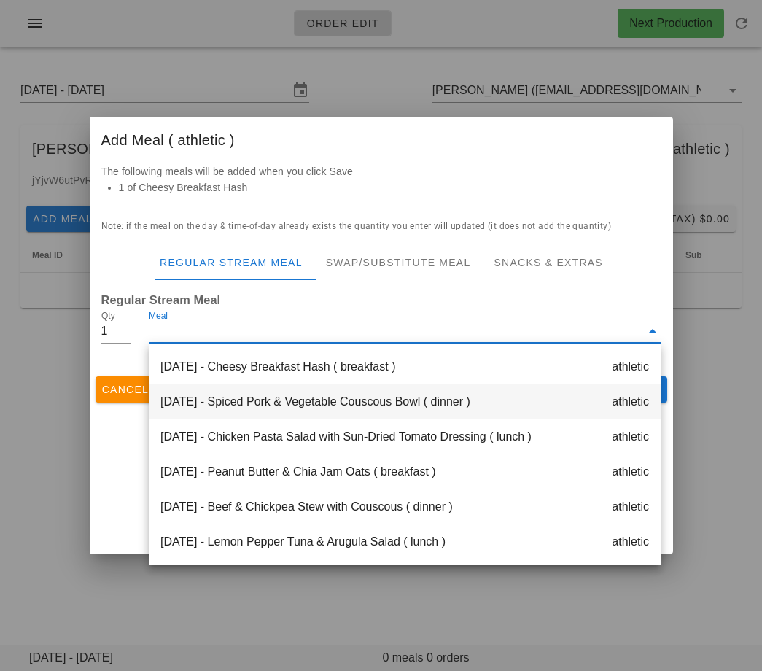
click at [218, 402] on div "Monday Sep 01 - Spiced Pork & Vegetable Couscous Bowl ( dinner ) athletic" at bounding box center [405, 401] width 512 height 35
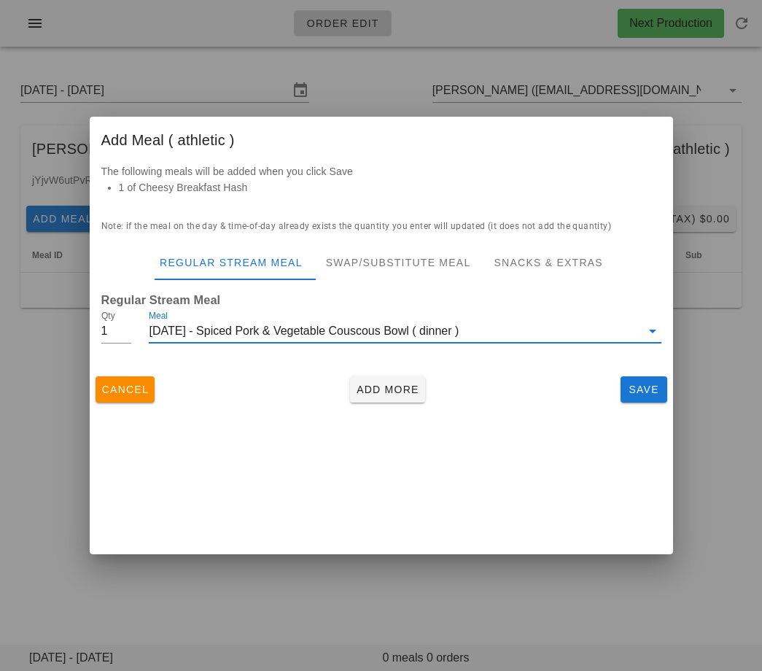
click at [369, 402] on div "Cancel Add More Save" at bounding box center [381, 389] width 583 height 38
click at [359, 385] on span "Add More" at bounding box center [387, 390] width 63 height 12
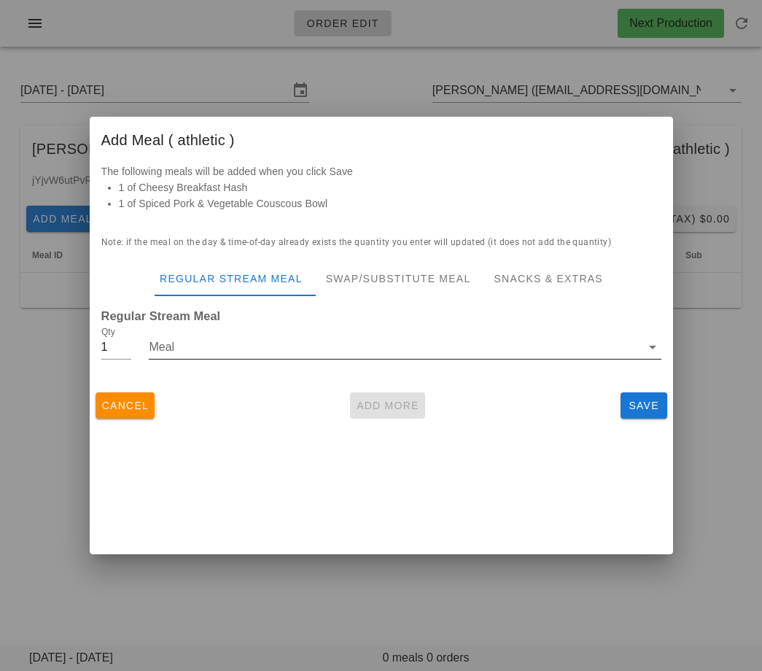
click at [308, 362] on div "Meal" at bounding box center [405, 354] width 512 height 39
click at [308, 346] on input "Meal" at bounding box center [394, 346] width 491 height 23
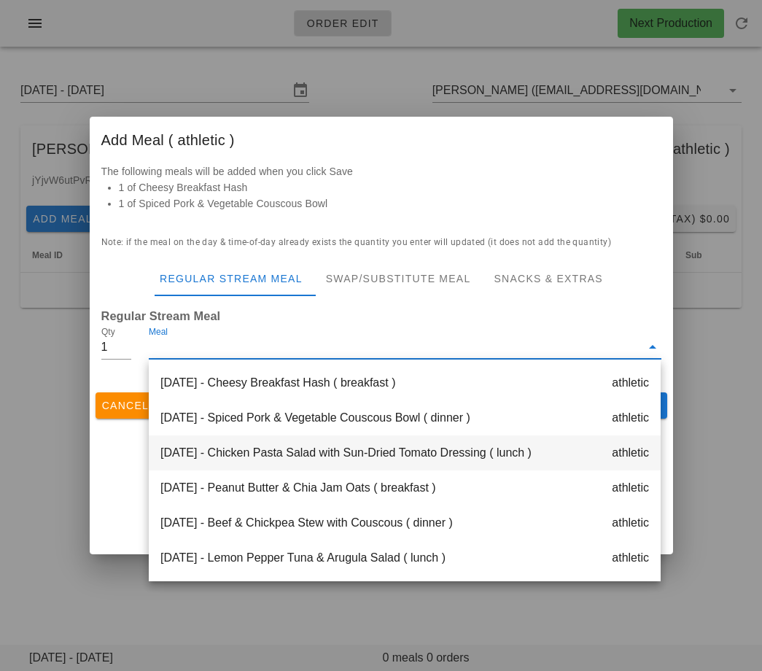
click at [294, 459] on div "Monday Sep 01 - Chicken Pasta Salad with Sun-Dried Tomato Dressing ( lunch ) at…" at bounding box center [405, 452] width 512 height 35
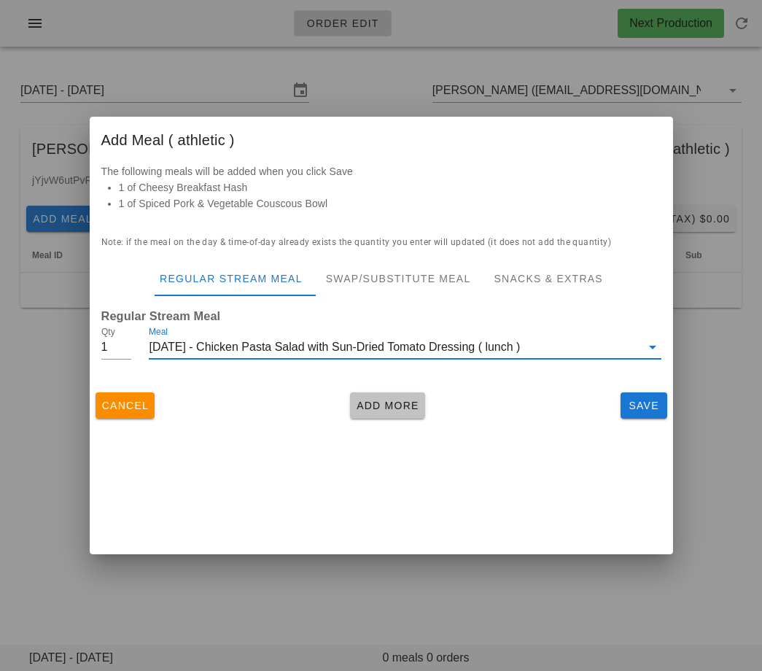
click at [385, 407] on span "Add More" at bounding box center [387, 406] width 63 height 12
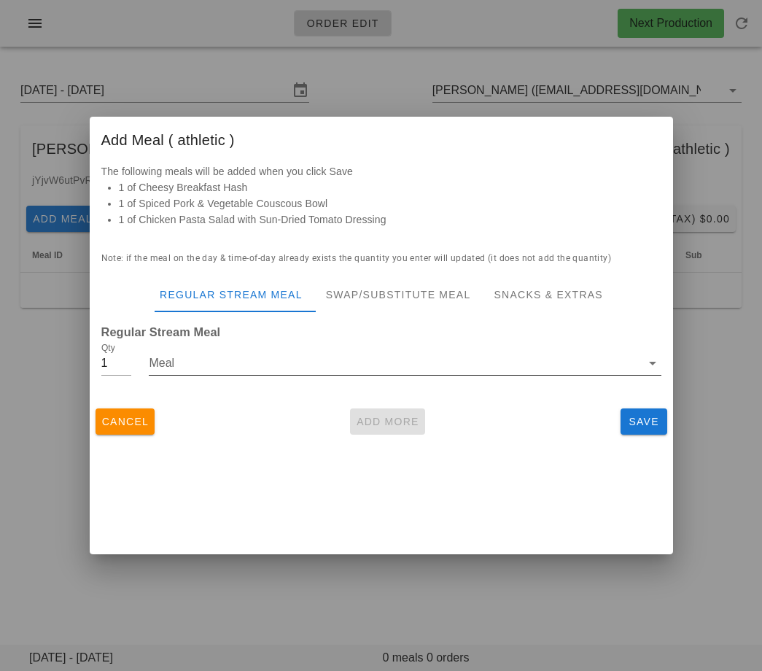
click at [320, 374] on input "Meal" at bounding box center [394, 362] width 491 height 23
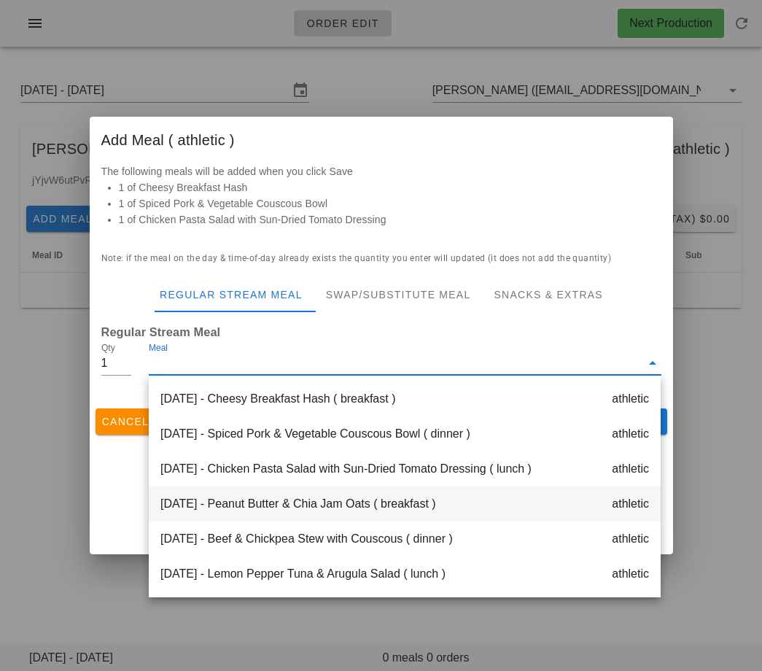
click at [312, 512] on div "Tuesday Sep 02 - Peanut Butter & Chia Jam Oats ( breakfast ) athletic" at bounding box center [405, 503] width 512 height 35
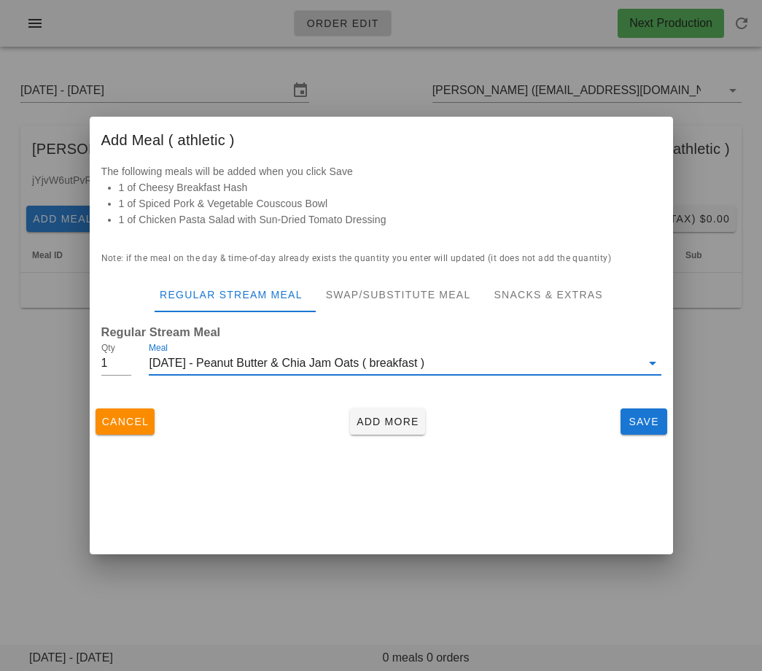
click at [378, 442] on div "Add Meal ( athletic ) The following meals will be added when you click Save 1 o…" at bounding box center [381, 335] width 583 height 437
click at [378, 428] on button "Add More" at bounding box center [387, 421] width 75 height 26
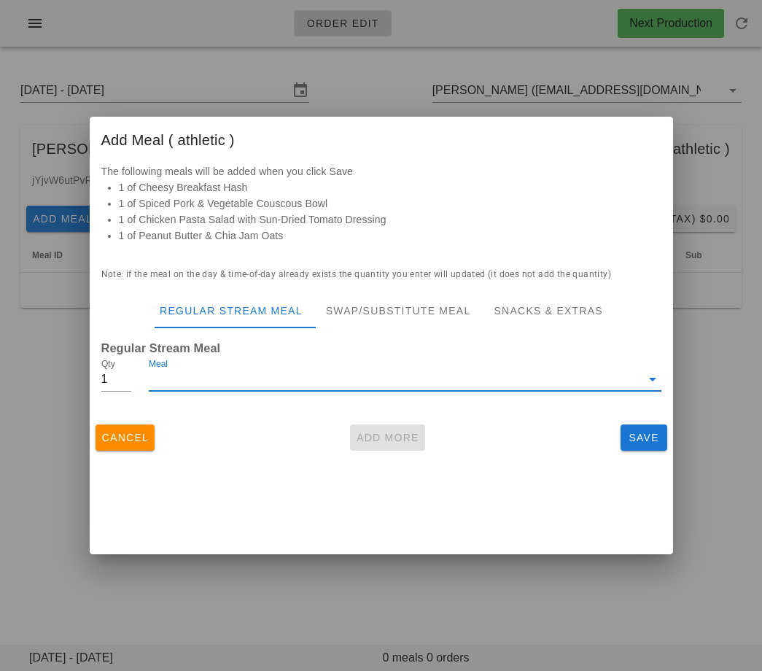
click at [324, 388] on input "Meal" at bounding box center [394, 378] width 491 height 23
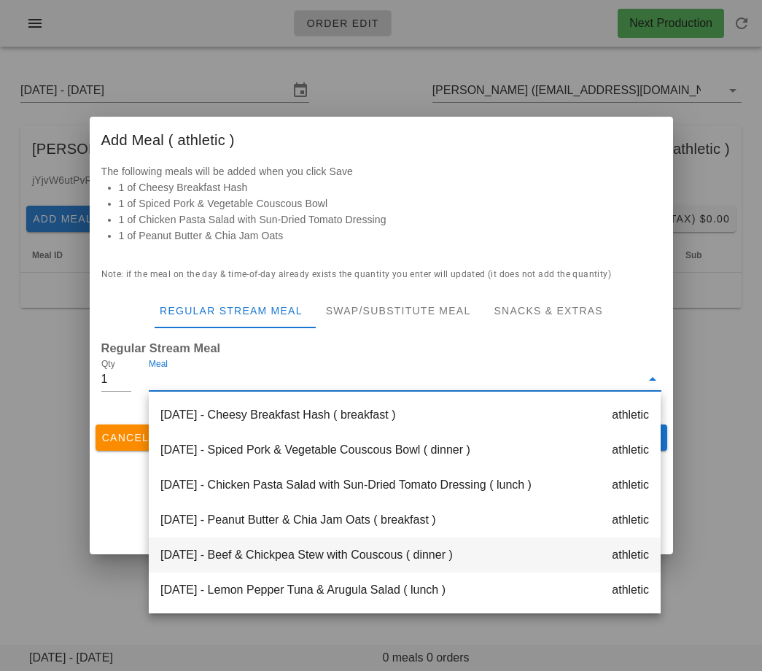
click at [324, 554] on div "Tuesday Sep 02 - Beef & Chickpea Stew with Couscous ( dinner ) athletic" at bounding box center [405, 554] width 512 height 35
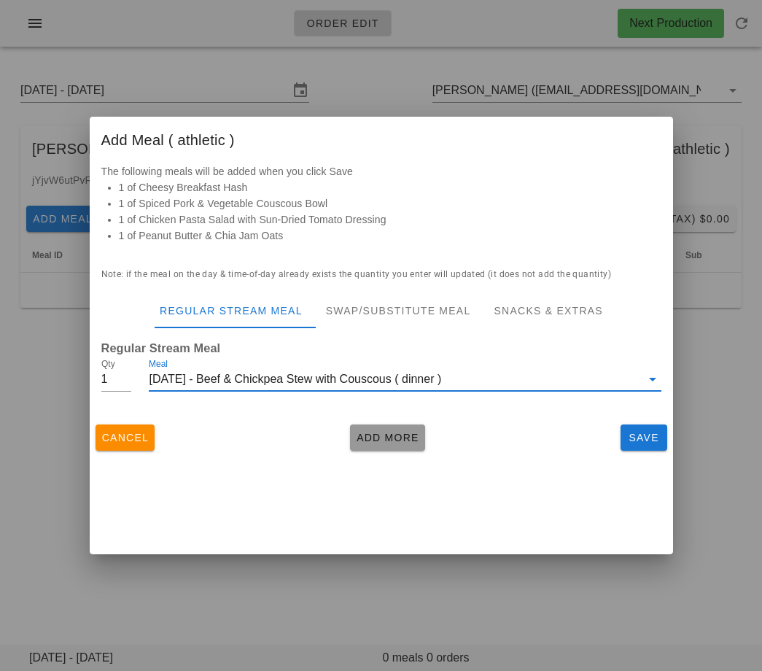
click at [373, 438] on span "Add More" at bounding box center [387, 438] width 63 height 12
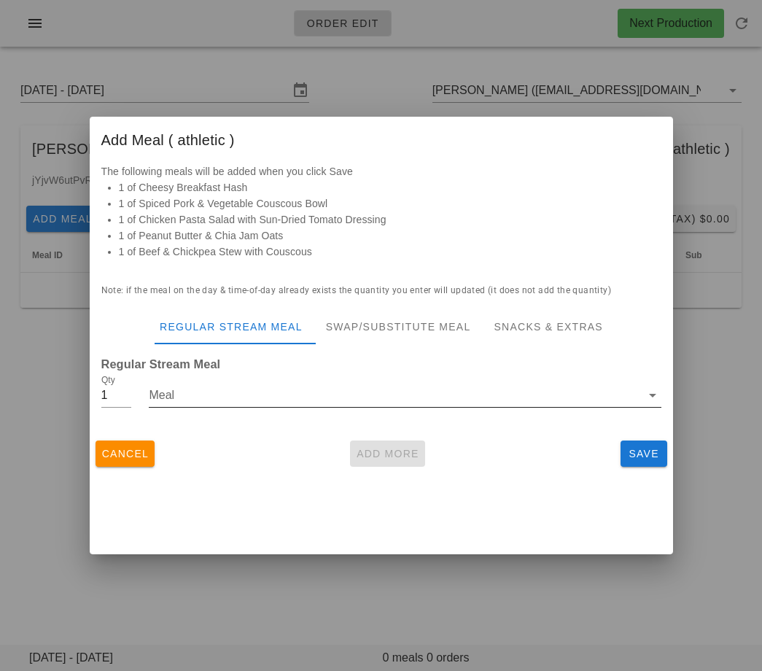
click at [325, 403] on input "Meal" at bounding box center [394, 395] width 491 height 23
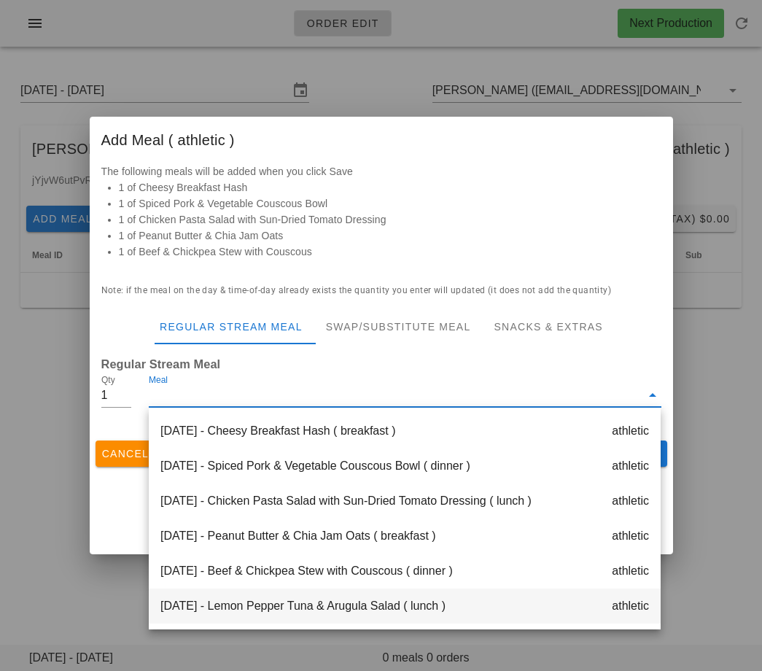
click at [316, 606] on div "Tuesday Sep 02 - Lemon Pepper Tuna & Arugula Salad ( lunch ) athletic" at bounding box center [405, 605] width 512 height 35
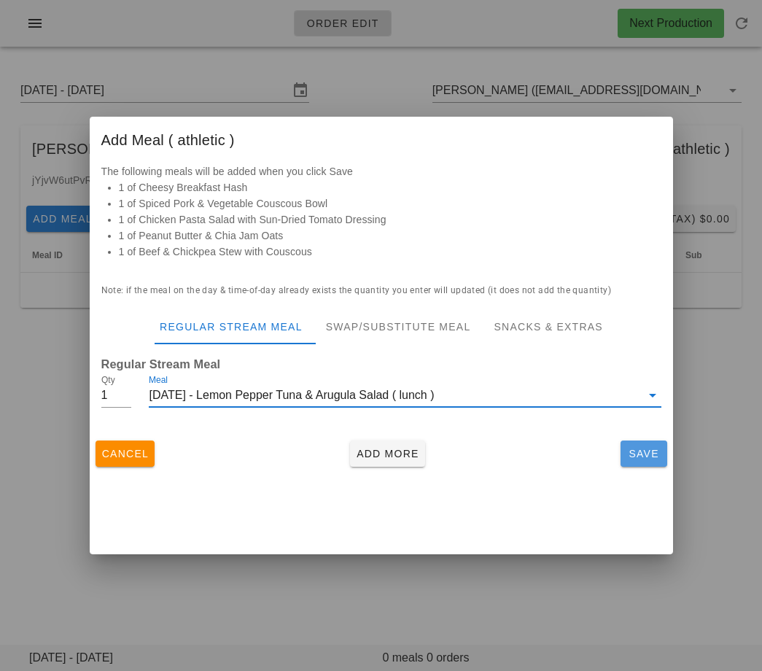
click at [647, 457] on span "Save" at bounding box center [643, 454] width 35 height 12
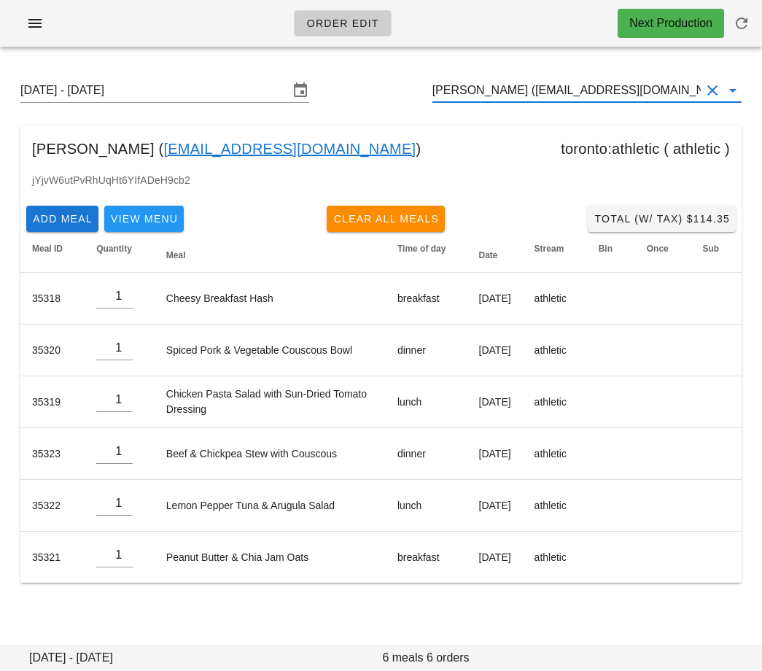
click at [536, 82] on input "Hayley Noelle (to+1@fedfedfed.com)" at bounding box center [566, 90] width 268 height 23
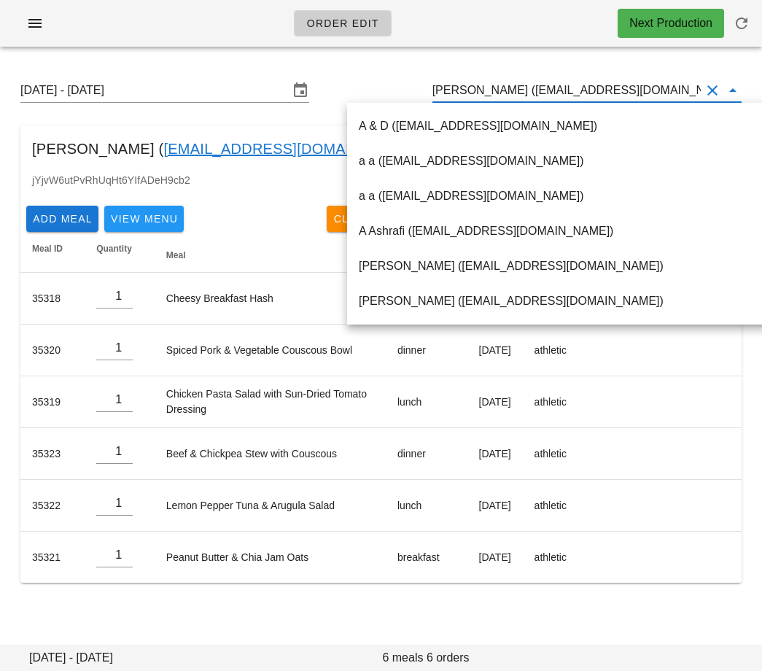
click at [536, 82] on input "Hayley Noelle (to+1@fedfedfed.com)" at bounding box center [566, 90] width 268 height 23
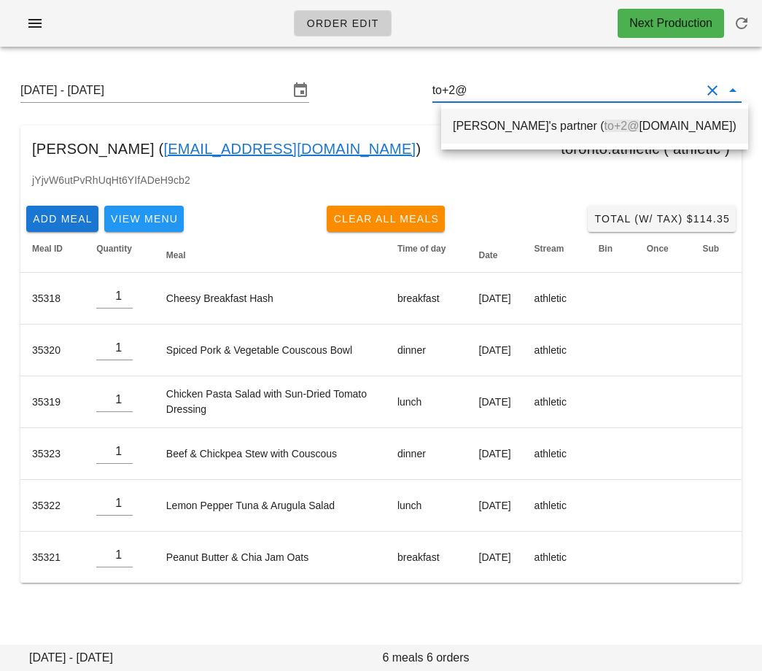
click at [502, 122] on div "Jay Hayley's partner ( to+2@ fedfedfed.com)" at bounding box center [595, 126] width 284 height 14
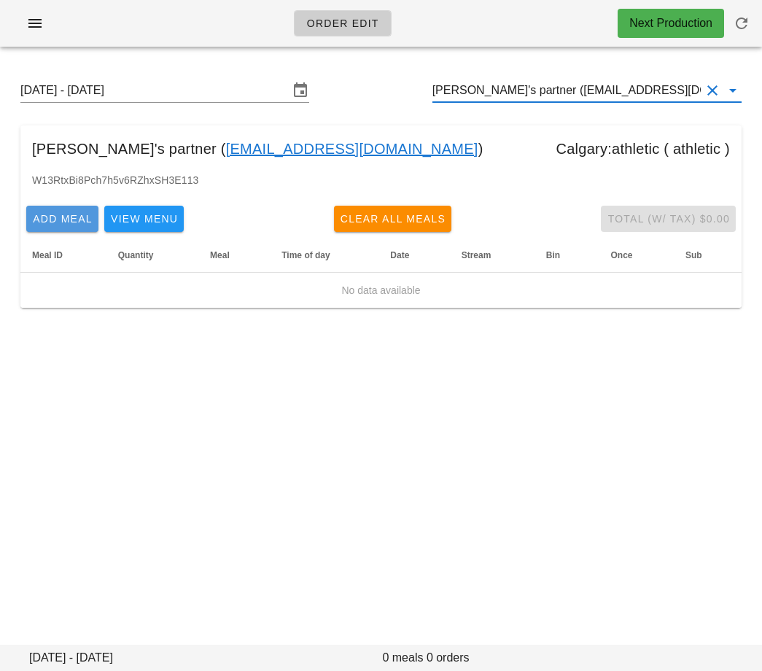
click at [68, 214] on span "Add Meal" at bounding box center [62, 219] width 61 height 12
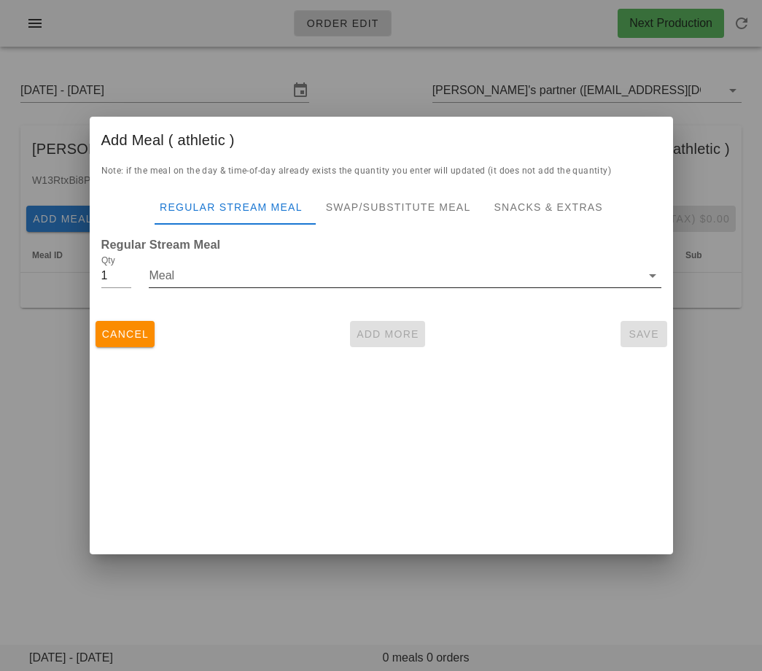
click at [176, 277] on input "Meal" at bounding box center [394, 275] width 491 height 23
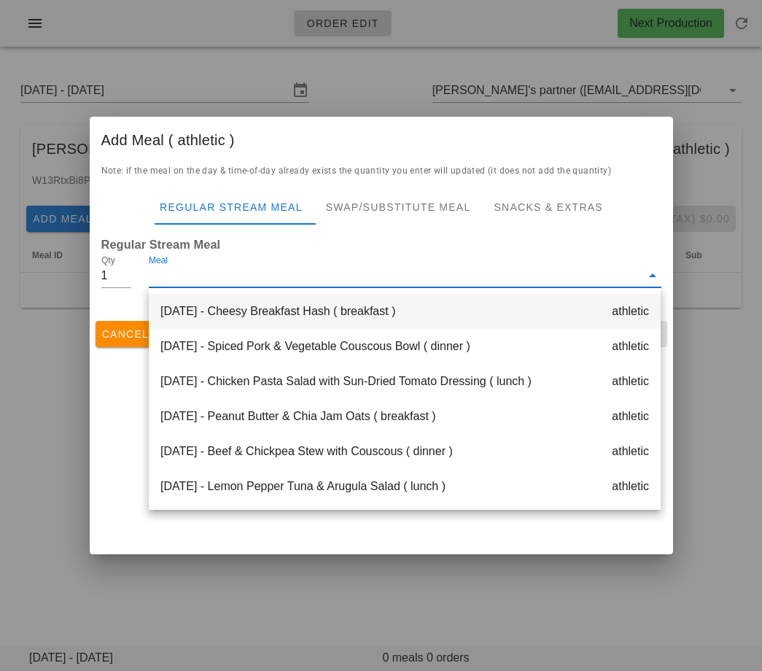
click at [185, 314] on div "Monday Sep 01 - Cheesy Breakfast Hash ( breakfast ) athletic" at bounding box center [405, 311] width 512 height 35
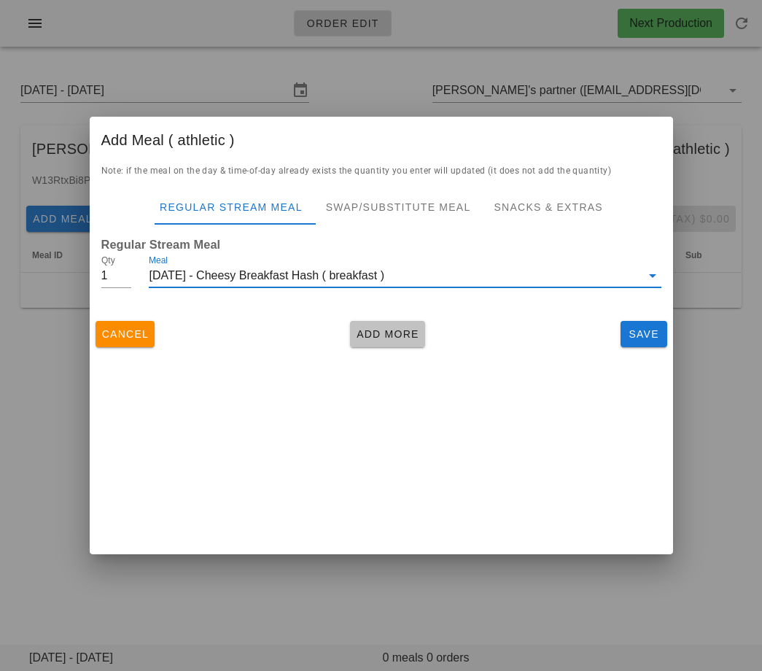
click at [365, 328] on span "Add More" at bounding box center [387, 334] width 63 height 12
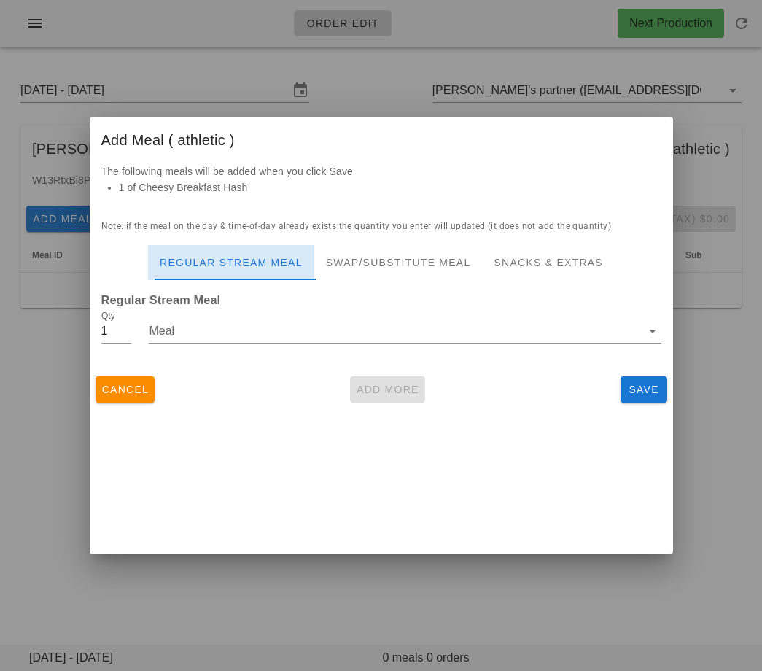
click at [281, 276] on div "Regular Stream Meal" at bounding box center [231, 262] width 166 height 35
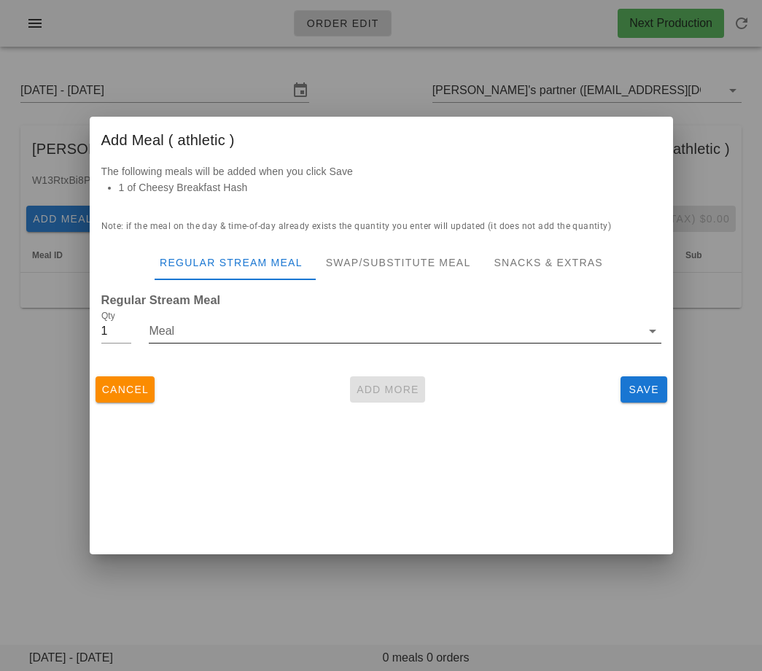
click at [236, 330] on input "Meal" at bounding box center [394, 330] width 491 height 23
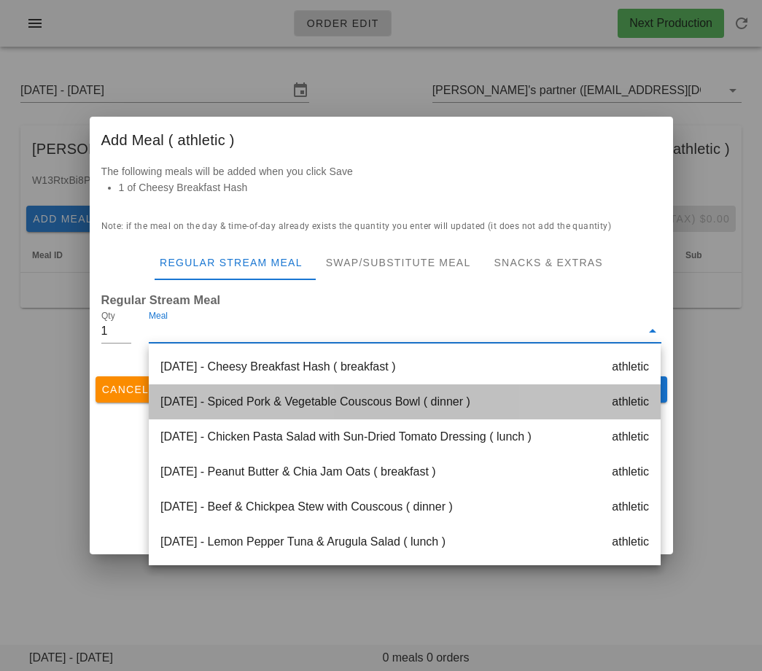
click at [256, 400] on div "Monday Sep 01 - Spiced Pork & Vegetable Couscous Bowl ( dinner ) athletic" at bounding box center [405, 401] width 512 height 35
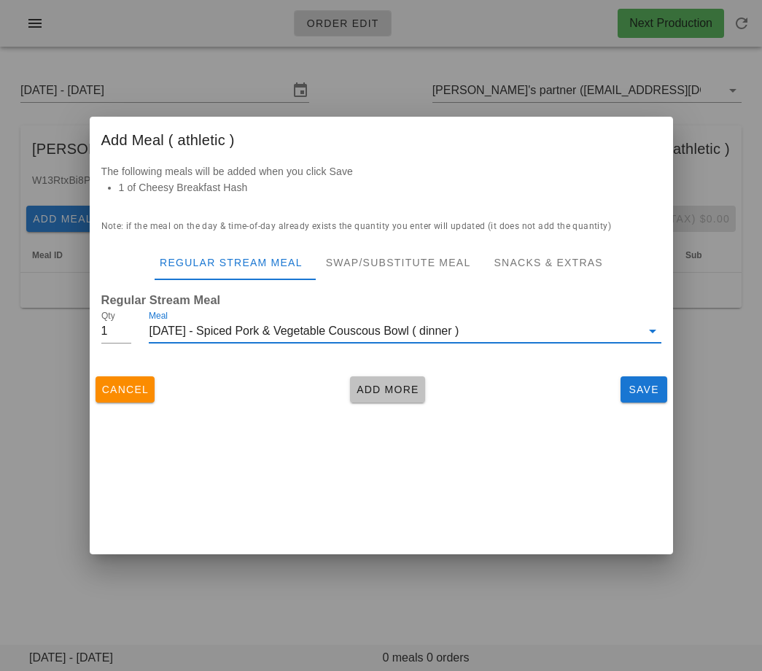
click at [374, 391] on span "Add More" at bounding box center [387, 390] width 63 height 12
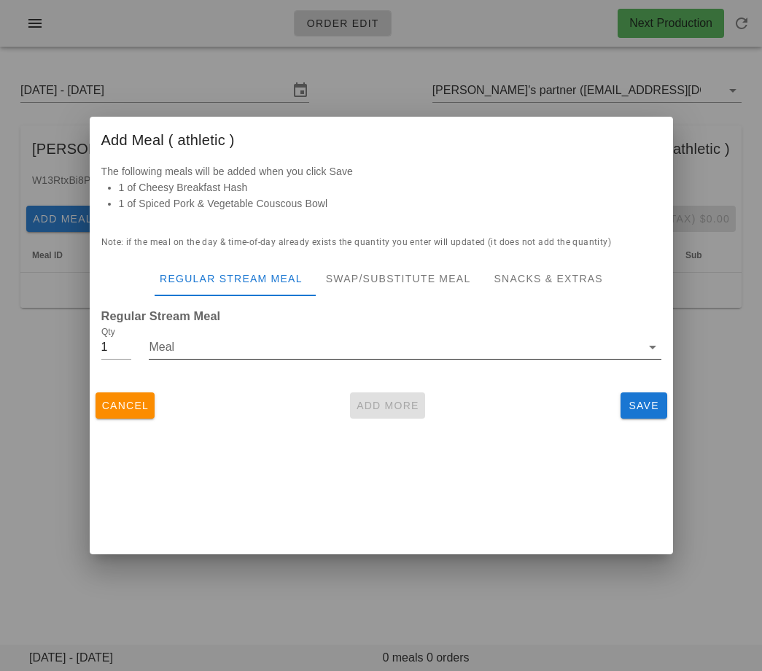
click at [198, 351] on input "Meal" at bounding box center [394, 346] width 491 height 23
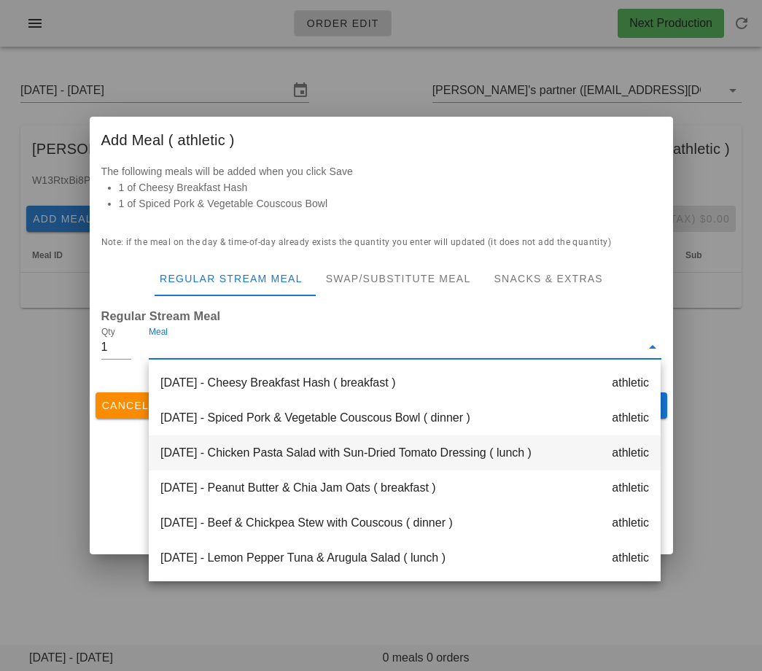
click at [212, 444] on div "Monday Sep 01 - Chicken Pasta Salad with Sun-Dried Tomato Dressing ( lunch ) at…" at bounding box center [405, 452] width 512 height 35
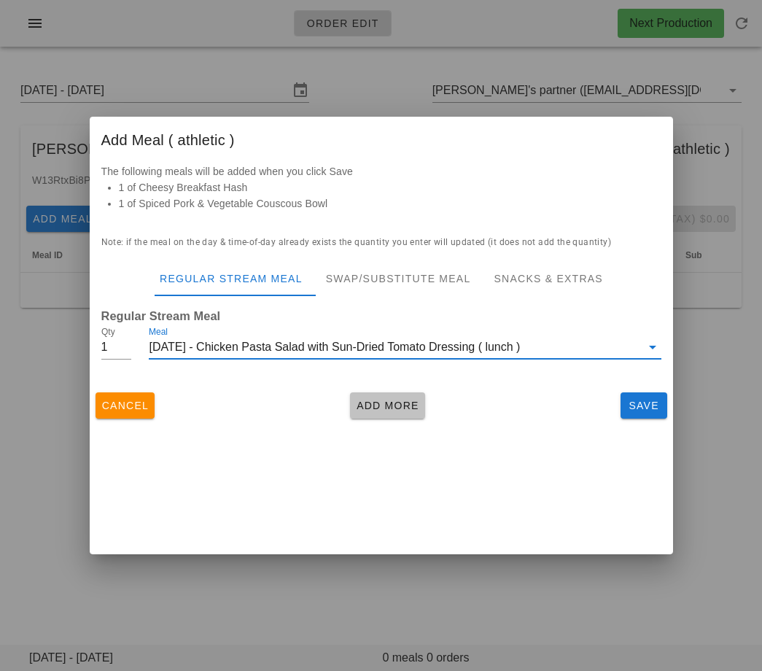
click at [389, 396] on button "Add More" at bounding box center [387, 405] width 75 height 26
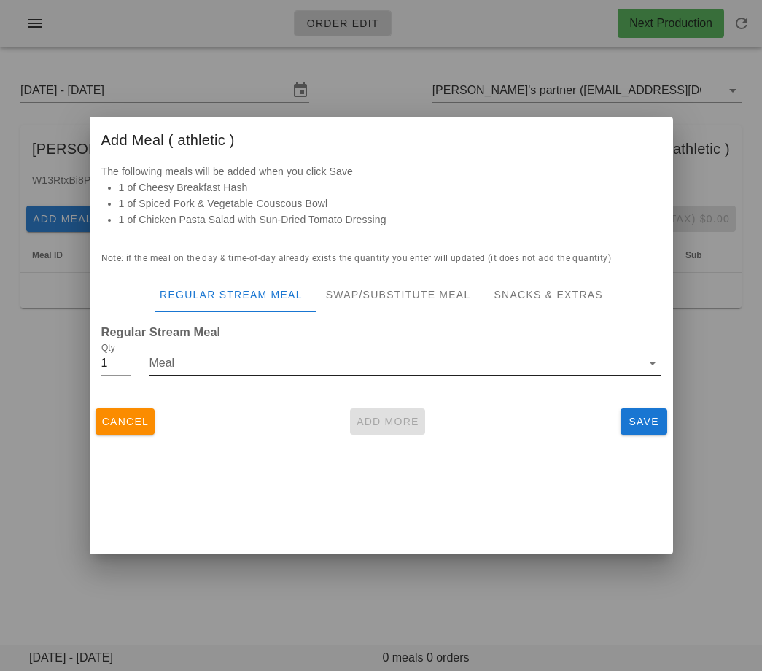
click at [346, 371] on input "Meal" at bounding box center [394, 362] width 491 height 23
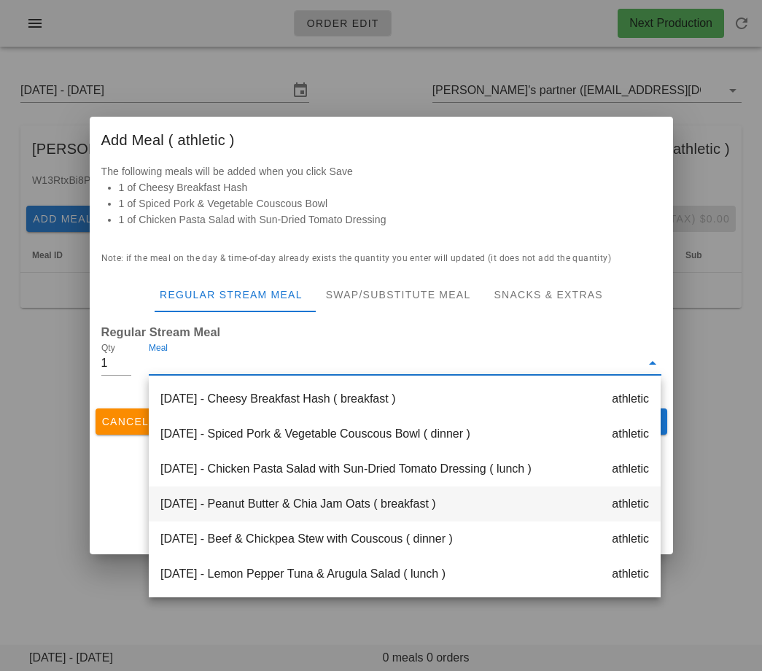
click at [306, 497] on div "Tuesday Sep 02 - Peanut Butter & Chia Jam Oats ( breakfast ) athletic" at bounding box center [405, 503] width 512 height 35
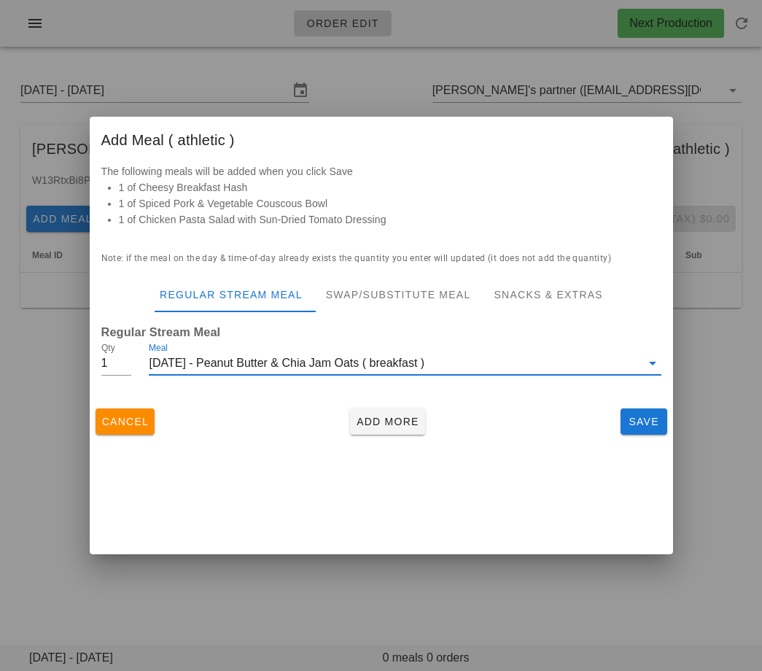
click at [365, 438] on div "Cancel Add More Save" at bounding box center [381, 421] width 583 height 38
click at [365, 425] on span "Add More" at bounding box center [387, 422] width 63 height 12
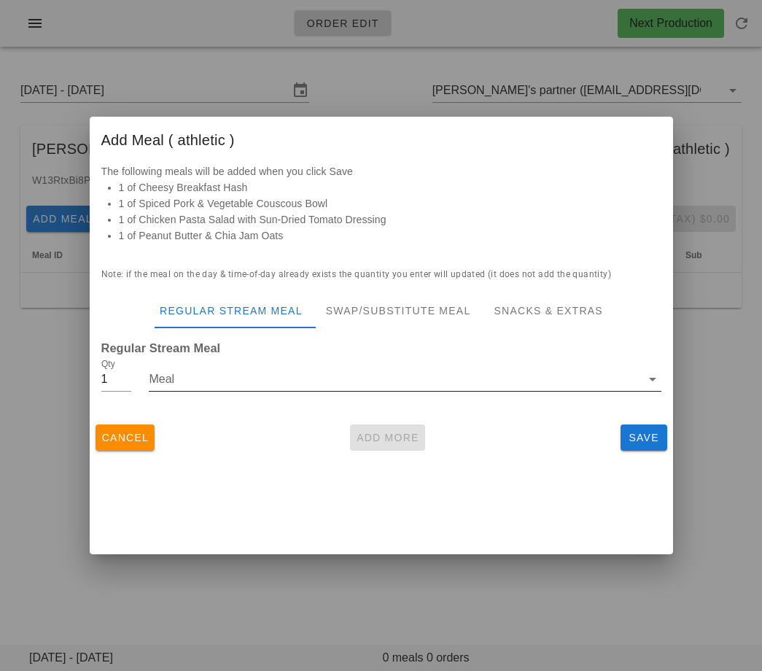
click at [296, 386] on input "Meal" at bounding box center [394, 378] width 491 height 23
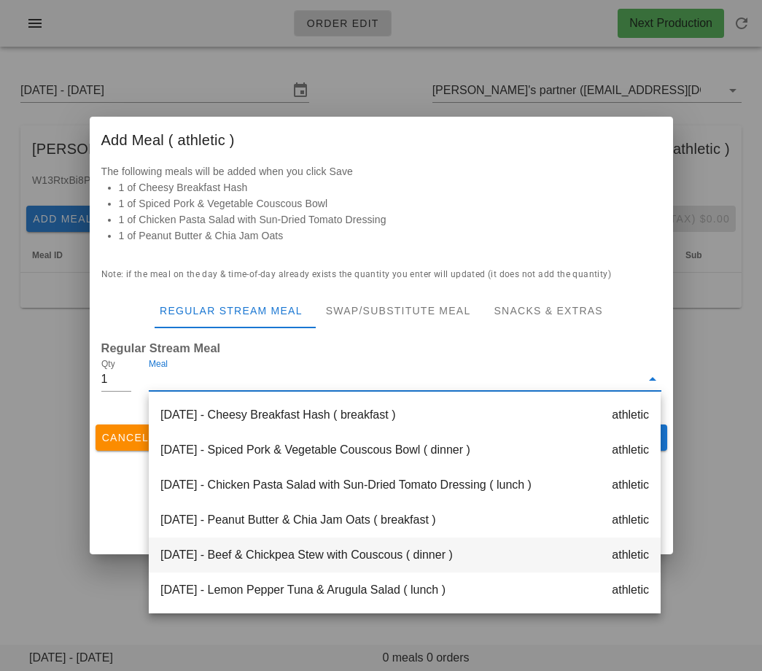
click at [275, 546] on div "Tuesday Sep 02 - Beef & Chickpea Stew with Couscous ( dinner ) athletic" at bounding box center [405, 554] width 512 height 35
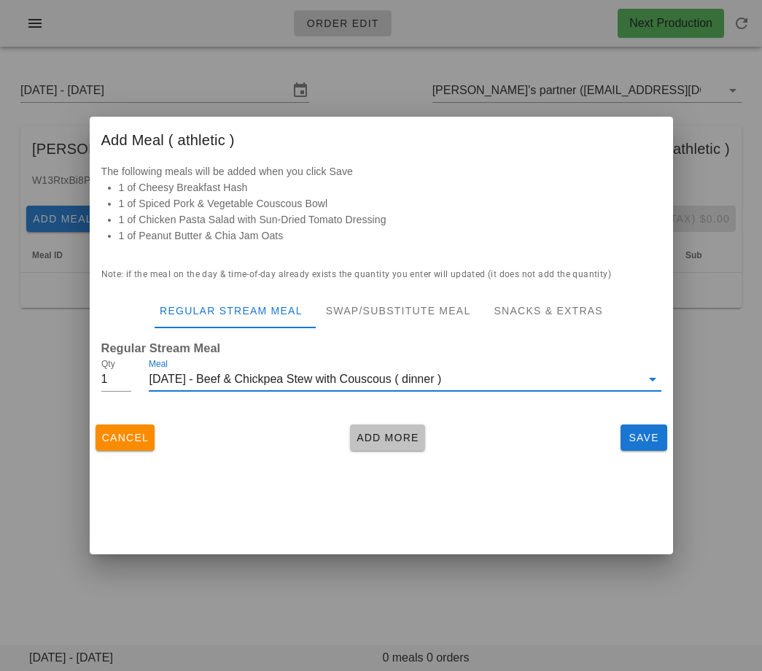
click at [389, 436] on span "Add More" at bounding box center [387, 438] width 63 height 12
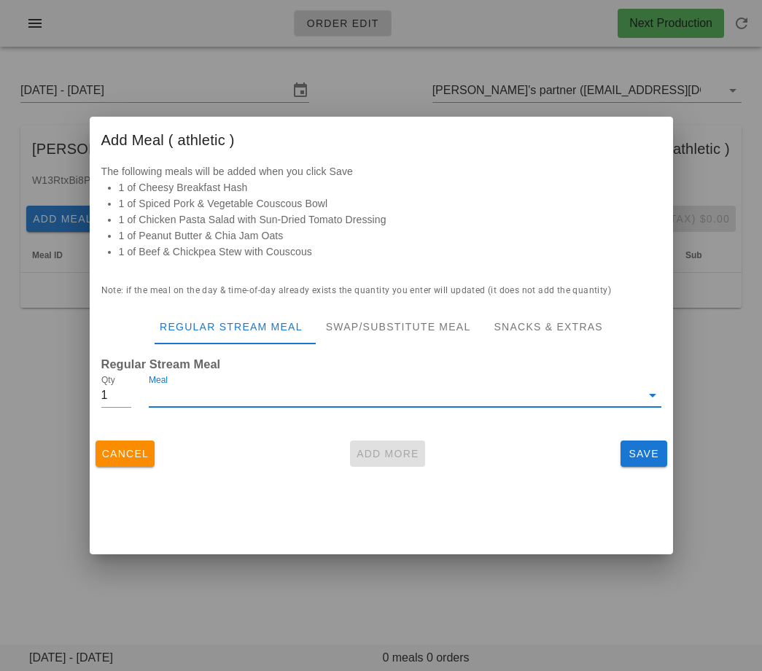
click at [327, 394] on input "Meal" at bounding box center [394, 395] width 491 height 23
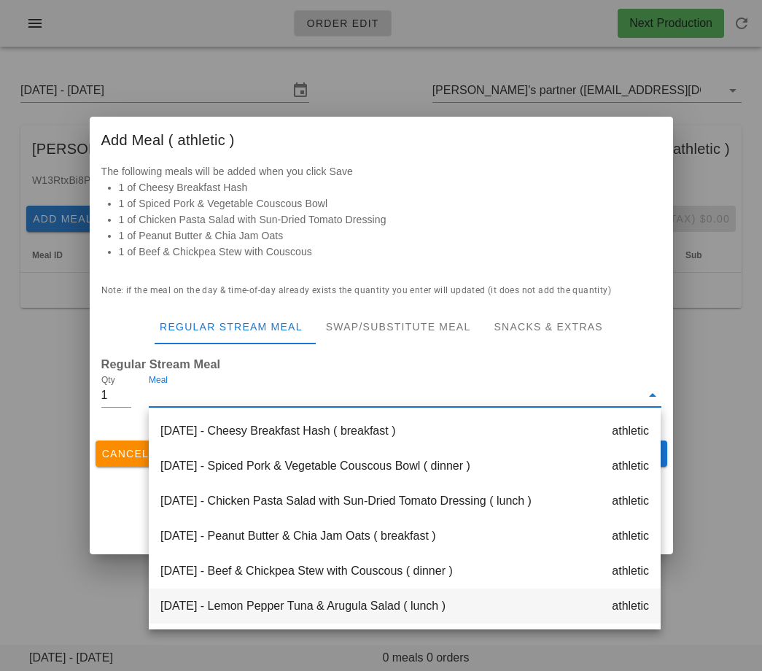
click at [305, 607] on div "Tuesday Sep 02 - Lemon Pepper Tuna & Arugula Salad ( lunch ) athletic" at bounding box center [405, 605] width 512 height 35
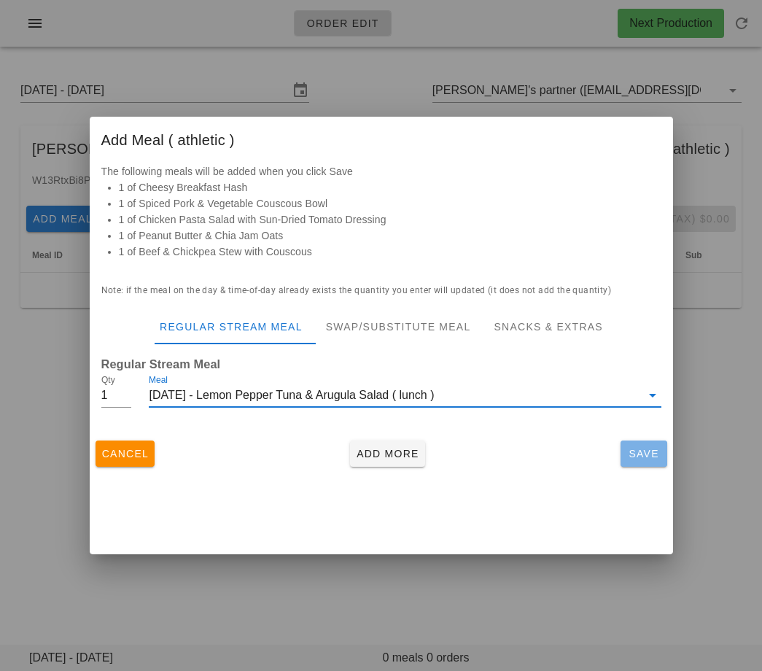
click at [641, 446] on button "Save" at bounding box center [644, 453] width 47 height 26
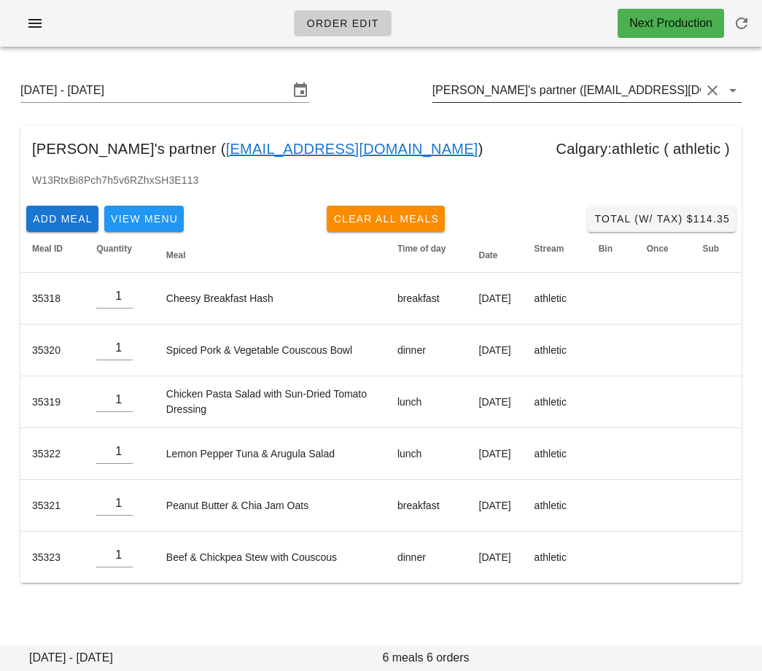
click at [502, 91] on input "Jay Hayley's partner (to+2@fedfedfed.com)" at bounding box center [566, 90] width 268 height 23
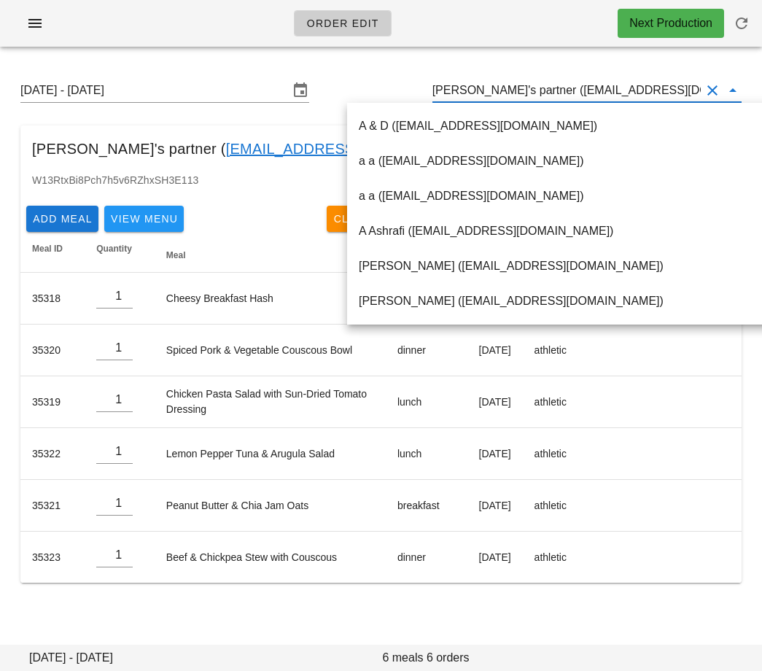
click at [502, 91] on input "Jay Hayley's partner (to+2@fedfedfed.com)" at bounding box center [566, 90] width 268 height 23
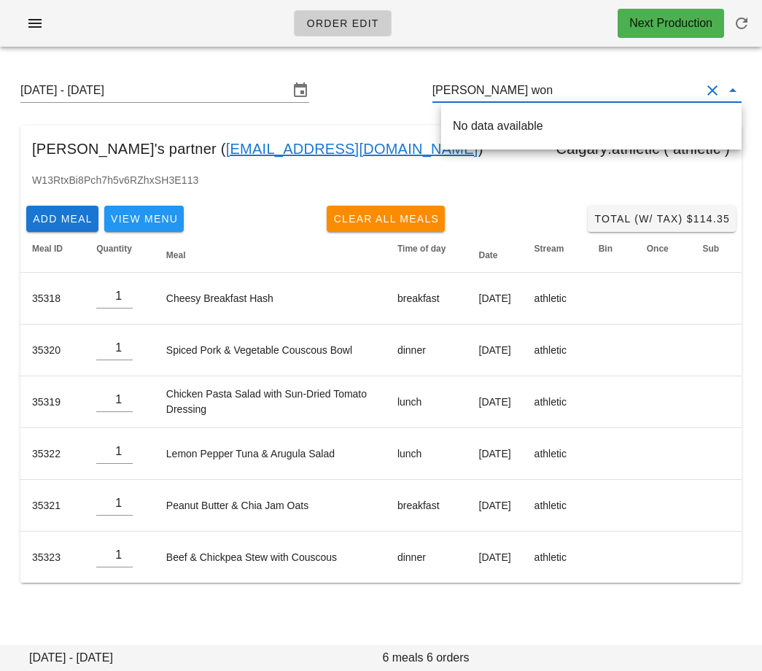
type input "sara wong"
click at [507, 95] on input "sara wong" at bounding box center [566, 90] width 268 height 23
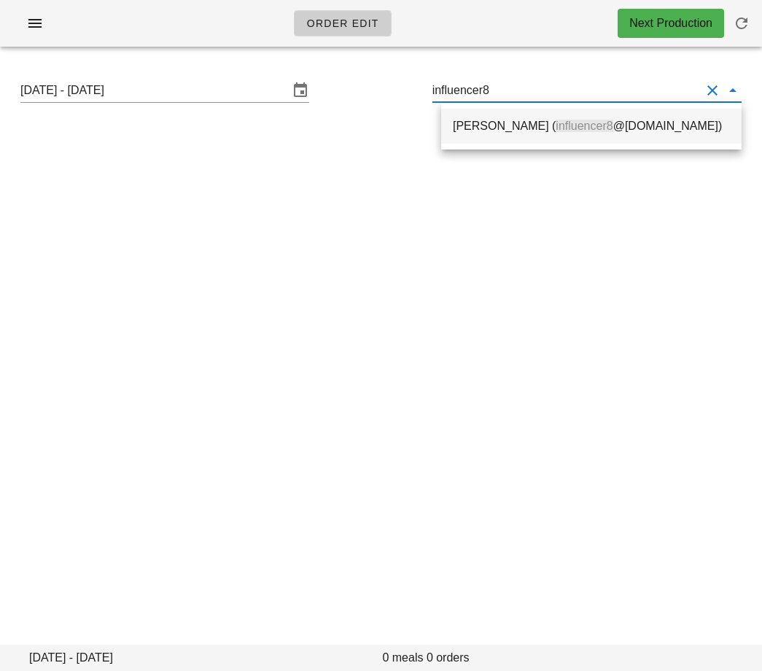
click at [522, 133] on div "Nikola McDermott ( influencer8 @fedfedfed.com)" at bounding box center [591, 126] width 277 height 14
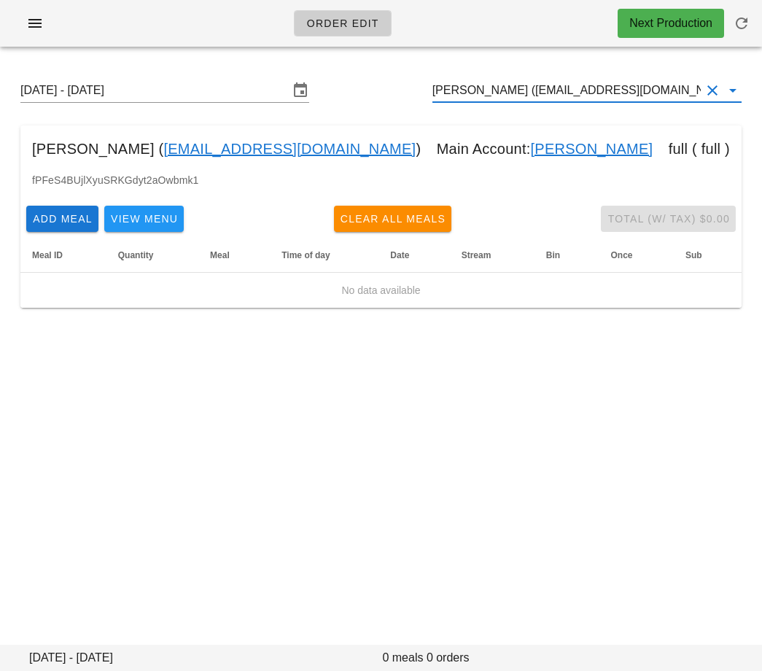
click at [531, 143] on link "Vanessa Ortynsky" at bounding box center [592, 148] width 122 height 23
type input "Vanessa Ortynsky (influencer7@fedfedfed.com)"
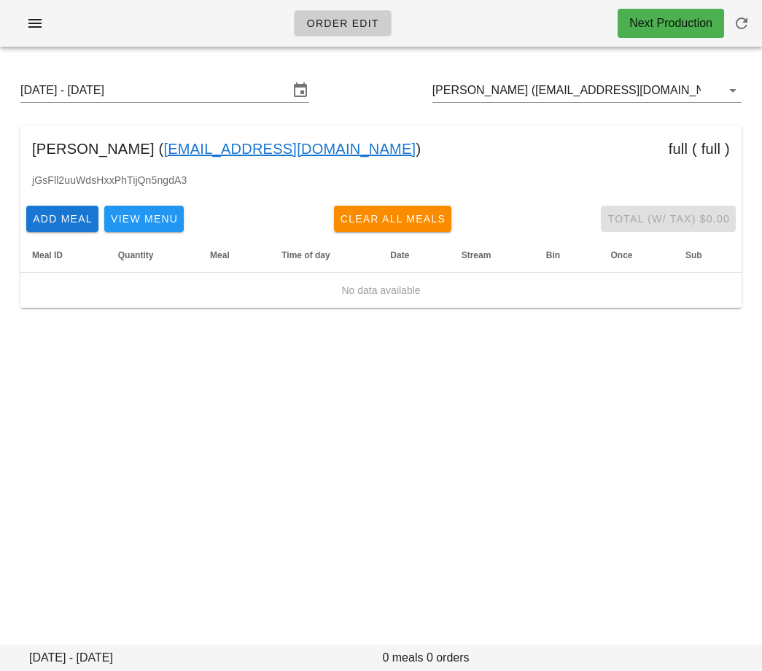
click at [289, 144] on link "[EMAIL_ADDRESS][DOMAIN_NAME]" at bounding box center [289, 148] width 252 height 23
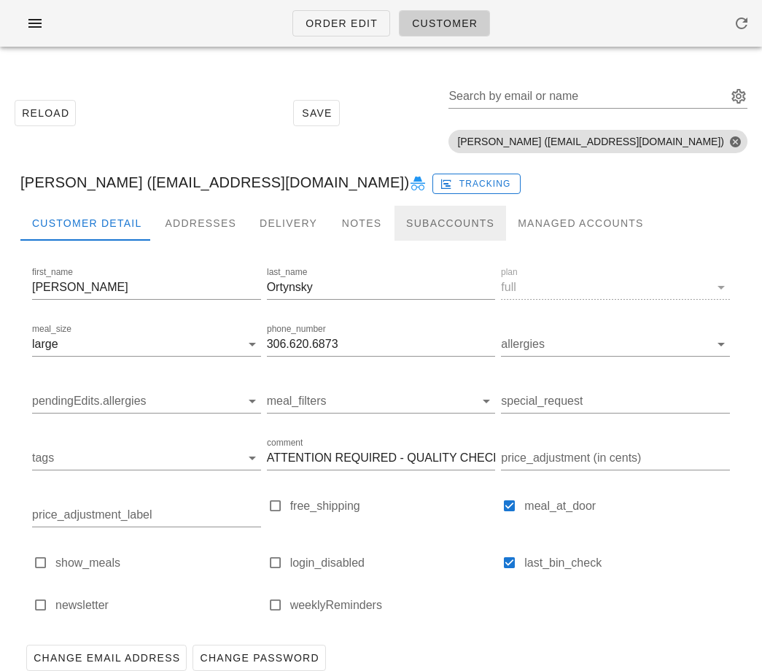
click at [437, 223] on div "Subaccounts" at bounding box center [450, 223] width 112 height 35
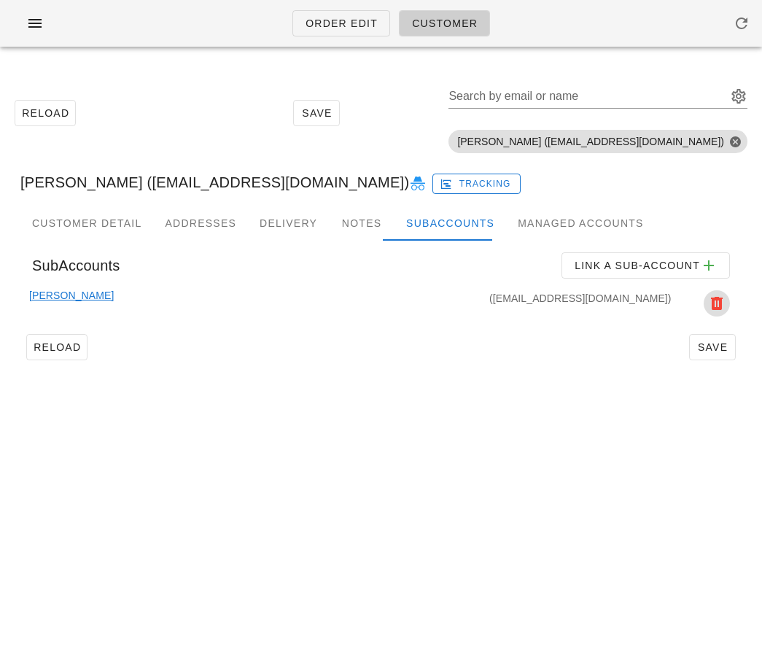
click at [717, 300] on icon "button" at bounding box center [716, 303] width 17 height 17
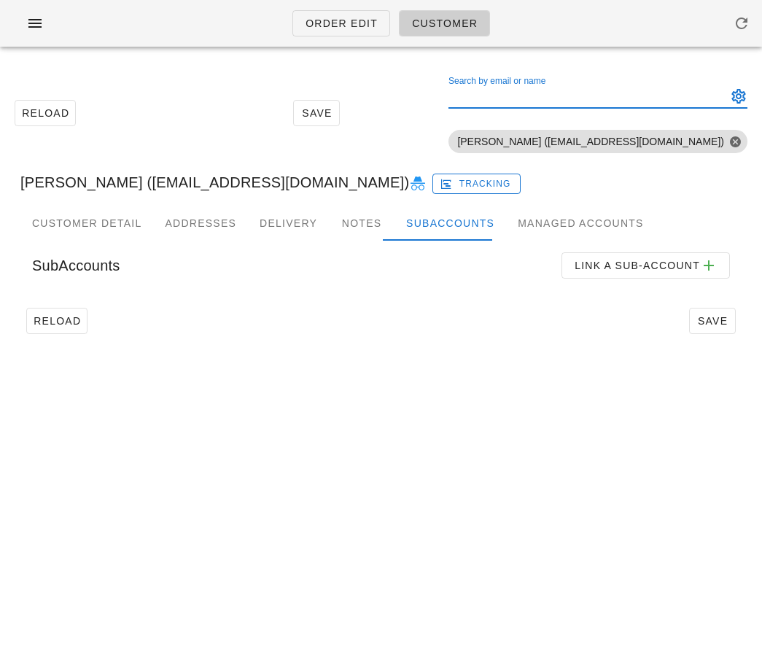
click at [521, 100] on input "Search by email or name" at bounding box center [586, 96] width 276 height 23
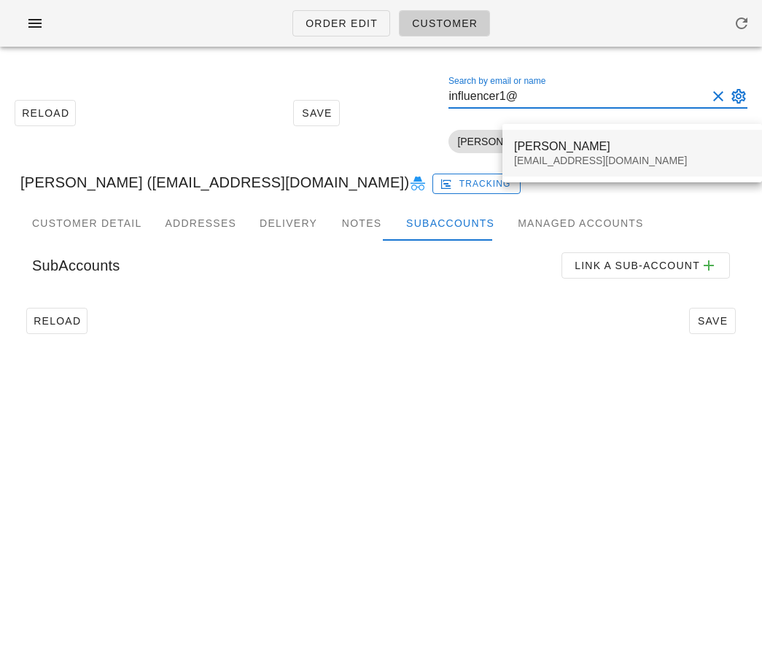
type input "influencer1@"
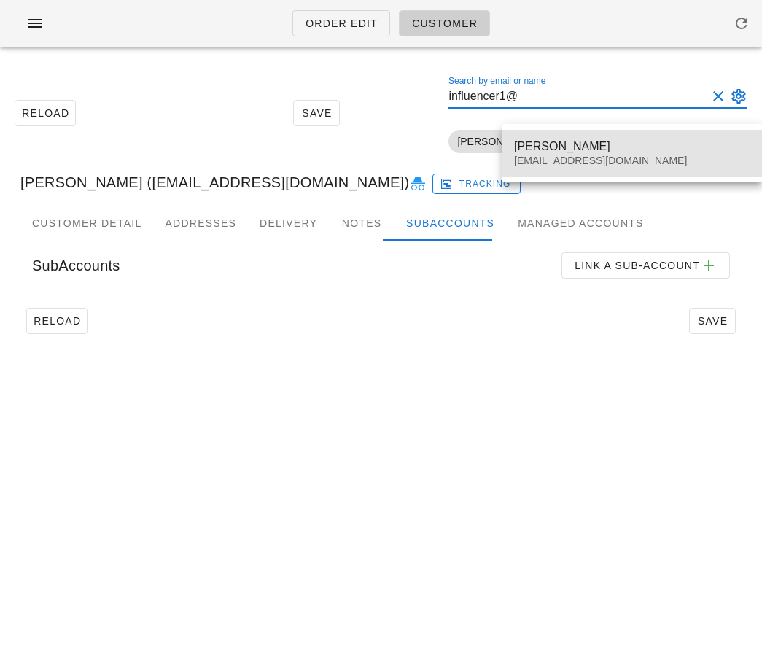
click at [529, 157] on div "influencer1@fedfedfed.com" at bounding box center [632, 161] width 236 height 12
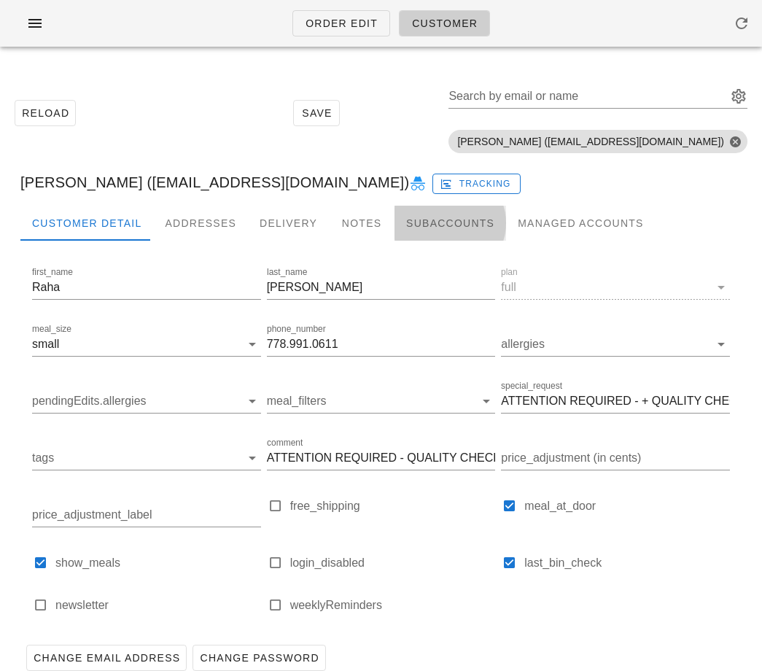
click at [446, 220] on div "Subaccounts" at bounding box center [450, 223] width 112 height 35
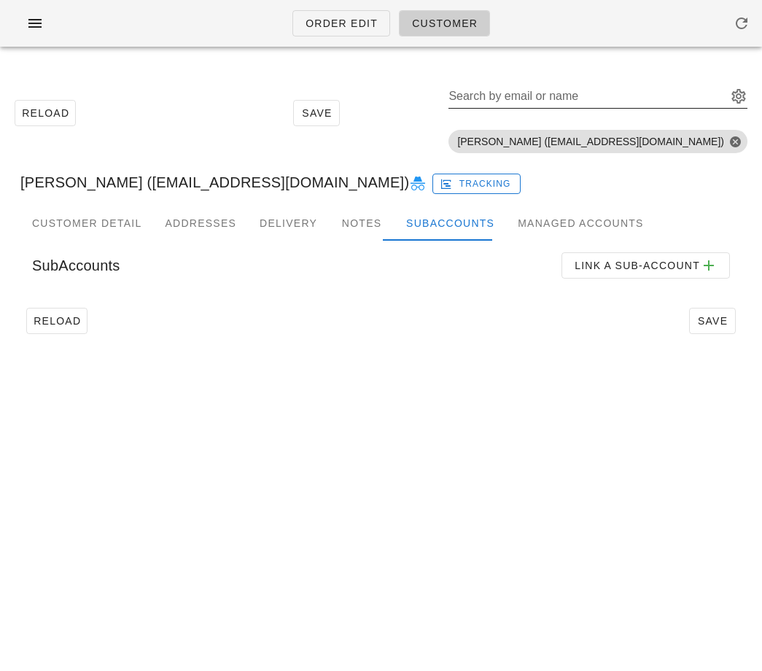
click at [564, 96] on input "Search by email or name" at bounding box center [586, 96] width 276 height 23
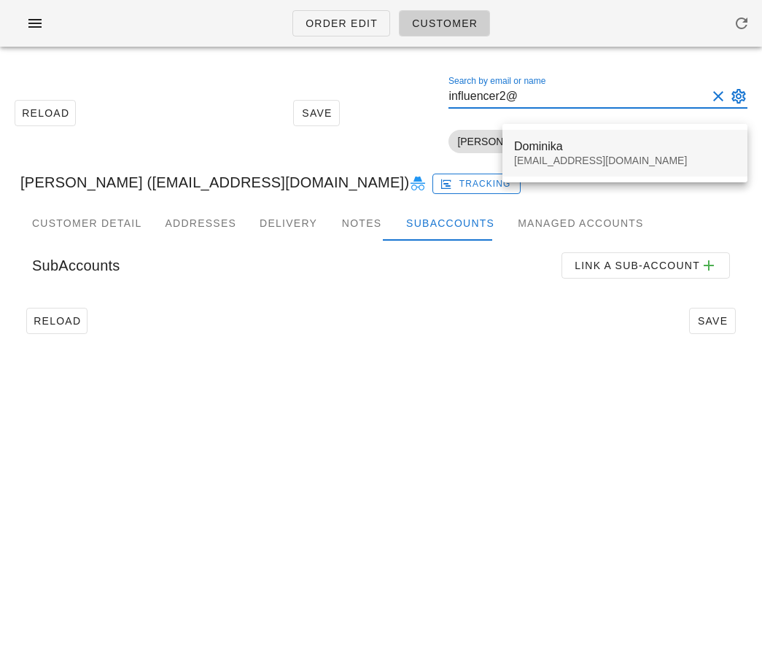
type input "influencer2@"
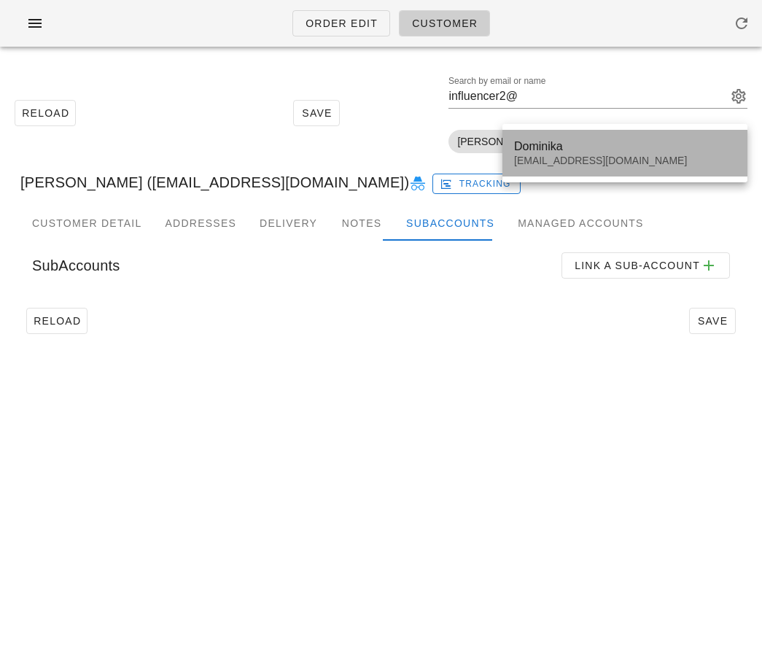
click at [556, 150] on div "Dominika" at bounding box center [625, 146] width 222 height 14
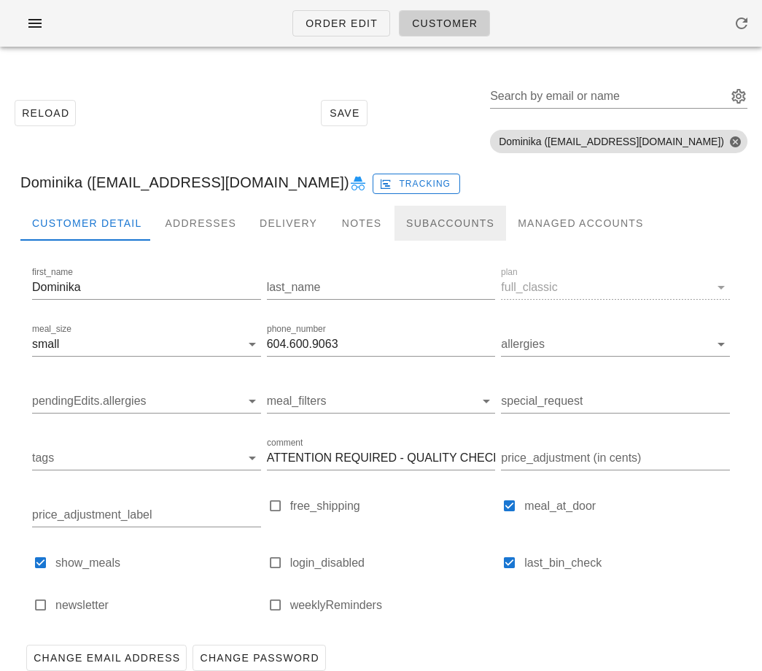
click at [434, 220] on div "Subaccounts" at bounding box center [450, 223] width 112 height 35
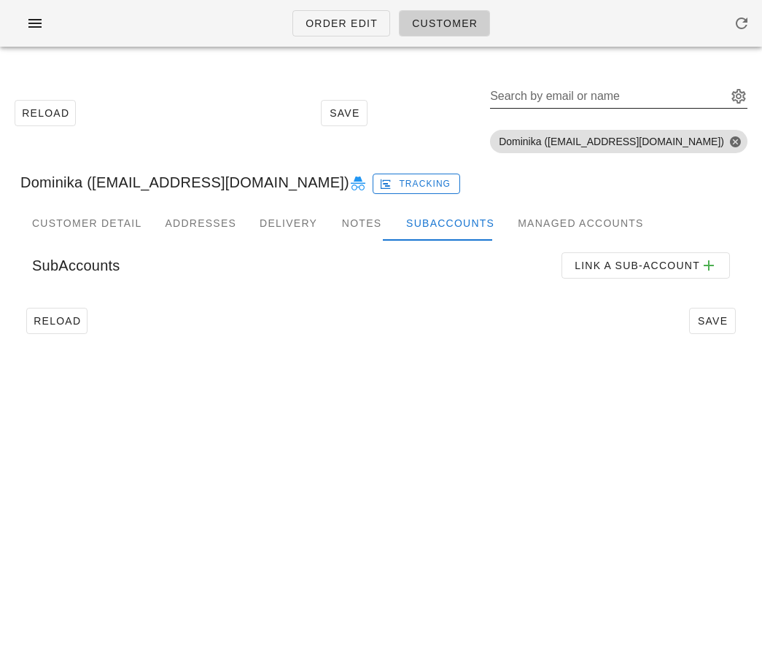
click at [601, 93] on input "Search by email or name" at bounding box center [607, 96] width 234 height 23
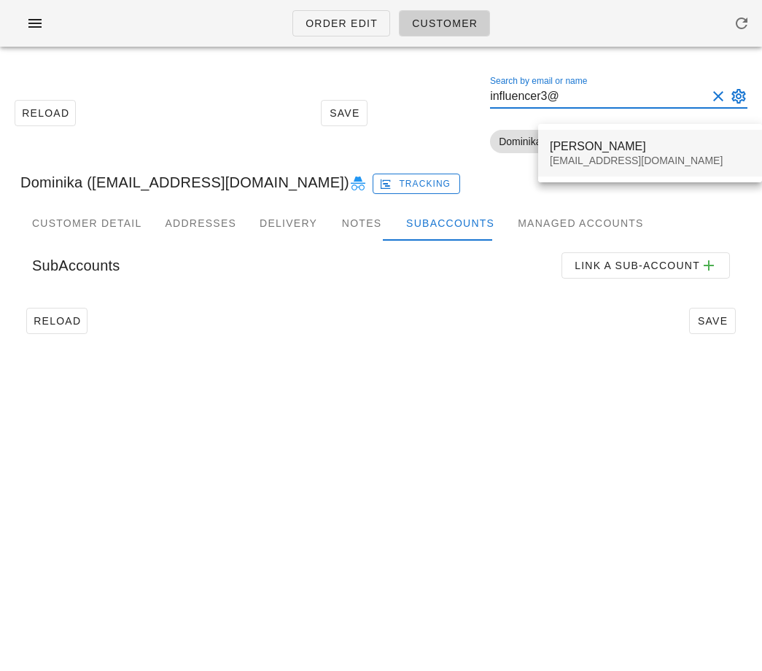
type input "influencer3@"
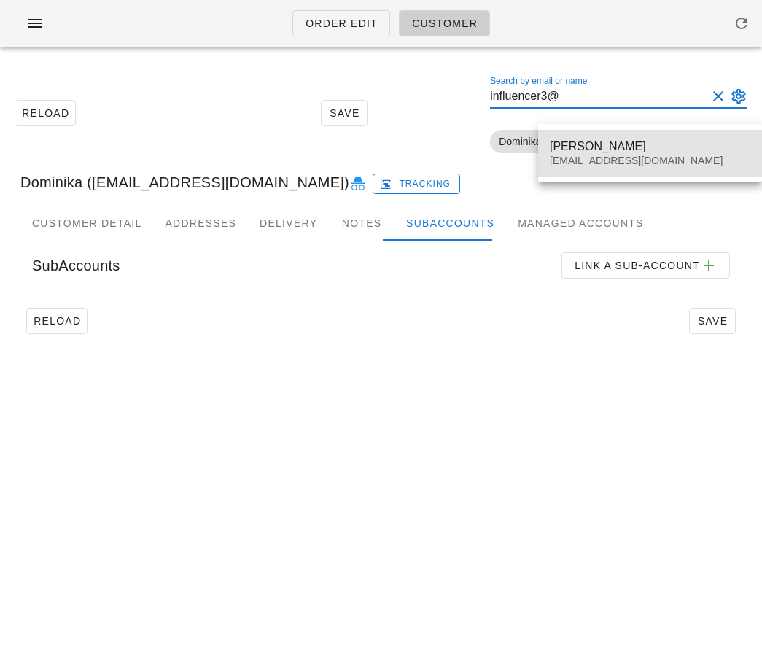
click at [599, 153] on div "Clarissa Wong influencer3@fedfedfed.com" at bounding box center [650, 153] width 201 height 45
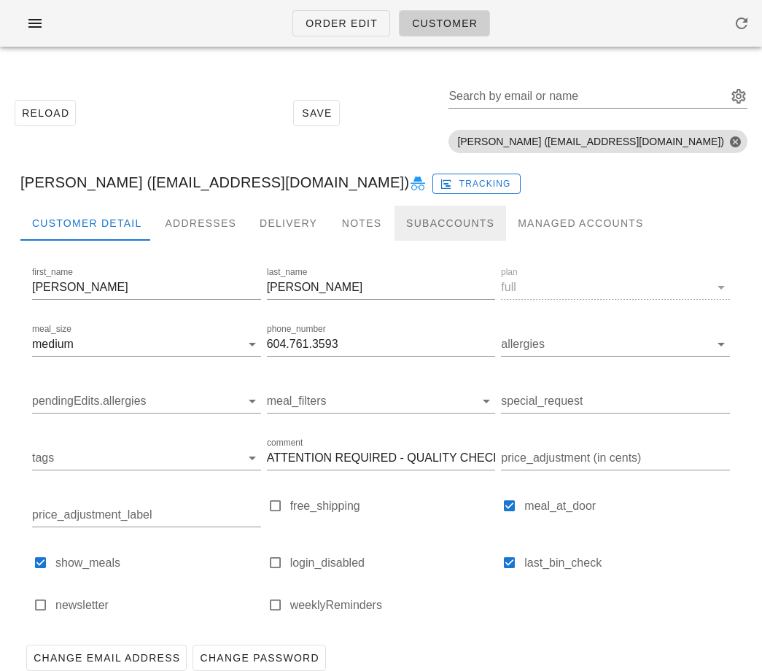
click at [418, 227] on div "Subaccounts" at bounding box center [450, 223] width 112 height 35
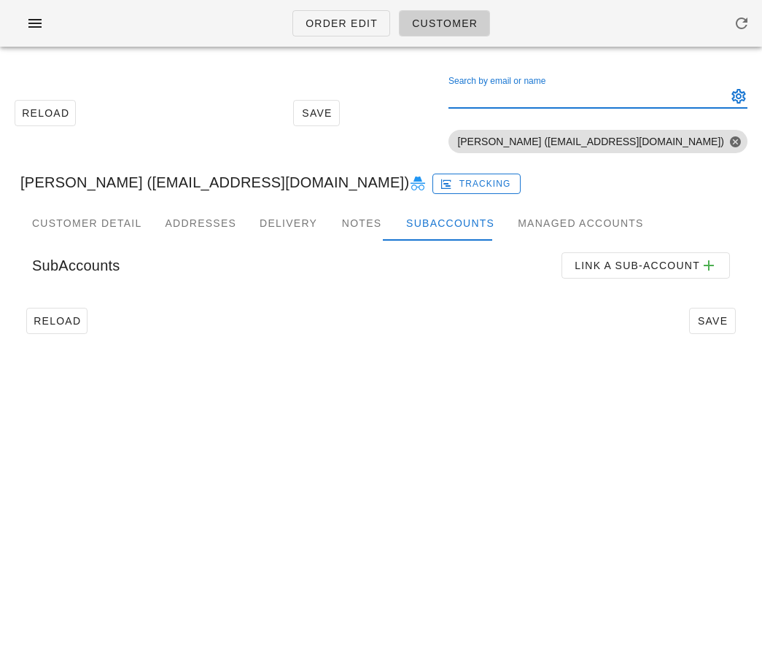
click at [580, 91] on div "Search by email or name" at bounding box center [586, 96] width 276 height 23
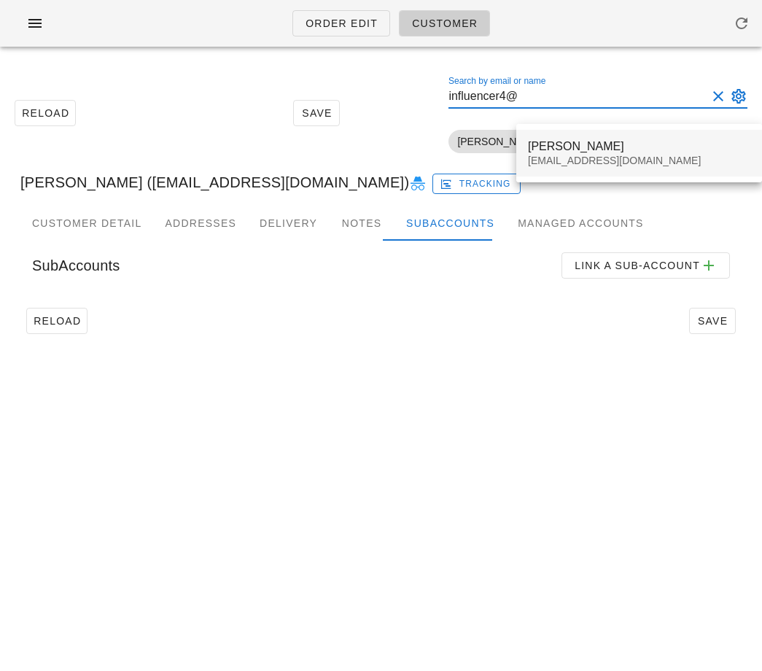
type input "influencer4@"
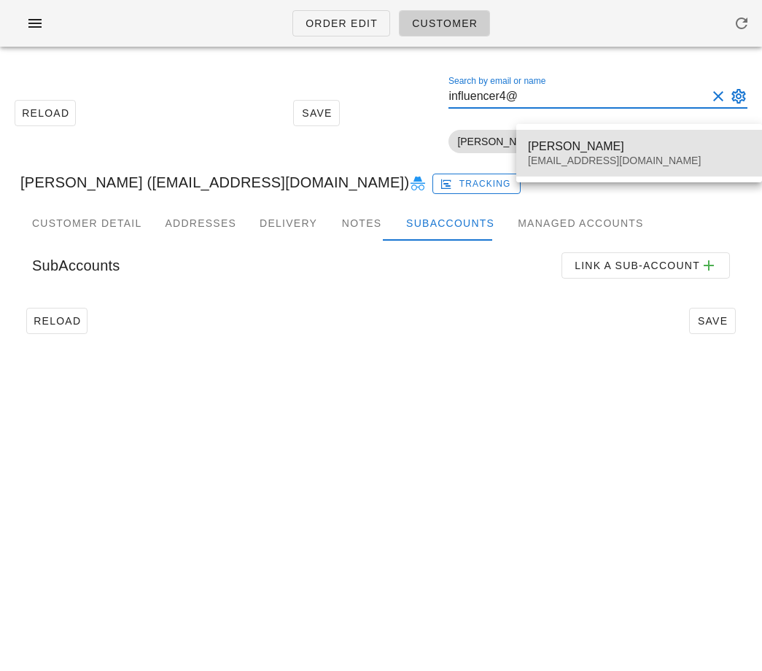
click at [571, 144] on div "Lauren Maurice" at bounding box center [639, 146] width 222 height 14
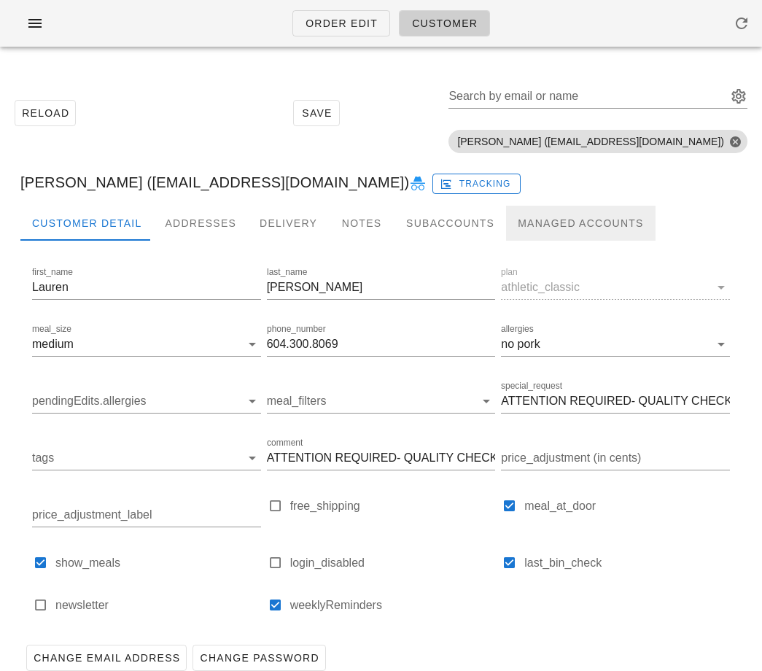
click at [539, 228] on div "Managed Accounts" at bounding box center [580, 223] width 149 height 35
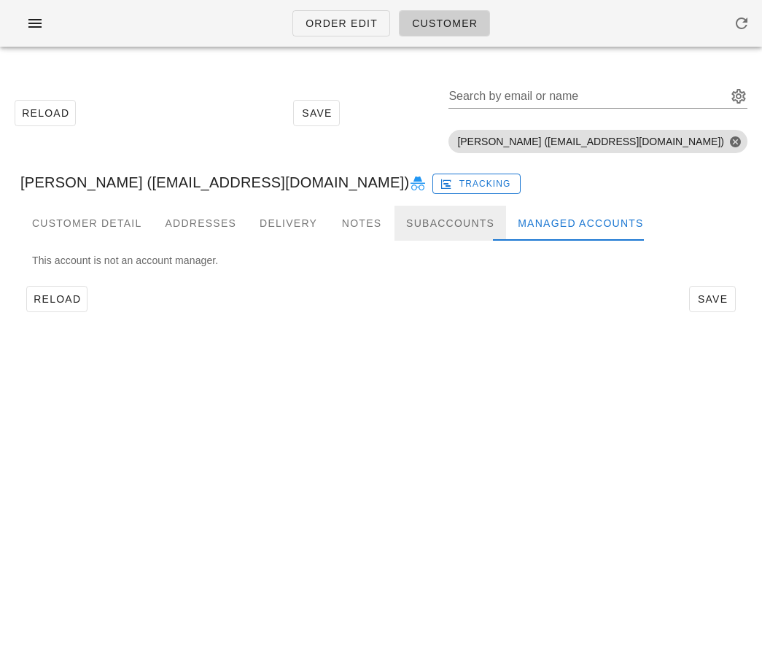
click at [438, 218] on div "Subaccounts" at bounding box center [450, 223] width 112 height 35
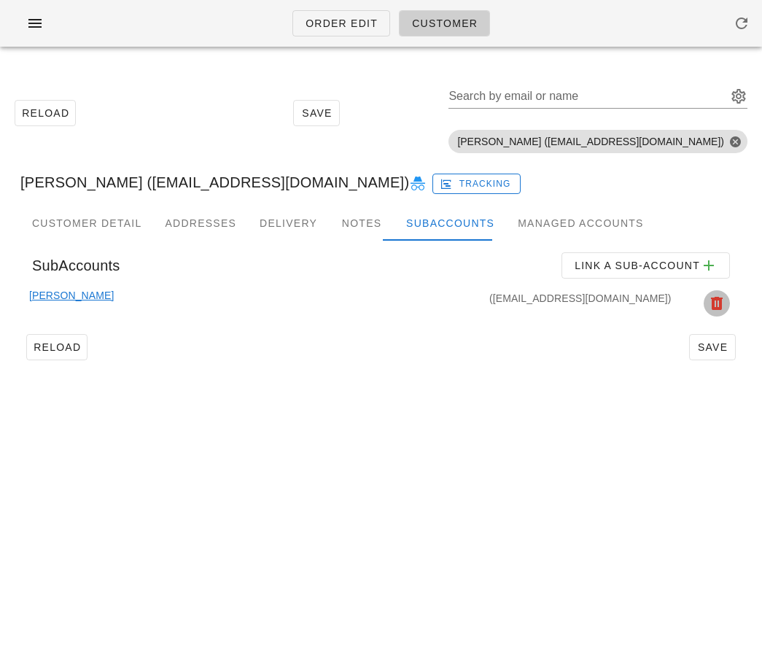
click at [715, 303] on icon "button" at bounding box center [716, 303] width 17 height 17
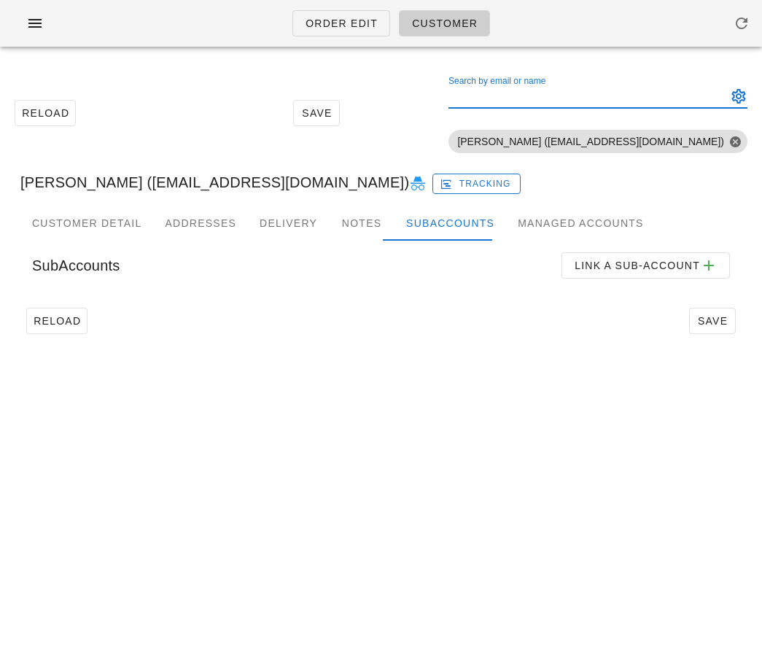
click at [531, 89] on div "Search by email or name" at bounding box center [586, 96] width 276 height 23
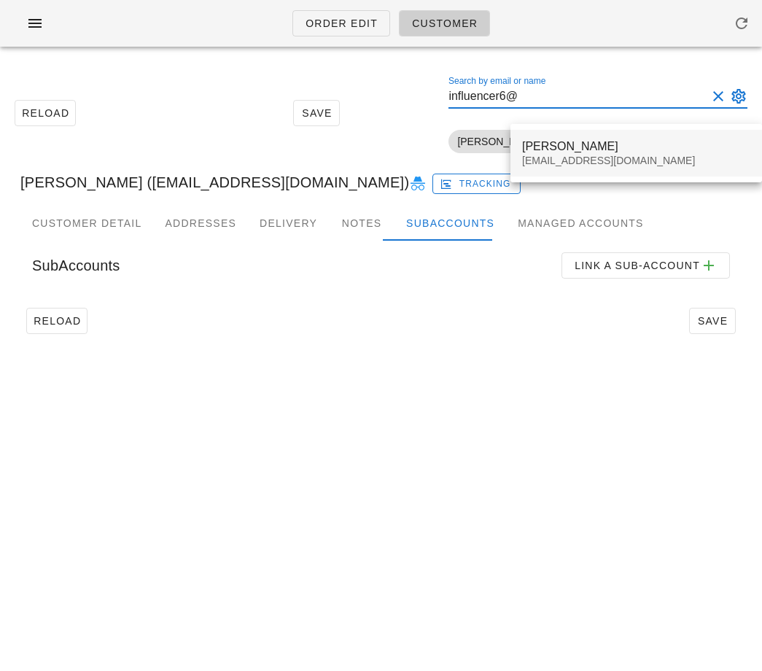
type input "influencer6@"
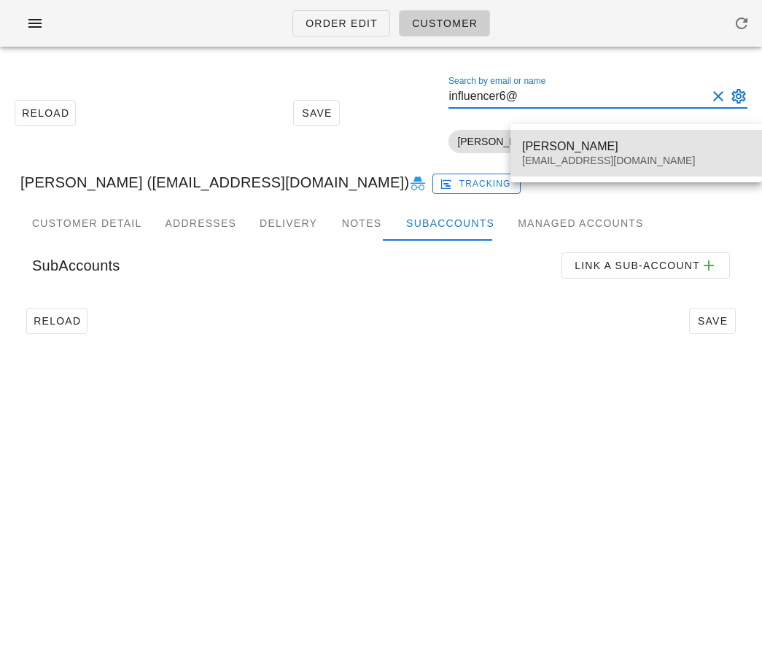
click at [543, 147] on div "Alexandra Dunlap" at bounding box center [636, 146] width 228 height 14
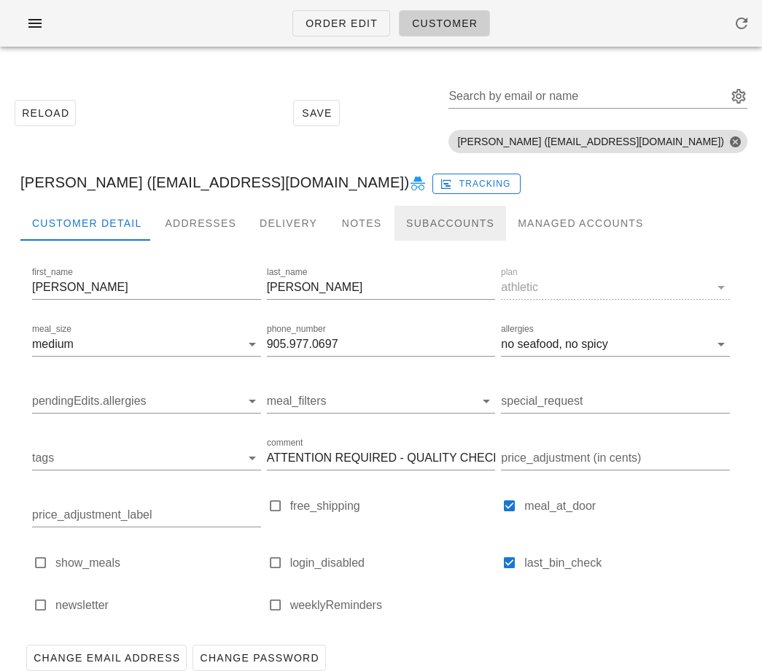
click at [416, 220] on div "Subaccounts" at bounding box center [450, 223] width 112 height 35
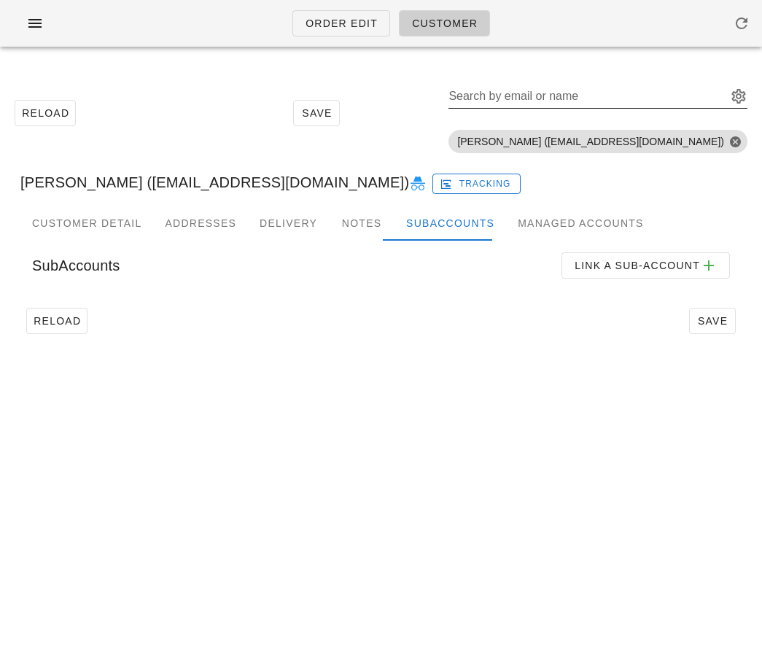
click at [545, 95] on input "Search by email or name" at bounding box center [586, 96] width 276 height 23
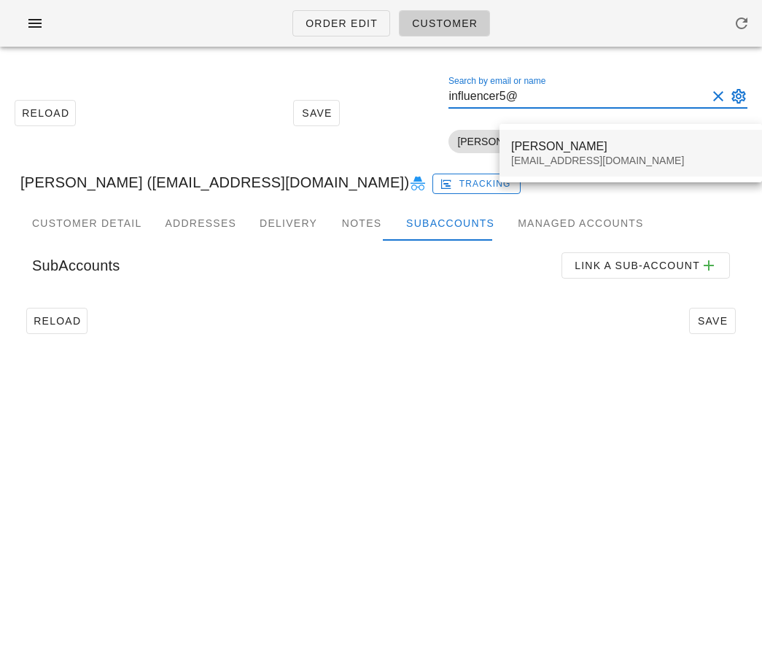
type input "influencer5@"
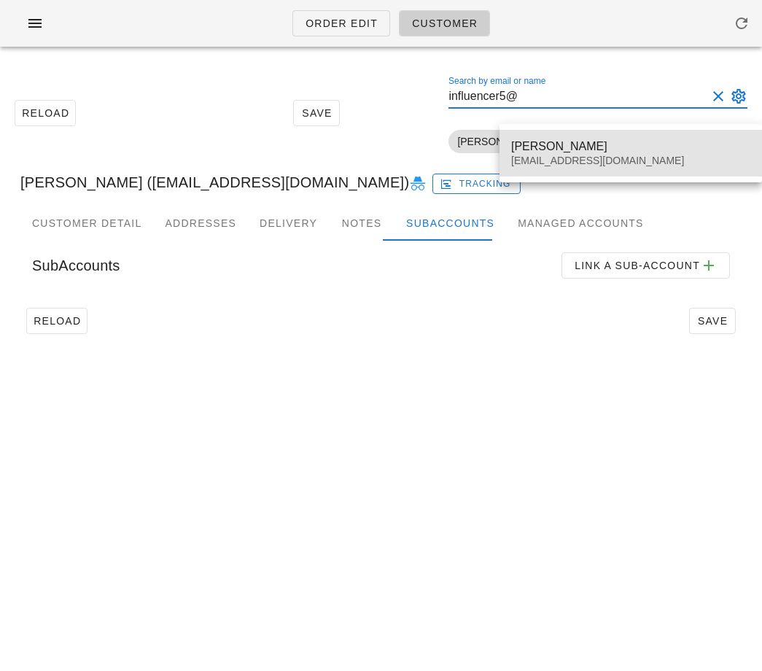
click at [538, 150] on div "Ali Mroz" at bounding box center [630, 146] width 239 height 14
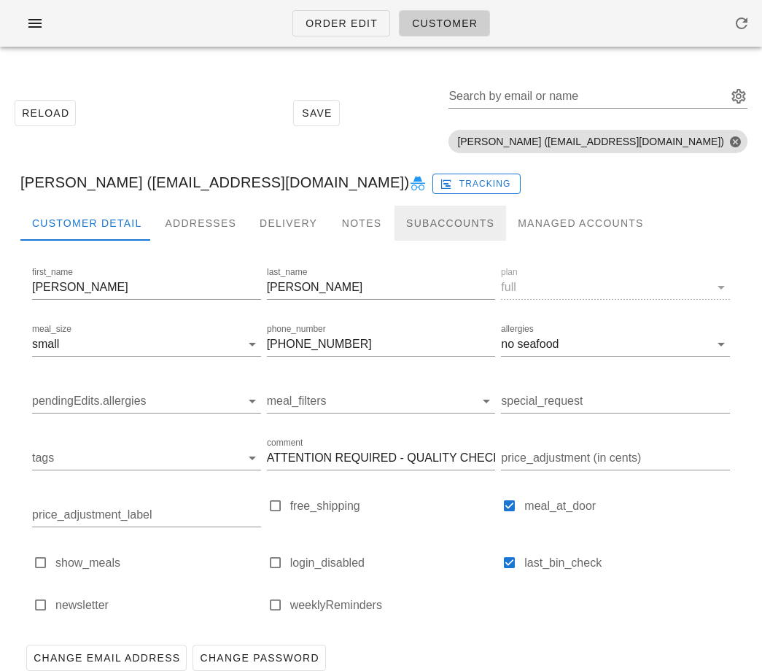
click at [446, 227] on div "Subaccounts" at bounding box center [450, 223] width 112 height 35
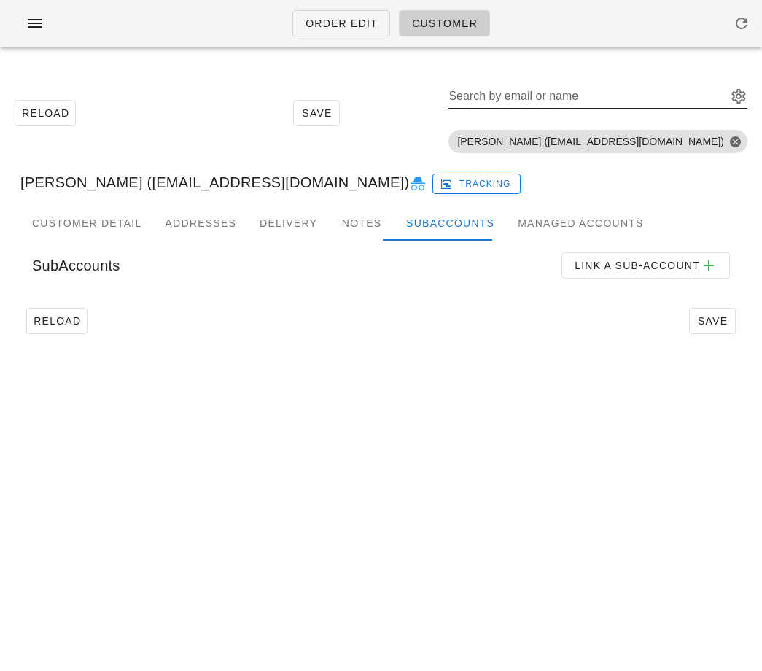
click at [573, 97] on input "Search by email or name" at bounding box center [586, 96] width 276 height 23
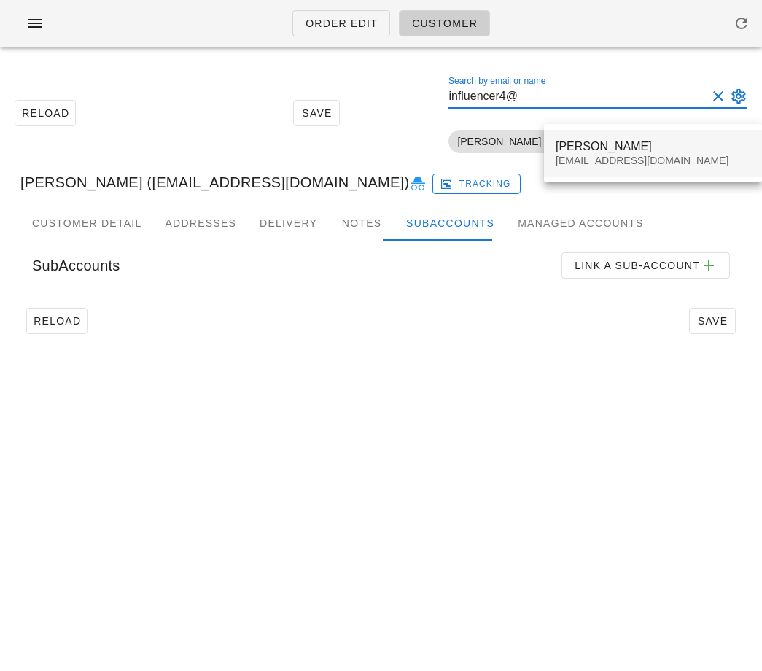
type input "influencer4@"
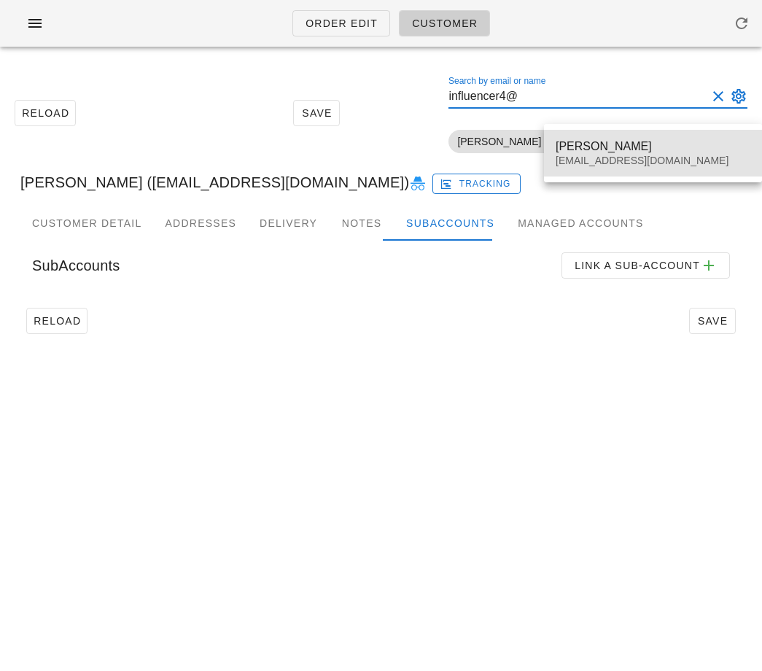
click at [574, 152] on div "Lauren Maurice" at bounding box center [653, 146] width 195 height 14
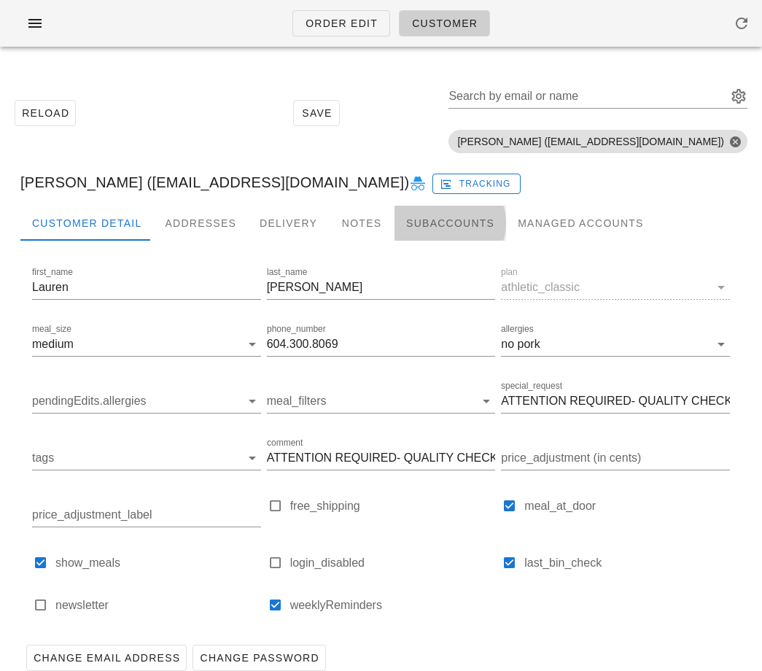
click at [415, 225] on div "Subaccounts" at bounding box center [450, 223] width 112 height 35
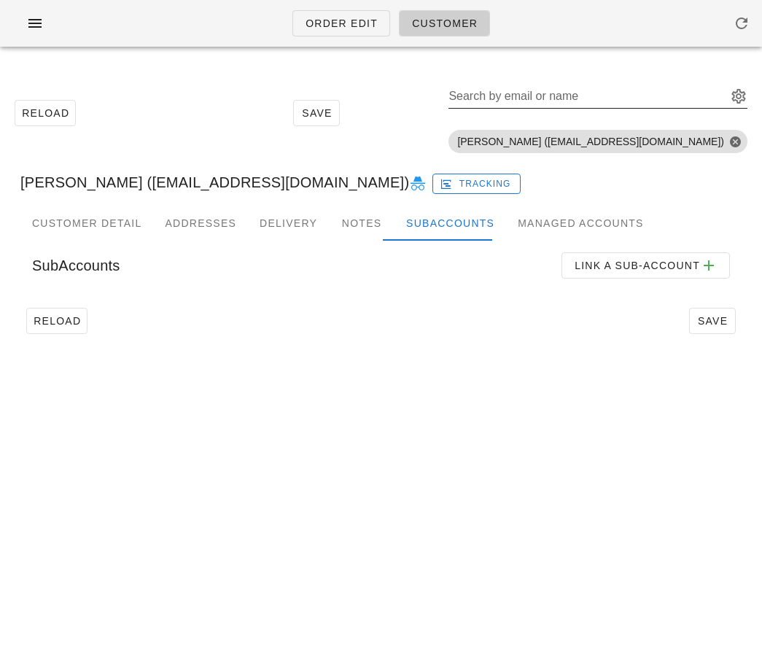
click at [581, 95] on input "Search by email or name" at bounding box center [586, 96] width 276 height 23
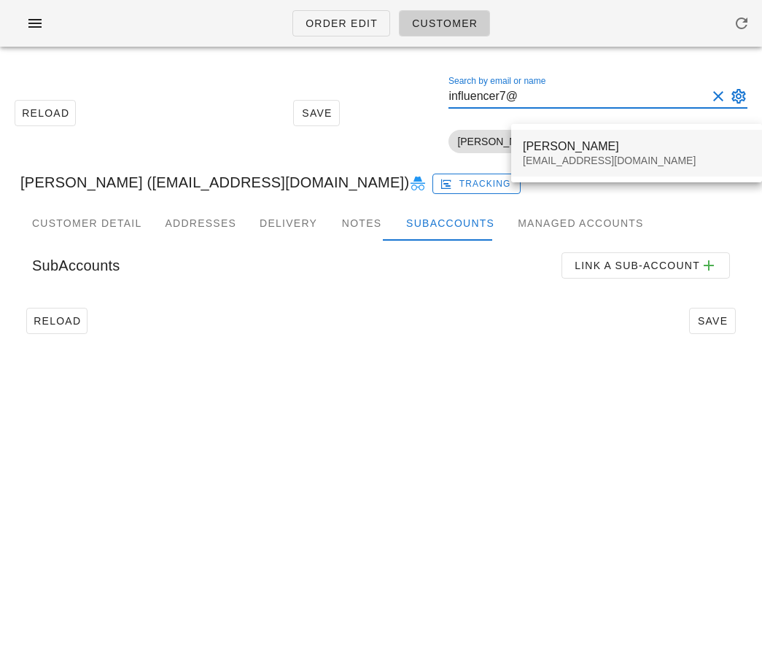
type input "influencer7@"
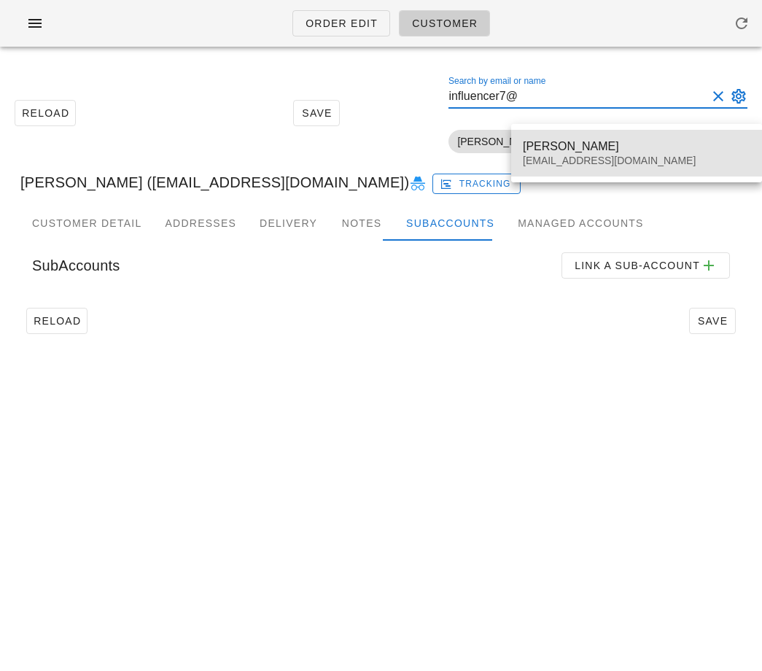
click at [565, 140] on div "Vanessa Ortynsky" at bounding box center [636, 146] width 227 height 14
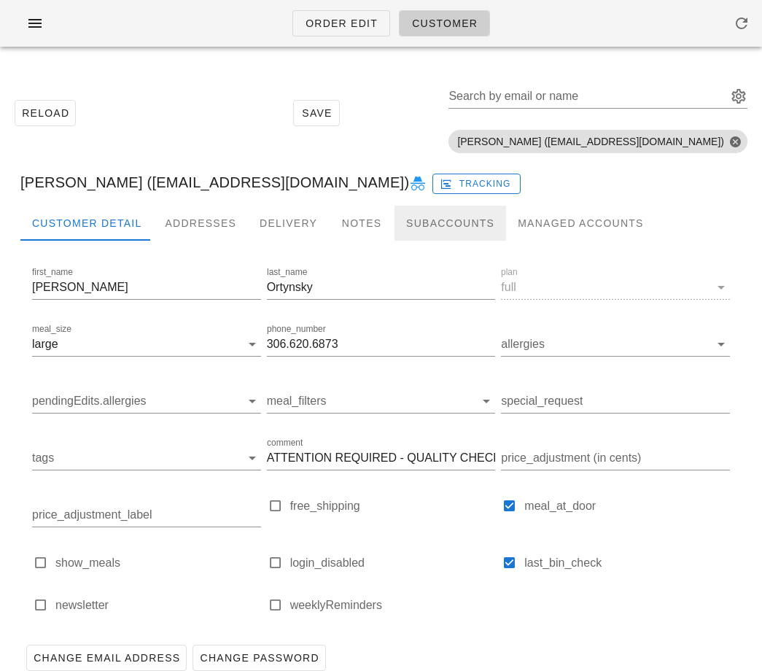
click at [429, 228] on div "Subaccounts" at bounding box center [450, 223] width 112 height 35
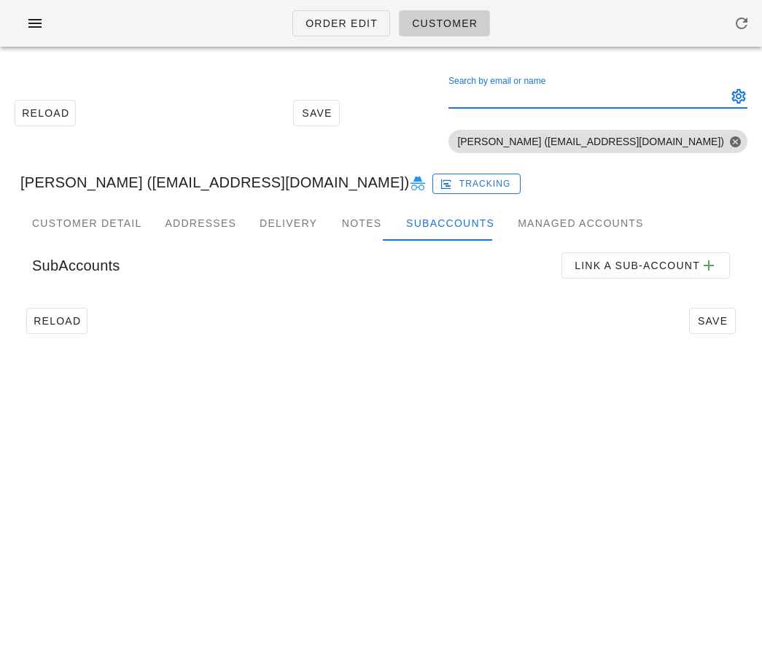
click at [570, 98] on input "Search by email or name" at bounding box center [586, 96] width 276 height 23
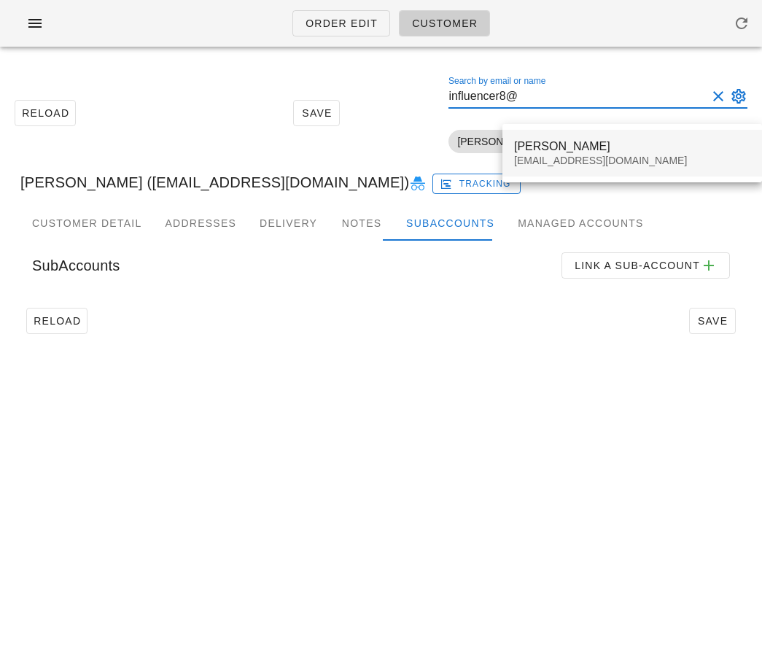
type input "influencer8@"
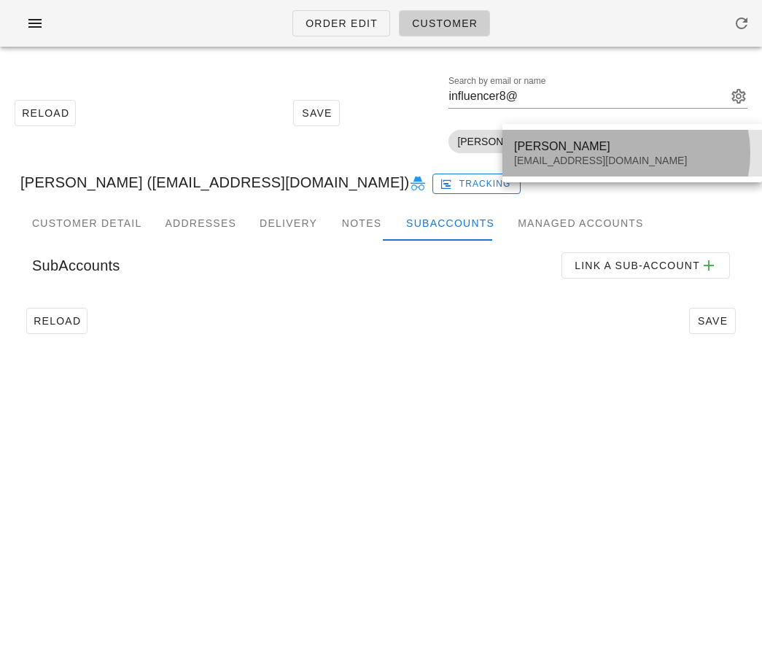
click at [579, 145] on div "Nikola McDermott" at bounding box center [632, 146] width 236 height 14
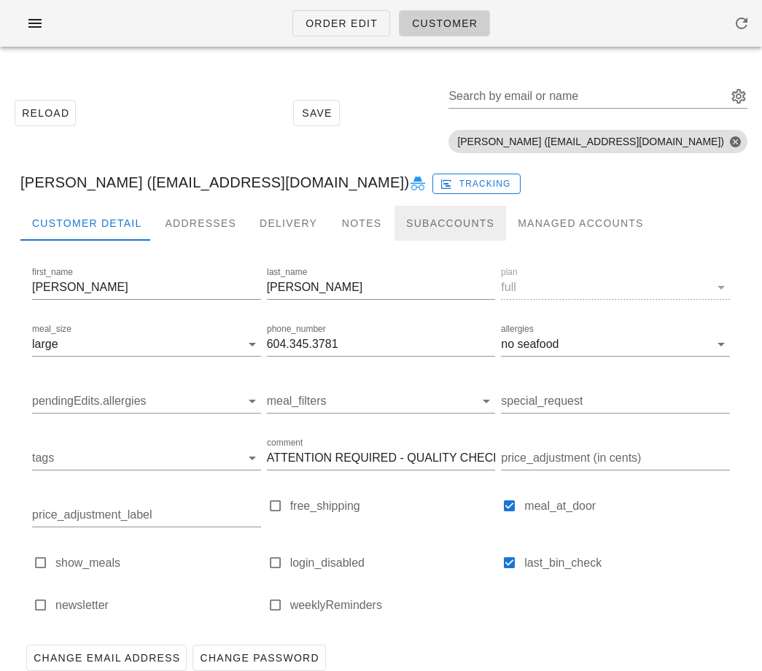
click at [439, 226] on div "Subaccounts" at bounding box center [450, 223] width 112 height 35
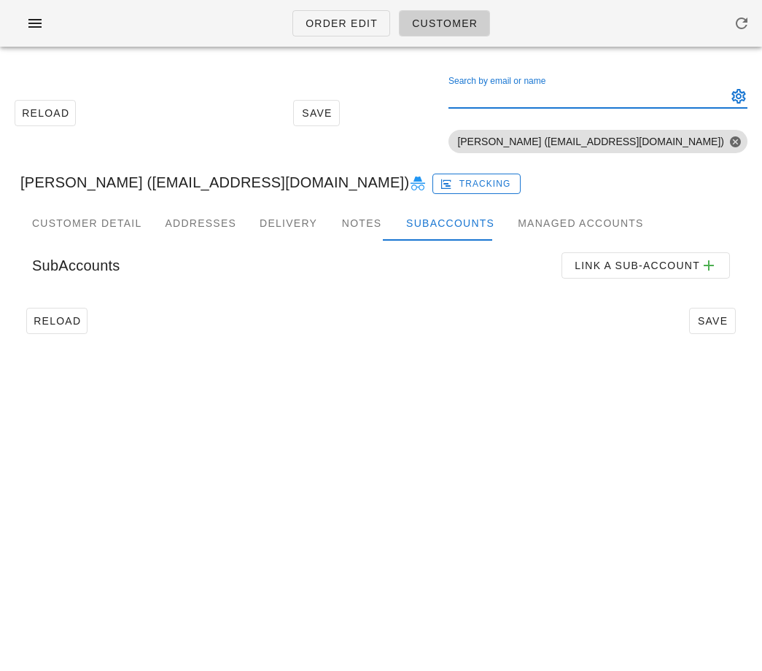
click at [540, 90] on div "Search by email or name" at bounding box center [586, 96] width 276 height 23
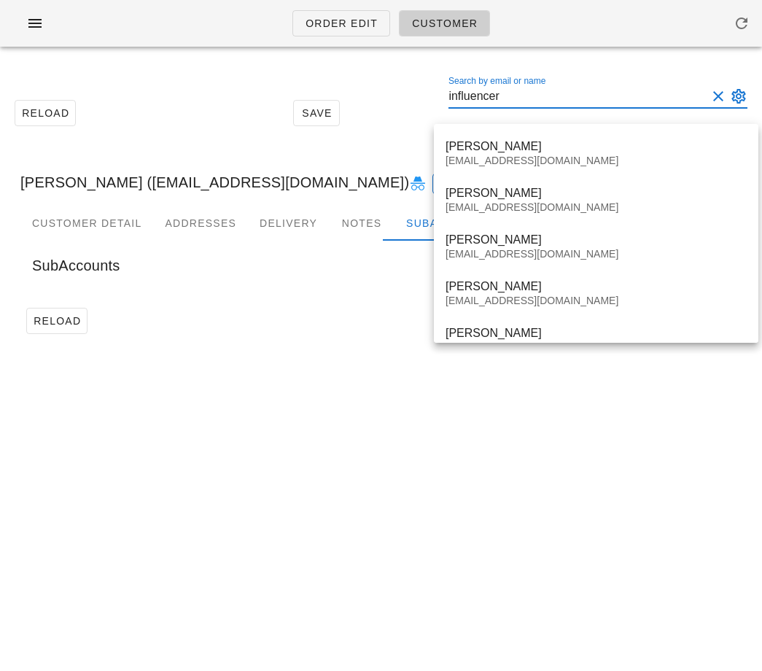
type input "influencer"
click at [303, 265] on div "SubAccounts Link a sub-account" at bounding box center [380, 266] width 721 height 50
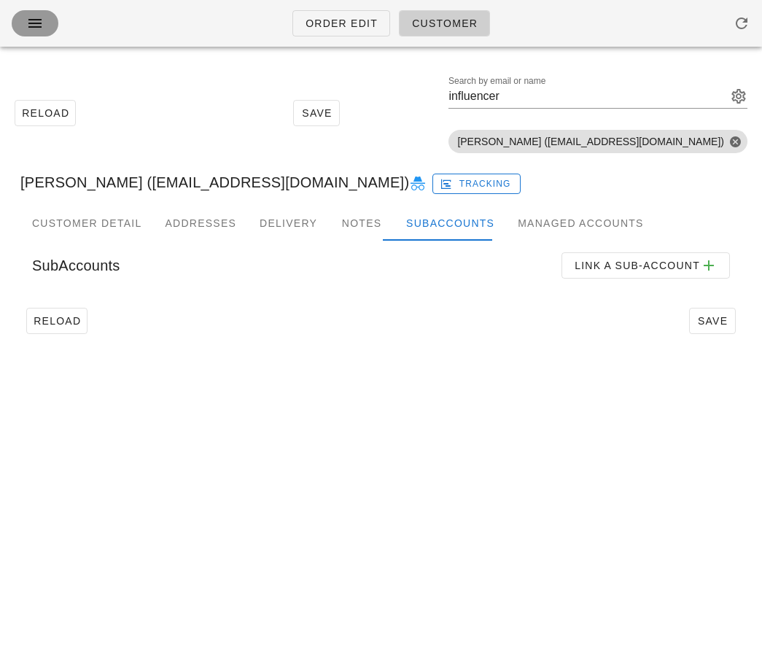
click at [23, 31] on span "button" at bounding box center [34, 23] width 23 height 17
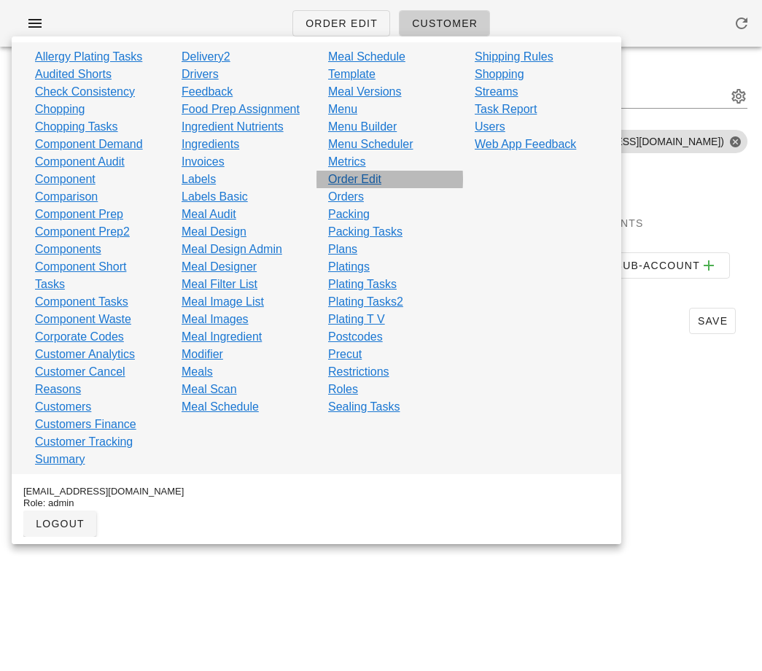
click at [340, 177] on link "Order Edit" at bounding box center [354, 179] width 53 height 17
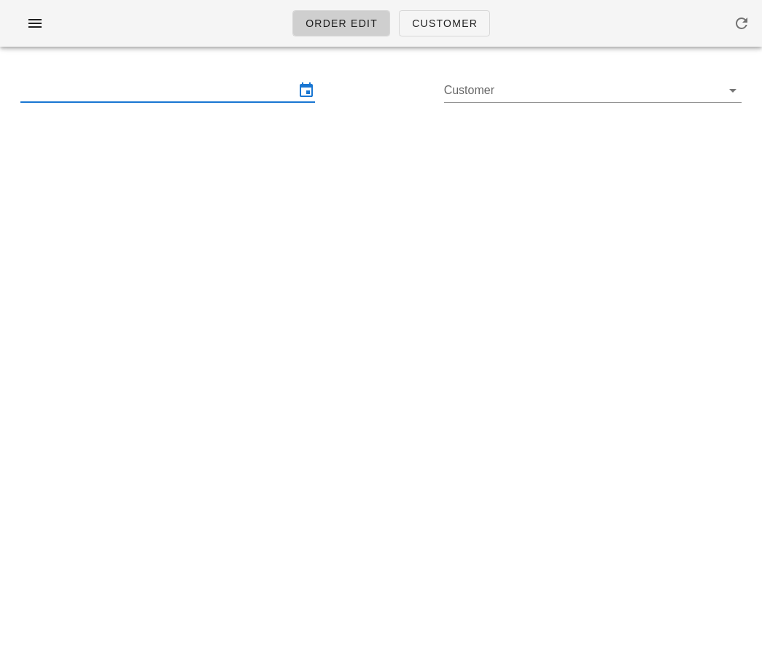
click at [159, 87] on input "text" at bounding box center [157, 90] width 274 height 23
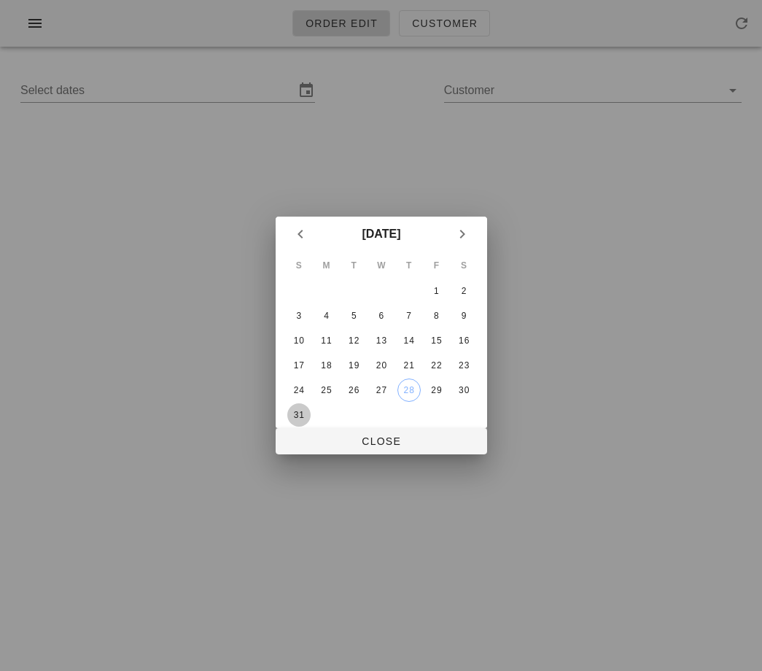
click at [300, 412] on div "31" at bounding box center [298, 415] width 23 height 10
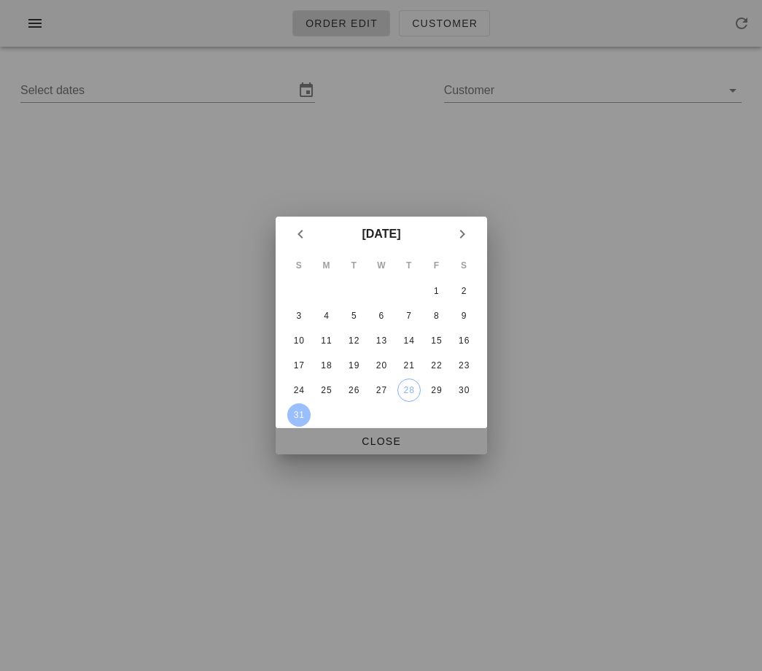
click at [335, 437] on span "Close" at bounding box center [381, 441] width 188 height 12
type input "[DATE] - [DATE]"
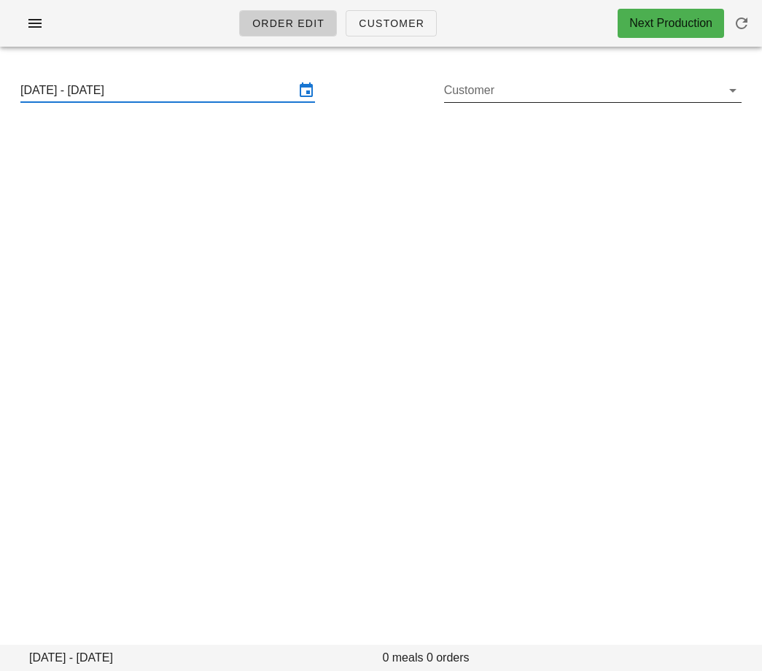
click at [478, 93] on input "Customer" at bounding box center [581, 90] width 274 height 23
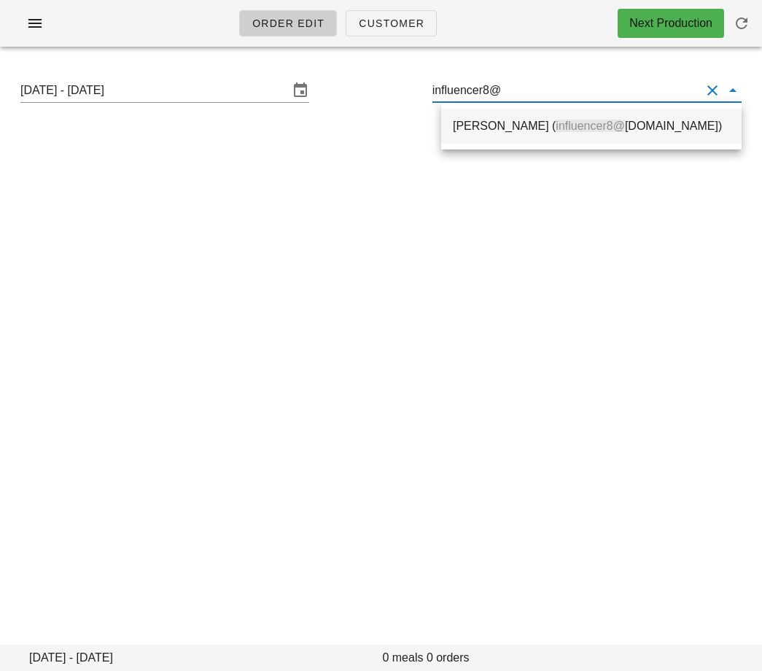
click at [491, 133] on div "Nikola McDermott ( influencer8@ fedfedfed.com)" at bounding box center [591, 125] width 277 height 31
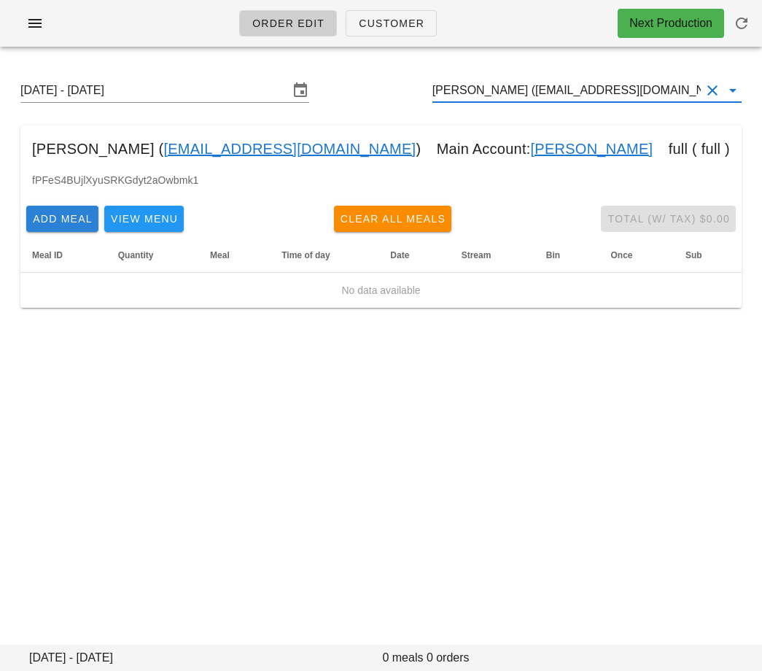
type input "[PERSON_NAME] ([EMAIL_ADDRESS][DOMAIN_NAME])"
click at [63, 213] on span "Add Meal" at bounding box center [62, 219] width 61 height 12
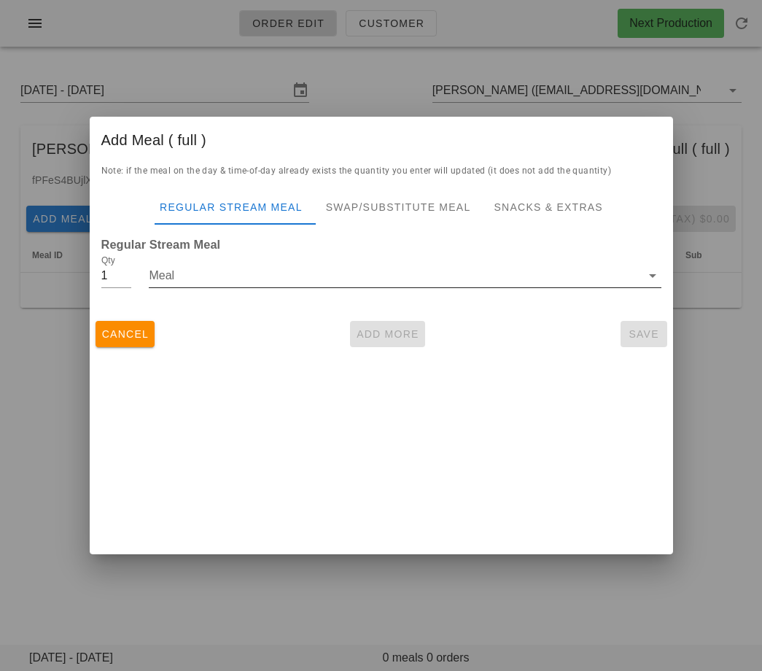
click at [220, 277] on input "Meal" at bounding box center [394, 275] width 491 height 23
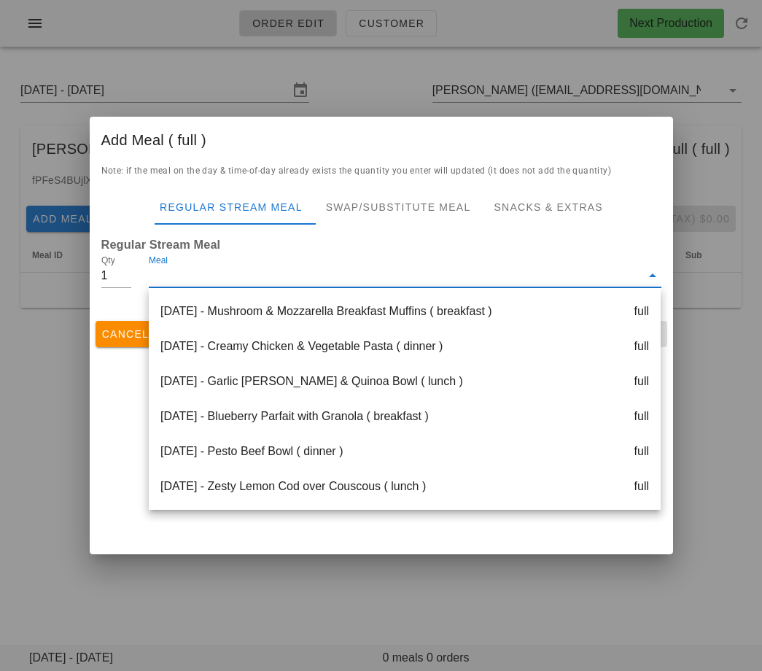
click at [251, 275] on input "Meal" at bounding box center [394, 275] width 491 height 23
click at [125, 328] on span "Cancel" at bounding box center [125, 334] width 48 height 12
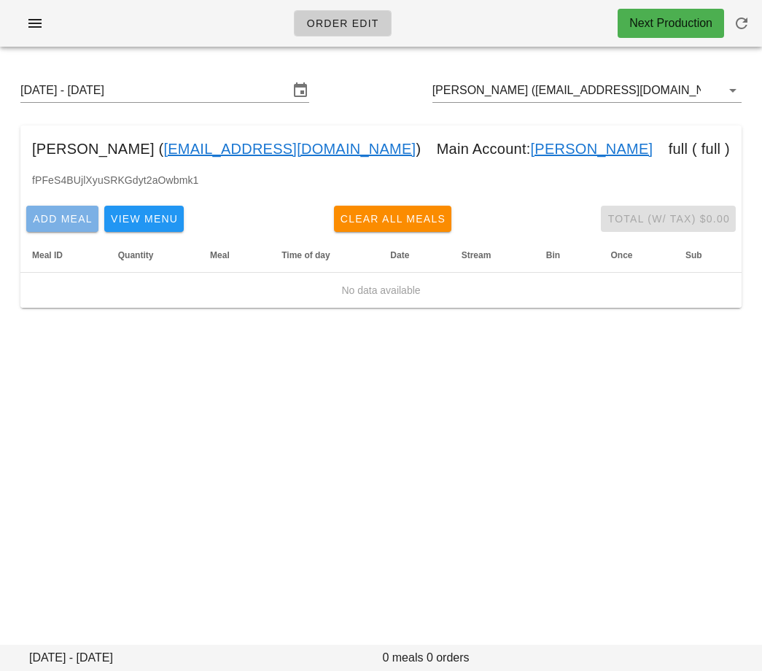
click at [74, 216] on span "Add Meal" at bounding box center [62, 219] width 61 height 12
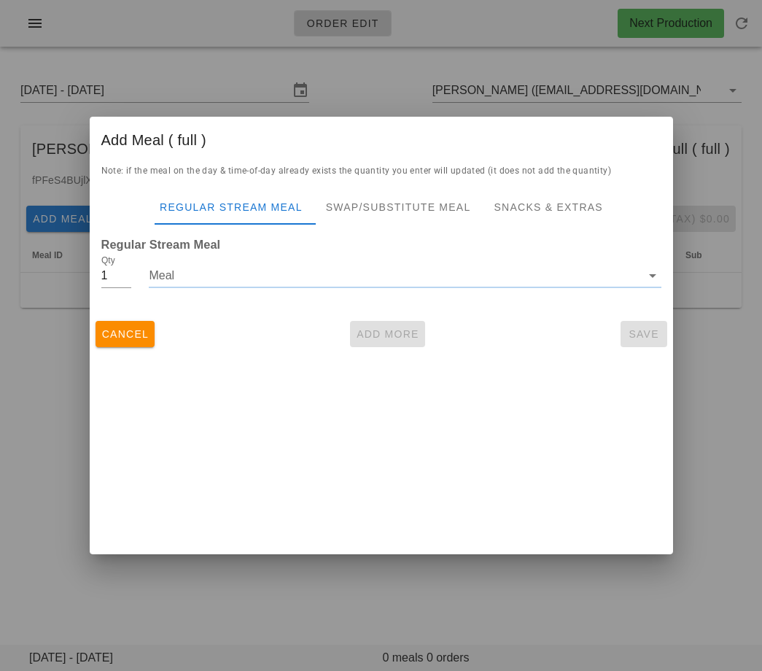
click at [174, 270] on input "Meal" at bounding box center [394, 275] width 491 height 23
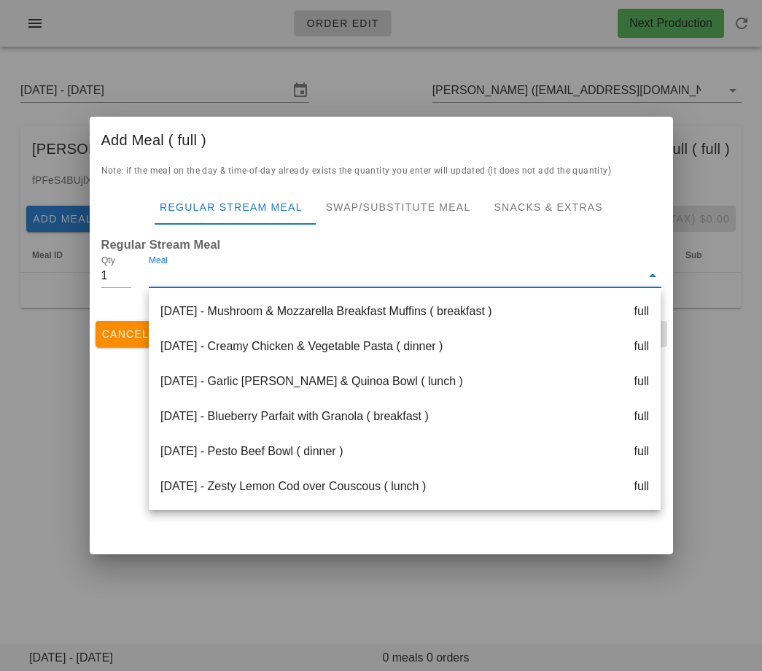
click at [117, 389] on div "Add Meal ( full ) Note: if the meal on the day & time-of-day already exists the…" at bounding box center [381, 335] width 583 height 437
click at [123, 329] on span "Cancel" at bounding box center [125, 334] width 48 height 12
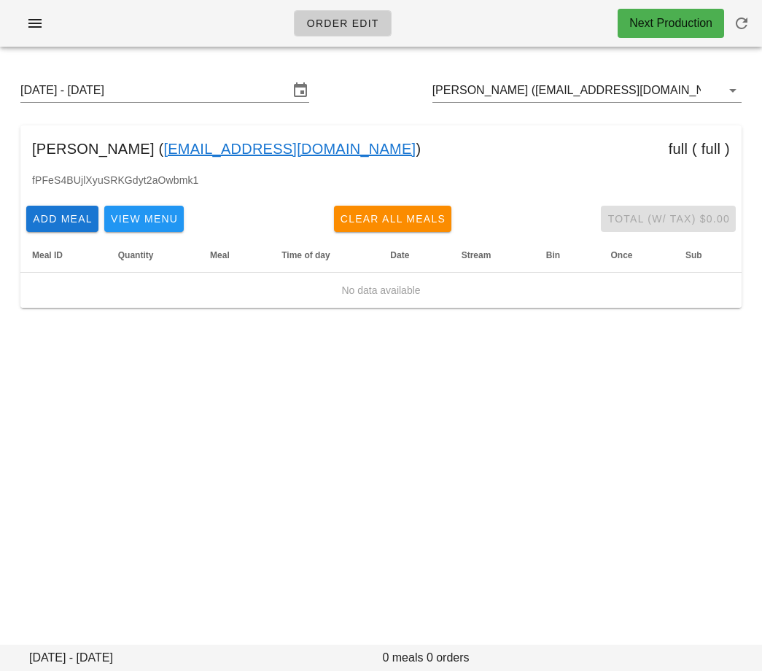
click at [118, 319] on div "Sunday August 31 - Saturday September 6 Nikola McDermott (influencer8@fedfedfed…" at bounding box center [381, 193] width 762 height 270
click at [118, 327] on div "Sunday August 31 - Saturday September 6 Nikola McDermott (influencer8@fedfedfed…" at bounding box center [381, 193] width 762 height 270
click at [63, 228] on button "Add Meal" at bounding box center [62, 219] width 72 height 26
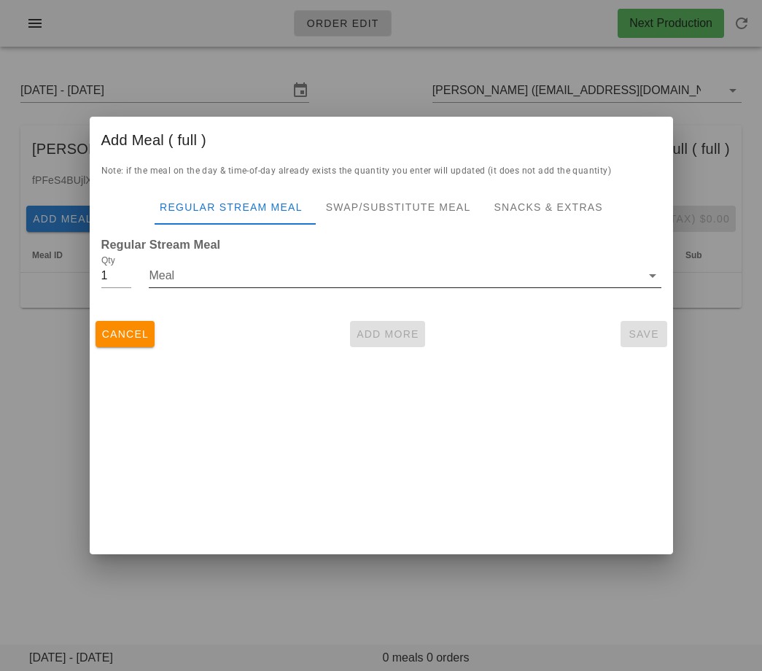
click at [179, 271] on input "Meal" at bounding box center [394, 275] width 491 height 23
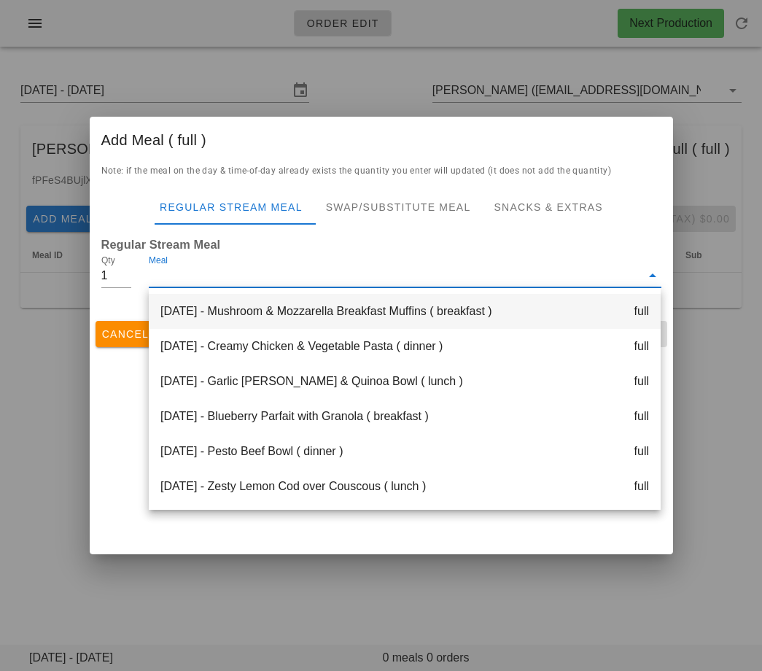
click at [213, 324] on div "Monday Sep 01 - Mushroom & Mozzarella Breakfast Muffins ( breakfast ) full" at bounding box center [405, 311] width 512 height 35
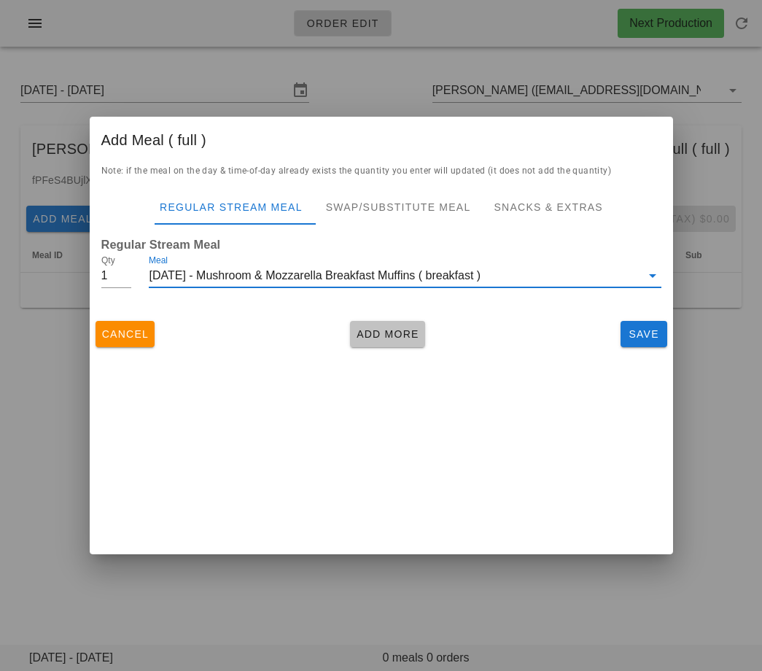
click at [384, 326] on button "Add More" at bounding box center [387, 334] width 75 height 26
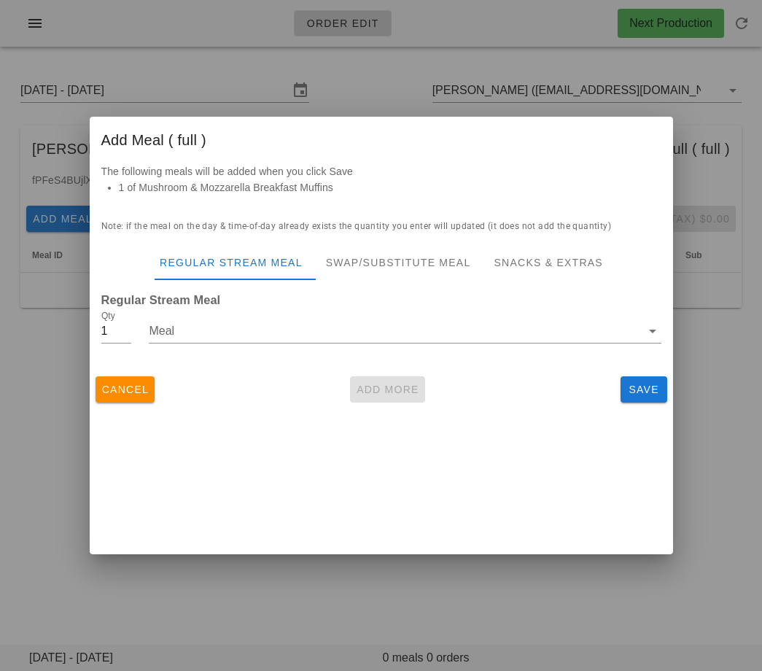
drag, startPoint x: 314, startPoint y: 302, endPoint x: 311, endPoint y: 309, distance: 7.6
click at [314, 303] on div "Meal" at bounding box center [404, 333] width 529 height 69
click at [301, 331] on input "Meal" at bounding box center [394, 330] width 491 height 23
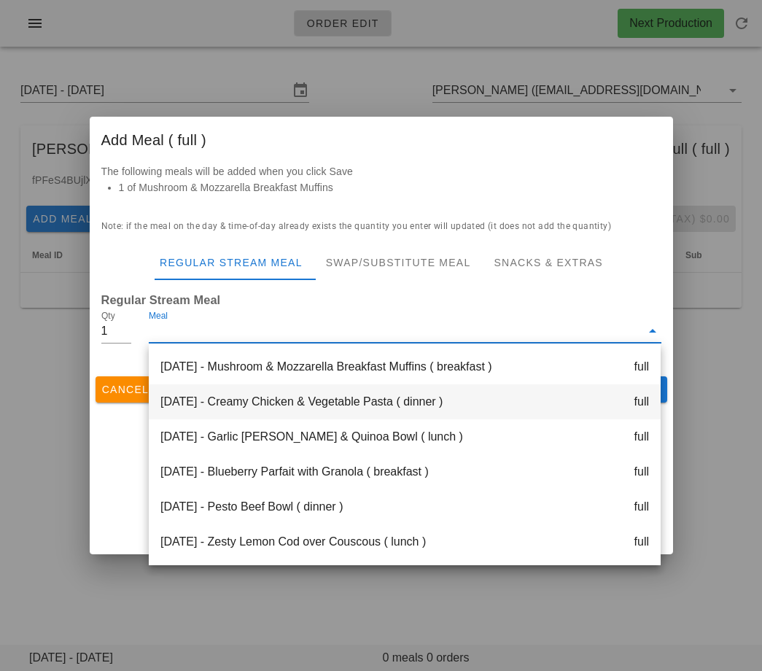
click at [299, 397] on div "Monday Sep 01 - Creamy Chicken & Vegetable Pasta ( dinner ) full" at bounding box center [405, 401] width 512 height 35
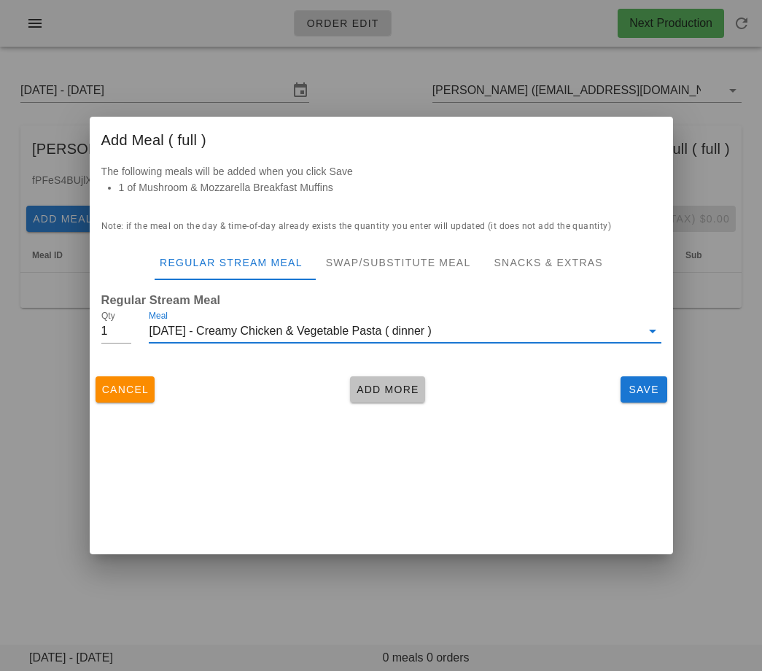
click at [395, 389] on span "Add More" at bounding box center [387, 390] width 63 height 12
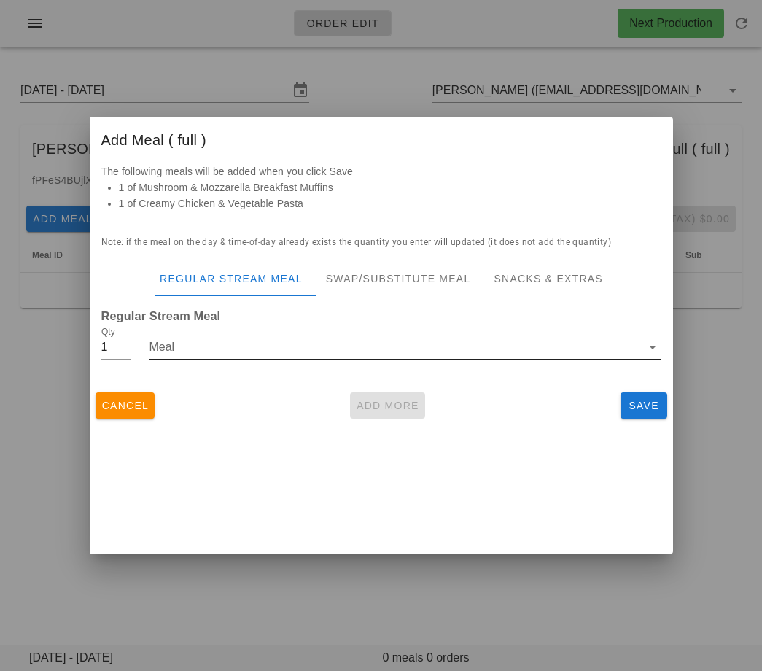
click at [359, 348] on input "Meal" at bounding box center [394, 346] width 491 height 23
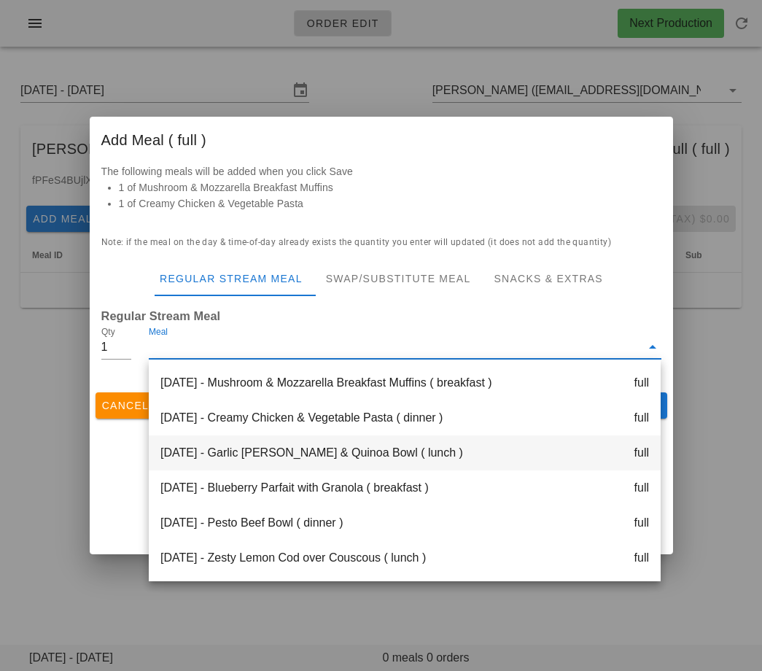
click at [351, 445] on div "Monday Sep 01 - Garlic Rosemary Pork & Quinoa Bowl ( lunch ) full" at bounding box center [405, 452] width 512 height 35
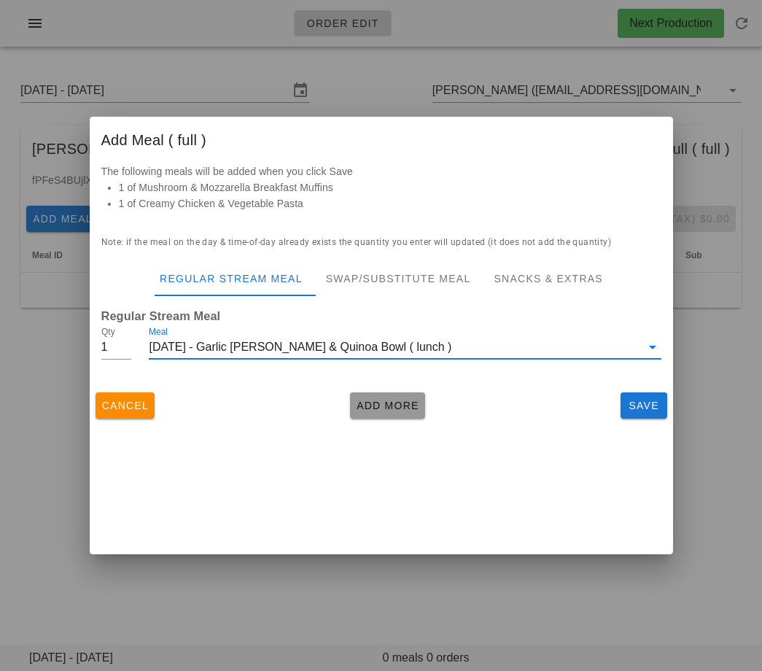
click at [395, 402] on span "Add More" at bounding box center [387, 406] width 63 height 12
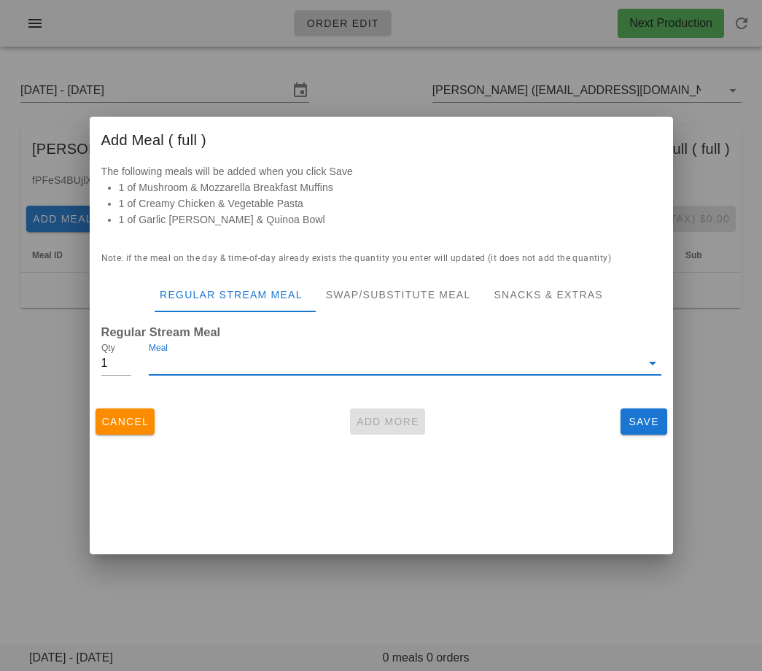
click at [343, 354] on input "Meal" at bounding box center [394, 362] width 491 height 23
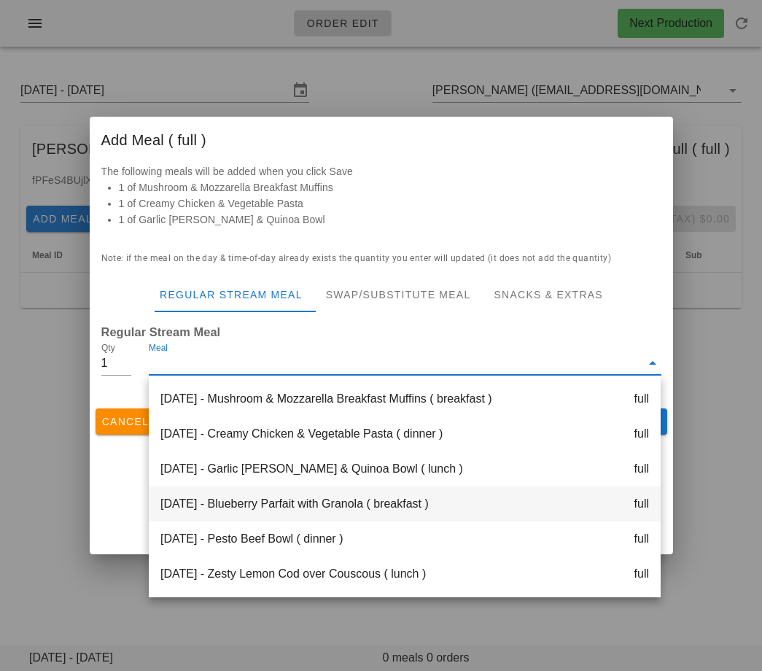
click at [328, 508] on div "Tuesday Sep 02 - Blueberry Parfait with Granola ( breakfast ) full" at bounding box center [405, 503] width 512 height 35
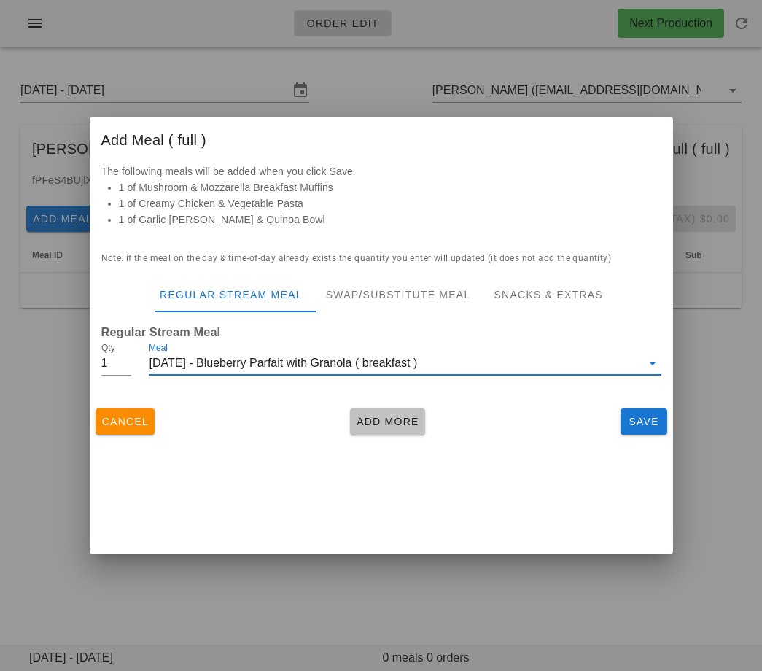
click at [384, 417] on span "Add More" at bounding box center [387, 422] width 63 height 12
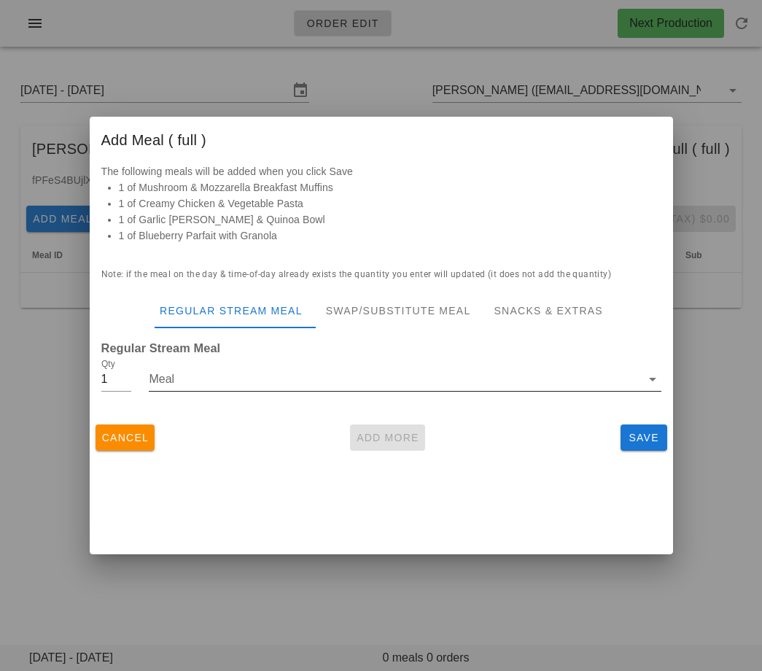
click at [346, 397] on div at bounding box center [405, 402] width 512 height 10
click at [346, 384] on input "Meal" at bounding box center [394, 378] width 491 height 23
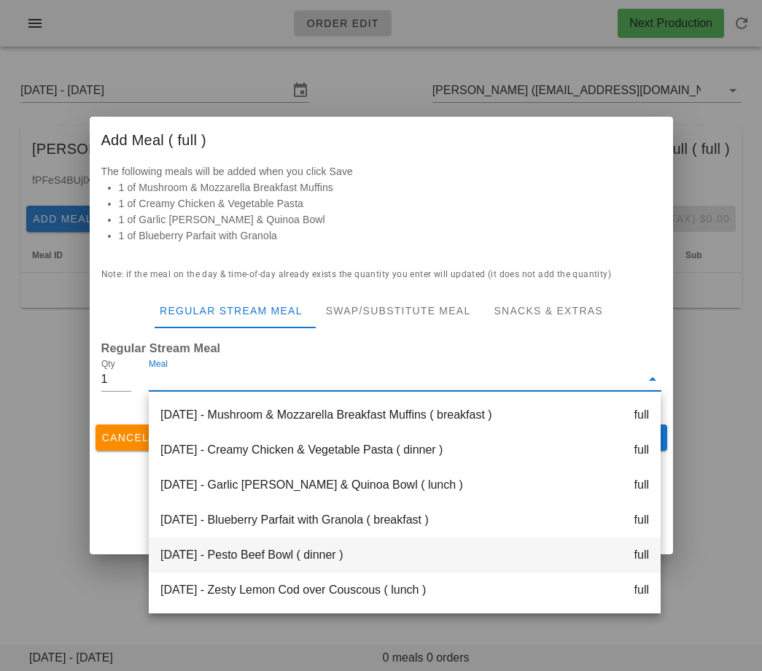
click at [335, 554] on div "Tuesday Sep 02 - Pesto Beef Bowl ( dinner ) full" at bounding box center [405, 554] width 512 height 35
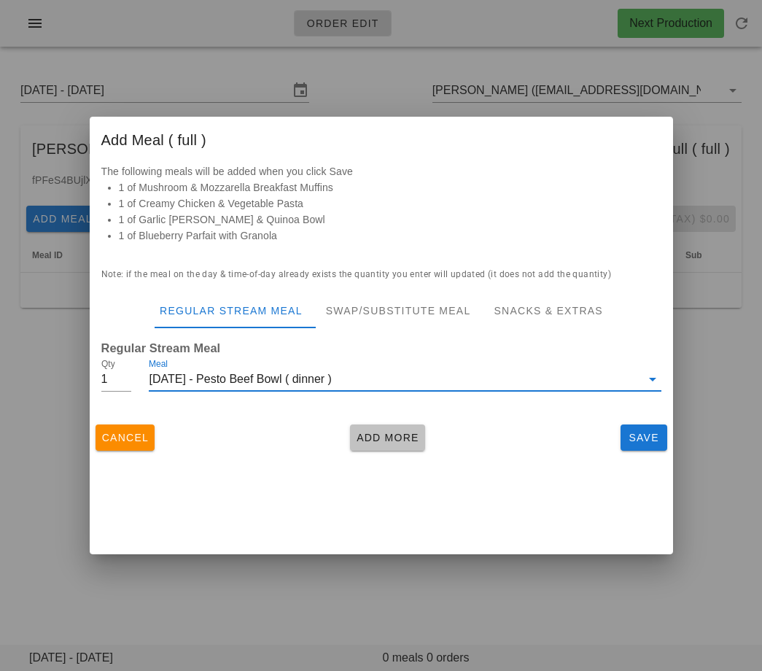
click at [375, 436] on span "Add More" at bounding box center [387, 438] width 63 height 12
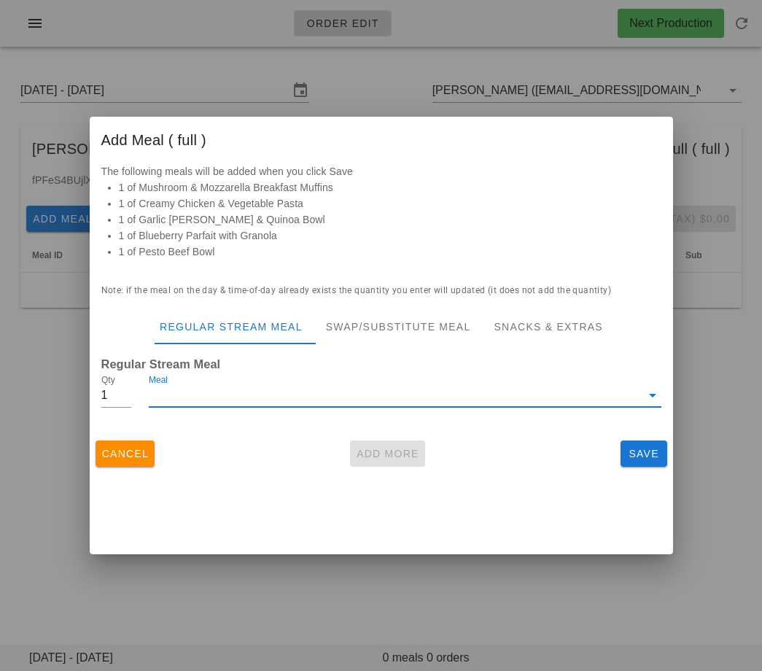
click at [357, 402] on input "Meal" at bounding box center [394, 395] width 491 height 23
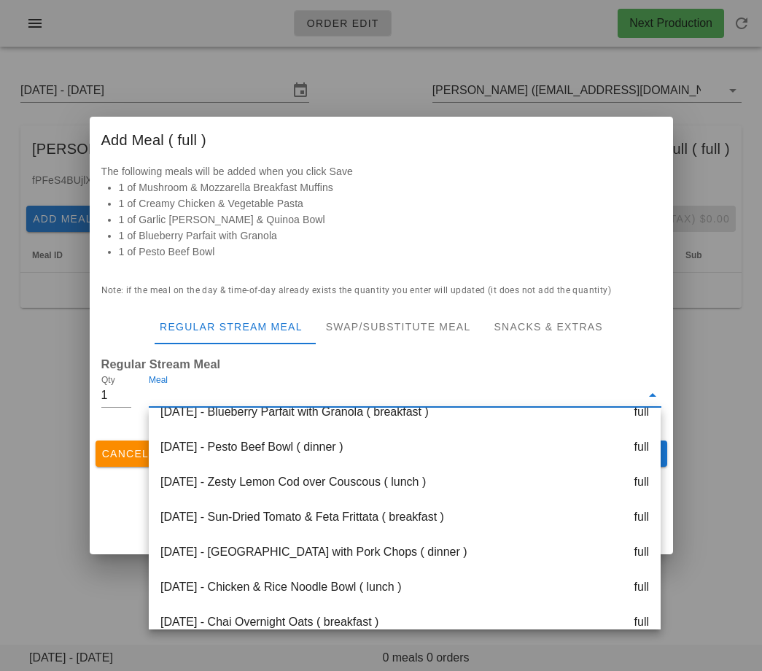
scroll to position [140, 0]
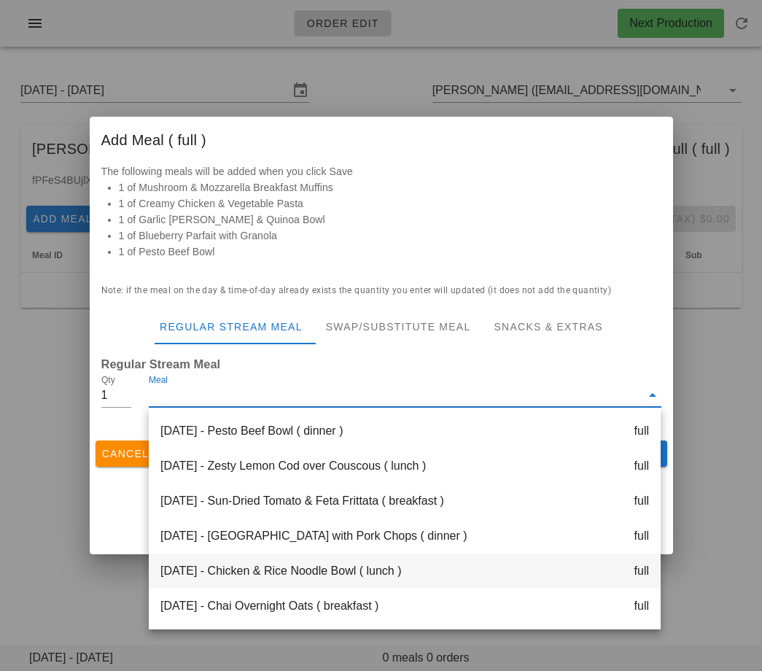
click at [353, 561] on div "Wednesday Sep 03 - Chicken & Rice Noodle Bowl ( lunch ) full" at bounding box center [405, 570] width 512 height 35
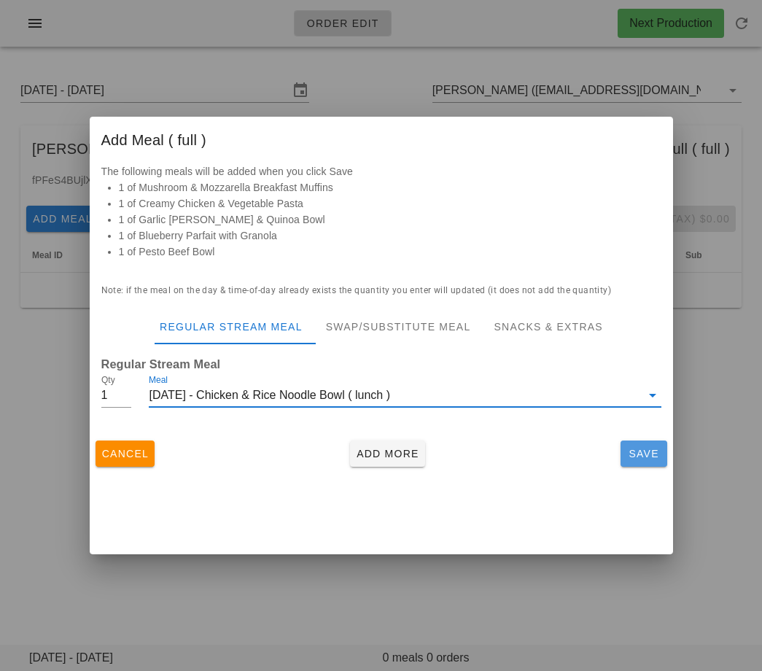
click at [652, 448] on span "Save" at bounding box center [643, 454] width 35 height 12
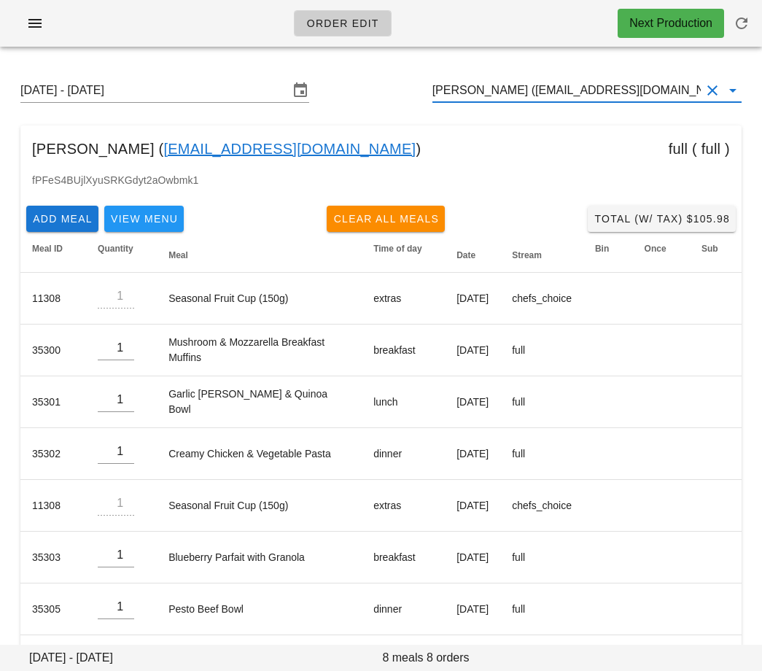
click at [505, 81] on input "[PERSON_NAME] ([EMAIL_ADDRESS][DOMAIN_NAME])" at bounding box center [566, 90] width 268 height 23
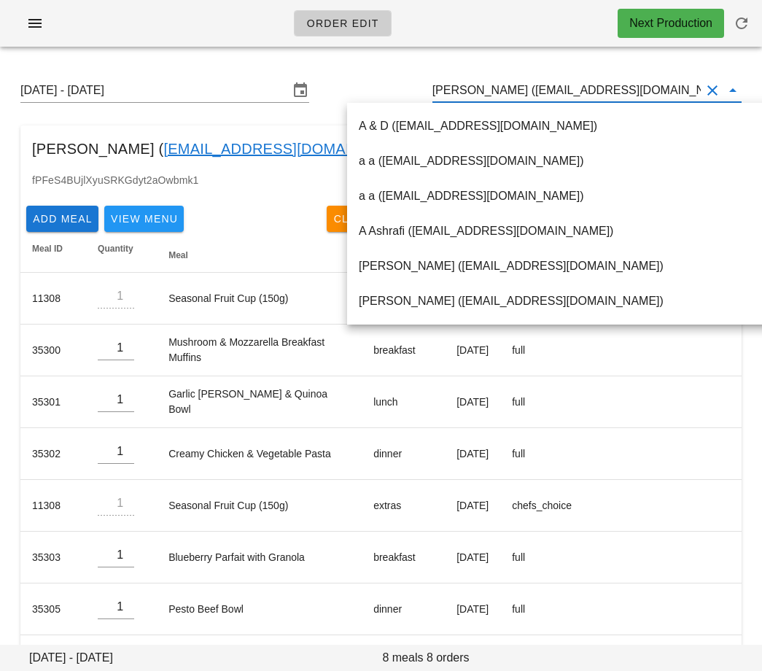
click at [505, 81] on input "[PERSON_NAME] ([EMAIL_ADDRESS][DOMAIN_NAME])" at bounding box center [566, 90] width 268 height 23
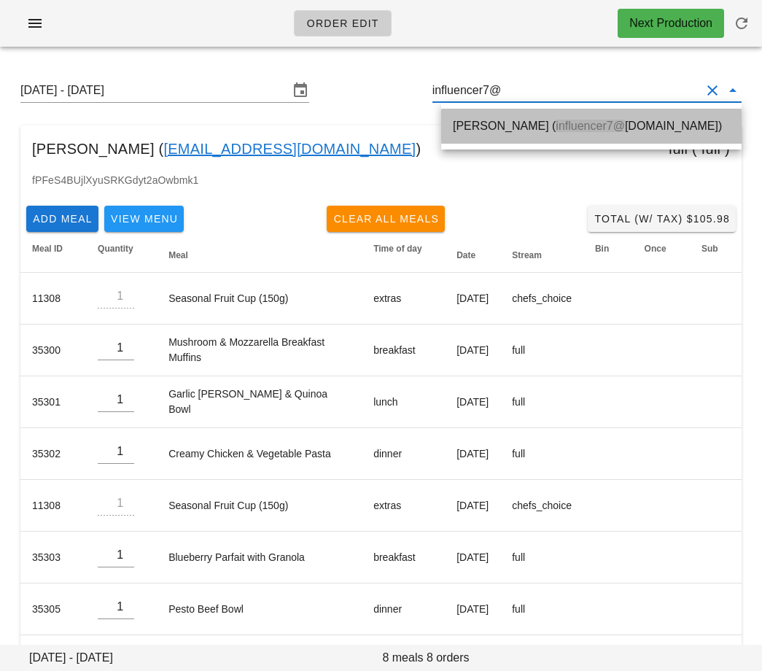
click at [518, 124] on div "Vanessa Ortynsky ( influencer7@ fedfedfed.com)" at bounding box center [591, 126] width 277 height 14
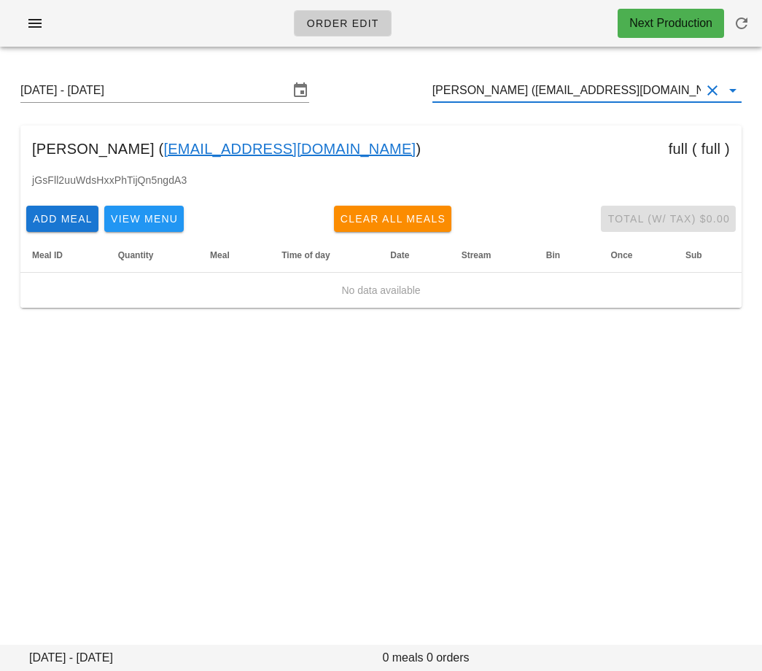
type input "Vanessa Ortynsky (influencer7@fedfedfed.com)"
click at [217, 156] on link "[EMAIL_ADDRESS][DOMAIN_NAME]" at bounding box center [289, 148] width 252 height 23
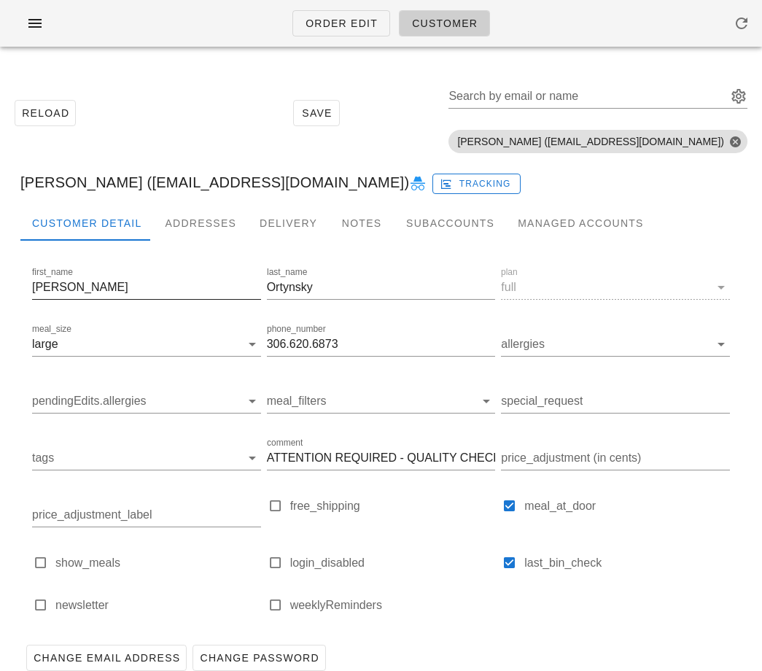
click at [101, 287] on input "Vanessa" at bounding box center [146, 287] width 229 height 23
paste input "Sara Wong"
drag, startPoint x: 104, startPoint y: 280, endPoint x: 62, endPoint y: 279, distance: 41.6
click at [62, 279] on input "Sara Wong" at bounding box center [146, 287] width 229 height 23
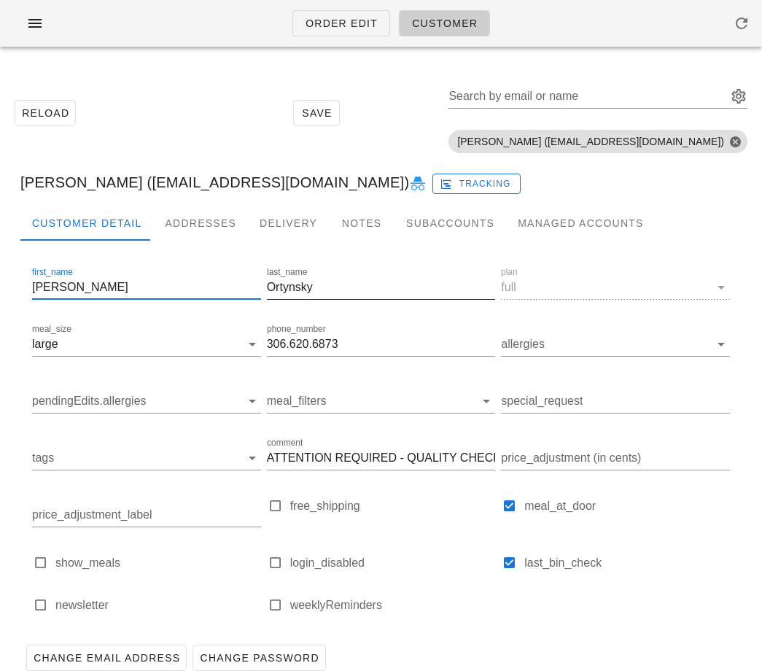
click at [300, 277] on label "last_name" at bounding box center [287, 272] width 40 height 11
click at [300, 277] on input "Ortynsky" at bounding box center [381, 287] width 229 height 23
drag, startPoint x: 101, startPoint y: 289, endPoint x: 61, endPoint y: 288, distance: 40.1
click at [61, 288] on input "Sara Wong" at bounding box center [146, 287] width 229 height 23
type input "Sara"
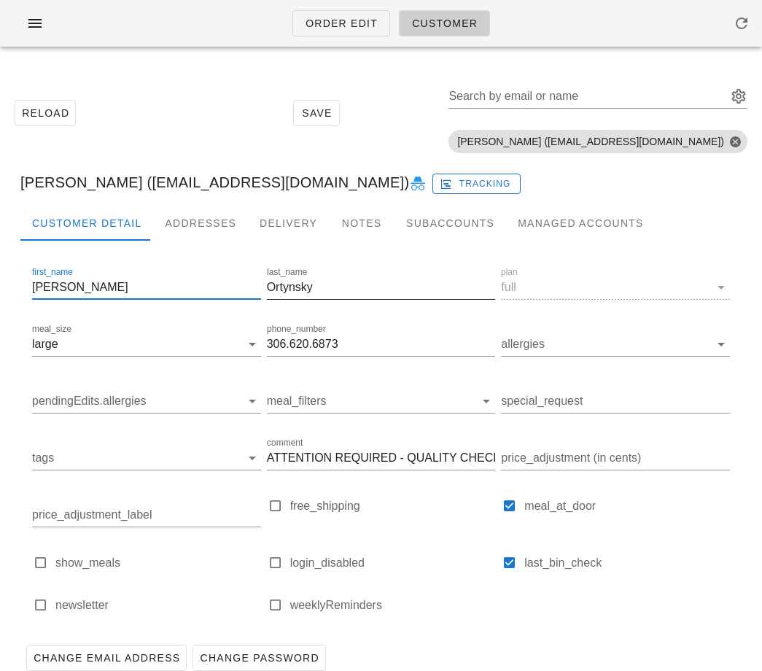
click at [314, 279] on input "Ortynsky" at bounding box center [381, 287] width 229 height 23
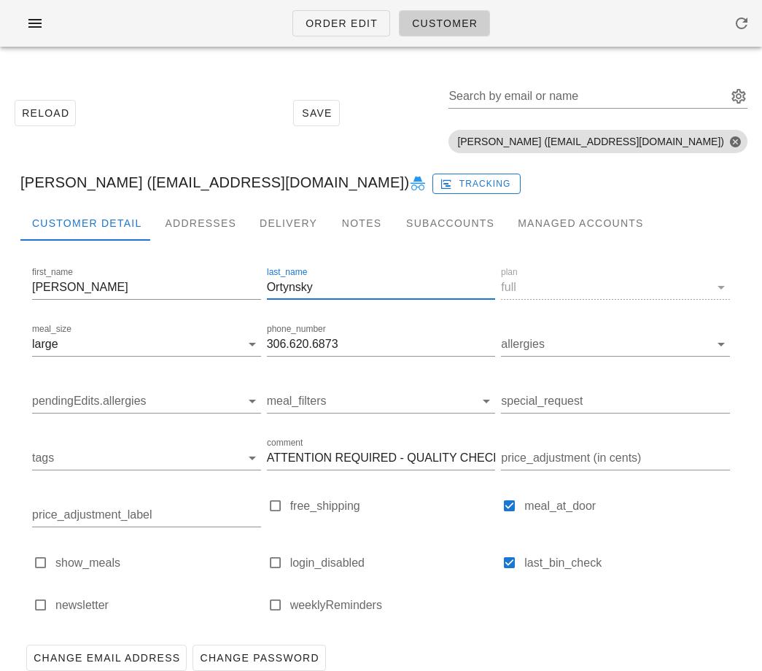
click at [314, 279] on input "Ortynsky" at bounding box center [381, 287] width 229 height 23
paste input "Sara Wong"
type input "Sara Wong"
click at [134, 345] on input "meal_size" at bounding box center [150, 343] width 179 height 23
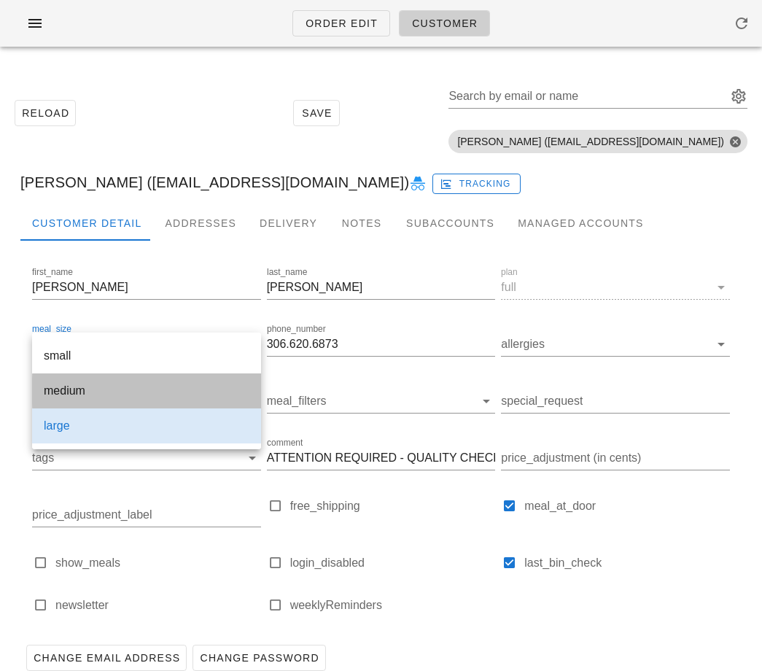
click at [109, 388] on div "medium" at bounding box center [147, 391] width 206 height 14
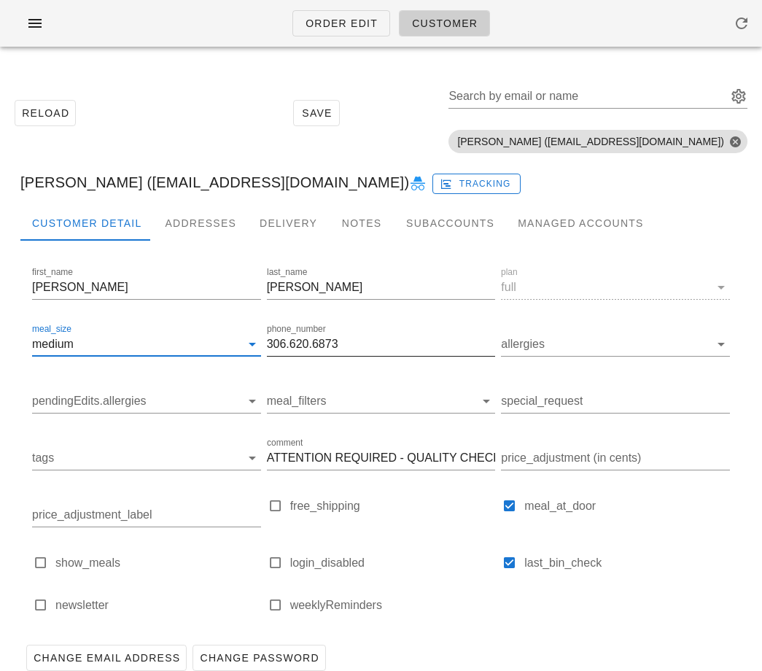
click at [339, 337] on input "306.620.6873" at bounding box center [381, 343] width 229 height 23
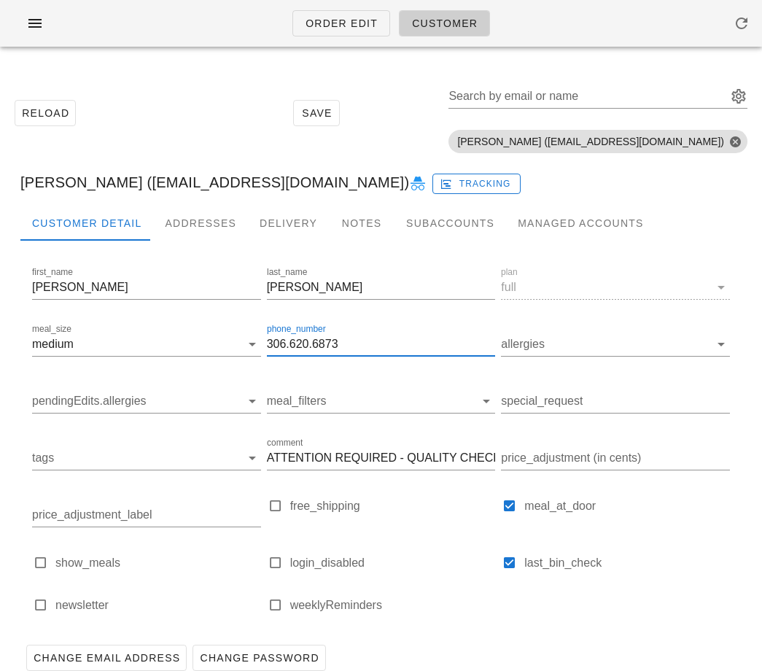
click at [339, 337] on input "306.620.6873" at bounding box center [381, 343] width 229 height 23
paste input "778.223.0762"
type input "778.223.0762"
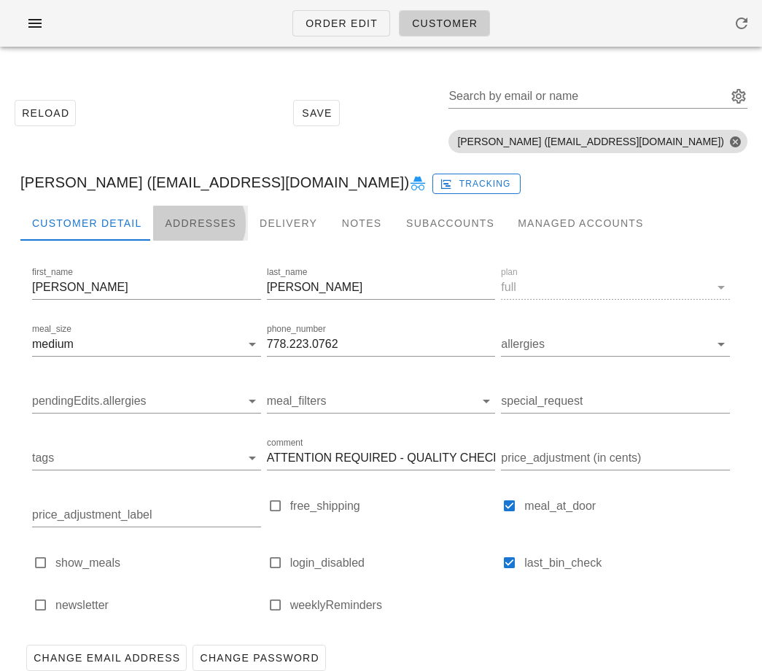
click at [192, 218] on div "Addresses" at bounding box center [200, 223] width 95 height 35
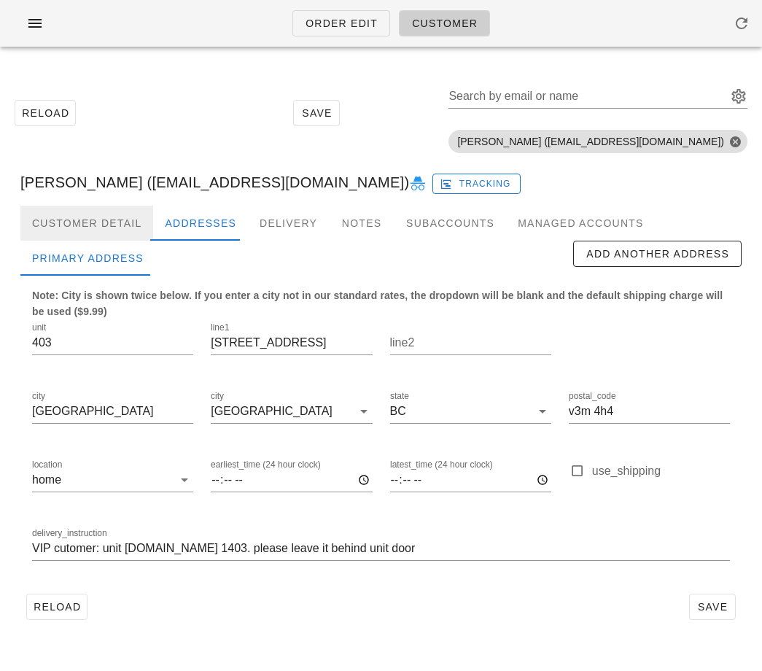
click at [60, 222] on div "Customer Detail" at bounding box center [86, 223] width 133 height 35
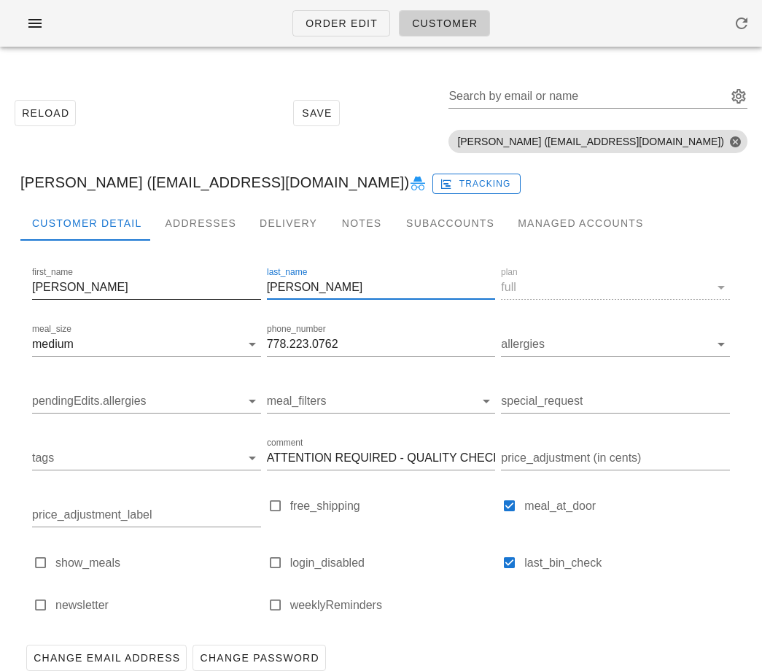
drag, startPoint x: 294, startPoint y: 286, endPoint x: 156, endPoint y: 281, distance: 137.9
click at [156, 281] on div "first_name Sara last_name Sara Wong plan full meal_size medium phone_number 778…" at bounding box center [381, 445] width 704 height 369
type input "Wong"
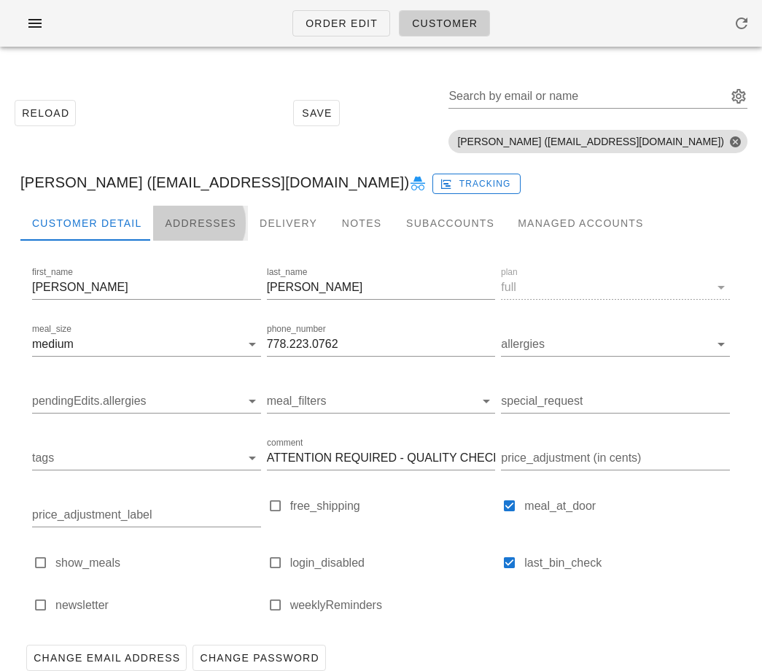
click at [183, 220] on div "Addresses" at bounding box center [200, 223] width 95 height 35
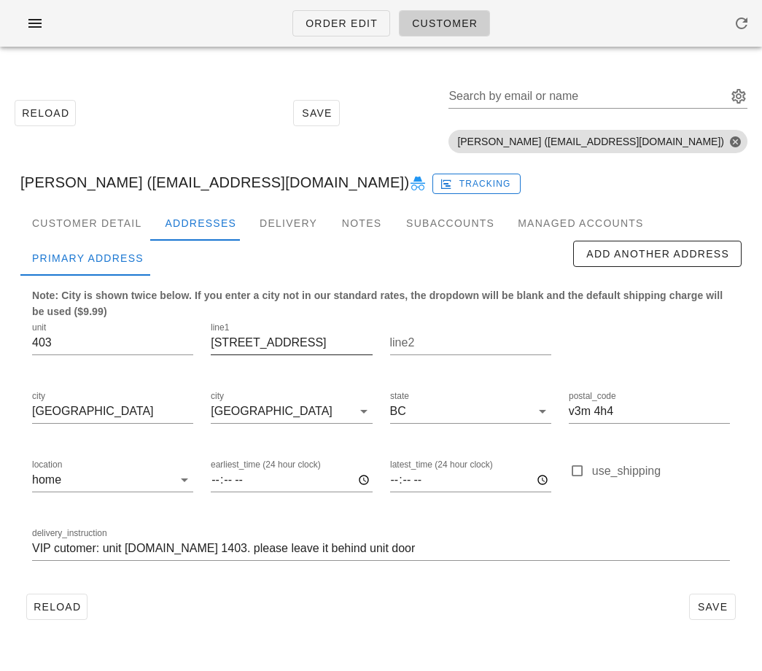
click at [240, 349] on input "211 12th street" at bounding box center [291, 342] width 161 height 23
paste input "125 Delta Ave"
type input "125 Delta Ave"
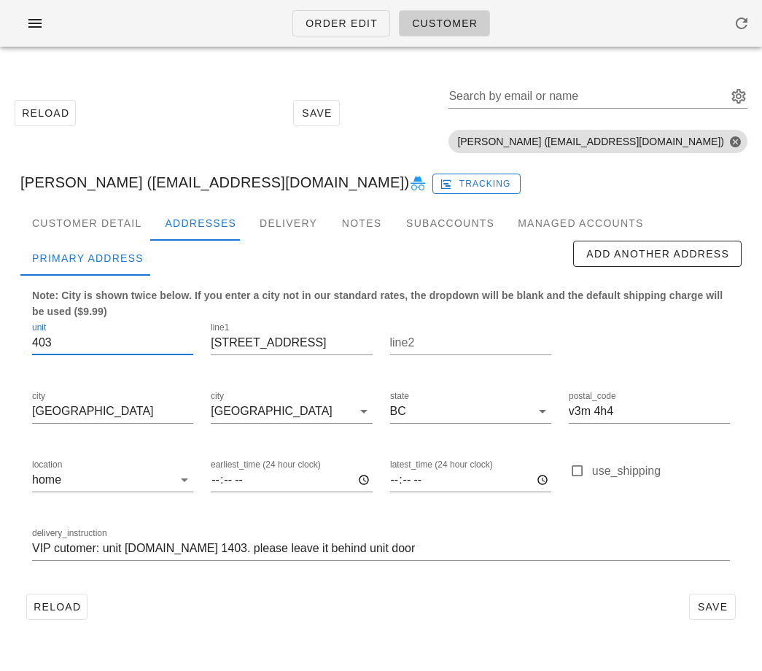
click at [117, 338] on input "403" at bounding box center [112, 342] width 161 height 23
click at [244, 405] on div "New Westminster" at bounding box center [272, 411] width 122 height 13
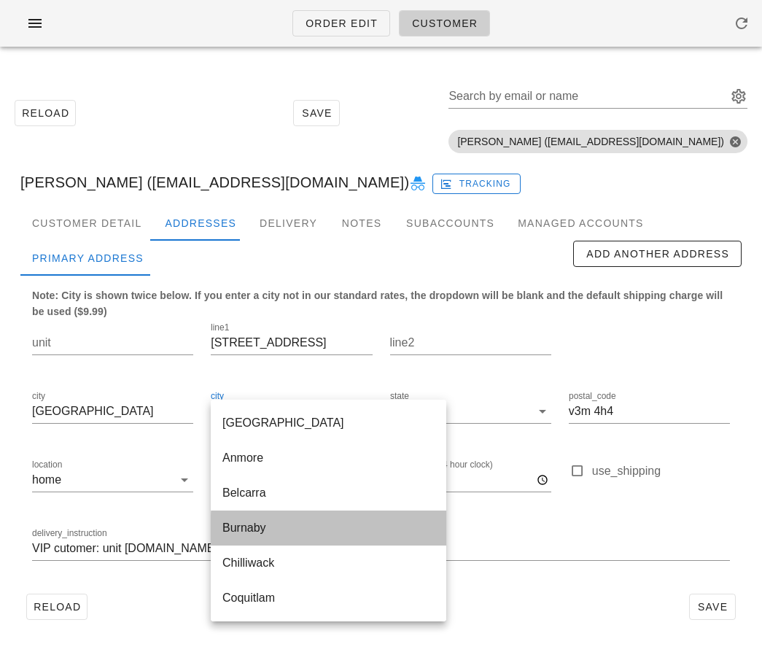
click at [266, 521] on div "Burnaby" at bounding box center [328, 528] width 212 height 14
type input "Burnaby"
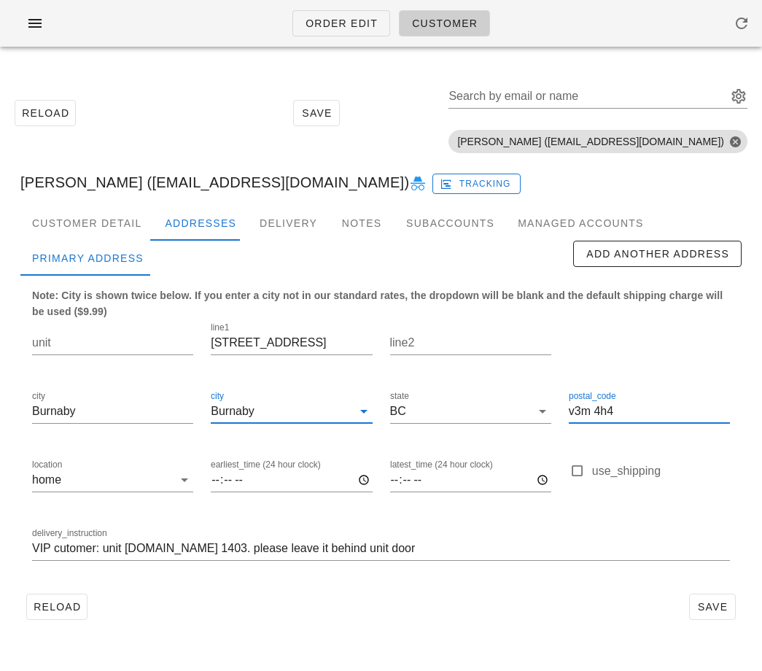
click at [619, 411] on input "v3m 4h4" at bounding box center [649, 411] width 161 height 23
paste input "V5B 3C6"
type input "V5B 3C6"
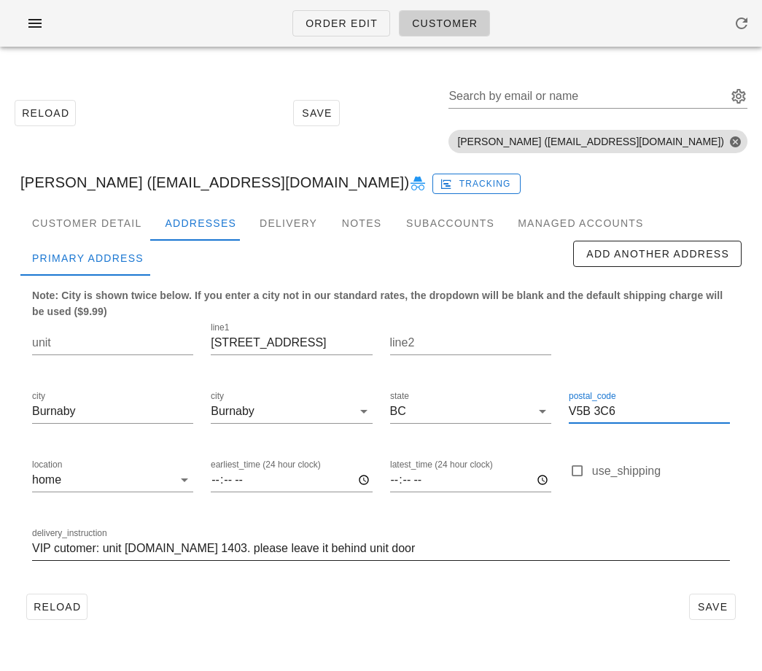
click at [252, 544] on input "VIP cutomer: unit 403.Buzz 1403. please leave it behind unit door" at bounding box center [381, 548] width 698 height 23
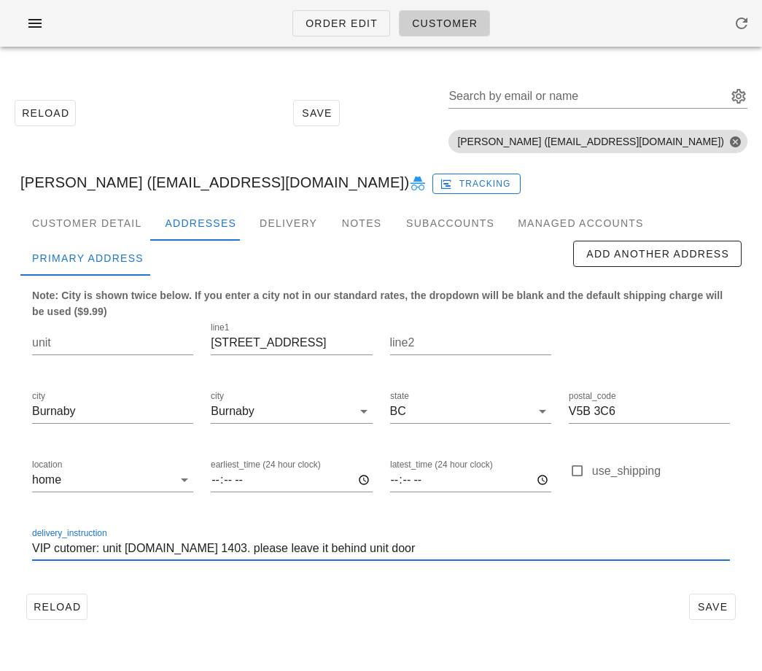
click at [252, 544] on input "VIP cutomer: unit 403.Buzz 1403. please leave it behind unit door" at bounding box center [381, 548] width 698 height 23
type input "Ring doorbell and leave behind door"
click at [709, 602] on span "Save" at bounding box center [713, 607] width 34 height 12
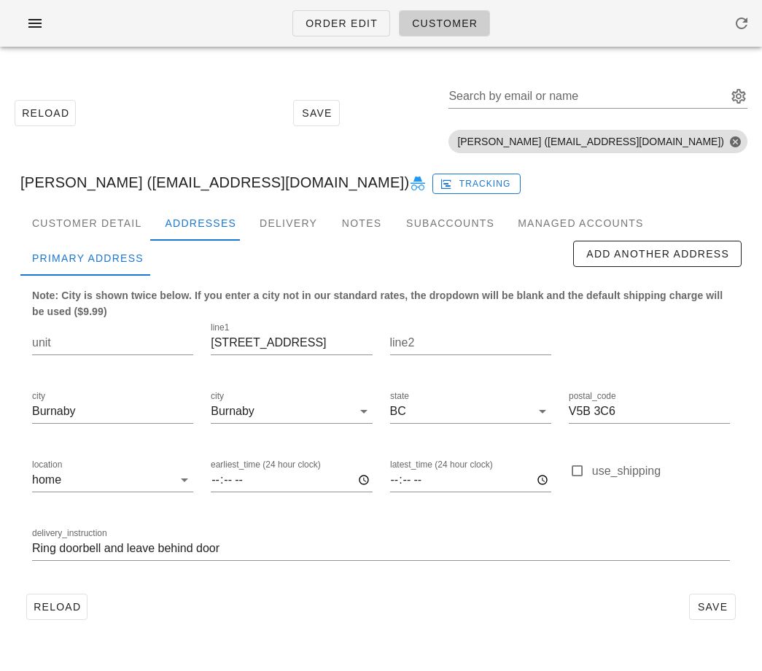
click at [55, 38] on div "Order Edit Customer" at bounding box center [381, 23] width 762 height 47
click at [42, 29] on icon "button" at bounding box center [34, 23] width 17 height 17
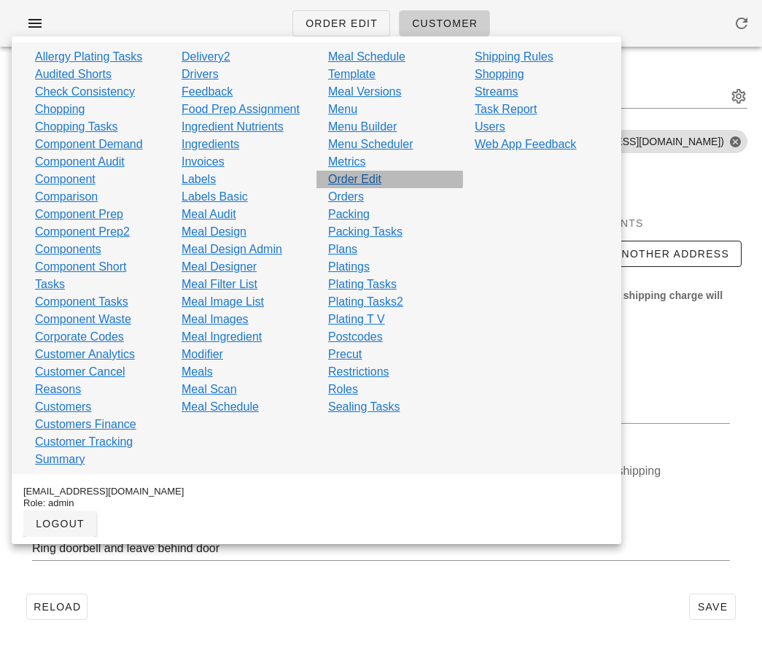
click at [377, 178] on link "Order Edit" at bounding box center [354, 179] width 53 height 17
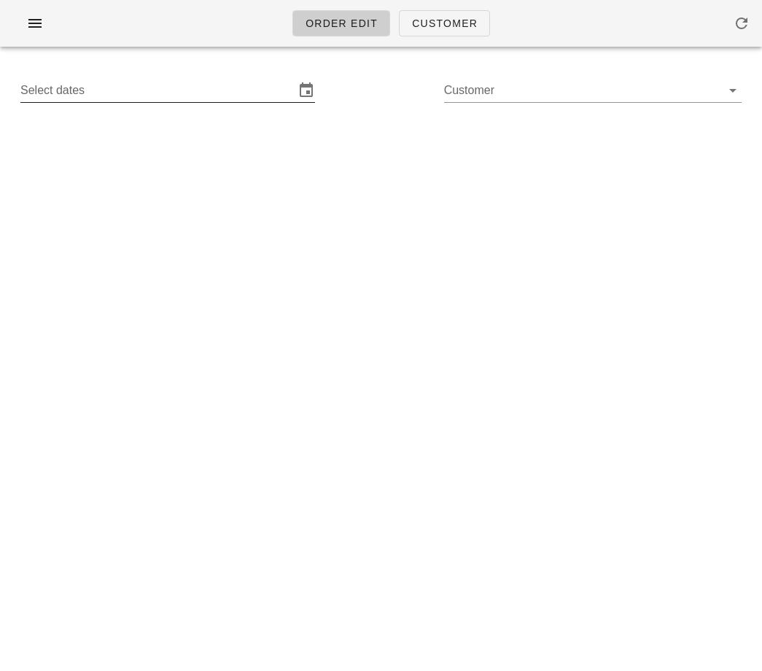
click at [101, 96] on input "Select dates" at bounding box center [157, 90] width 274 height 23
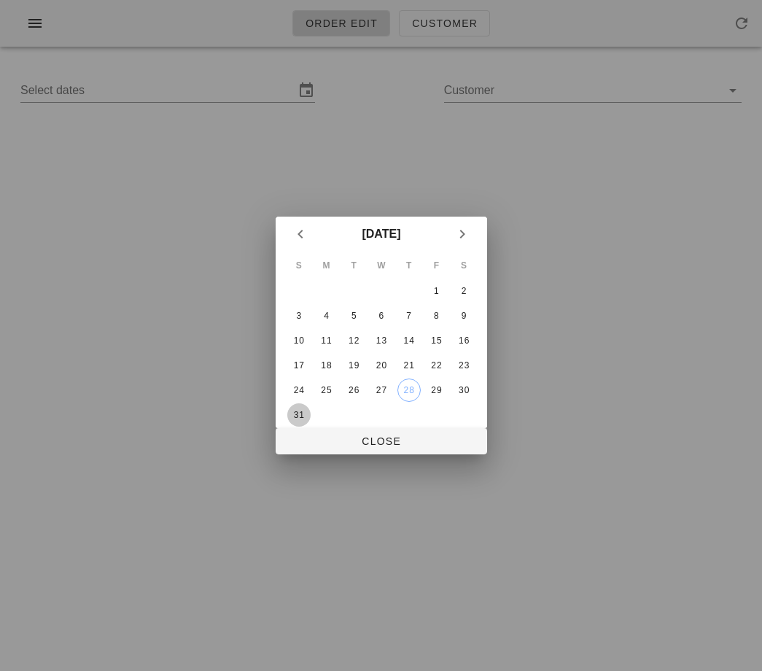
click at [296, 413] on div "31" at bounding box center [298, 415] width 23 height 10
click at [324, 451] on button "Close" at bounding box center [381, 441] width 211 height 26
type input "[DATE] - [DATE]"
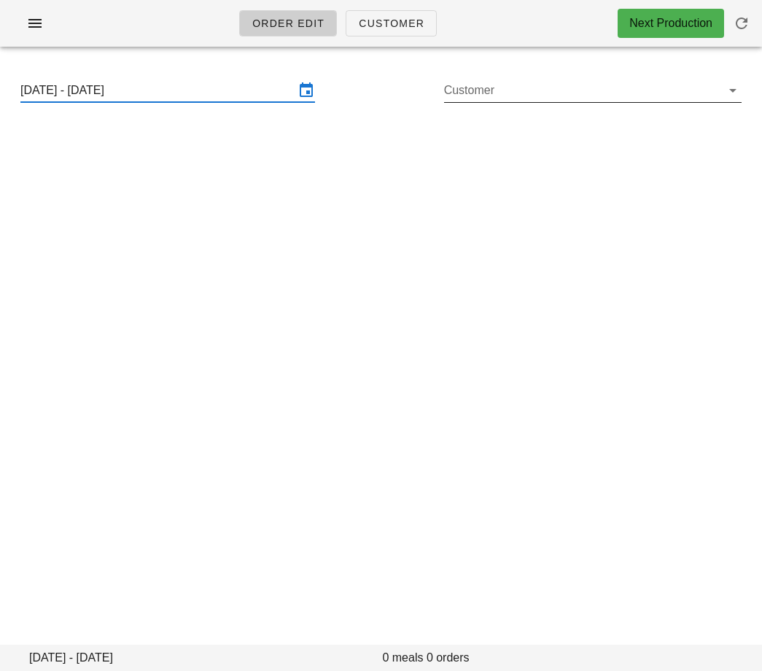
click at [475, 93] on input "Customer" at bounding box center [581, 90] width 274 height 23
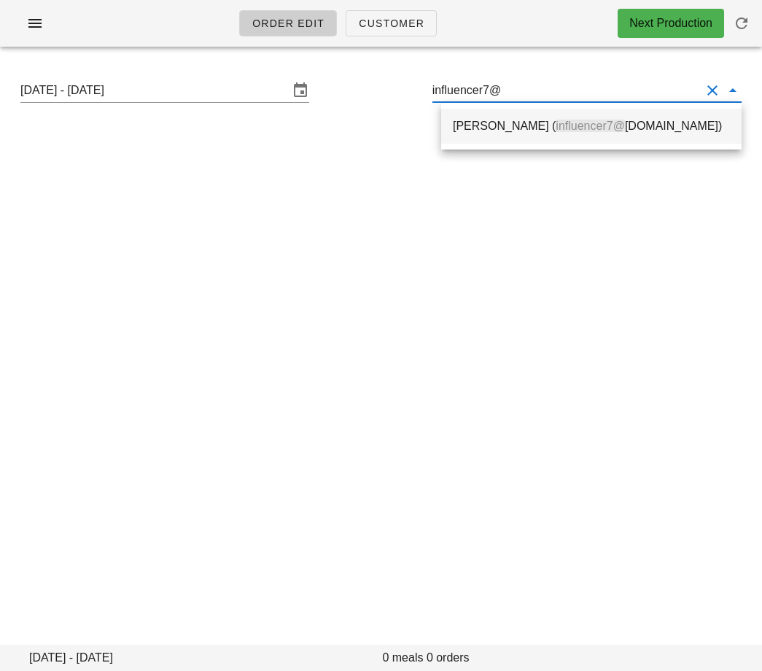
click at [494, 129] on div "Vanessa Ortynsky ( influencer7@ fedfedfed.com)" at bounding box center [591, 126] width 277 height 14
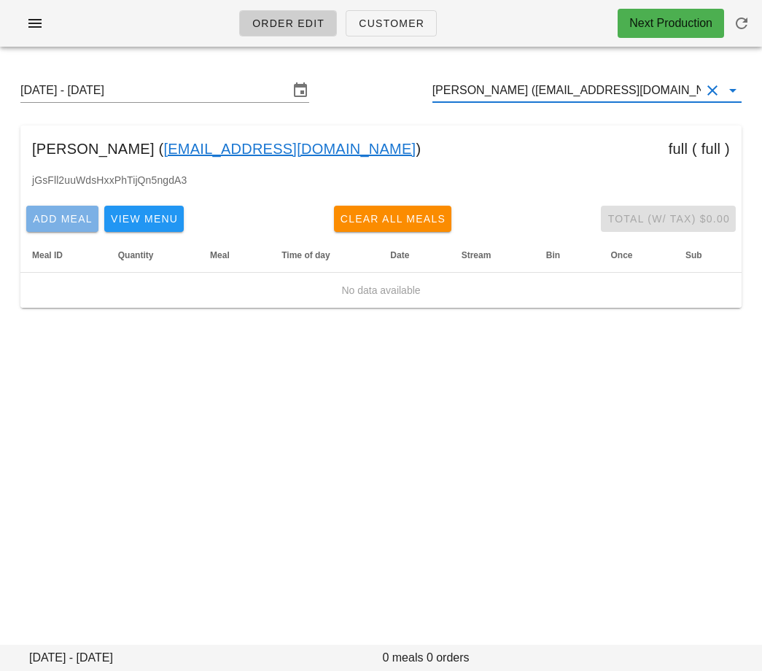
click at [67, 219] on span "Add Meal" at bounding box center [62, 219] width 61 height 12
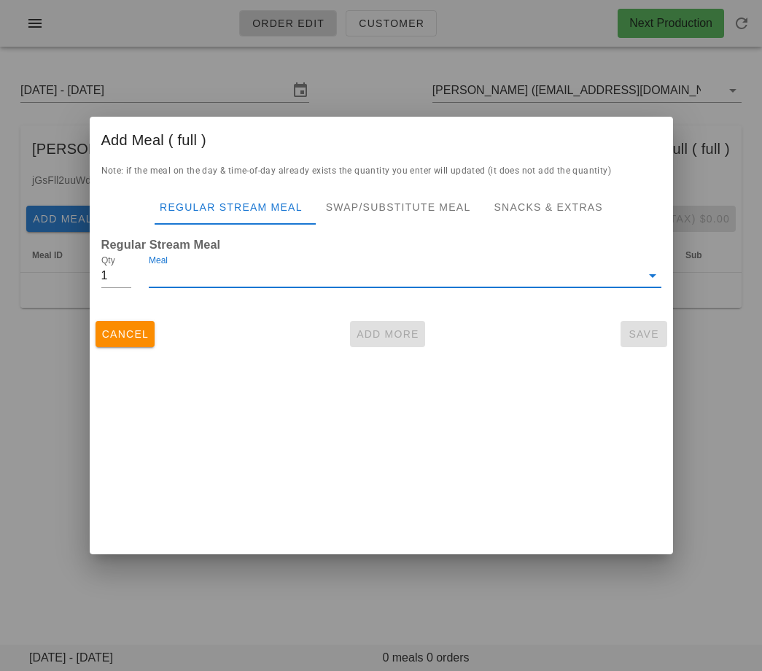
click at [206, 276] on input "Meal" at bounding box center [394, 275] width 491 height 23
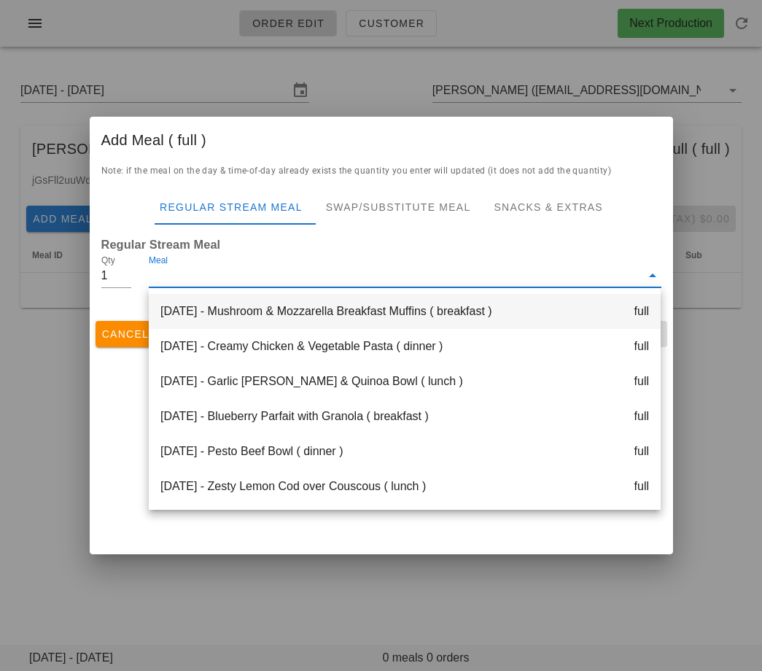
click at [223, 300] on div "Monday Sep 01 - Mushroom & Mozzarella Breakfast Muffins ( breakfast ) full" at bounding box center [405, 311] width 512 height 35
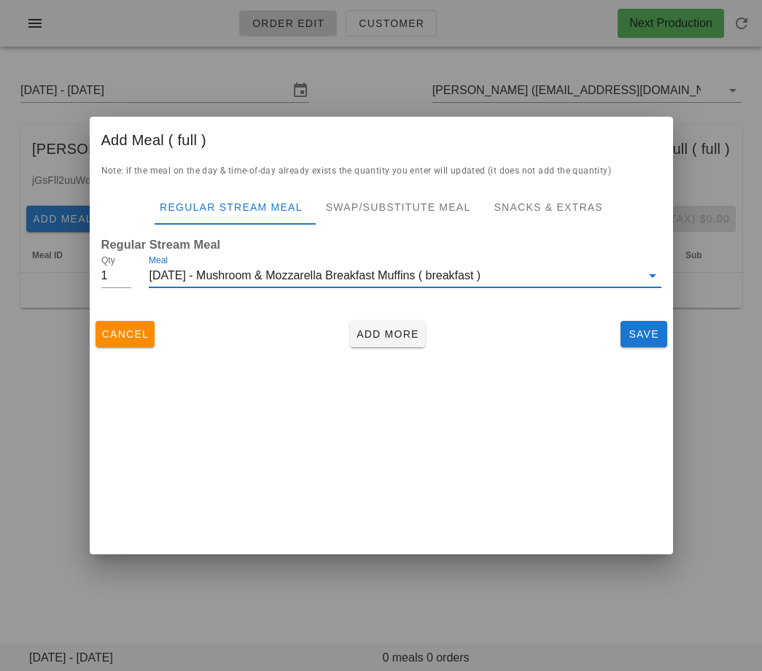
click at [193, 268] on div "[DATE] - Mushroom & Mozzarella Breakfast Muffins ( breakfast )" at bounding box center [394, 275] width 491 height 23
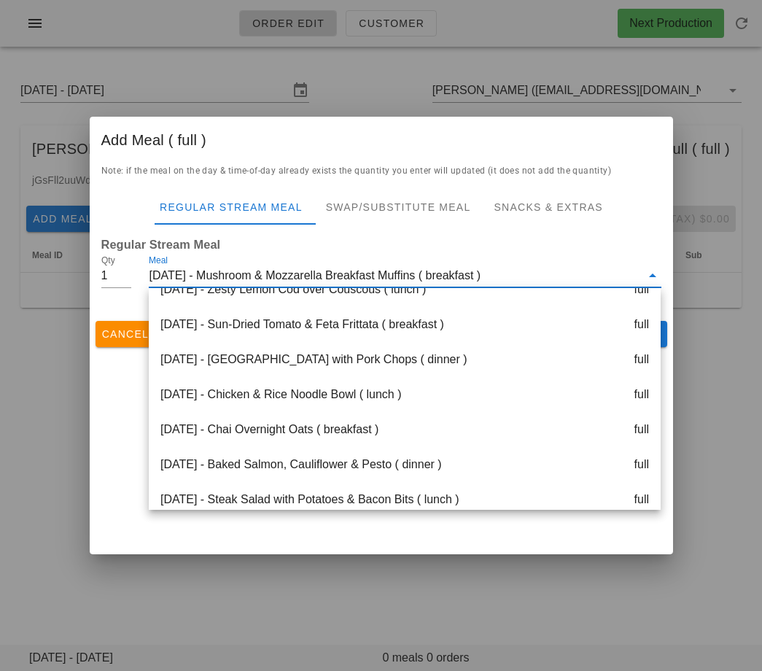
scroll to position [203, 0]
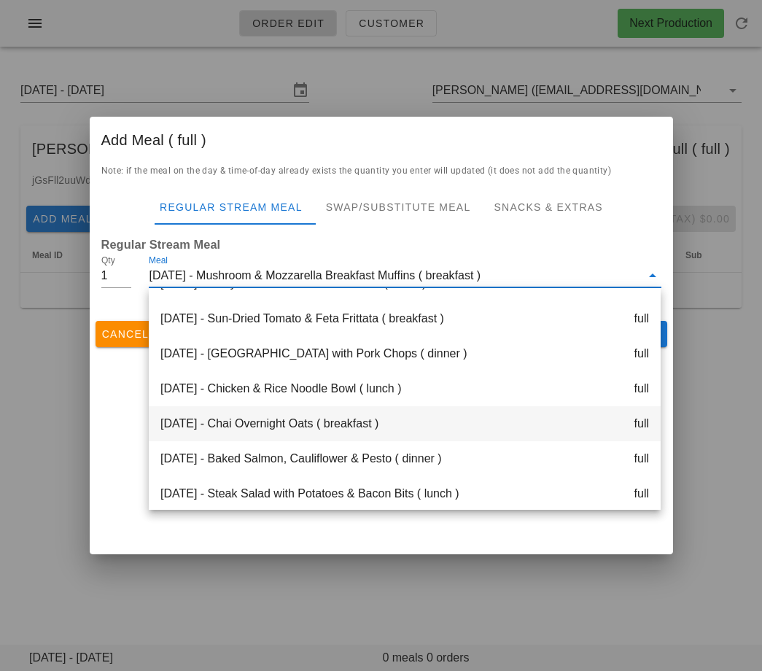
click at [201, 431] on div "[DATE] - Chai Overnight Oats ( breakfast ) full" at bounding box center [405, 423] width 512 height 35
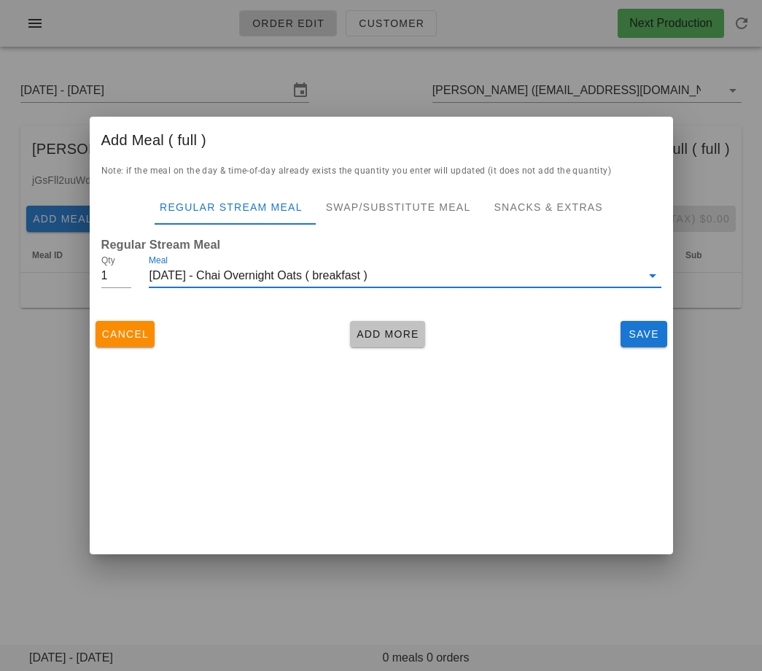
click at [396, 328] on span "Add More" at bounding box center [387, 334] width 63 height 12
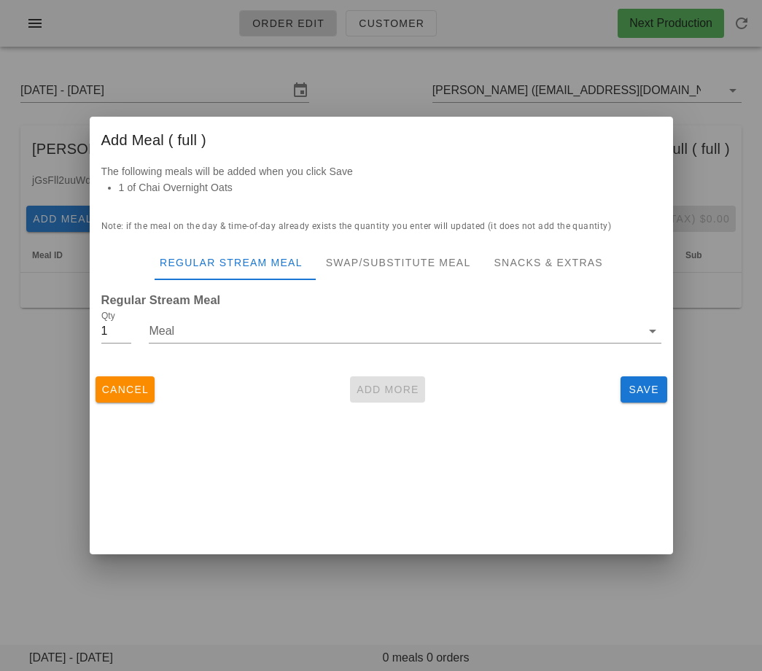
click at [274, 304] on div "Meal" at bounding box center [404, 333] width 529 height 69
click at [274, 329] on input "Meal" at bounding box center [394, 330] width 491 height 23
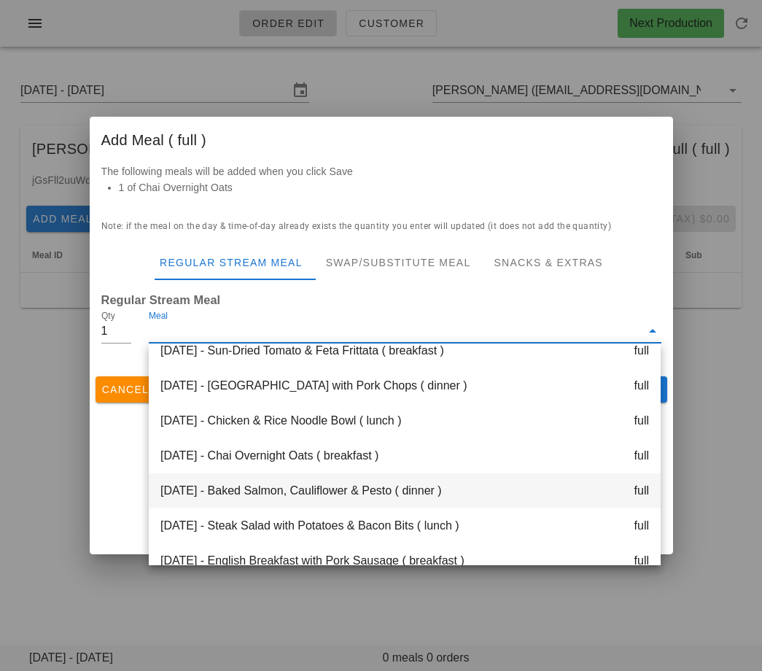
scroll to position [235, 0]
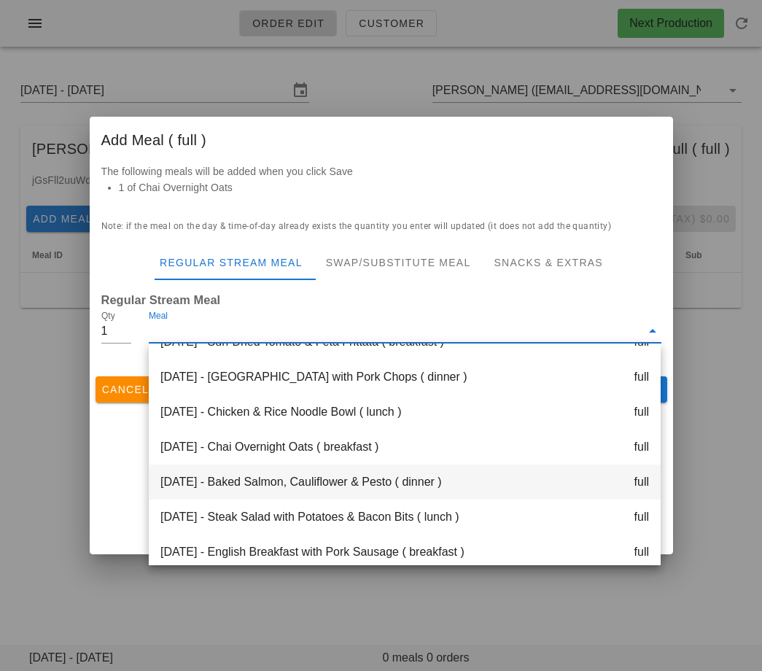
click at [265, 494] on div "Thursday Sep 04 - Baked Salmon, Cauliflower & Pesto ( dinner ) full" at bounding box center [405, 481] width 512 height 35
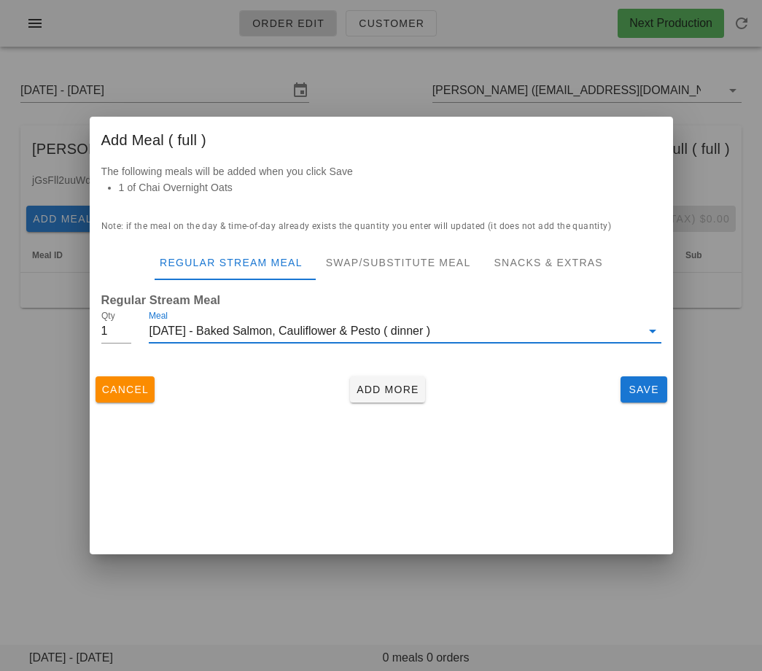
click at [298, 337] on div "[DATE] - Baked Salmon, Cauliflower & Pesto ( dinner )" at bounding box center [394, 330] width 491 height 23
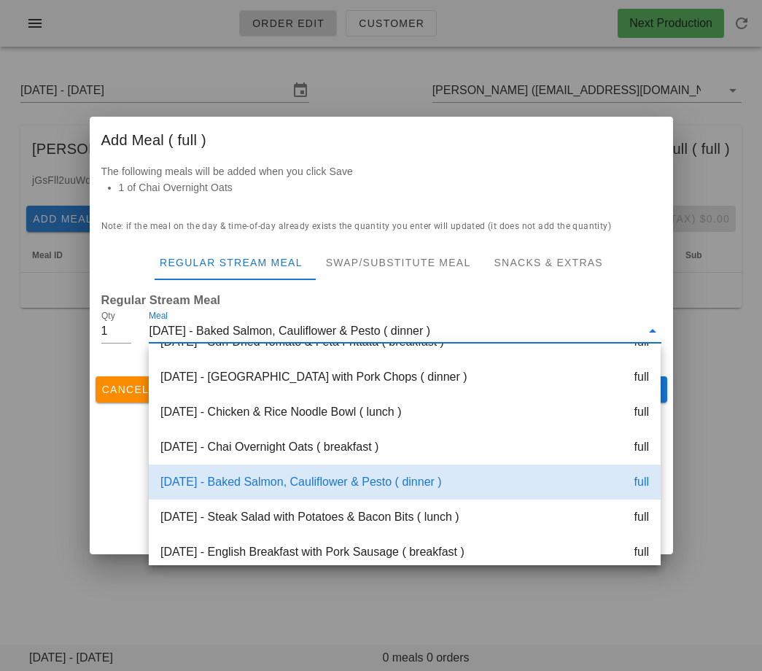
click at [258, 491] on div "Thursday Sep 04 - Baked Salmon, Cauliflower & Pesto ( dinner ) full" at bounding box center [405, 481] width 512 height 35
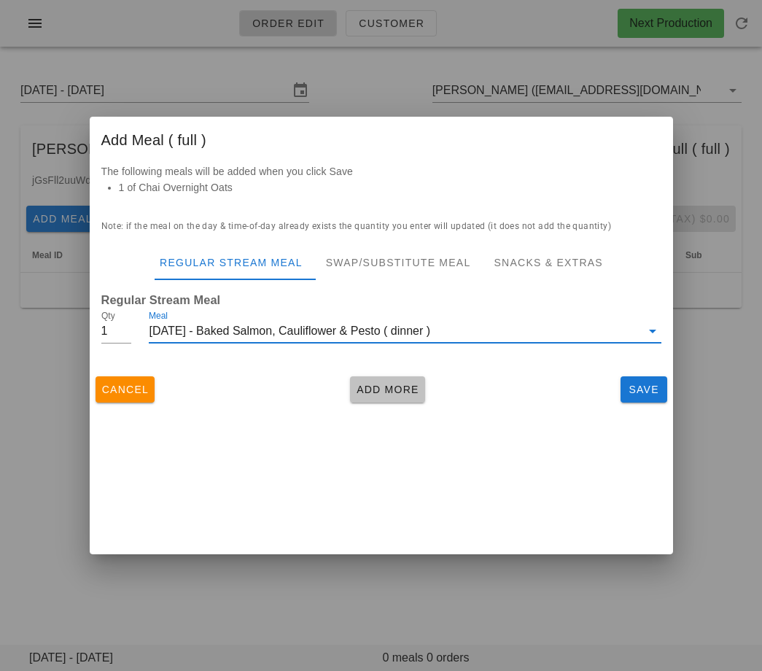
click at [394, 389] on span "Add More" at bounding box center [387, 390] width 63 height 12
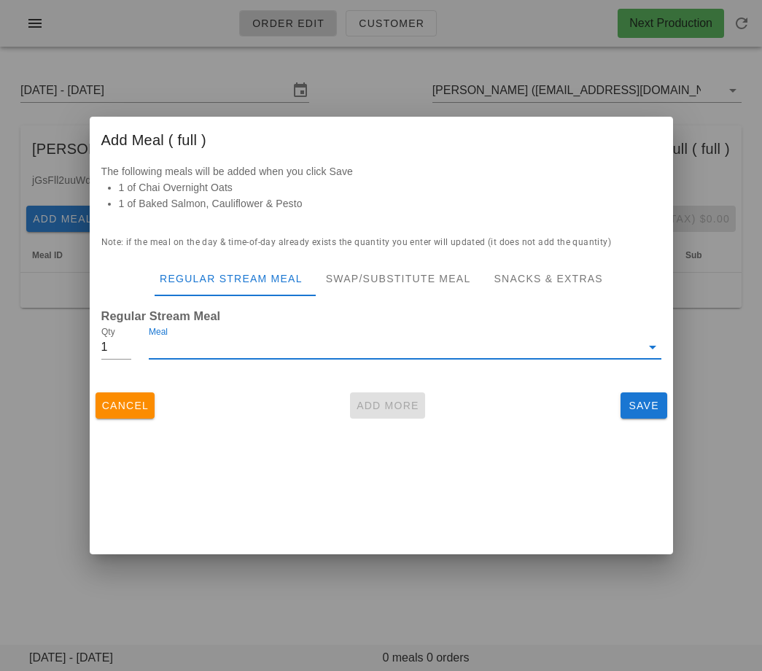
click at [335, 343] on input "Meal" at bounding box center [394, 346] width 491 height 23
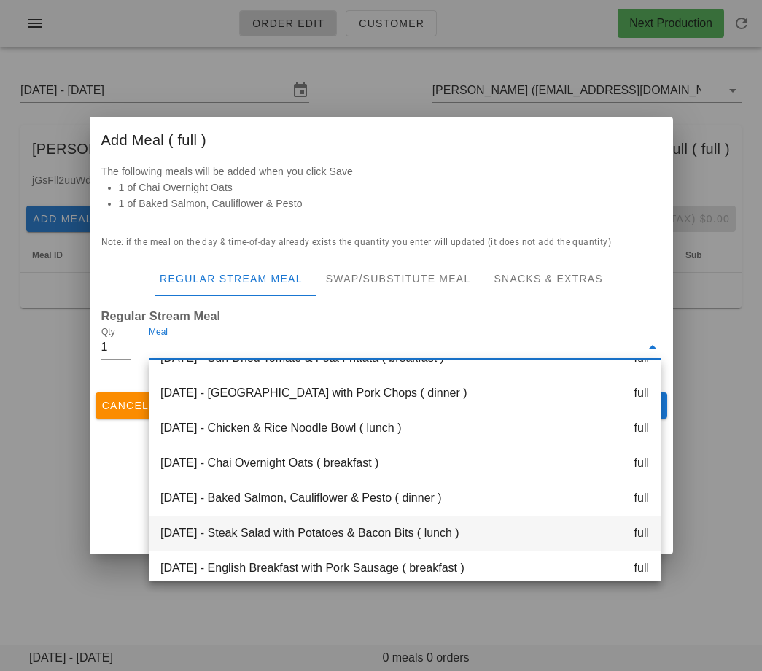
click at [297, 542] on div "[DATE] - Steak Salad with Potatoes & Bacon Bits ( lunch ) full" at bounding box center [405, 533] width 512 height 35
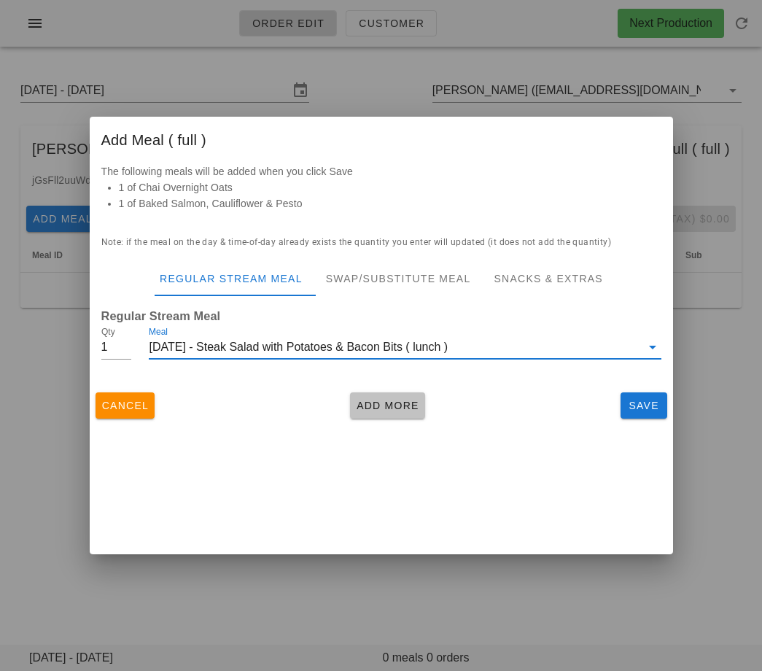
click at [379, 402] on span "Add More" at bounding box center [387, 406] width 63 height 12
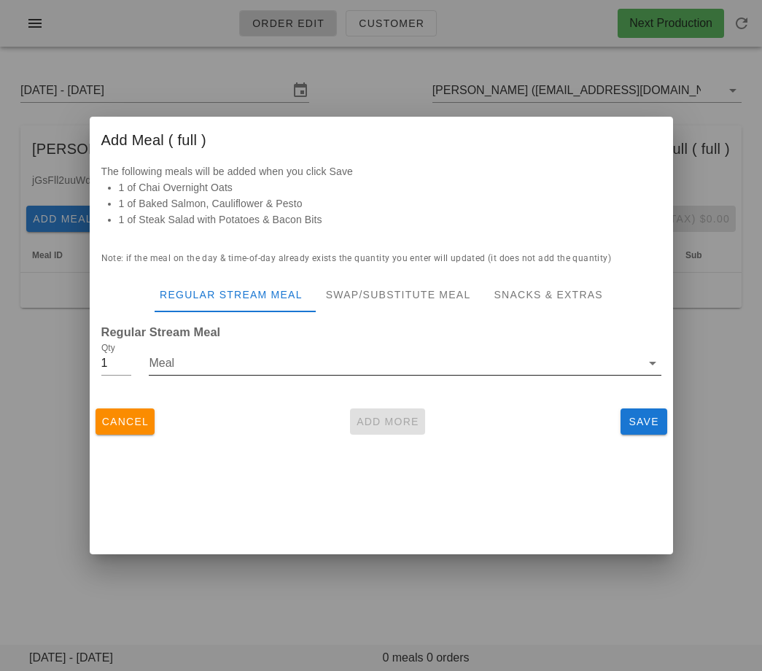
click at [354, 367] on input "Meal" at bounding box center [394, 362] width 491 height 23
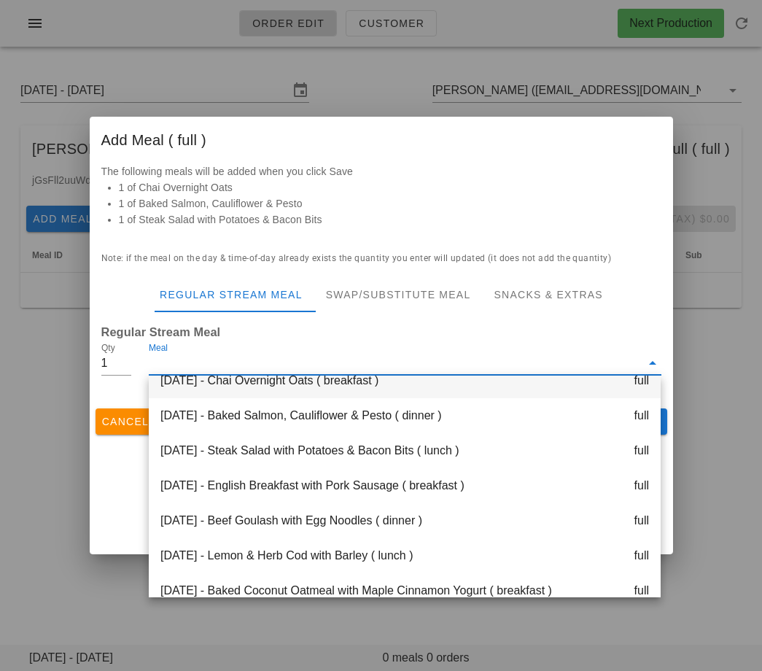
scroll to position [362, 0]
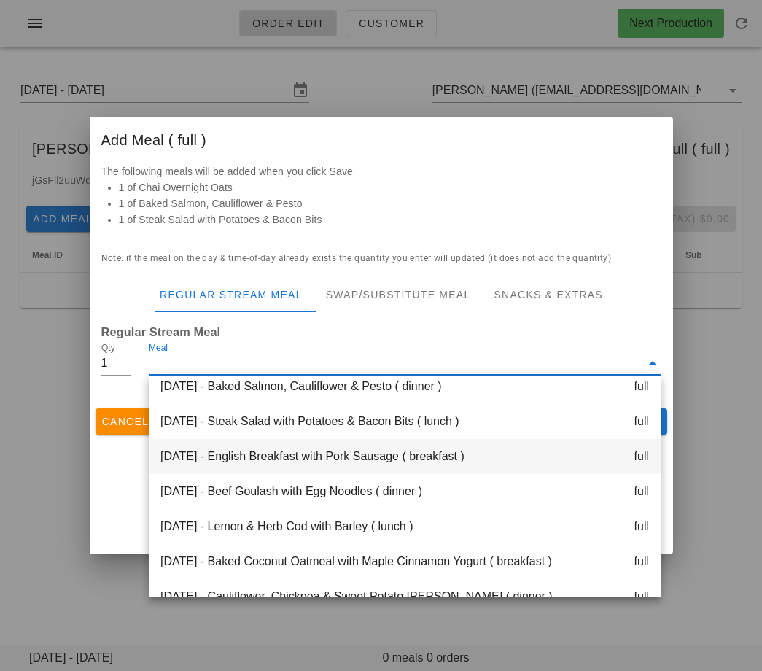
click at [348, 461] on div "[DATE] - English Breakfast with Pork Sausage ( breakfast ) full" at bounding box center [405, 456] width 512 height 35
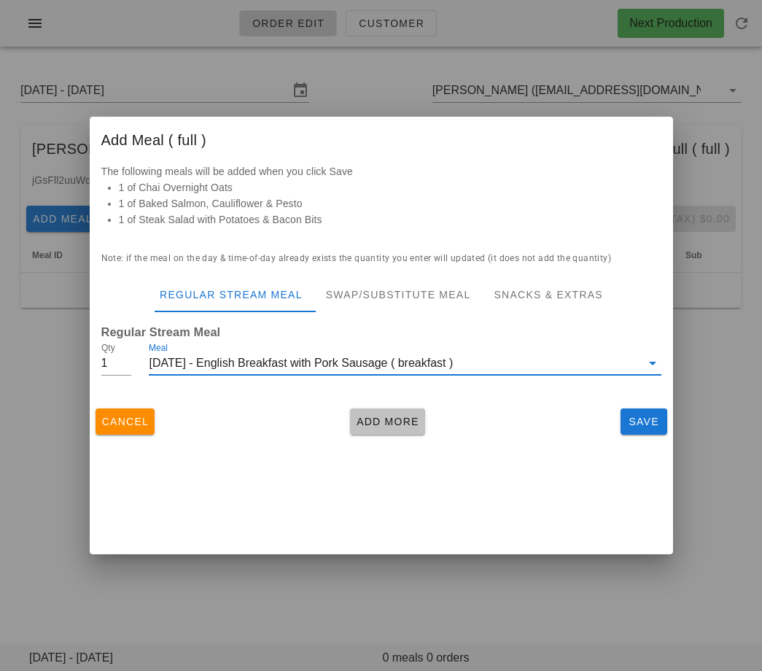
click at [379, 417] on span "Add More" at bounding box center [387, 422] width 63 height 12
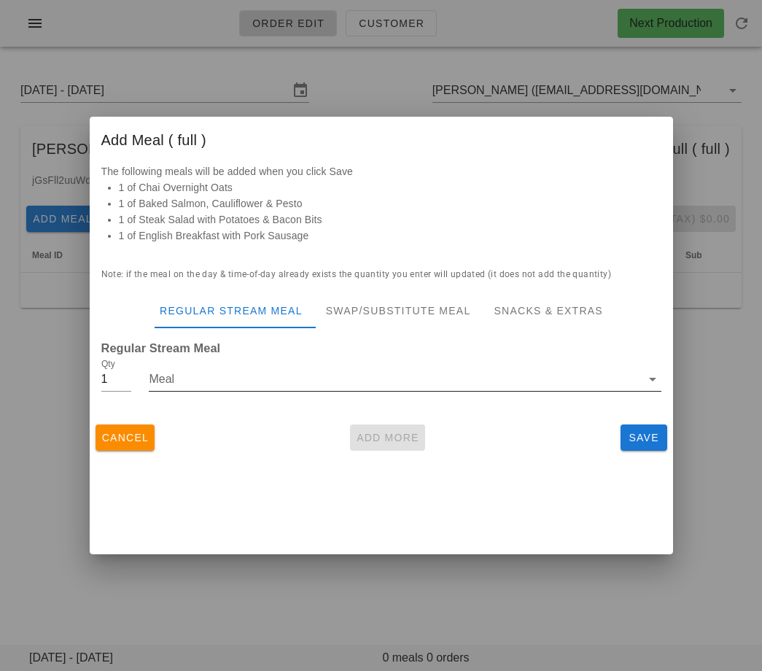
click at [344, 386] on input "Meal" at bounding box center [394, 378] width 491 height 23
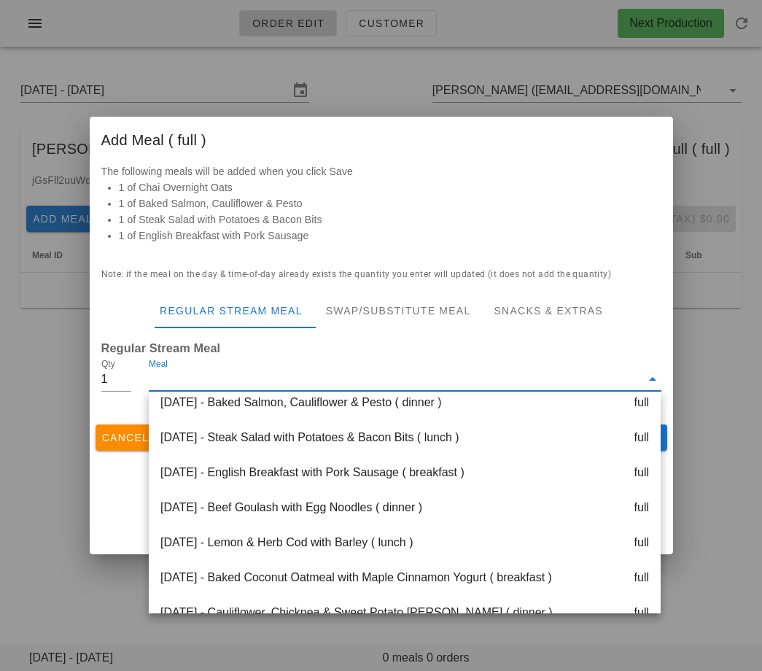
click at [333, 509] on div "[DATE] - Beef Goulash with Egg Noodles ( dinner ) full" at bounding box center [405, 507] width 512 height 35
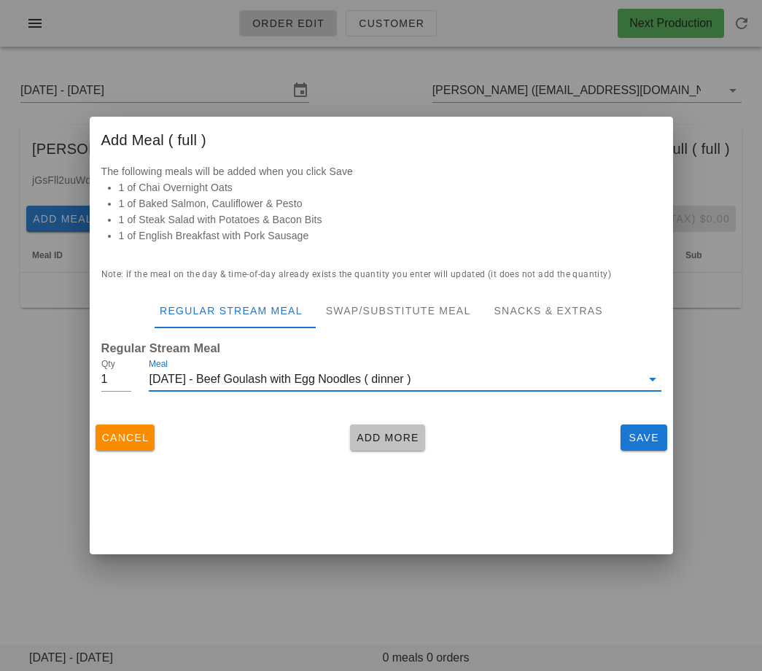
click at [389, 435] on span "Add More" at bounding box center [387, 438] width 63 height 12
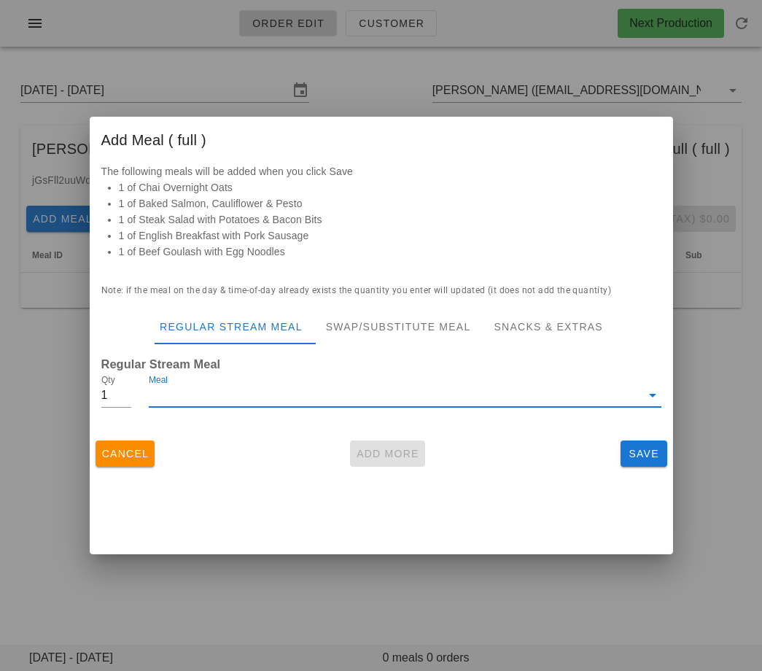
click at [373, 394] on input "Meal" at bounding box center [394, 395] width 491 height 23
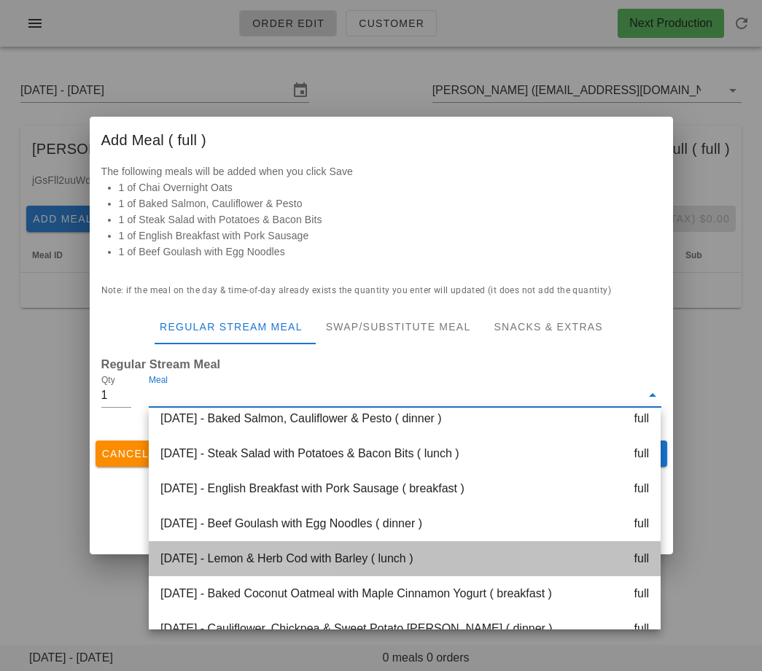
click at [358, 560] on div "Friday Sep 05 - Lemon & Herb Cod with Barley ( lunch ) full" at bounding box center [405, 558] width 512 height 35
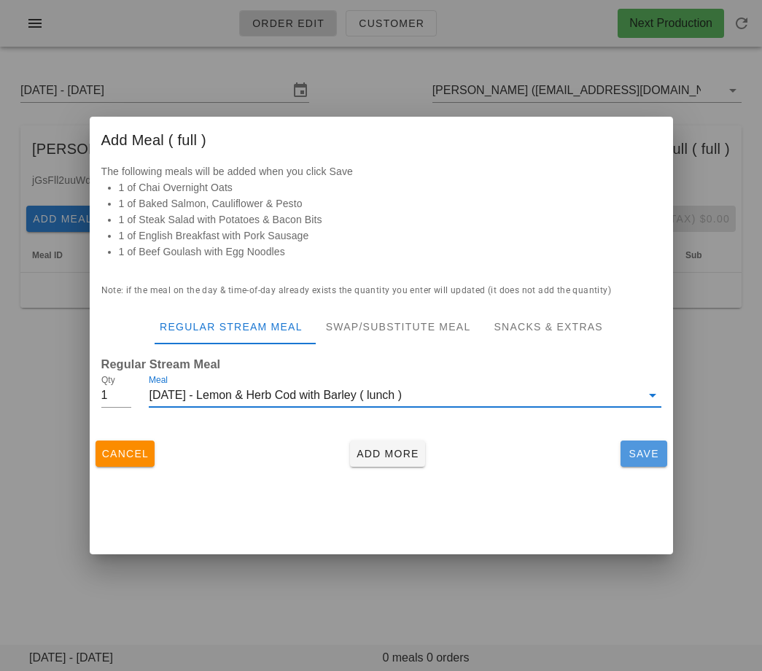
click at [633, 455] on span "Save" at bounding box center [643, 454] width 35 height 12
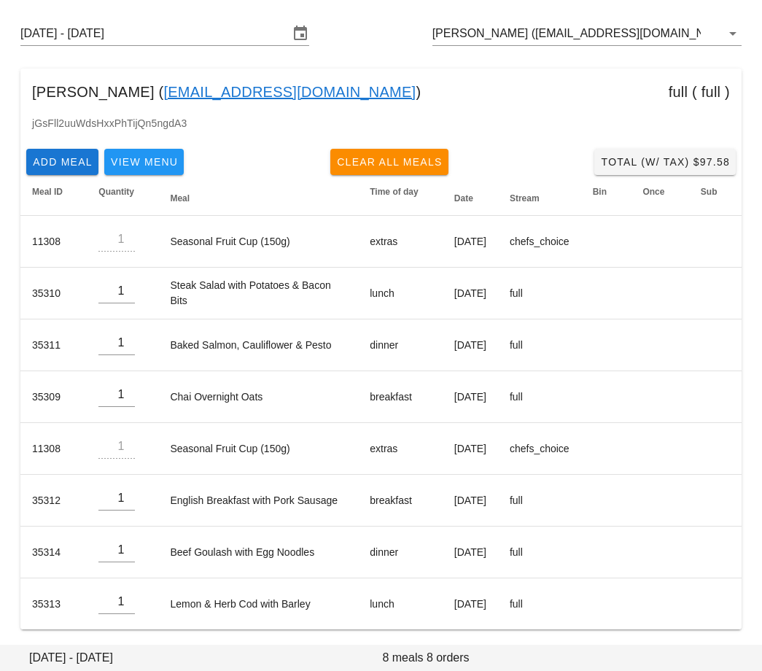
scroll to position [0, 0]
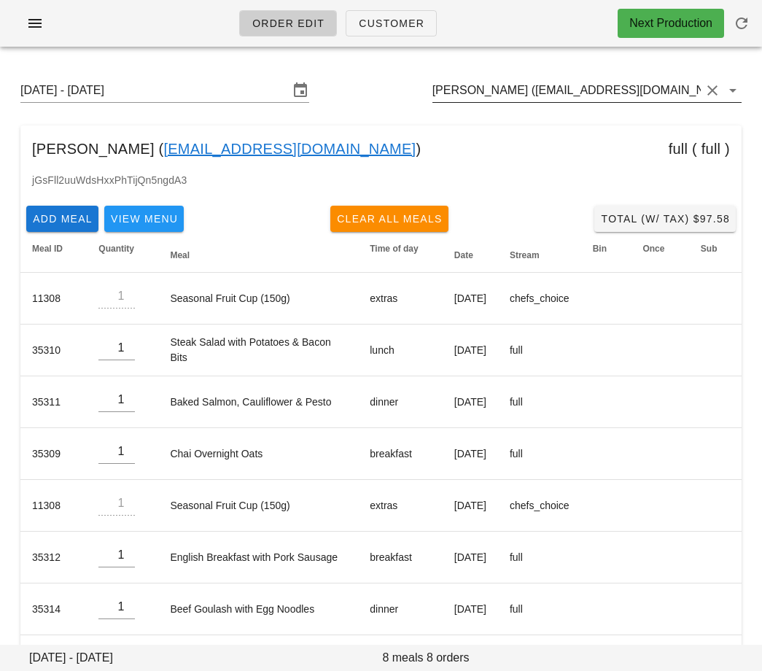
click at [481, 94] on input "Vanessa Ortynsky (influencer7@fedfedfed.com)" at bounding box center [566, 90] width 268 height 23
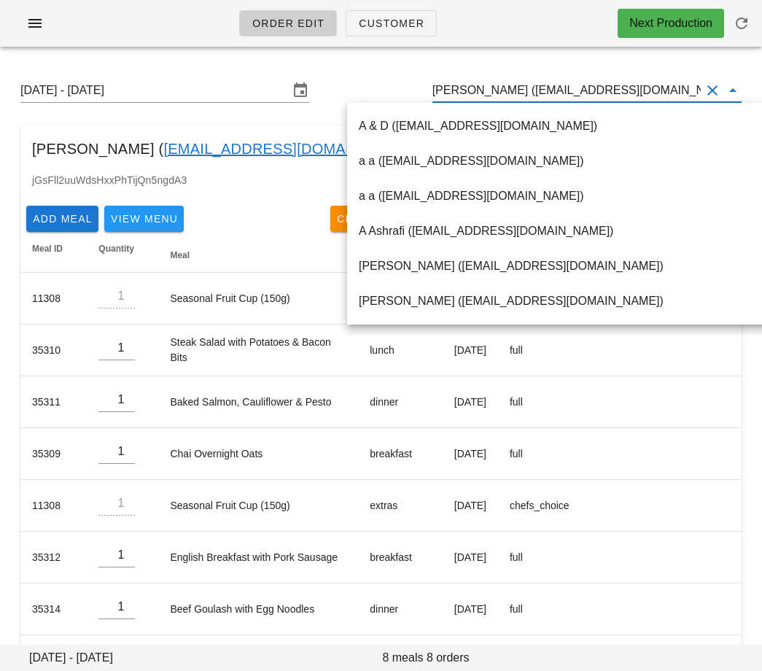
click at [481, 94] on input "Vanessa Ortynsky (influencer7@fedfedfed.com)" at bounding box center [566, 90] width 268 height 23
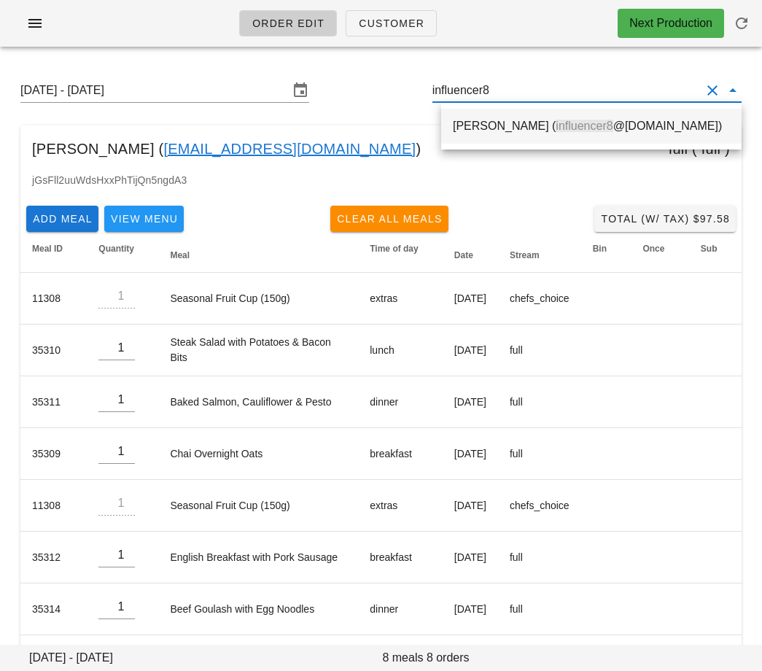
click at [534, 136] on div "Nikola McDermott ( influencer8 @fedfedfed.com)" at bounding box center [591, 125] width 277 height 31
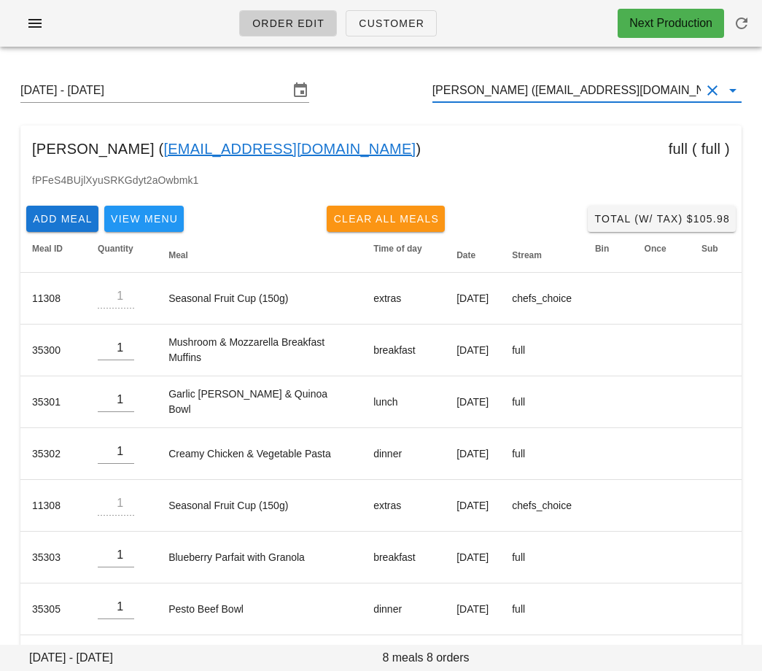
type input "[PERSON_NAME] ([EMAIL_ADDRESS][DOMAIN_NAME])"
click at [401, 213] on span "Clear All Meals" at bounding box center [385, 219] width 106 height 12
type input "0"
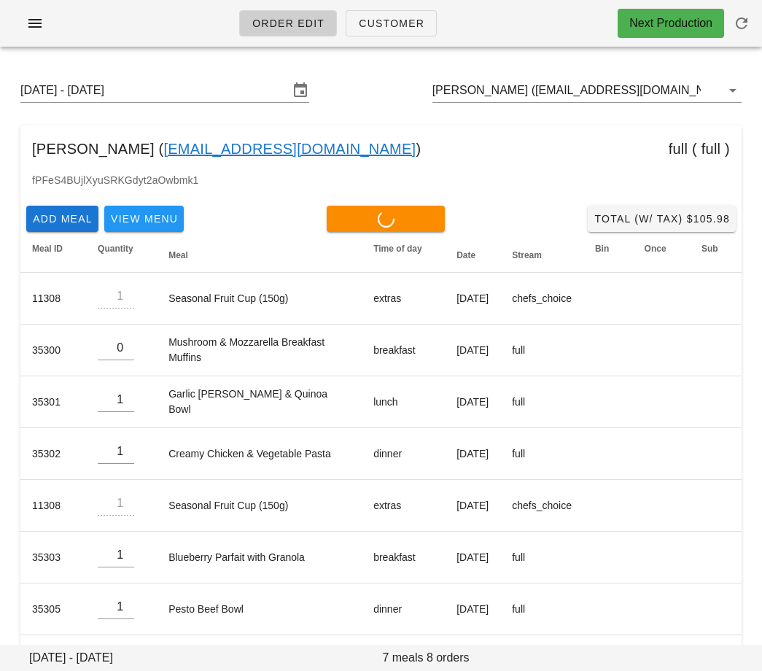
type input "0"
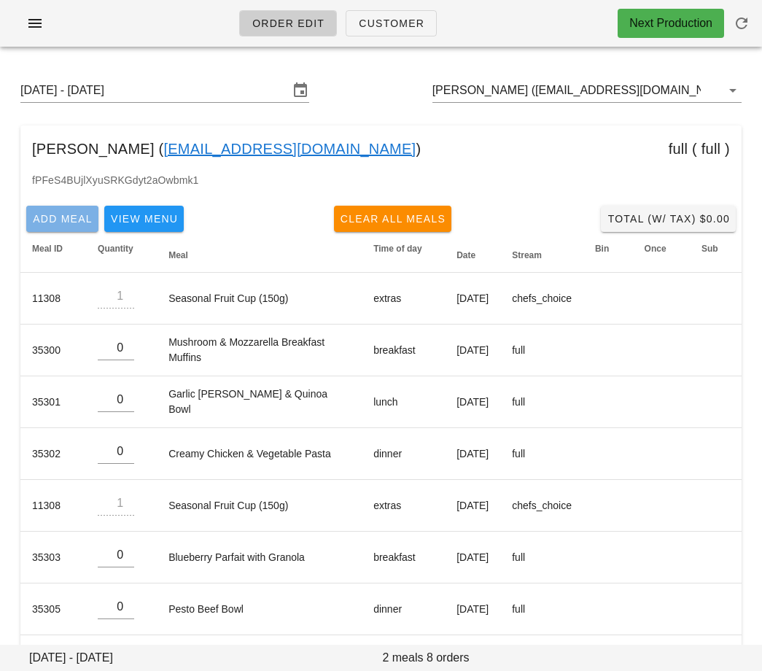
click at [80, 217] on span "Add Meal" at bounding box center [62, 219] width 61 height 12
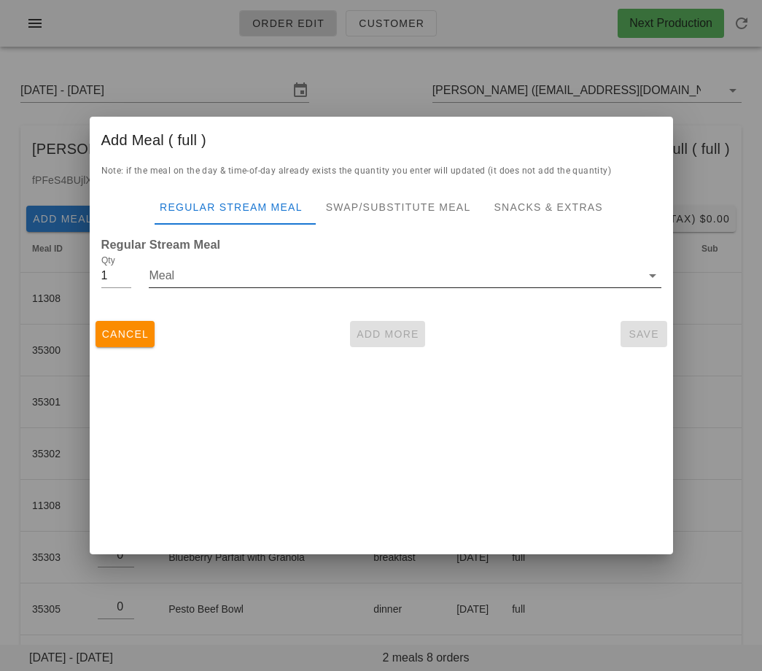
click at [177, 284] on input "Meal" at bounding box center [394, 275] width 491 height 23
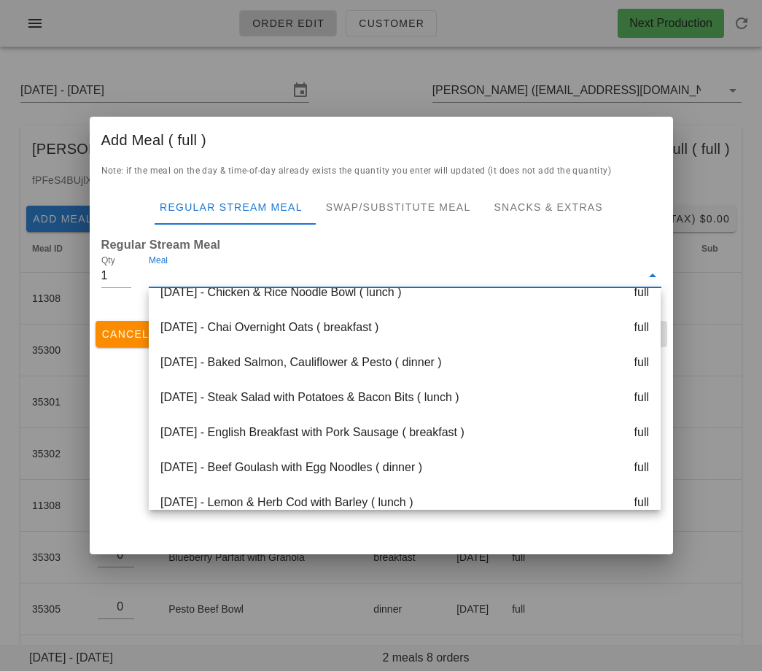
scroll to position [297, 0]
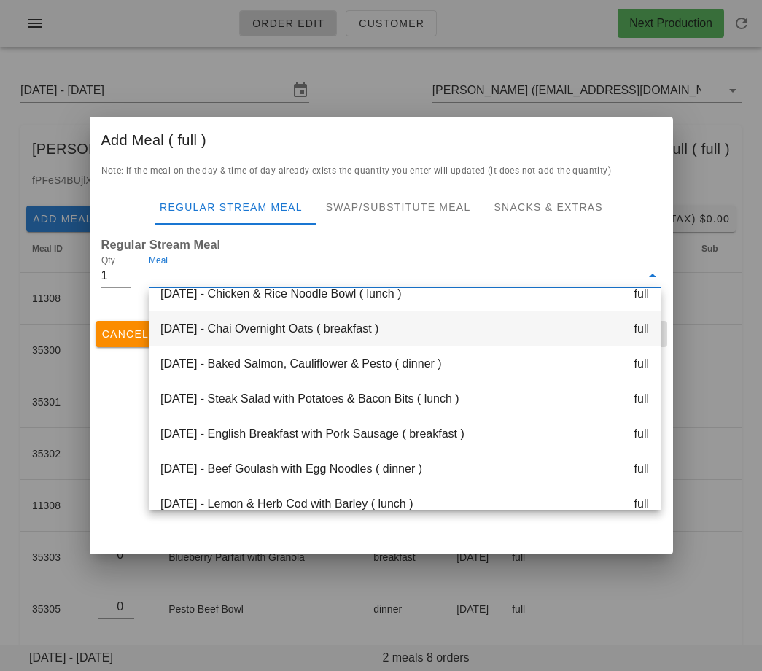
click at [198, 331] on div "[DATE] - Chai Overnight Oats ( breakfast ) full" at bounding box center [405, 328] width 512 height 35
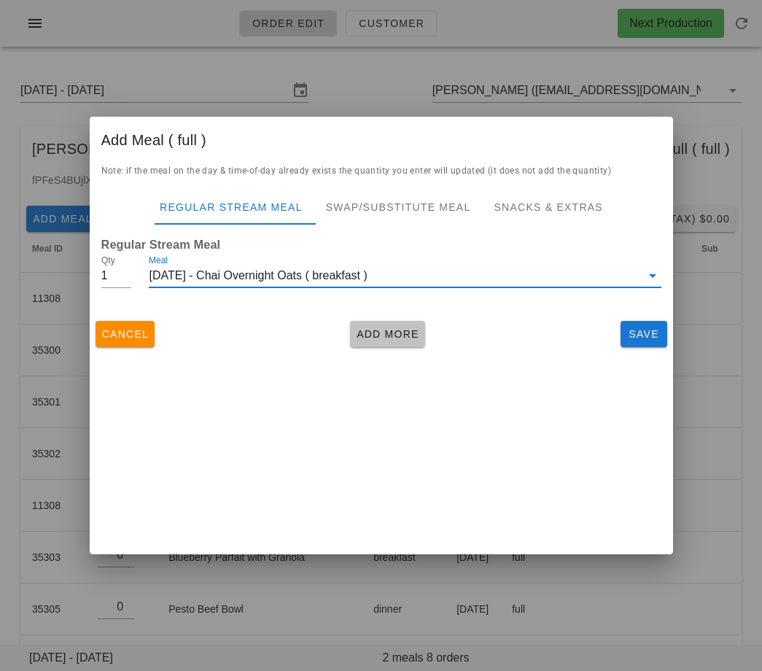
click at [382, 332] on span "Add More" at bounding box center [387, 334] width 63 height 12
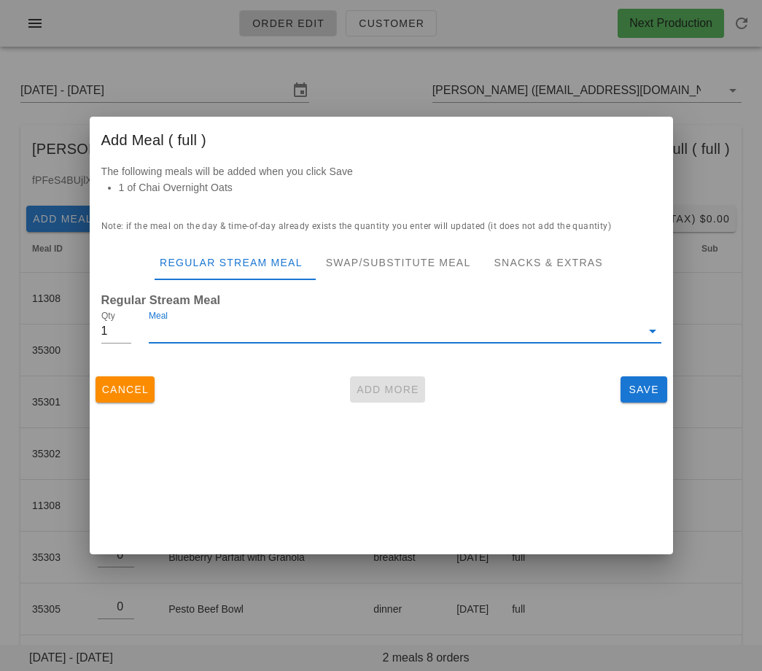
click at [324, 327] on input "Meal" at bounding box center [394, 330] width 491 height 23
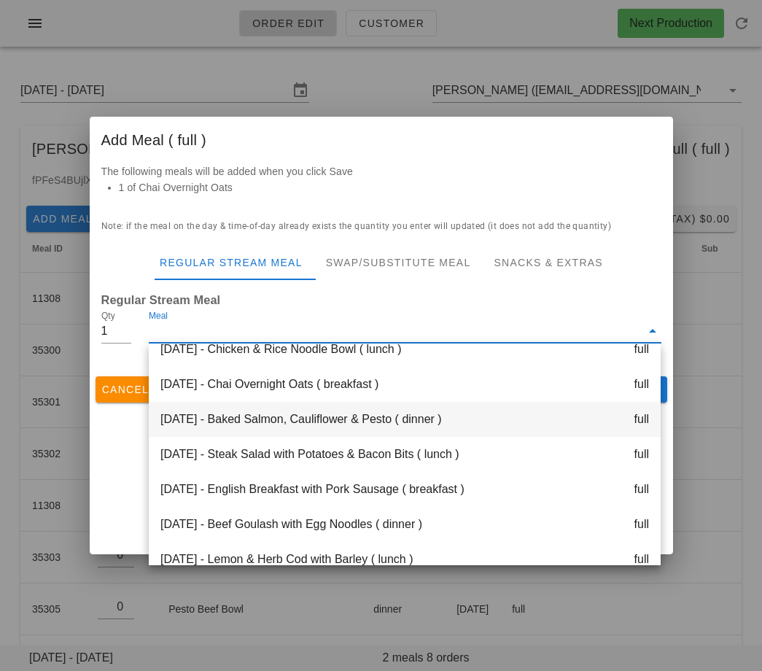
click at [307, 419] on div "Thursday Sep 04 - Baked Salmon, Cauliflower & Pesto ( dinner ) full" at bounding box center [405, 419] width 512 height 35
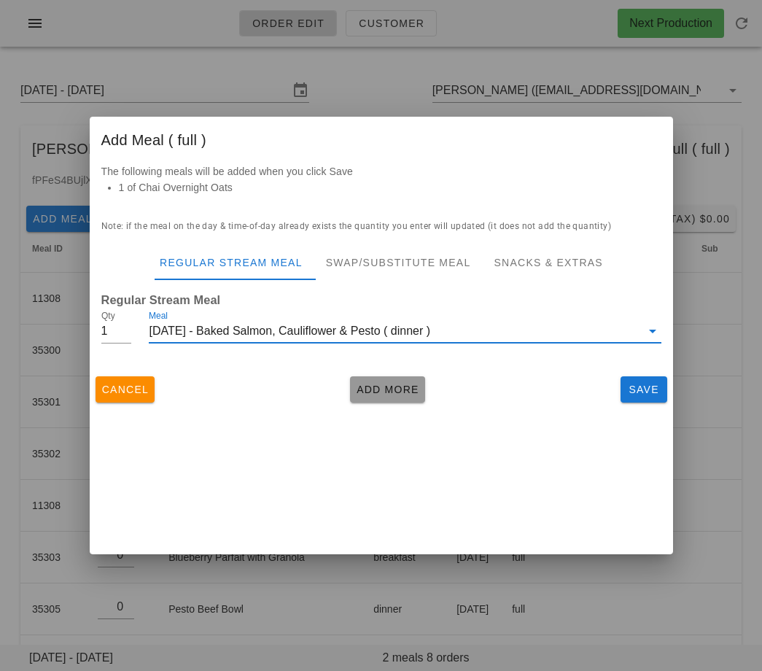
click at [377, 378] on button "Add More" at bounding box center [387, 389] width 75 height 26
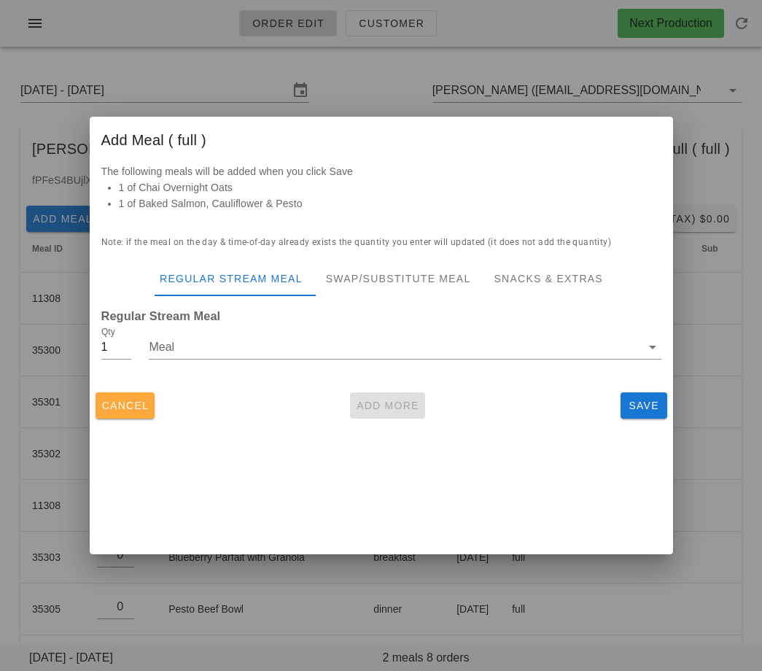
click at [139, 400] on span "Cancel" at bounding box center [125, 406] width 48 height 12
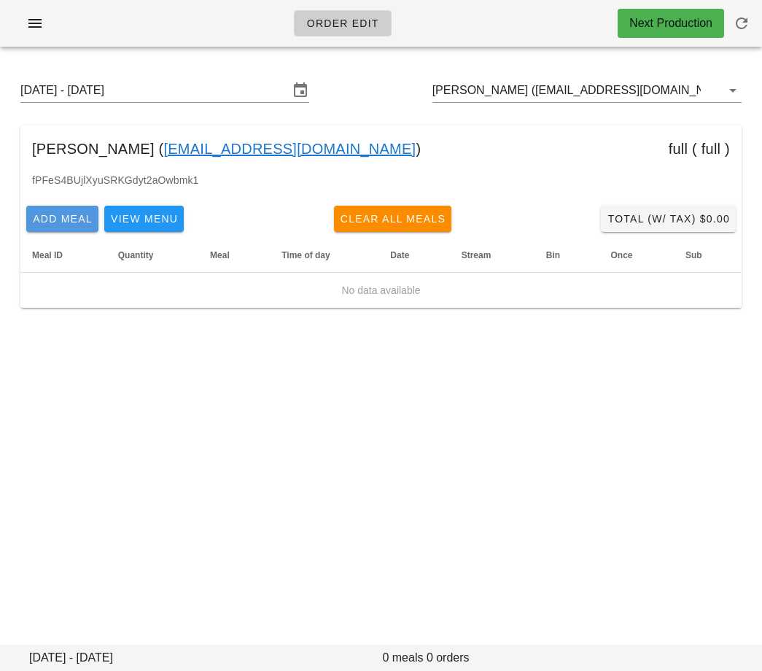
click at [47, 222] on span "Add Meal" at bounding box center [62, 219] width 61 height 12
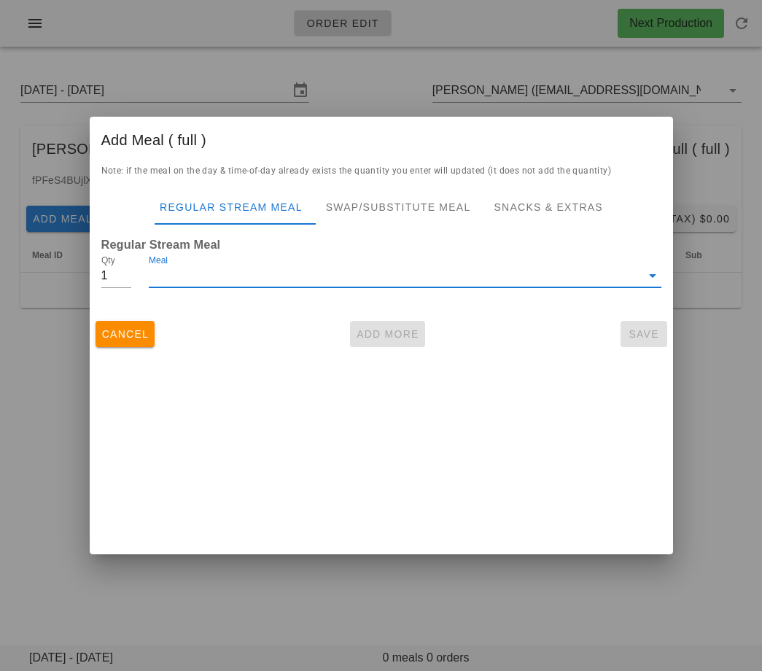
click at [205, 268] on input "Meal" at bounding box center [394, 275] width 491 height 23
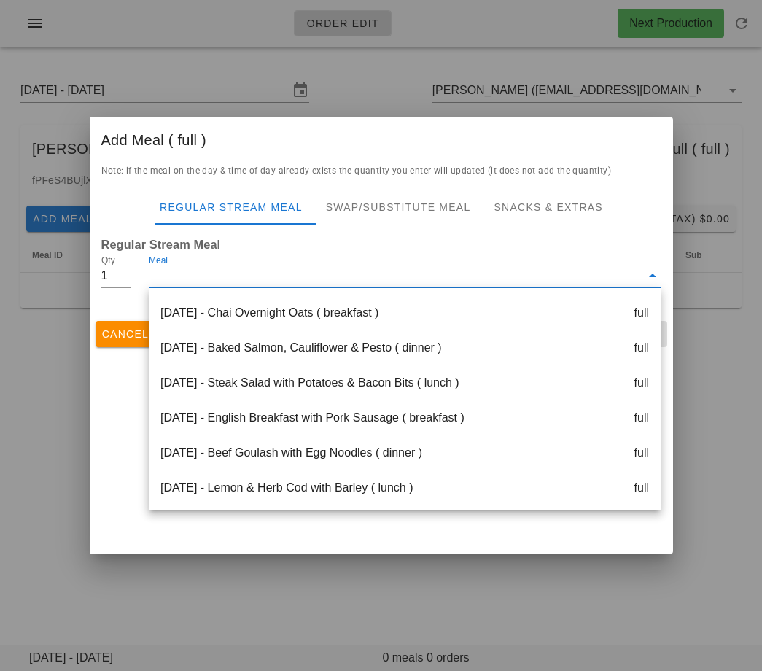
scroll to position [312, 0]
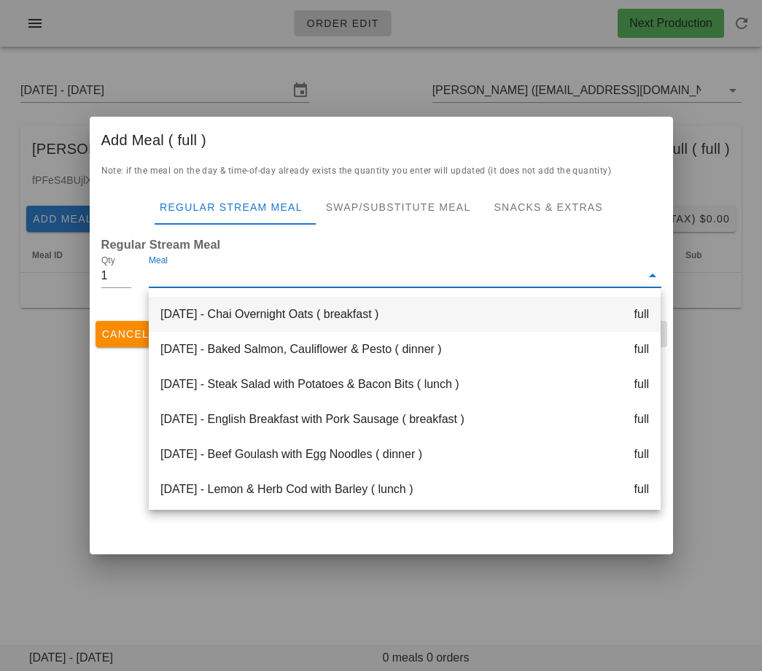
click at [249, 316] on div "[DATE] - Chai Overnight Oats ( breakfast ) full" at bounding box center [405, 314] width 512 height 35
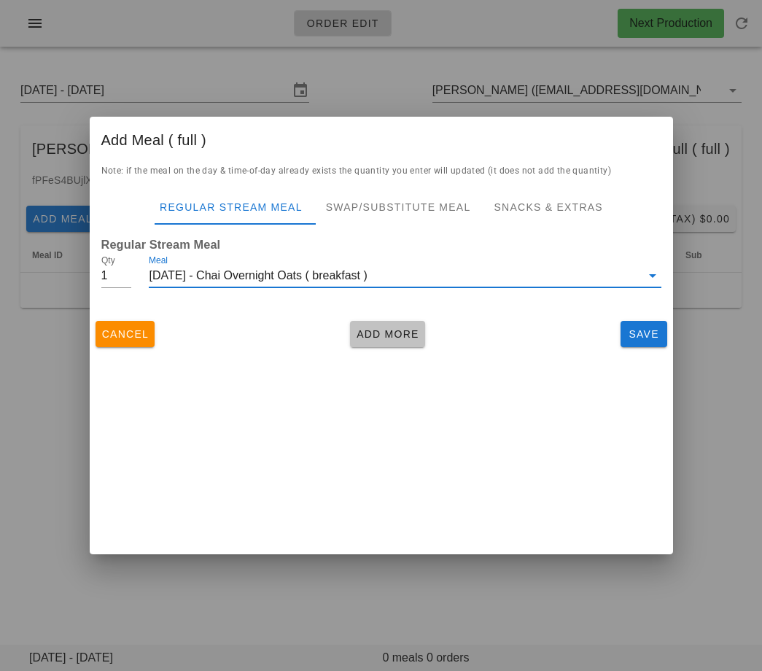
click at [369, 330] on span "Add More" at bounding box center [387, 334] width 63 height 12
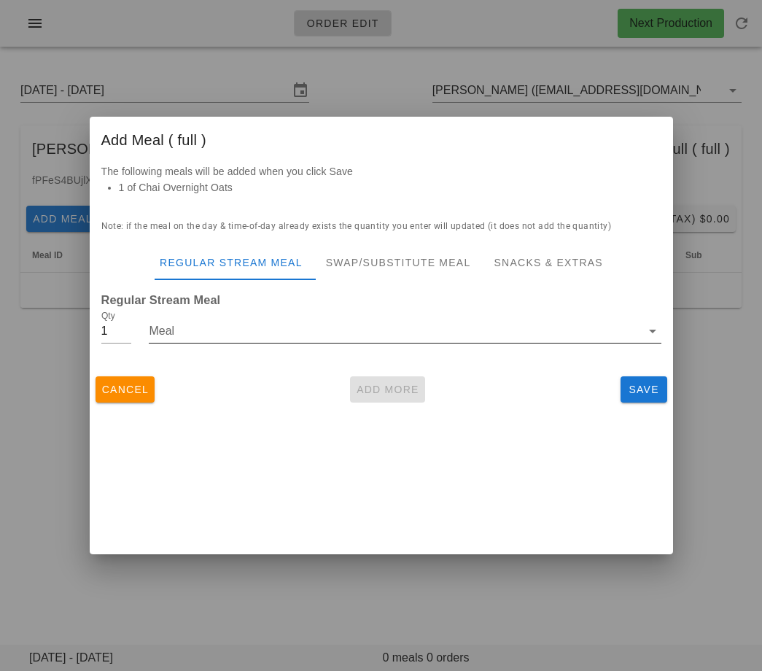
click at [289, 329] on input "Meal" at bounding box center [394, 330] width 491 height 23
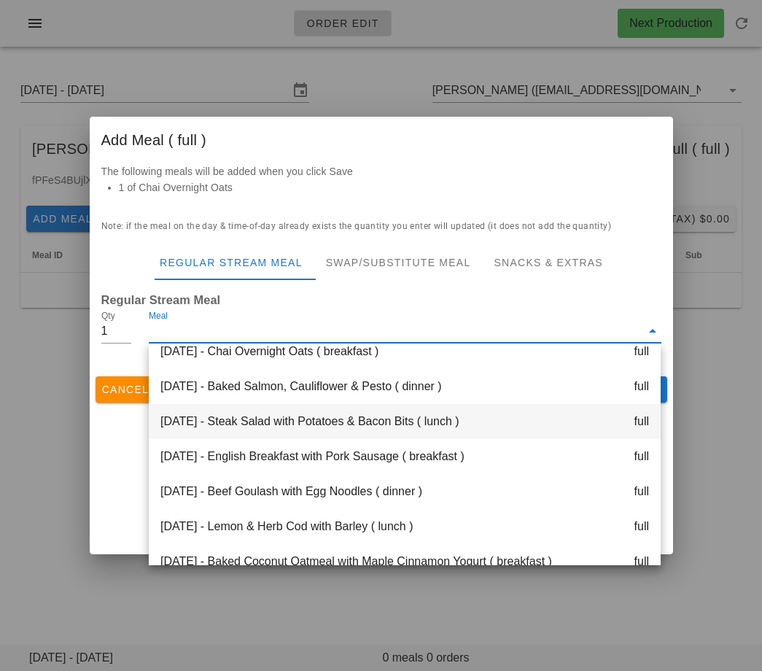
scroll to position [329, 0]
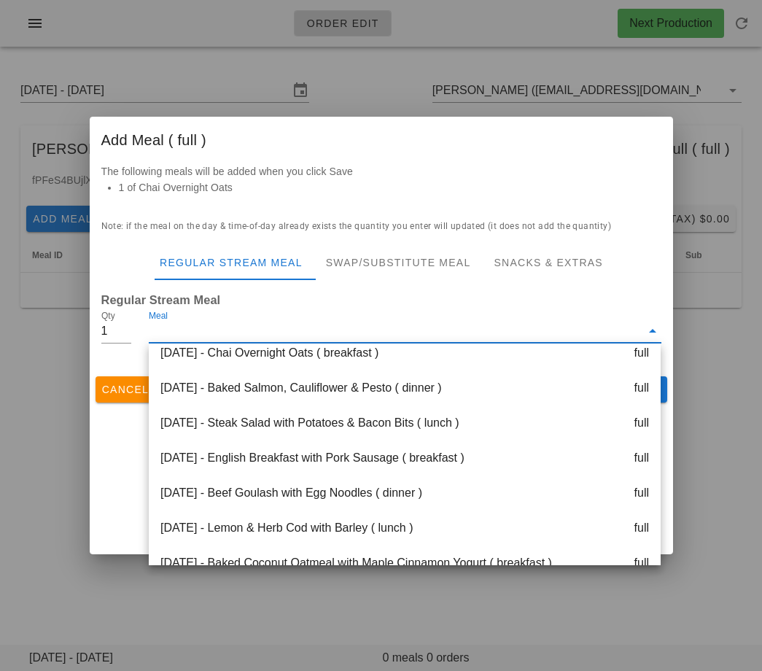
click at [288, 485] on div "[DATE] - Beef Goulash with Egg Noodles ( dinner ) full" at bounding box center [405, 492] width 512 height 35
click at [288, 485] on div "Add Meal ( full ) The following meals will be added when you click Save 1 of Ch…" at bounding box center [381, 335] width 583 height 437
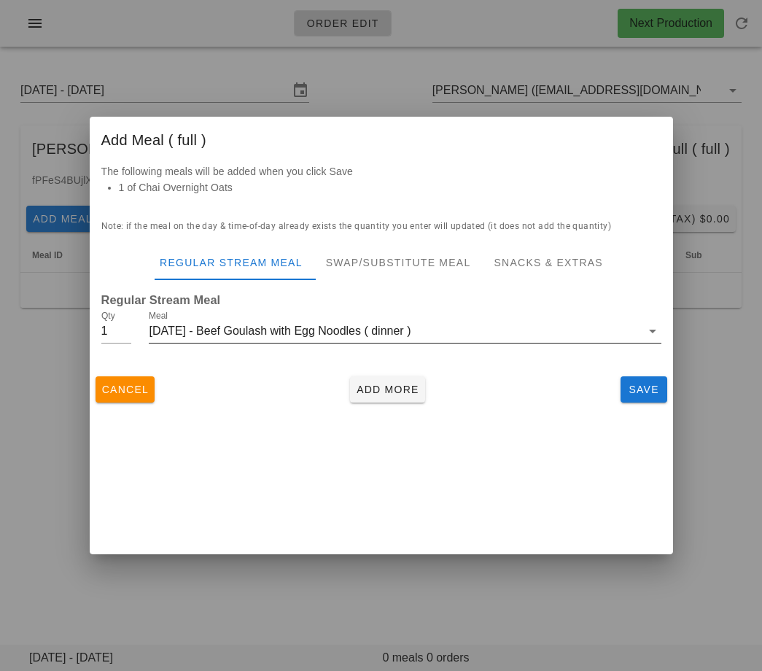
click at [206, 338] on div "[DATE] - Beef Goulash with Egg Noodles ( dinner )" at bounding box center [394, 330] width 491 height 23
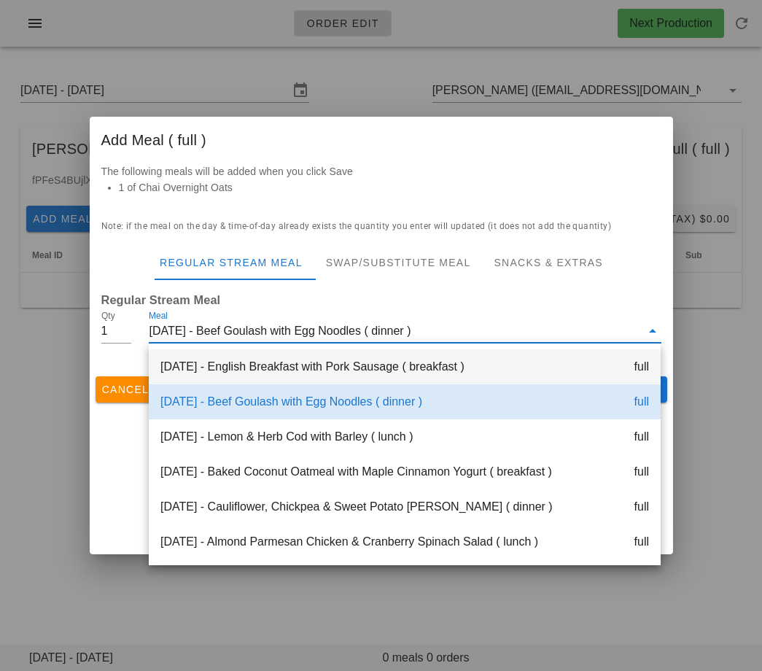
scroll to position [417, 0]
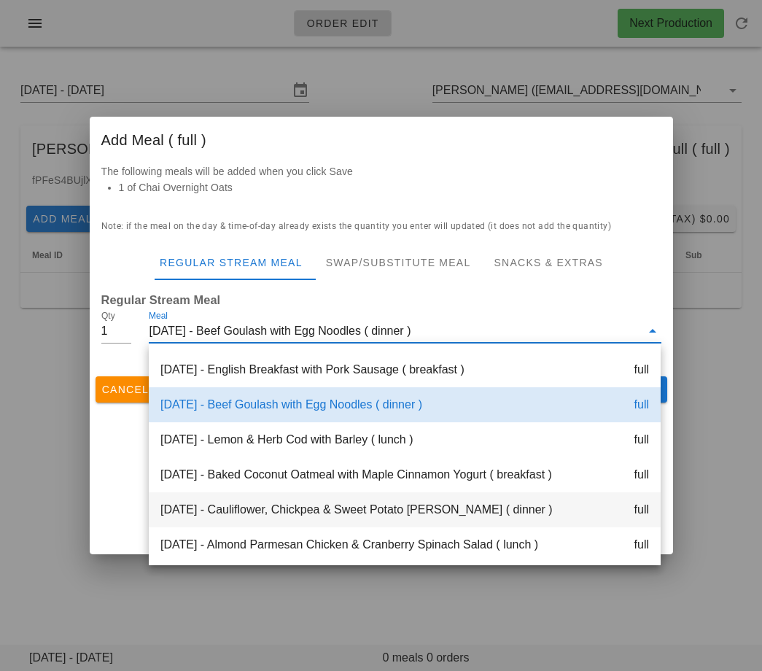
click at [261, 503] on div "[DATE] - Cauliflower, Chickpea & Sweet Potato [PERSON_NAME] ( dinner ) full" at bounding box center [405, 509] width 512 height 35
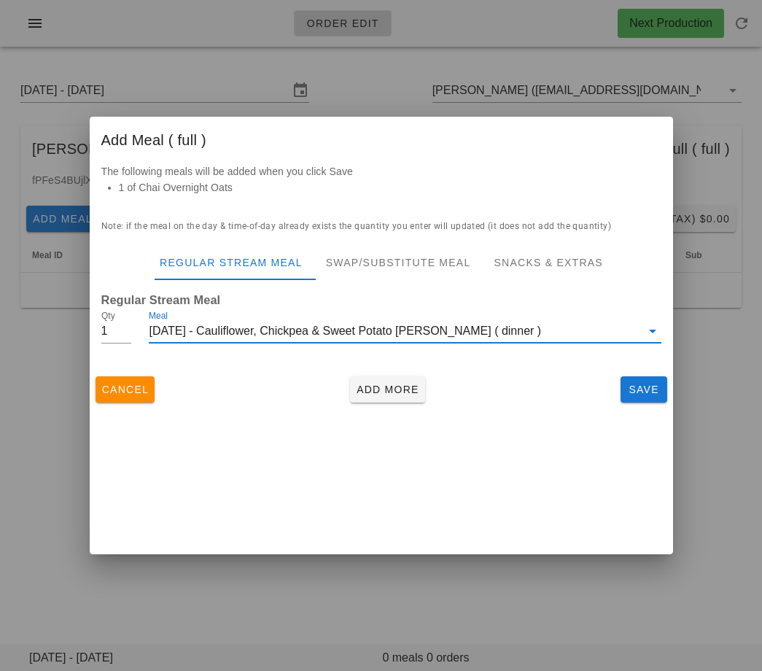
click at [377, 373] on div "Cancel Add More Save" at bounding box center [381, 389] width 583 height 38
click at [377, 384] on span "Add More" at bounding box center [387, 390] width 63 height 12
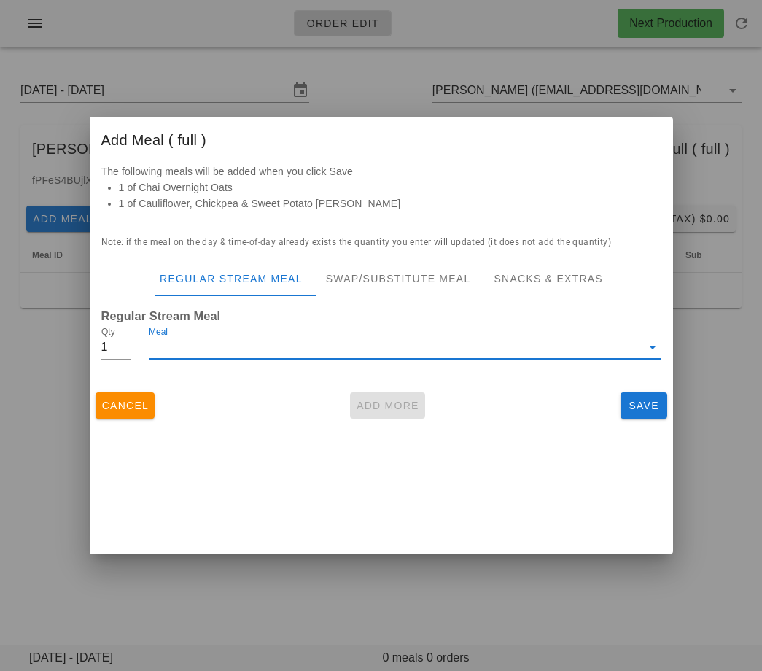
click at [290, 354] on input "Meal" at bounding box center [394, 346] width 491 height 23
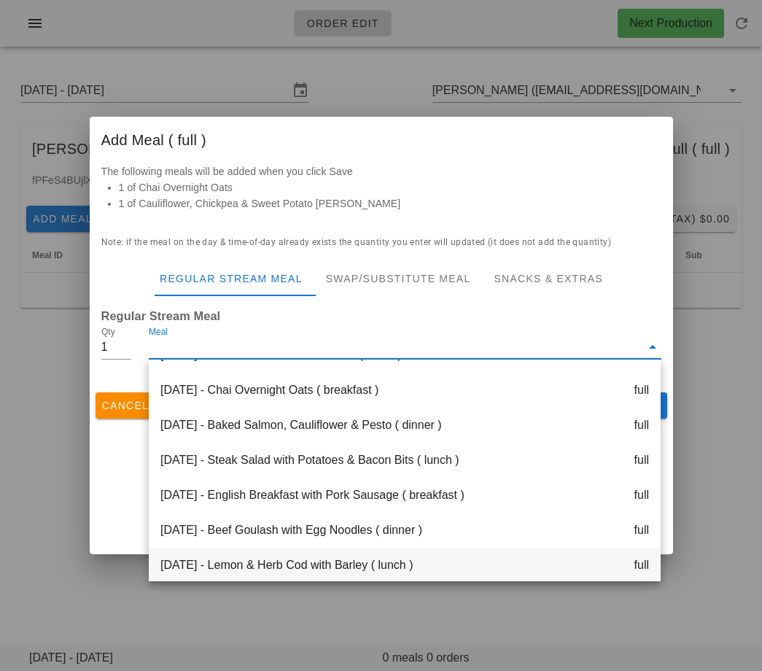
scroll to position [306, 0]
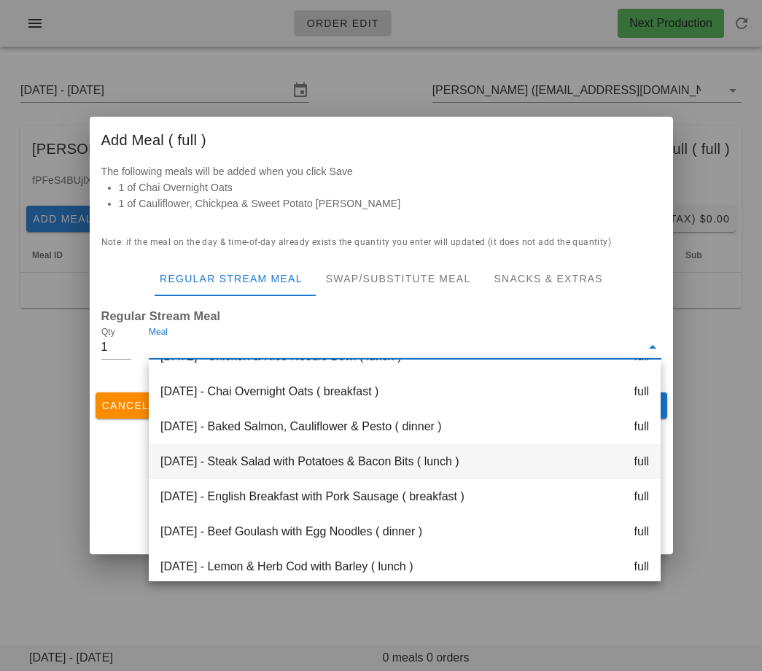
click at [289, 457] on div "[DATE] - Steak Salad with Potatoes & Bacon Bits ( lunch ) full" at bounding box center [405, 461] width 512 height 35
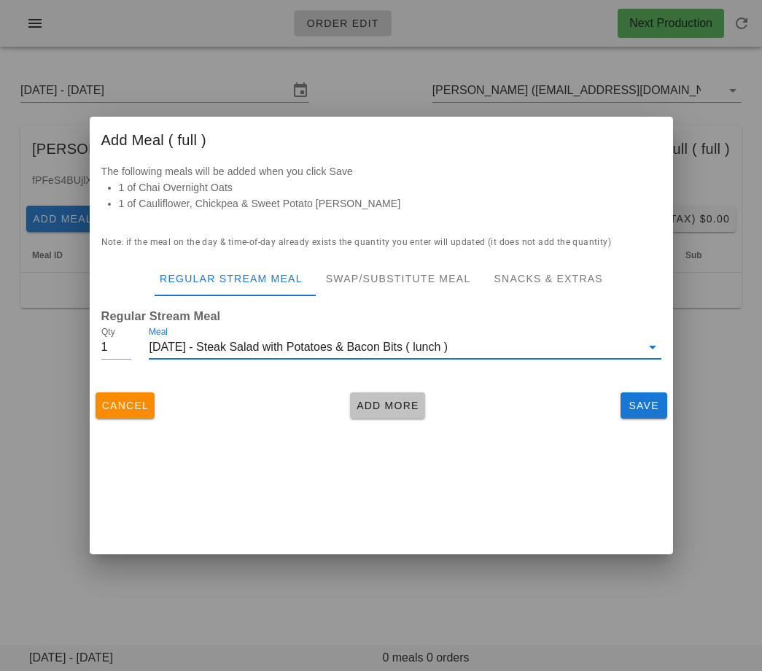
click at [376, 411] on span "Add More" at bounding box center [387, 406] width 63 height 12
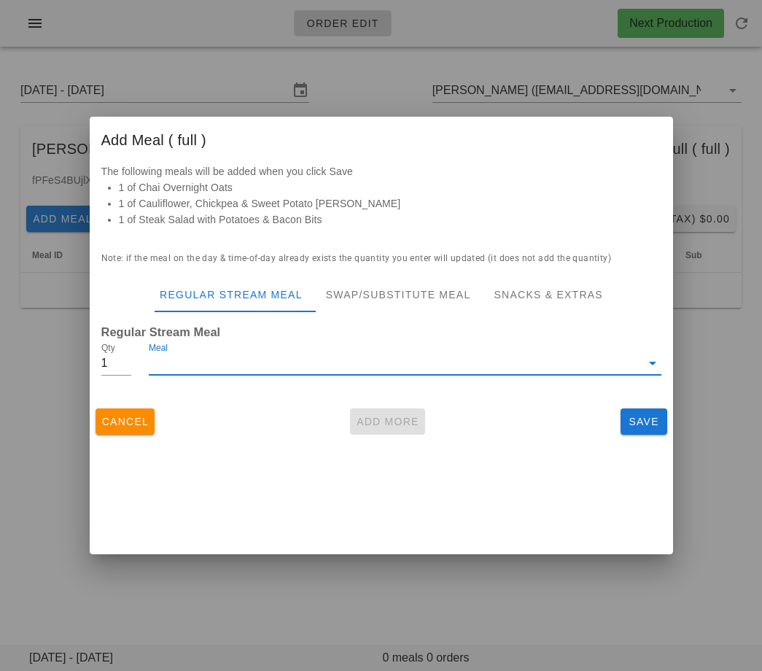
click at [338, 362] on input "Meal" at bounding box center [394, 362] width 491 height 23
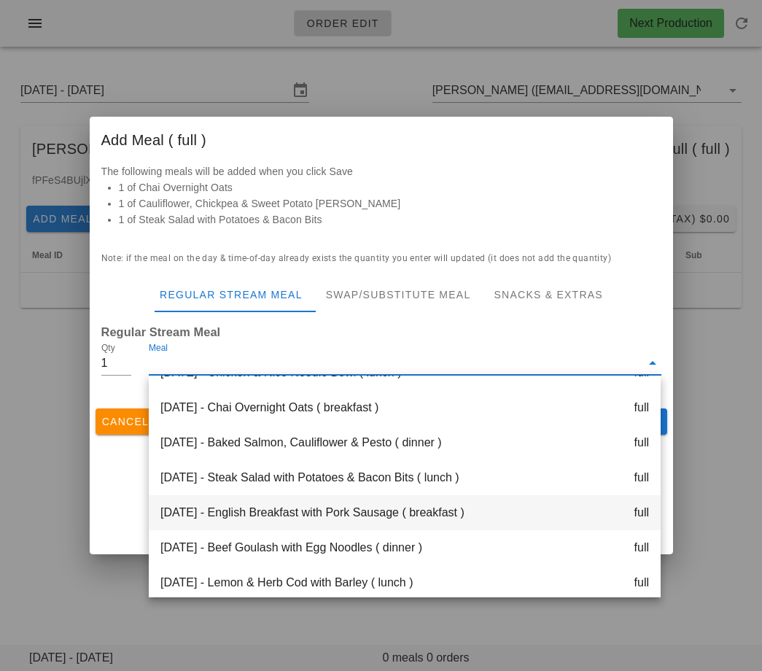
click at [337, 519] on div "[DATE] - English Breakfast with Pork Sausage ( breakfast ) full" at bounding box center [405, 512] width 512 height 35
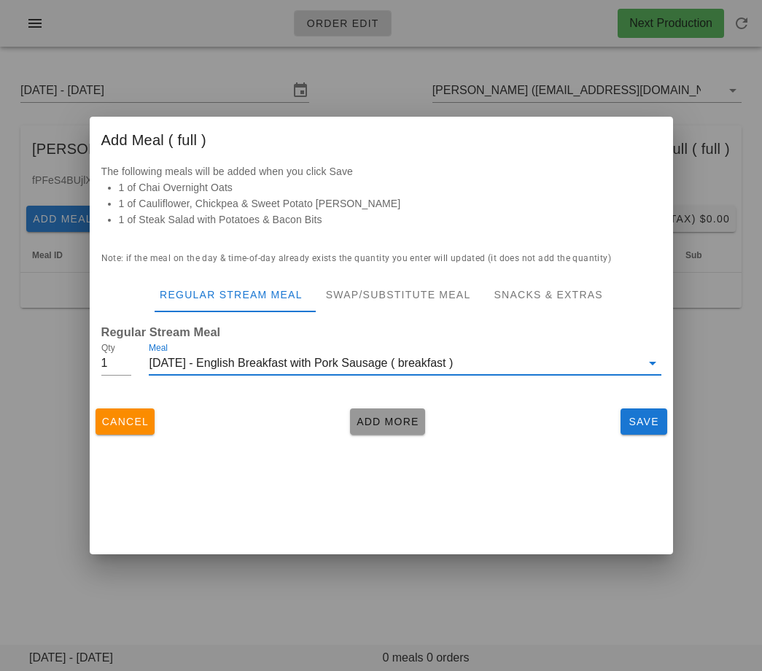
click at [386, 416] on span "Add More" at bounding box center [387, 422] width 63 height 12
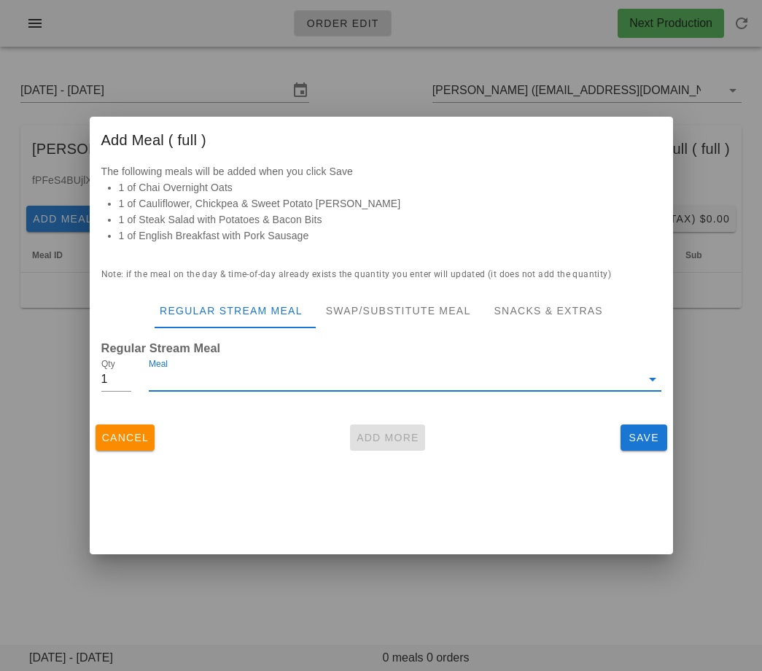
click at [342, 388] on input "Meal" at bounding box center [394, 378] width 491 height 23
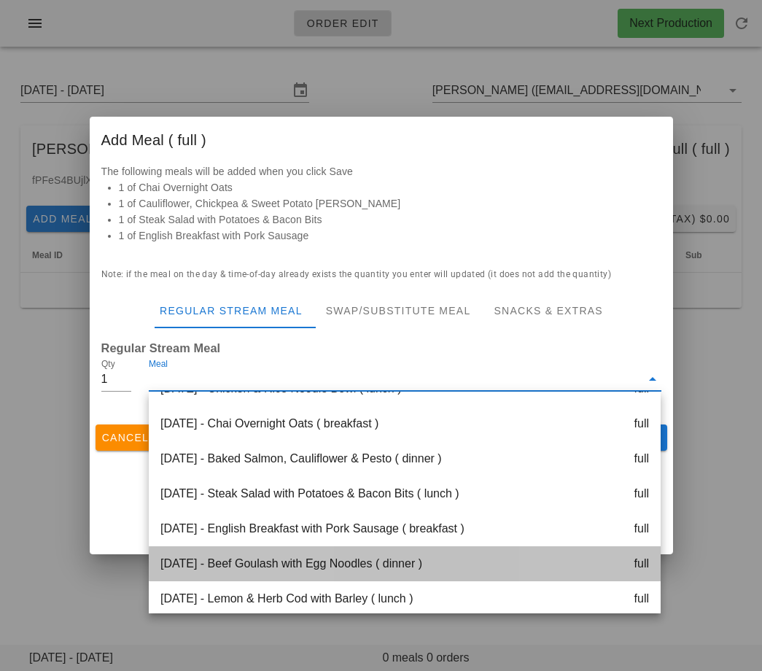
click at [327, 564] on div "[DATE] - Beef Goulash with Egg Noodles ( dinner ) full" at bounding box center [405, 563] width 512 height 35
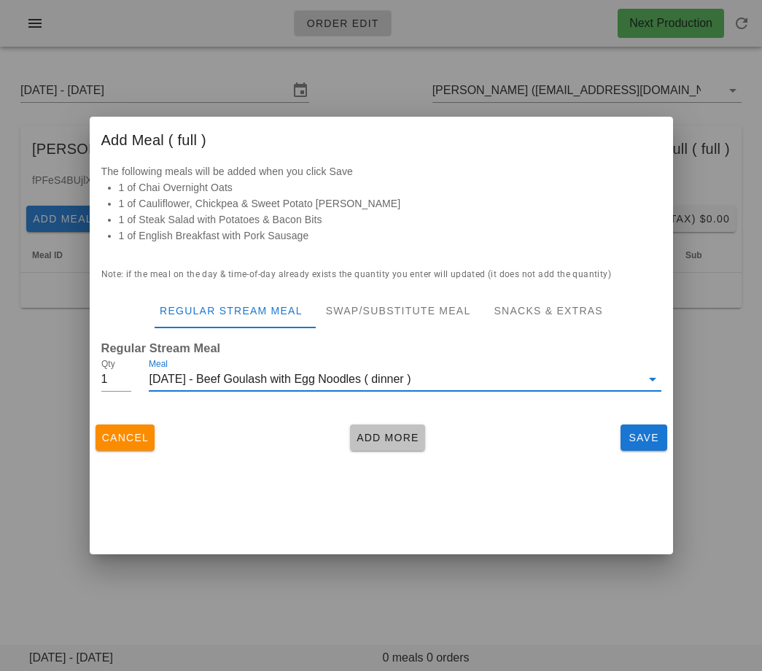
click at [384, 435] on span "Add More" at bounding box center [387, 438] width 63 height 12
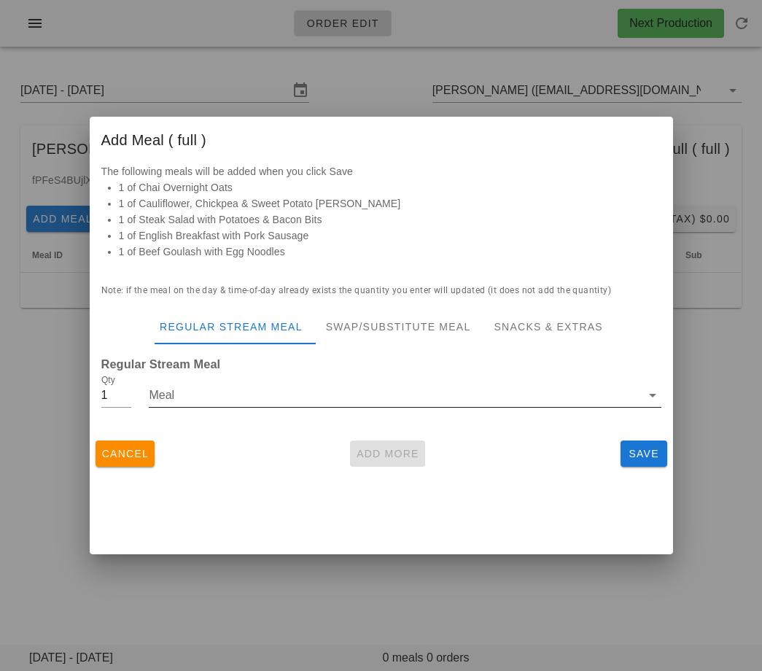
click at [359, 399] on input "Meal" at bounding box center [394, 395] width 491 height 23
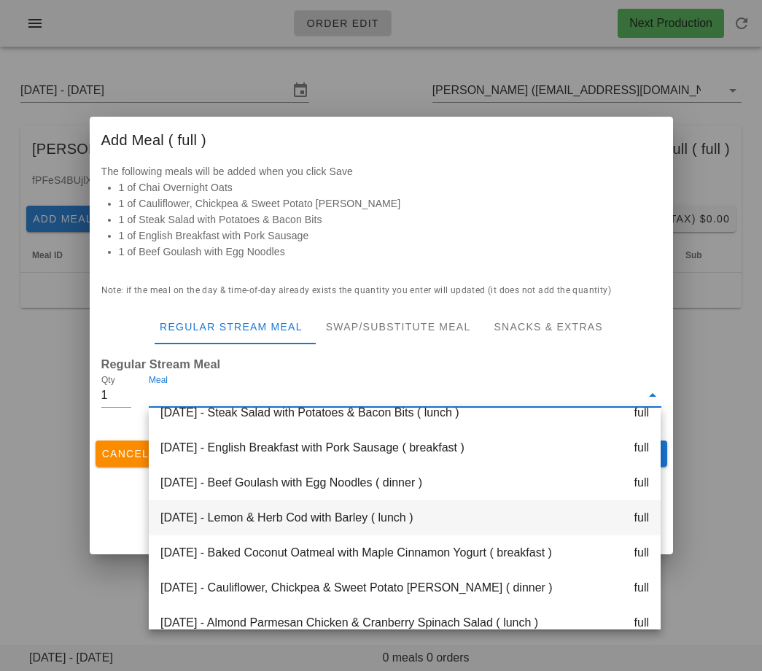
scroll to position [420, 0]
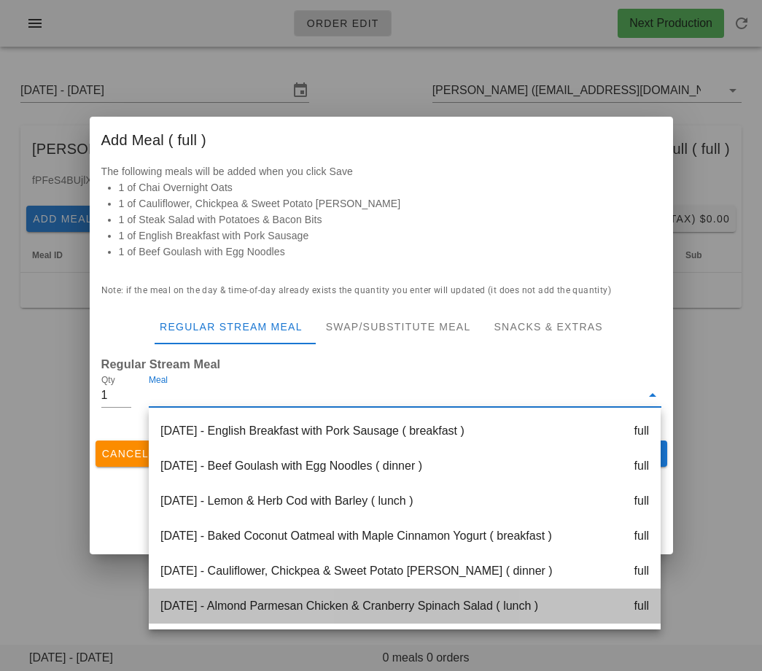
click at [354, 606] on div "[DATE] - Almond Parmesan Chicken & Cranberry Spinach Salad ( lunch ) full" at bounding box center [405, 605] width 512 height 35
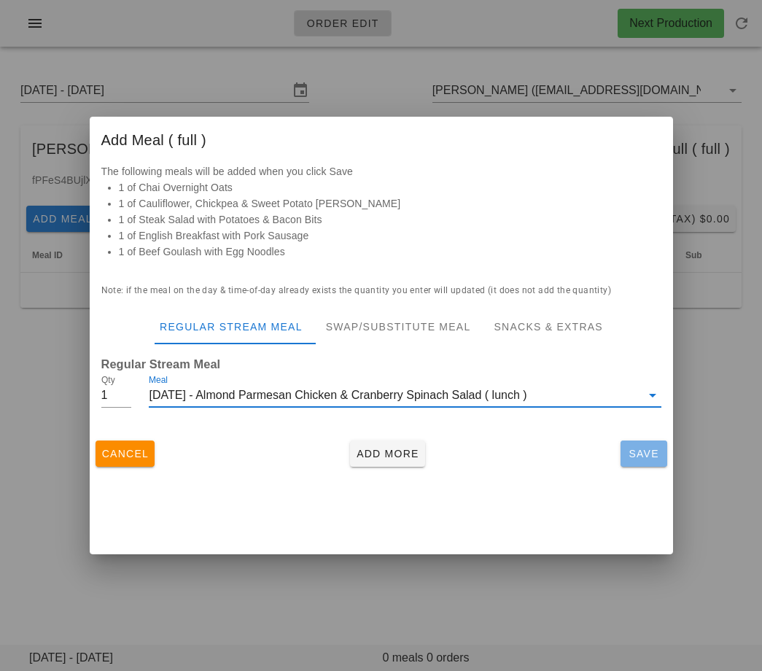
click at [644, 459] on span "Save" at bounding box center [643, 454] width 35 height 12
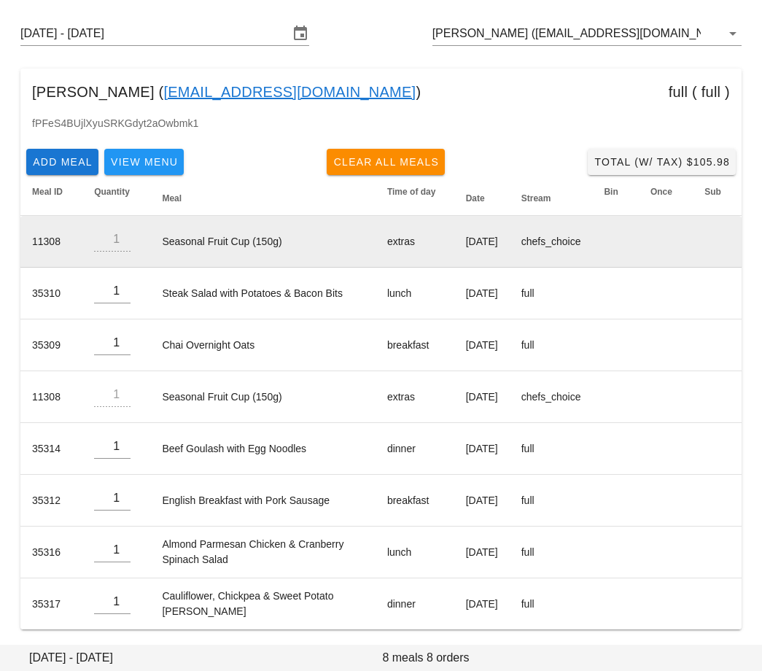
scroll to position [0, 0]
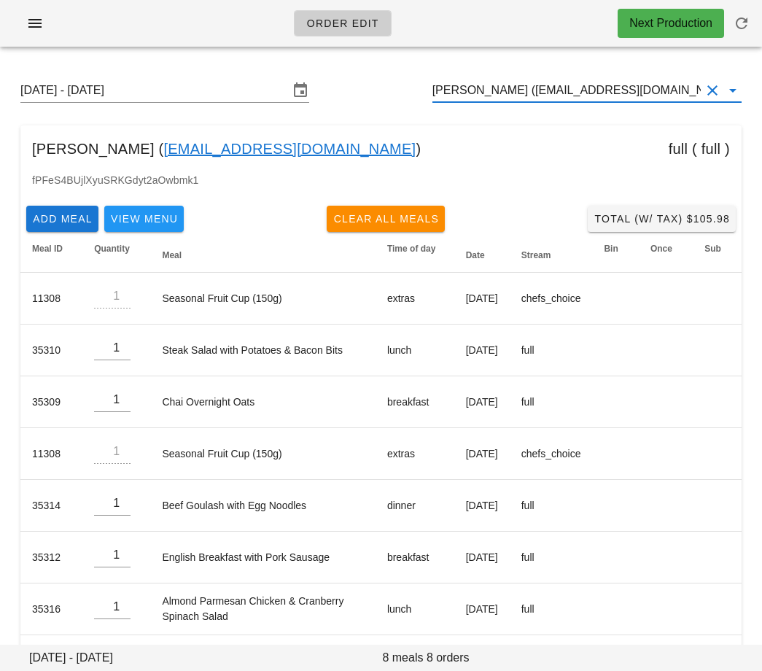
click at [540, 84] on input "[PERSON_NAME] ([EMAIL_ADDRESS][DOMAIN_NAME])" at bounding box center [566, 90] width 268 height 23
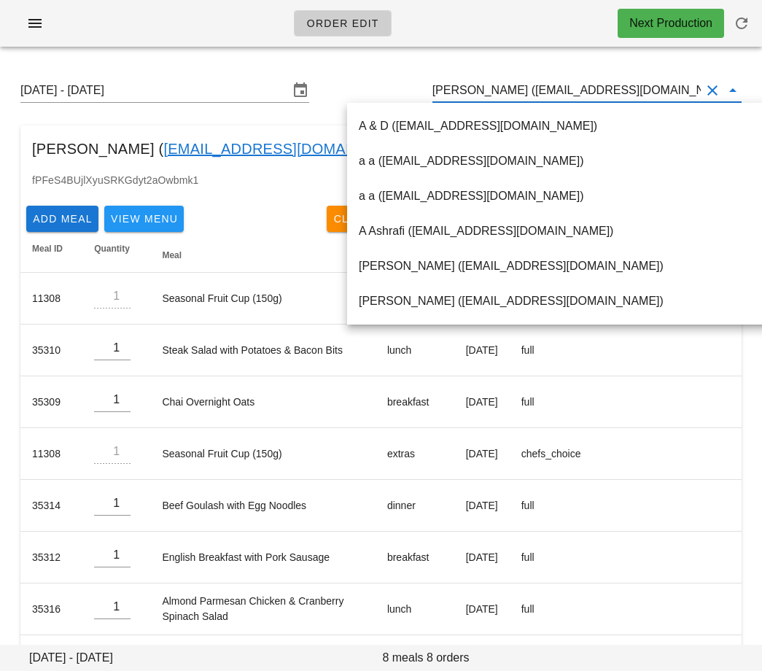
click at [540, 84] on input "[PERSON_NAME] ([EMAIL_ADDRESS][DOMAIN_NAME])" at bounding box center [566, 90] width 268 height 23
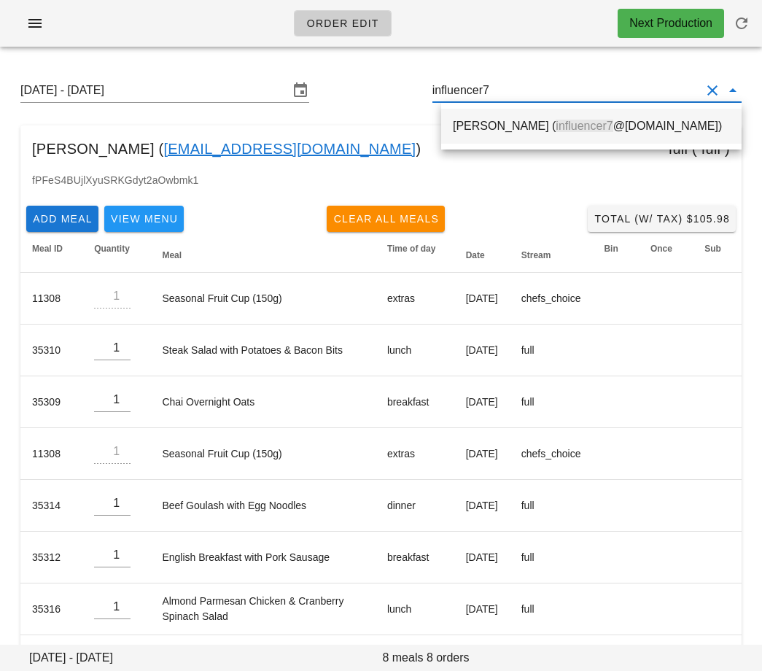
click at [561, 124] on span "influencer7" at bounding box center [584, 126] width 57 height 12
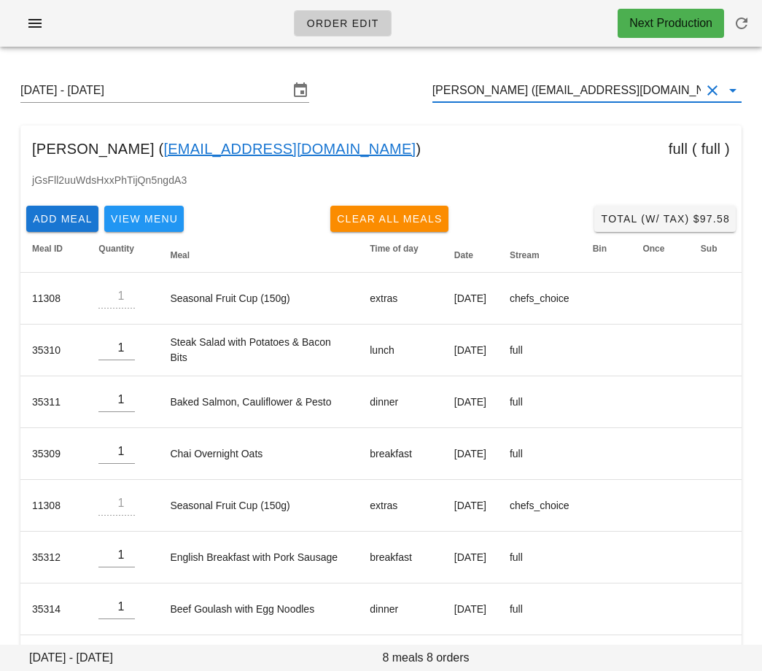
click at [539, 80] on input "[PERSON_NAME] ([EMAIL_ADDRESS][DOMAIN_NAME])" at bounding box center [566, 90] width 268 height 23
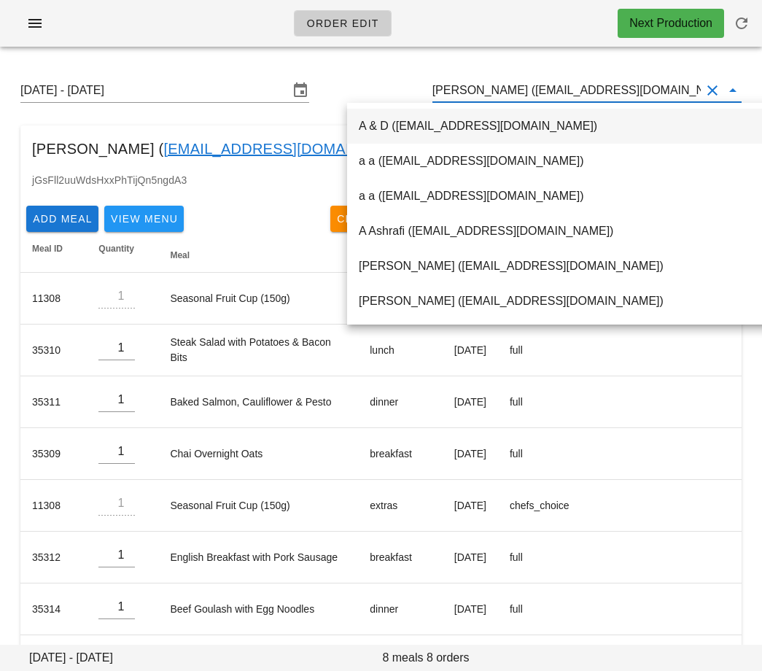
click at [539, 80] on input "[PERSON_NAME] ([EMAIL_ADDRESS][DOMAIN_NAME])" at bounding box center [566, 90] width 268 height 23
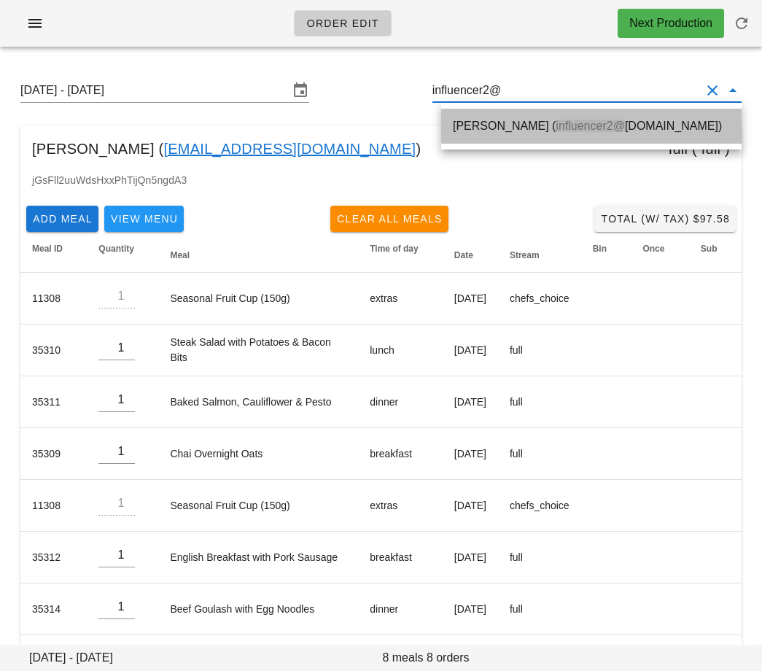
click at [556, 120] on span "influencer2@" at bounding box center [590, 126] width 69 height 12
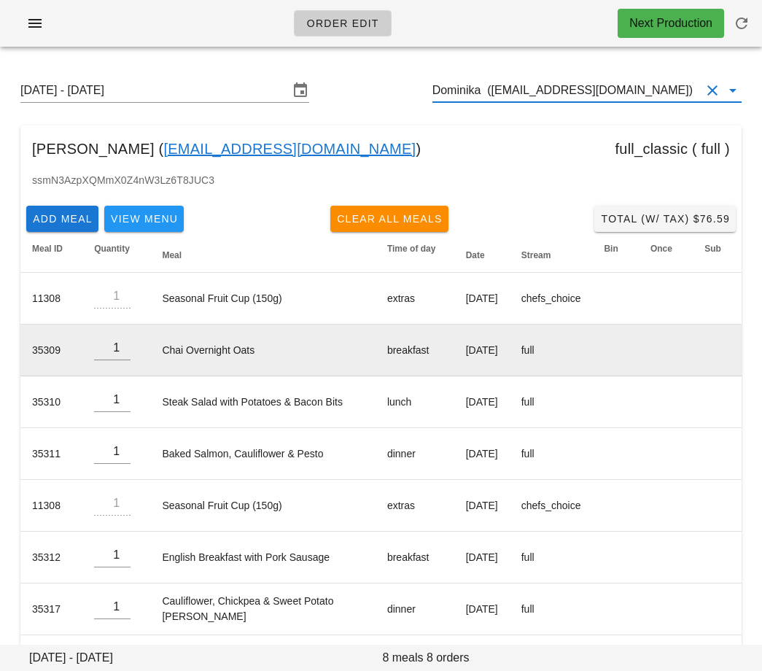
type input "Dominika ([EMAIL_ADDRESS][DOMAIN_NAME])"
